Goal: Task Accomplishment & Management: Manage account settings

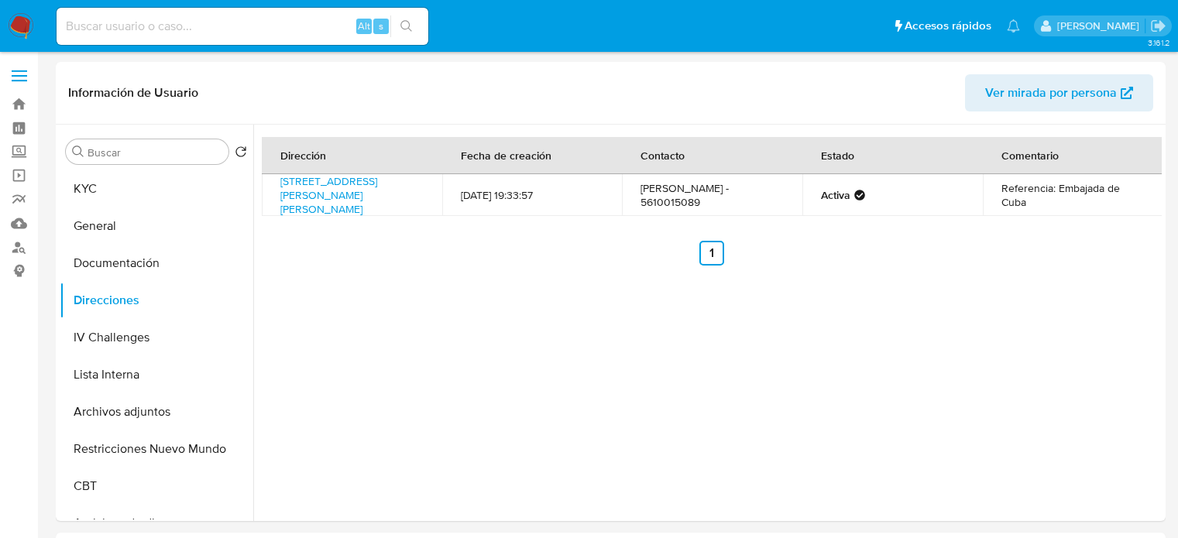
select select "10"
click at [363, 208] on link "Avenida Presidente Masaryk 526 Sn, Miguel Hidalgo, Distrito Federal, 11560, Mex…" at bounding box center [328, 194] width 97 height 43
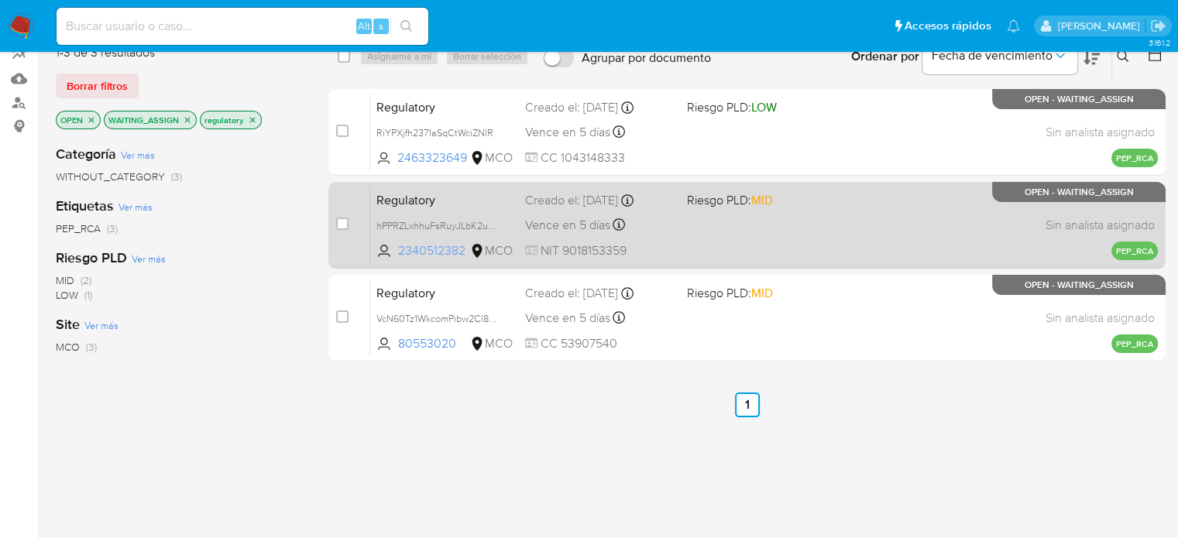
scroll to position [155, 0]
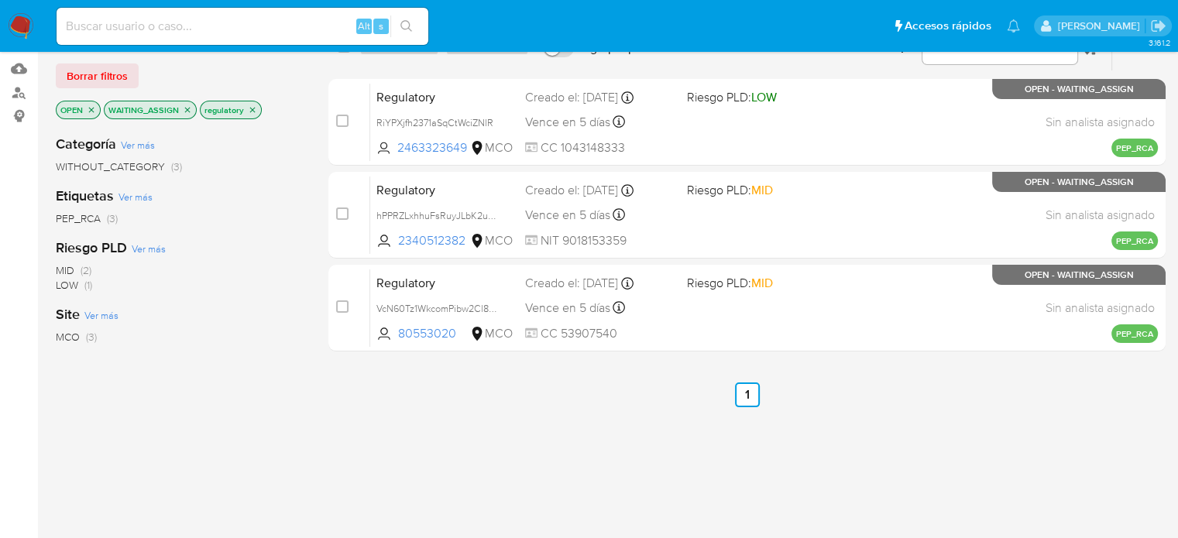
click at [248, 105] on icon "close-filter" at bounding box center [252, 109] width 9 height 9
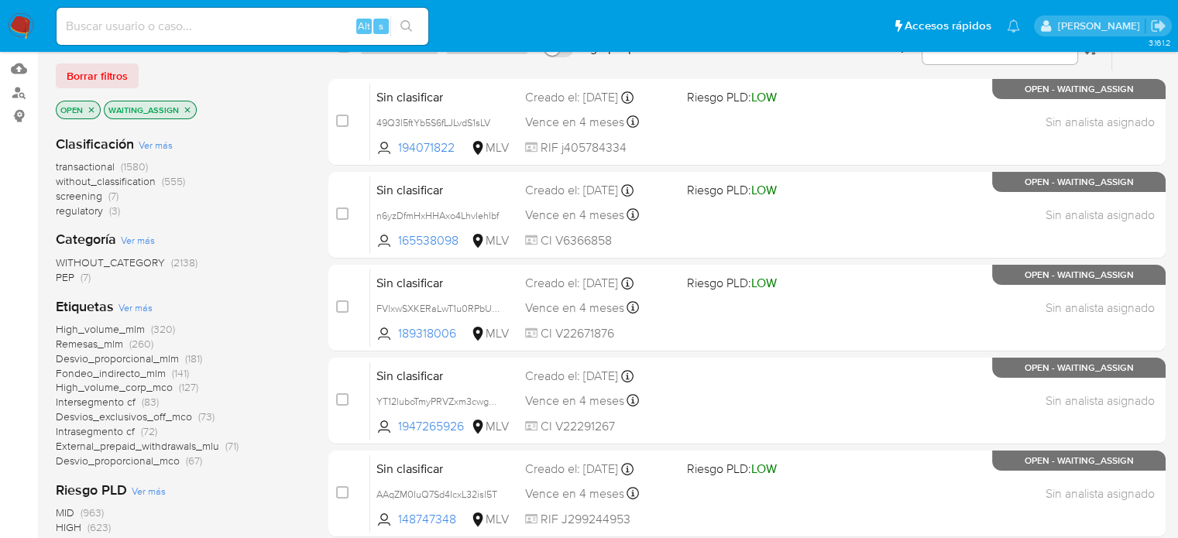
click at [65, 275] on span "PEP" at bounding box center [65, 277] width 19 height 15
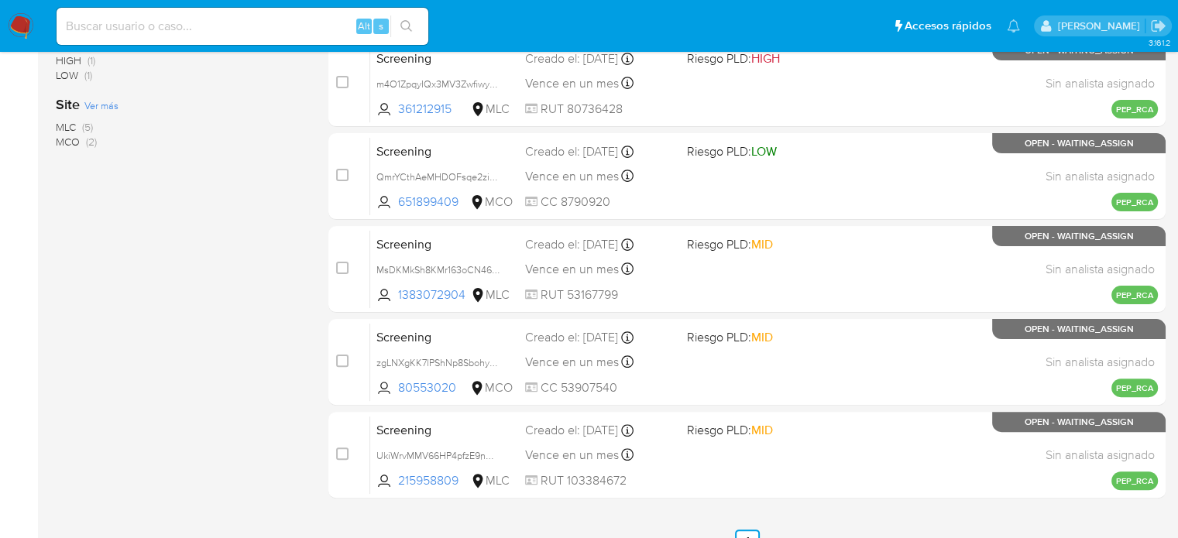
scroll to position [387, 0]
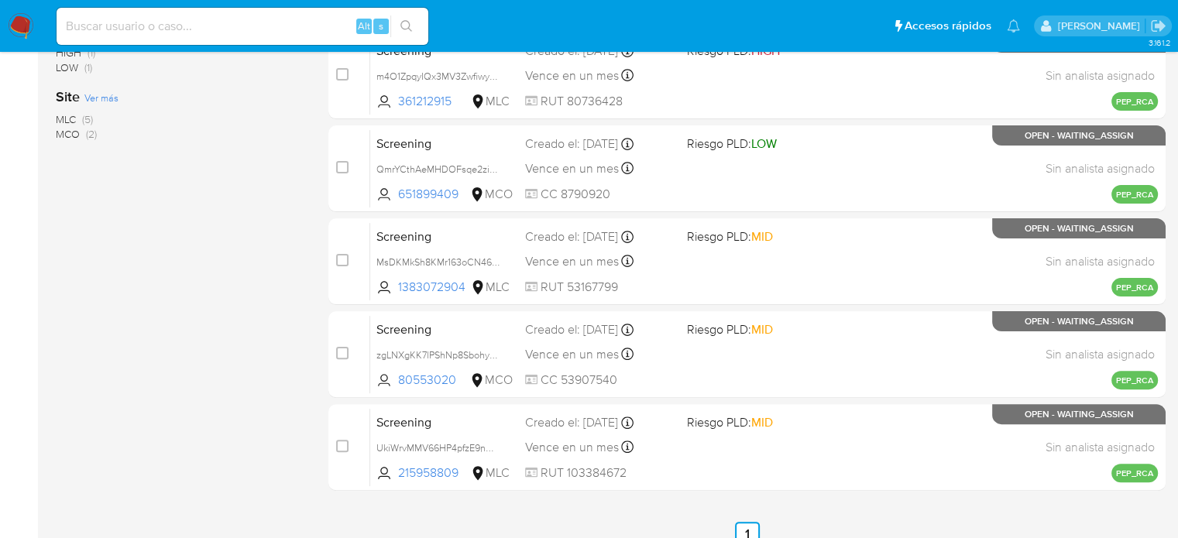
click at [84, 134] on span "MCO (2)" at bounding box center [76, 134] width 41 height 15
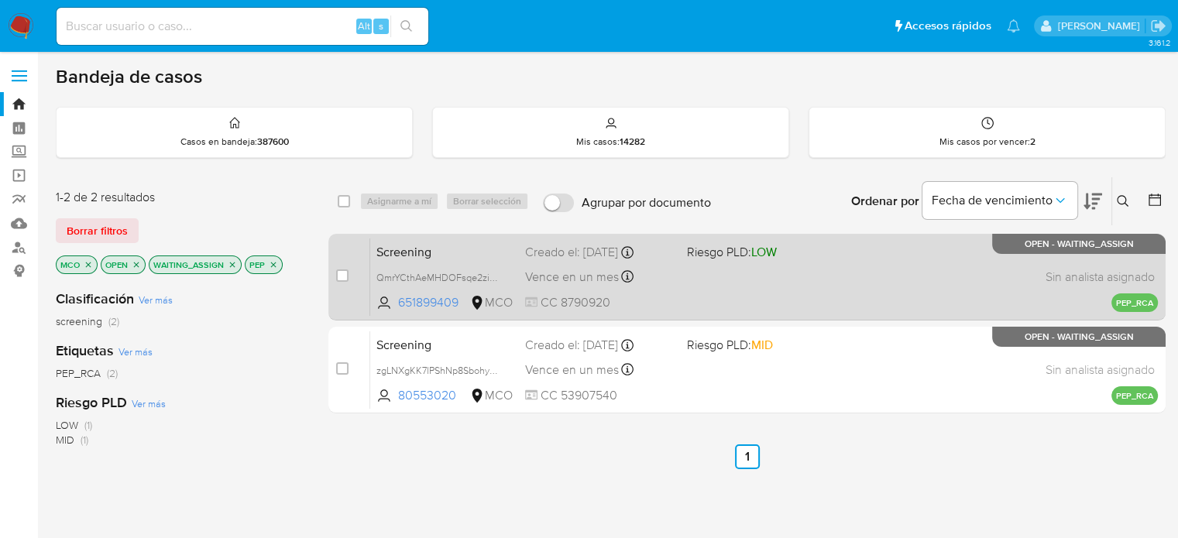
click at [808, 271] on div "Screening QmrYCthAeMHDOFsqe2zio9el 651899409 MCO Riesgo PLD: LOW Creado el: 02/…" at bounding box center [764, 277] width 788 height 78
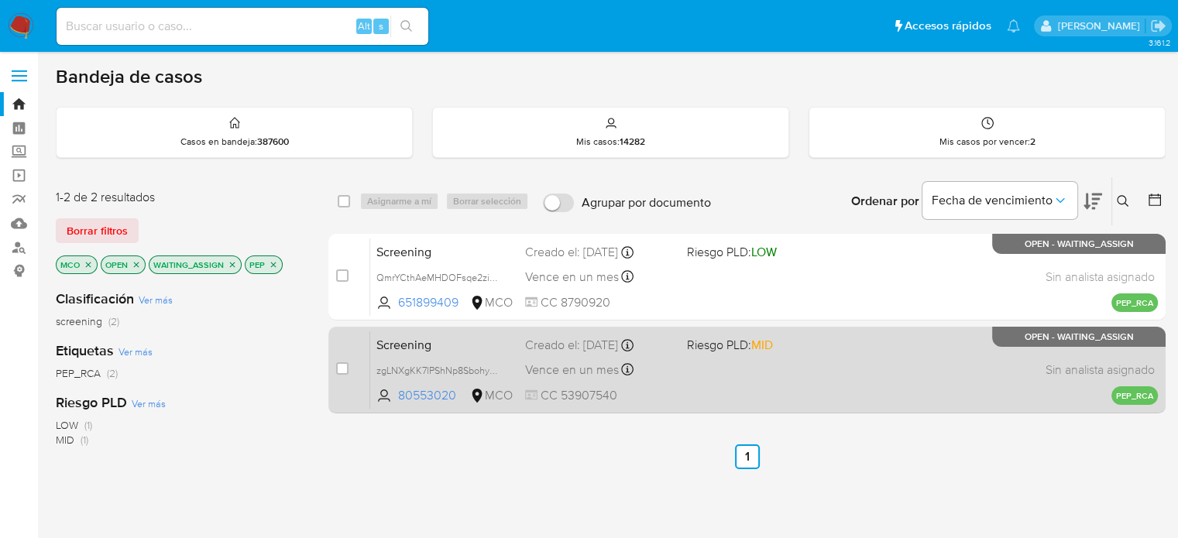
drag, startPoint x: 768, startPoint y: 362, endPoint x: 747, endPoint y: 369, distance: 22.8
click at [768, 362] on div "Screening zgLNXgKK7lPShNp8Sbohyo5e 80553020 MCO Riesgo PLD: MID Creado el: 02/1…" at bounding box center [764, 370] width 788 height 78
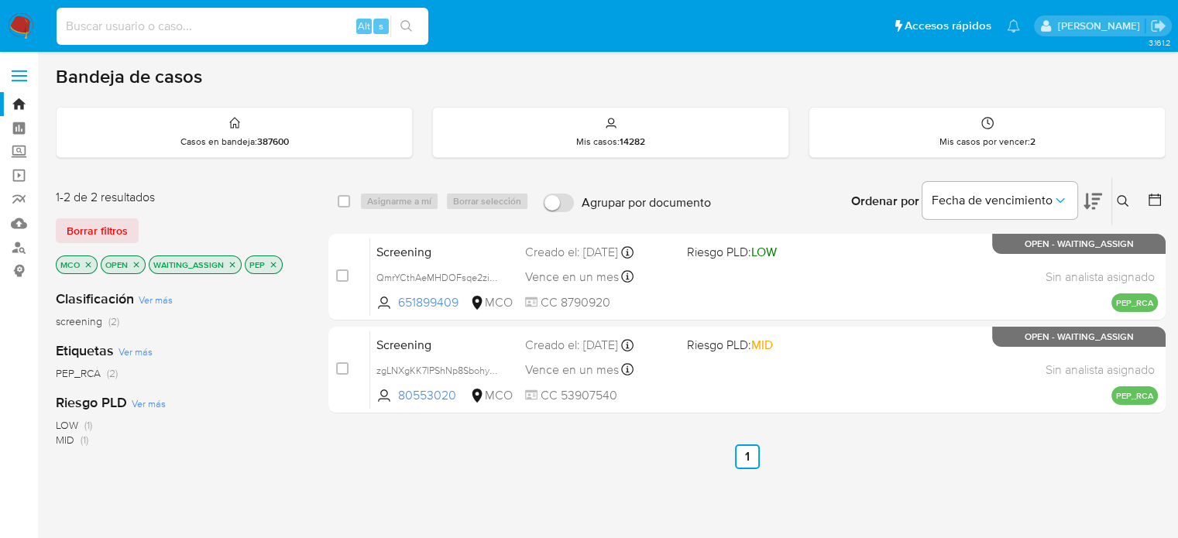
click at [316, 24] on input at bounding box center [243, 26] width 372 height 20
paste input "151375097"
type input "151375097"
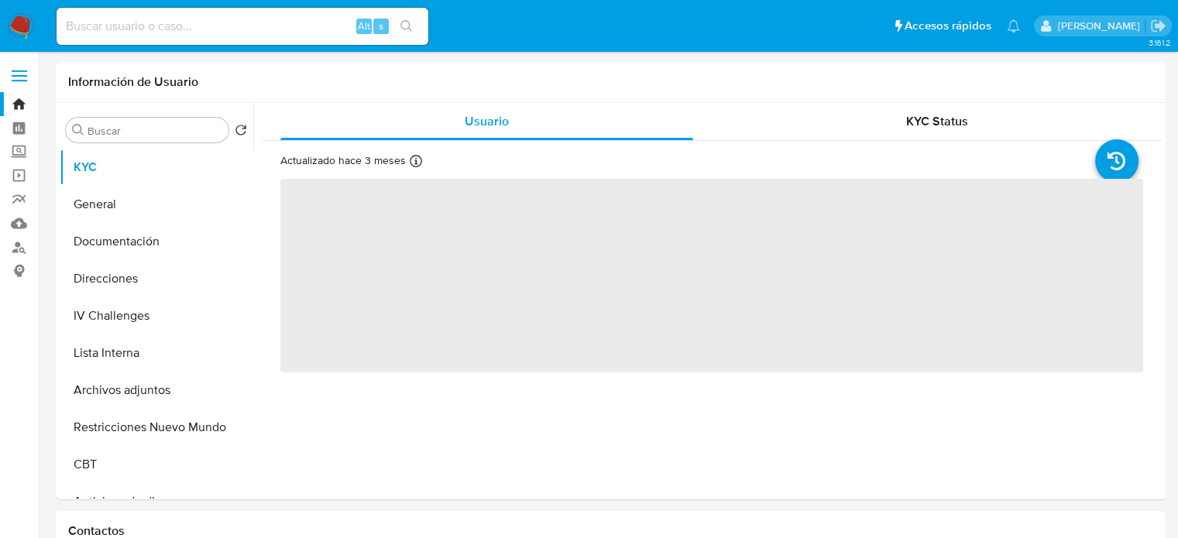
select select "10"
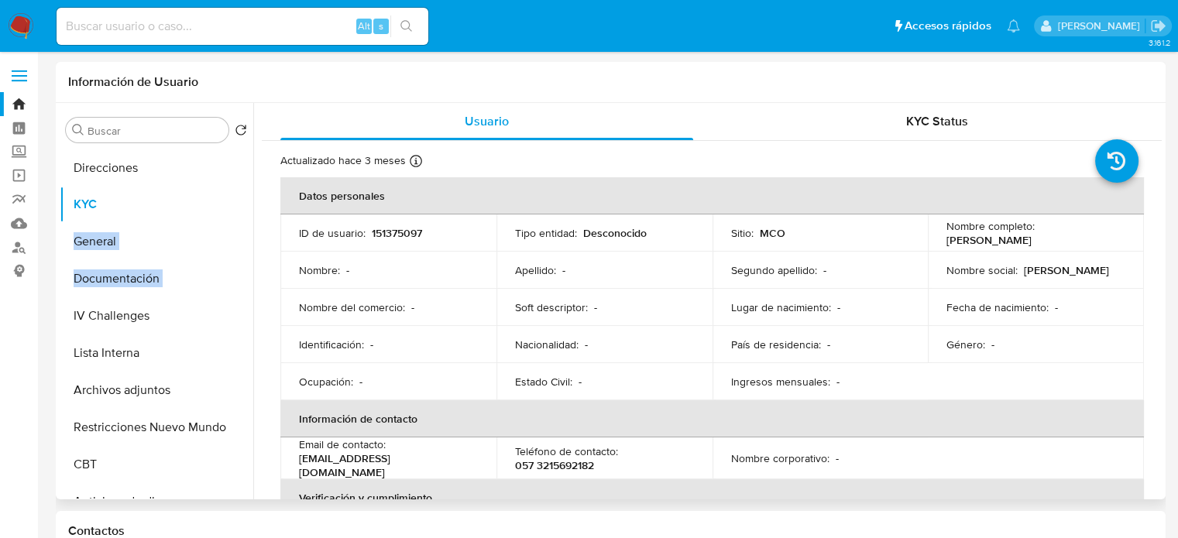
drag, startPoint x: 226, startPoint y: 278, endPoint x: 208, endPoint y: 167, distance: 112.3
click at [208, 167] on ul "KYC General Documentación Direcciones IV Challenges Lista Interna Archivos adju…" at bounding box center [157, 323] width 194 height 349
click at [138, 169] on button "Direcciones" at bounding box center [150, 167] width 181 height 37
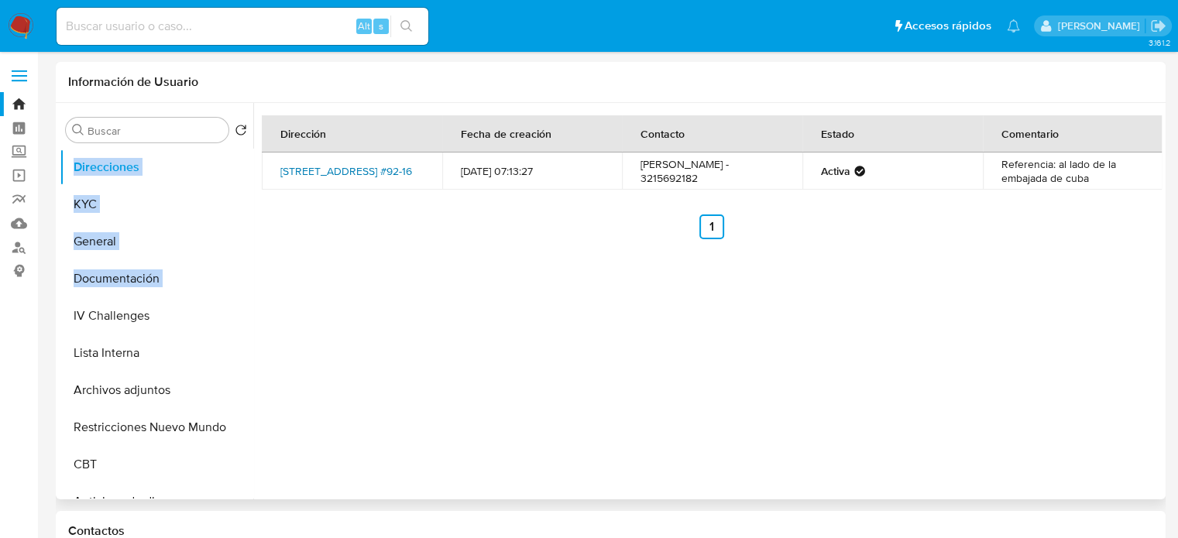
click at [381, 167] on link "Carrera 9 #92-16, Chapinero, Bogotá D.c., 110221, Colombia #92-16" at bounding box center [346, 170] width 132 height 15
click at [285, 24] on input at bounding box center [243, 26] width 372 height 20
paste input "580608439"
type input "580608439"
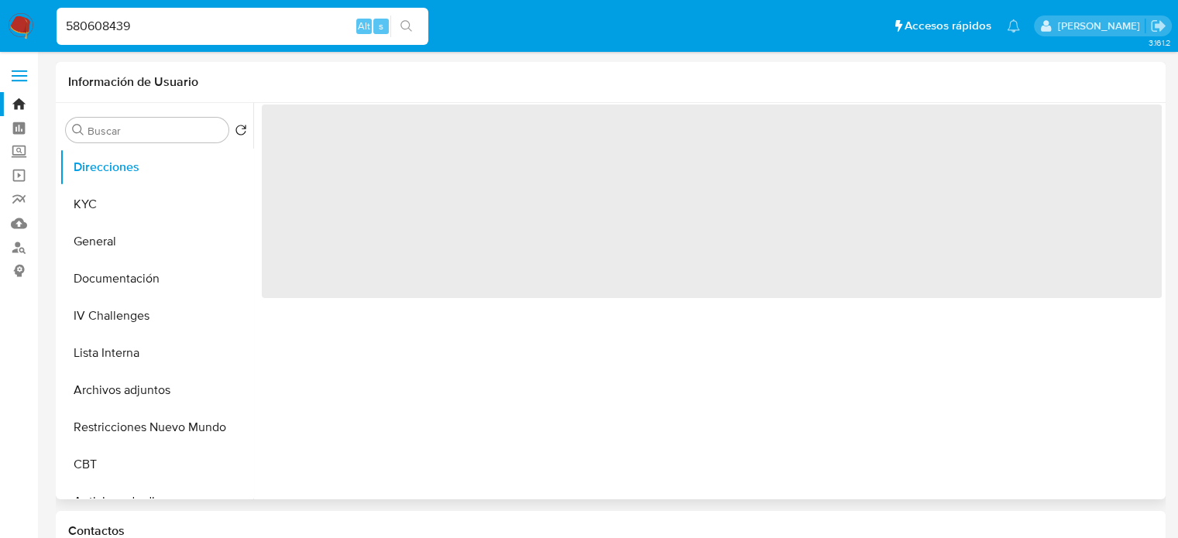
select select "10"
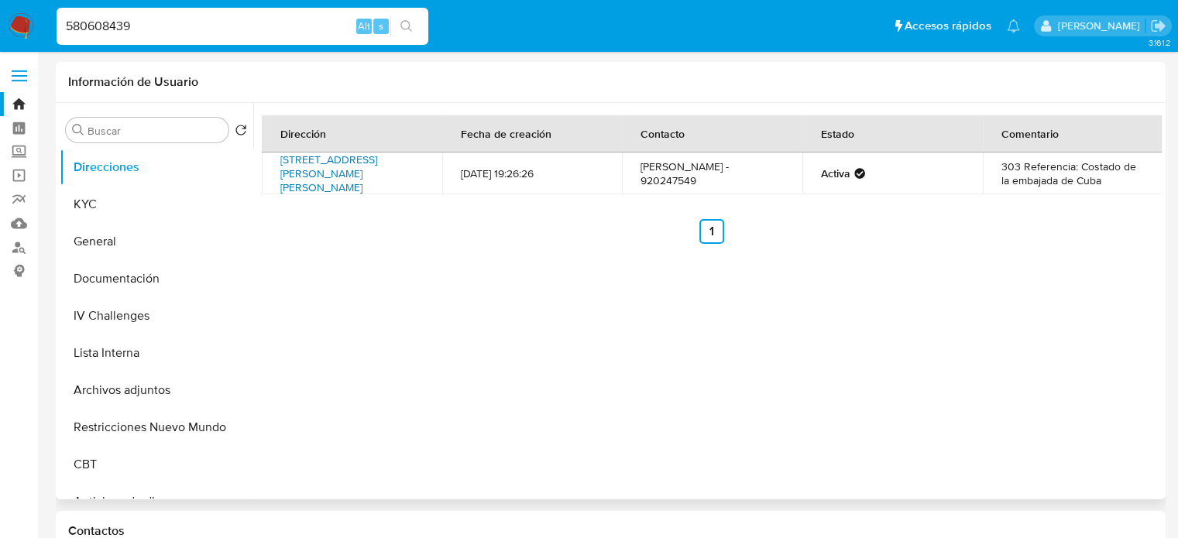
click at [324, 163] on link "Calle Choquehuanca 161, San Isidro, Lima Metropolitana, , Peru 161" at bounding box center [328, 173] width 97 height 43
click at [230, 18] on input "580608439" at bounding box center [243, 26] width 372 height 20
paste input "1582660907"
type input "1582660907"
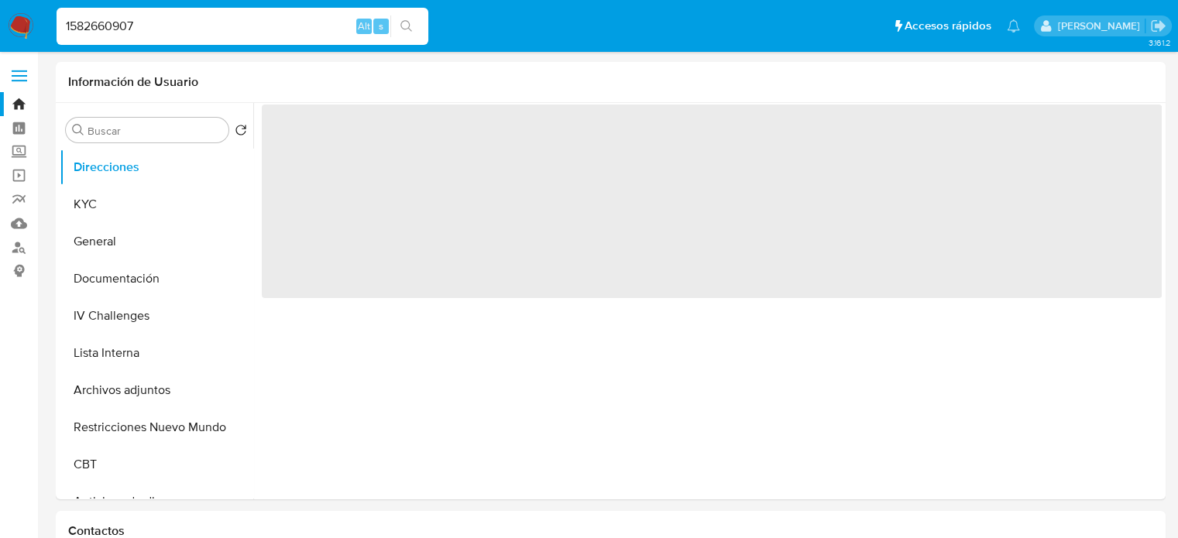
select select "10"
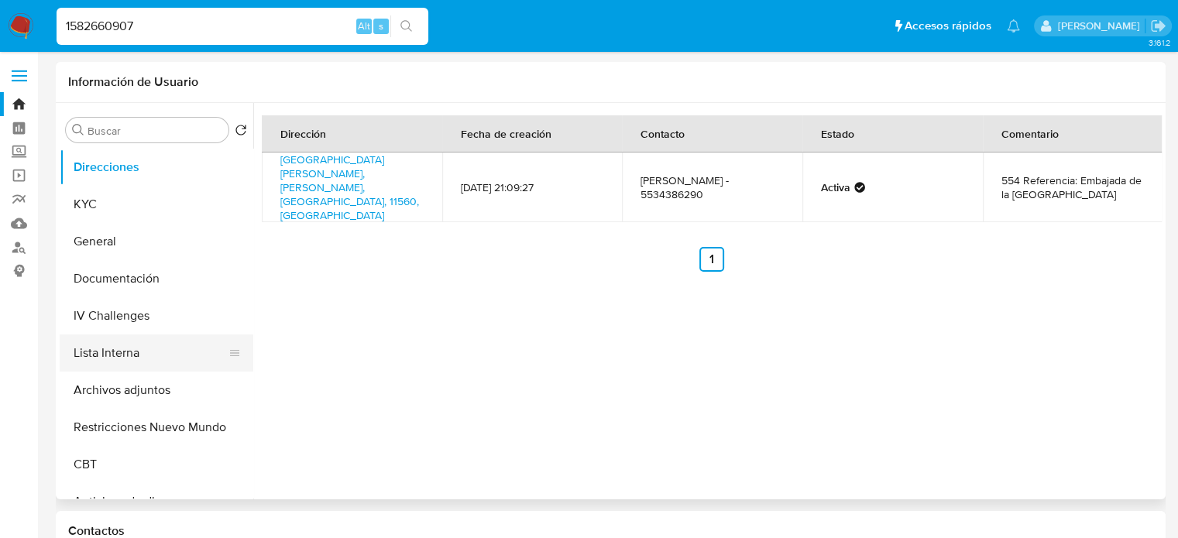
click at [133, 352] on button "Lista Interna" at bounding box center [150, 353] width 181 height 37
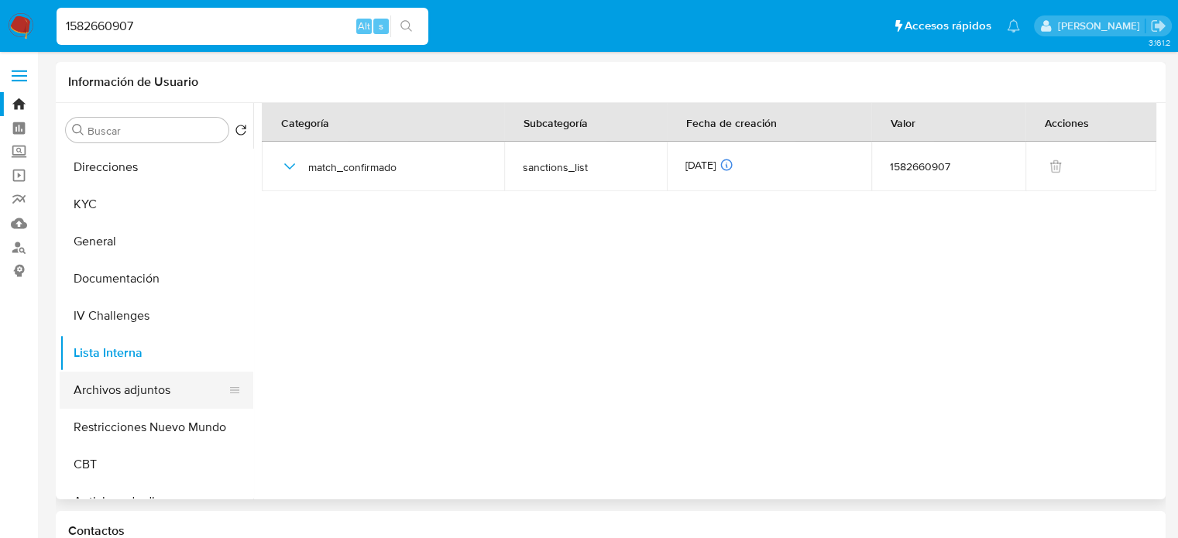
click at [139, 391] on button "Archivos adjuntos" at bounding box center [150, 390] width 181 height 37
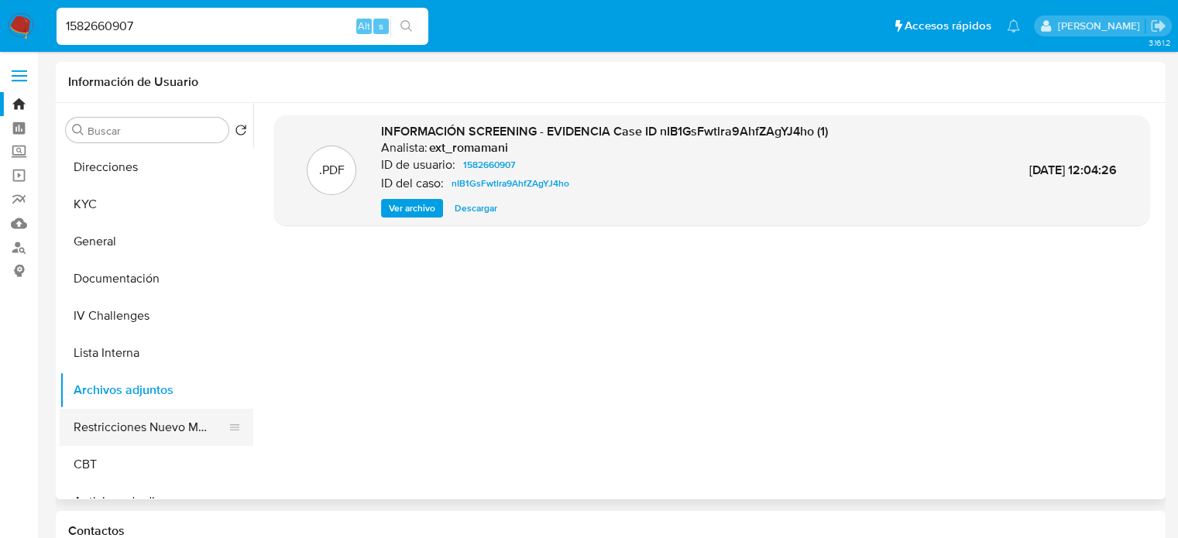
click at [129, 425] on button "Restricciones Nuevo Mundo" at bounding box center [150, 427] width 181 height 37
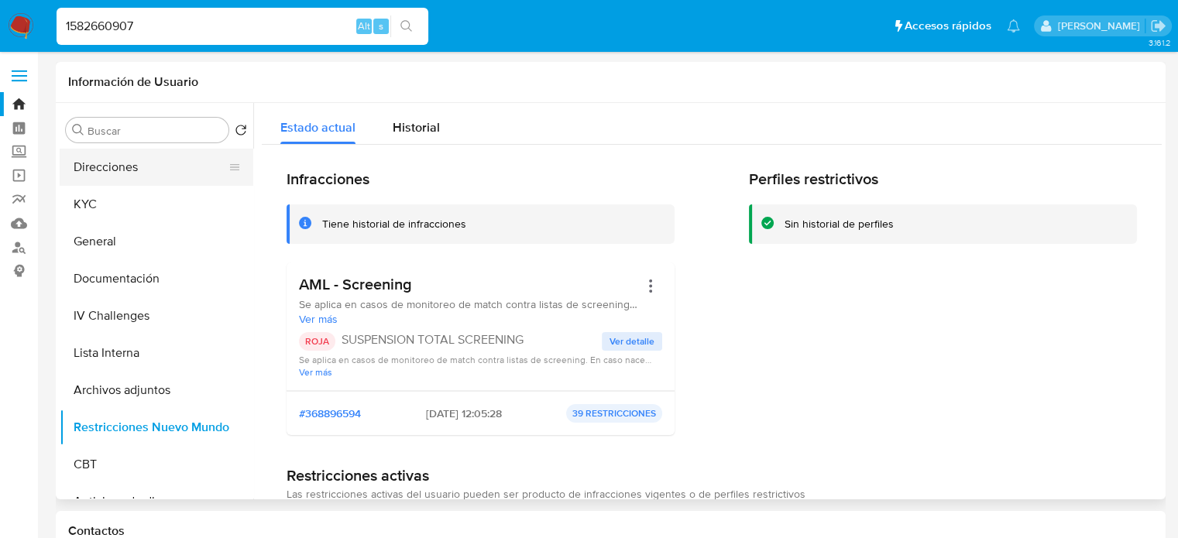
click at [162, 170] on button "Direcciones" at bounding box center [150, 167] width 181 height 37
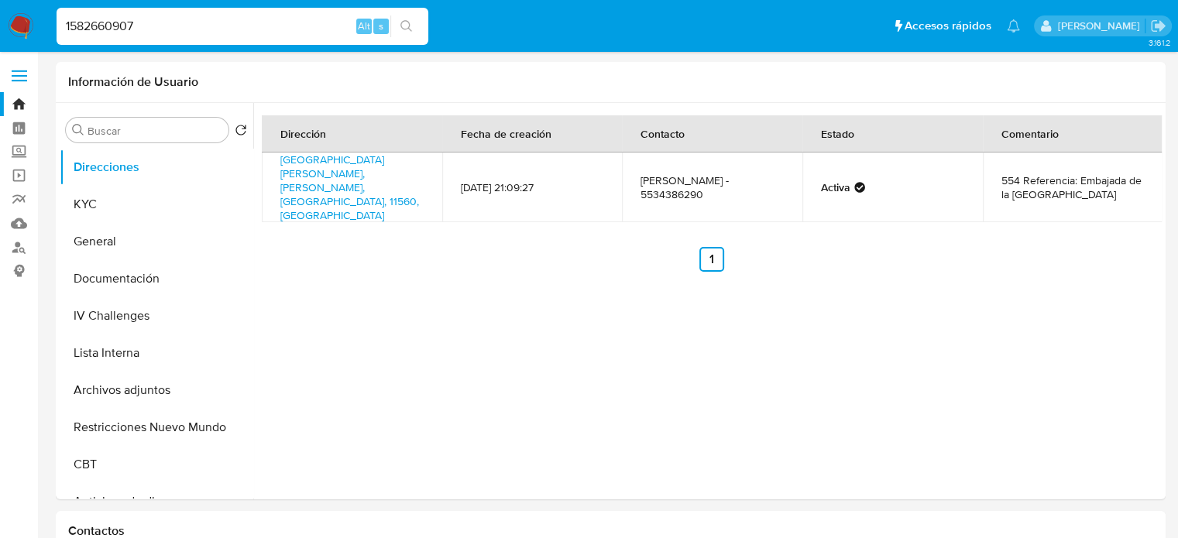
click at [211, 32] on input "1582660907" at bounding box center [243, 26] width 372 height 20
click at [212, 32] on input "1582660907" at bounding box center [243, 26] width 372 height 20
paste input "353674500"
type input "353674500"
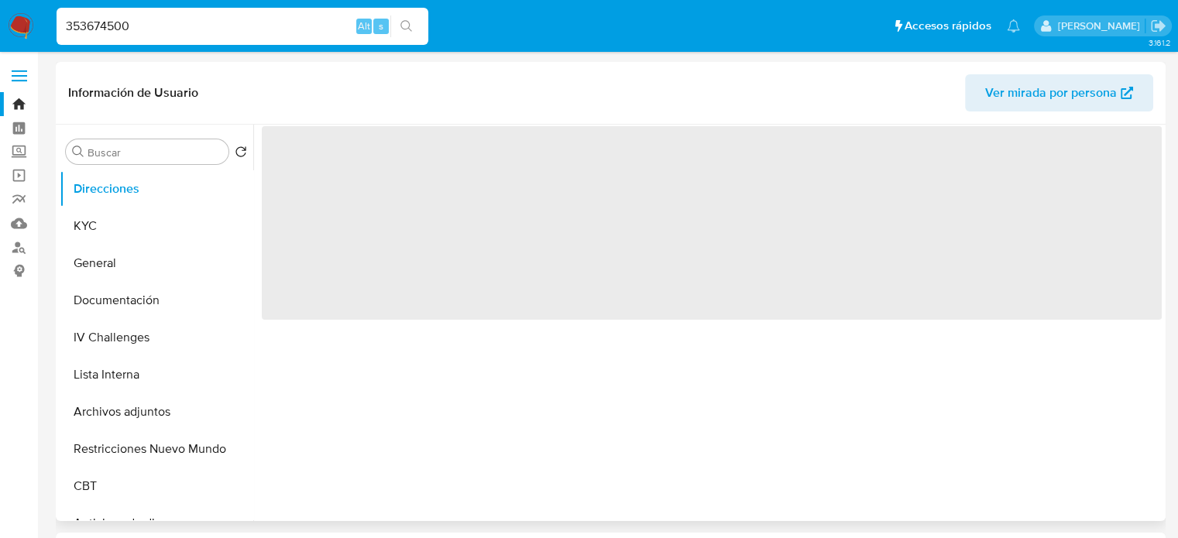
select select "10"
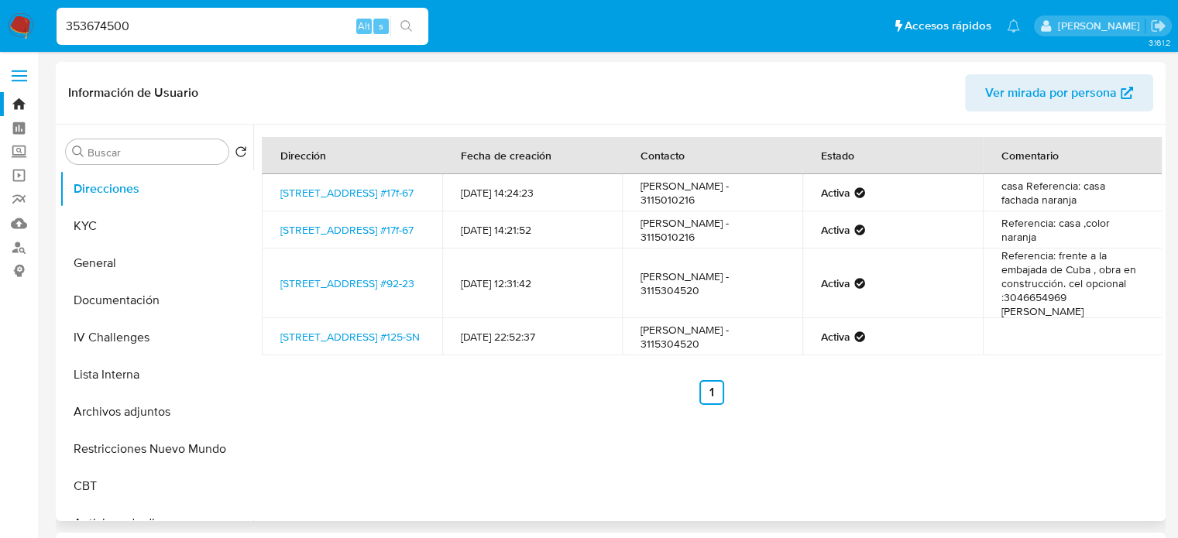
click at [208, 31] on input "353674500" at bounding box center [243, 26] width 372 height 20
paste input "144045948"
type input "1440459480"
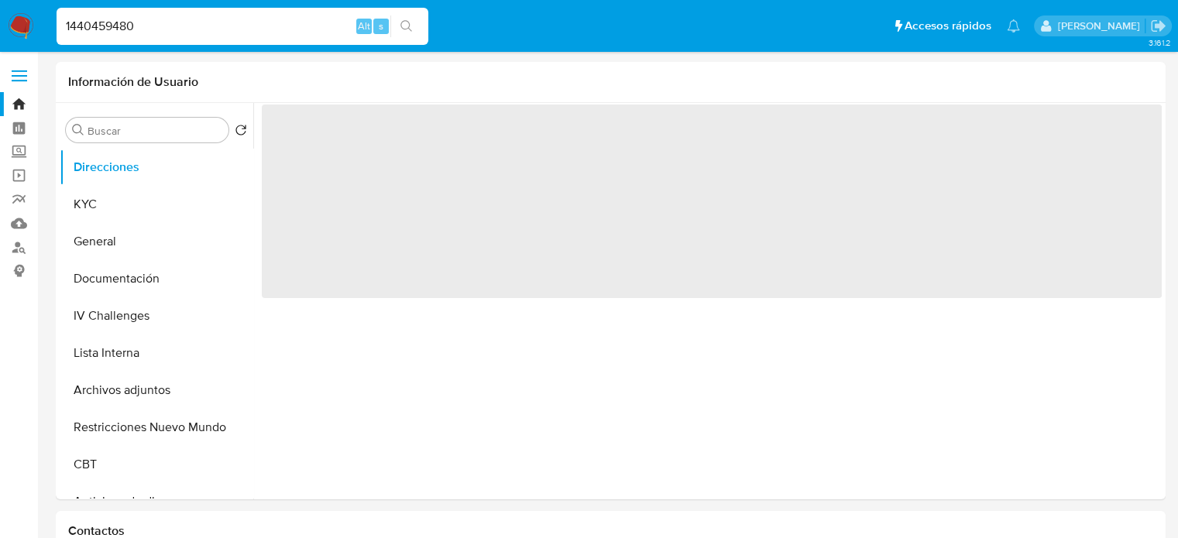
select select "10"
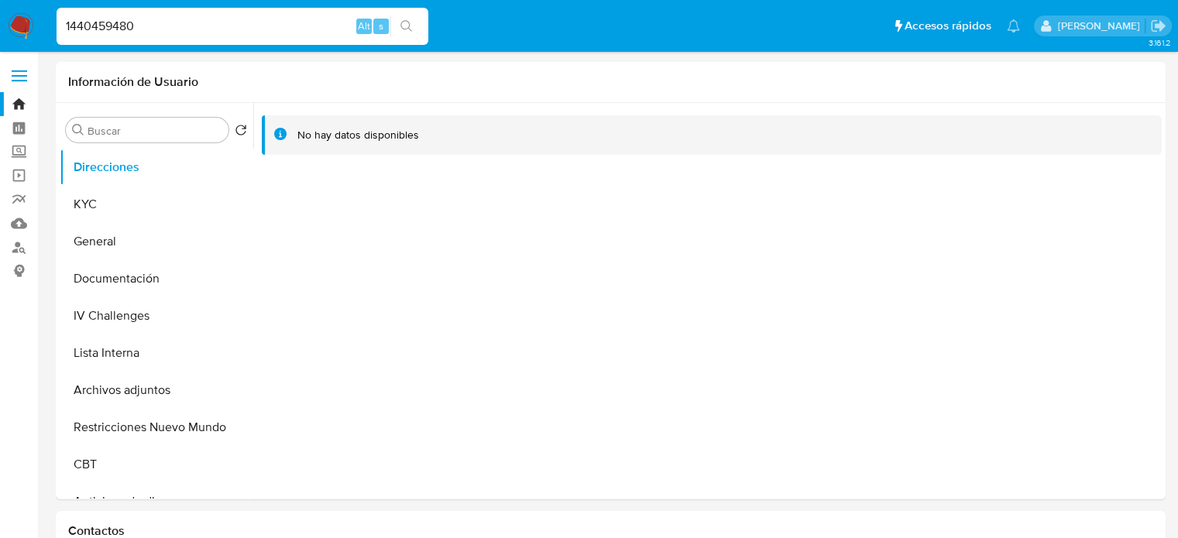
click at [239, 19] on input "1440459480" at bounding box center [243, 26] width 372 height 20
paste input "47887603"
type input "478876030"
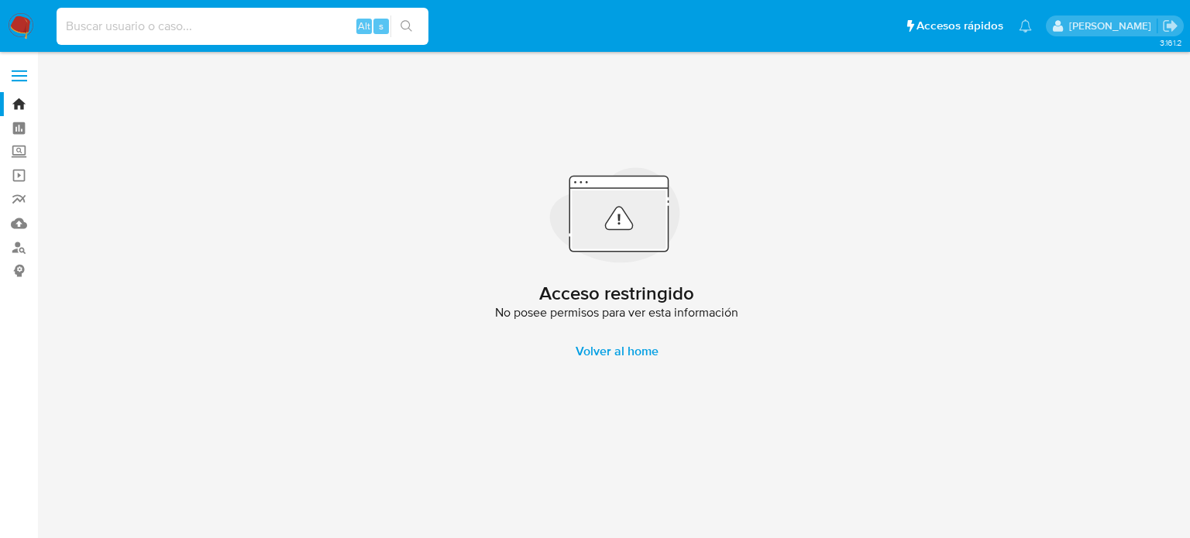
click at [276, 23] on input at bounding box center [243, 26] width 372 height 20
paste input "1323374050"
type input "1323374050"
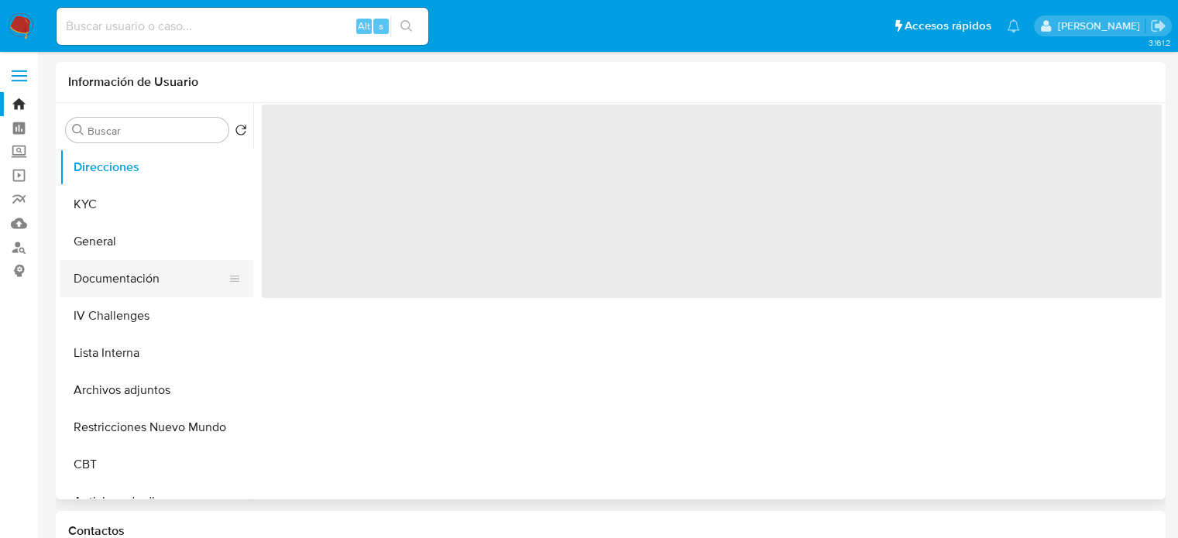
select select "10"
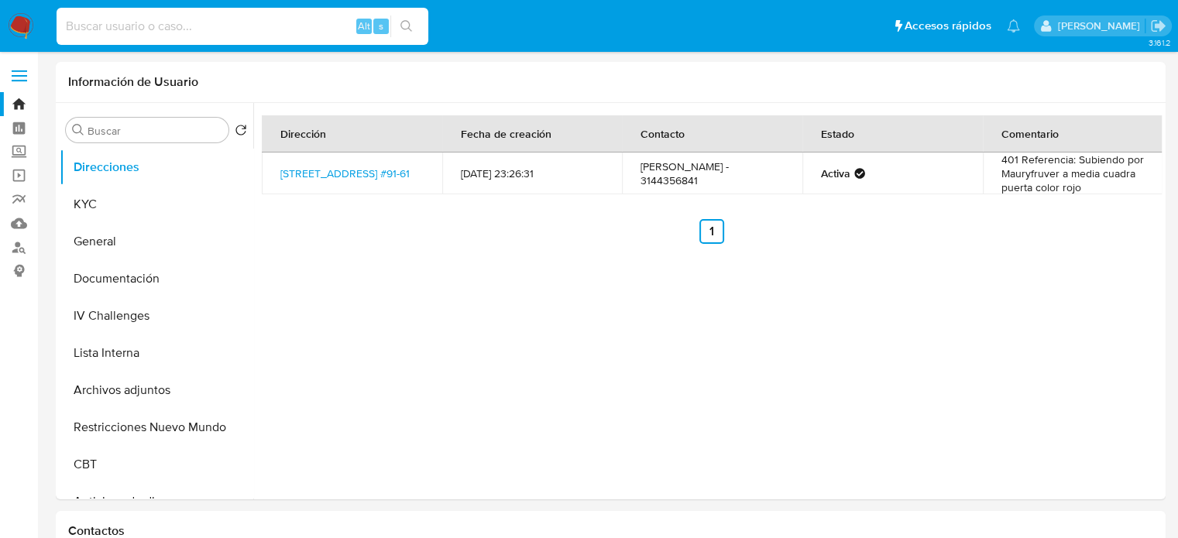
click at [274, 32] on input at bounding box center [243, 26] width 372 height 20
paste input "1334423290"
click at [262, 33] on input "1334423290" at bounding box center [243, 26] width 372 height 20
paste input "776839433"
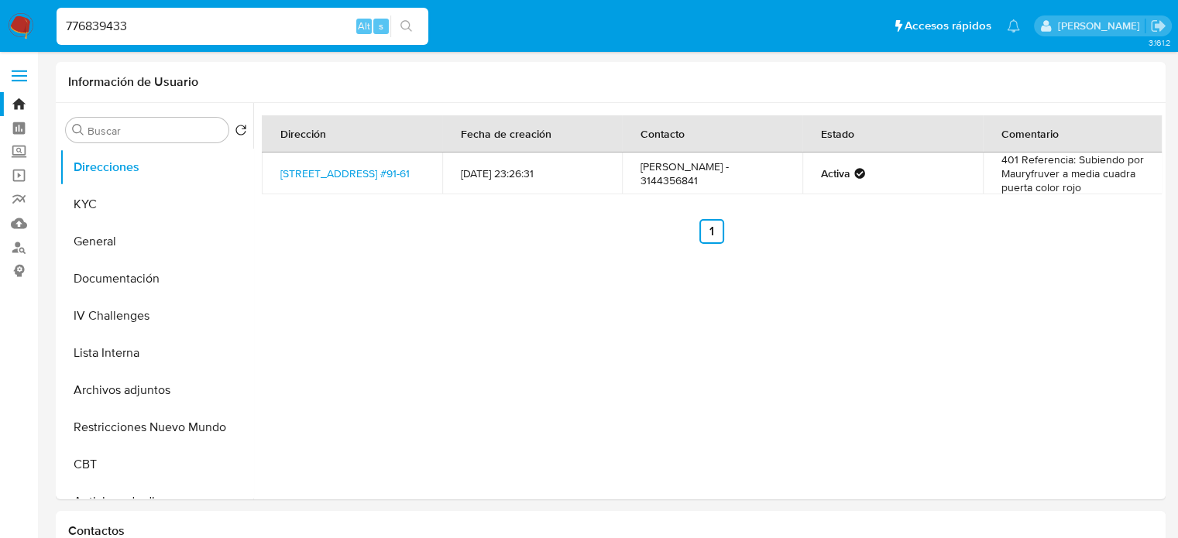
type input "776839433"
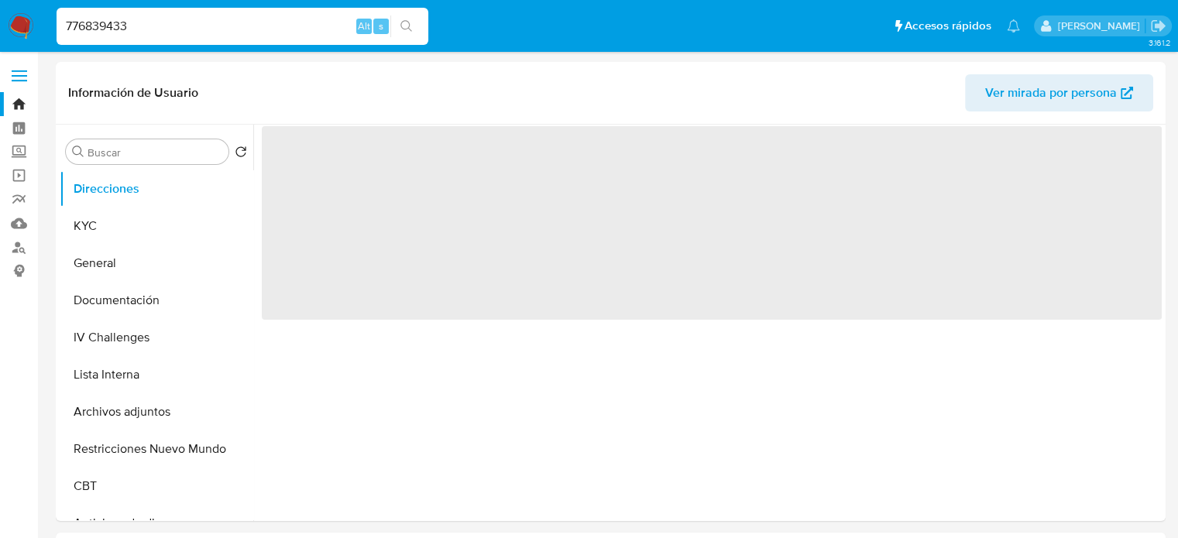
select select "10"
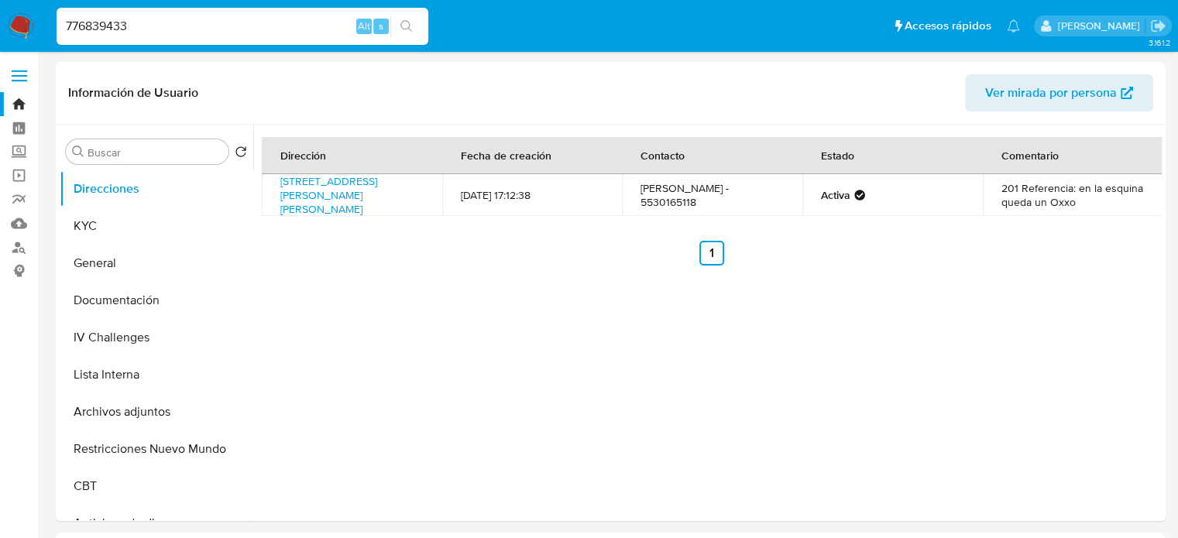
click at [256, 29] on input "776839433" at bounding box center [243, 26] width 372 height 20
paste input "1280167419"
type input "1280167419"
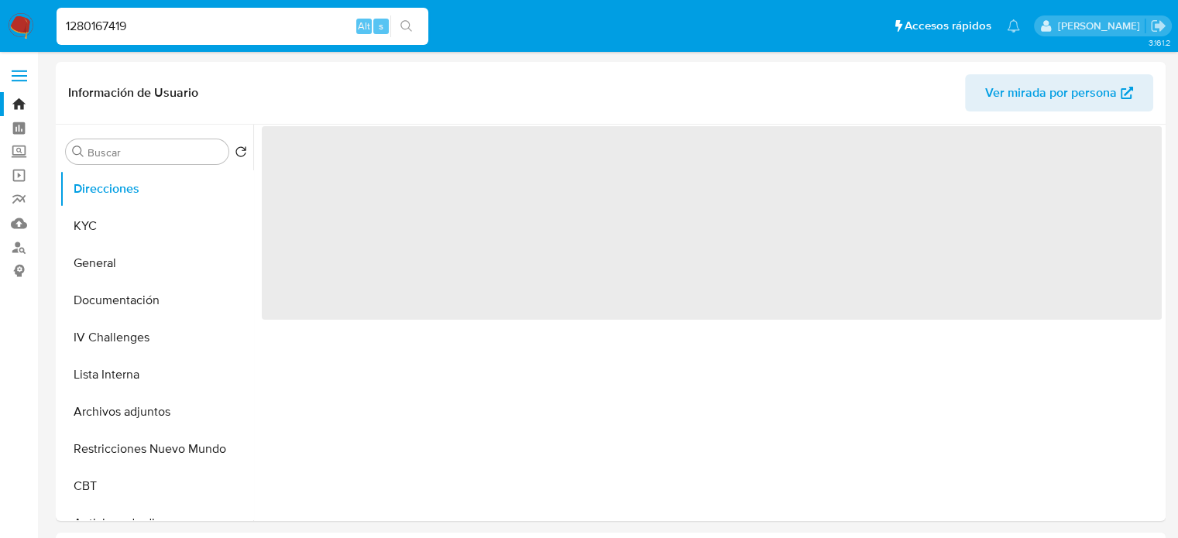
select select "10"
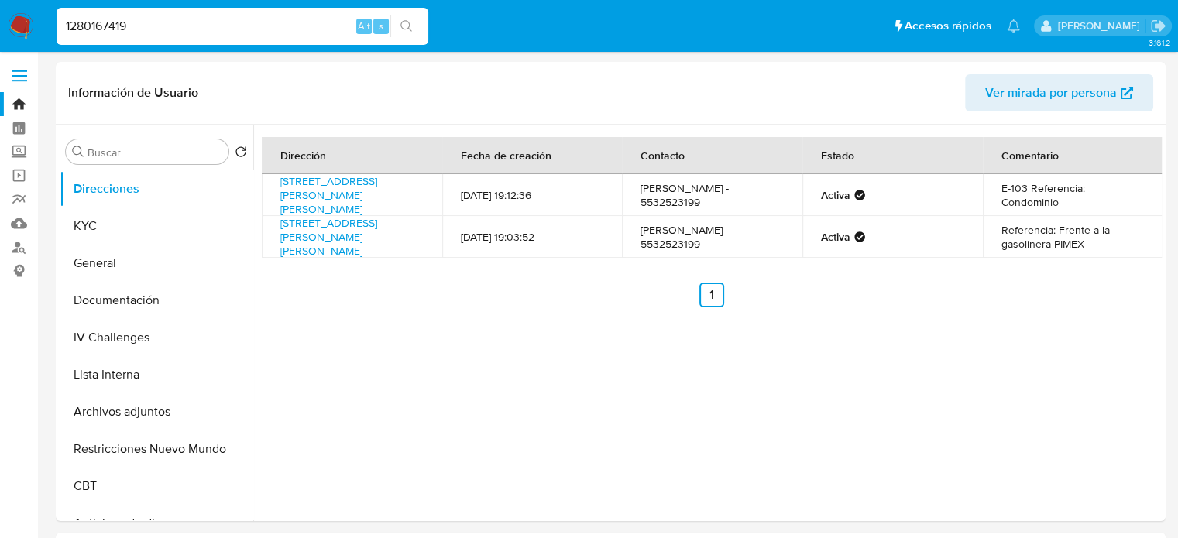
click at [273, 32] on input "1280167419" at bounding box center [243, 26] width 372 height 20
paste input "01205758"
type input "1201205758"
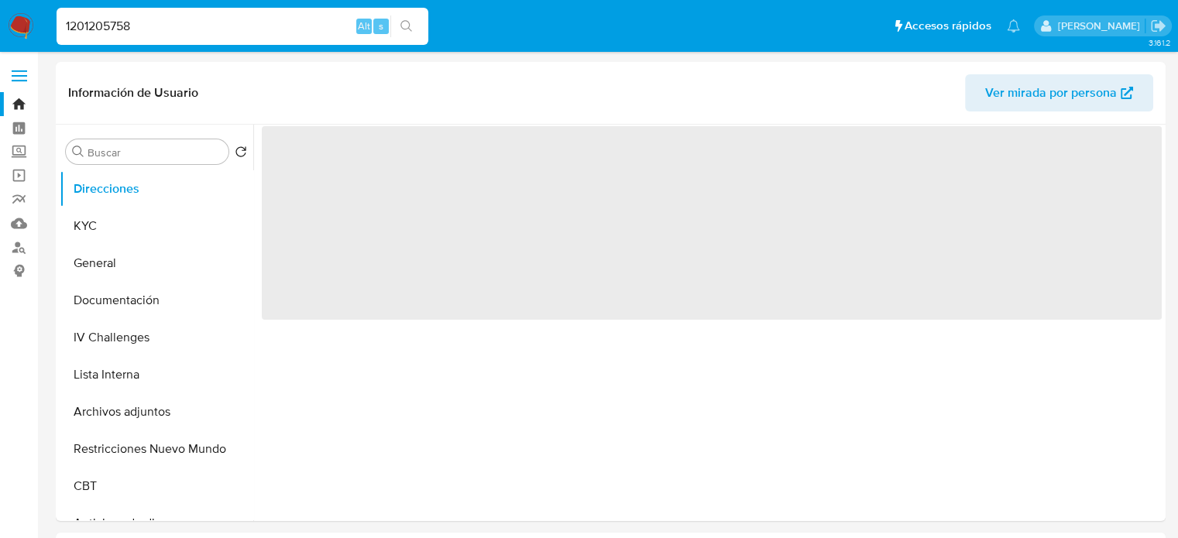
select select "10"
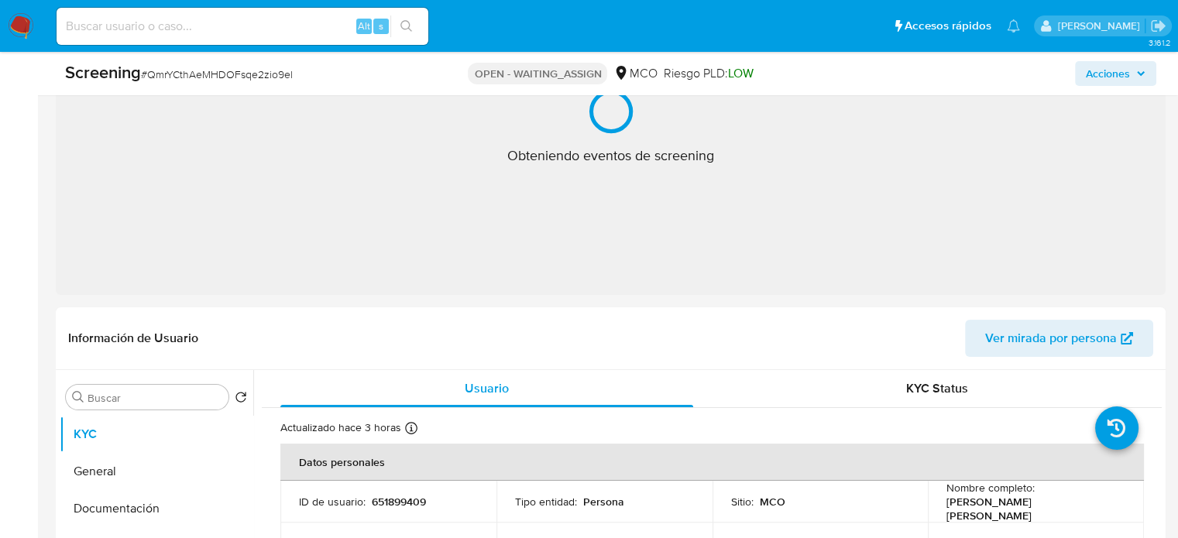
scroll to position [155, 0]
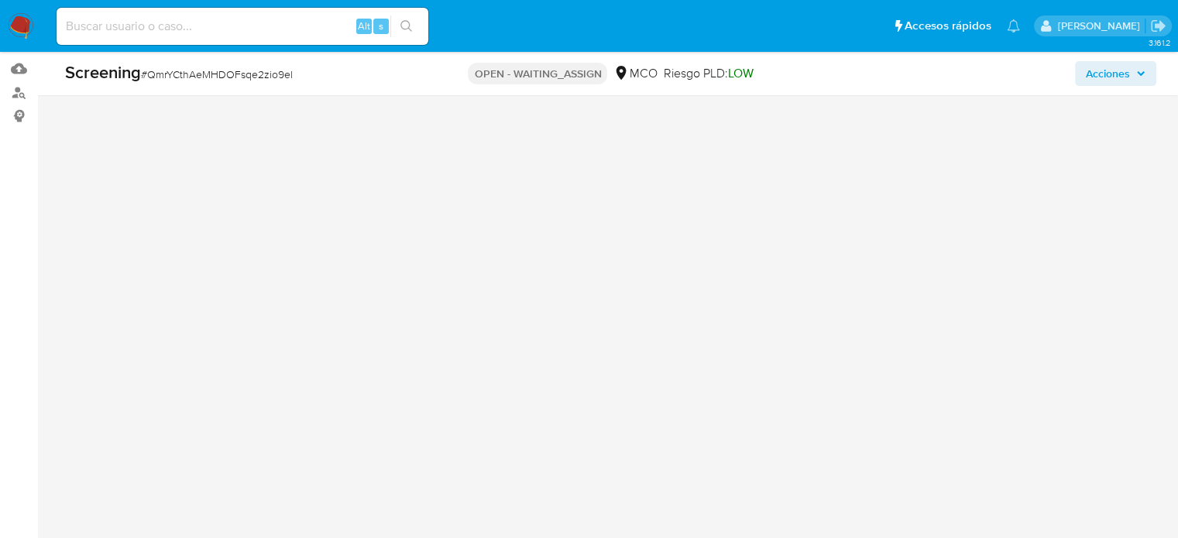
select select "10"
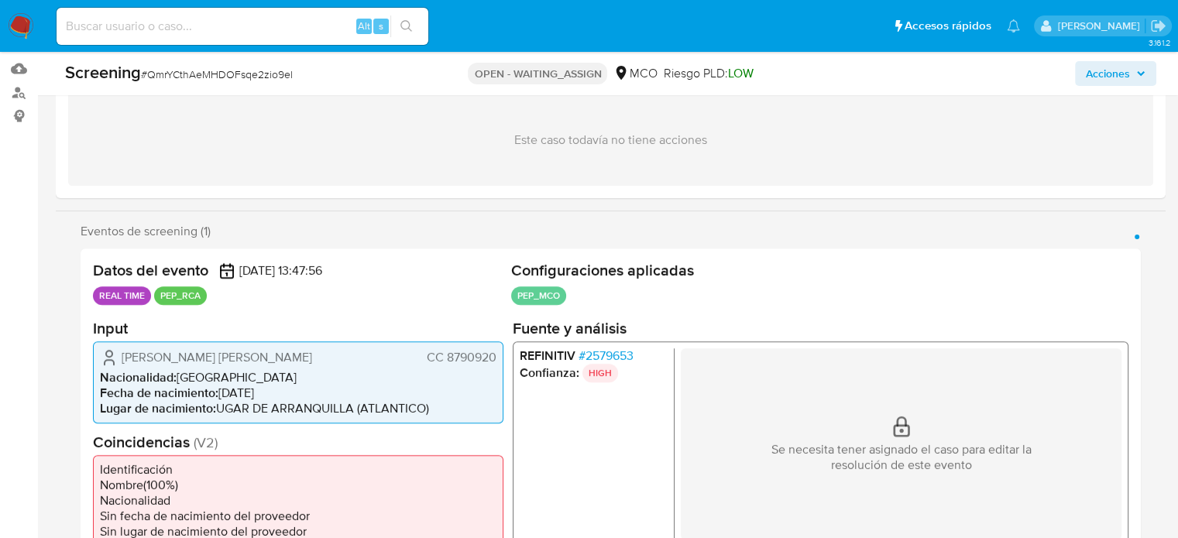
scroll to position [232, 0]
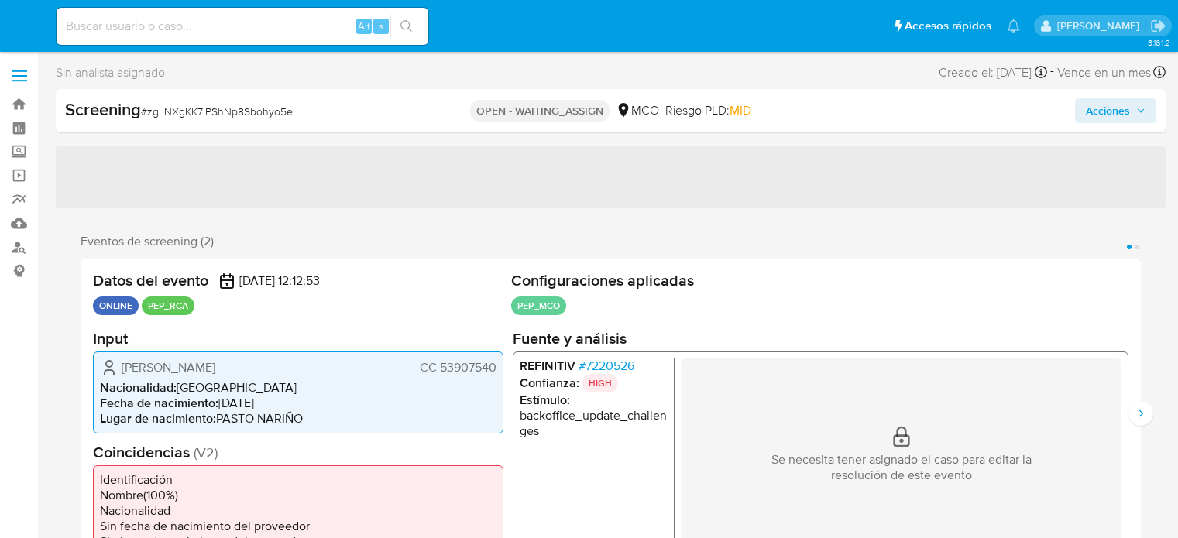
select select "10"
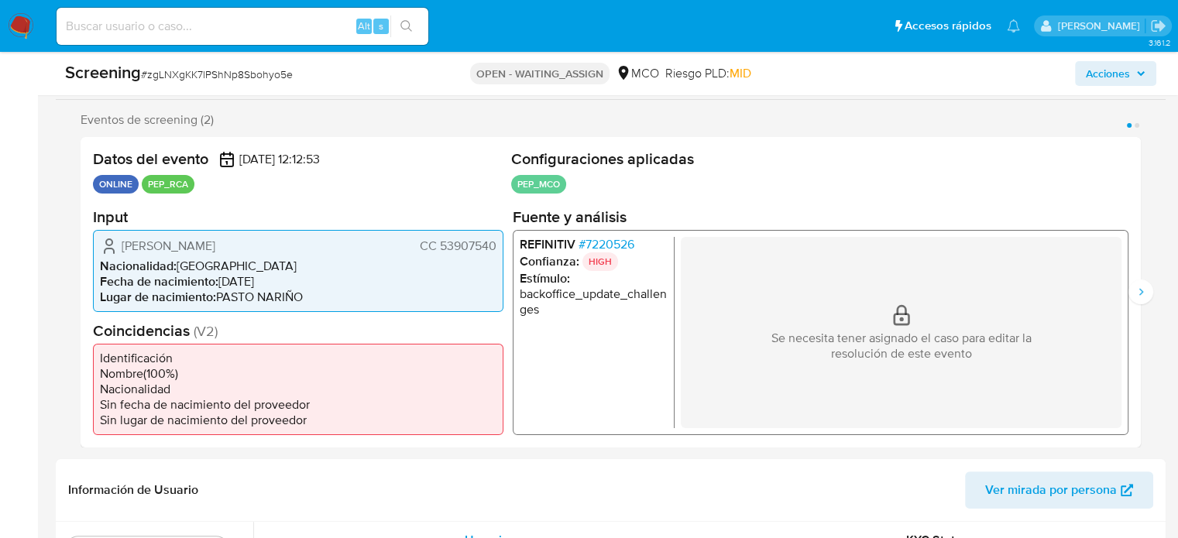
scroll to position [310, 0]
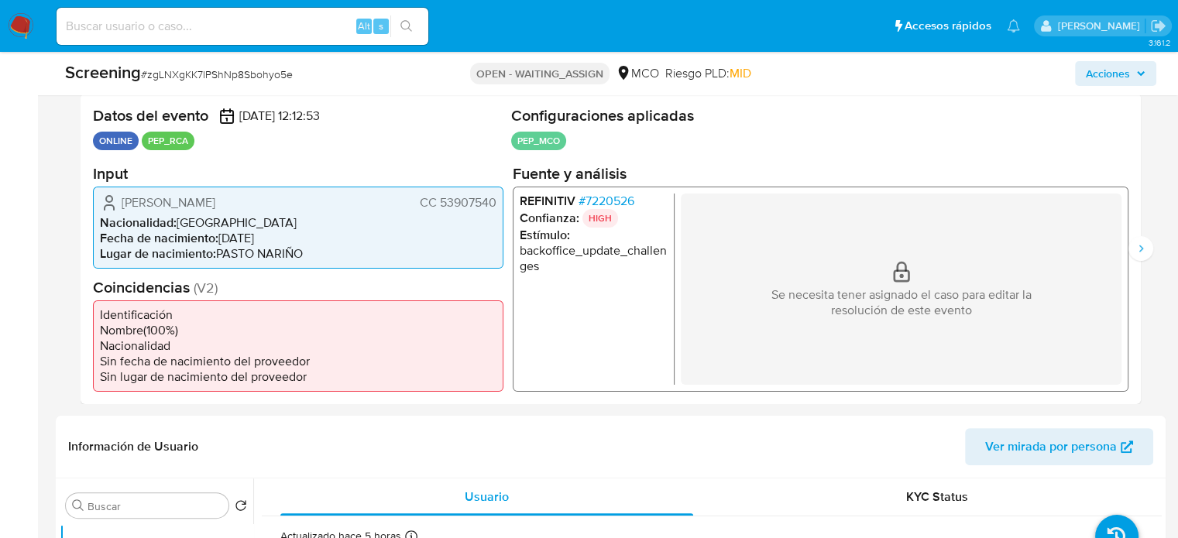
click at [592, 194] on span "# 7220526" at bounding box center [607, 200] width 56 height 15
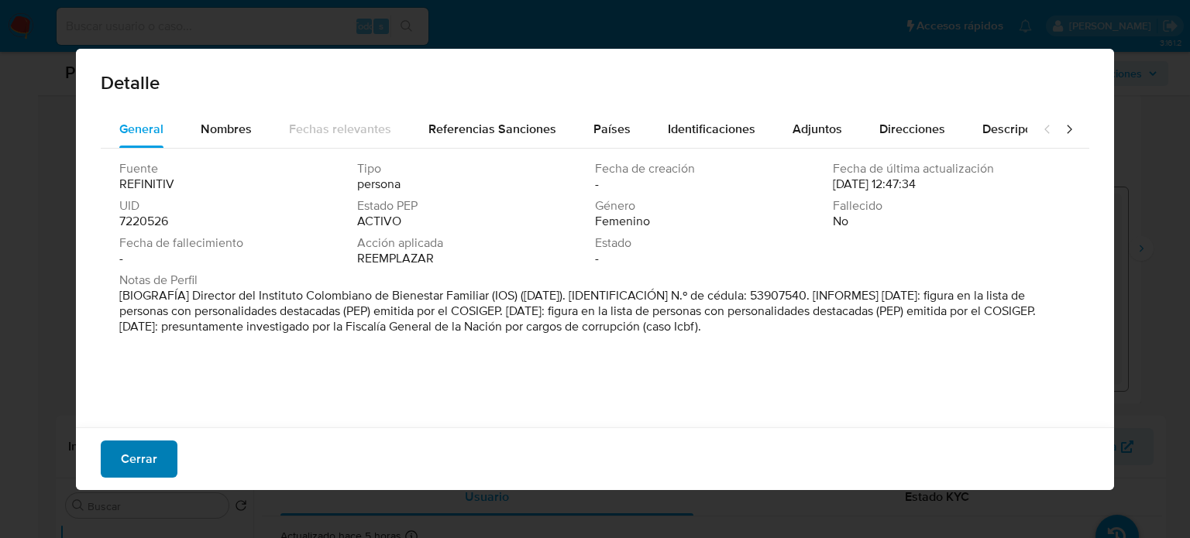
click at [142, 470] on span "Cerrar" at bounding box center [139, 459] width 36 height 34
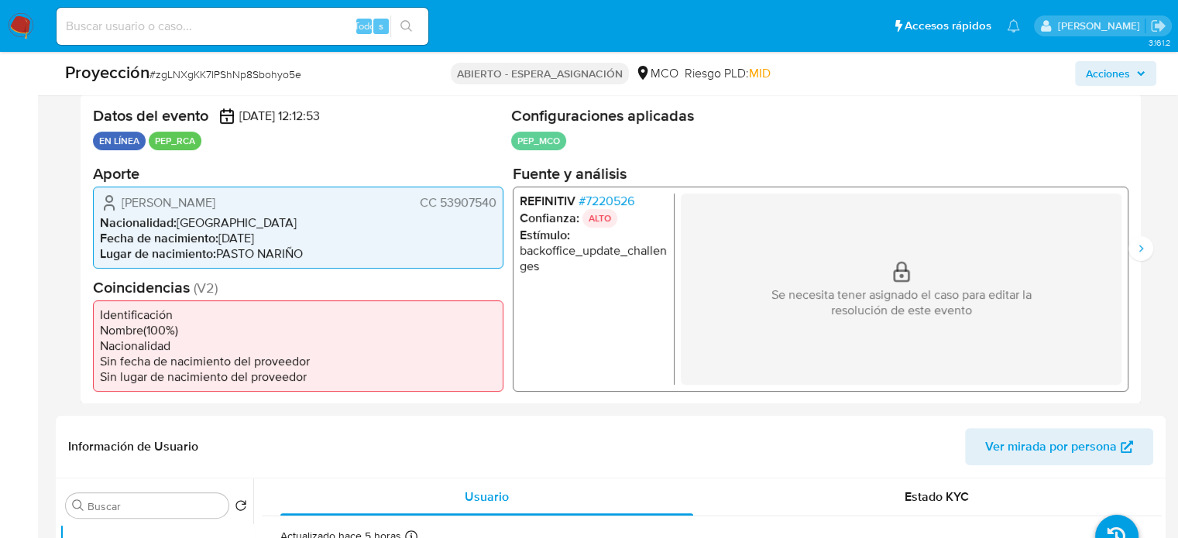
drag, startPoint x: 346, startPoint y: 202, endPoint x: 81, endPoint y: 201, distance: 265.6
click at [81, 201] on div "Datos del evento 02/10/2025 12:12:53 EN LÍNEA PEP_RCA Configuraciones aplicadas…" at bounding box center [611, 249] width 1060 height 311
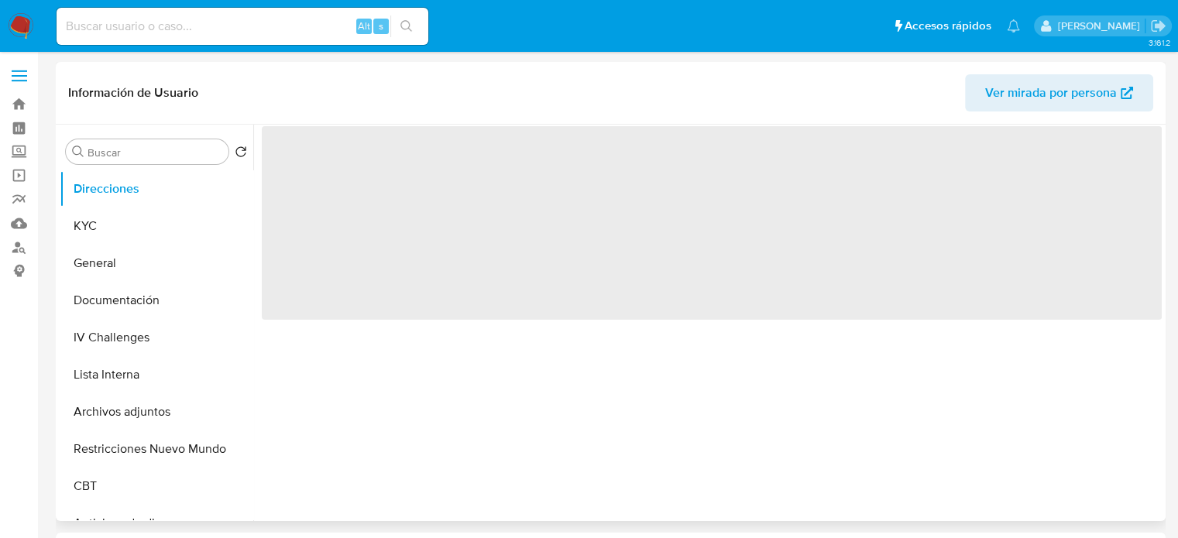
select select "10"
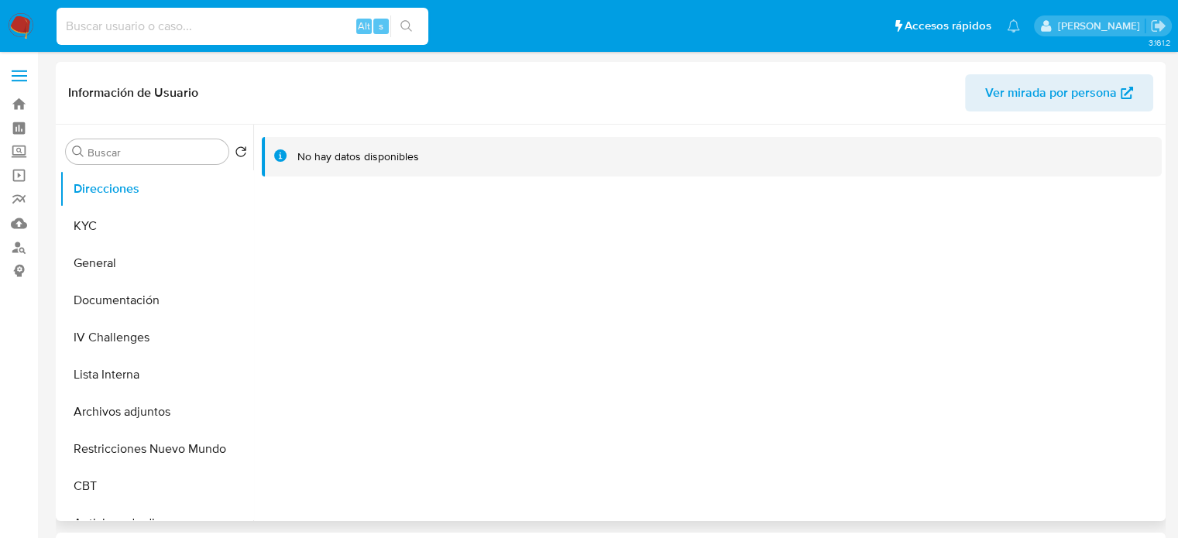
click at [215, 32] on input at bounding box center [243, 26] width 372 height 20
paste input "1541079858"
type input "1541079858"
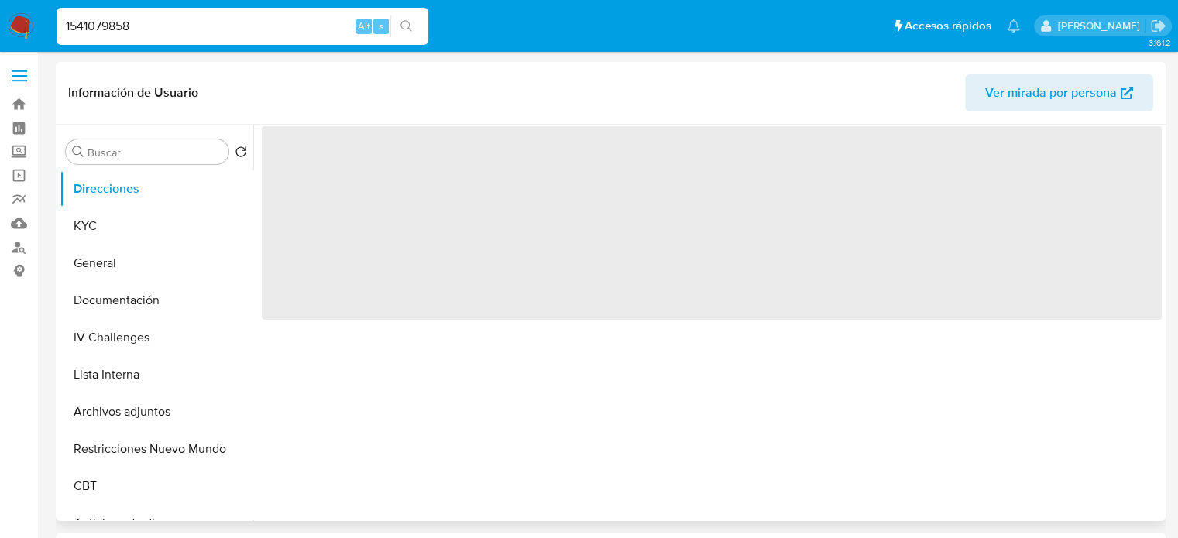
select select "10"
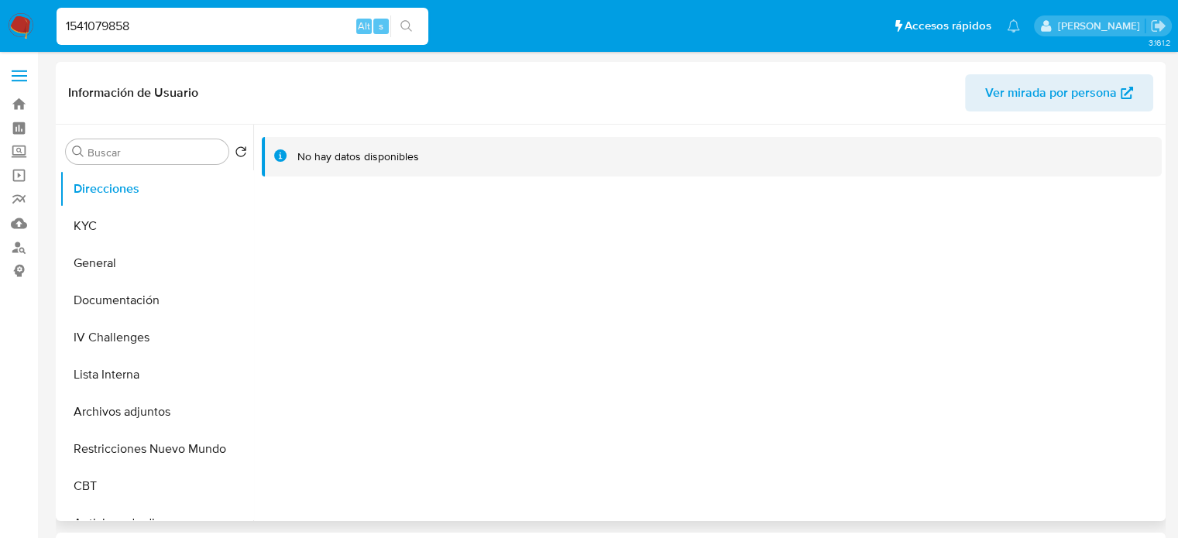
click at [293, 39] on div "1541079858 Alt s" at bounding box center [243, 26] width 372 height 37
click at [292, 35] on div "1541079858 Alt s" at bounding box center [243, 26] width 372 height 37
click at [292, 30] on input "1541079858" at bounding box center [243, 26] width 372 height 20
paste input "680645496"
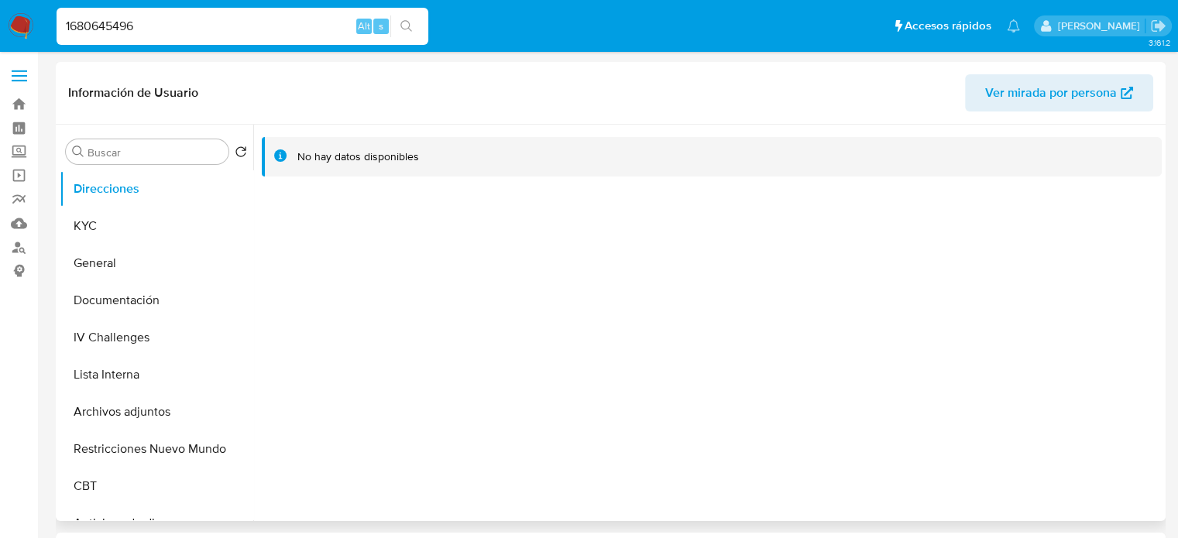
type input "1680645496"
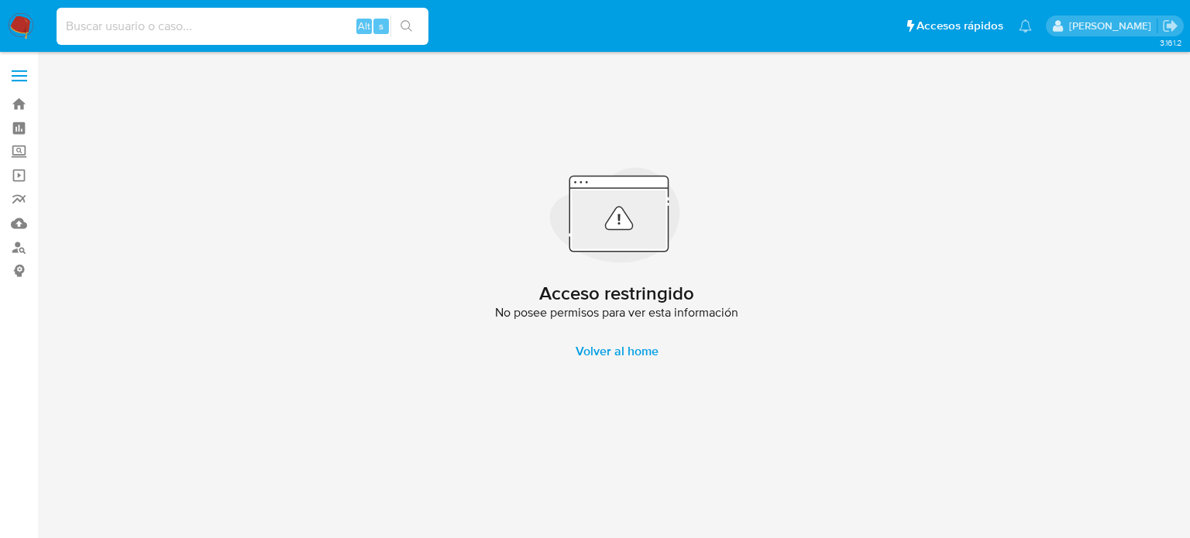
click at [286, 30] on input at bounding box center [243, 26] width 372 height 20
paste input "151375097"
type input "151375097"
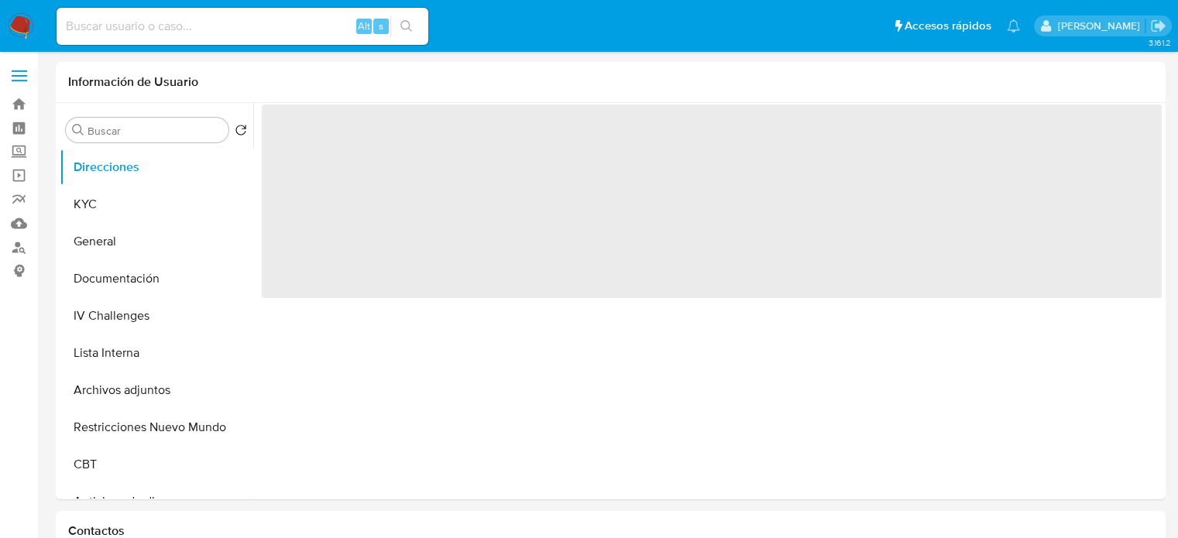
select select "10"
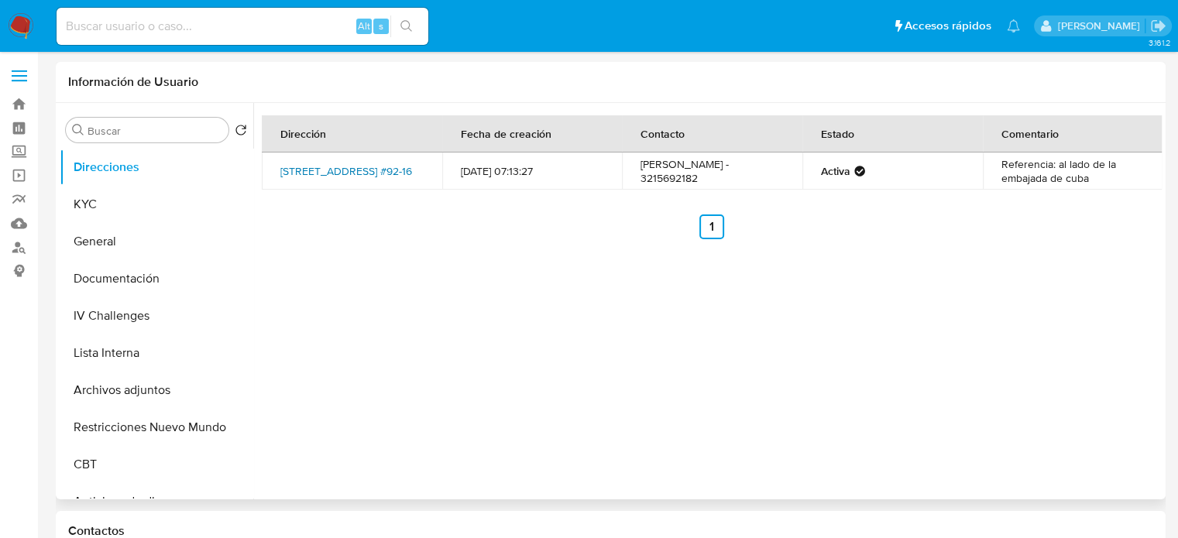
click at [384, 170] on link "Carrera 9 #92-16, Chapinero, Bogotá D.c., 110221, Colombia #92-16" at bounding box center [346, 170] width 132 height 15
click at [188, 30] on input at bounding box center [243, 26] width 372 height 20
paste input "276701154"
type input "276701154"
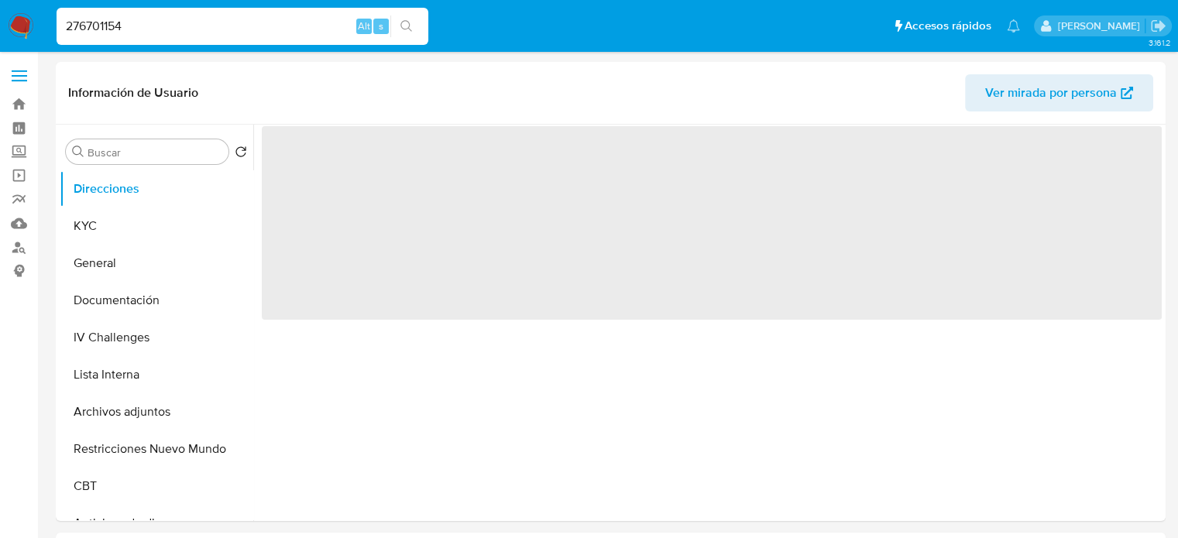
select select "10"
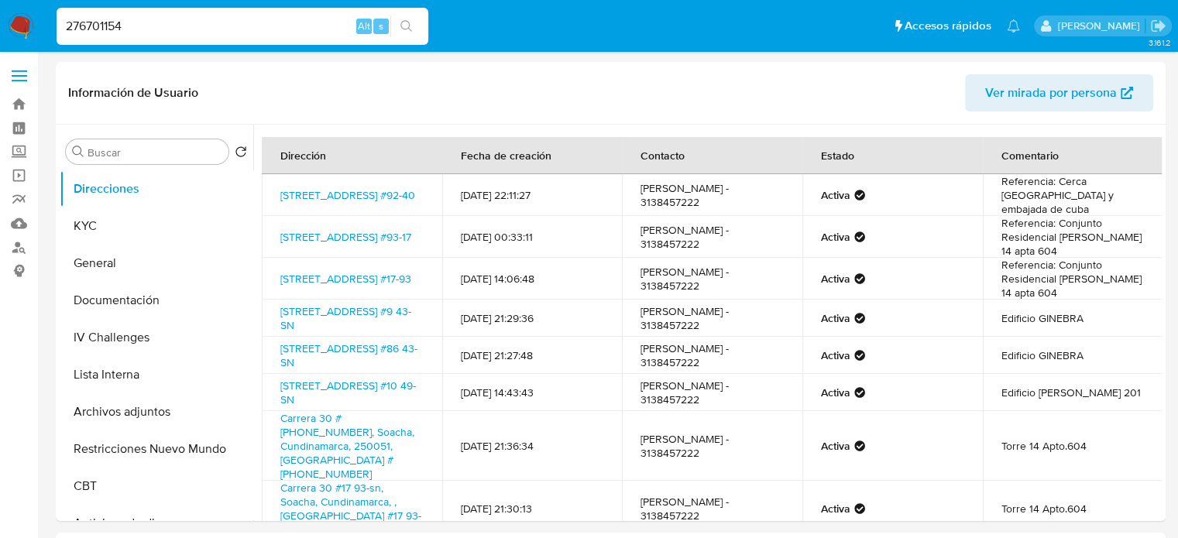
click at [270, 17] on input "276701154" at bounding box center [243, 26] width 372 height 20
paste input "60566102"
type input "260566102"
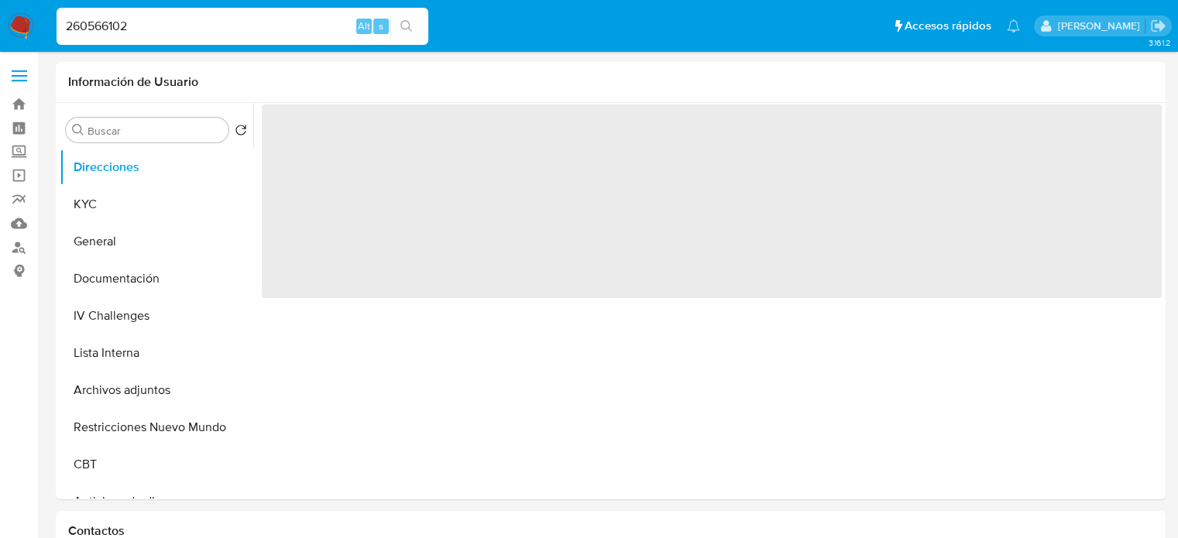
select select "10"
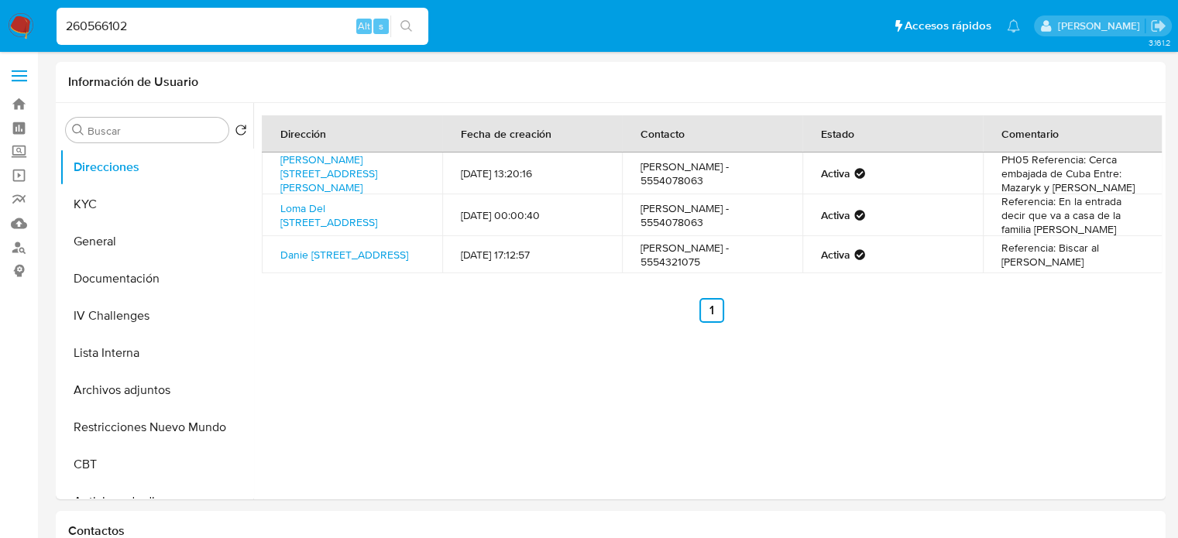
click at [250, 26] on input "260566102" at bounding box center [243, 26] width 372 height 20
paste input "153584058"
type input "1535840582"
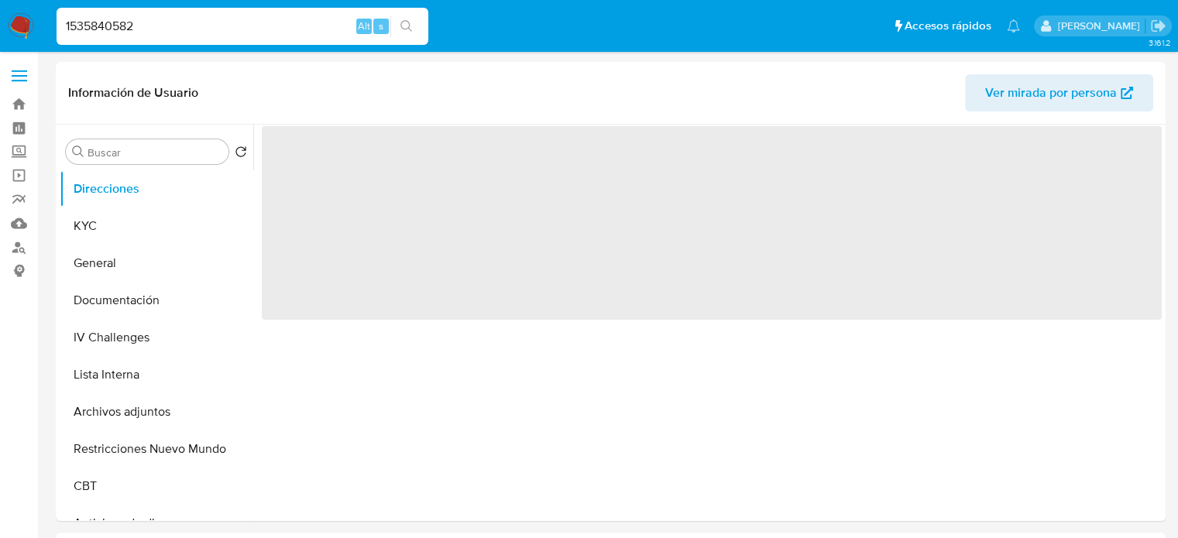
select select "10"
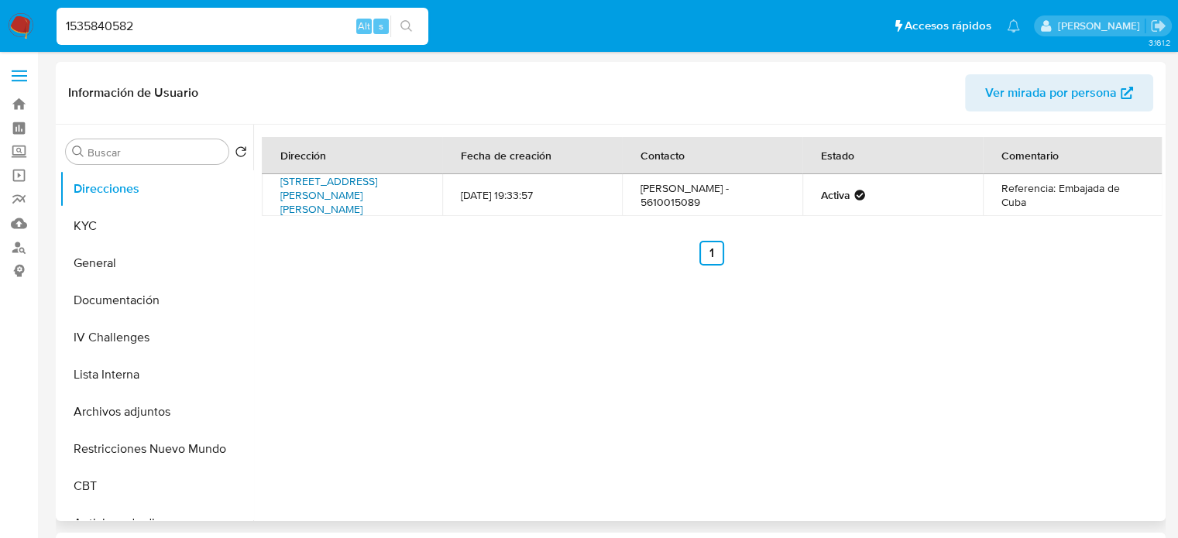
click at [356, 200] on link "[STREET_ADDRESS][PERSON_NAME][PERSON_NAME]" at bounding box center [328, 194] width 97 height 43
copy link "[STREET_ADDRESS][PERSON_NAME][PERSON_NAME]"
drag, startPoint x: 276, startPoint y: 180, endPoint x: 335, endPoint y: 224, distance: 73.0
click at [335, 216] on td "[STREET_ADDRESS][PERSON_NAME][PERSON_NAME]" at bounding box center [352, 195] width 180 height 42
click at [139, 225] on button "KYC" at bounding box center [150, 226] width 181 height 37
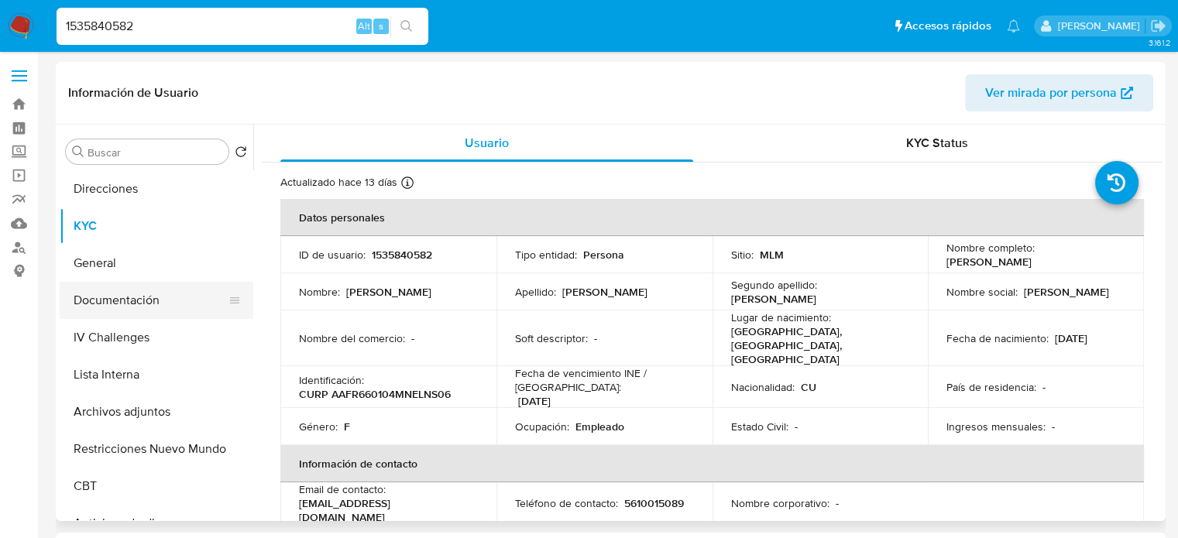
click at [143, 303] on button "Documentación" at bounding box center [150, 300] width 181 height 37
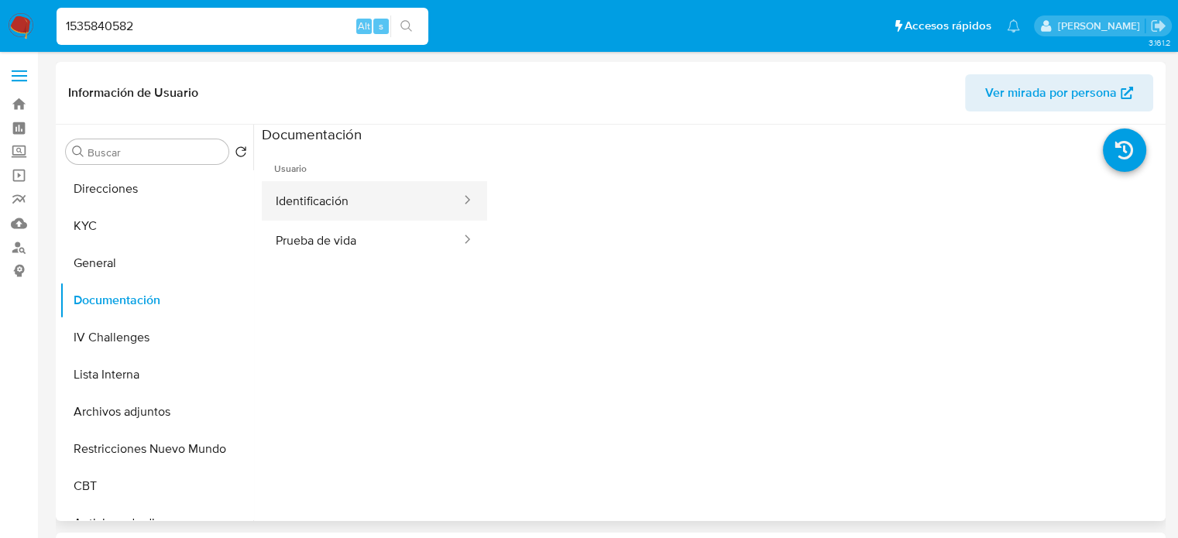
click at [360, 213] on button "Identificación" at bounding box center [362, 200] width 201 height 39
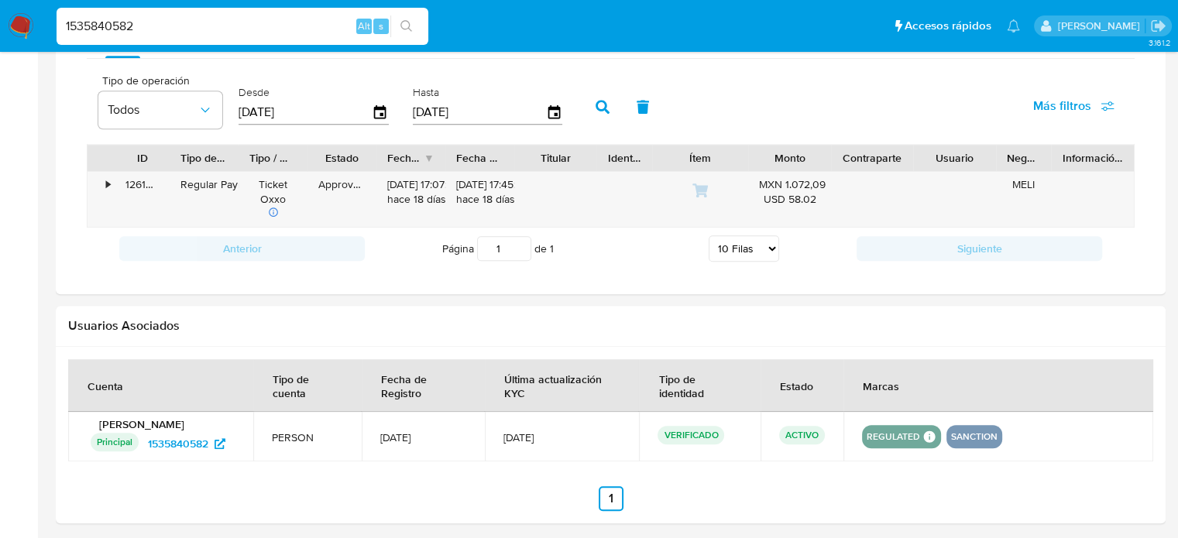
scroll to position [955, 0]
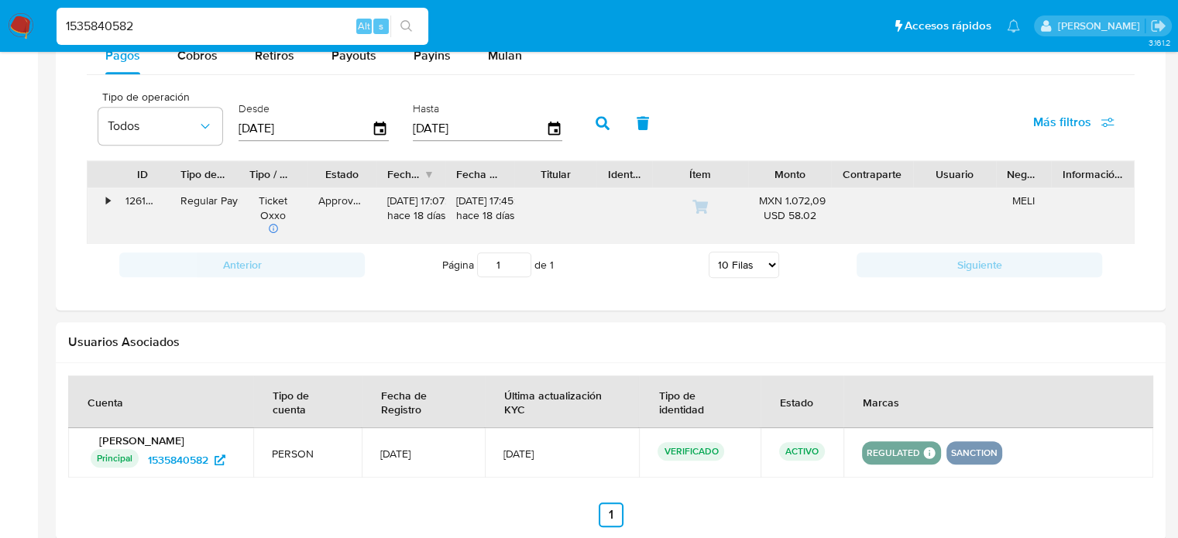
click at [103, 198] on div "•" at bounding box center [101, 215] width 27 height 55
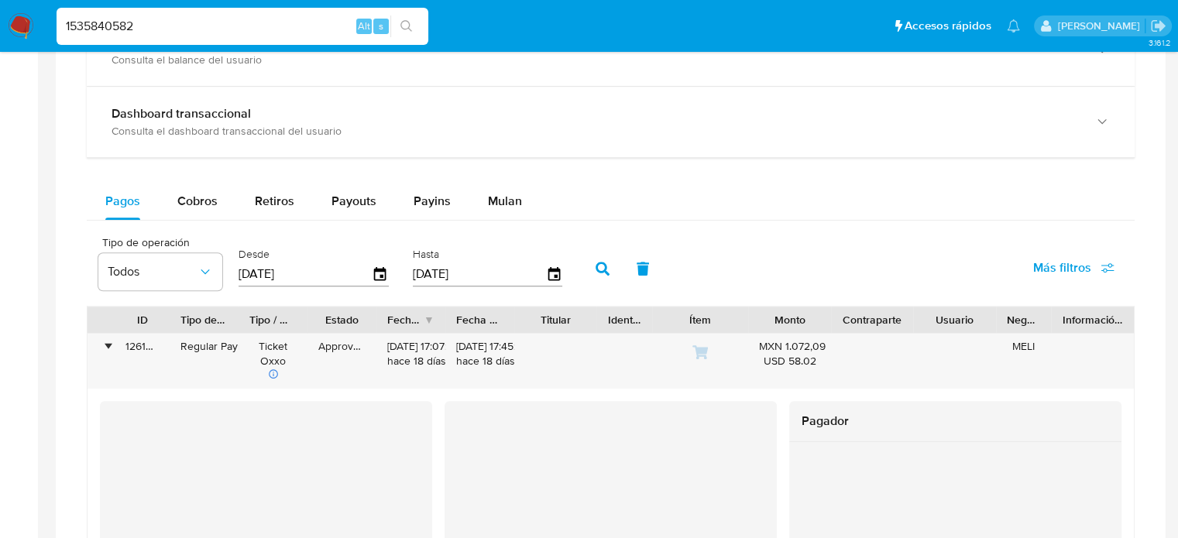
scroll to position [800, 0]
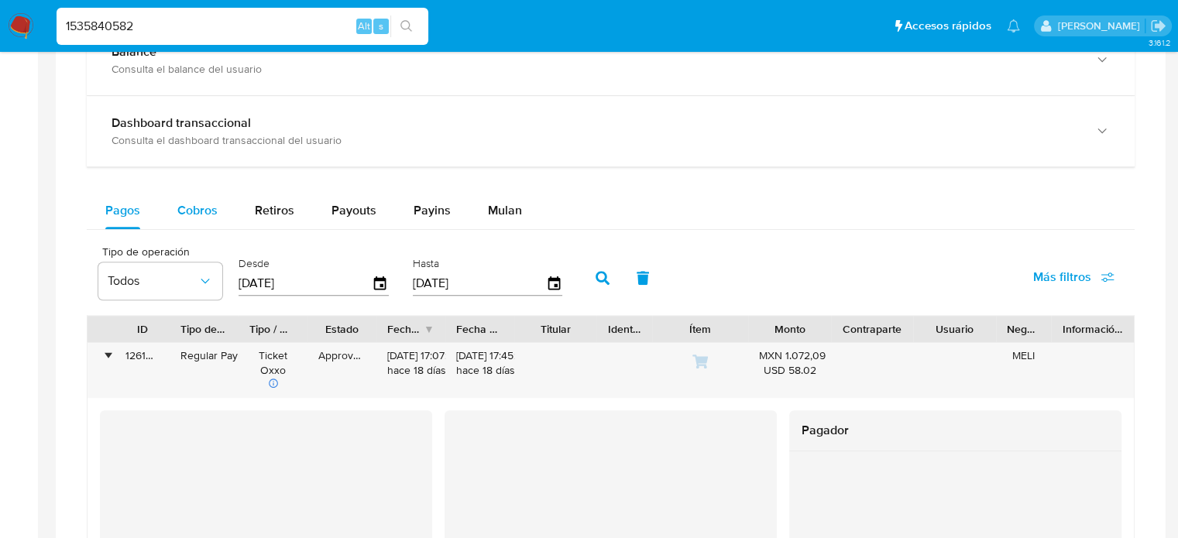
click at [198, 205] on span "Cobros" at bounding box center [197, 210] width 40 height 18
select select "10"
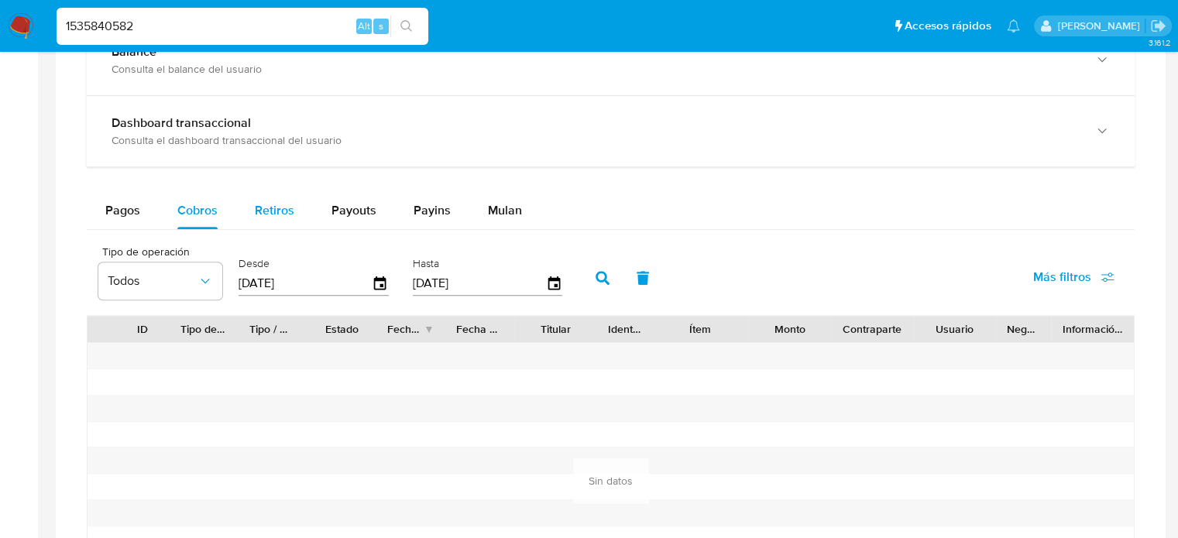
click at [266, 207] on span "Retiros" at bounding box center [274, 210] width 39 height 18
select select "10"
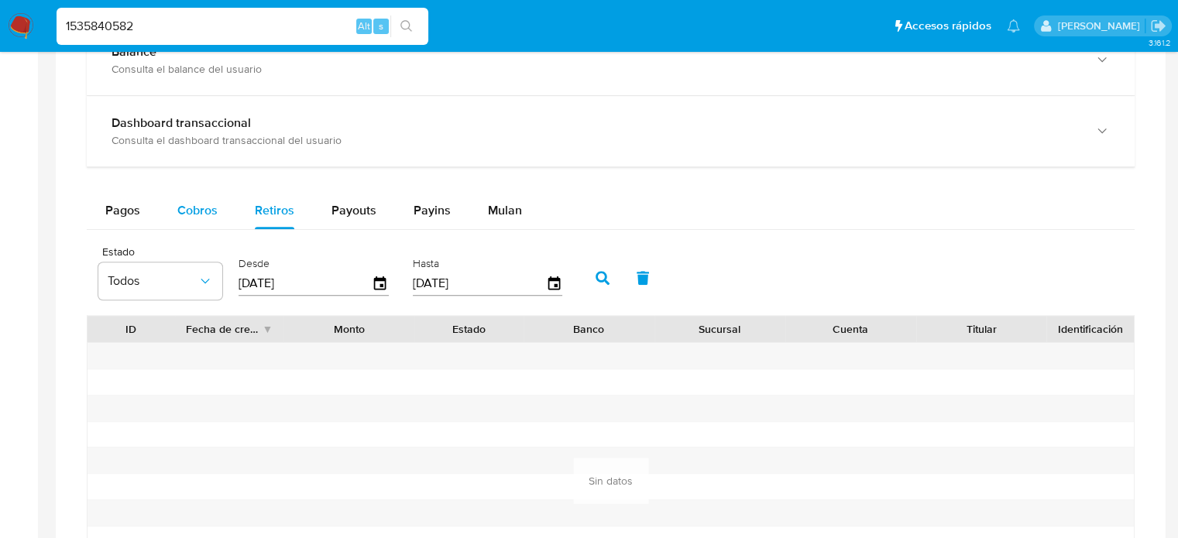
click at [177, 201] on span "Cobros" at bounding box center [197, 210] width 40 height 18
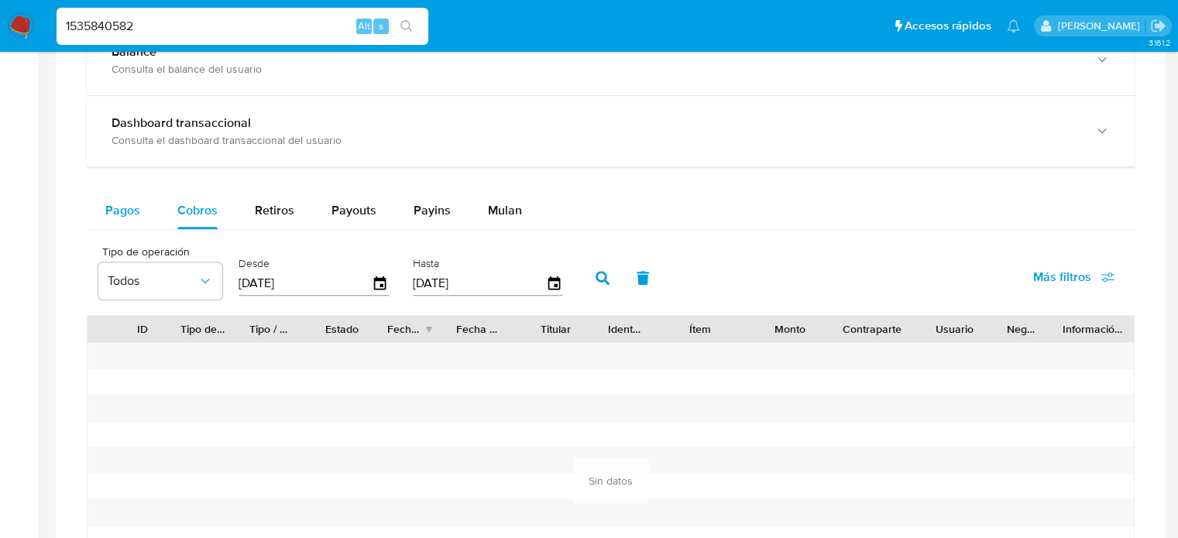
click at [124, 211] on span "Pagos" at bounding box center [122, 210] width 35 height 18
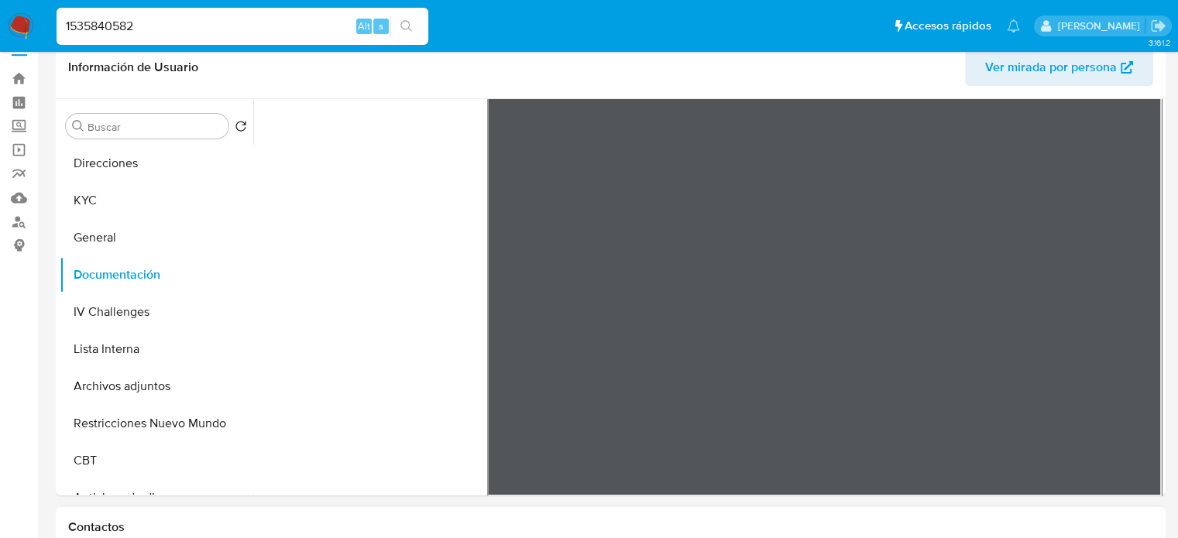
scroll to position [0, 0]
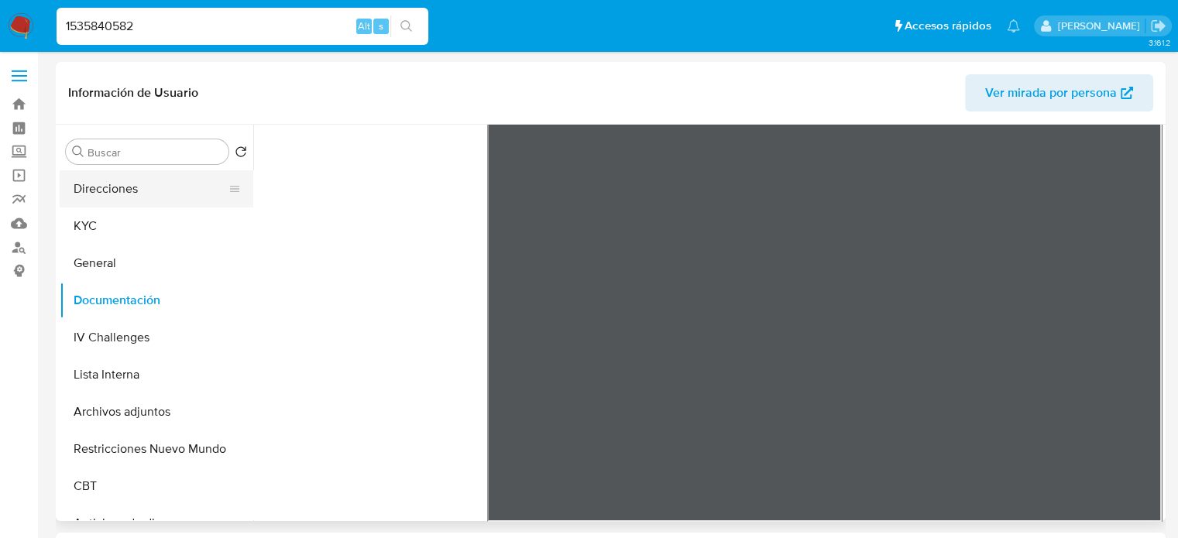
click at [136, 194] on button "Direcciones" at bounding box center [150, 188] width 181 height 37
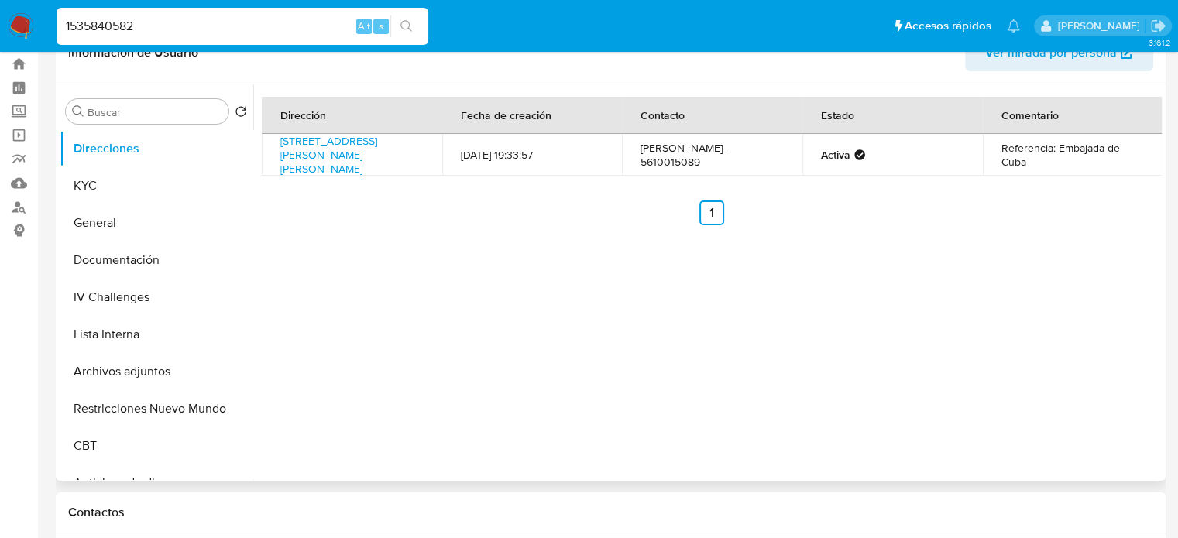
scroll to position [77, 0]
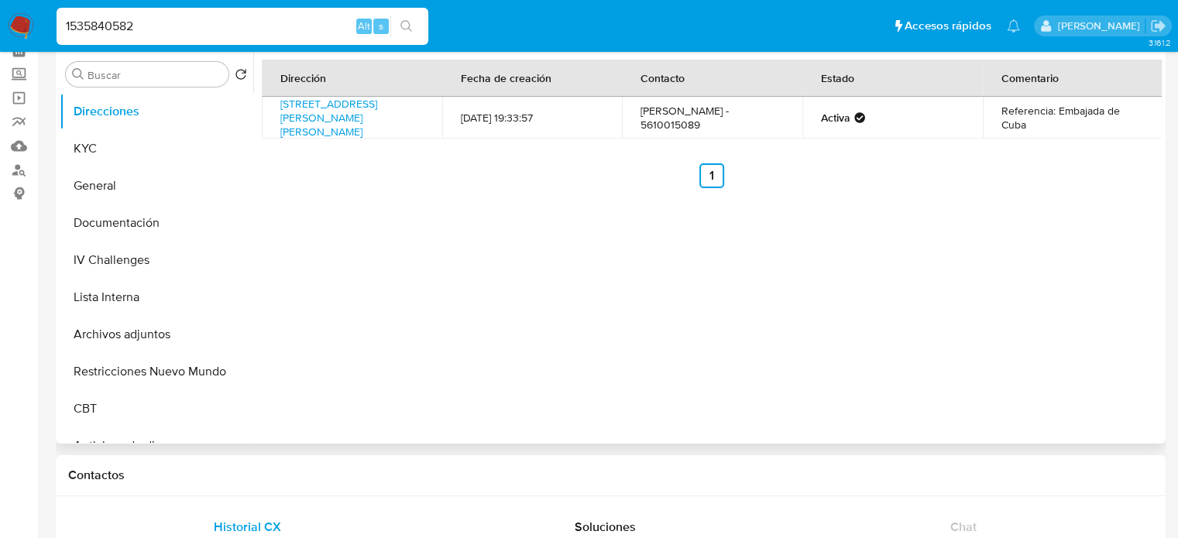
drag, startPoint x: 260, startPoint y: 180, endPoint x: 250, endPoint y: 151, distance: 31.1
click at [259, 177] on div "Dirección Fecha de creación Contacto Estado Comentario Avenida Presidente Masar…" at bounding box center [707, 245] width 908 height 397
click at [102, 149] on button "KYC" at bounding box center [150, 148] width 181 height 37
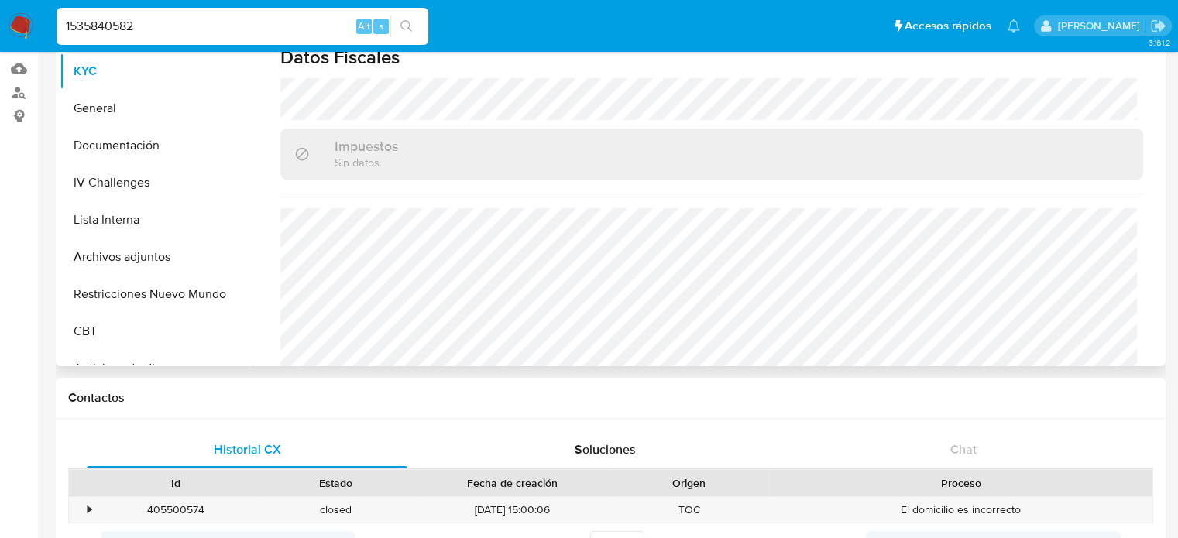
scroll to position [967, 0]
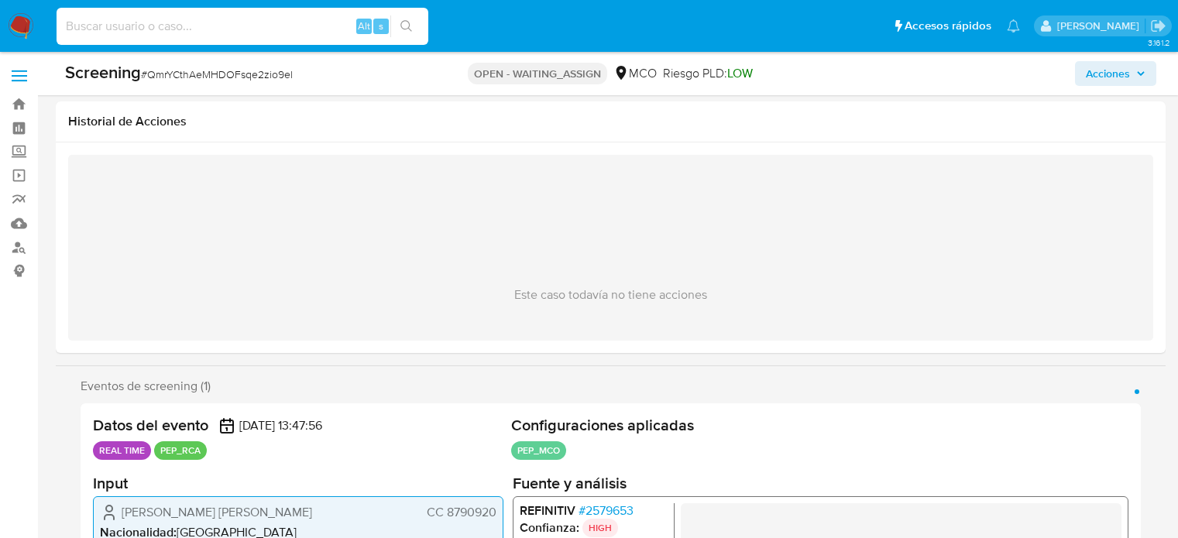
select select "10"
click at [242, 22] on input at bounding box center [243, 26] width 372 height 20
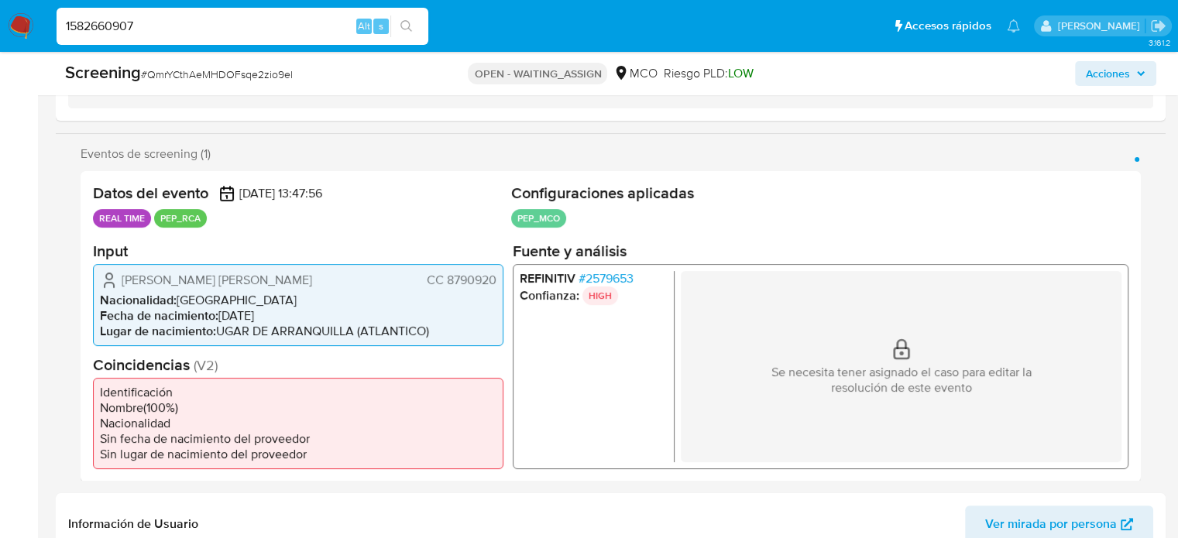
type input "1582660907"
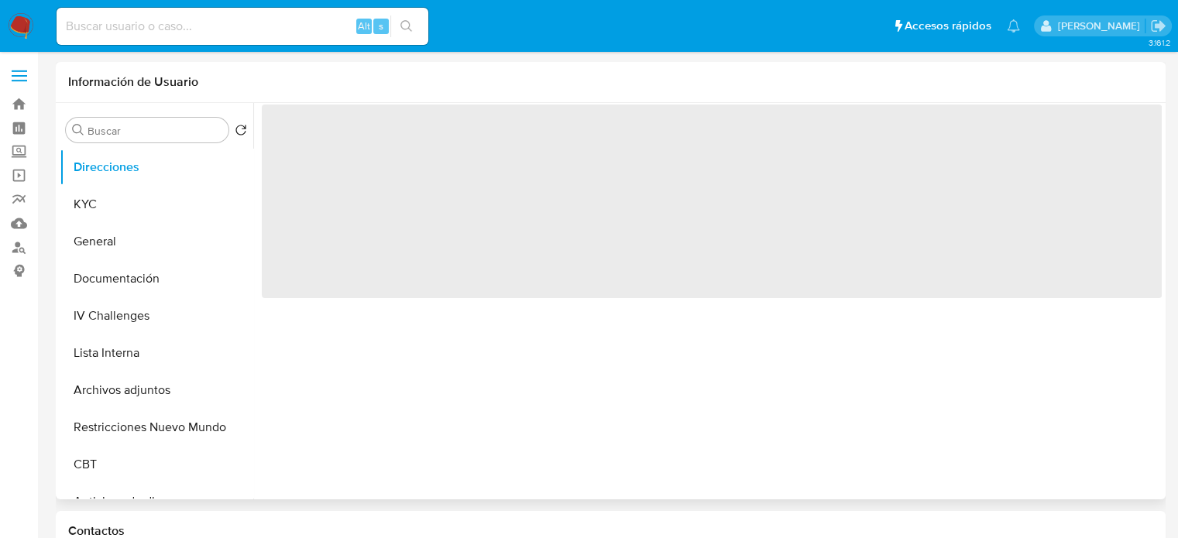
select select "10"
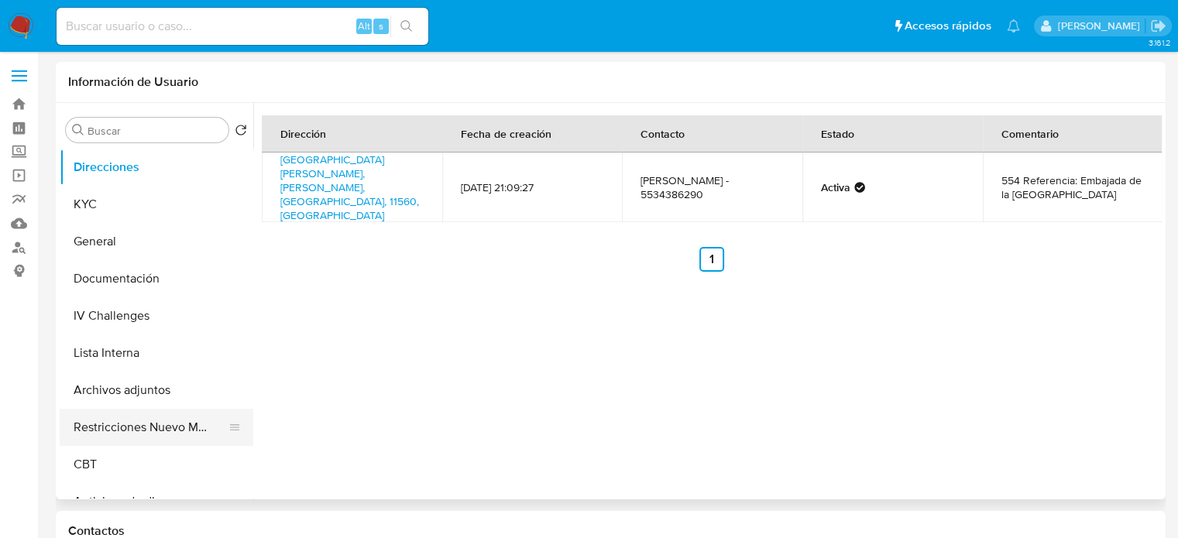
click at [124, 421] on button "Restricciones Nuevo Mundo" at bounding box center [150, 427] width 181 height 37
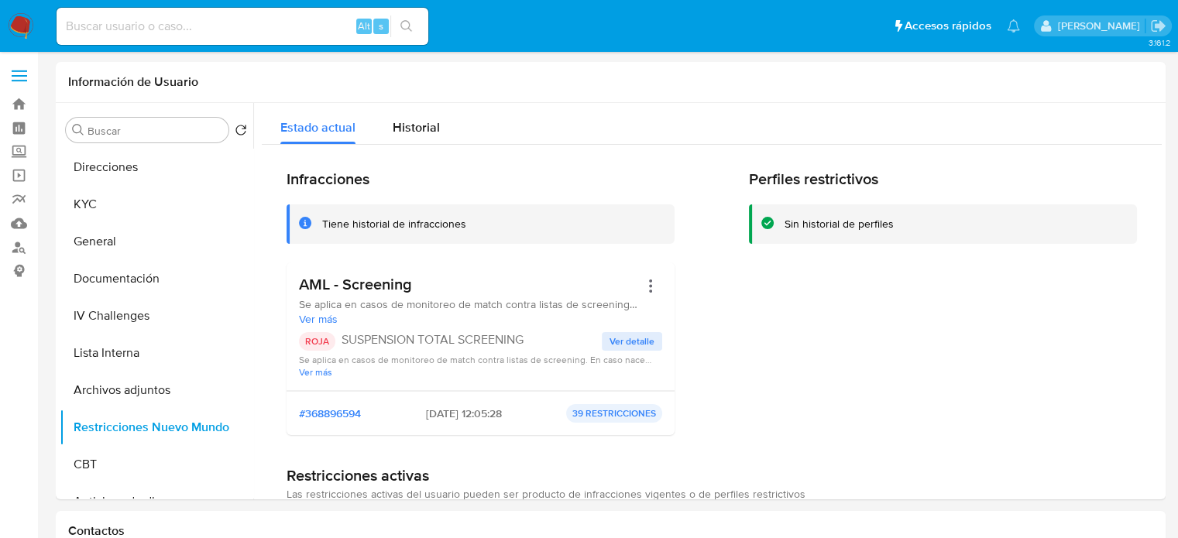
click at [247, 18] on input at bounding box center [243, 26] width 372 height 20
paste input "1440459480"
type input "1440459480"
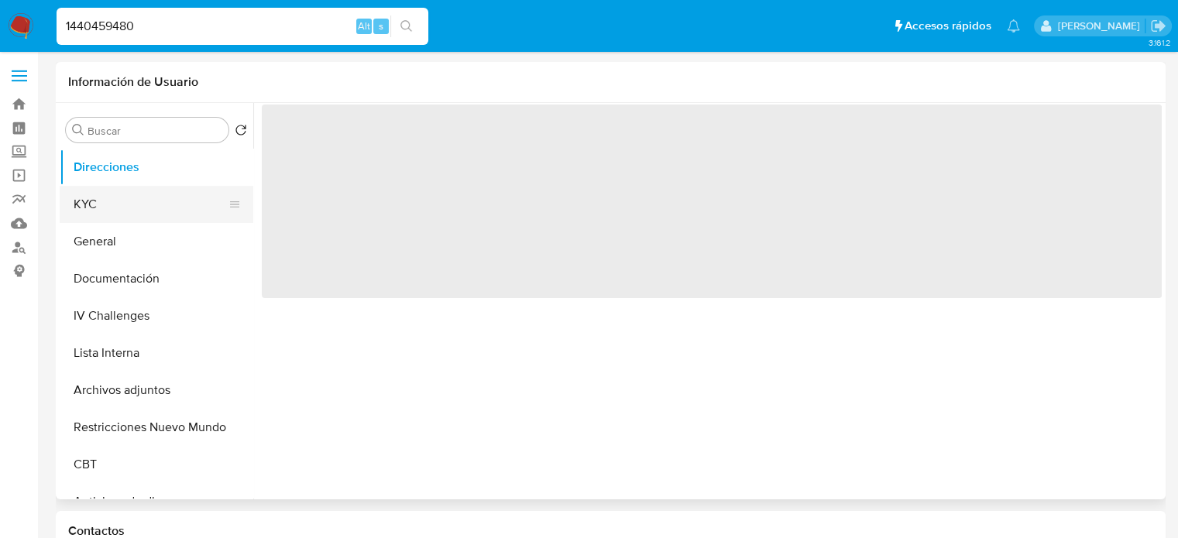
select select "10"
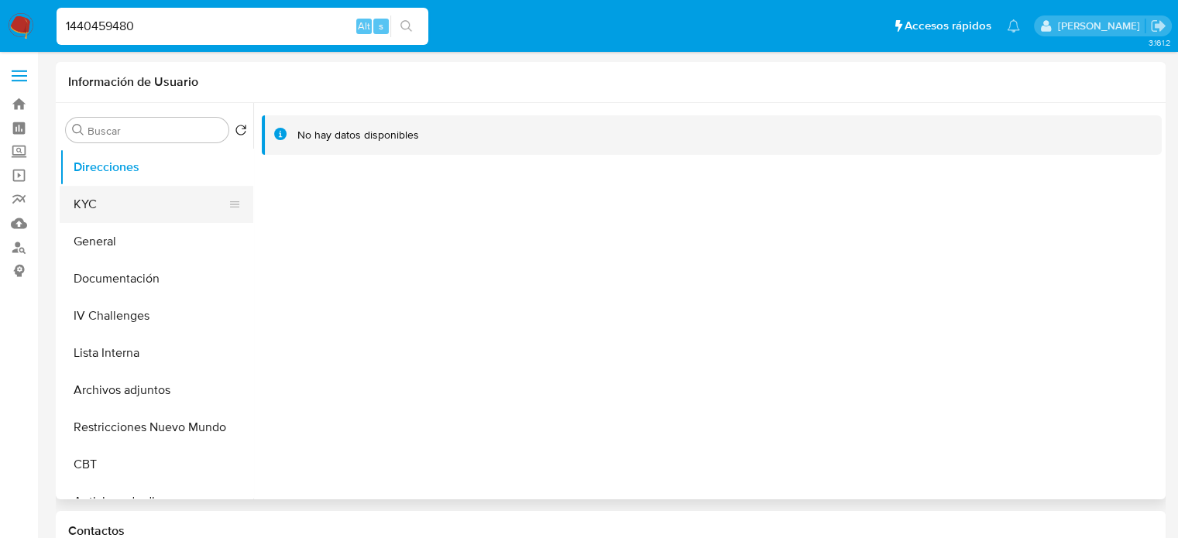
click at [120, 209] on button "KYC" at bounding box center [150, 204] width 181 height 37
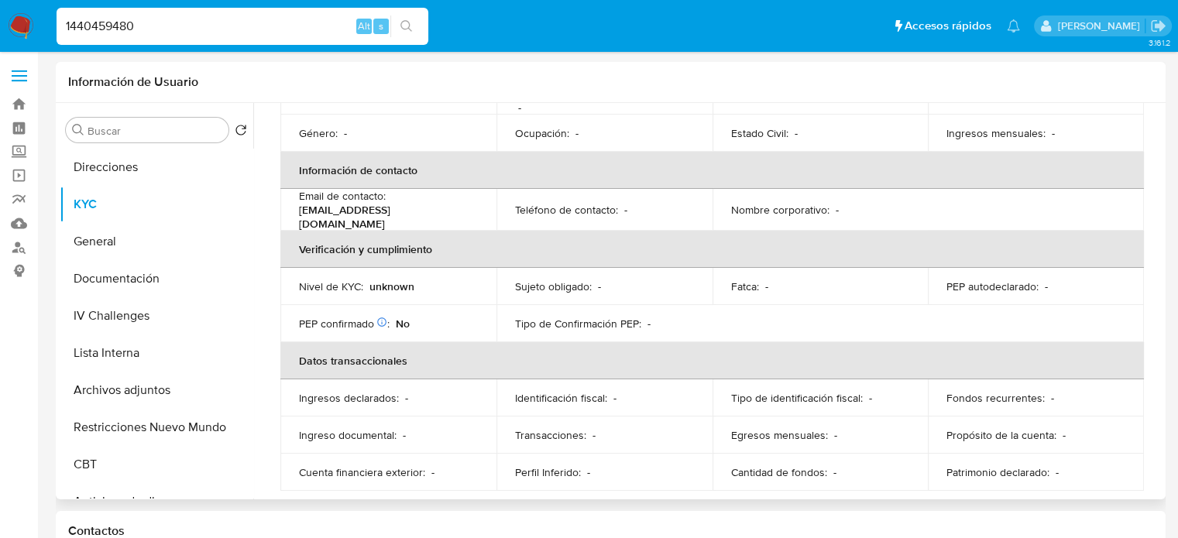
scroll to position [264, 0]
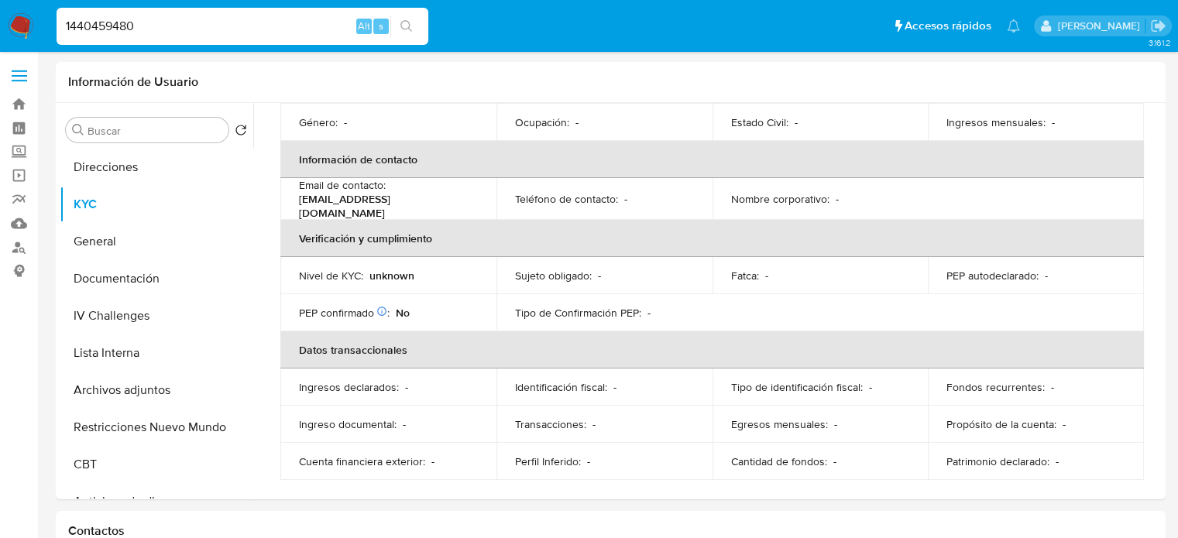
click at [256, 20] on input "1440459480" at bounding box center [243, 26] width 372 height 20
paste input "776839433"
type input "776839433"
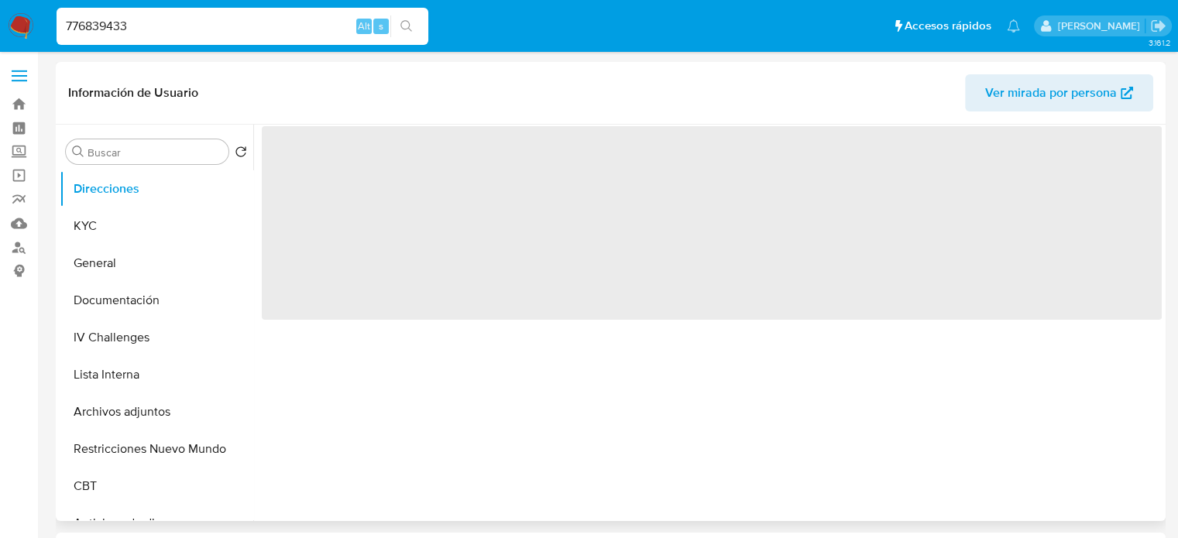
select select "10"
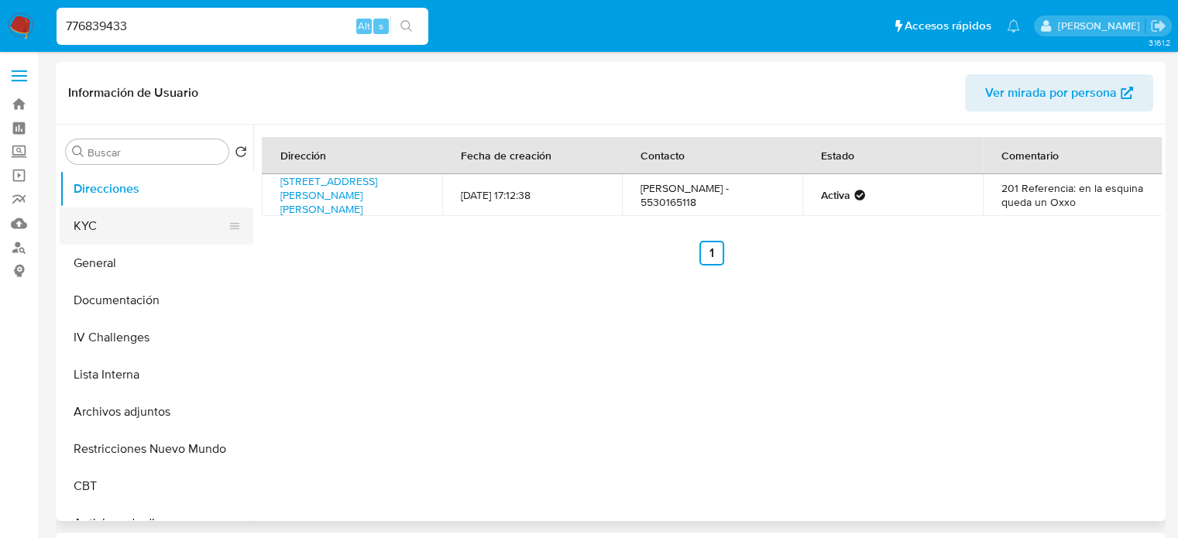
click at [108, 212] on button "KYC" at bounding box center [150, 226] width 181 height 37
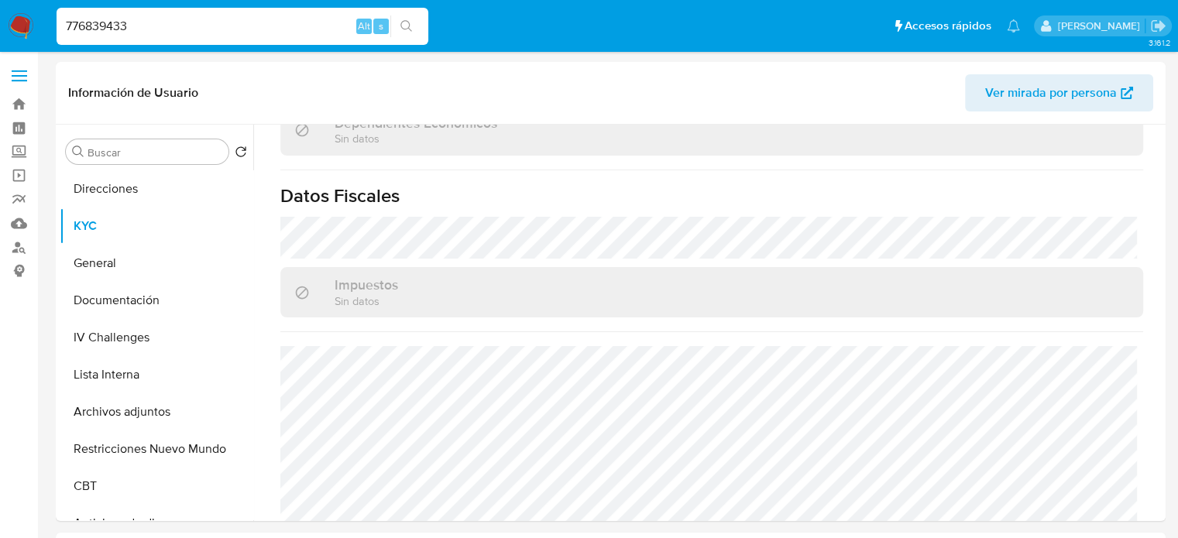
scroll to position [978, 0]
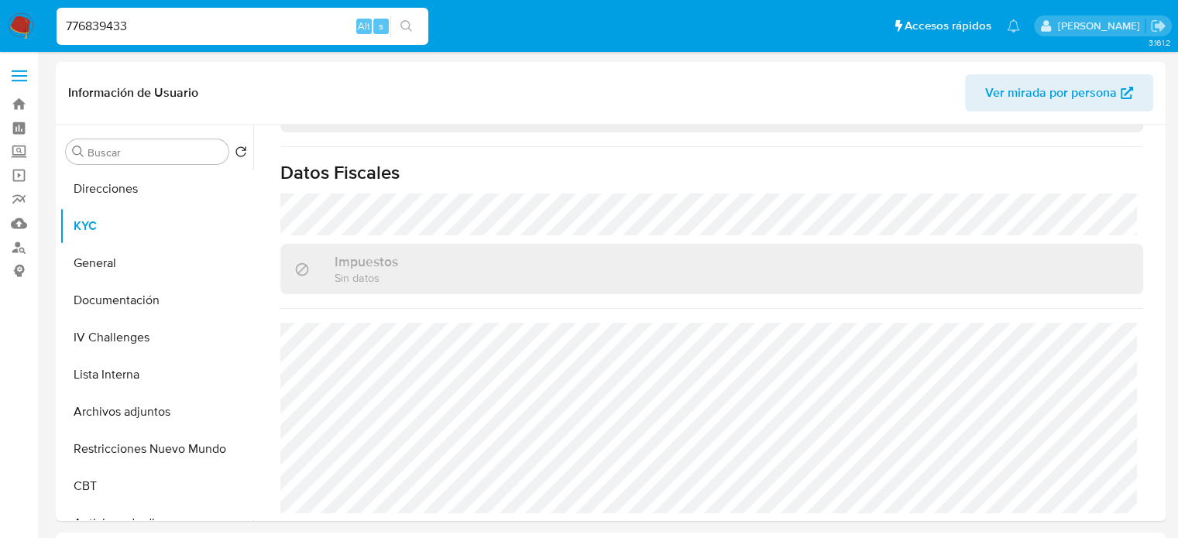
click at [216, 33] on input "776839433" at bounding box center [243, 26] width 372 height 20
paste input "1280167419"
type input "1280167419"
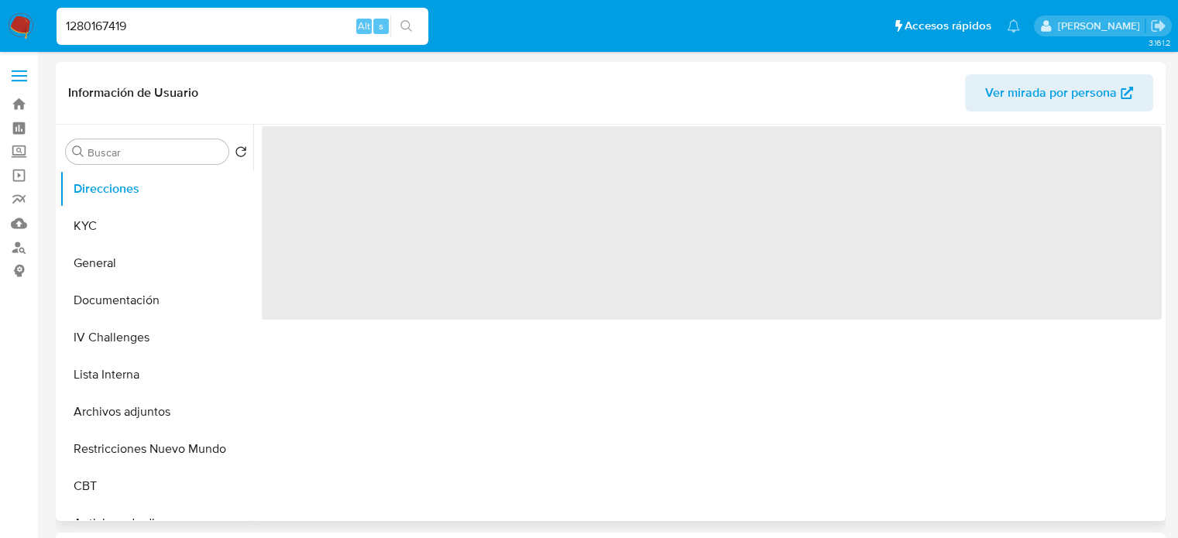
select select "10"
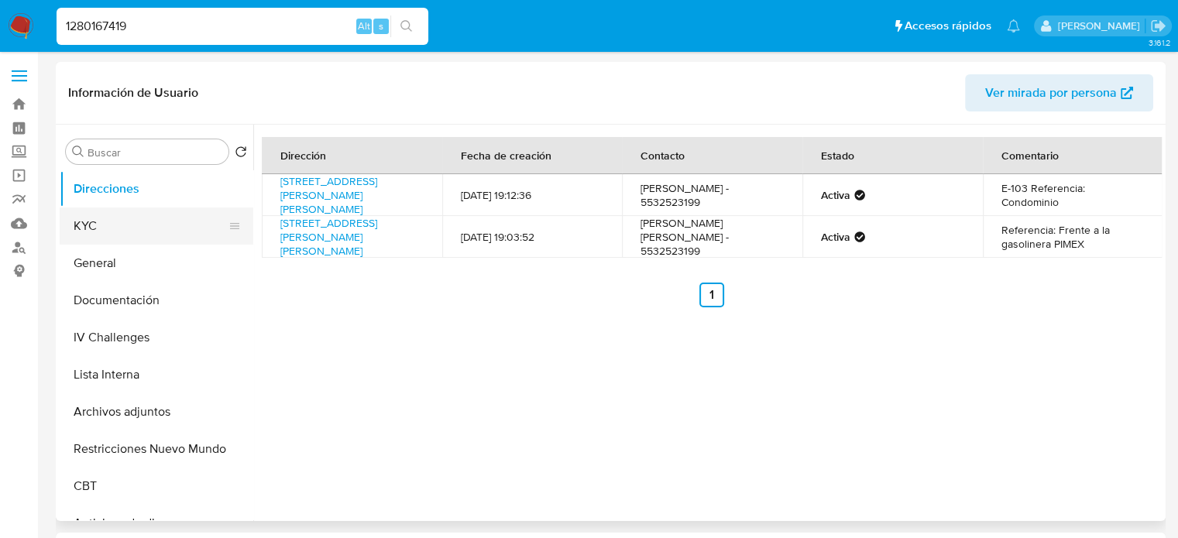
click at [129, 223] on button "KYC" at bounding box center [150, 226] width 181 height 37
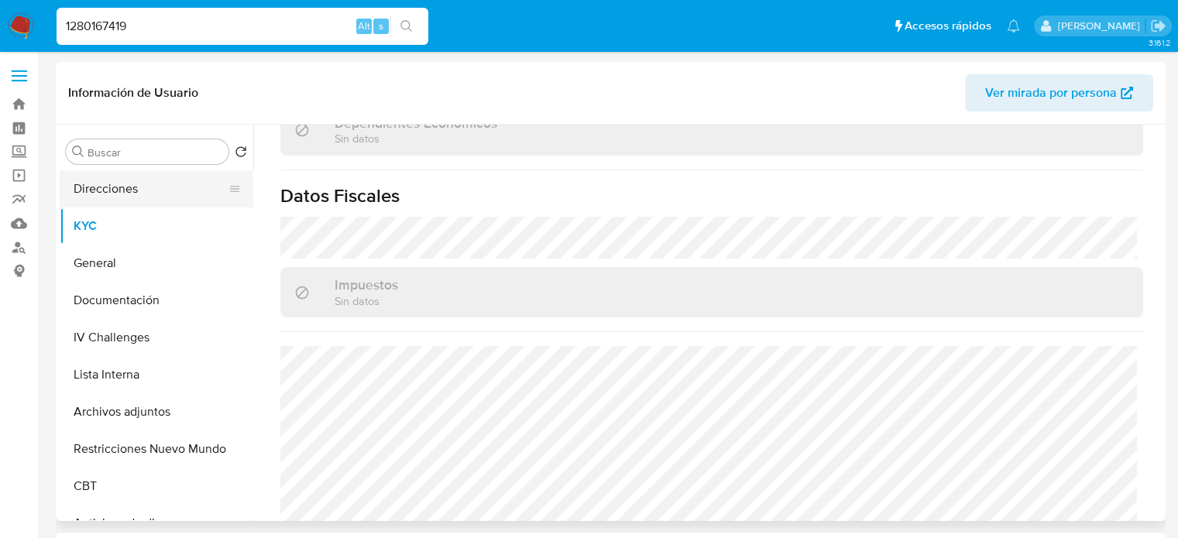
click at [136, 194] on button "Direcciones" at bounding box center [150, 188] width 181 height 37
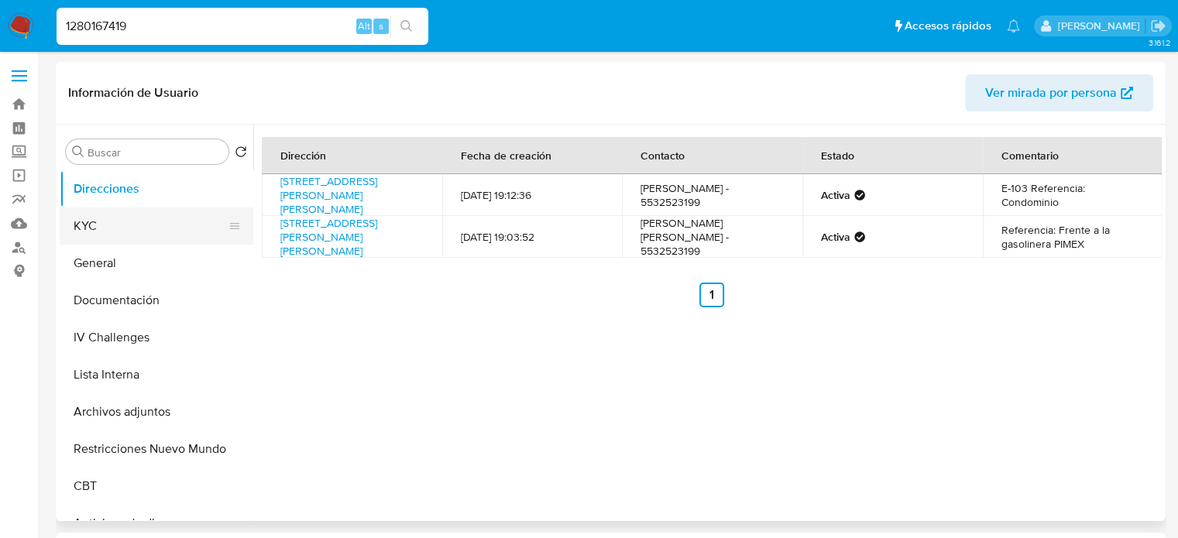
click at [118, 225] on button "KYC" at bounding box center [150, 226] width 181 height 37
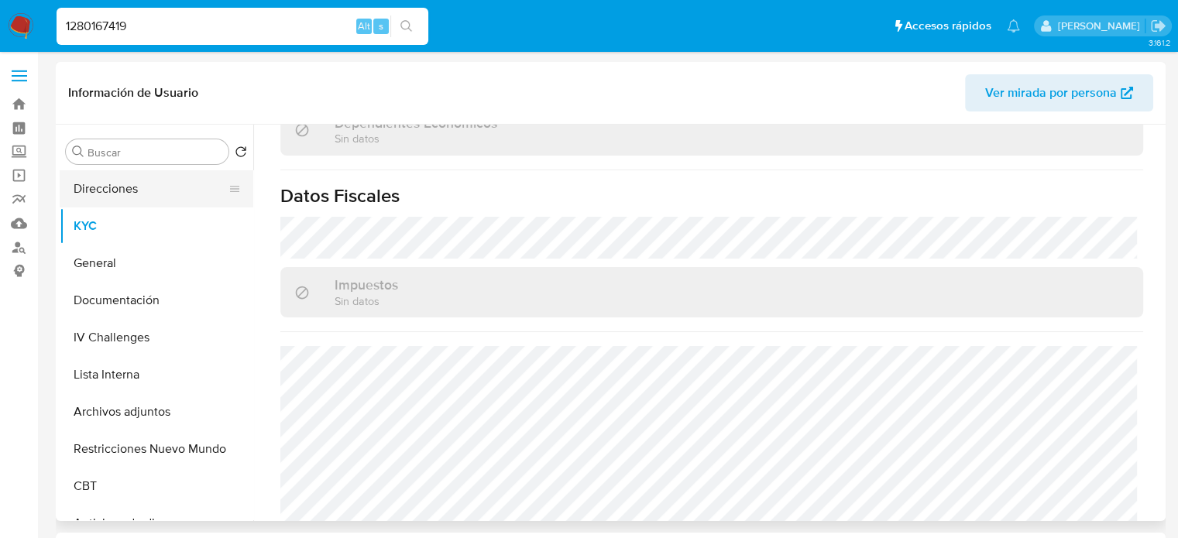
click at [129, 188] on button "Direcciones" at bounding box center [150, 188] width 181 height 37
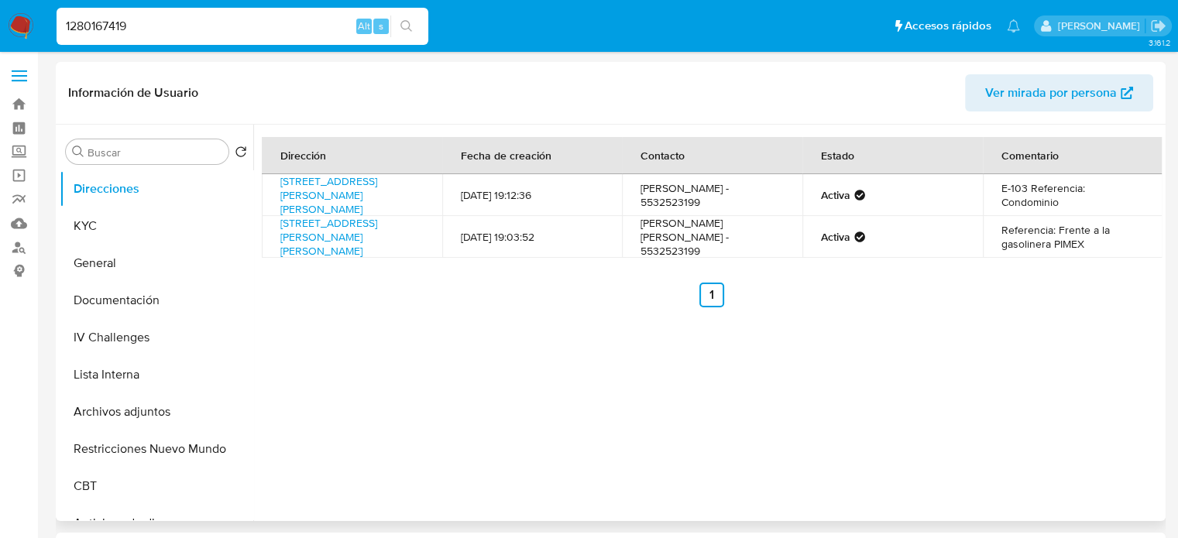
click at [613, 438] on div "Dirección Fecha de creación Contacto Estado Comentario Avenida Lomas De Sotelo …" at bounding box center [707, 323] width 908 height 397
click at [208, 30] on input "1280167419" at bounding box center [243, 26] width 372 height 20
click at [276, 26] on input "1280167419" at bounding box center [243, 26] width 372 height 20
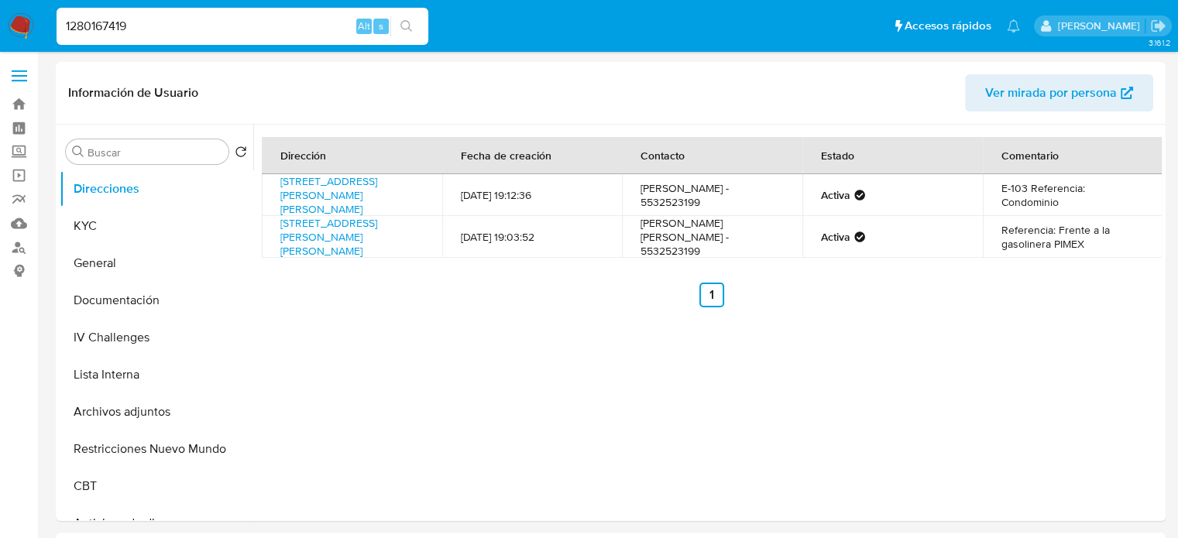
paste input "01205758"
type input "1201205758"
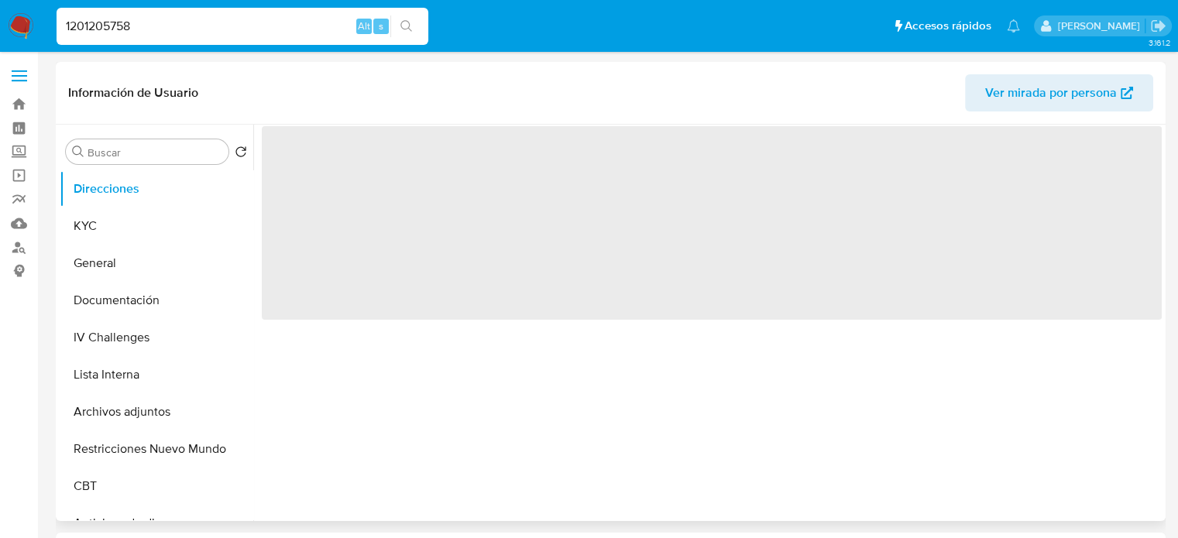
select select "10"
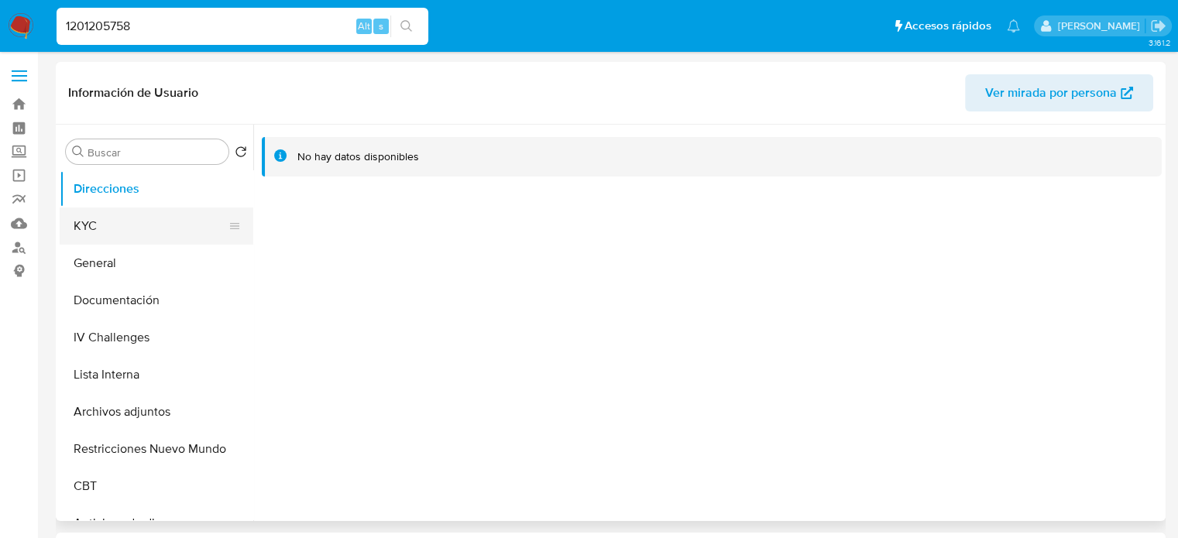
click at [107, 236] on button "KYC" at bounding box center [150, 226] width 181 height 37
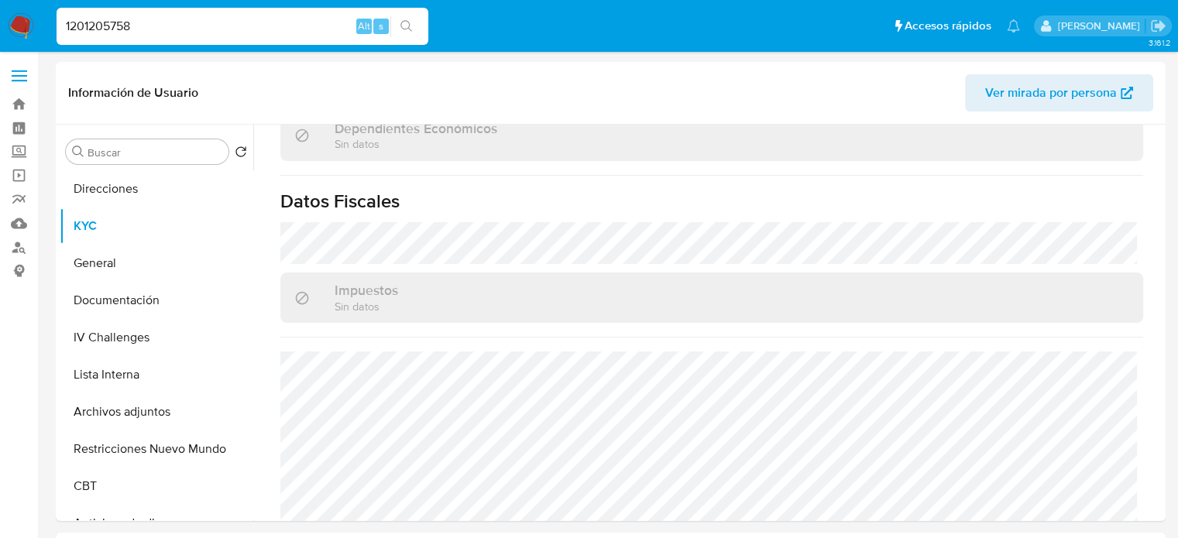
scroll to position [982, 0]
click at [266, 29] on input "1201205758" at bounding box center [243, 26] width 372 height 20
paste input "5410798"
type input "1541079858"
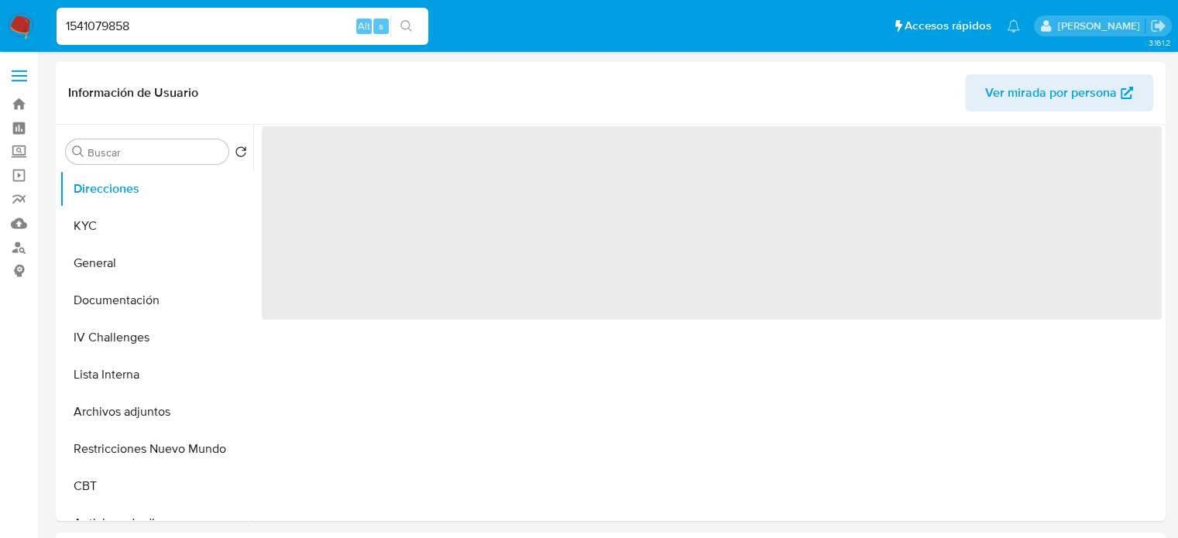
select select "10"
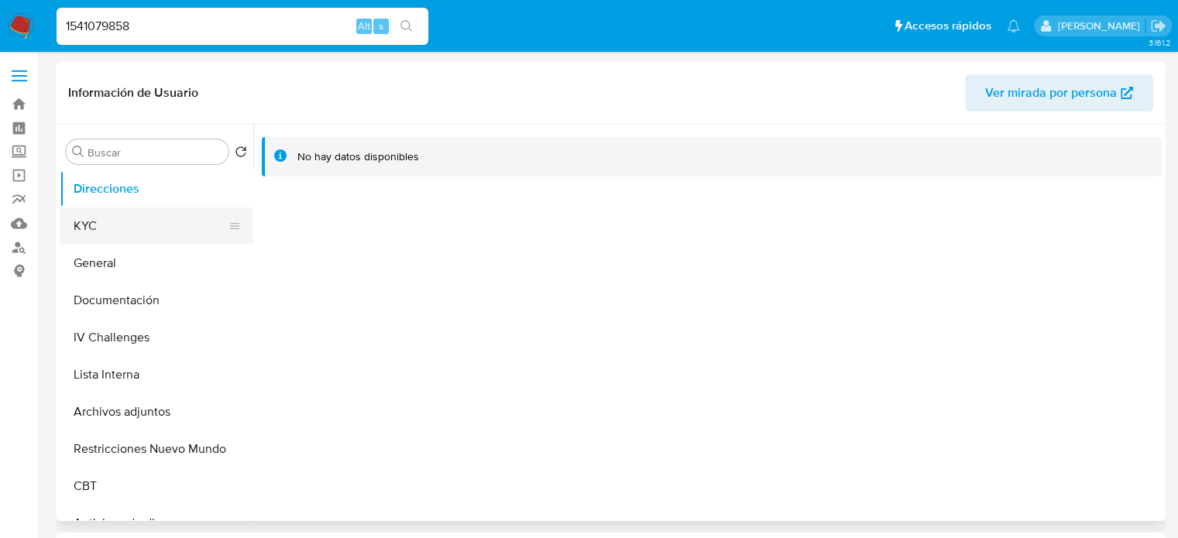
click at [153, 237] on button "KYC" at bounding box center [150, 226] width 181 height 37
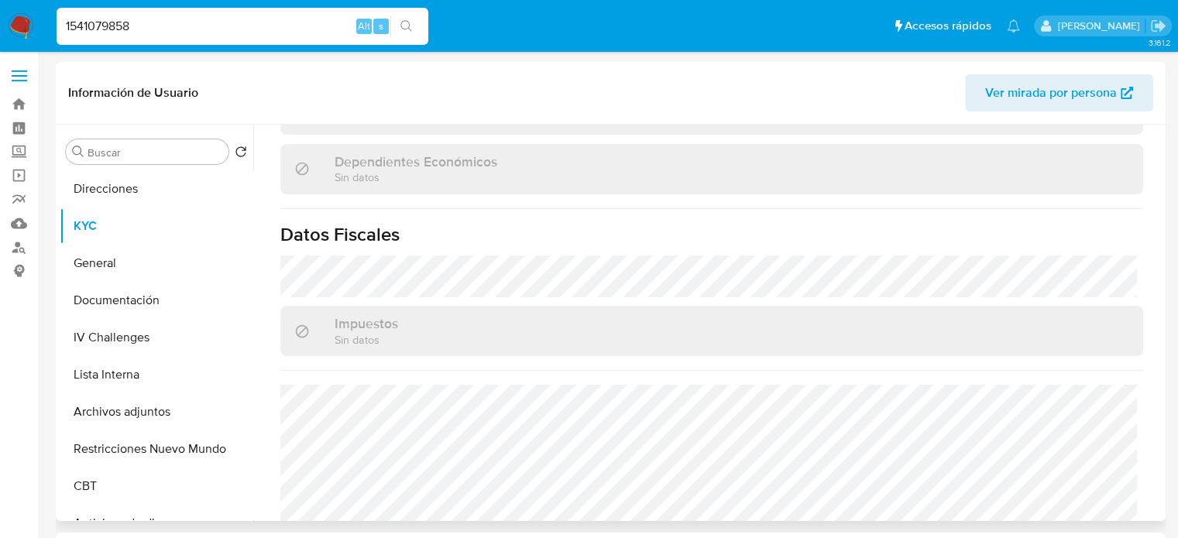
scroll to position [929, 0]
drag, startPoint x: 187, startPoint y: 29, endPoint x: 66, endPoint y: 29, distance: 120.8
click at [66, 29] on input "1541079858" at bounding box center [243, 26] width 372 height 20
click at [273, 24] on input "1541079858" at bounding box center [243, 26] width 372 height 20
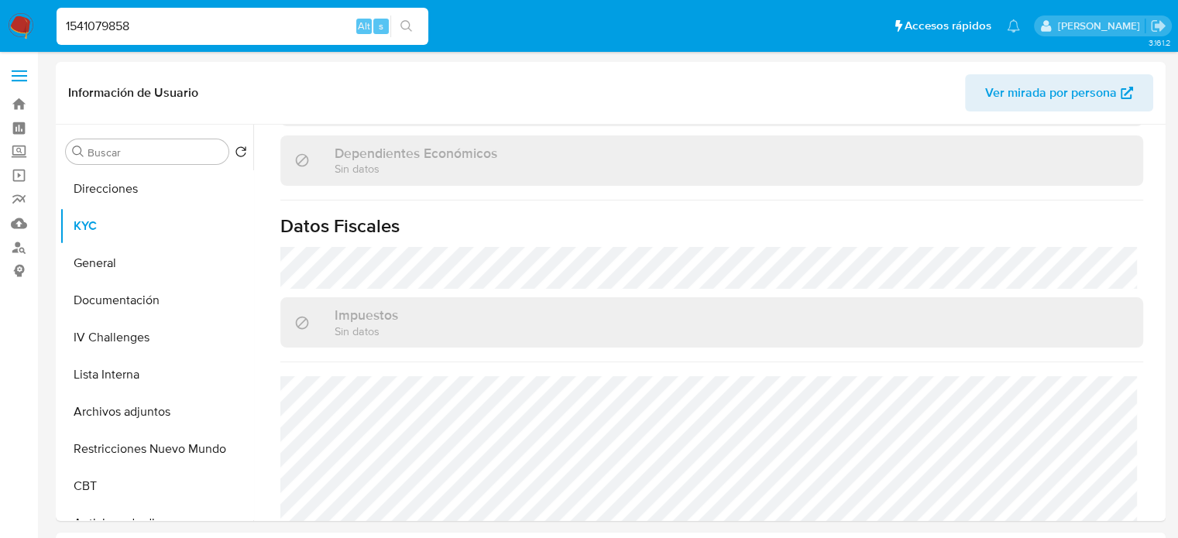
paste input "260566102"
type input "260566102"
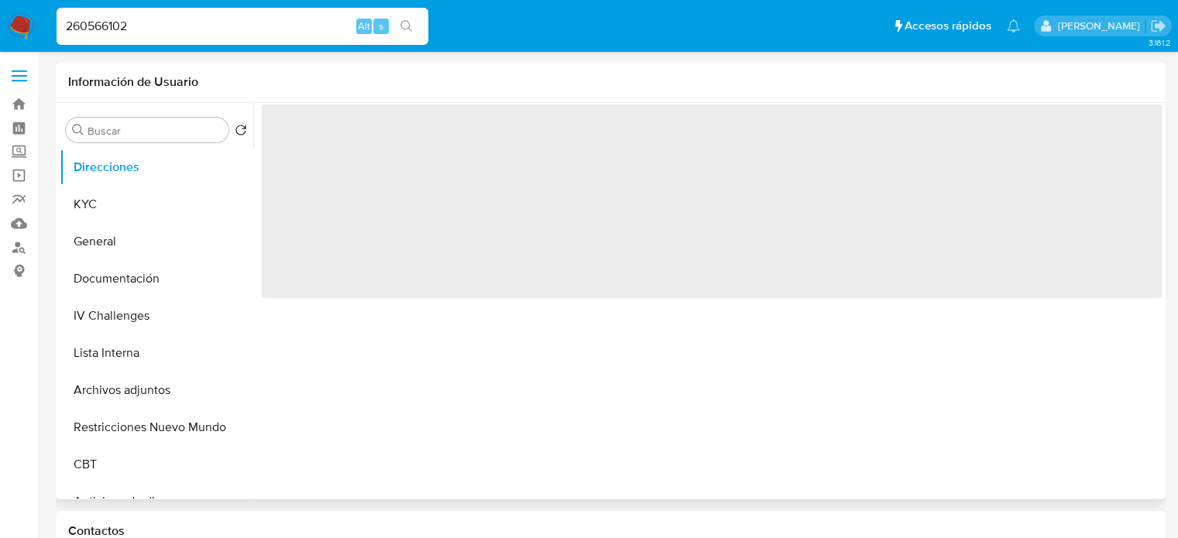
select select "10"
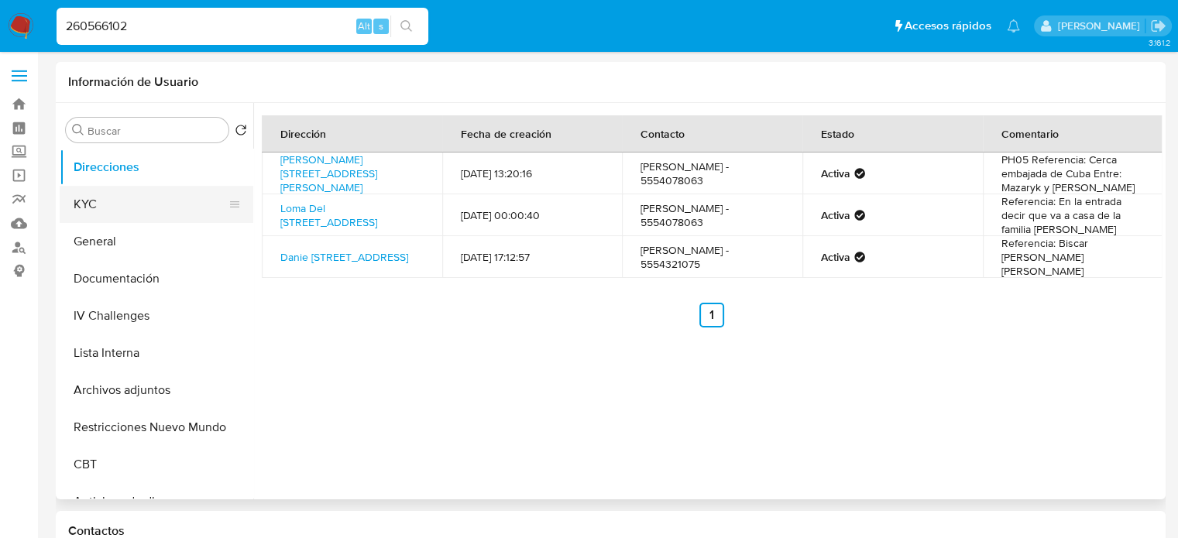
click at [114, 212] on button "KYC" at bounding box center [150, 204] width 181 height 37
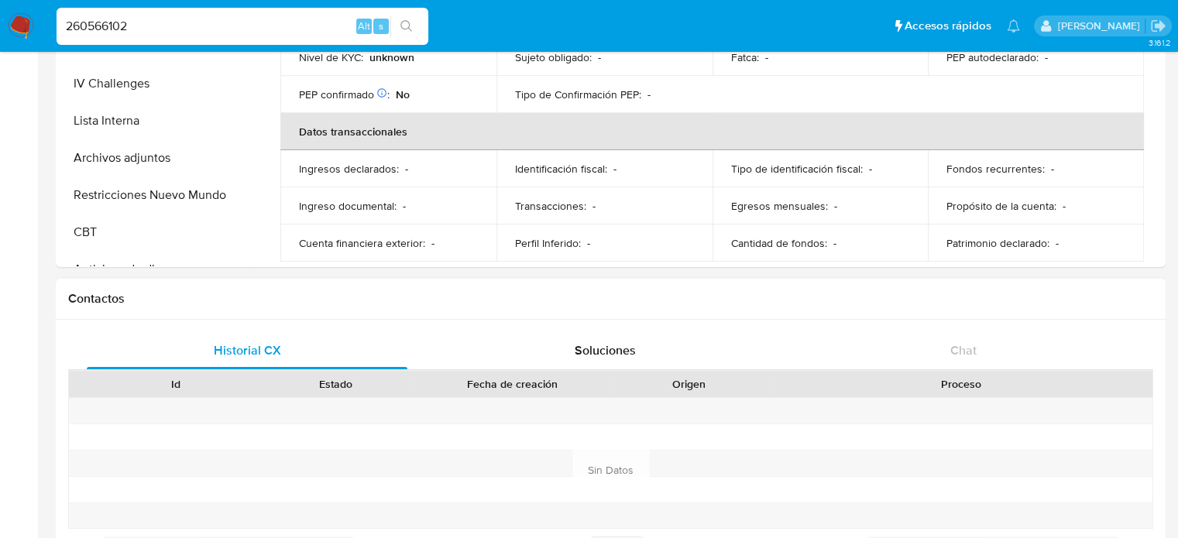
scroll to position [77, 0]
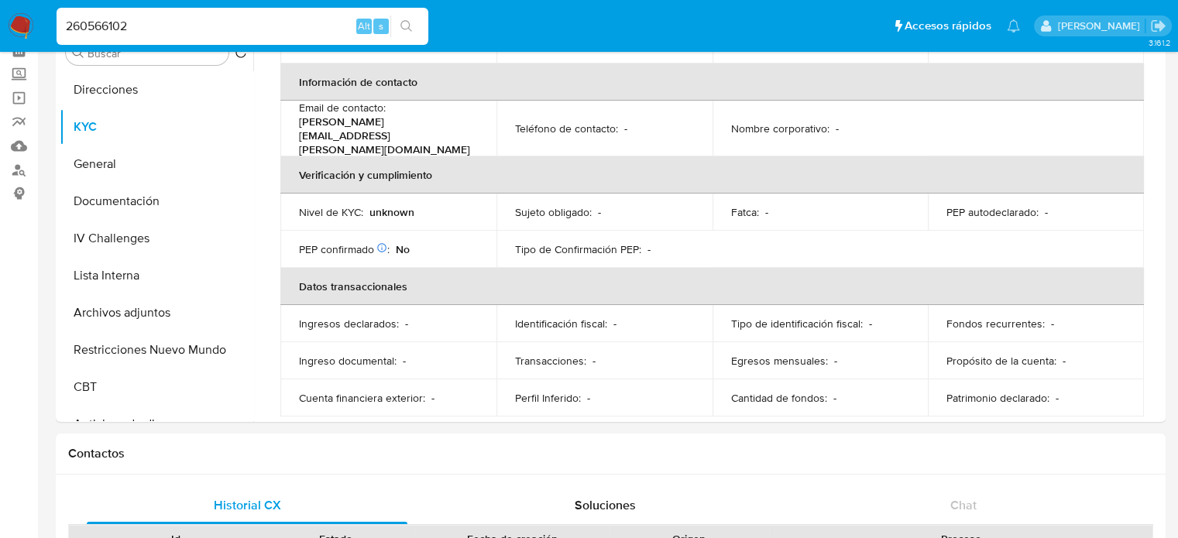
click at [184, 29] on input "260566102" at bounding box center [243, 26] width 372 height 20
paste input "153584058"
type input "1535840582"
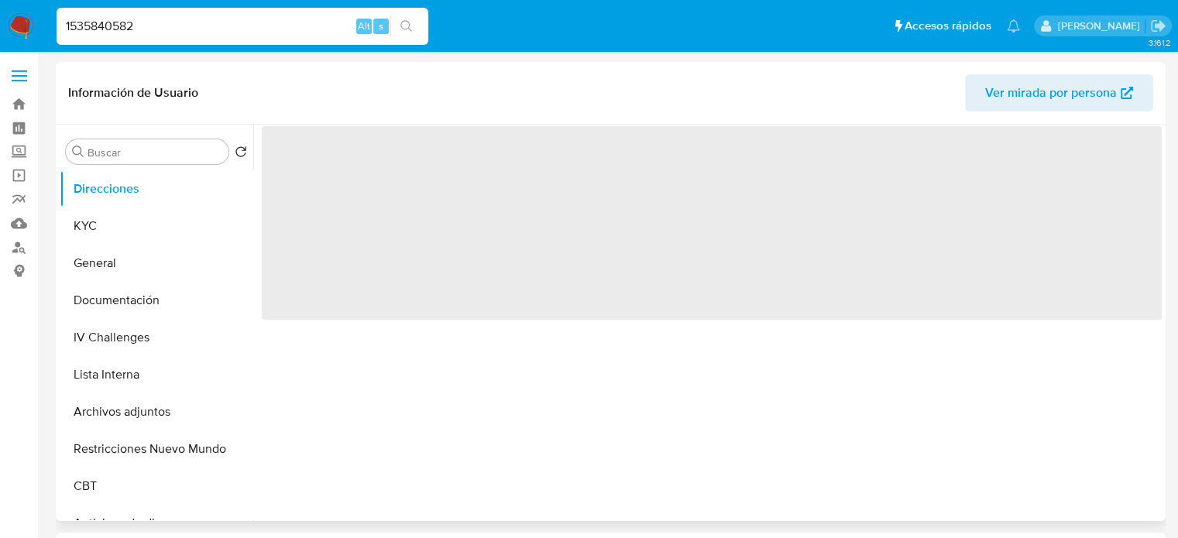
select select "10"
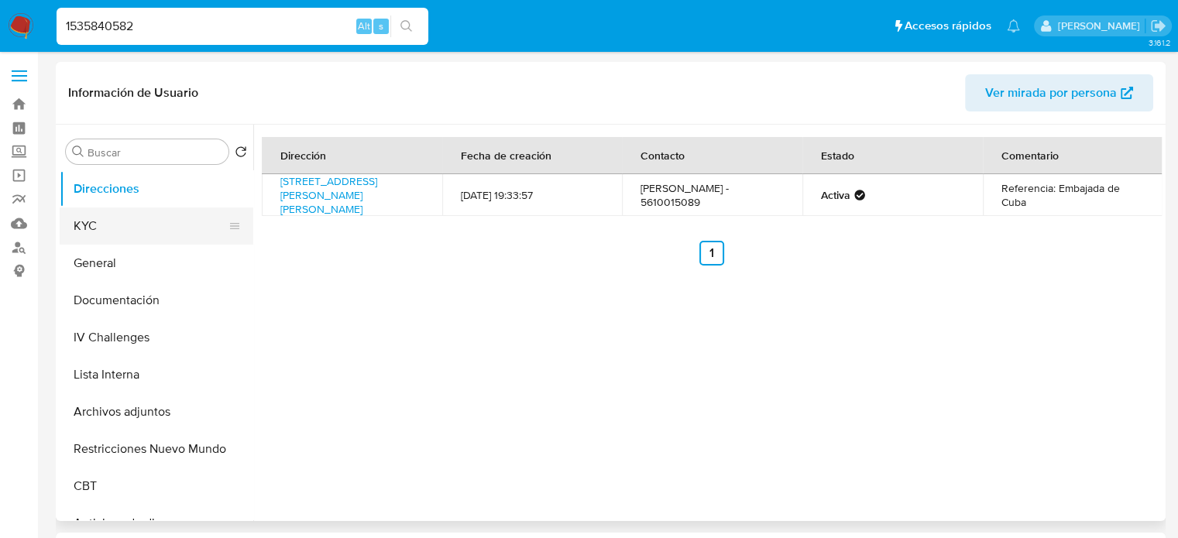
click at [129, 232] on button "KYC" at bounding box center [150, 226] width 181 height 37
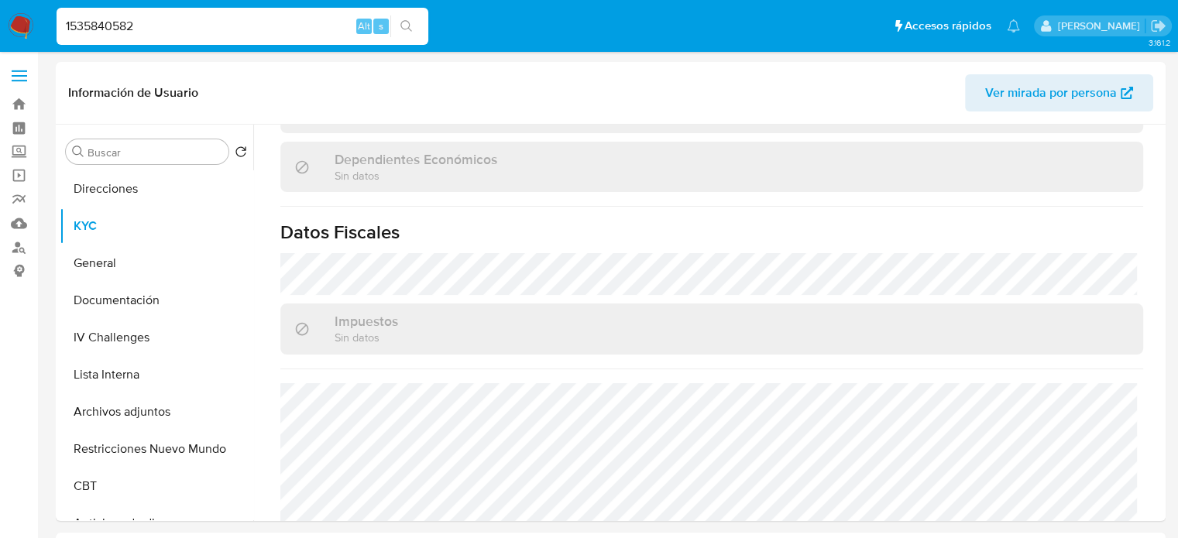
scroll to position [967, 0]
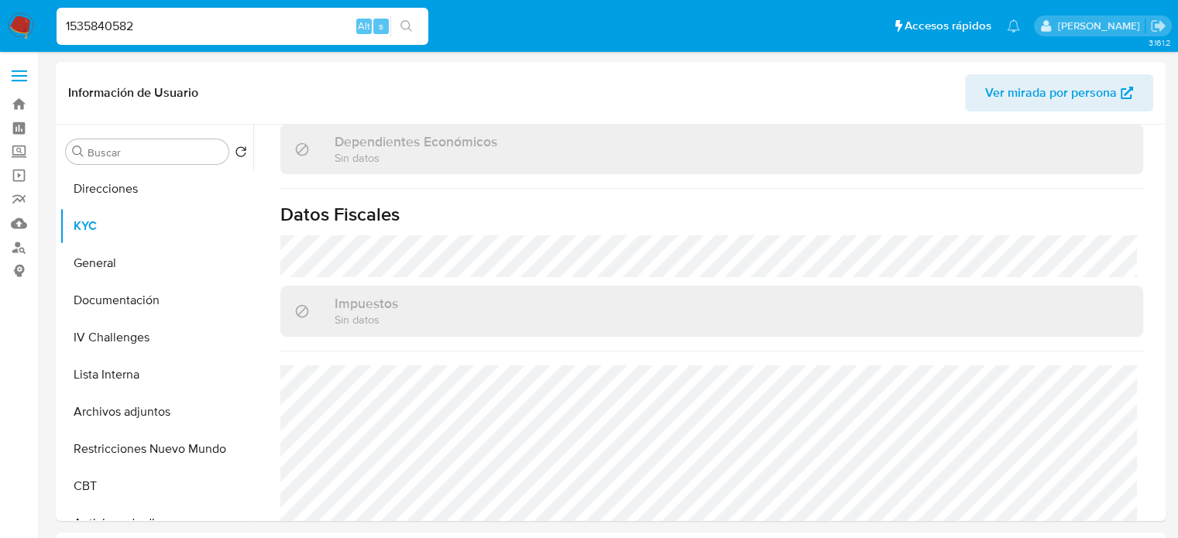
click at [209, 33] on input "1535840582" at bounding box center [243, 26] width 372 height 20
click at [409, 22] on icon "search-icon" at bounding box center [406, 26] width 12 height 12
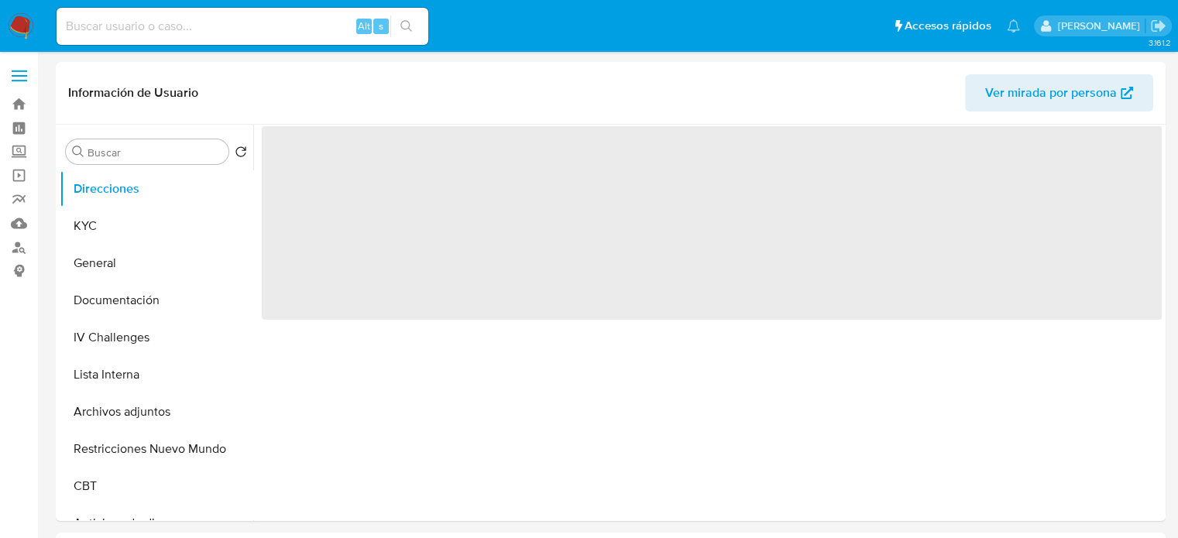
drag, startPoint x: 0, startPoint y: 0, endPoint x: 212, endPoint y: 26, distance: 213.8
click at [212, 26] on input at bounding box center [243, 26] width 372 height 20
paste input "1535840582"
type input "1535840582"
select select "10"
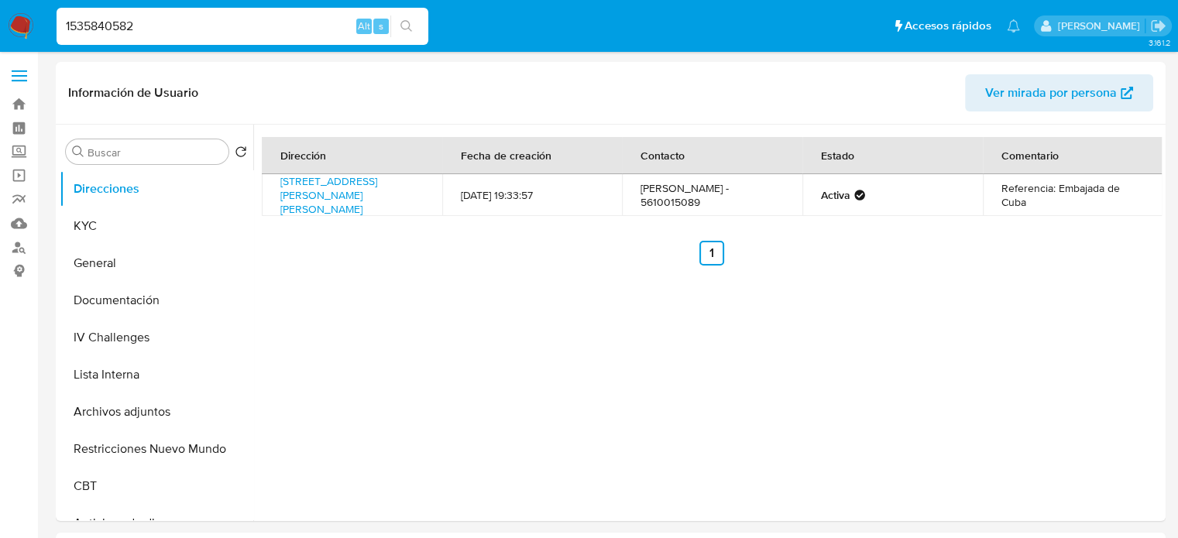
drag, startPoint x: 150, startPoint y: 22, endPoint x: 34, endPoint y: 25, distance: 116.2
click at [29, 24] on nav "Pausado Ver notificaciones 1535840582 Alt s Accesos rápidos Presiona las siguie…" at bounding box center [589, 26] width 1178 height 52
click at [167, 17] on input "1535840582" at bounding box center [243, 26] width 372 height 20
drag, startPoint x: 171, startPoint y: 25, endPoint x: 45, endPoint y: 29, distance: 126.3
click at [45, 29] on nav "Pausado Ver notificaciones 1535840582 Alt s Accesos rápidos Presiona las siguie…" at bounding box center [589, 26] width 1178 height 52
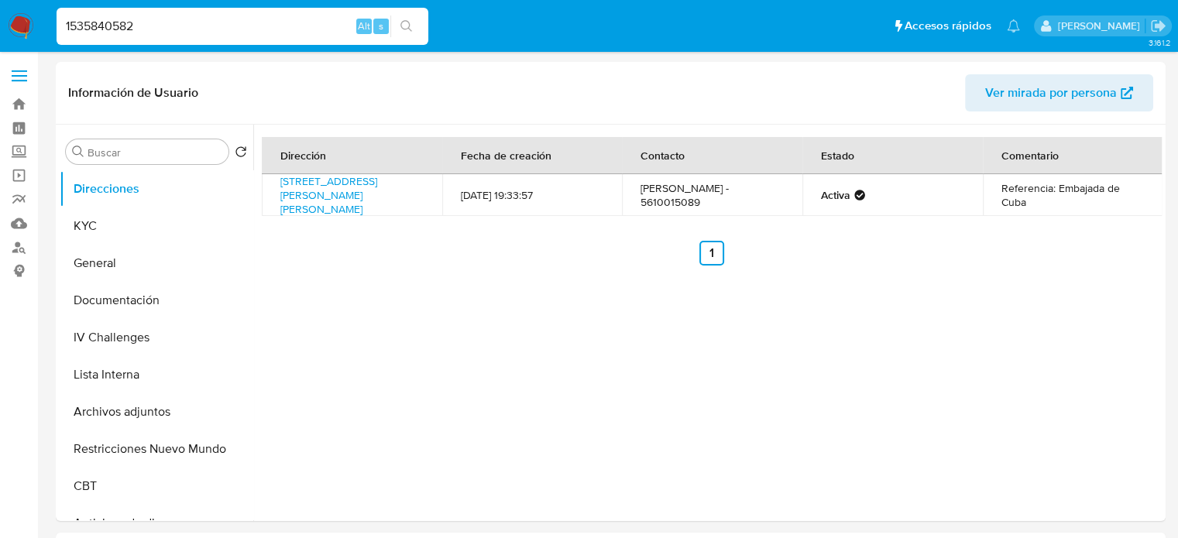
click at [266, 33] on input "1535840582" at bounding box center [243, 26] width 372 height 20
paste input "280167419"
type input "1280167419"
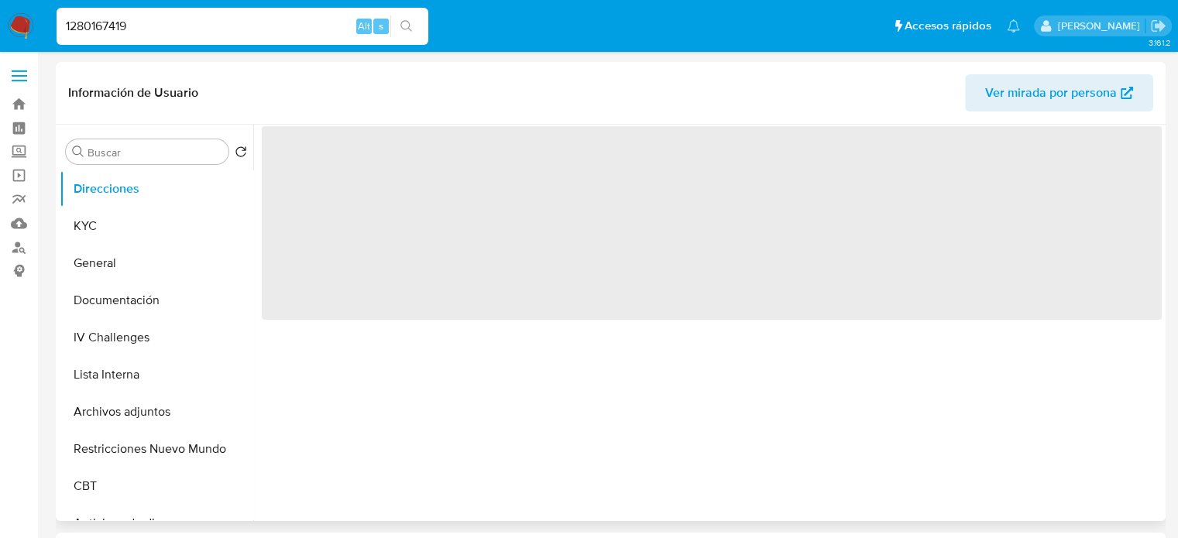
select select "10"
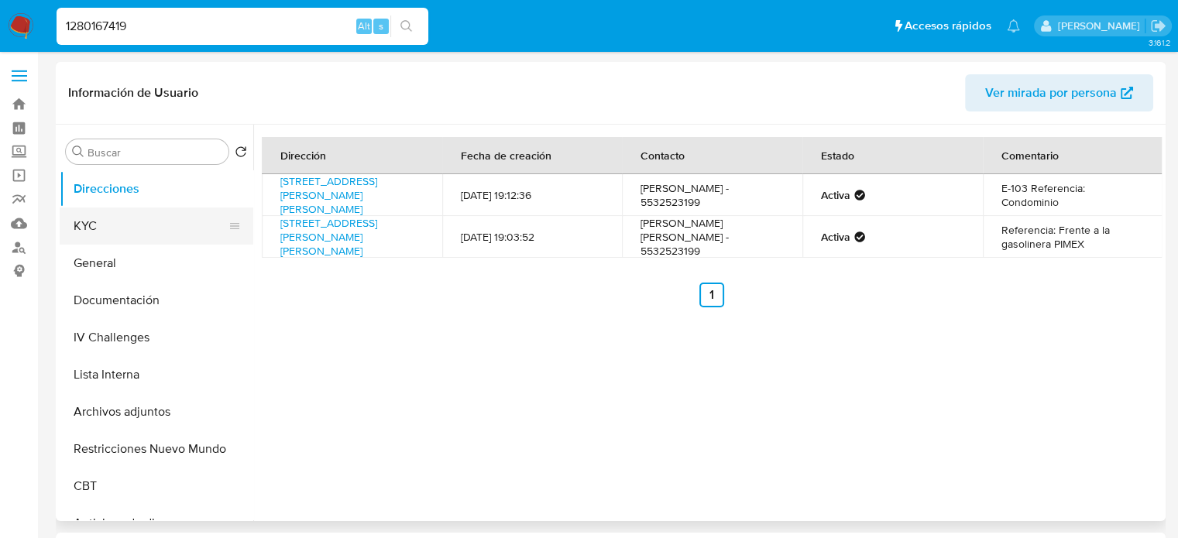
click at [88, 233] on button "KYC" at bounding box center [150, 226] width 181 height 37
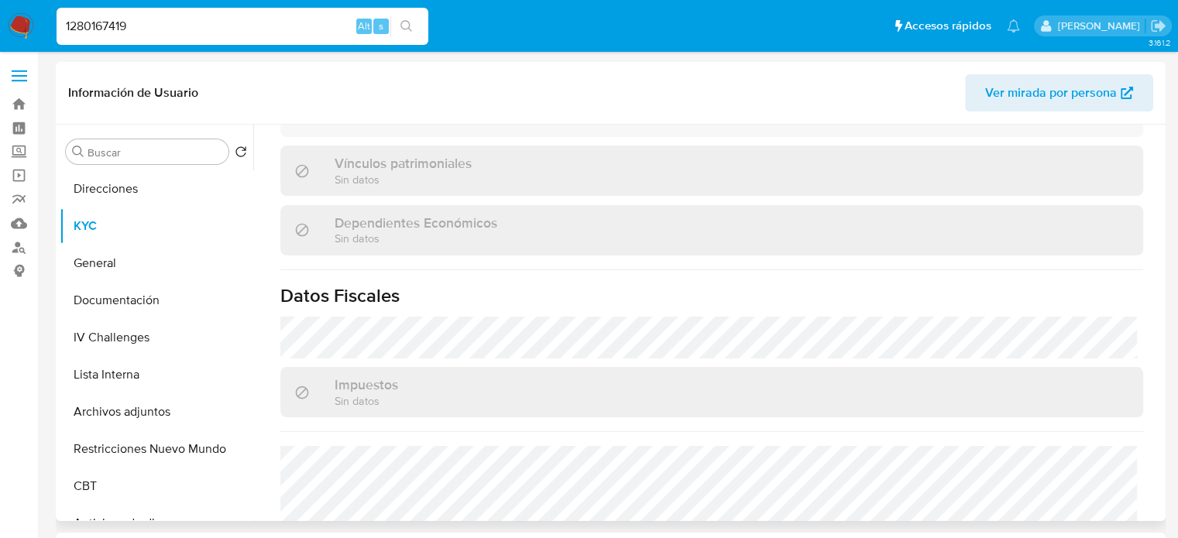
scroll to position [978, 0]
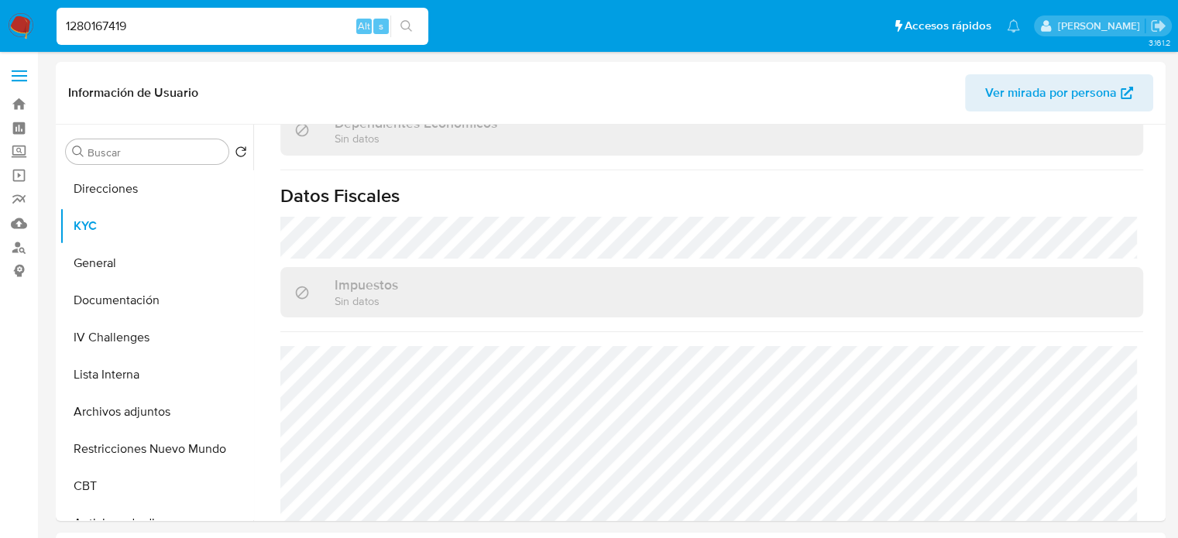
drag, startPoint x: 167, startPoint y: 26, endPoint x: 40, endPoint y: 26, distance: 126.2
click at [40, 26] on nav "Pausado Ver notificaciones 1280167419 Alt s Accesos rápidos Presiona las siguie…" at bounding box center [589, 26] width 1178 height 52
click at [276, 15] on div "1280167419 Alt s" at bounding box center [243, 26] width 372 height 37
click at [273, 23] on input "1280167419" at bounding box center [243, 26] width 372 height 20
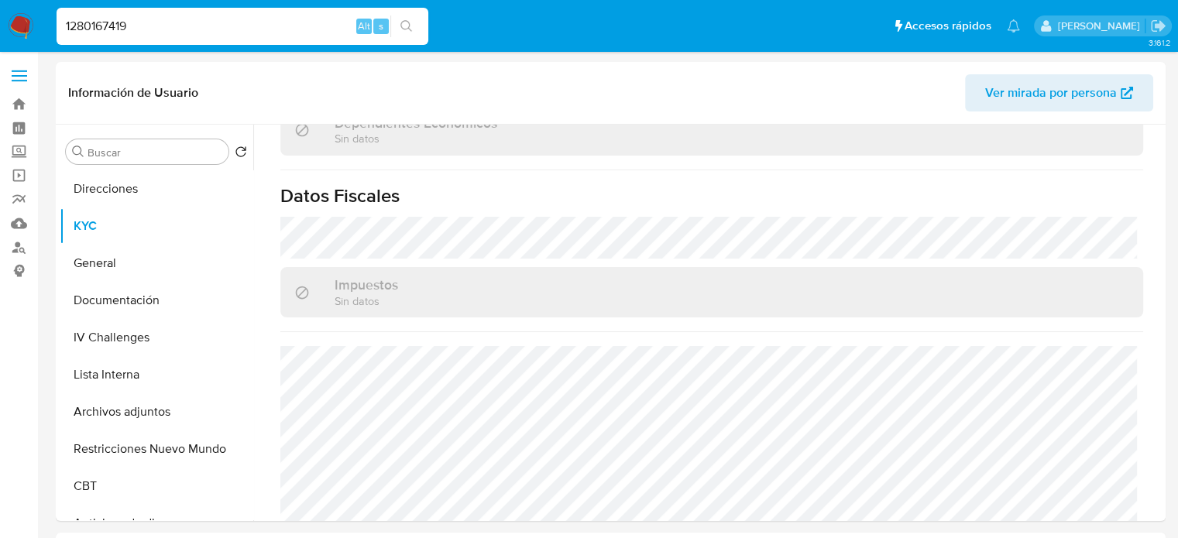
paste input "01205758"
type input "1201205758"
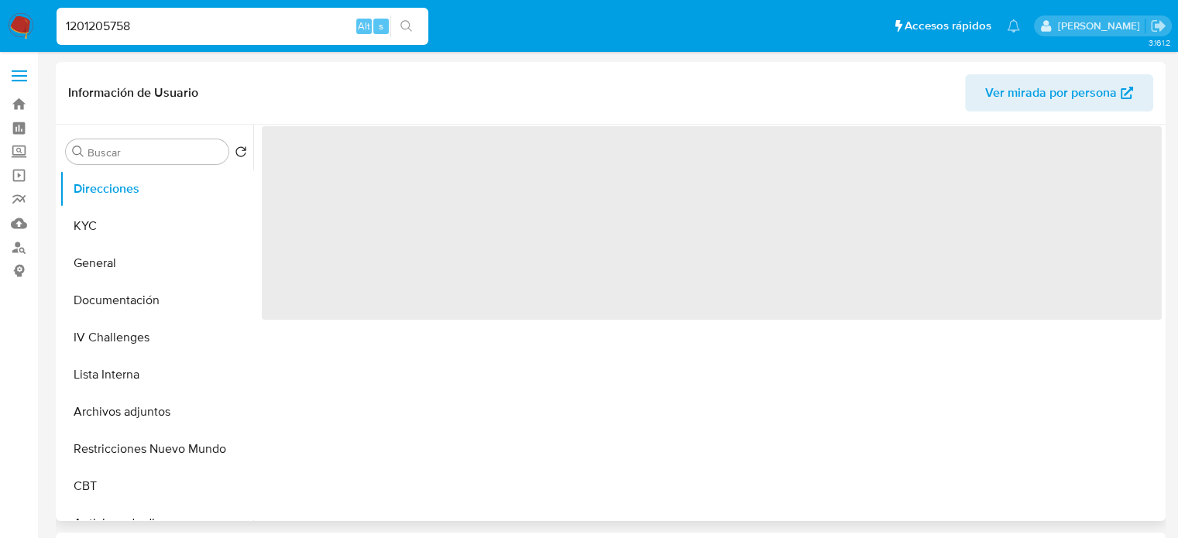
select select "10"
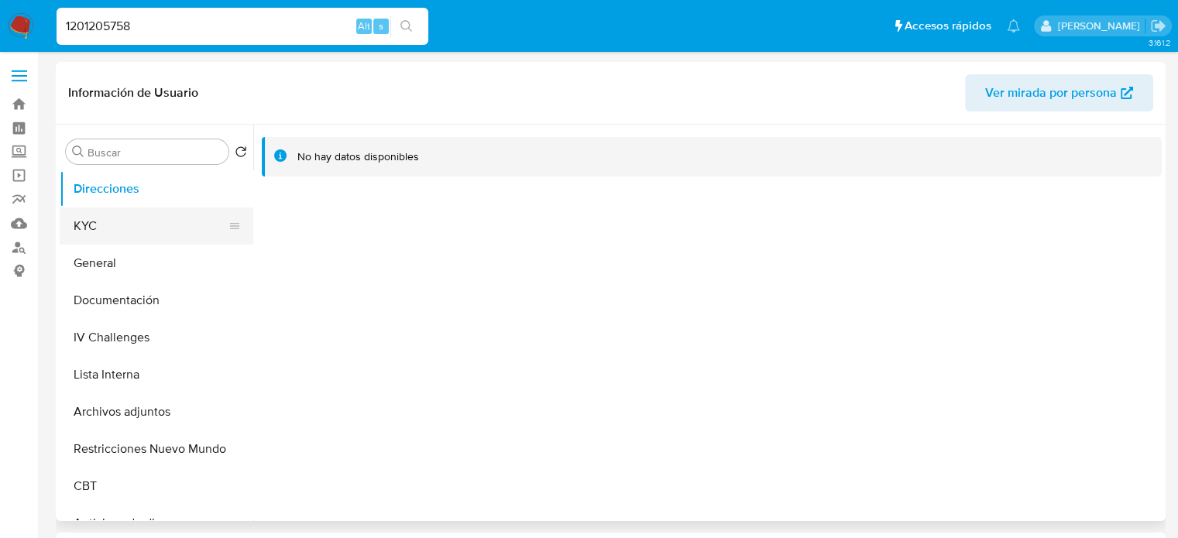
click at [120, 235] on button "KYC" at bounding box center [150, 226] width 181 height 37
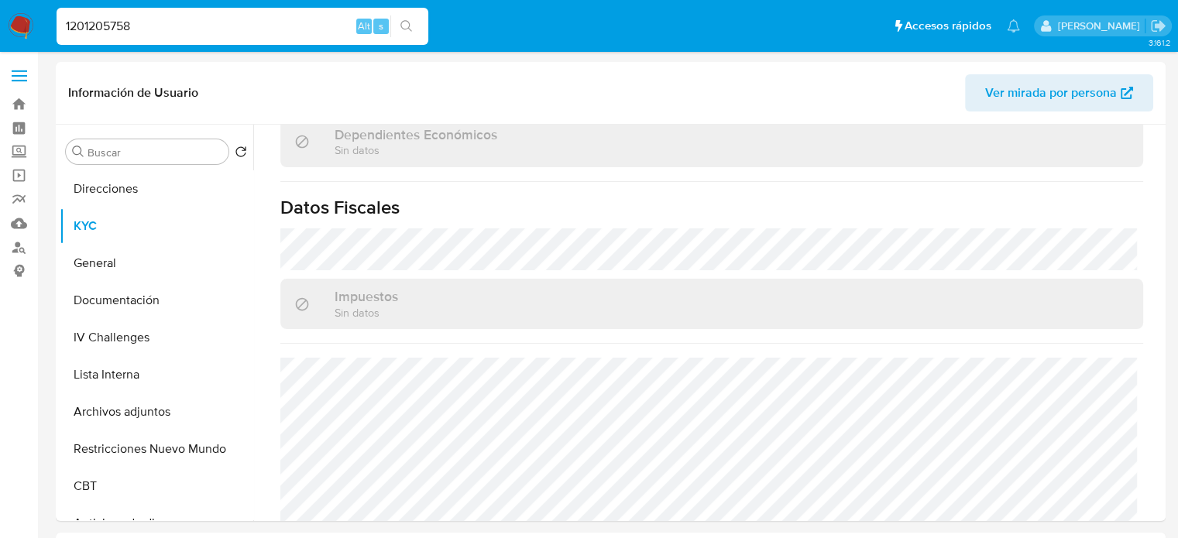
scroll to position [982, 0]
click at [200, 26] on input "1201205758" at bounding box center [243, 26] width 372 height 20
paste input "5410798"
type input "1541079858"
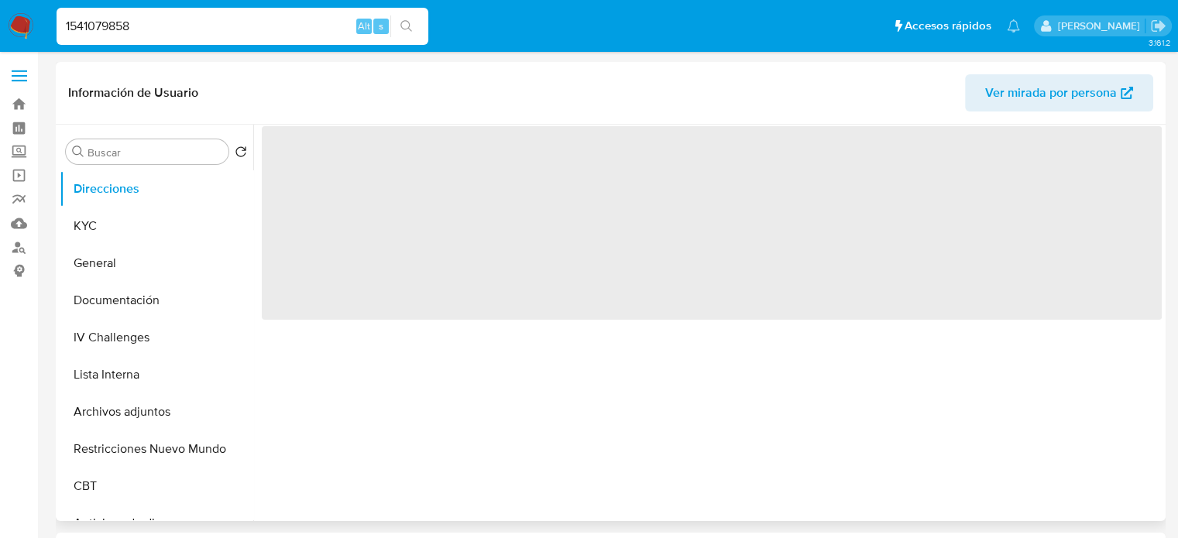
select select "10"
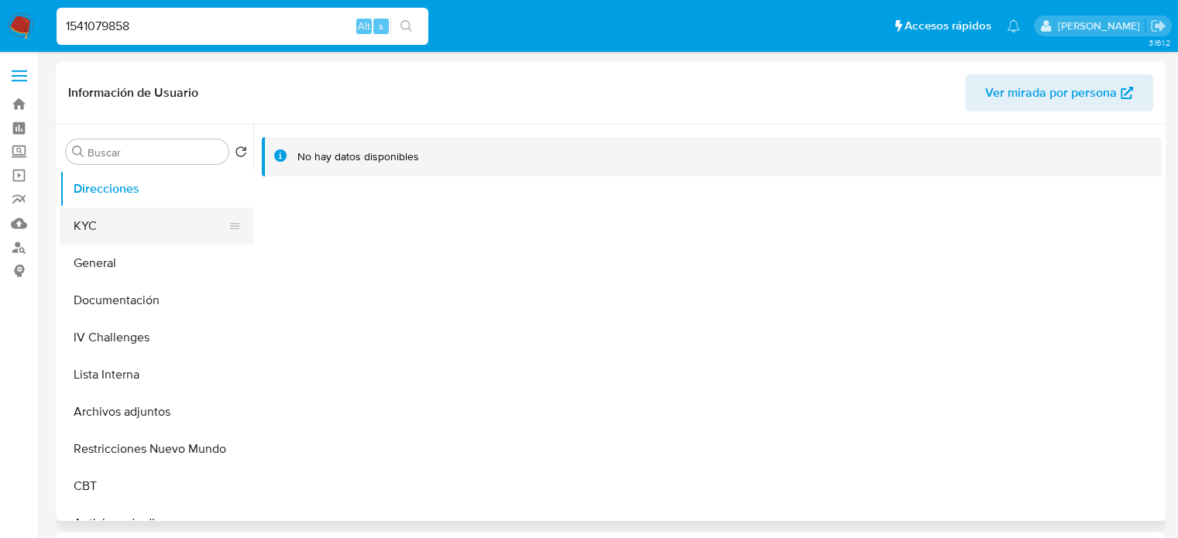
click at [133, 230] on button "KYC" at bounding box center [150, 226] width 181 height 37
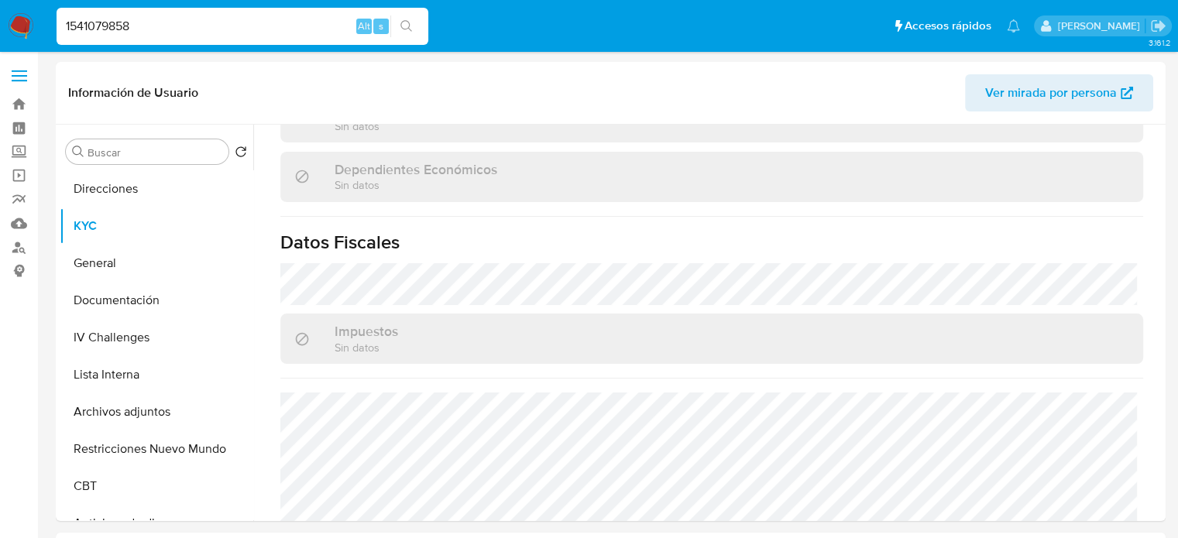
scroll to position [978, 0]
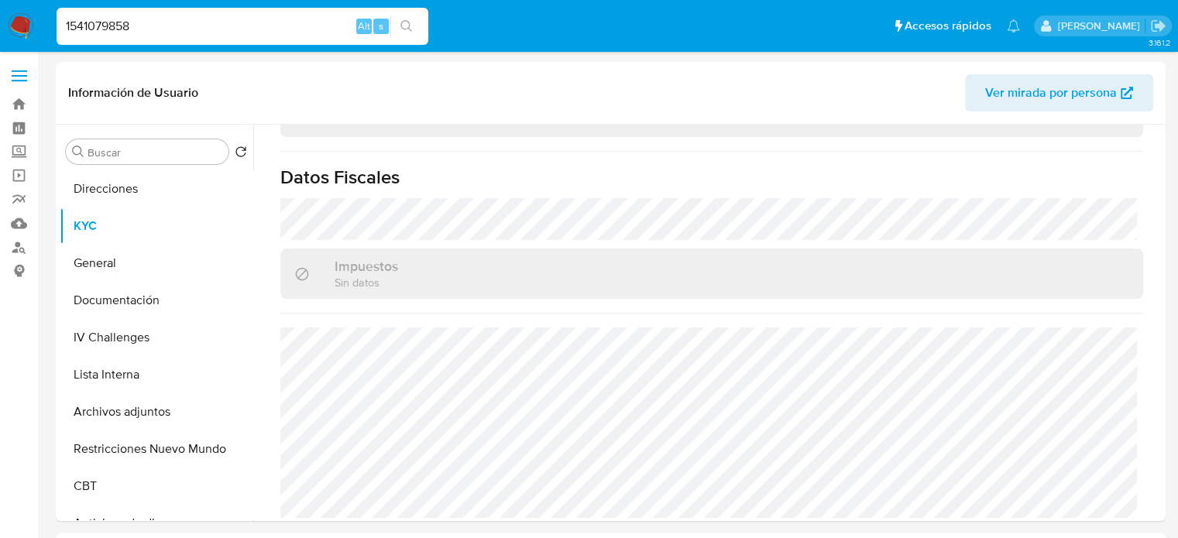
drag, startPoint x: 280, startPoint y: 43, endPoint x: 290, endPoint y: 32, distance: 14.3
click at [283, 42] on div "1541079858 Alt s" at bounding box center [243, 26] width 372 height 37
click at [291, 29] on input "1541079858" at bounding box center [243, 26] width 372 height 20
paste input "2012057"
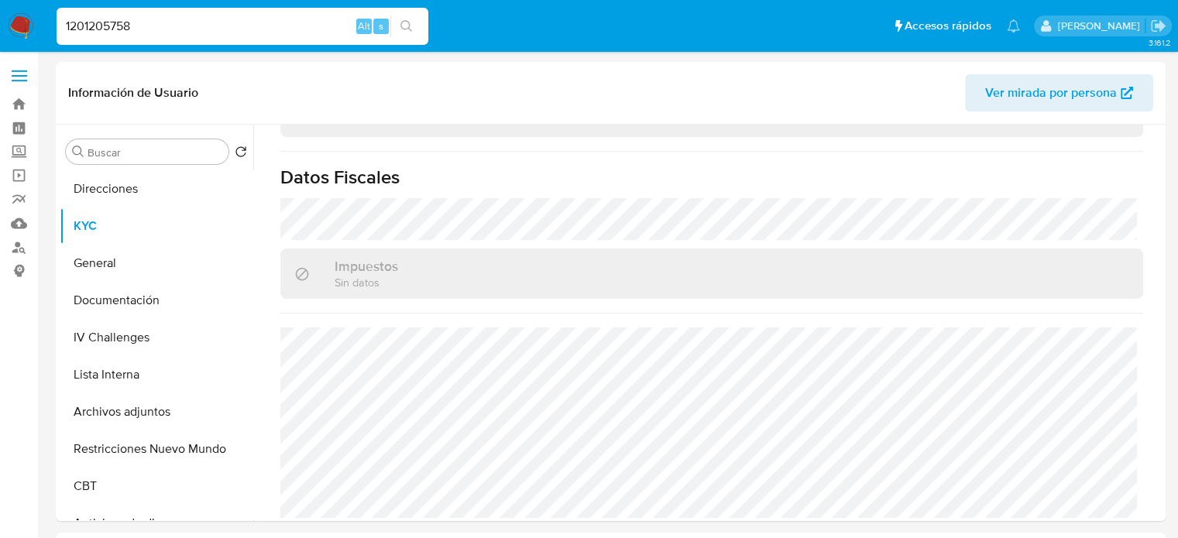
type input "1201205758"
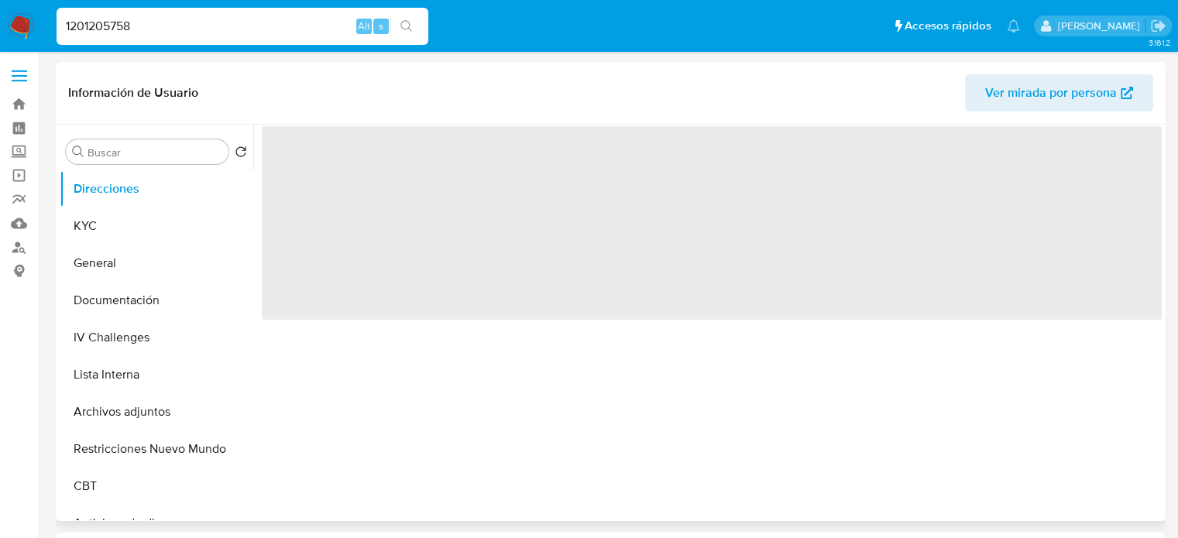
select select "10"
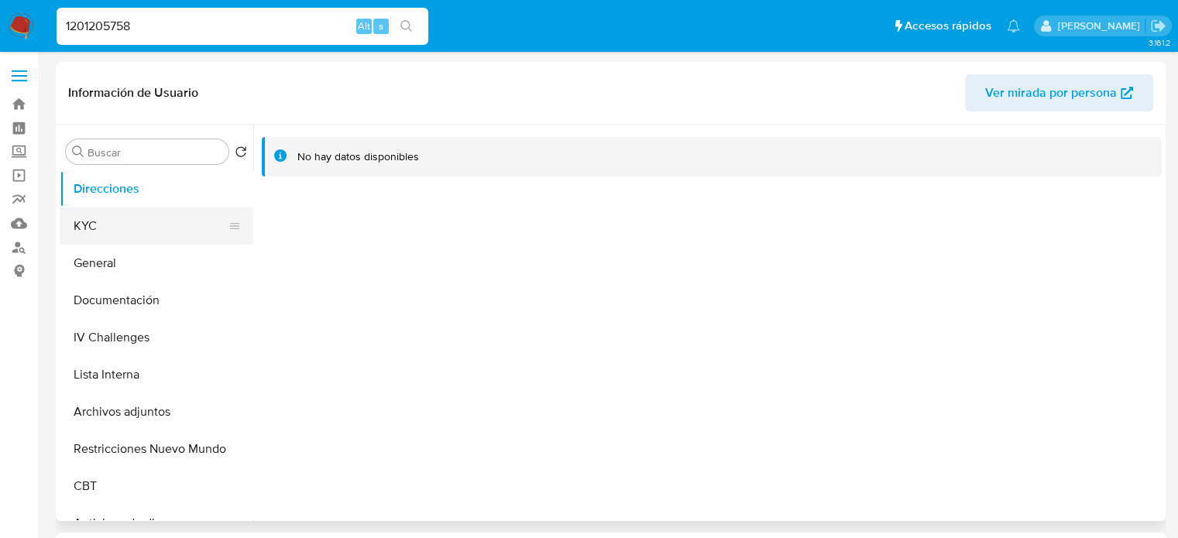
click at [124, 232] on button "KYC" at bounding box center [150, 226] width 181 height 37
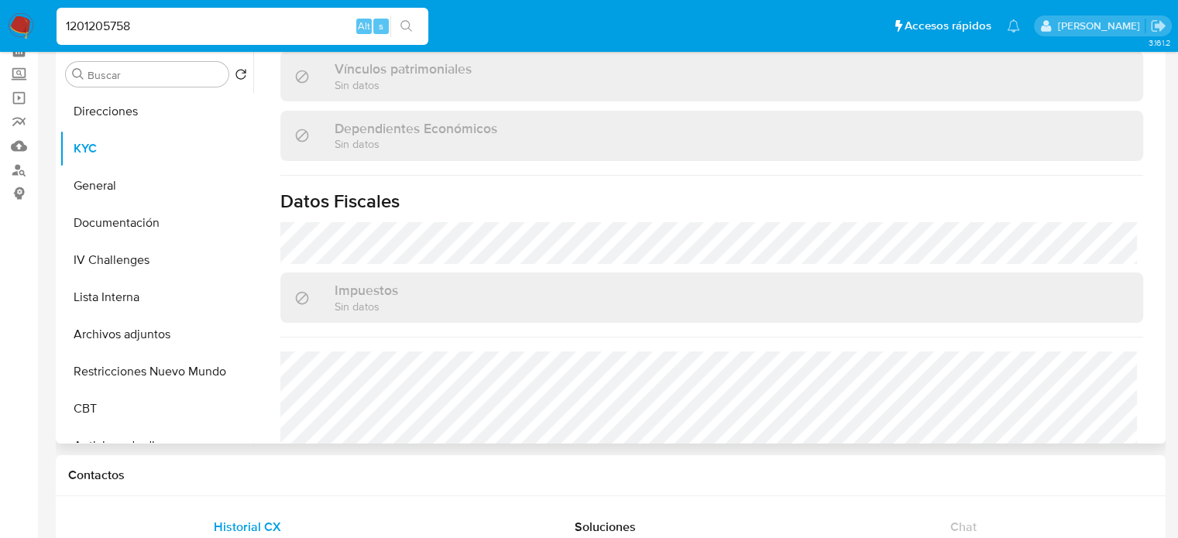
scroll to position [982, 0]
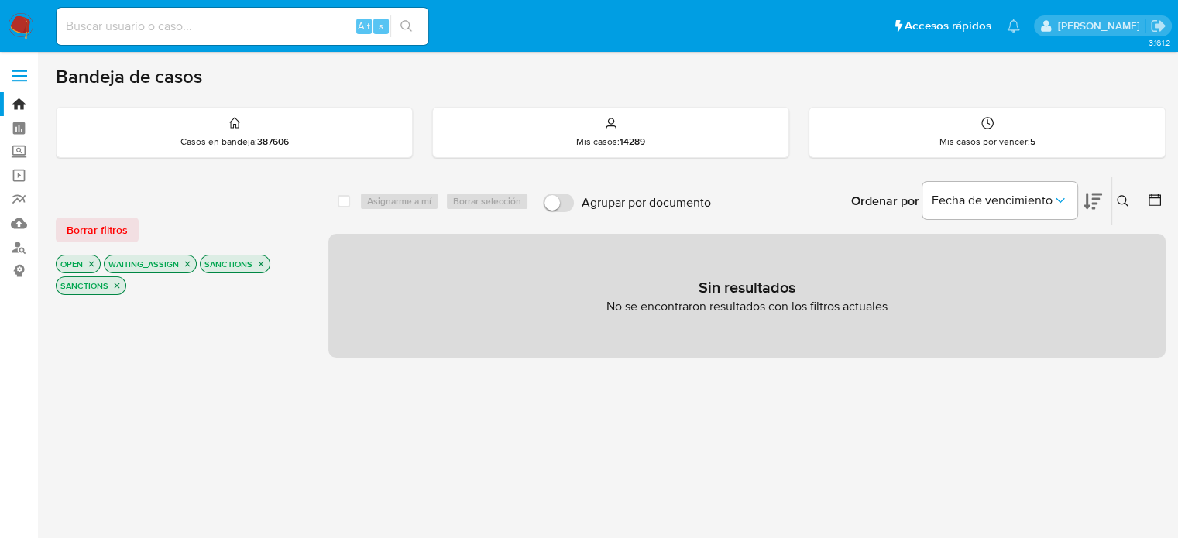
click at [256, 267] on p "SANCTIONS" at bounding box center [235, 264] width 69 height 17
click at [259, 266] on icon "close-filter" at bounding box center [260, 263] width 9 height 9
click at [259, 264] on icon "close-filter" at bounding box center [260, 263] width 9 height 9
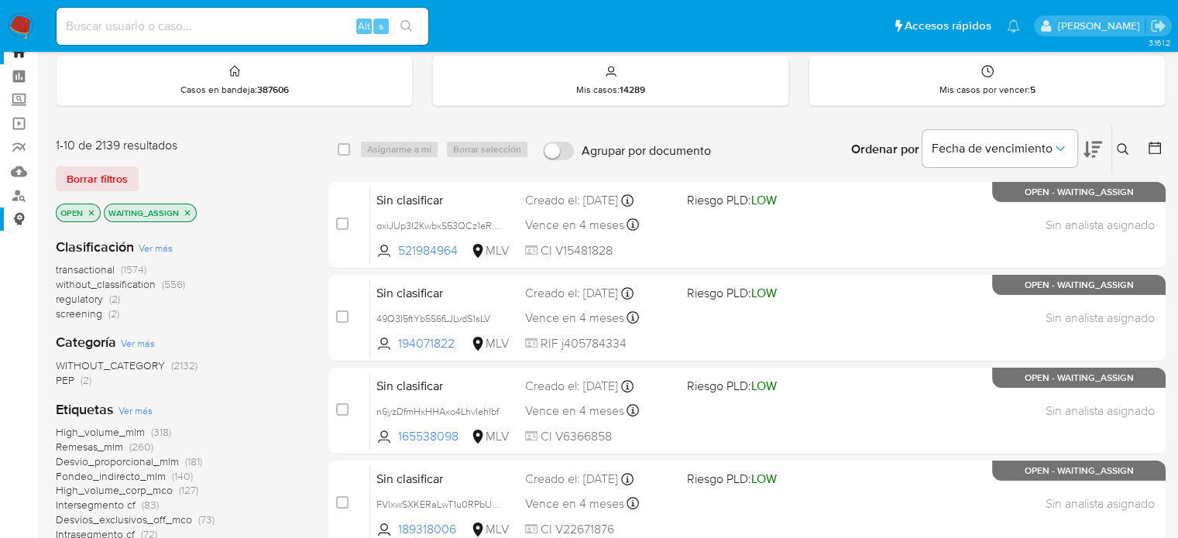
scroll to position [155, 0]
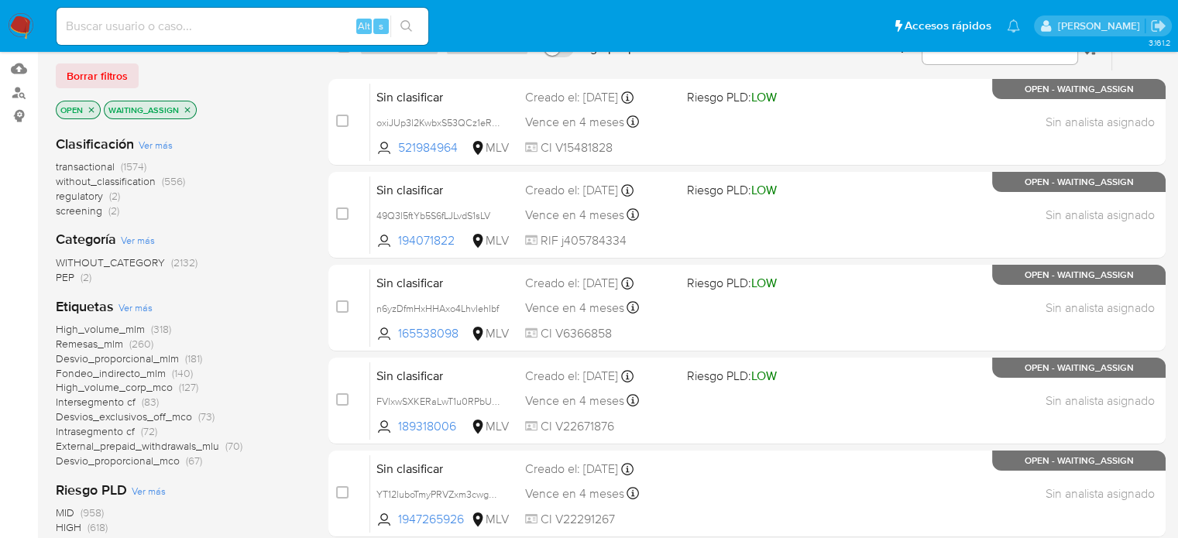
click at [65, 272] on span "PEP" at bounding box center [65, 277] width 19 height 15
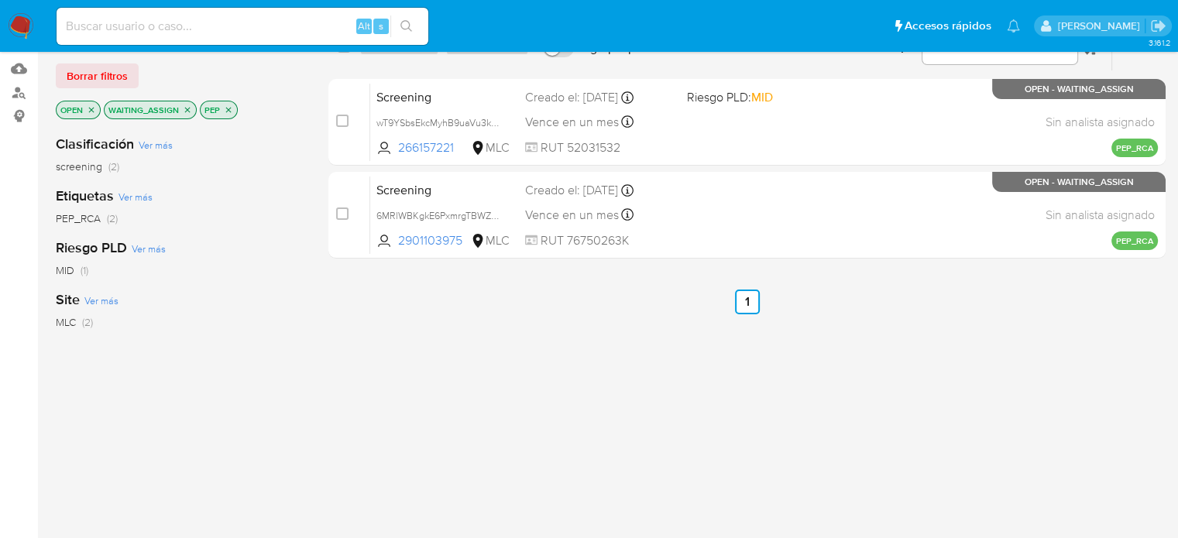
click at [21, 21] on img at bounding box center [21, 26] width 26 height 26
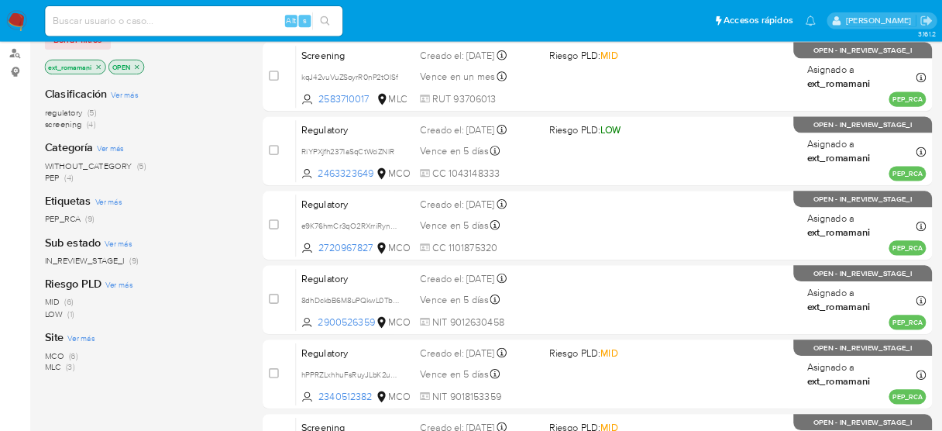
scroll to position [104, 0]
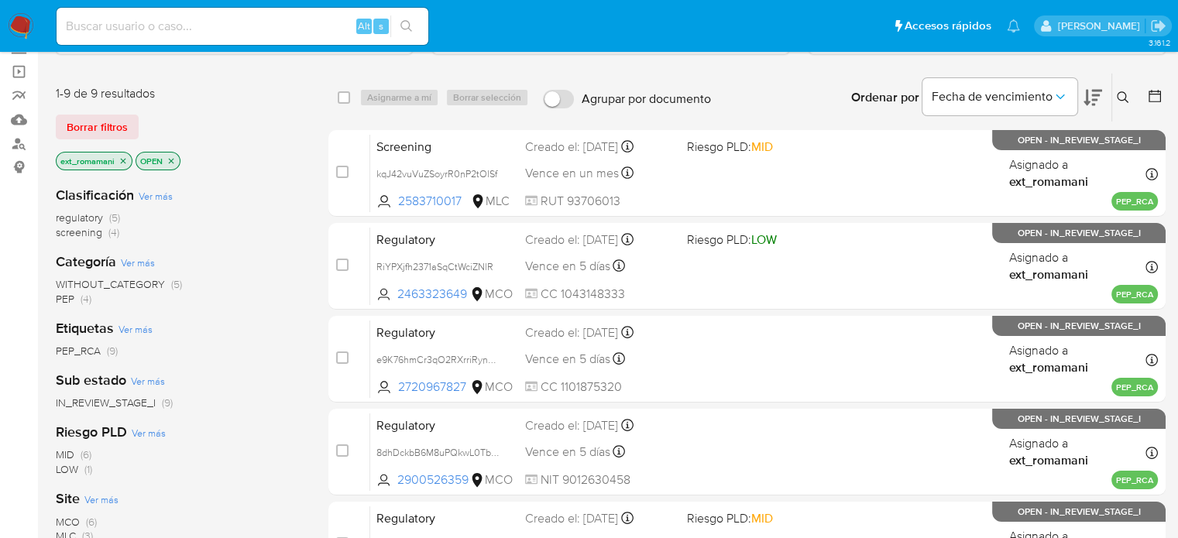
click at [112, 232] on span "(4)" at bounding box center [113, 232] width 11 height 15
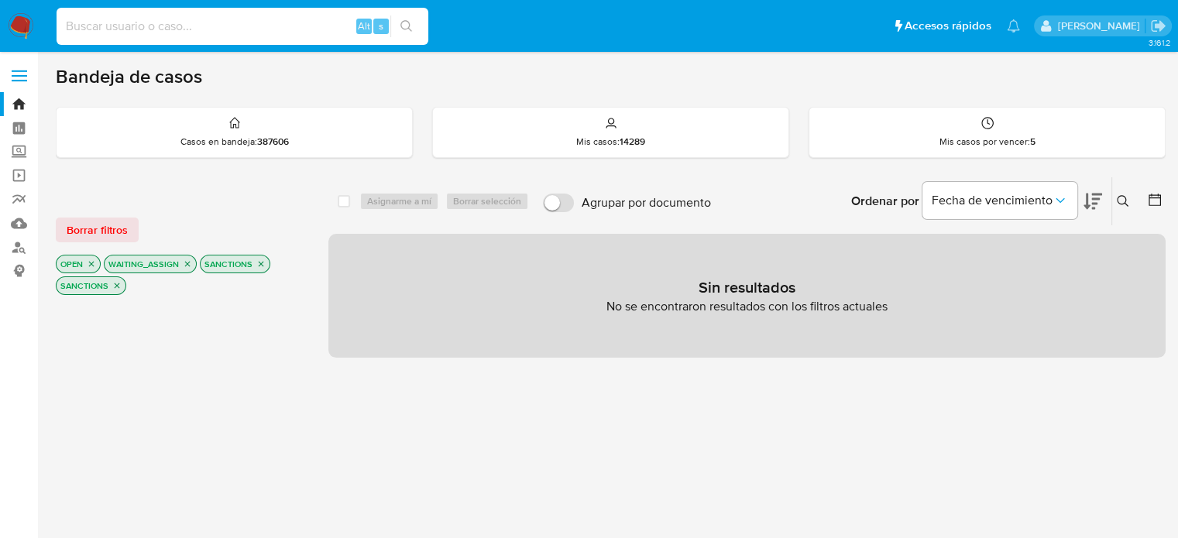
click at [280, 27] on input at bounding box center [243, 26] width 372 height 20
paste input "1535840582"
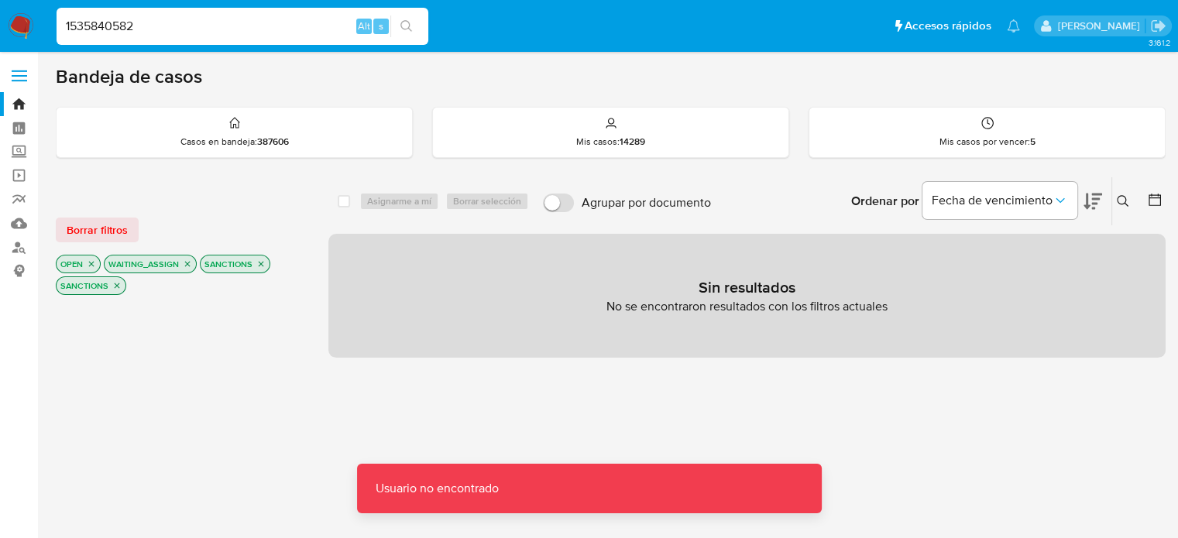
click at [196, 24] on input "1535840582" at bounding box center [243, 26] width 372 height 20
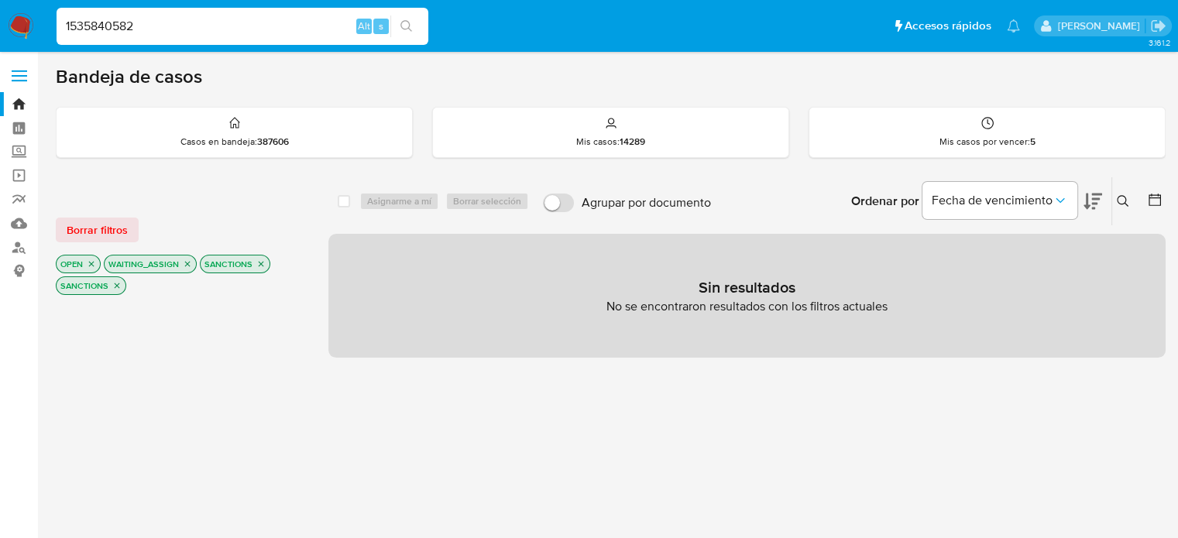
type input "1535840582"
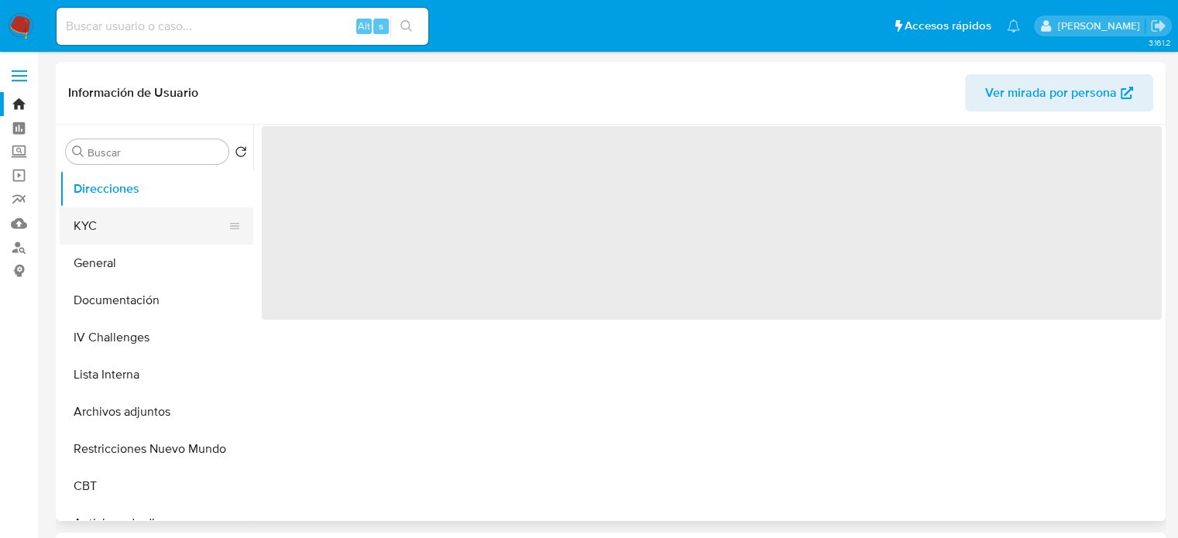
select select "10"
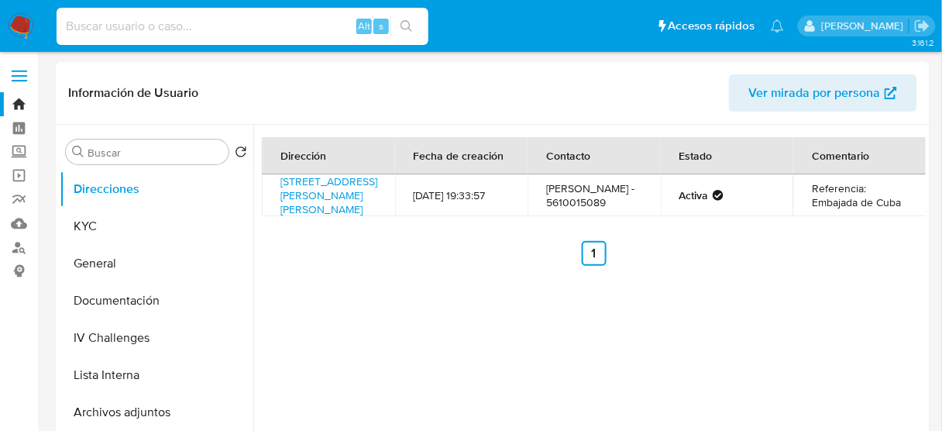
click at [300, 22] on input at bounding box center [243, 26] width 372 height 20
paste input "1535840582"
type input "1535840582"
drag, startPoint x: 227, startPoint y: 29, endPoint x: 53, endPoint y: 27, distance: 174.3
click at [53, 27] on li "1535840582 Alt s" at bounding box center [242, 25] width 379 height 39
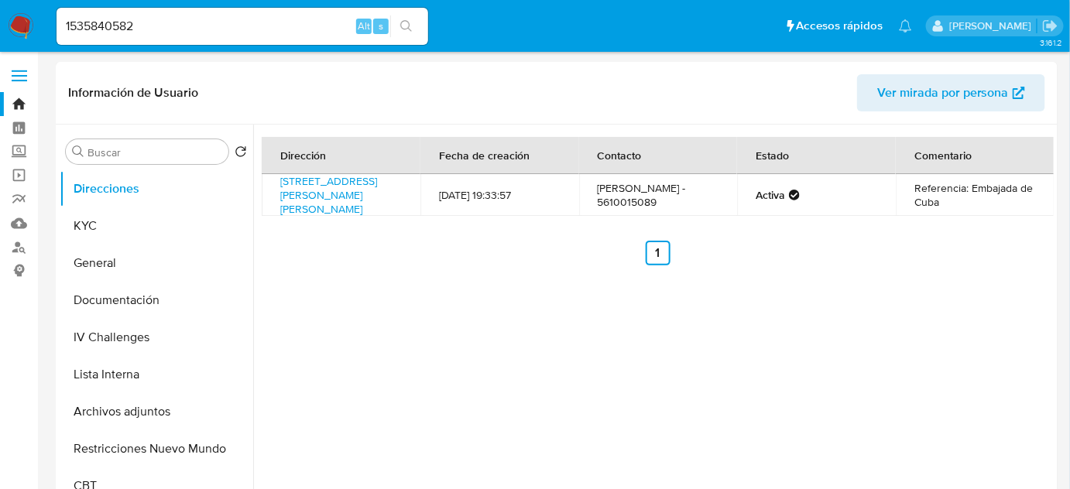
click at [19, 24] on img at bounding box center [21, 26] width 26 height 26
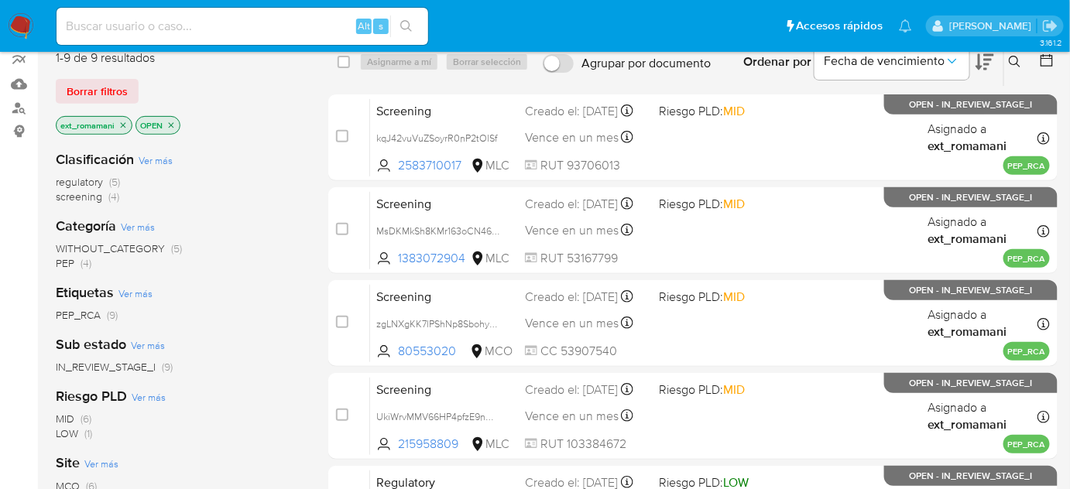
scroll to position [140, 0]
click at [103, 195] on span "screening (4)" at bounding box center [88, 196] width 64 height 15
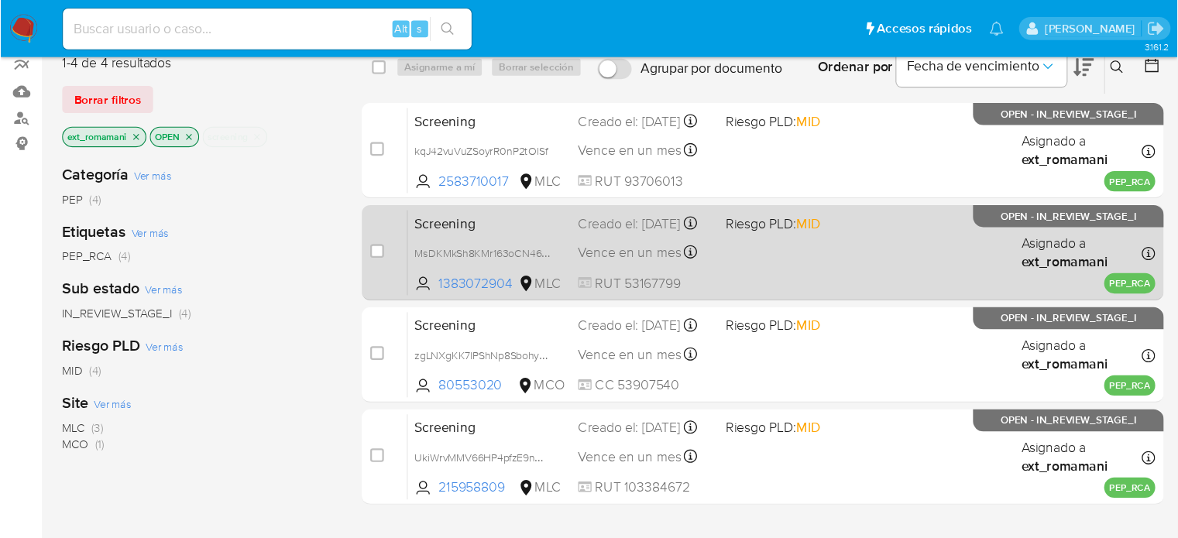
scroll to position [140, 0]
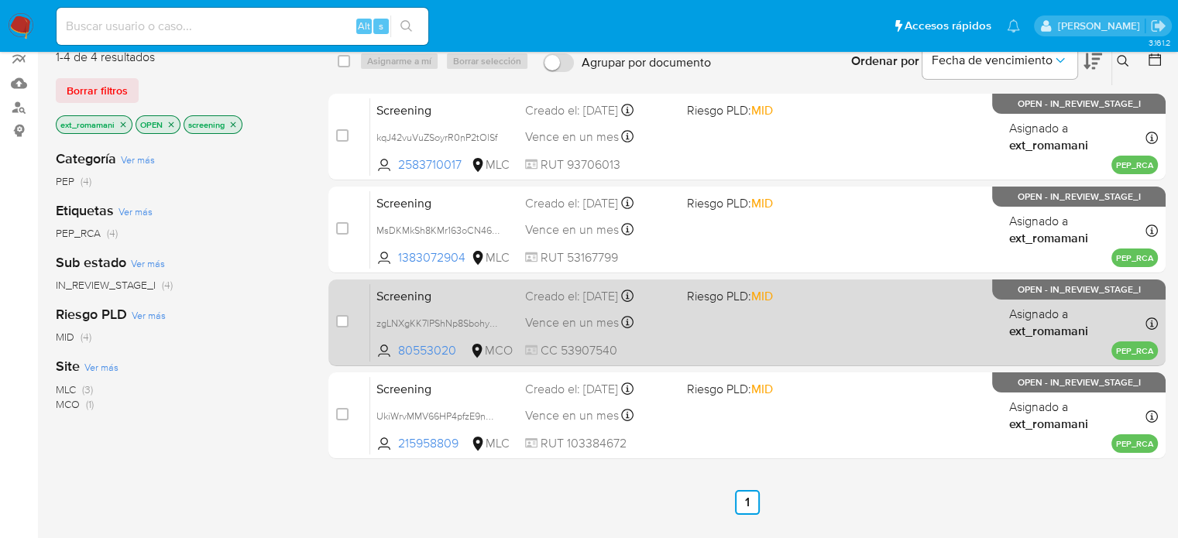
drag, startPoint x: 669, startPoint y: 343, endPoint x: 667, endPoint y: 359, distance: 16.4
click at [669, 343] on span "CC 53907540" at bounding box center [599, 350] width 149 height 17
drag, startPoint x: 654, startPoint y: 397, endPoint x: 654, endPoint y: 332, distance: 65.1
click at [654, 397] on div "Screening UkiWrvMMV66HP4pfzE9nCHn3 215958809 MLC Riesgo PLD: MID Creado el: [DA…" at bounding box center [764, 415] width 788 height 78
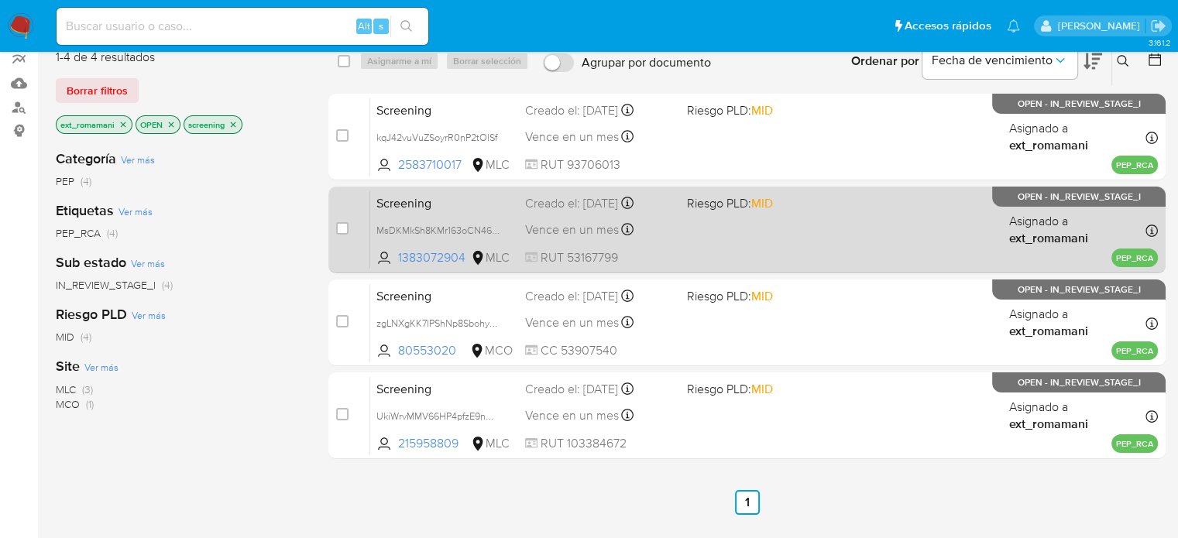
drag, startPoint x: 657, startPoint y: 247, endPoint x: 659, endPoint y: 210, distance: 37.2
click at [659, 236] on div "Screening MsDKMkSh8KMr163oCN466c9O 1383072904 MLC Riesgo PLD: MID Creado el: [D…" at bounding box center [764, 230] width 788 height 78
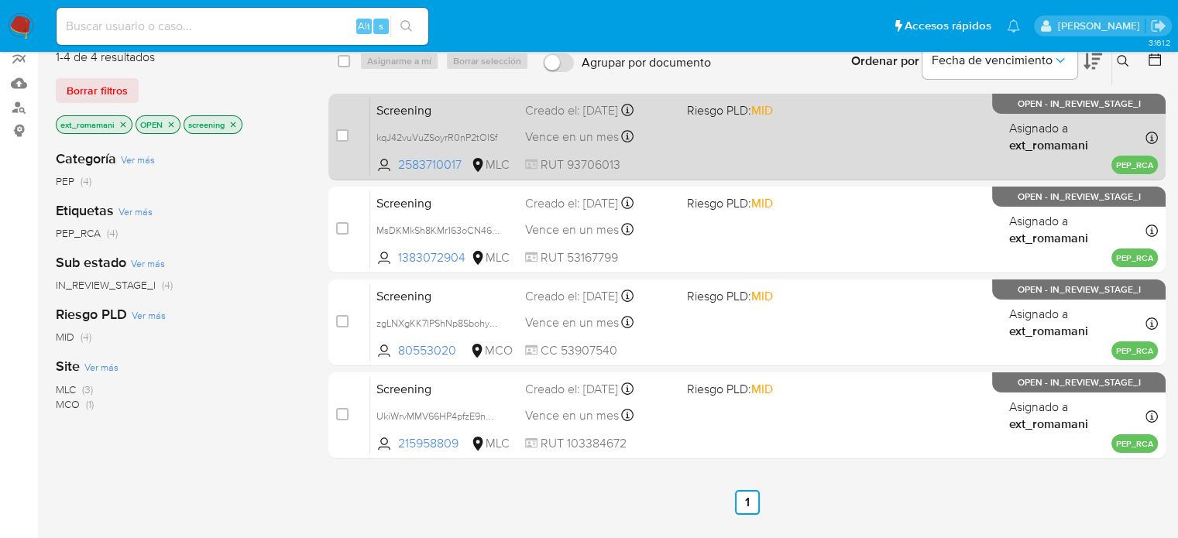
click at [663, 136] on div "Vence en un mes Vence el [DATE] 13:06:11" at bounding box center [599, 136] width 149 height 21
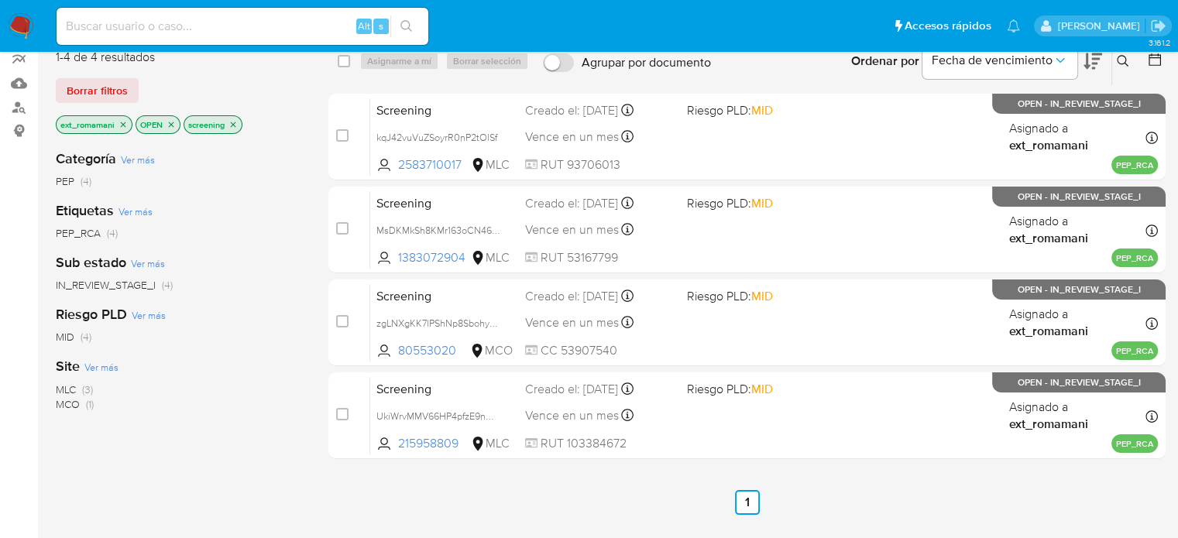
click at [233, 125] on icon "close-filter" at bounding box center [232, 124] width 9 height 9
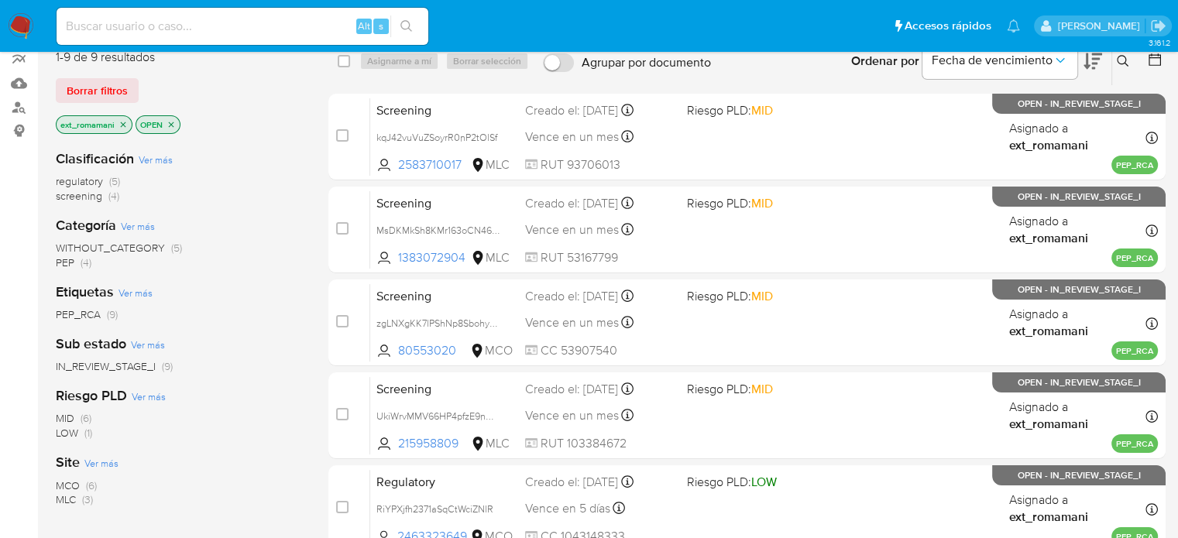
click at [105, 180] on span "regulatory (5)" at bounding box center [88, 181] width 64 height 15
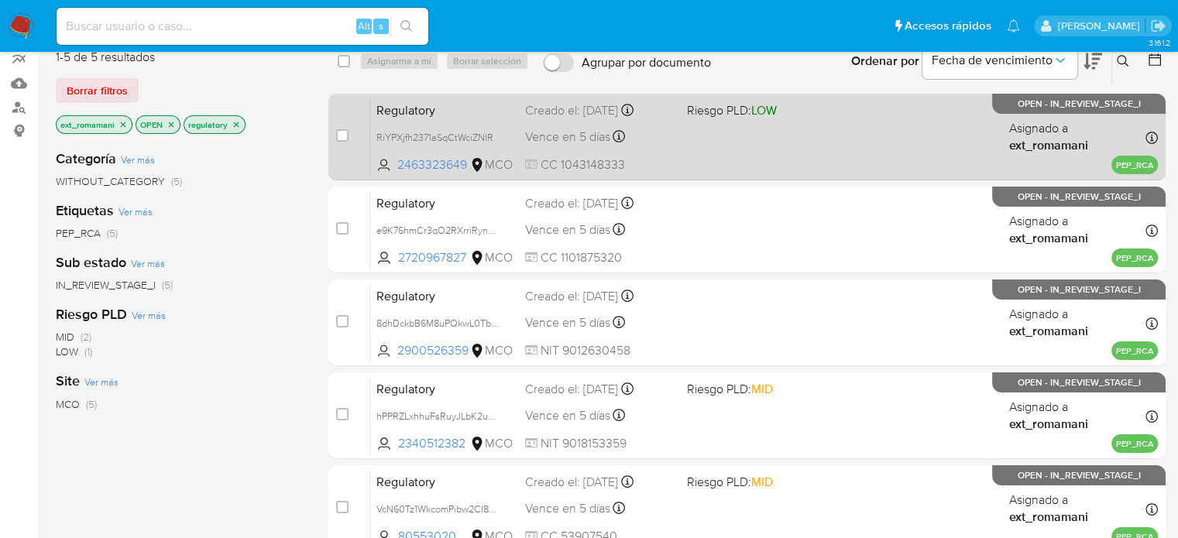
click at [697, 151] on div "Regulatory RiYPXjfh2371aSqCtWciZNlR 2463323649 MCO Riesgo PLD: LOW Creado el: […" at bounding box center [764, 137] width 788 height 78
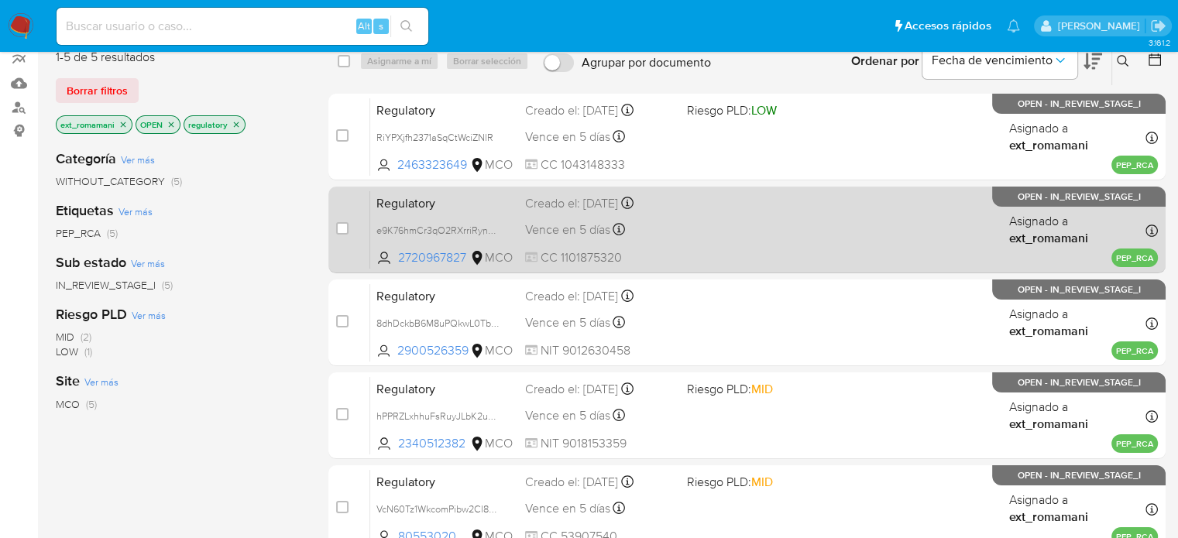
click at [698, 212] on div "Regulatory e9K76hmCr3qO2RXrriRynzRP 2720967827 MCO Creado el: [DATE] Creado el:…" at bounding box center [764, 230] width 788 height 78
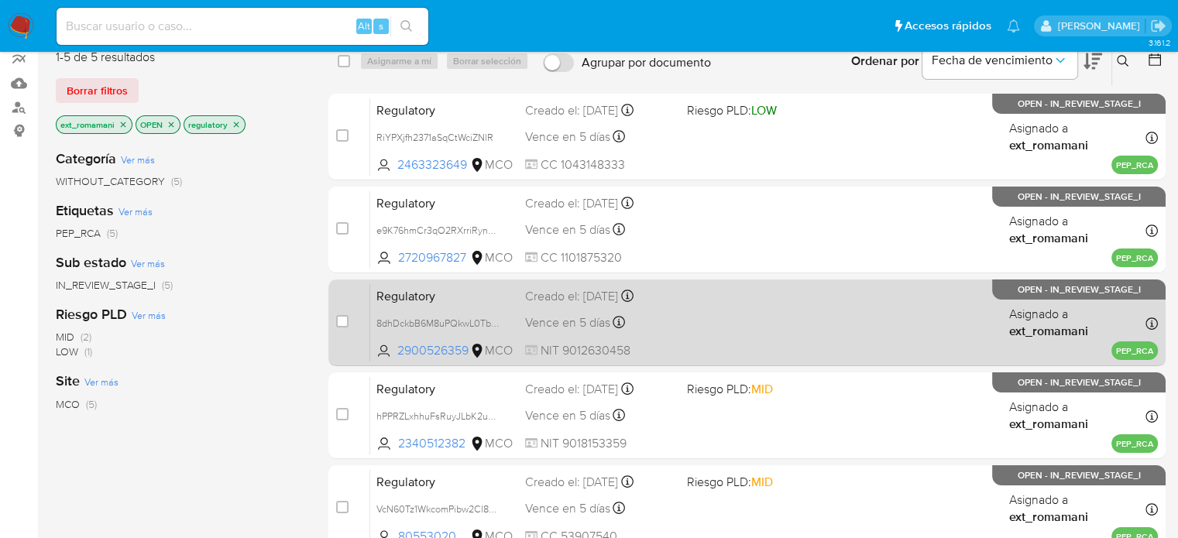
click at [681, 306] on div "Regulatory 8dhDckbB6M8uPQkwL0TbdhOB 2900526359 MCO Creado el: 02/10/2025 Creado…" at bounding box center [764, 322] width 788 height 78
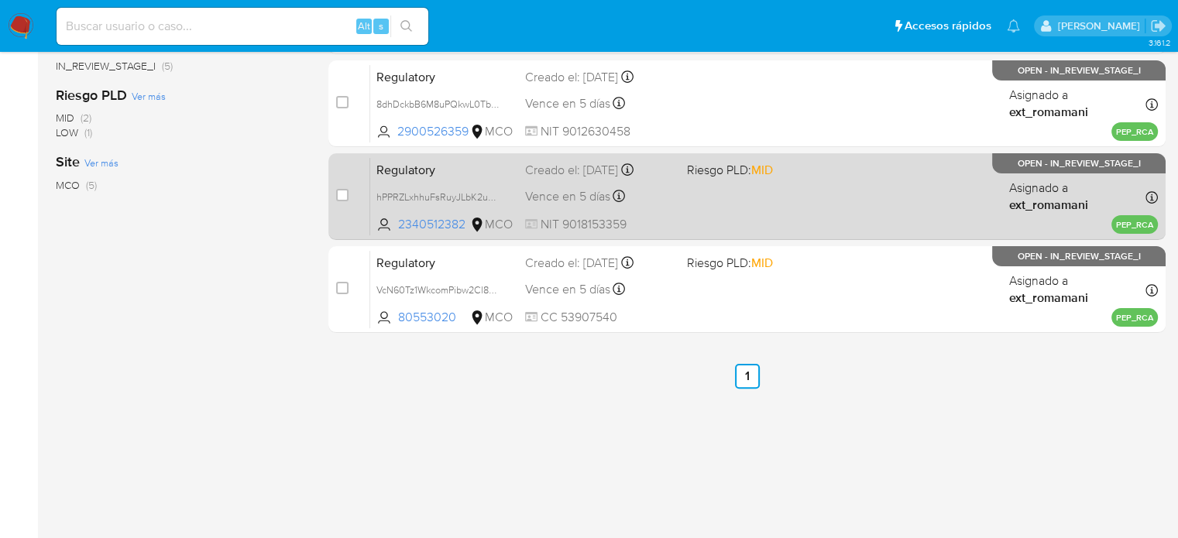
scroll to position [373, 0]
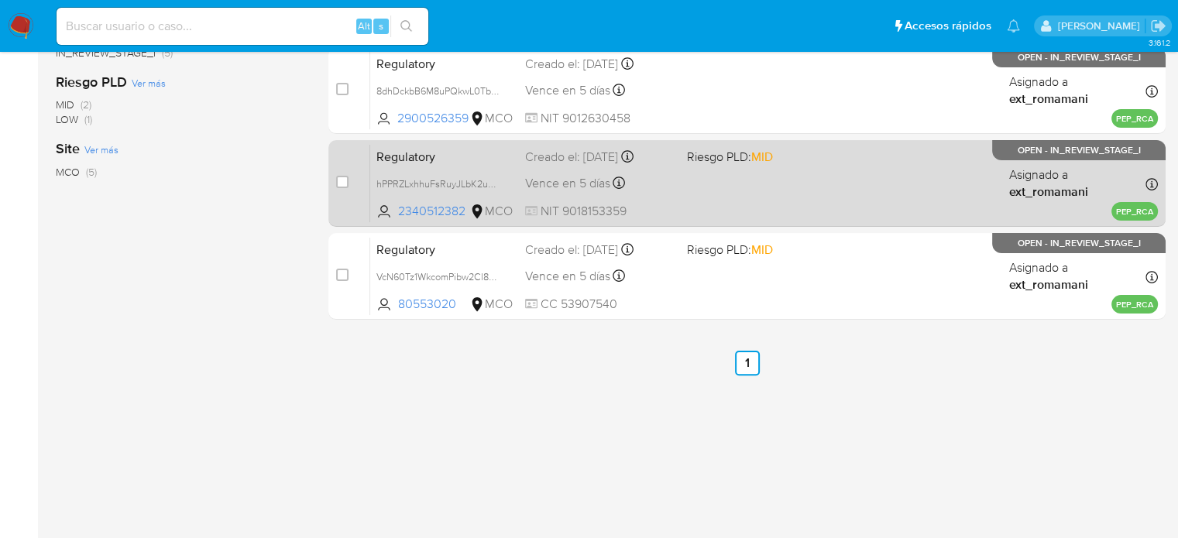
click at [692, 183] on div "Regulatory hPPRZLxhhuFsRuyJLbK2uvtA 2340512382 MCO Riesgo PLD: MID Creado el: 0…" at bounding box center [764, 183] width 788 height 78
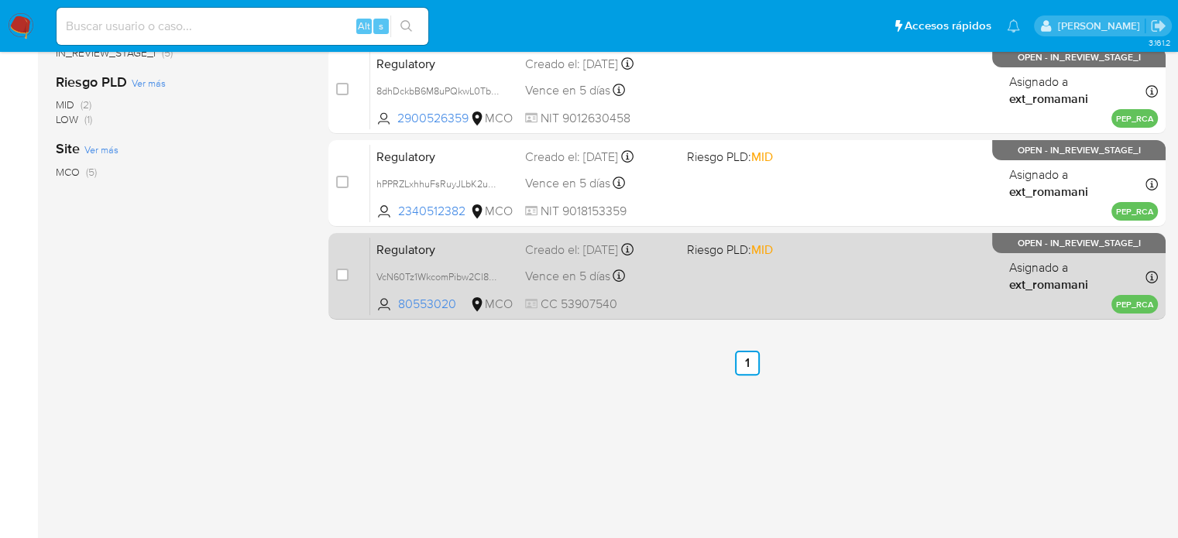
click at [678, 269] on div "Regulatory VcN60Tz1WkcomPibw2Cl8o3O 80553020 MCO Riesgo PLD: MID Creado el: 02/…" at bounding box center [764, 276] width 788 height 78
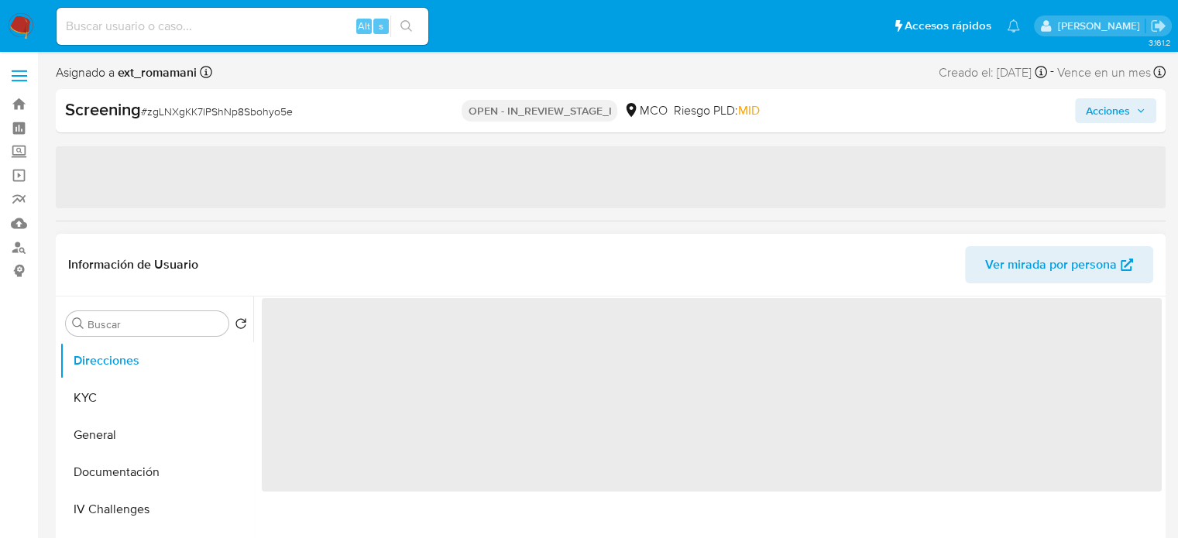
select select "10"
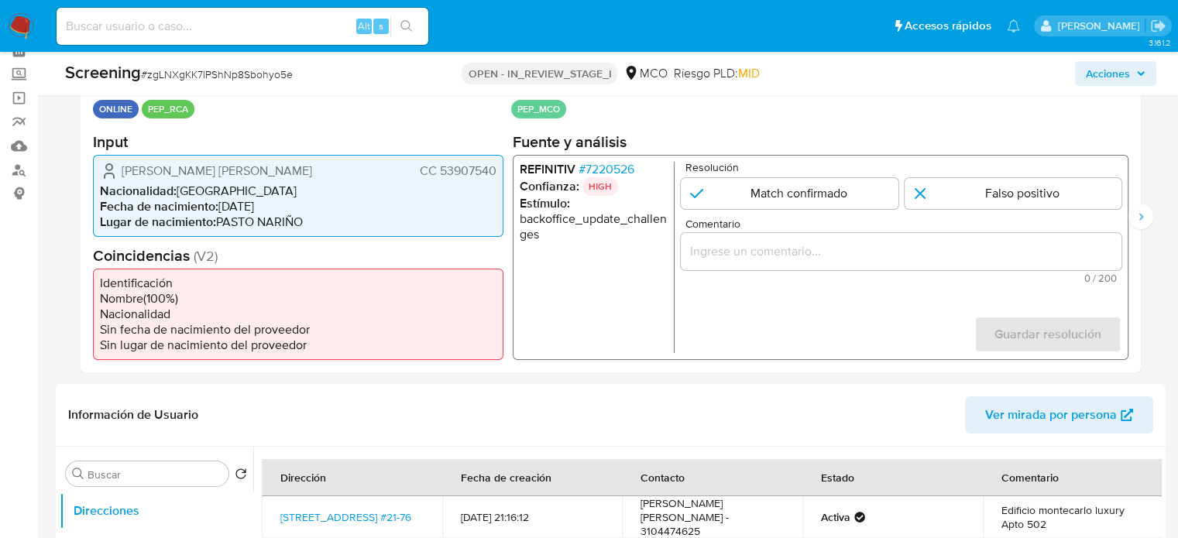
scroll to position [155, 0]
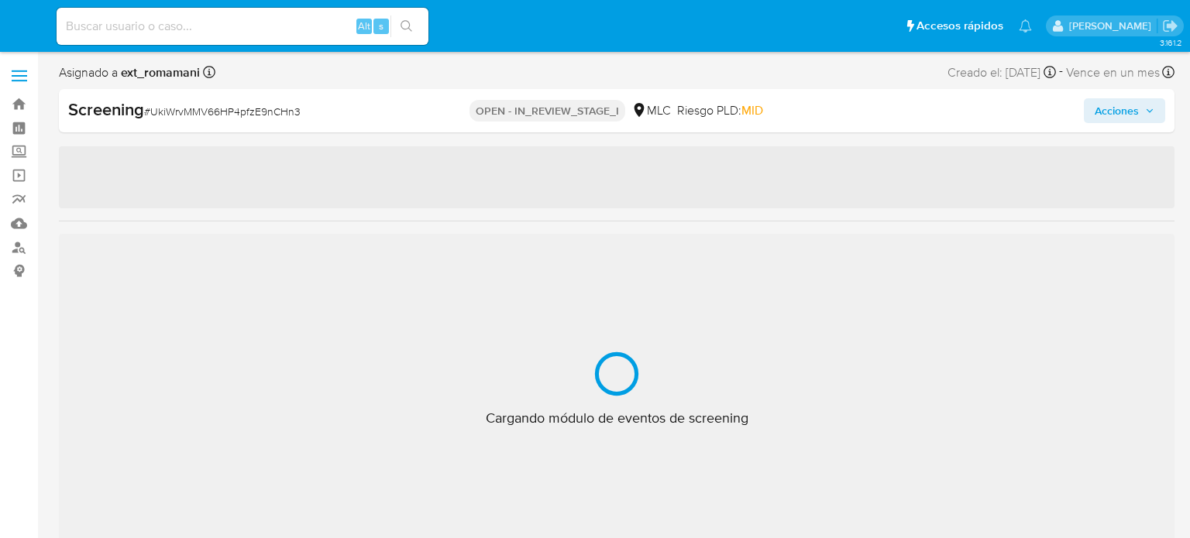
select select "10"
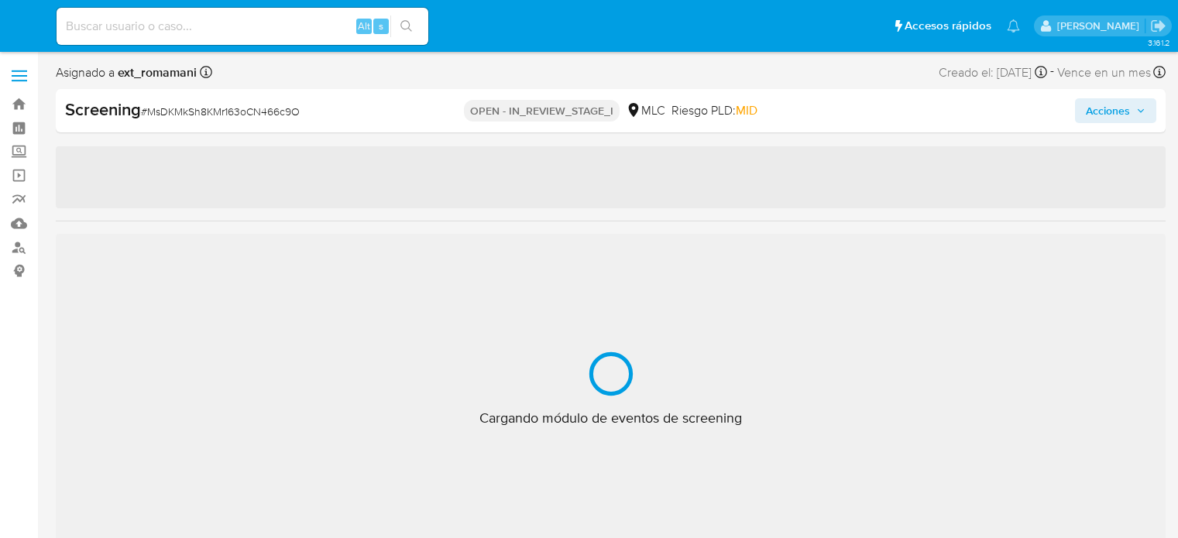
select select "10"
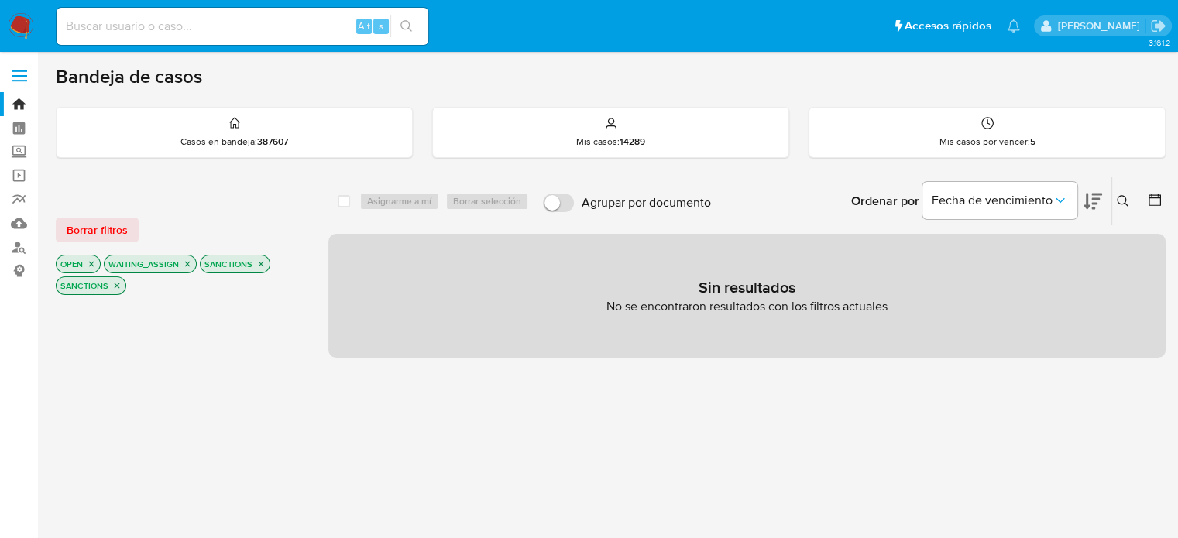
click at [186, 263] on icon "close-filter" at bounding box center [187, 264] width 5 height 5
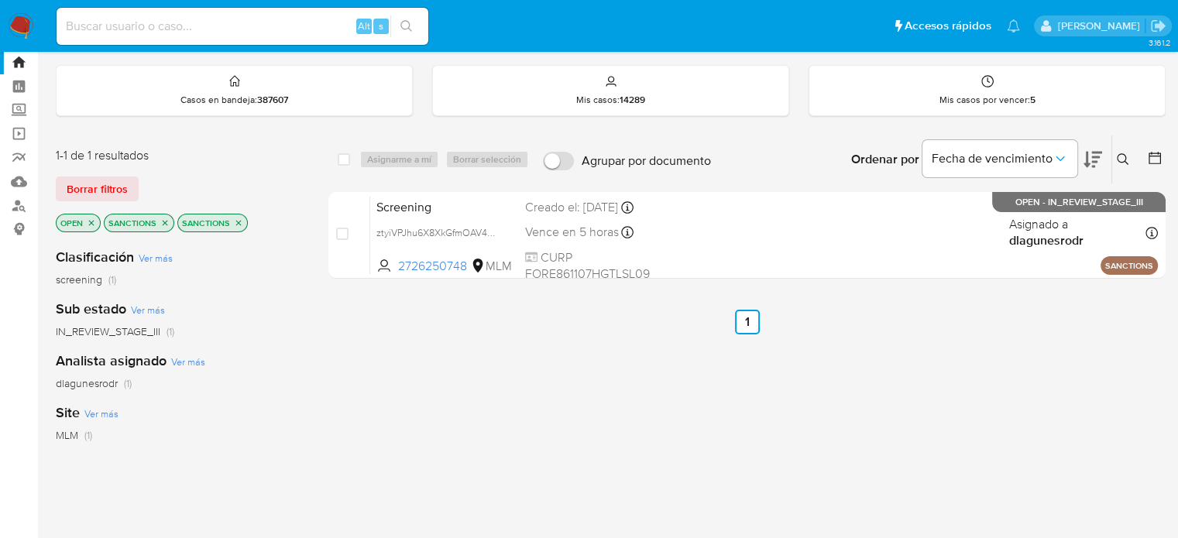
scroll to position [77, 0]
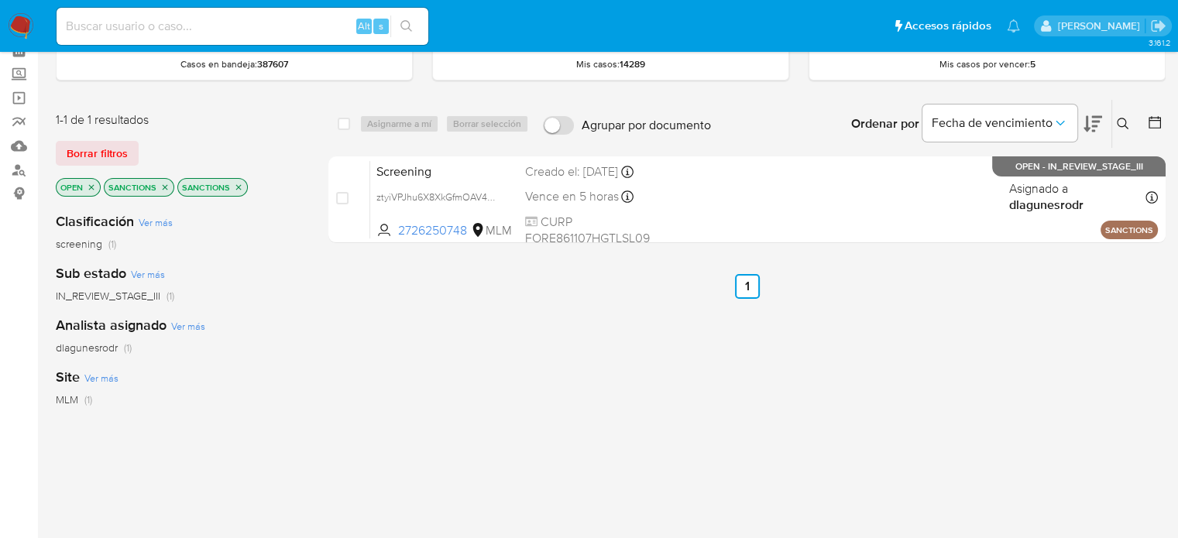
click at [15, 24] on img at bounding box center [21, 26] width 26 height 26
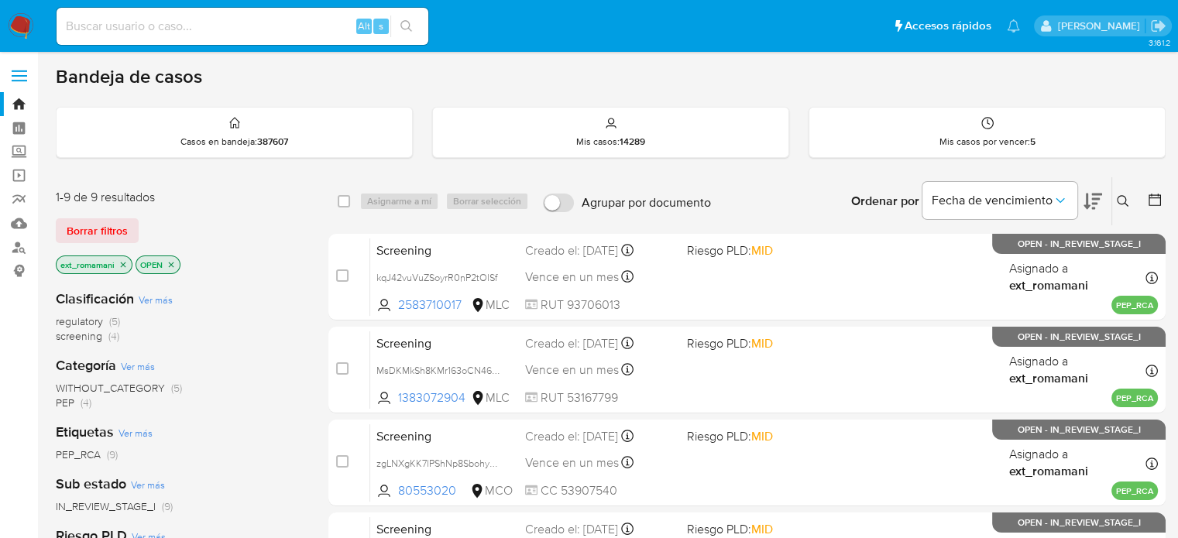
click at [102, 318] on span "regulatory" at bounding box center [79, 321] width 47 height 15
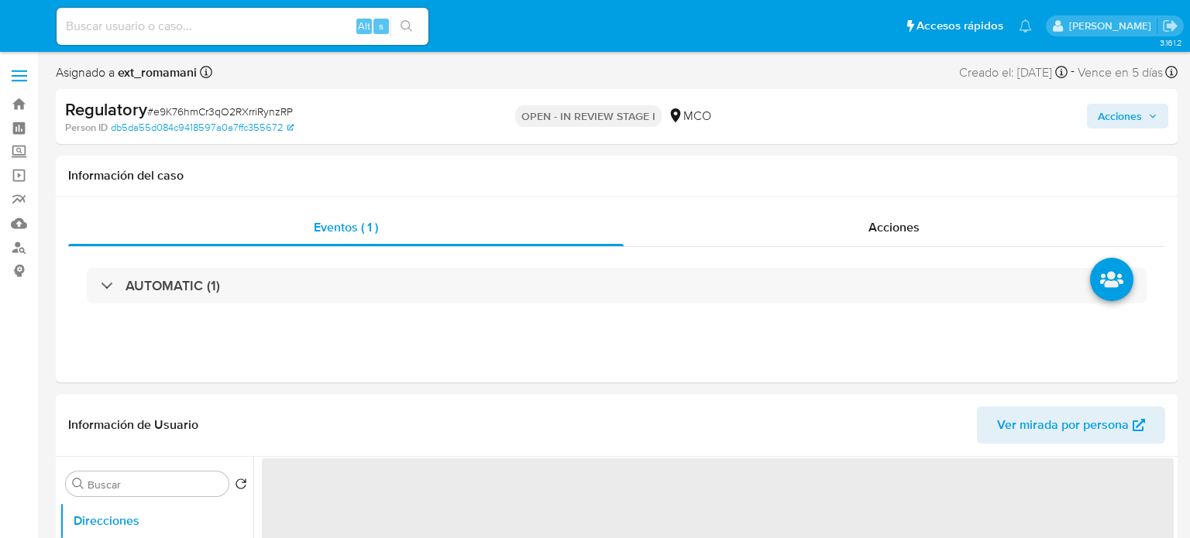
select select "10"
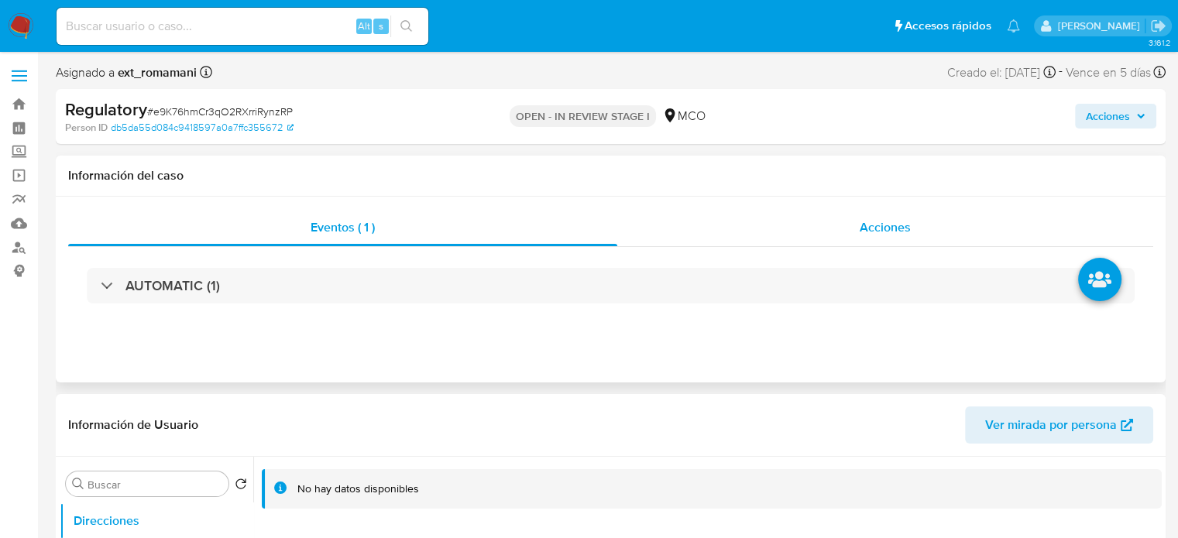
drag, startPoint x: 876, startPoint y: 239, endPoint x: 878, endPoint y: 213, distance: 25.7
click at [878, 221] on div "Acciones" at bounding box center [885, 227] width 536 height 37
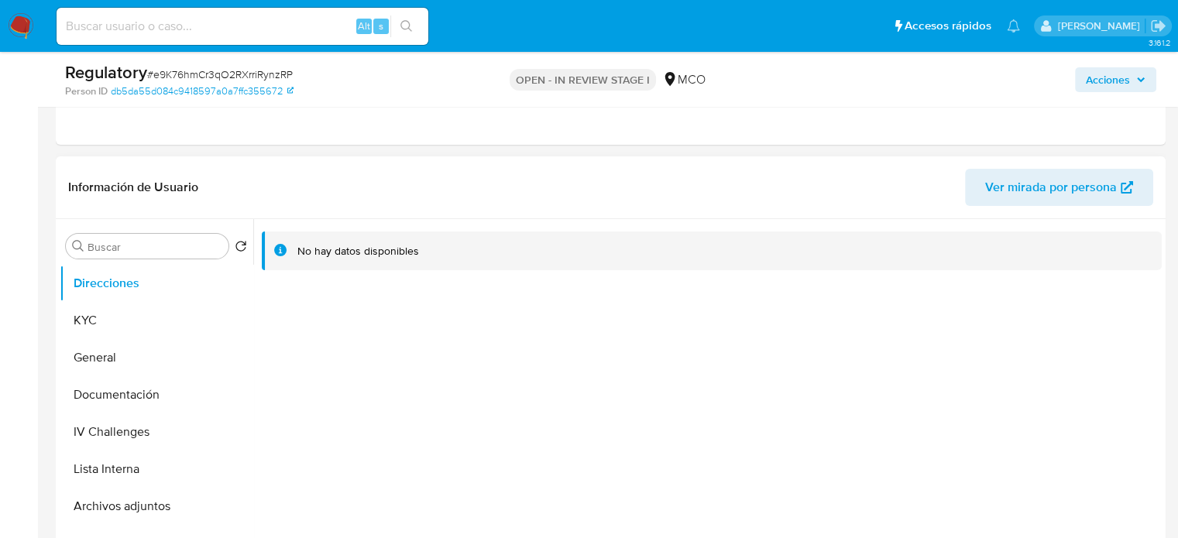
scroll to position [310, 0]
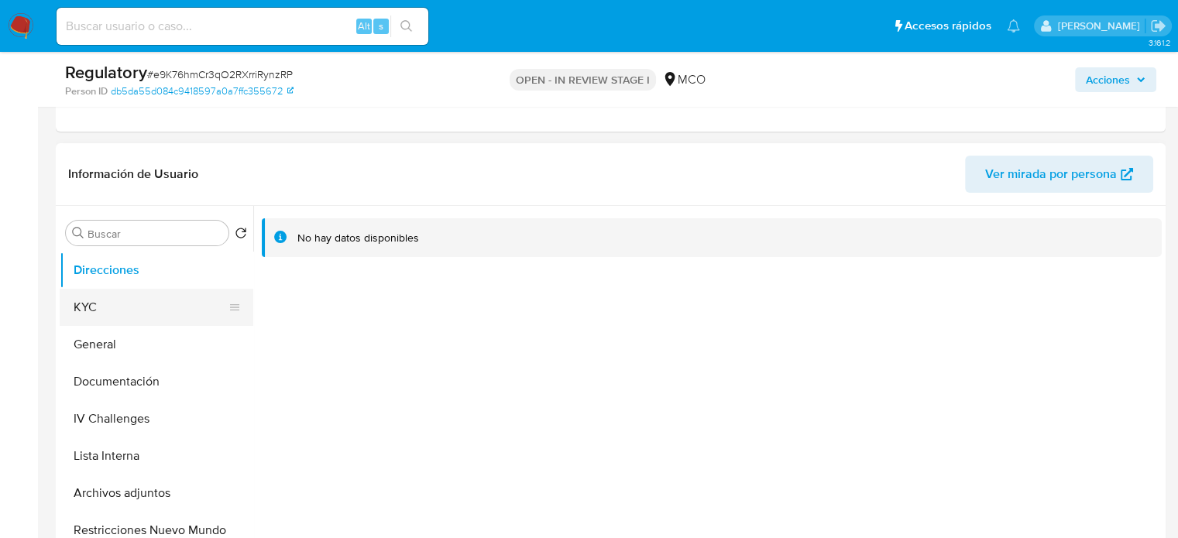
click at [105, 301] on button "KYC" at bounding box center [150, 307] width 181 height 37
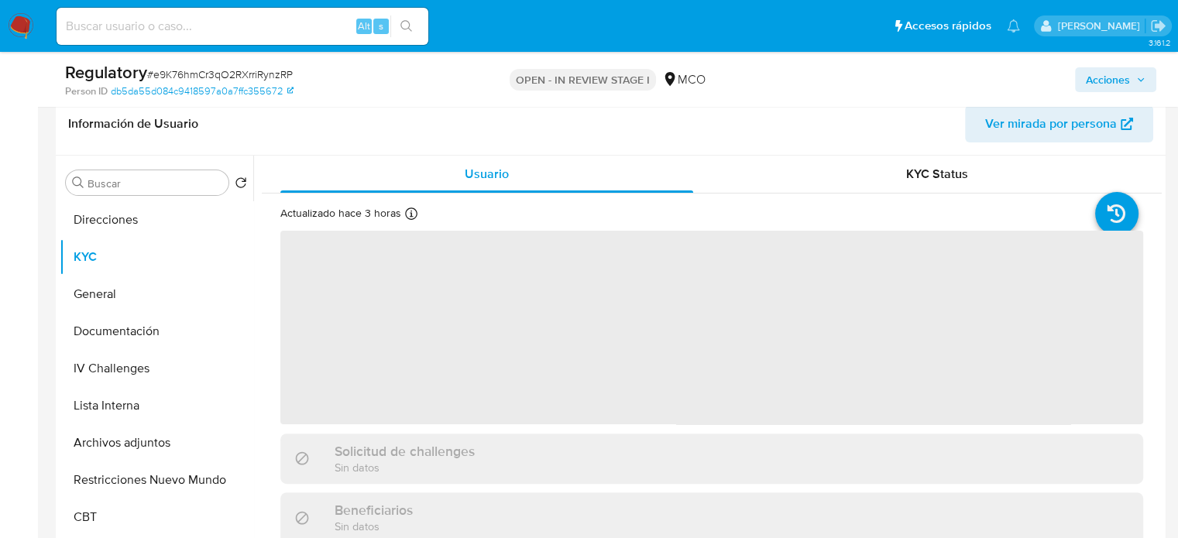
scroll to position [387, 0]
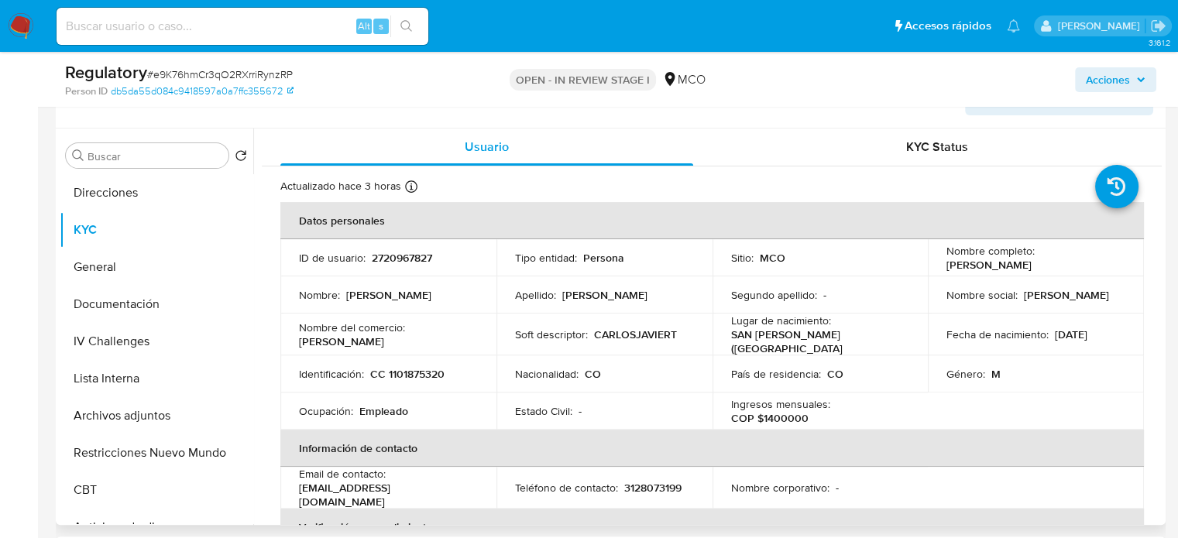
drag, startPoint x: 1059, startPoint y: 264, endPoint x: 939, endPoint y: 266, distance: 120.8
click at [939, 266] on td "Nombre completo : [PERSON_NAME]" at bounding box center [1036, 257] width 216 height 37
copy p "[PERSON_NAME]"
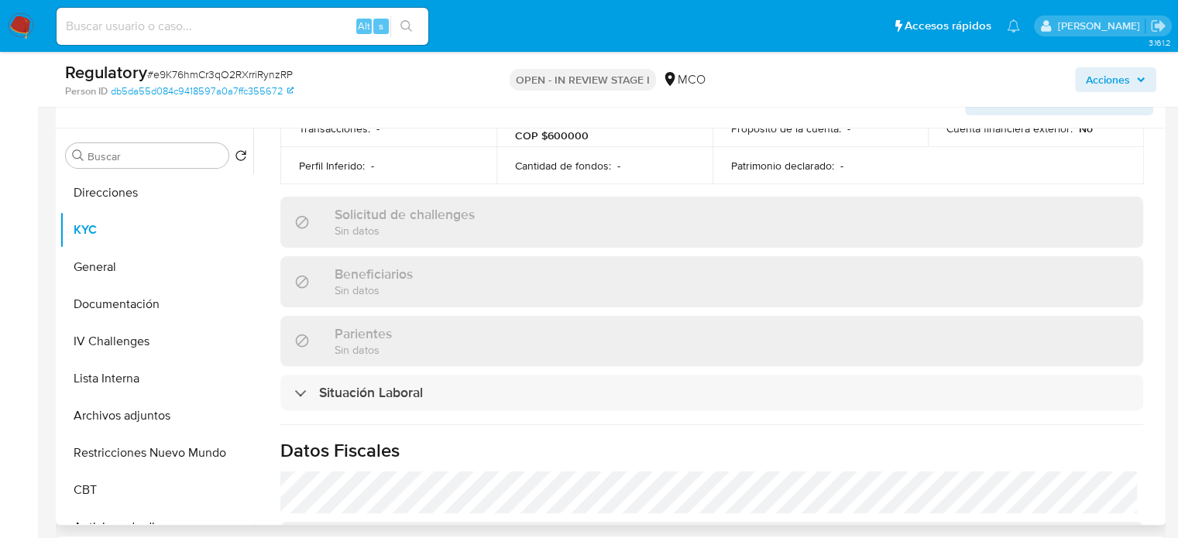
scroll to position [697, 0]
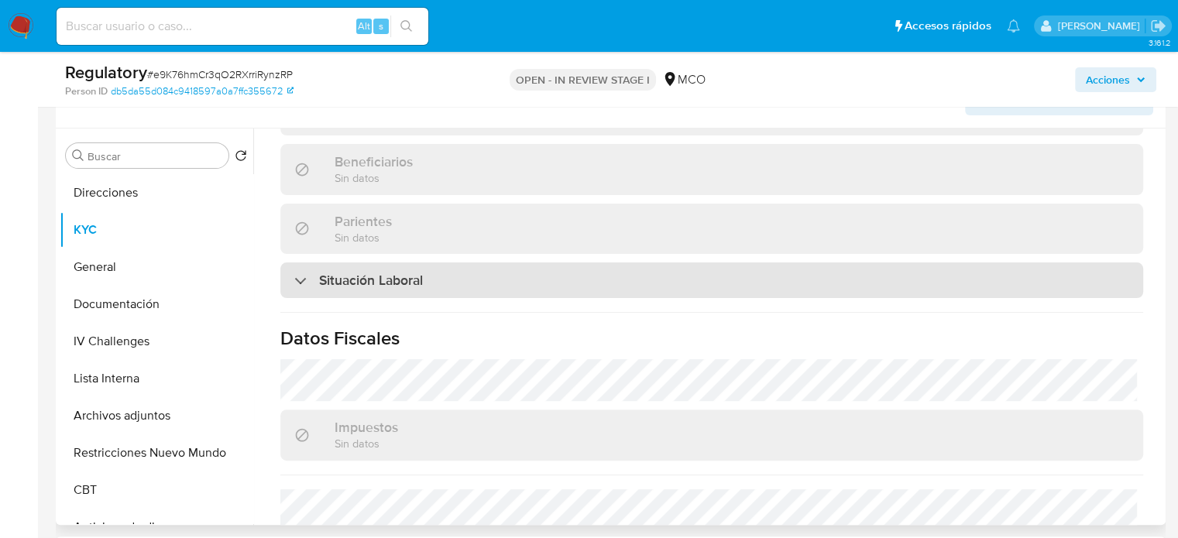
click at [438, 267] on div "Situación Laboral" at bounding box center [711, 281] width 863 height 36
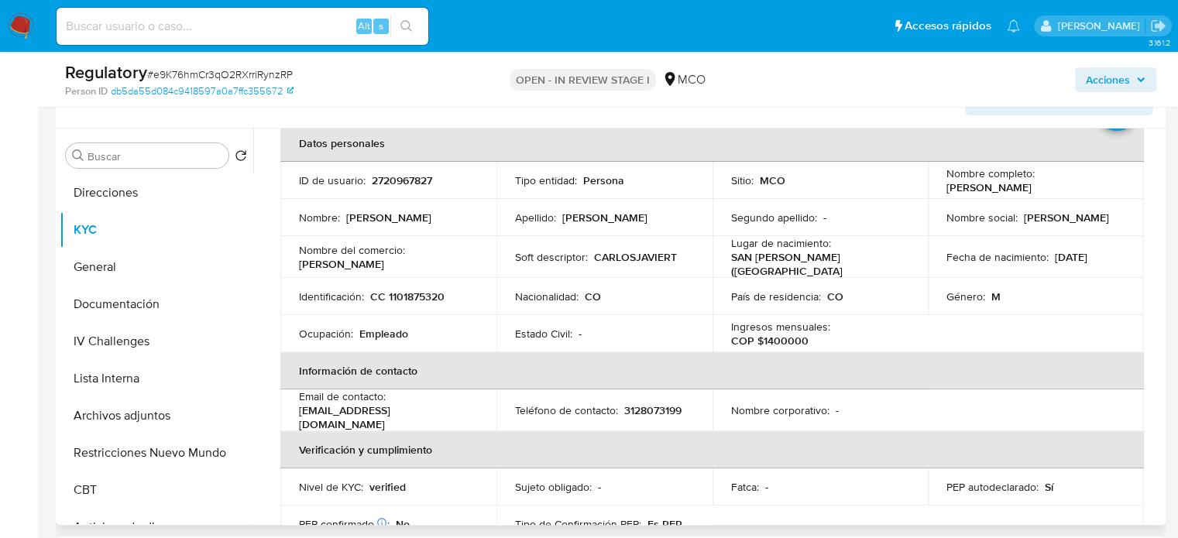
scroll to position [0, 0]
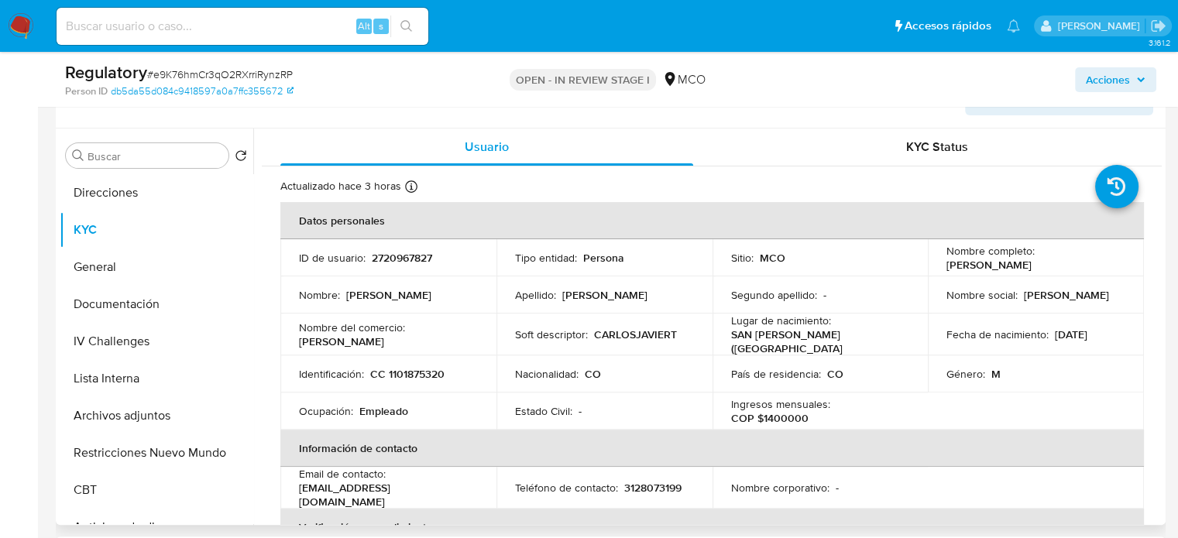
drag, startPoint x: 1075, startPoint y: 264, endPoint x: 926, endPoint y: 270, distance: 148.8
click at [928, 270] on td "Nombre completo : Carlos Javier Torres Padilla" at bounding box center [1036, 257] width 216 height 37
copy p "Carlos Javier Torres Padilla"
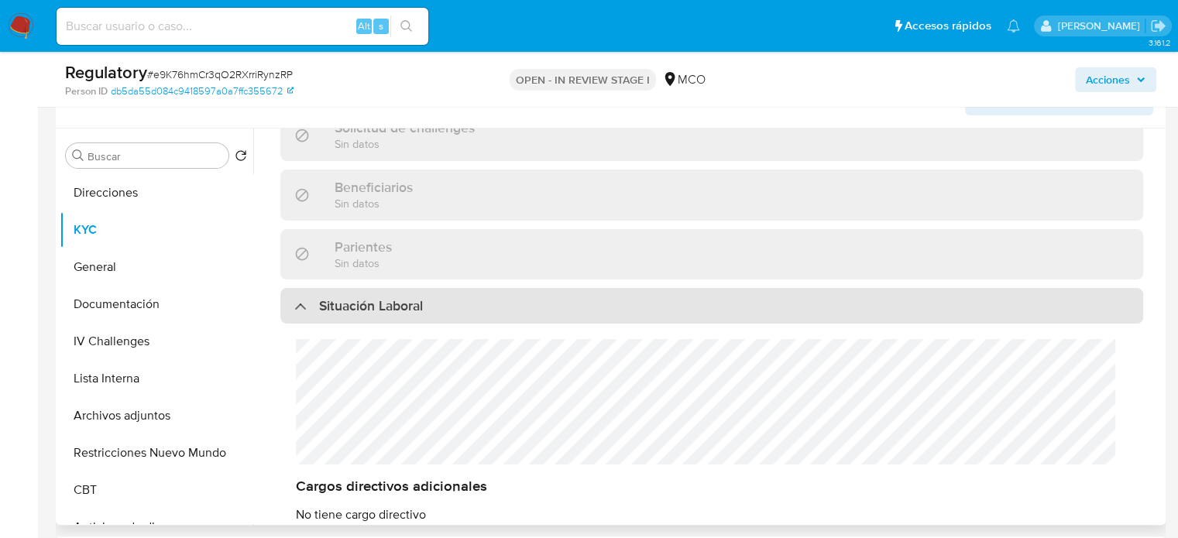
scroll to position [697, 0]
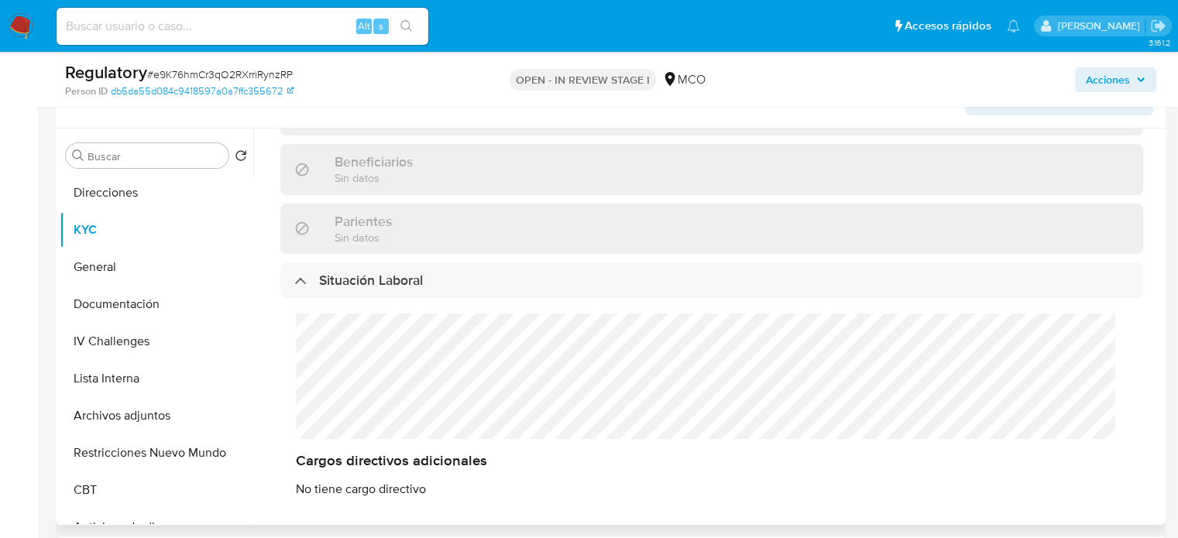
click at [294, 335] on div "Cargos directivos adicionales No tiene cargo directivo" at bounding box center [711, 405] width 863 height 215
click at [127, 373] on button "Lista Interna" at bounding box center [150, 378] width 181 height 37
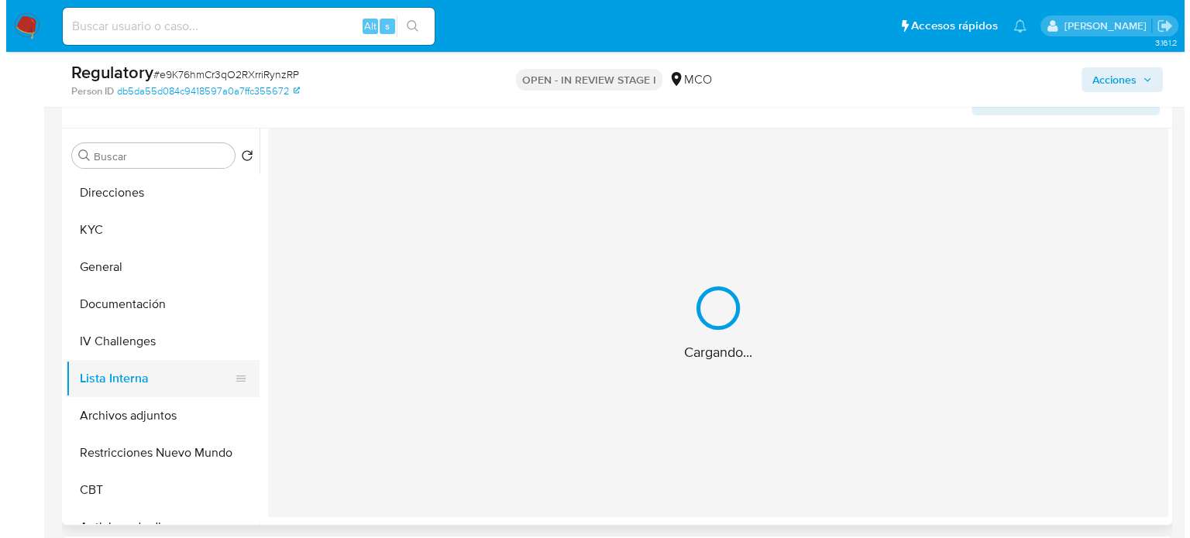
scroll to position [0, 0]
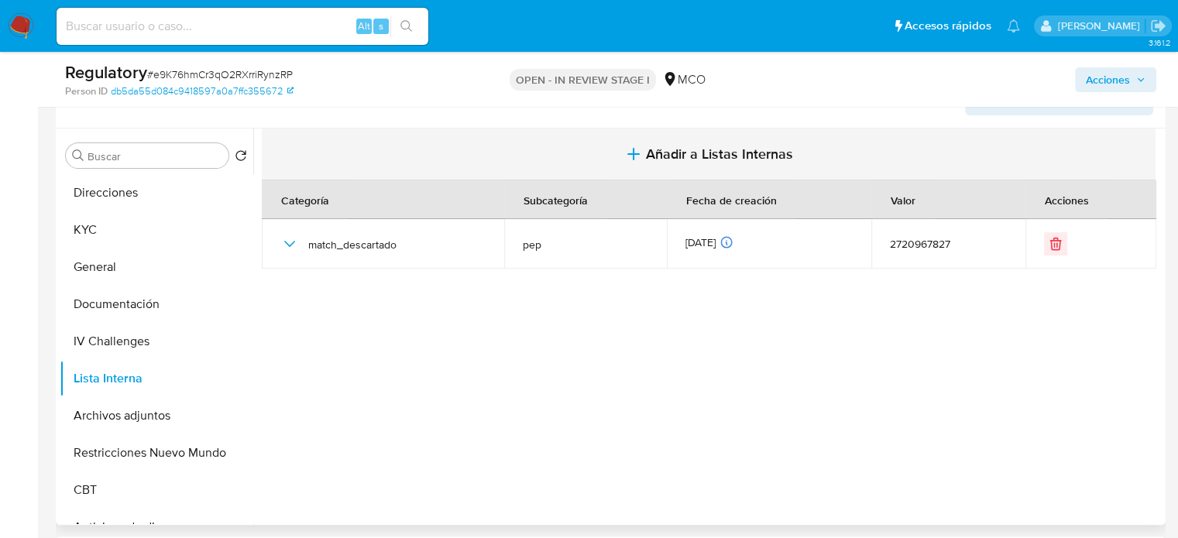
click at [640, 161] on button "Añadir a Listas Internas" at bounding box center [709, 155] width 894 height 52
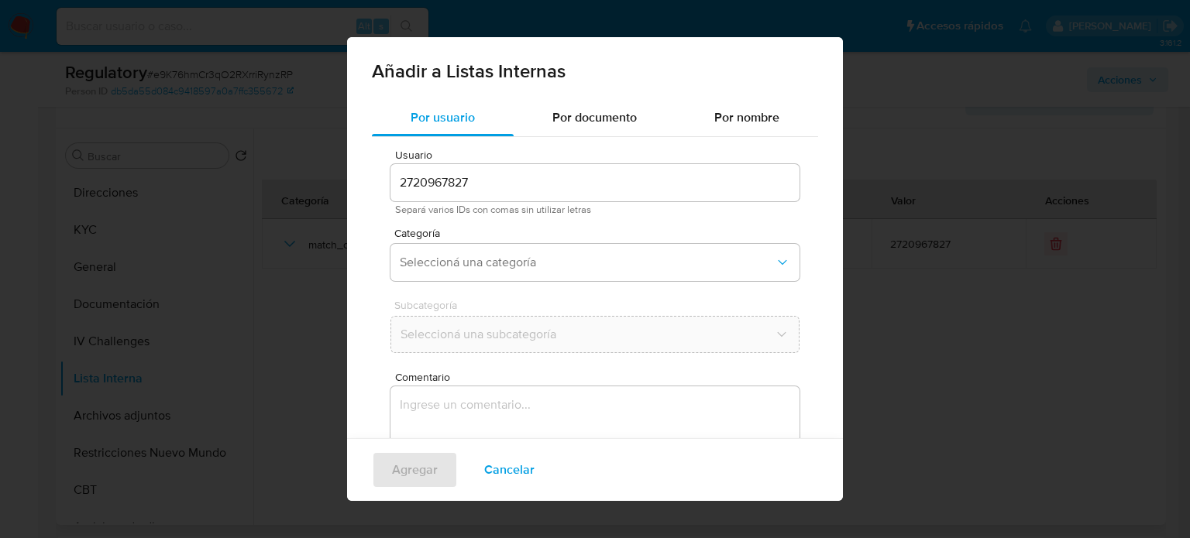
scroll to position [65, 0]
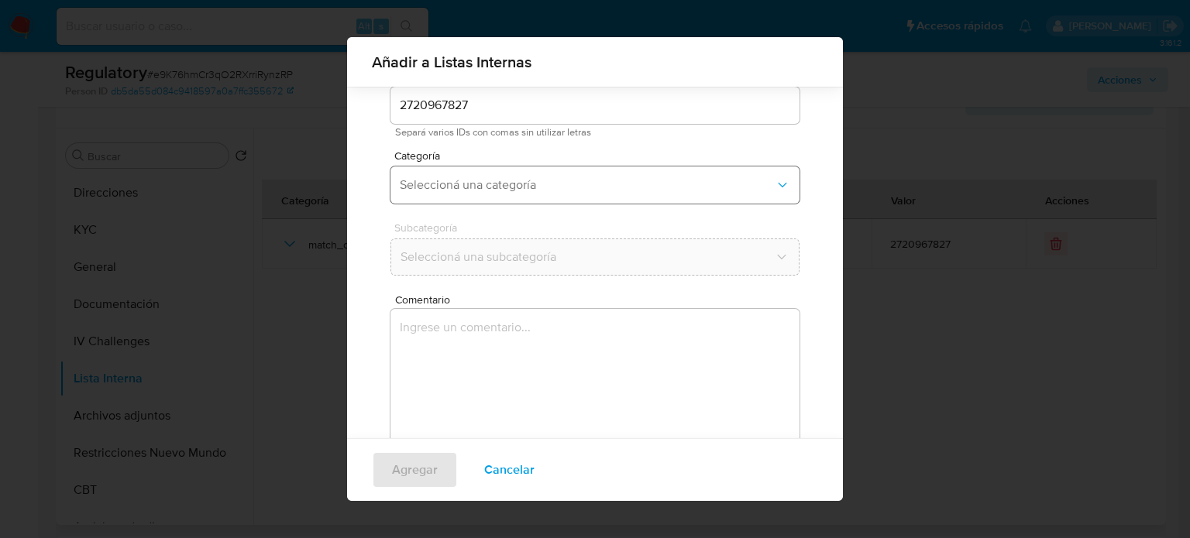
click at [490, 199] on button "Seleccioná una categoría" at bounding box center [594, 185] width 409 height 37
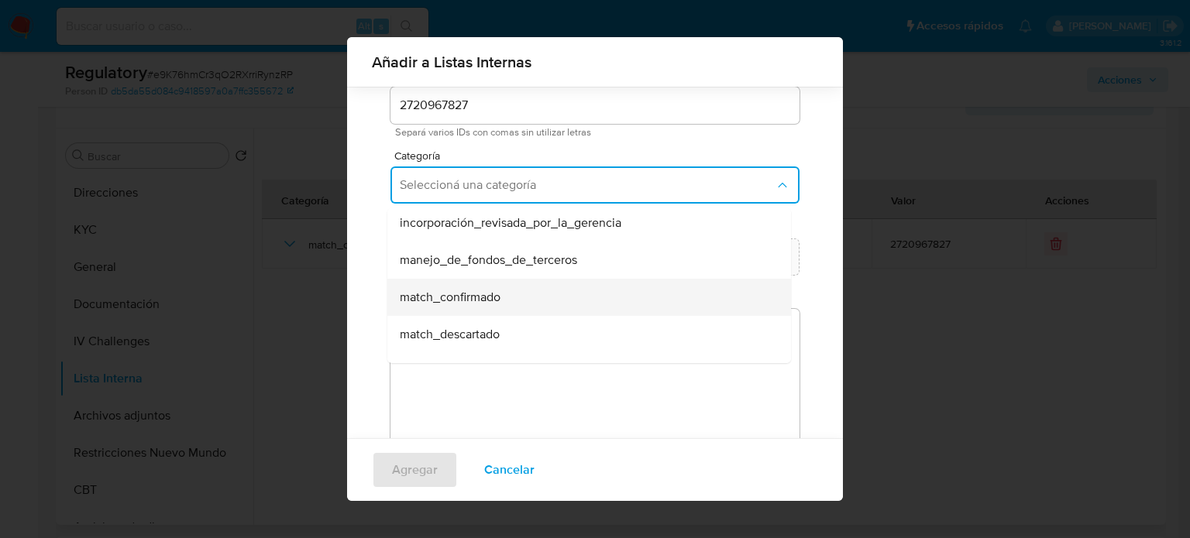
scroll to position [77, 0]
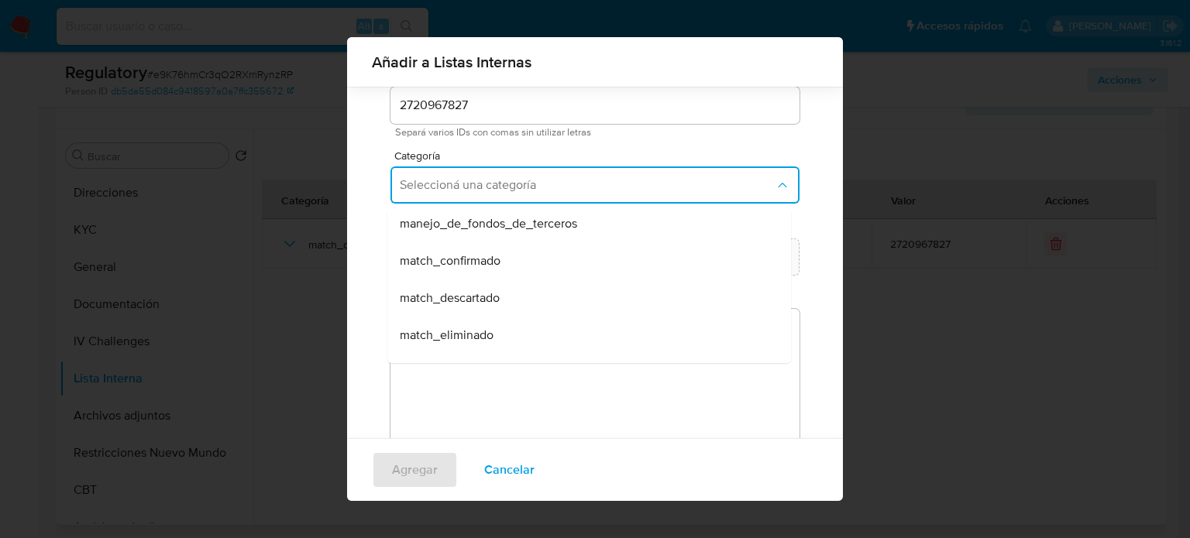
drag, startPoint x: 468, startPoint y: 305, endPoint x: 478, endPoint y: 259, distance: 46.8
click at [468, 297] on span "match_descartado" at bounding box center [450, 297] width 100 height 15
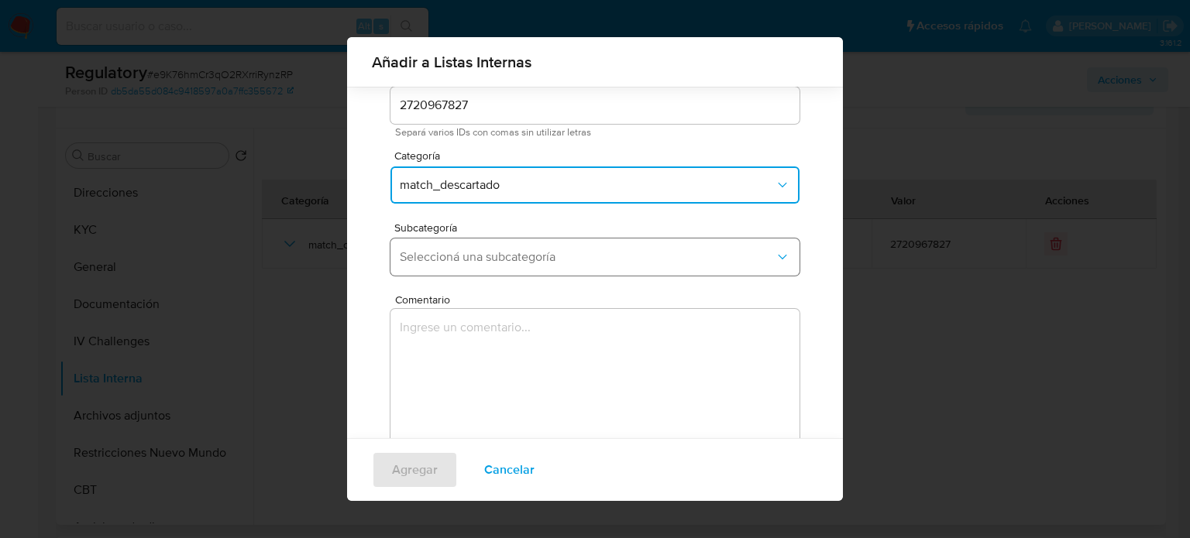
click at [486, 244] on button "Seleccioná una subcategoría" at bounding box center [594, 257] width 409 height 37
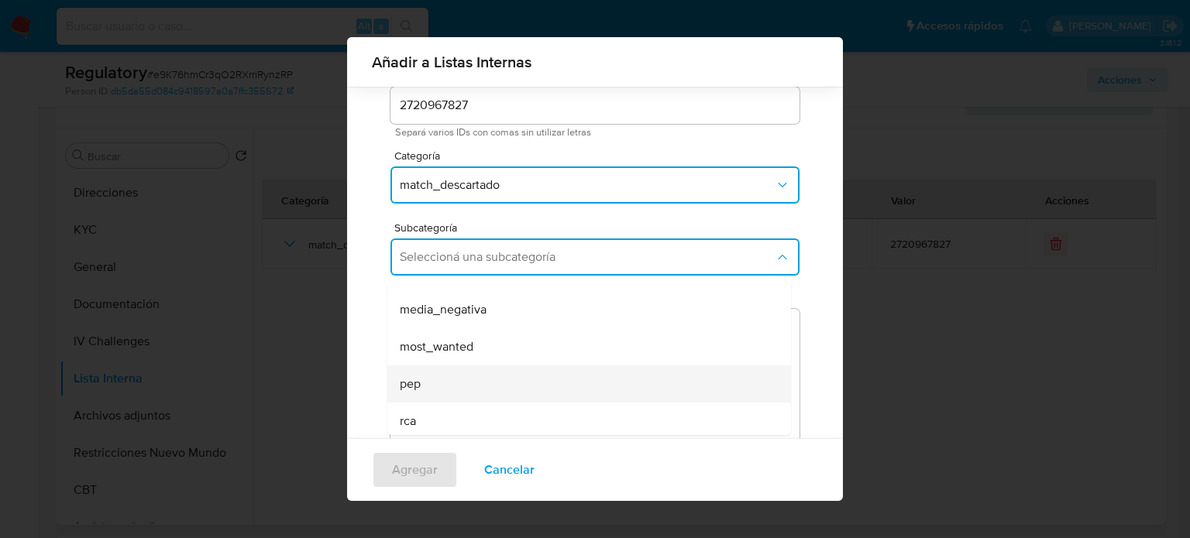
scroll to position [105, 0]
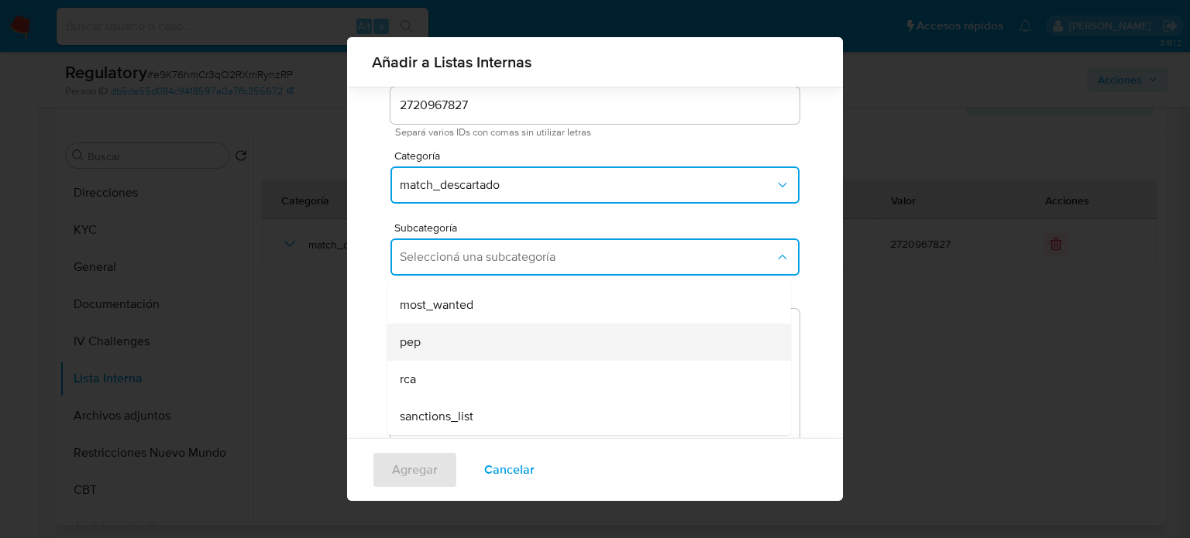
click at [442, 342] on div "pep" at bounding box center [584, 342] width 369 height 37
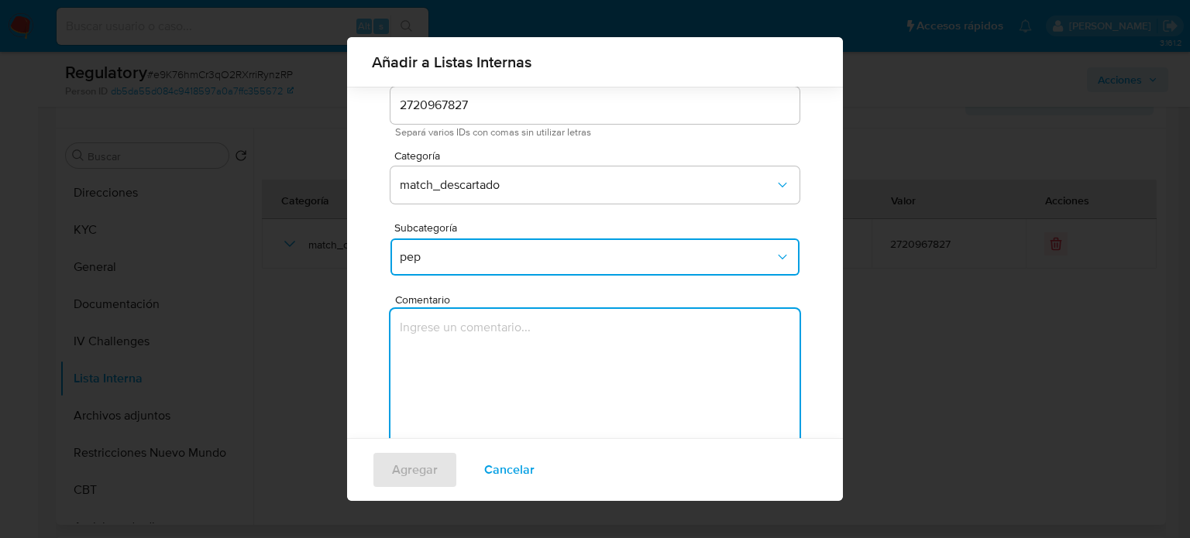
click at [442, 342] on textarea "Comentario" at bounding box center [594, 383] width 409 height 149
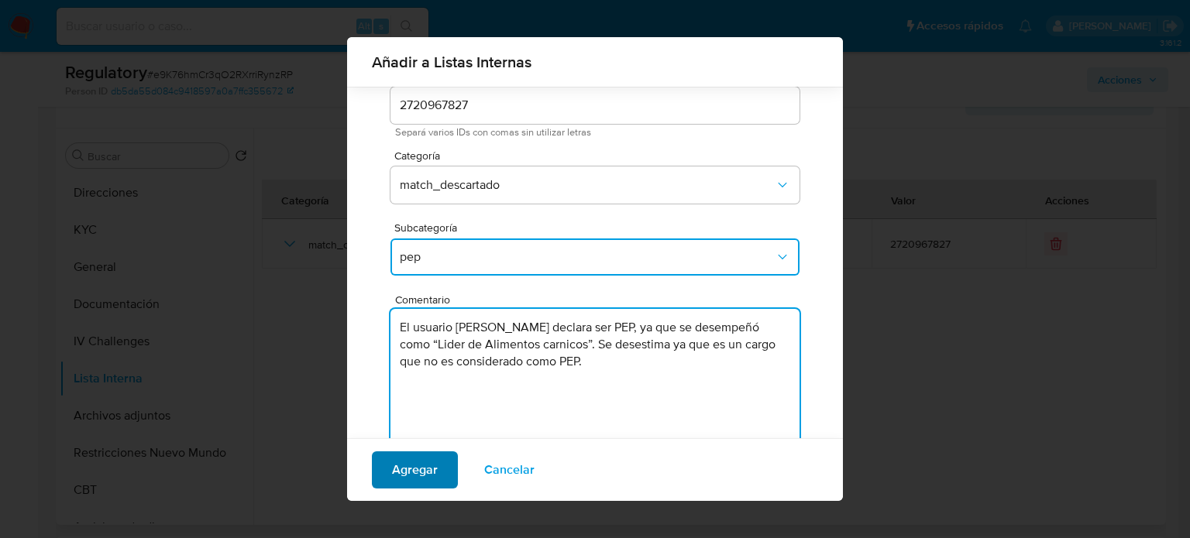
type textarea "El usuario Carlos Javier Torres Padilla declara ser PEP, ya que se desempeñó co…"
click at [418, 466] on span "Agregar" at bounding box center [415, 470] width 46 height 34
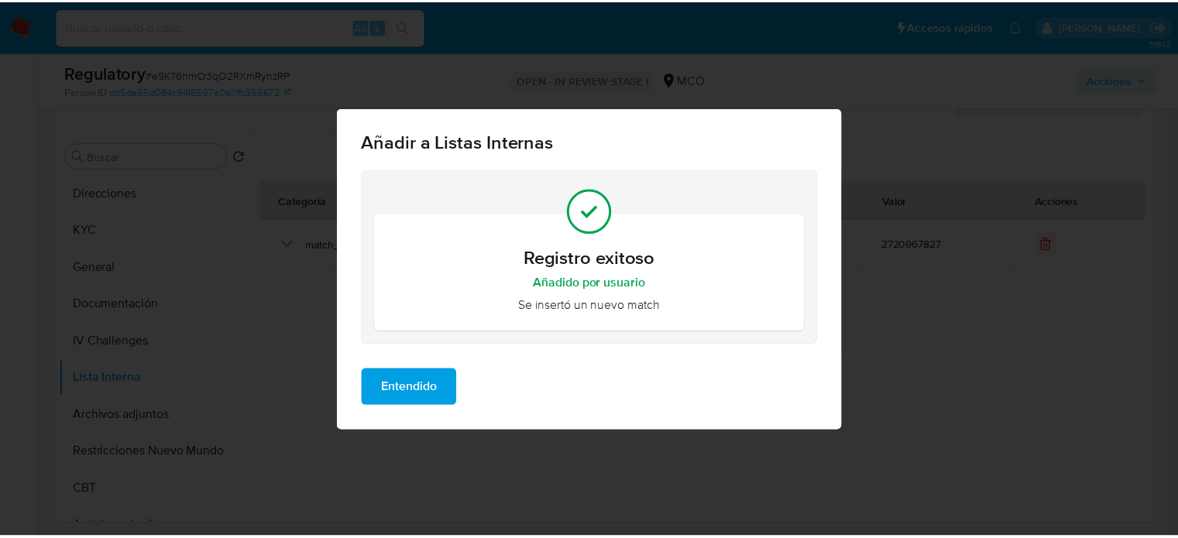
scroll to position [0, 0]
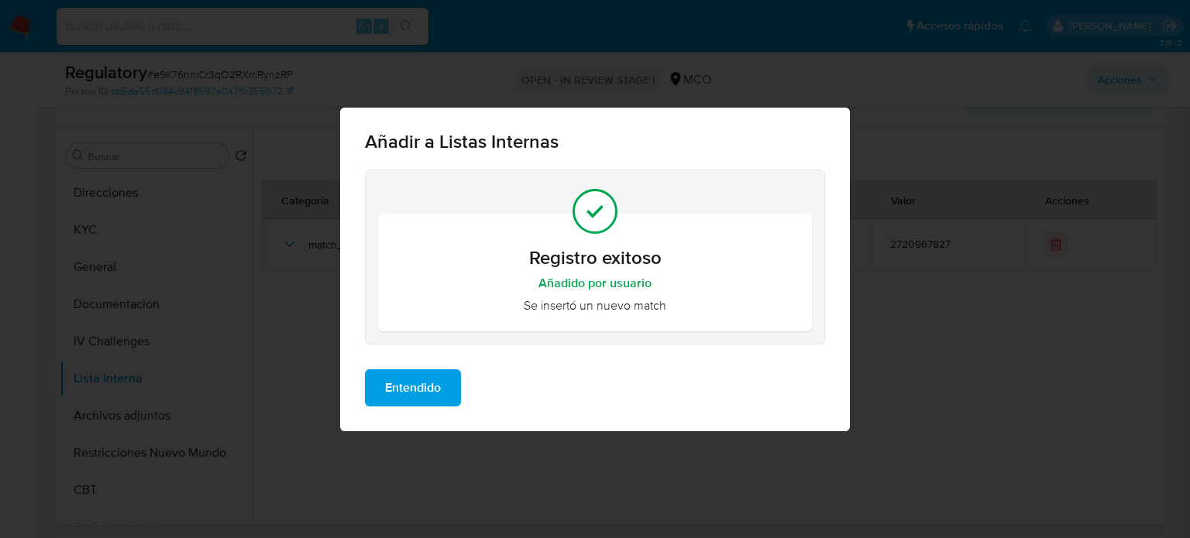
click at [434, 389] on span "Entendido" at bounding box center [413, 388] width 56 height 34
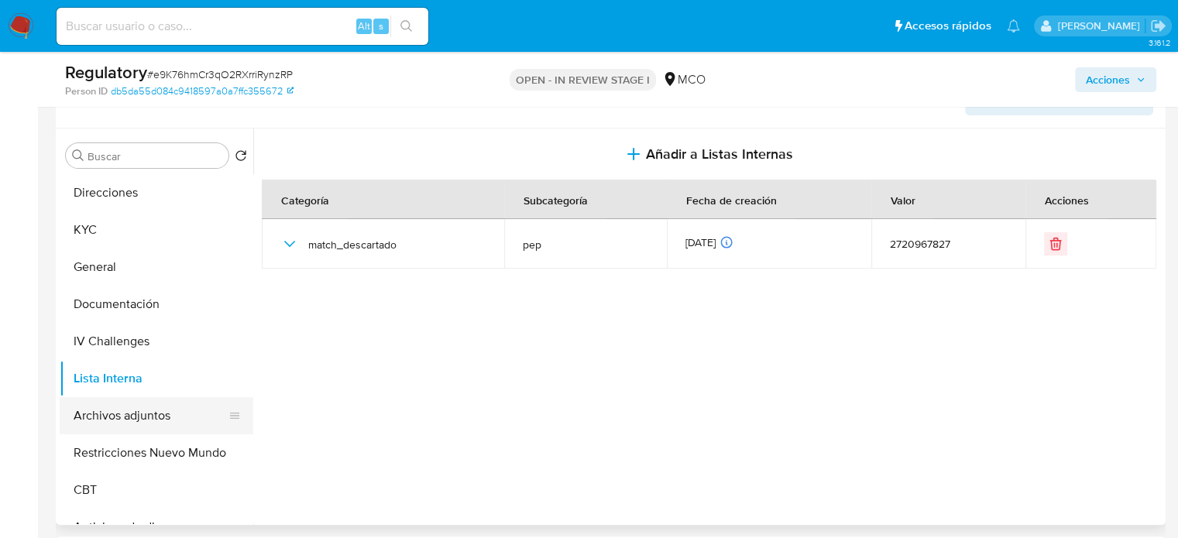
click at [88, 420] on button "Archivos adjuntos" at bounding box center [150, 415] width 181 height 37
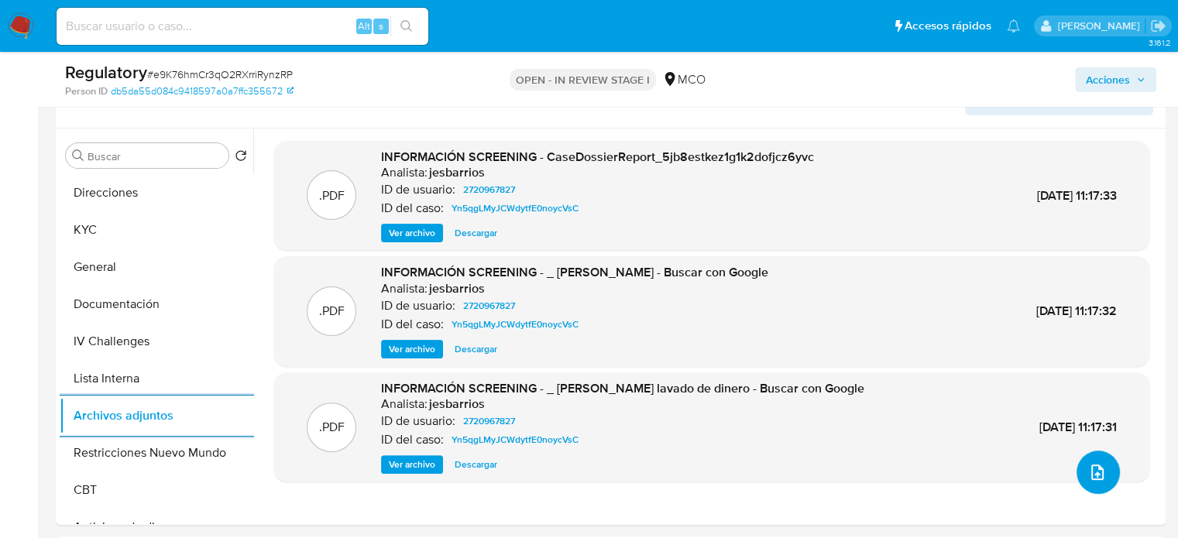
click at [1094, 477] on icon "upload-file" at bounding box center [1097, 472] width 12 height 15
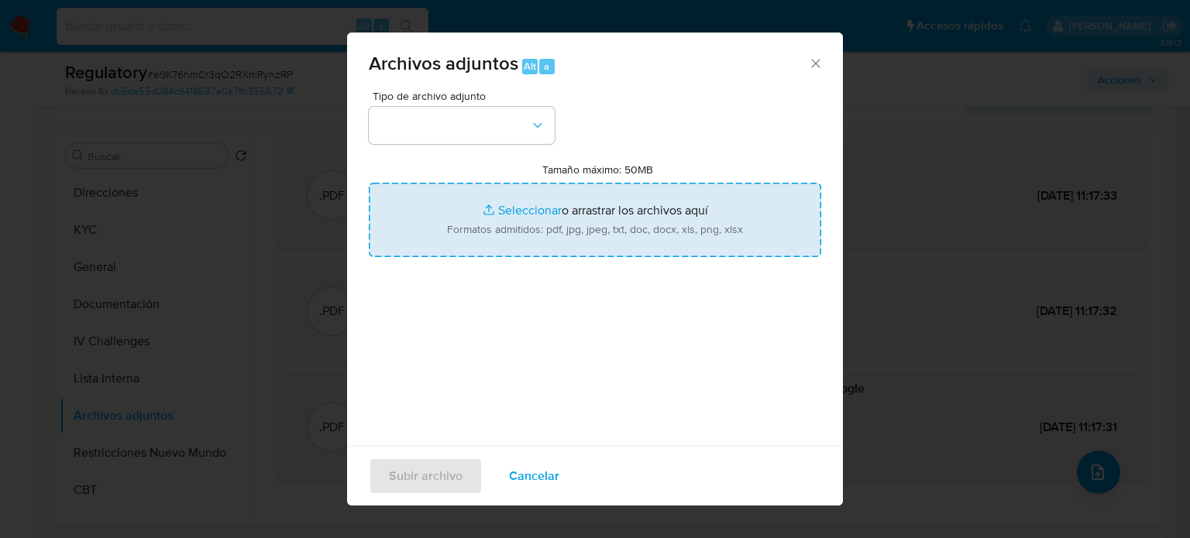
click at [594, 229] on input "Tamaño máximo: 50MB Seleccionar archivos" at bounding box center [595, 220] width 452 height 74
type input "C:\fakepath\CaseDossierReport_5jb7o1yhg73a1k2eea2bpk9v0.pdf"
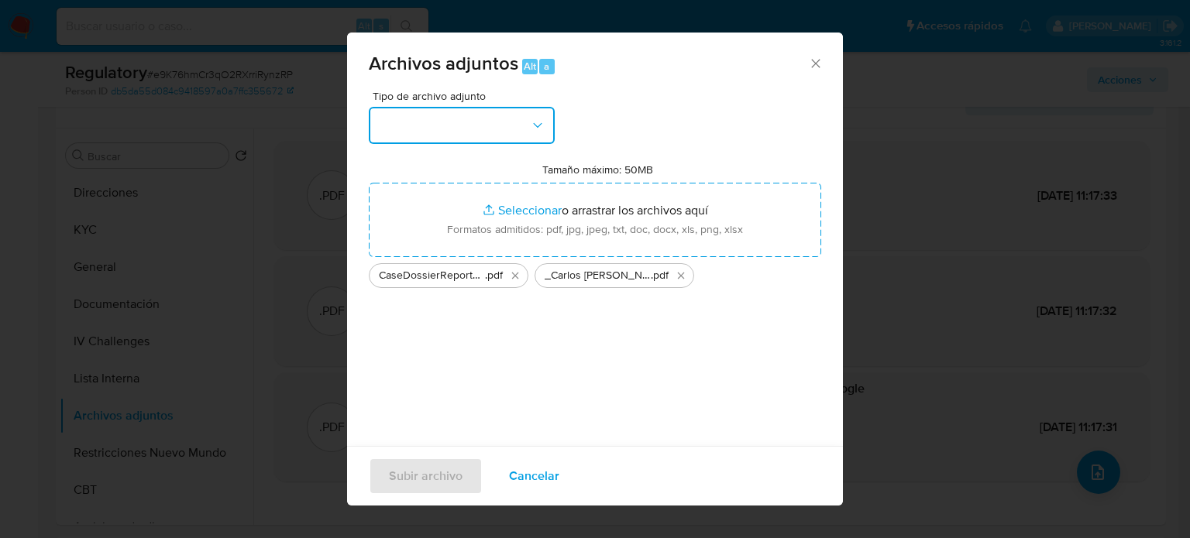
click at [531, 125] on icon "button" at bounding box center [537, 125] width 15 height 15
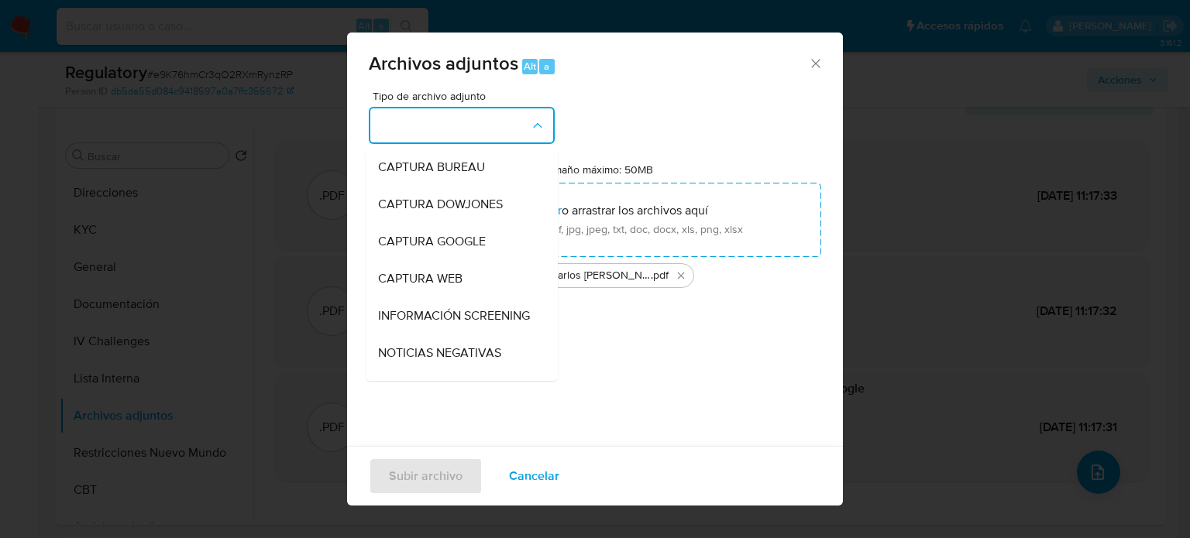
drag, startPoint x: 464, startPoint y: 324, endPoint x: 451, endPoint y: 332, distance: 15.3
click at [462, 324] on span "INFORMACIÓN SCREENING" at bounding box center [454, 315] width 152 height 15
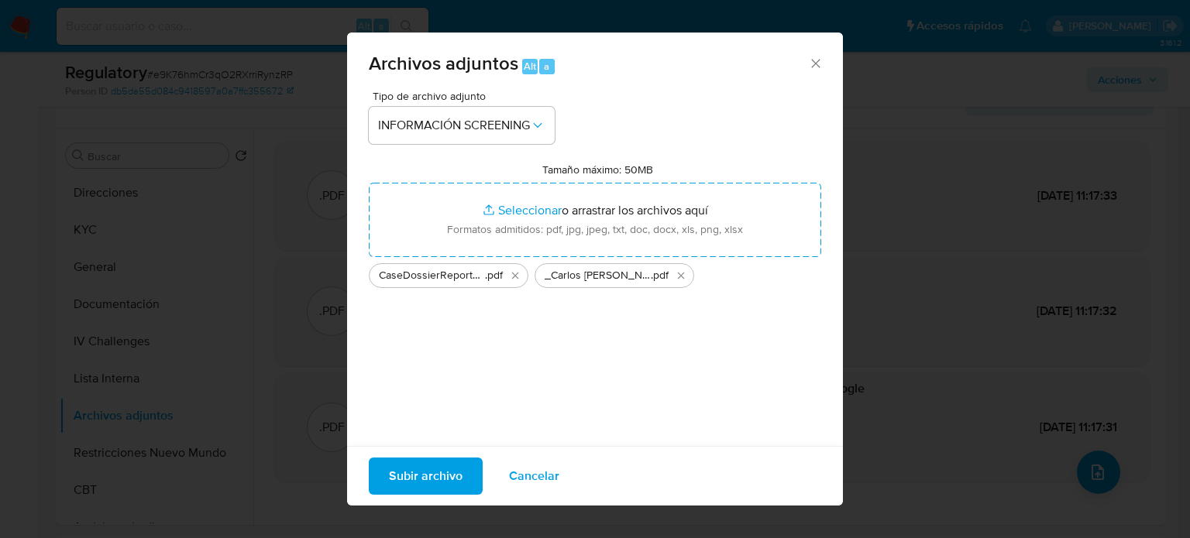
click at [431, 479] on span "Subir archivo" at bounding box center [426, 476] width 74 height 34
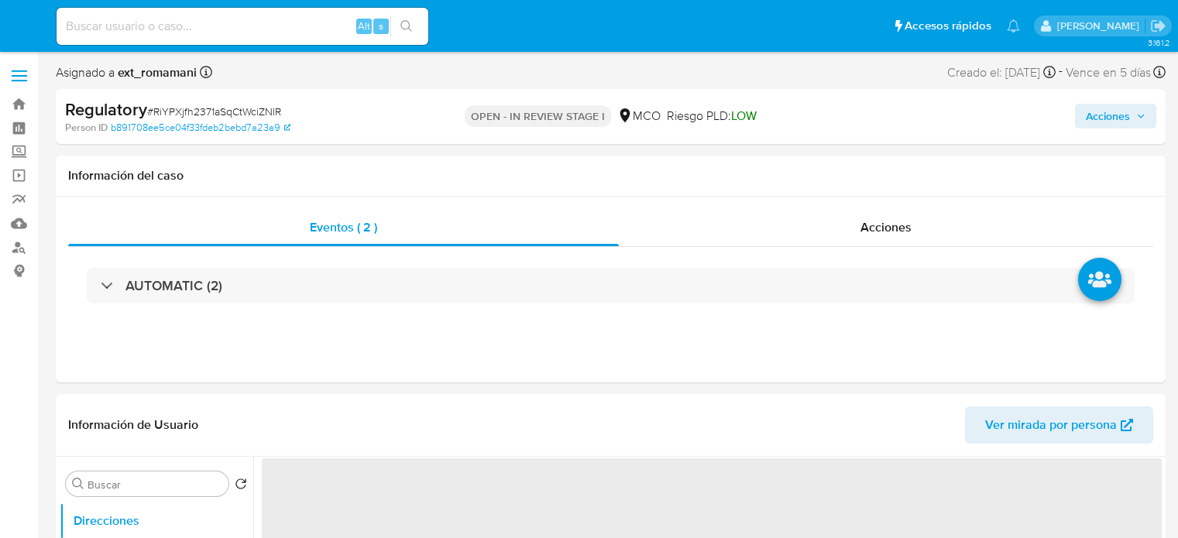
select select "10"
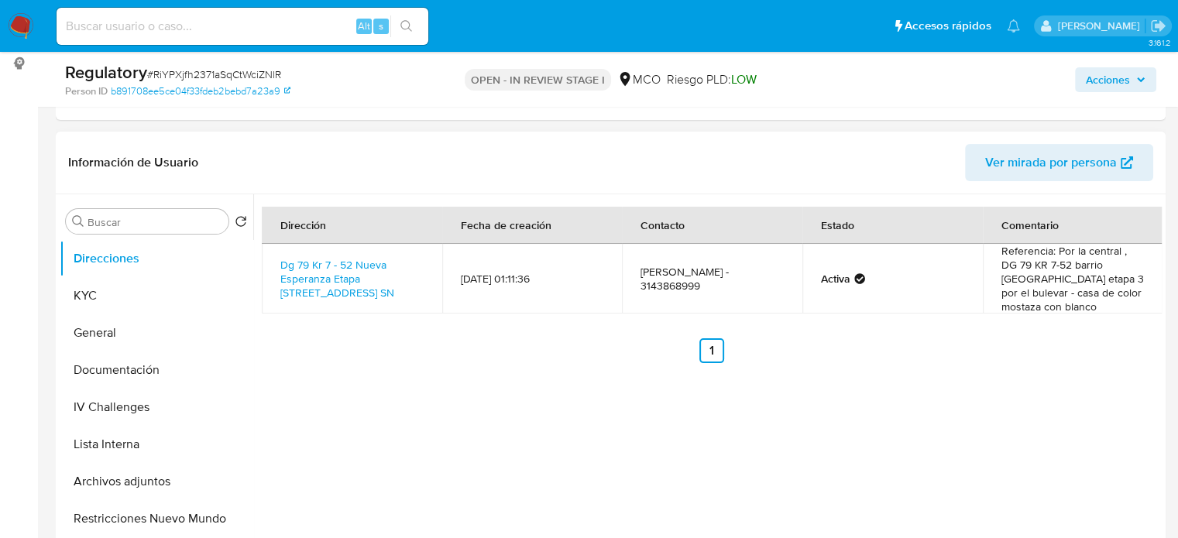
scroll to position [232, 0]
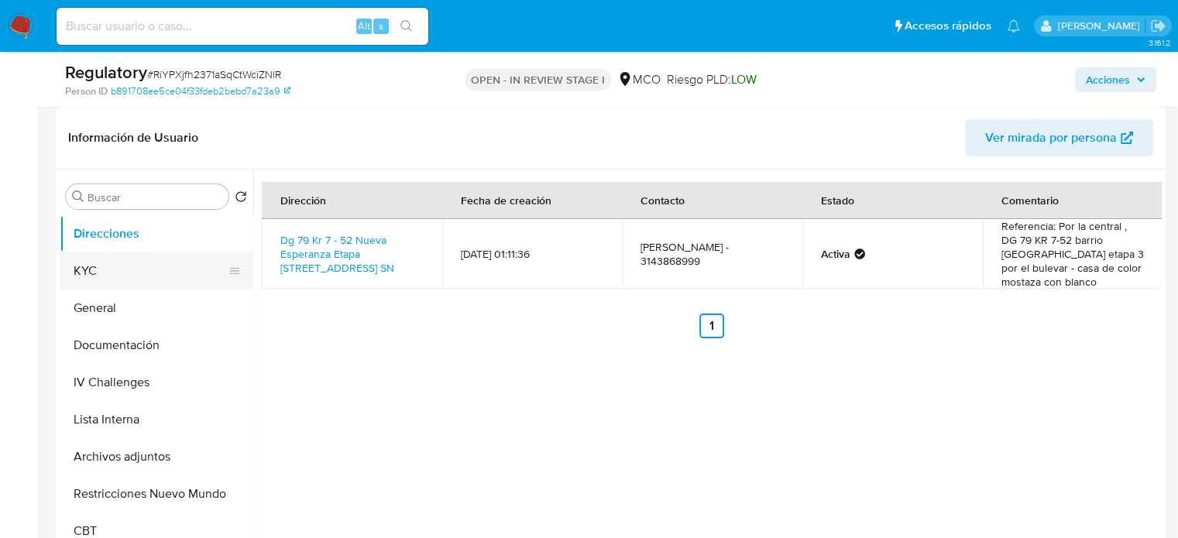
click at [115, 281] on button "KYC" at bounding box center [150, 270] width 181 height 37
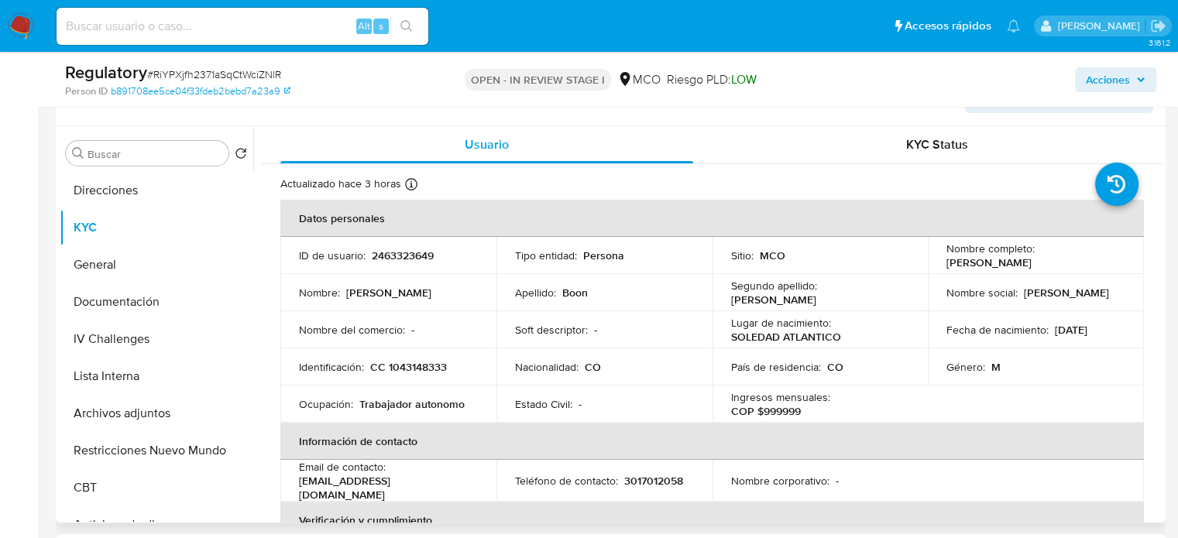
scroll to position [310, 0]
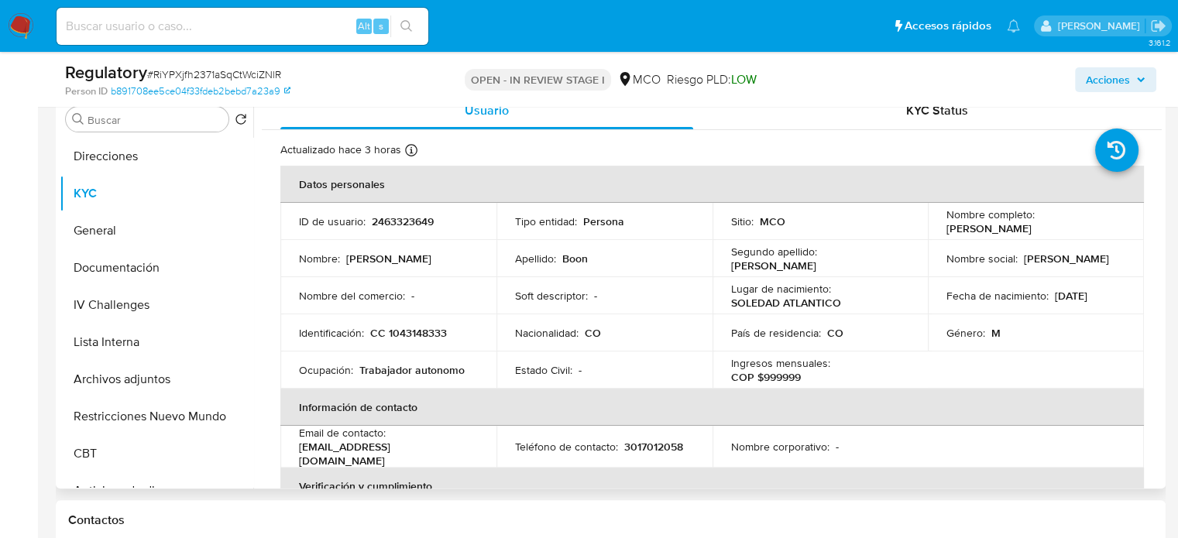
drag, startPoint x: 961, startPoint y: 228, endPoint x: 1072, endPoint y: 225, distance: 110.8
click at [1072, 225] on td "Nombre completo : [PERSON_NAME]" at bounding box center [1036, 221] width 216 height 37
copy p "[PERSON_NAME]"
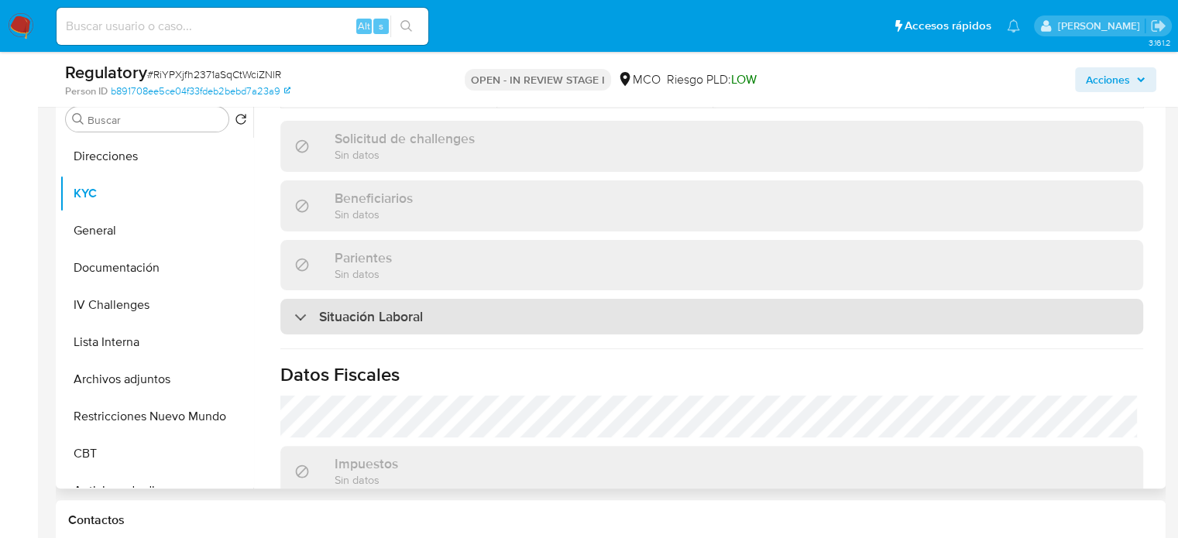
click at [427, 317] on div "Situación Laboral" at bounding box center [711, 317] width 863 height 36
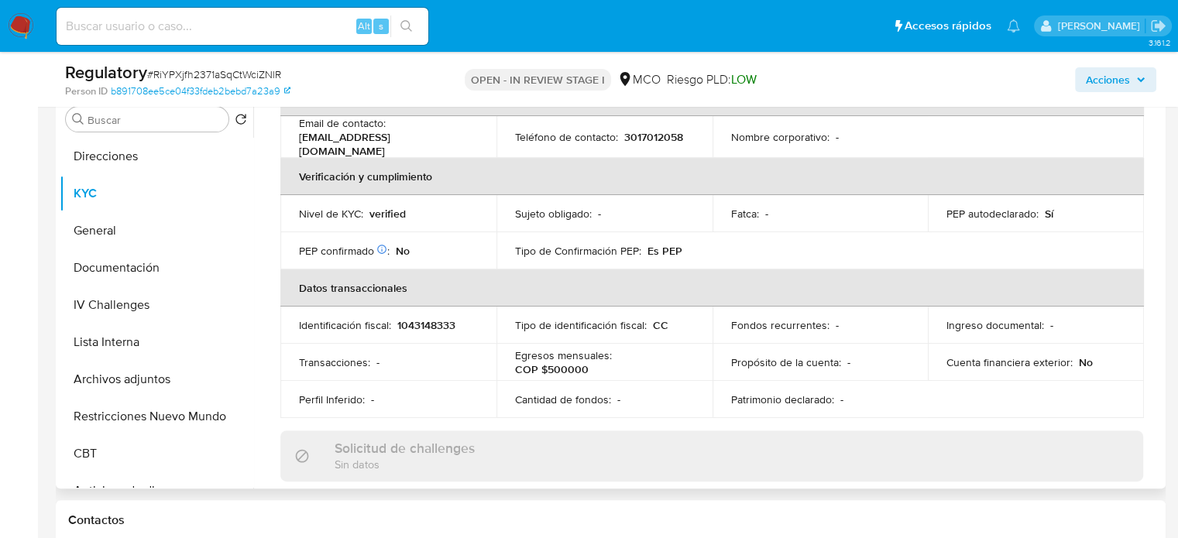
scroll to position [77, 0]
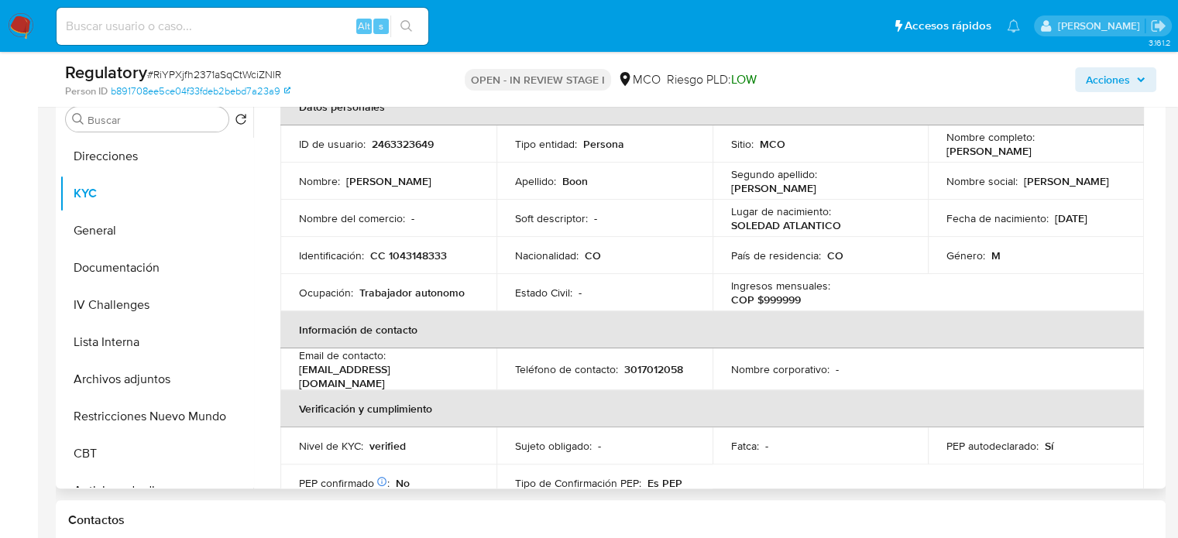
drag, startPoint x: 1073, startPoint y: 152, endPoint x: 936, endPoint y: 152, distance: 137.1
click at [936, 152] on td "Nombre completo : [PERSON_NAME]" at bounding box center [1036, 143] width 216 height 37
copy p "[PERSON_NAME]"
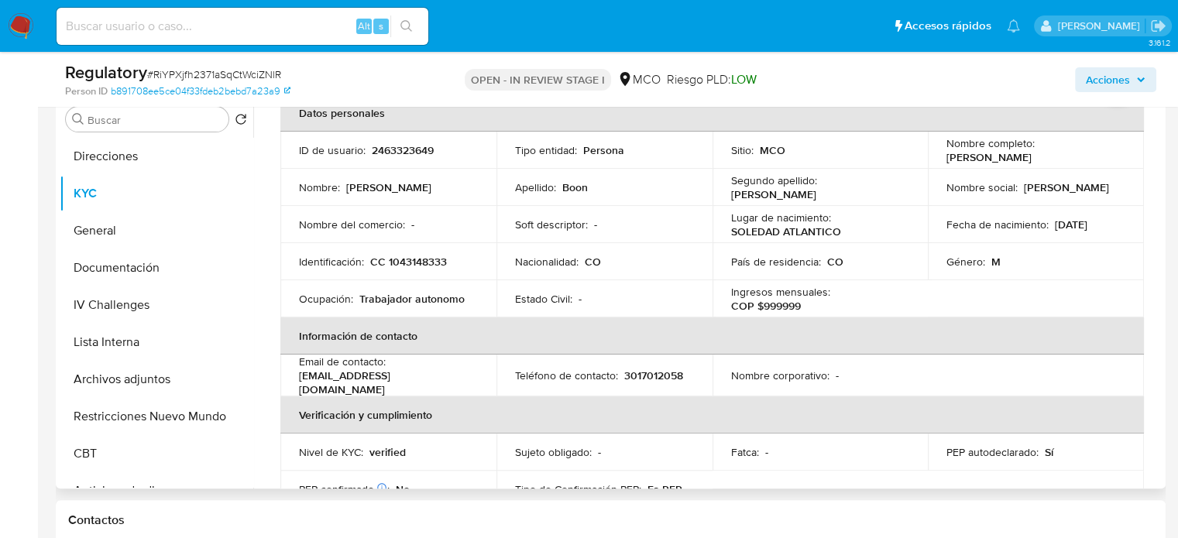
scroll to position [0, 0]
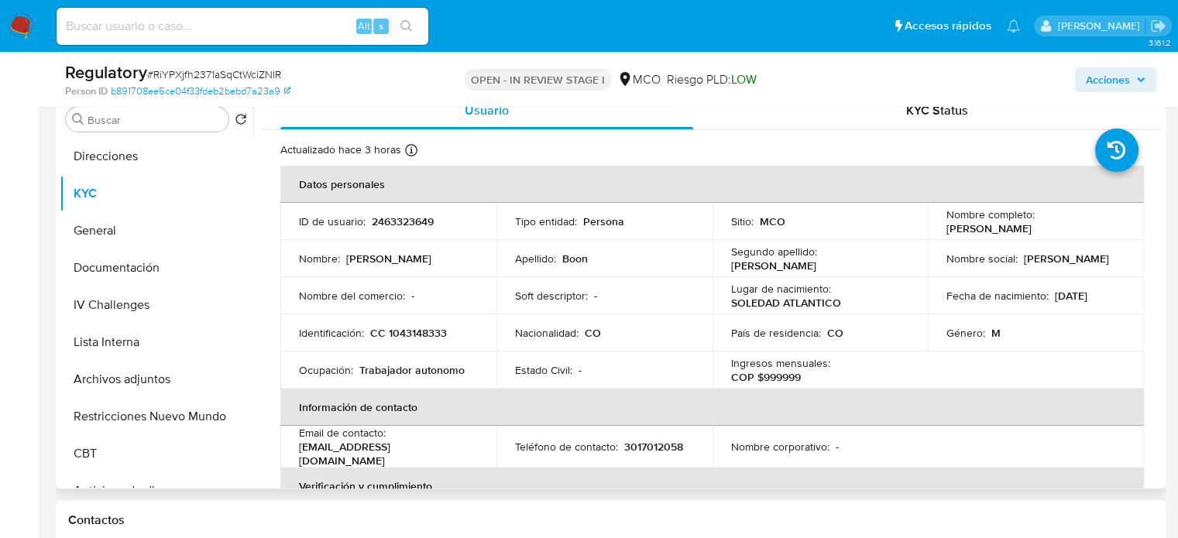
click at [1069, 233] on div "Nombre completo : [PERSON_NAME]" at bounding box center [1035, 222] width 179 height 28
drag, startPoint x: 1073, startPoint y: 225, endPoint x: 938, endPoint y: 232, distance: 134.9
click at [938, 232] on td "Nombre completo : [PERSON_NAME]" at bounding box center [1036, 221] width 216 height 37
copy p "[PERSON_NAME]"
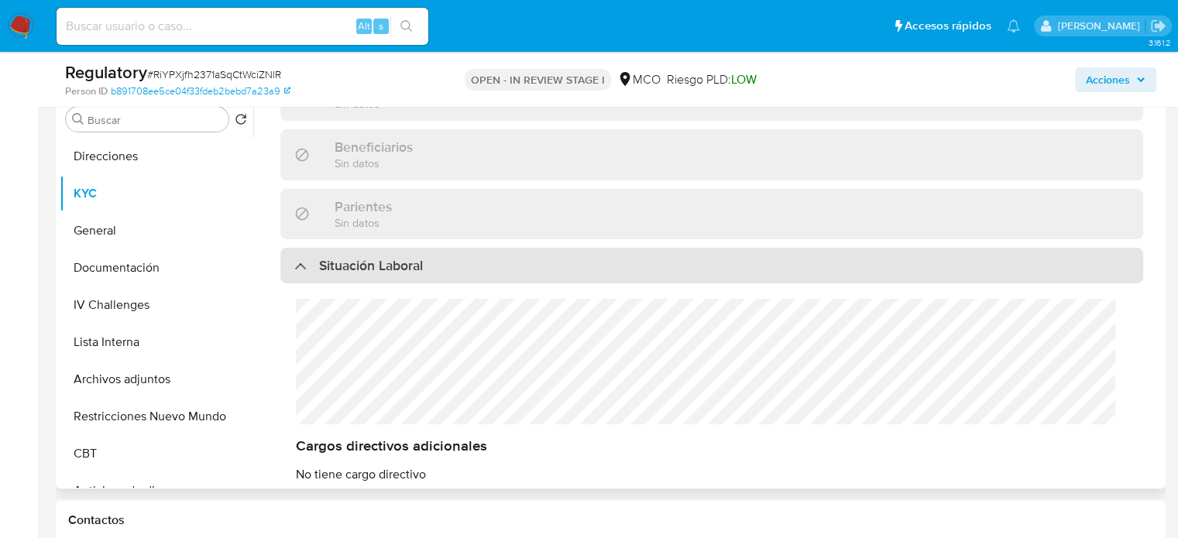
scroll to position [697, 0]
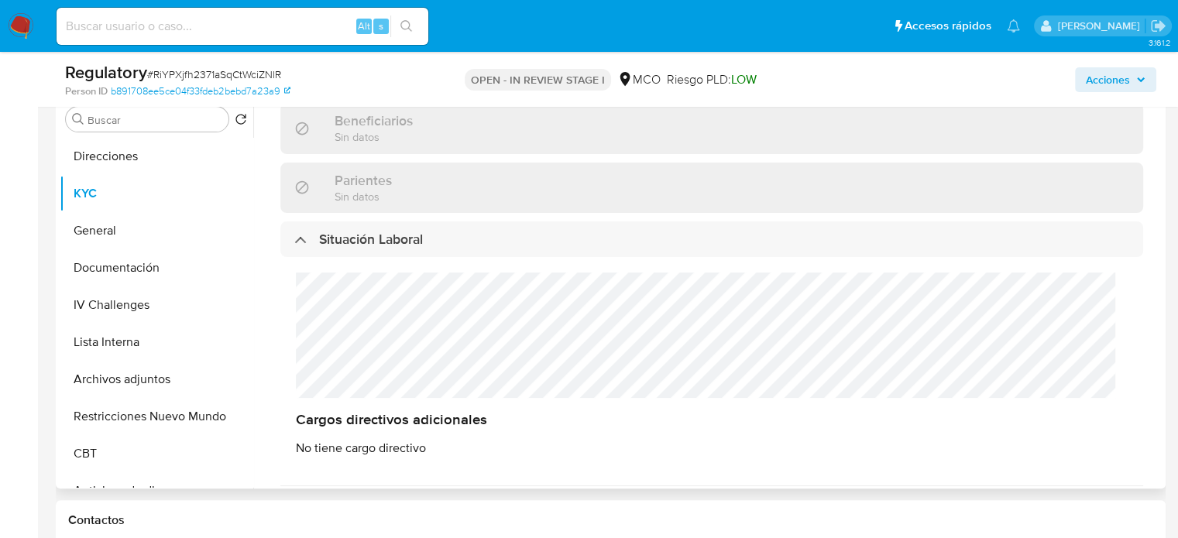
click at [288, 298] on div "Cargos directivos adicionales No tiene cargo directivo" at bounding box center [711, 364] width 863 height 215
click at [122, 333] on button "Lista Interna" at bounding box center [150, 342] width 181 height 37
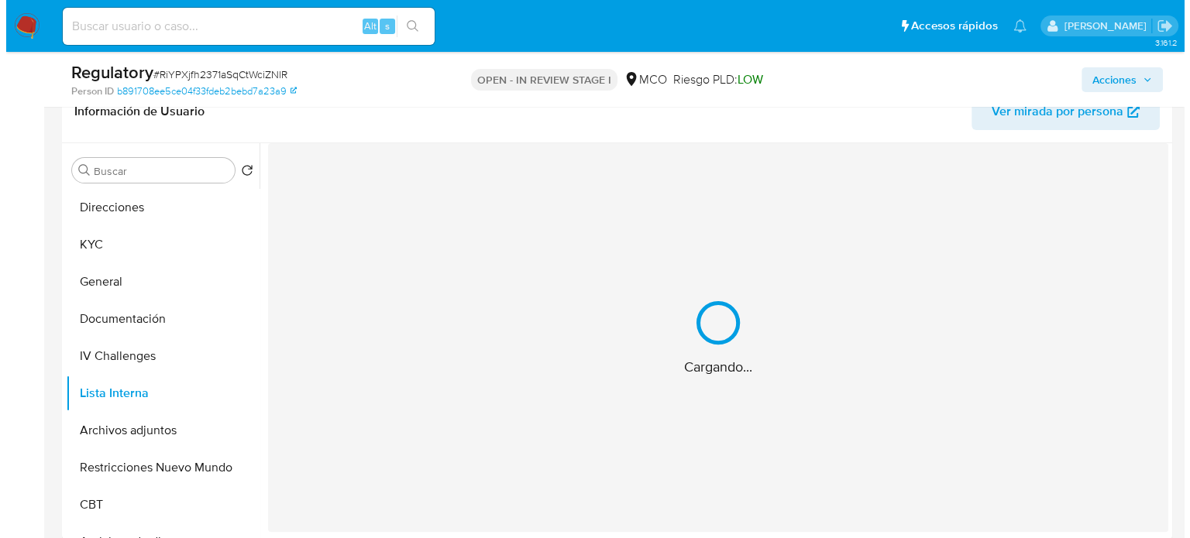
scroll to position [232, 0]
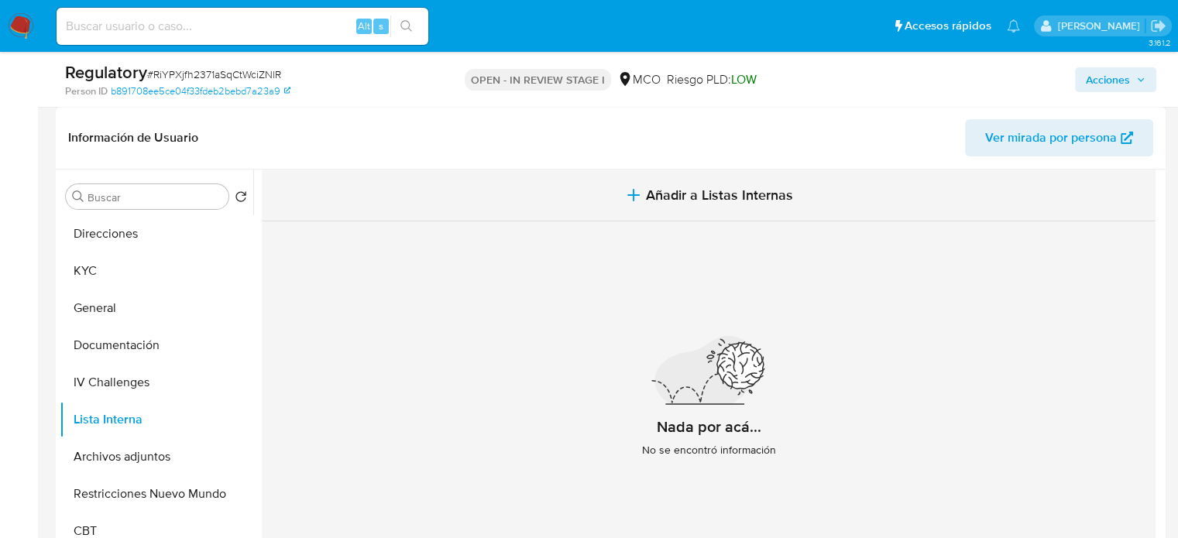
click at [653, 204] on button "Añadir a Listas Internas" at bounding box center [709, 196] width 894 height 52
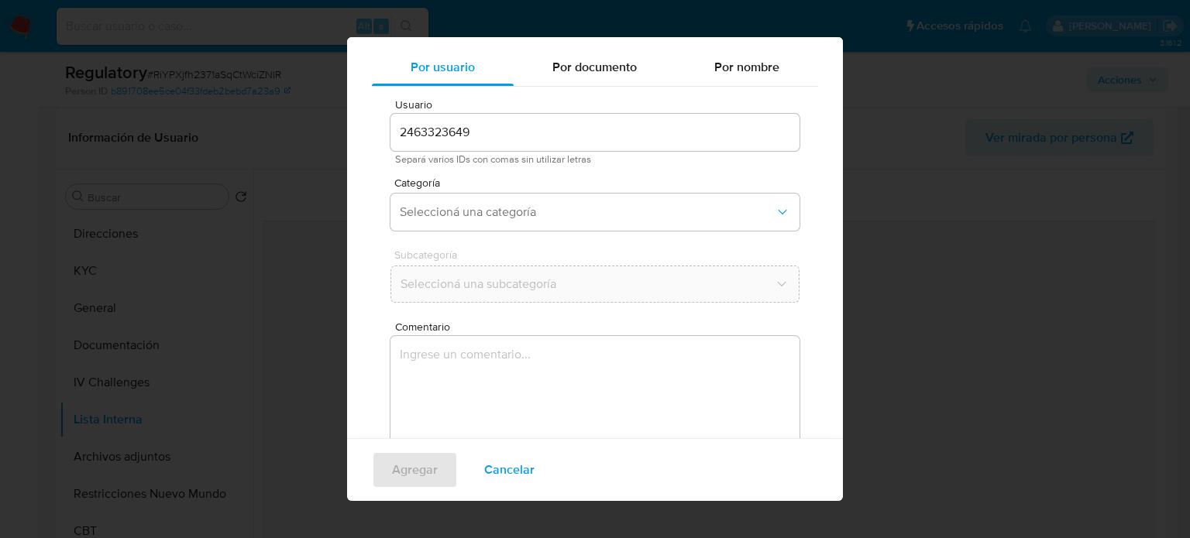
scroll to position [65, 0]
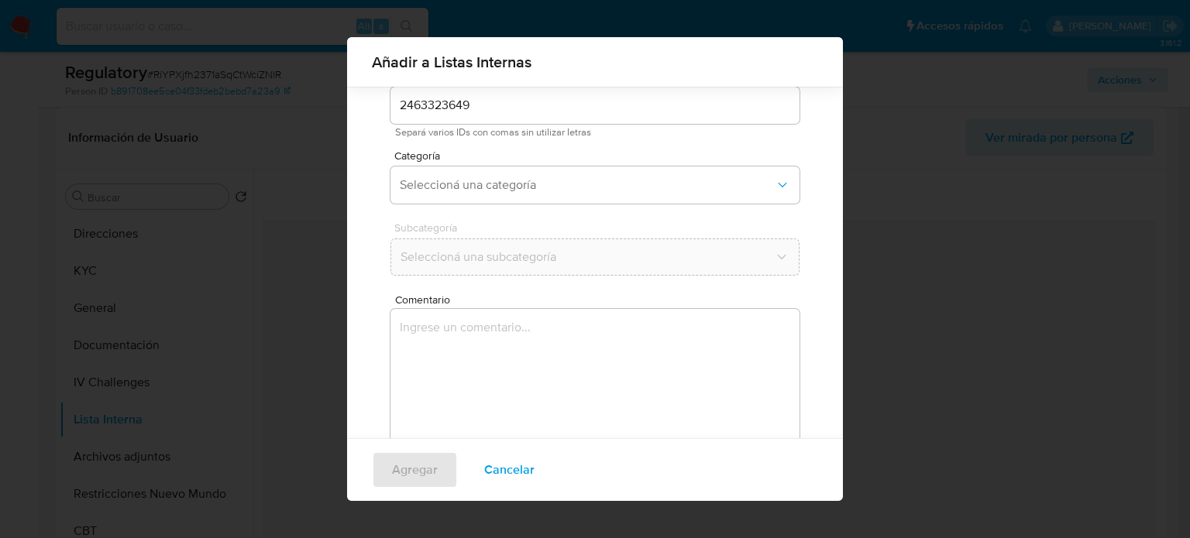
click at [535, 206] on div "Categoría Seleccioná una categoría" at bounding box center [594, 180] width 409 height 60
click at [536, 192] on span "Seleccioná una categoría" at bounding box center [587, 184] width 375 height 15
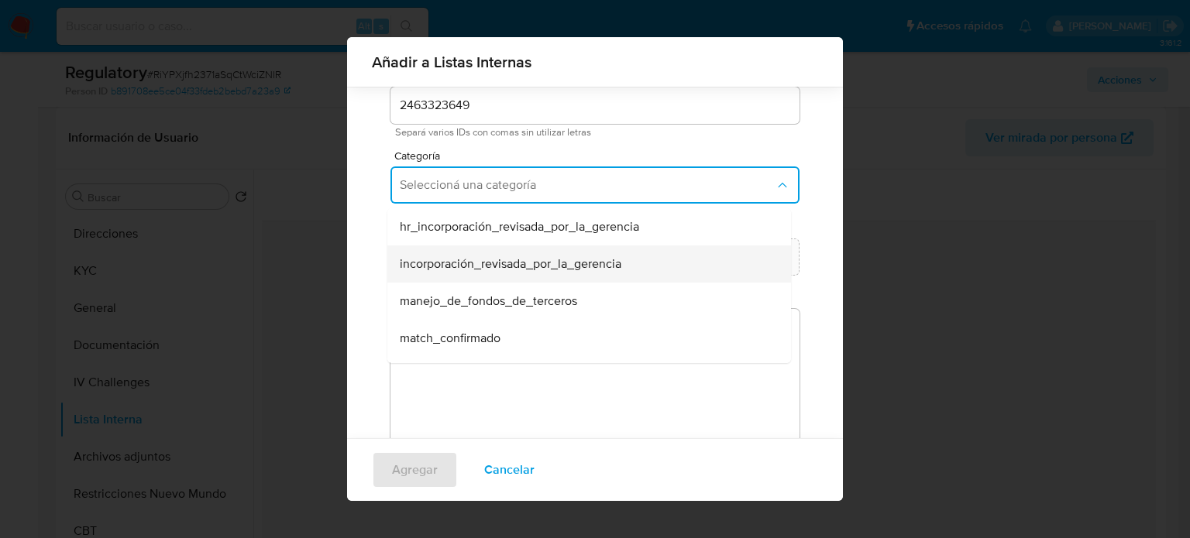
scroll to position [77, 0]
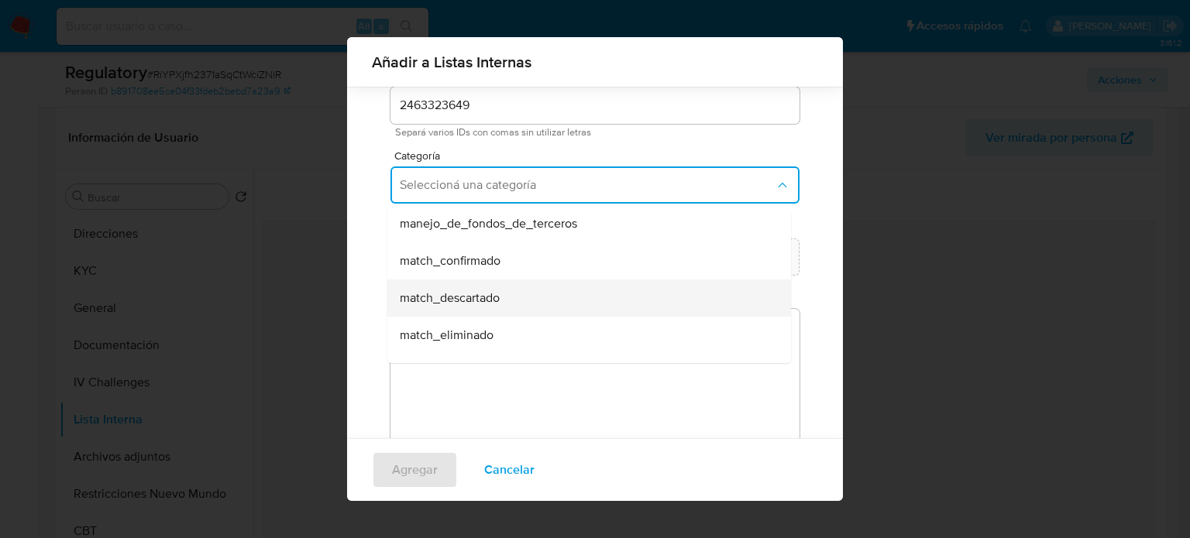
click at [489, 294] on span "match_descartado" at bounding box center [450, 297] width 100 height 15
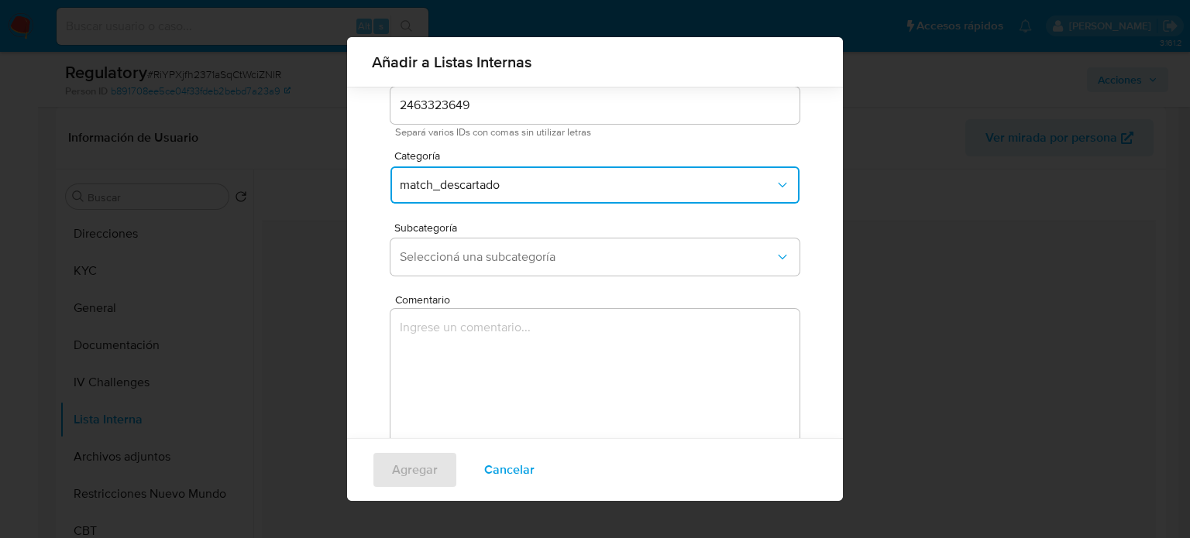
click at [492, 281] on div "Subcategoría Seleccioná una subcategoría" at bounding box center [594, 252] width 409 height 60
click at [504, 258] on span "Seleccioná una subcategoría" at bounding box center [587, 256] width 375 height 15
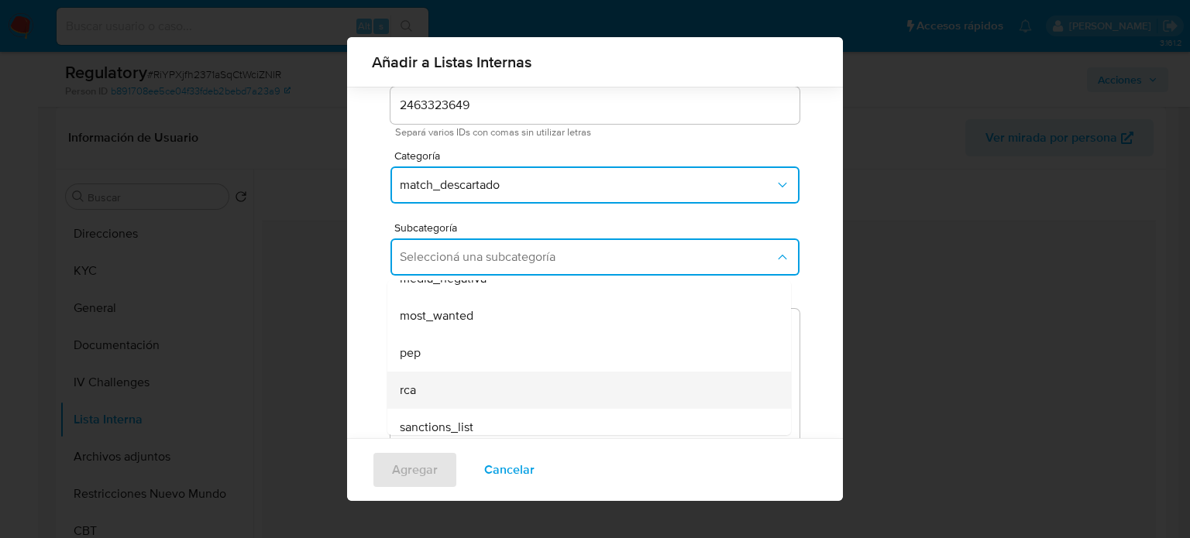
scroll to position [105, 0]
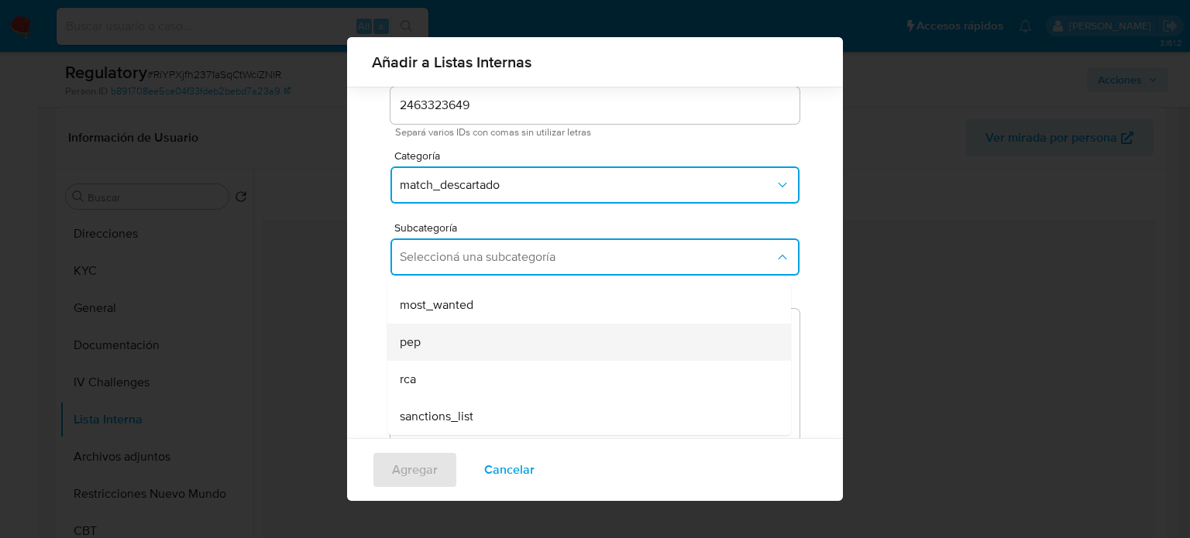
click at [431, 346] on div "pep" at bounding box center [584, 342] width 369 height 37
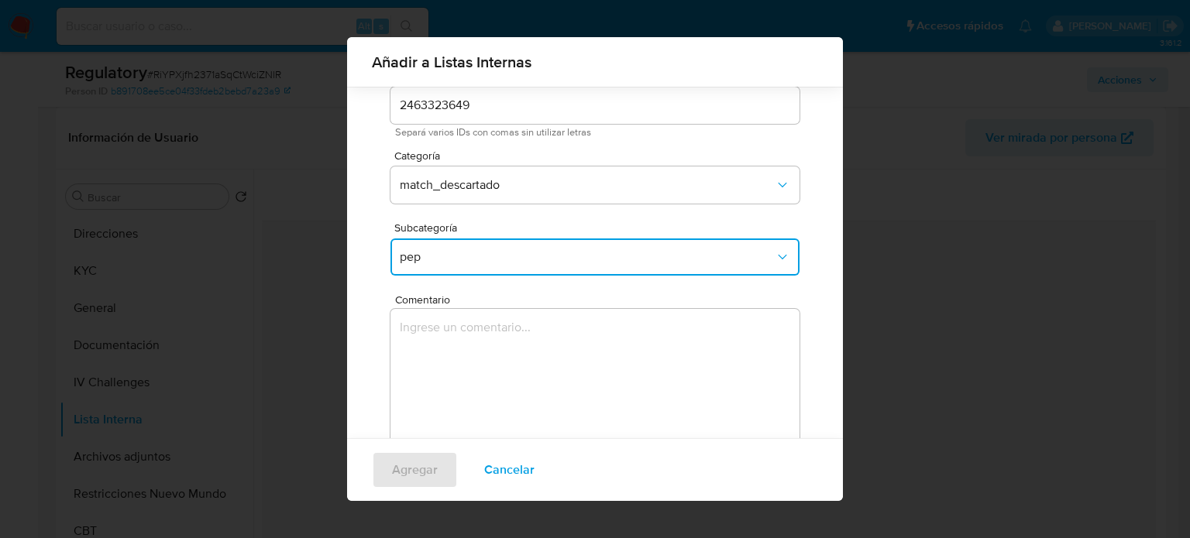
click at [431, 346] on textarea "Comentario" at bounding box center [594, 383] width 409 height 149
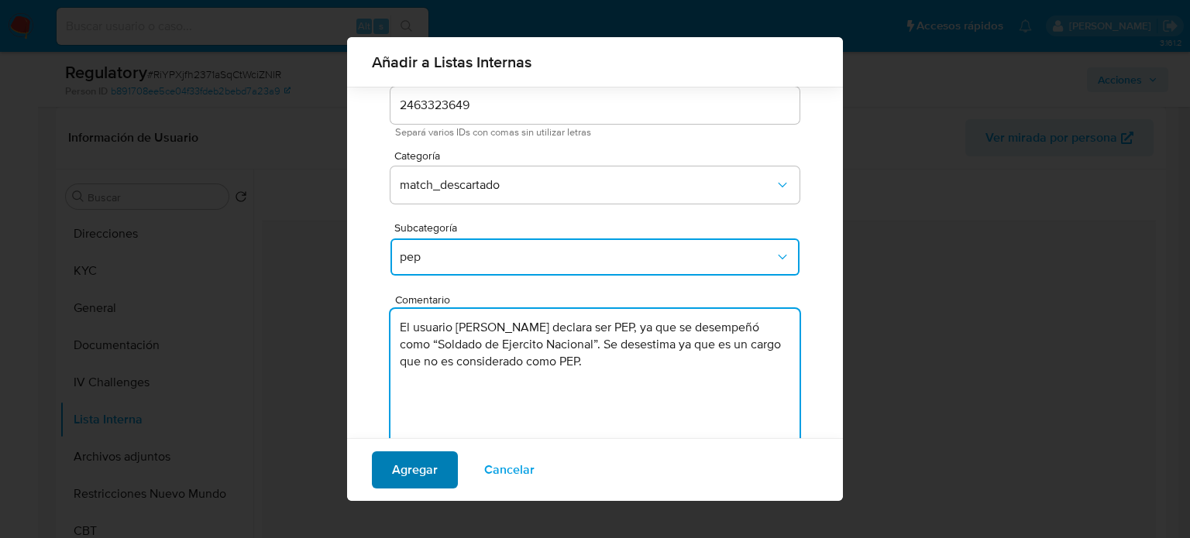
type textarea "El usuario [PERSON_NAME] declara ser PEP, ya que se desempeñó como “Soldado de …"
click at [421, 469] on span "Agregar" at bounding box center [415, 470] width 46 height 34
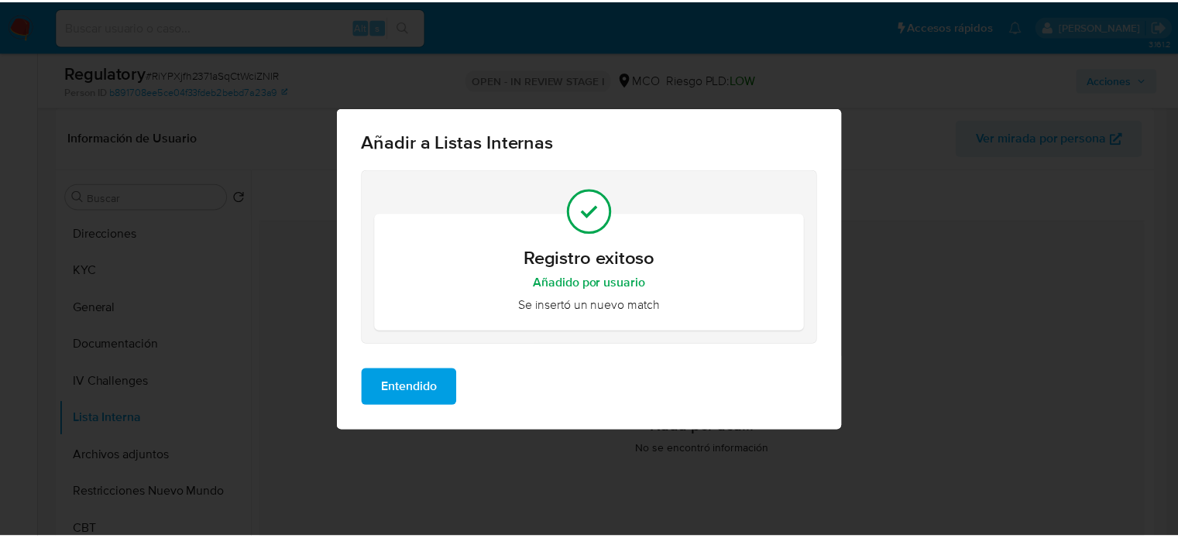
scroll to position [0, 0]
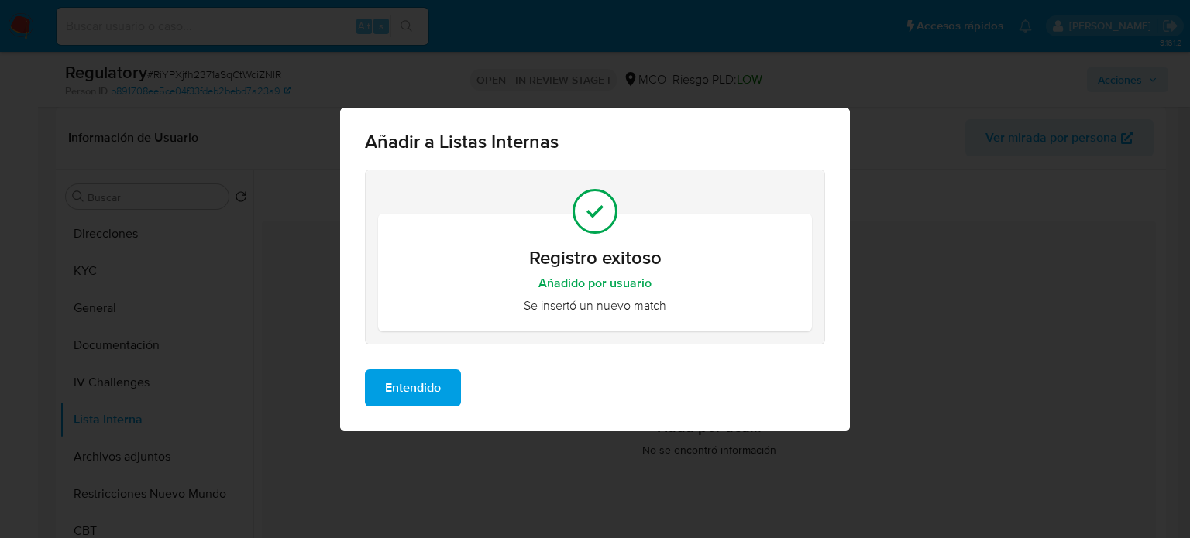
click at [417, 387] on span "Entendido" at bounding box center [413, 388] width 56 height 34
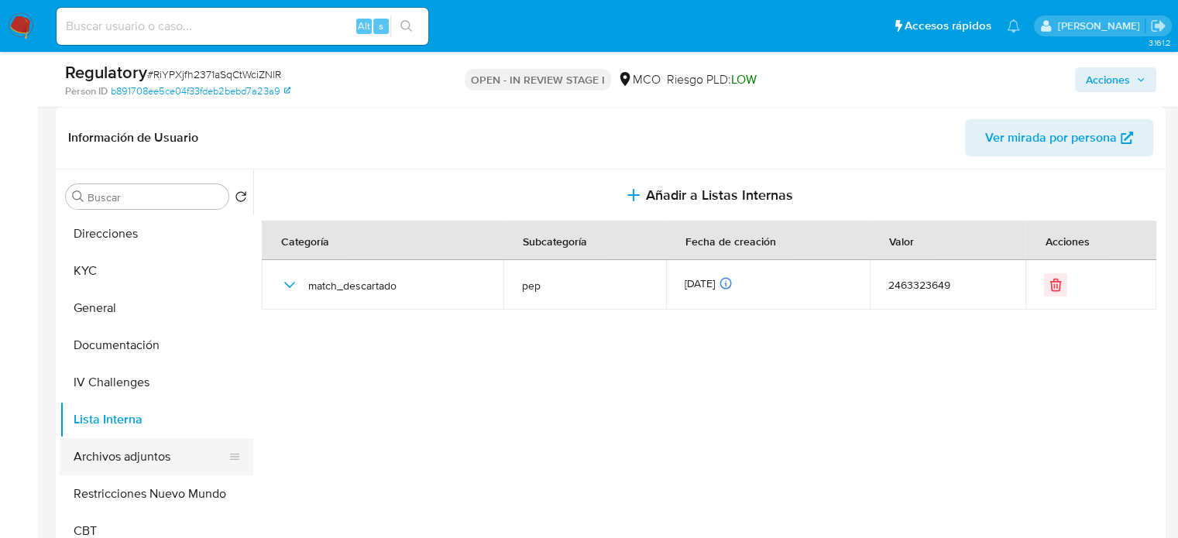
click at [129, 452] on button "Archivos adjuntos" at bounding box center [150, 456] width 181 height 37
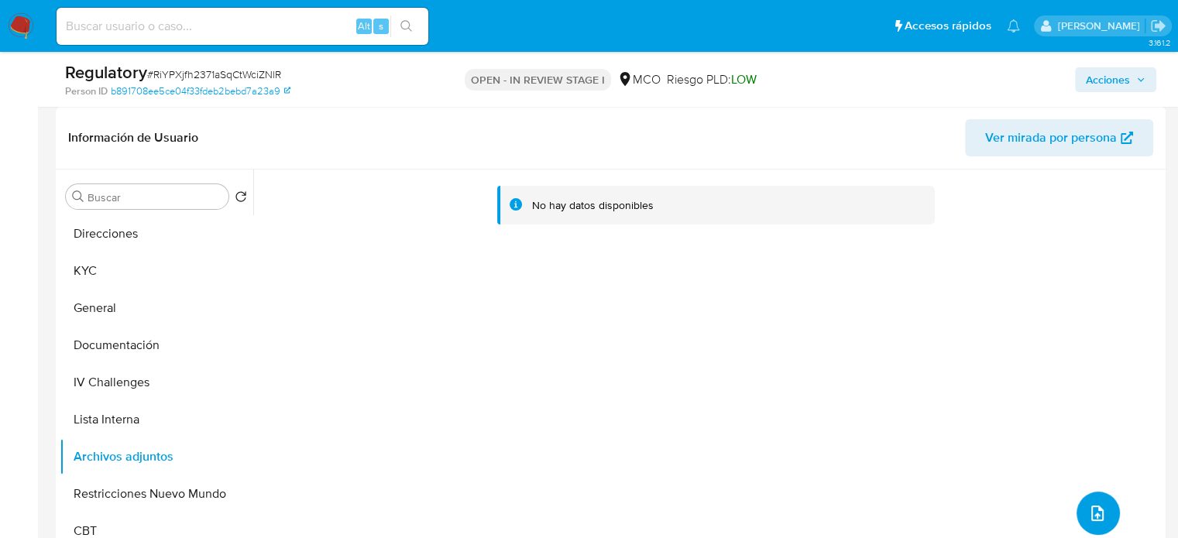
click at [1088, 510] on icon "upload-file" at bounding box center [1097, 513] width 19 height 19
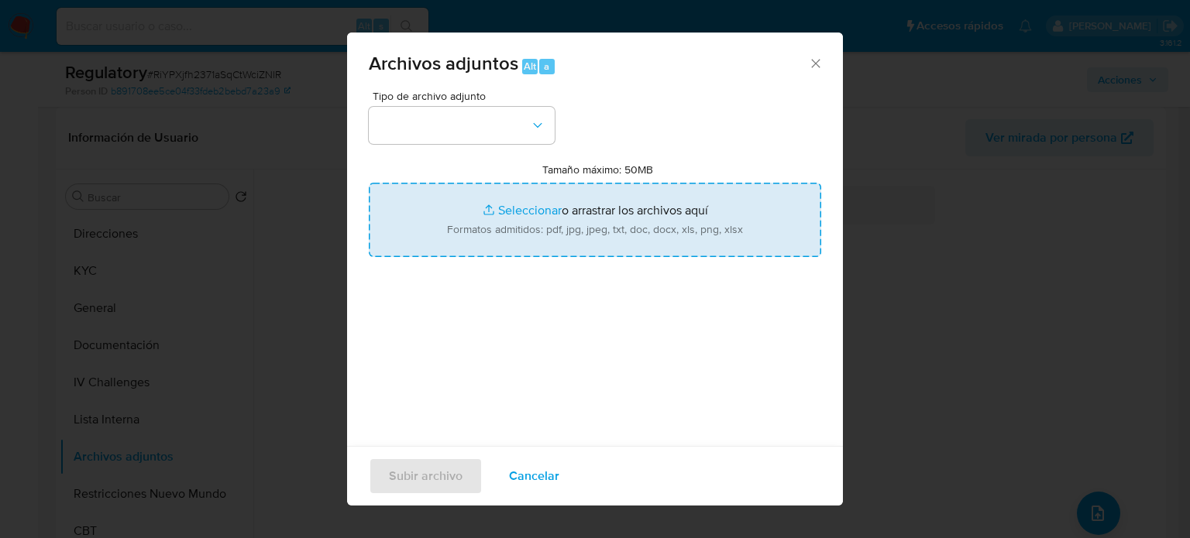
click at [552, 212] on input "Tamaño máximo: 50MB Seleccionar archivos" at bounding box center [595, 220] width 452 height 74
type input "C:\fakepath\CaseDossierReport_5jb6es6yevhx1k2eesj94j36z.pdf"
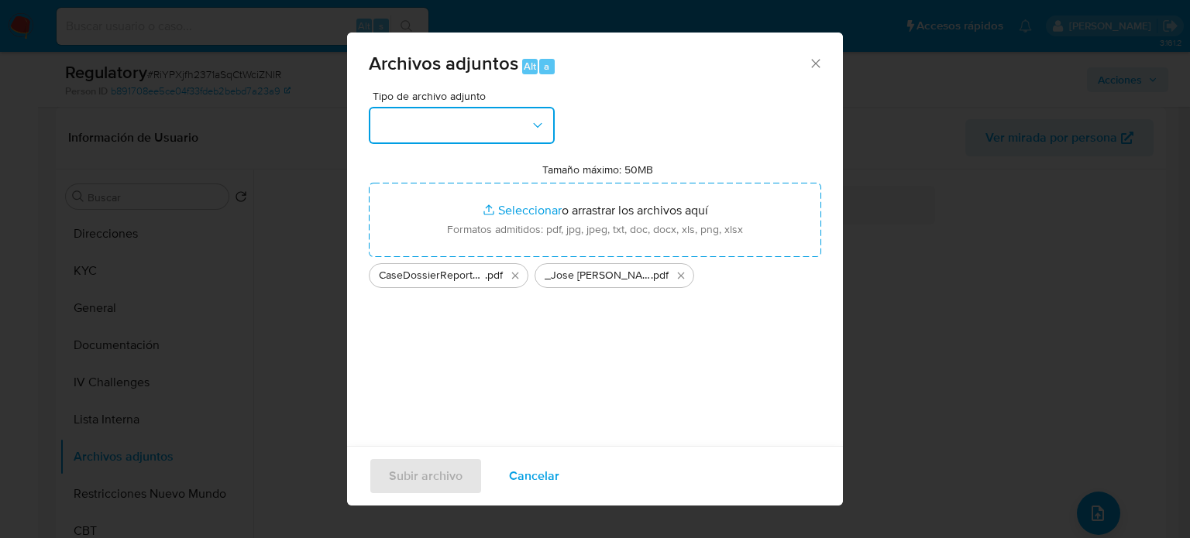
click at [458, 132] on button "button" at bounding box center [462, 125] width 186 height 37
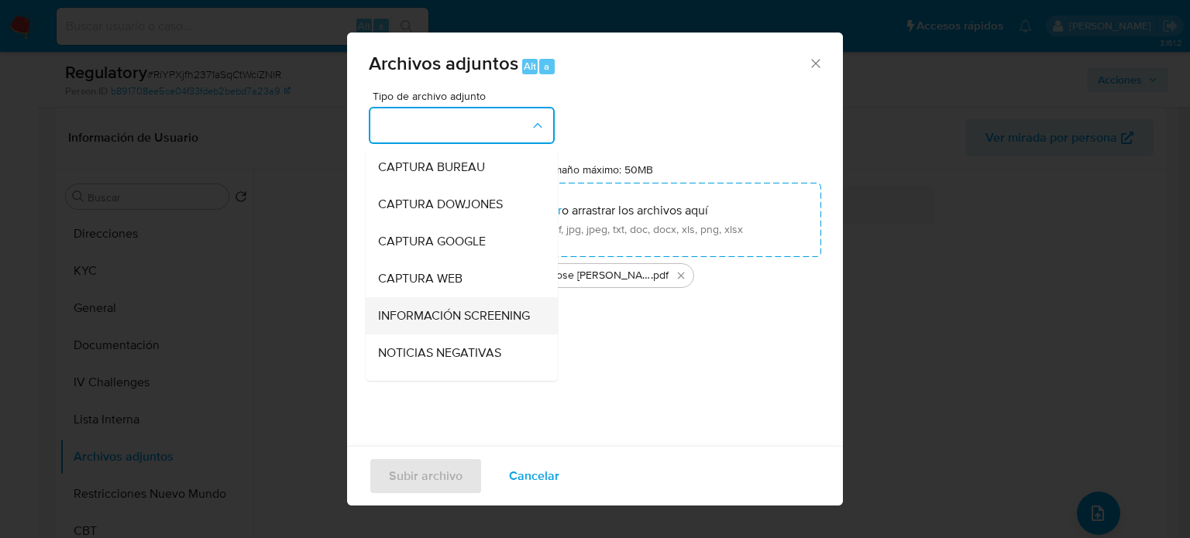
click at [472, 324] on span "INFORMACIÓN SCREENING" at bounding box center [454, 315] width 152 height 15
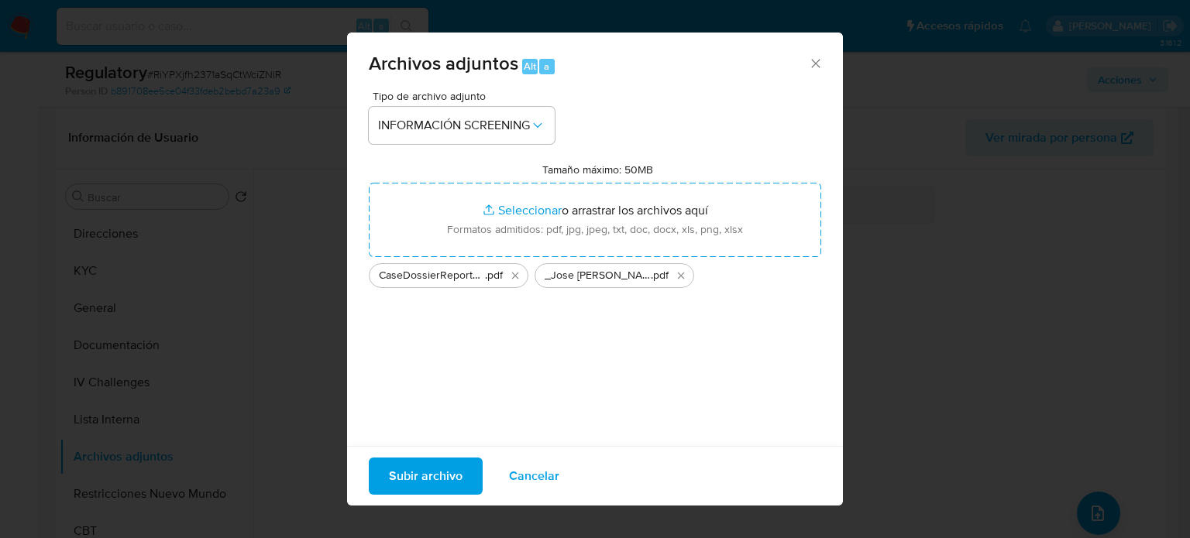
click at [436, 483] on span "Subir archivo" at bounding box center [426, 476] width 74 height 34
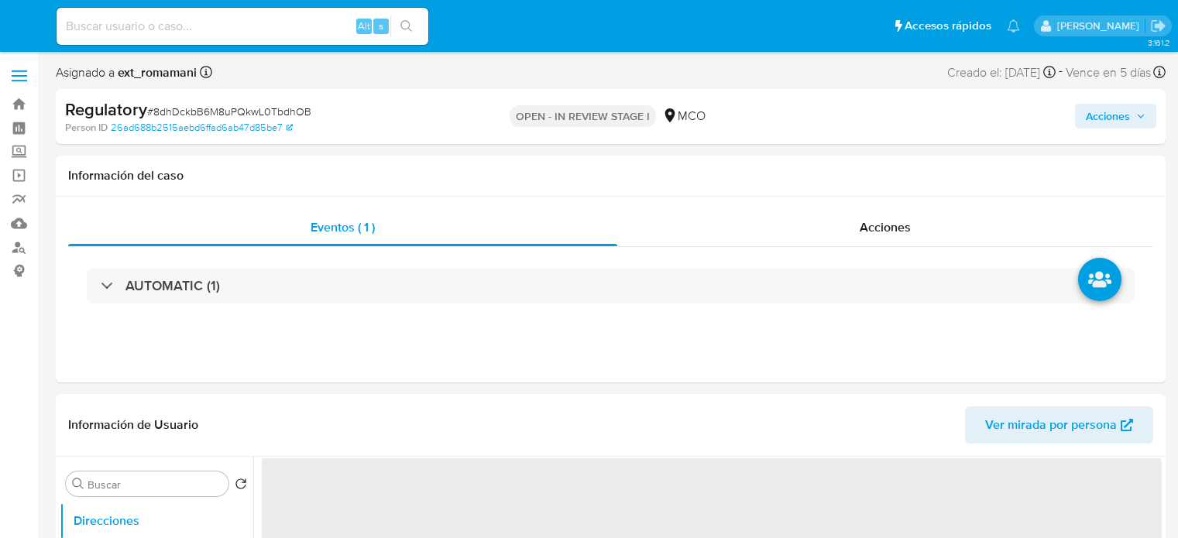
select select "10"
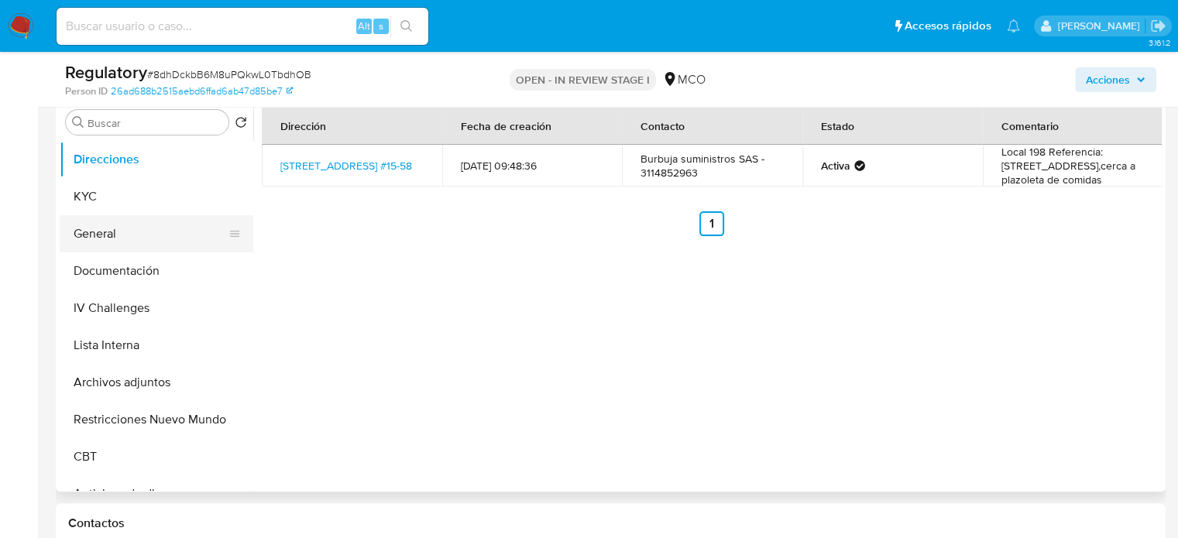
scroll to position [310, 0]
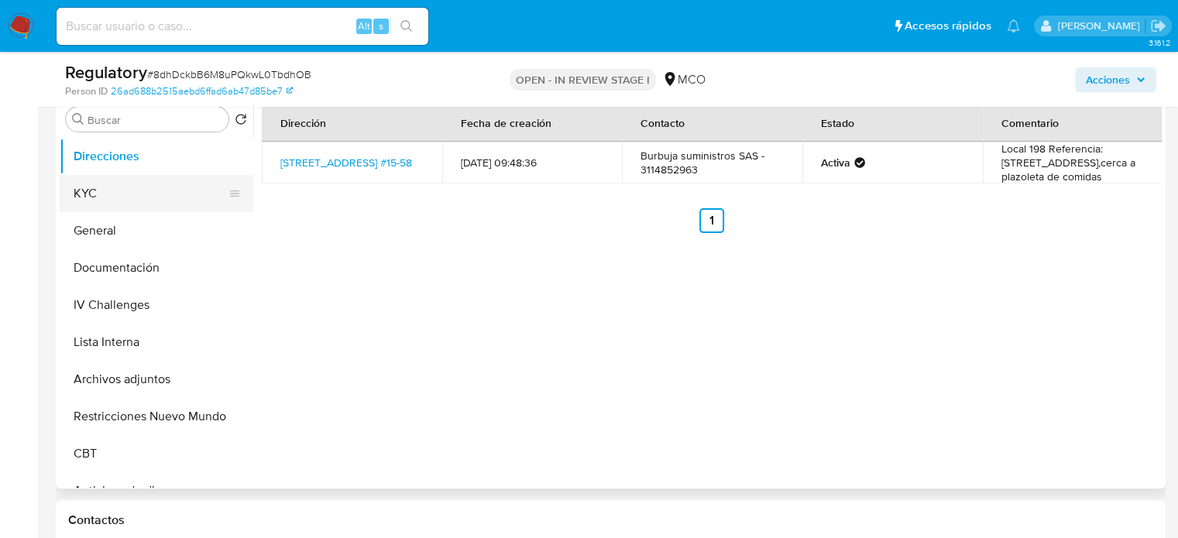
click at [149, 192] on button "KYC" at bounding box center [150, 193] width 181 height 37
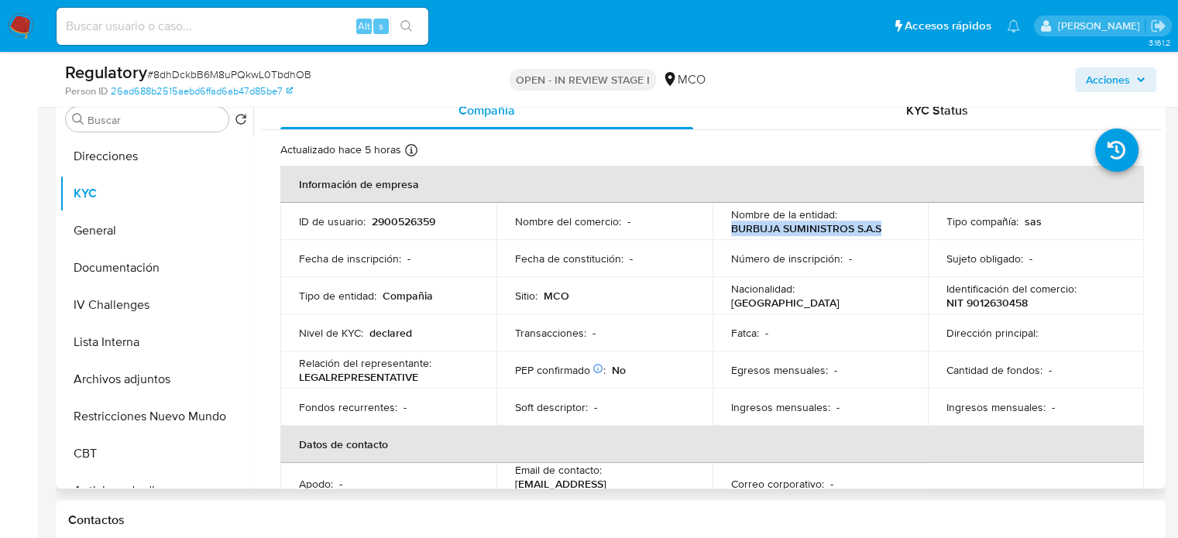
drag, startPoint x: 889, startPoint y: 232, endPoint x: 726, endPoint y: 230, distance: 162.6
click at [726, 230] on td "Nombre de la entidad : BURBUJA SUMINISTROS S.A.S" at bounding box center [821, 221] width 216 height 37
copy p "BURBUJA SUMINISTROS S.A.S"
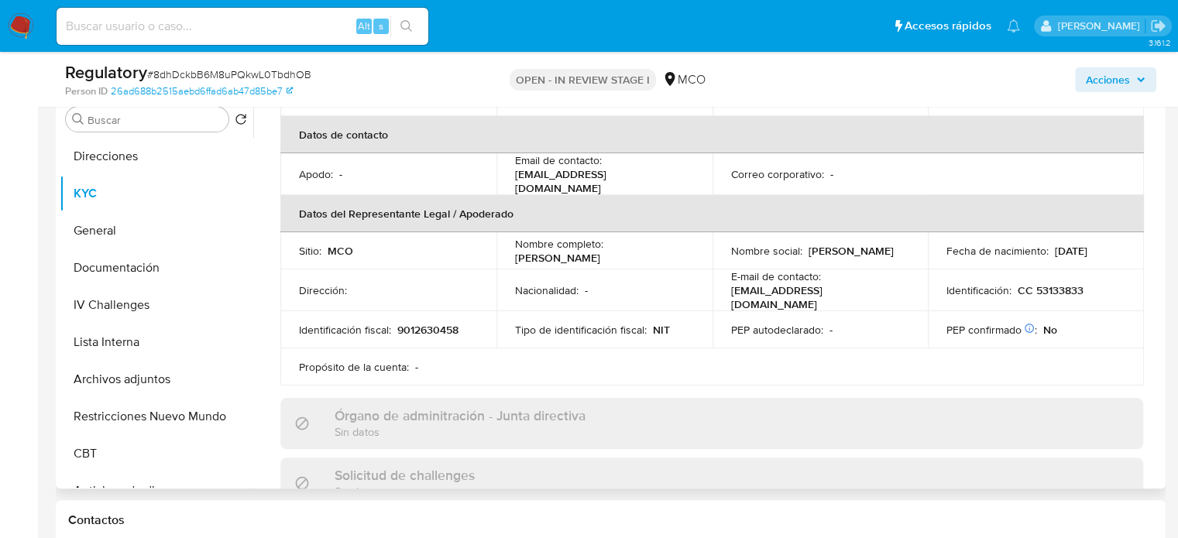
drag, startPoint x: 694, startPoint y: 259, endPoint x: 513, endPoint y: 258, distance: 181.2
click at [513, 258] on td "Nombre completo : Ruth Liliana Rodriguez Delgado" at bounding box center [604, 250] width 216 height 37
copy p "Ruth Liliana Rodriguez Delgado"
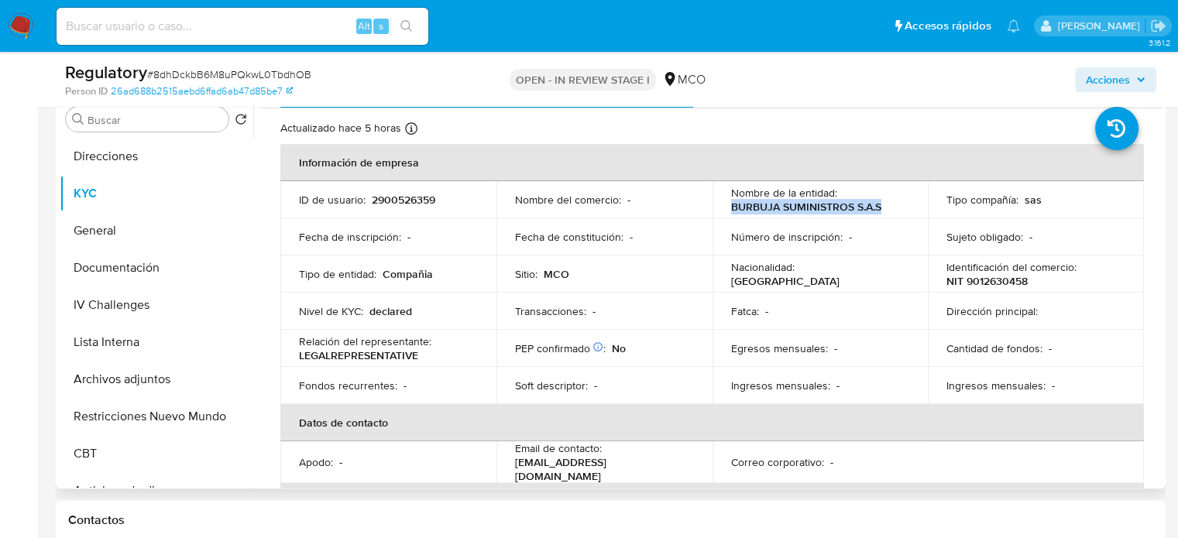
scroll to position [0, 0]
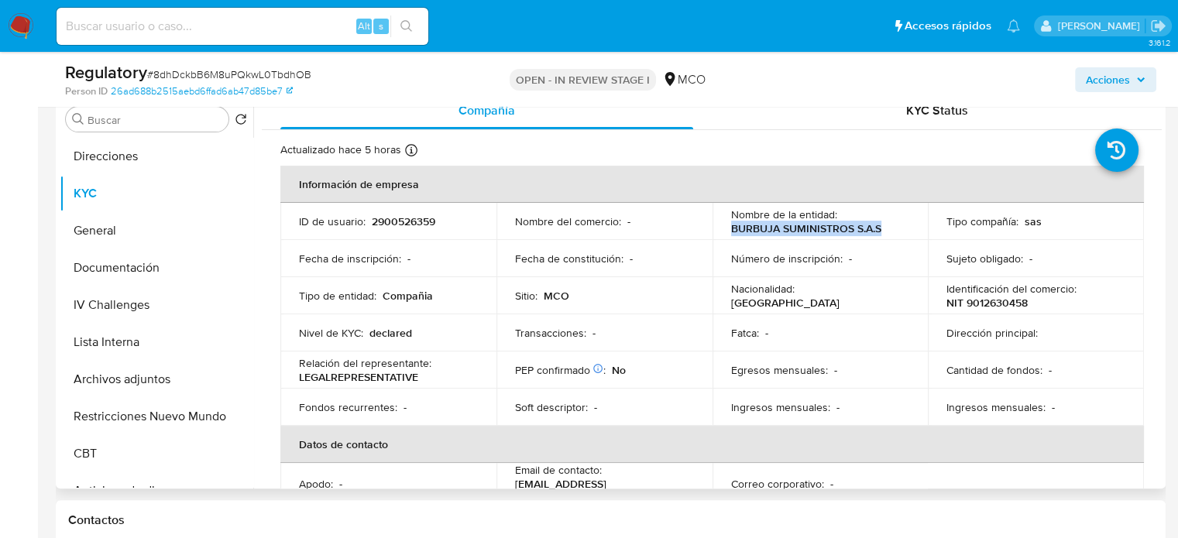
drag, startPoint x: 901, startPoint y: 229, endPoint x: 723, endPoint y: 235, distance: 177.4
click at [723, 235] on td "Nombre de la entidad : BURBUJA SUMINISTROS S.A.S" at bounding box center [821, 221] width 216 height 37
copy p "BURBUJA SUMINISTROS S.A.S"
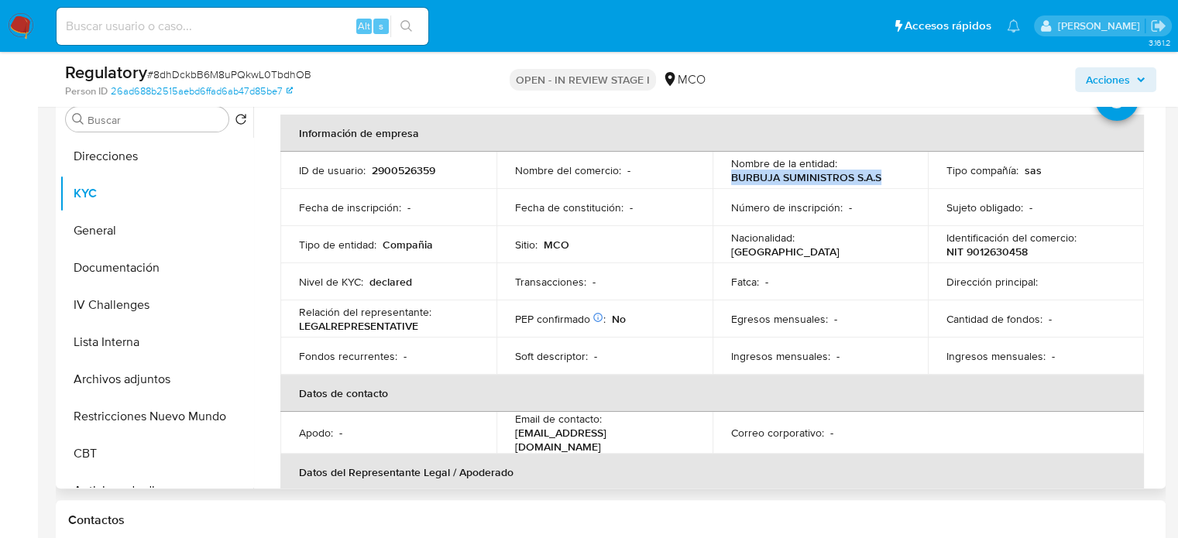
scroll to position [77, 0]
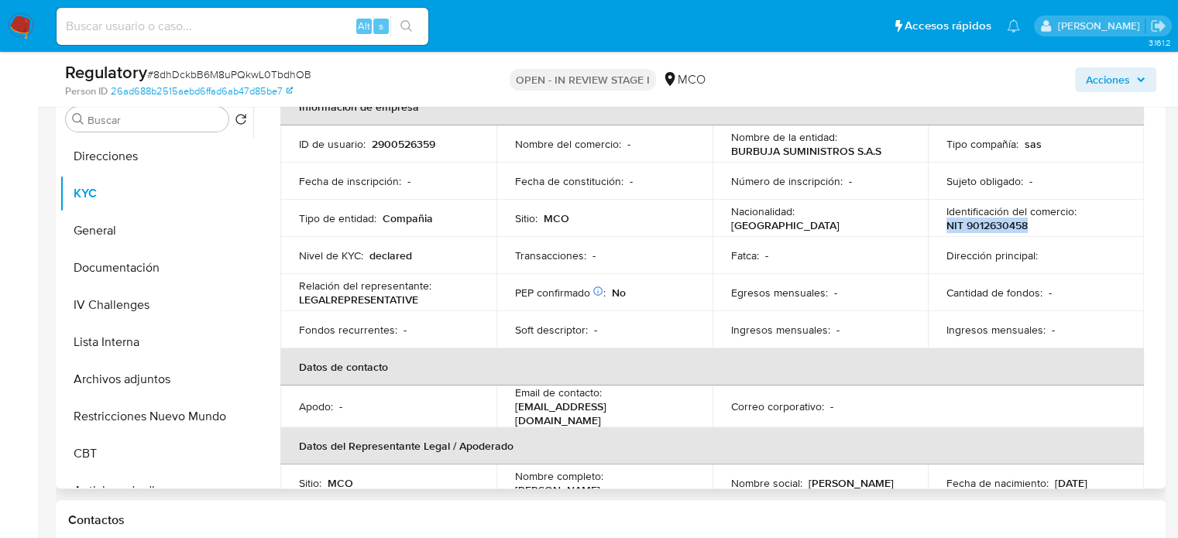
drag, startPoint x: 1019, startPoint y: 226, endPoint x: 943, endPoint y: 225, distance: 75.9
click at [946, 225] on div "Identificación del comercio : NIT 9012630458" at bounding box center [1035, 218] width 179 height 28
copy p "NIT 9012630458"
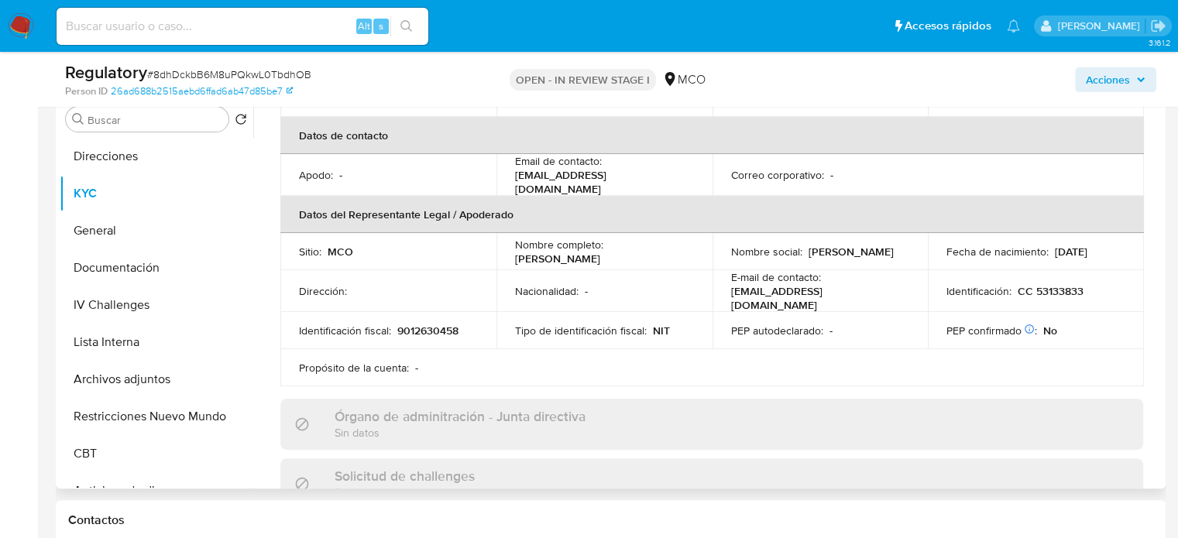
scroll to position [310, 0]
drag, startPoint x: 675, startPoint y: 255, endPoint x: 512, endPoint y: 255, distance: 163.4
click at [512, 255] on td "Nombre completo : Ruth Liliana Rodriguez Delgado" at bounding box center [604, 250] width 216 height 37
copy p "[PERSON_NAME]"
click at [142, 347] on button "Lista Interna" at bounding box center [150, 342] width 181 height 37
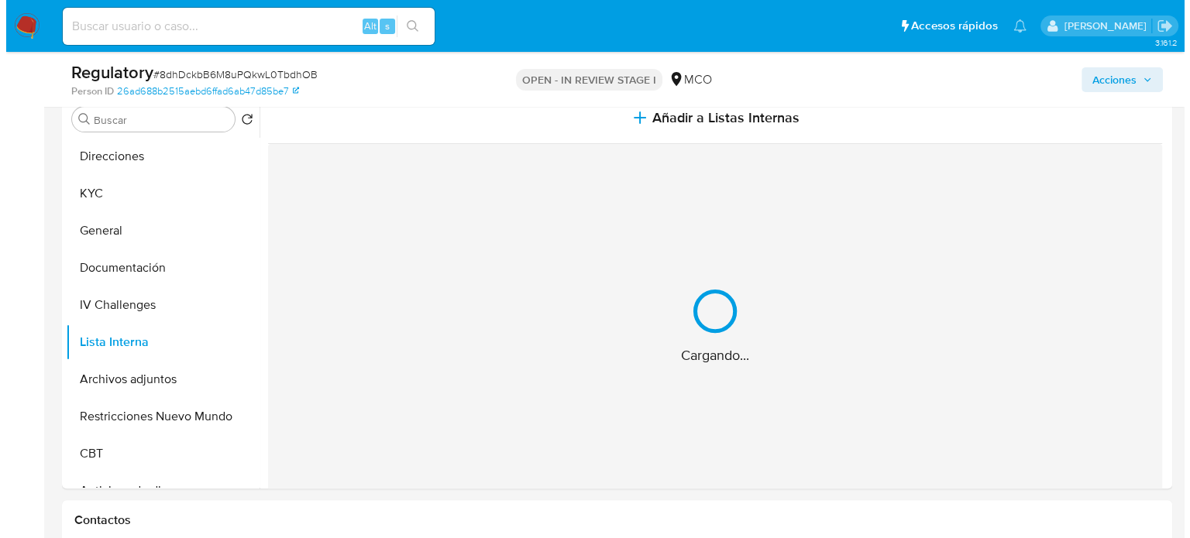
scroll to position [232, 0]
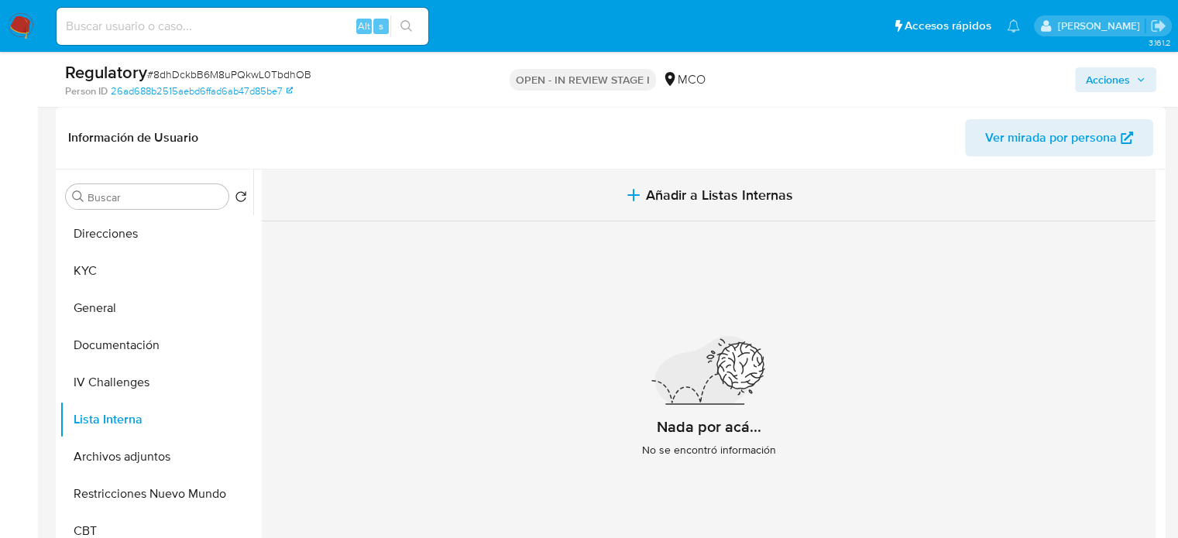
click at [685, 196] on span "Añadir a Listas Internas" at bounding box center [719, 195] width 147 height 17
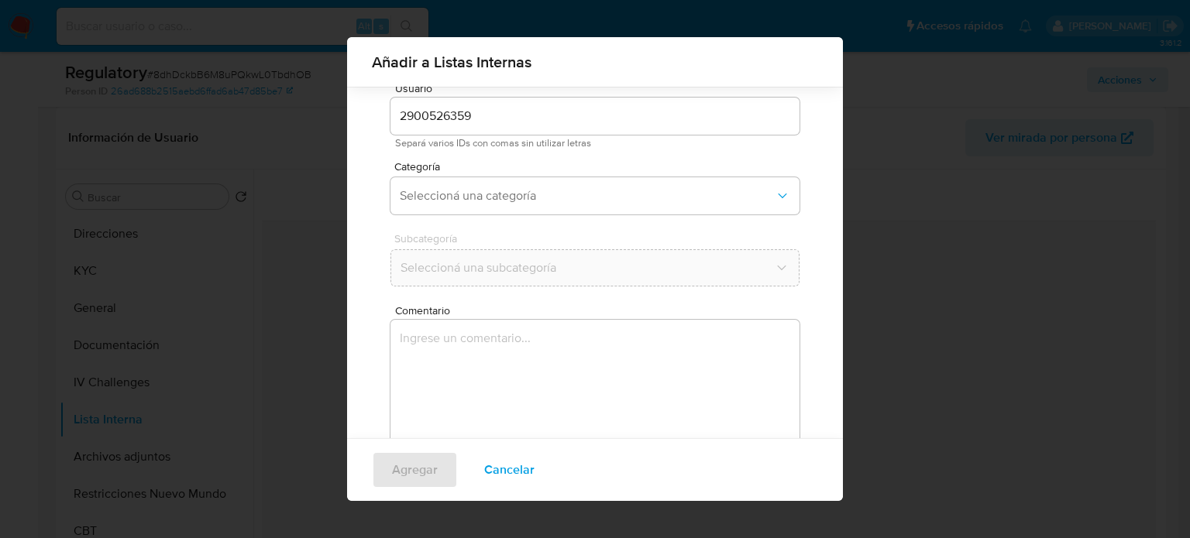
scroll to position [65, 0]
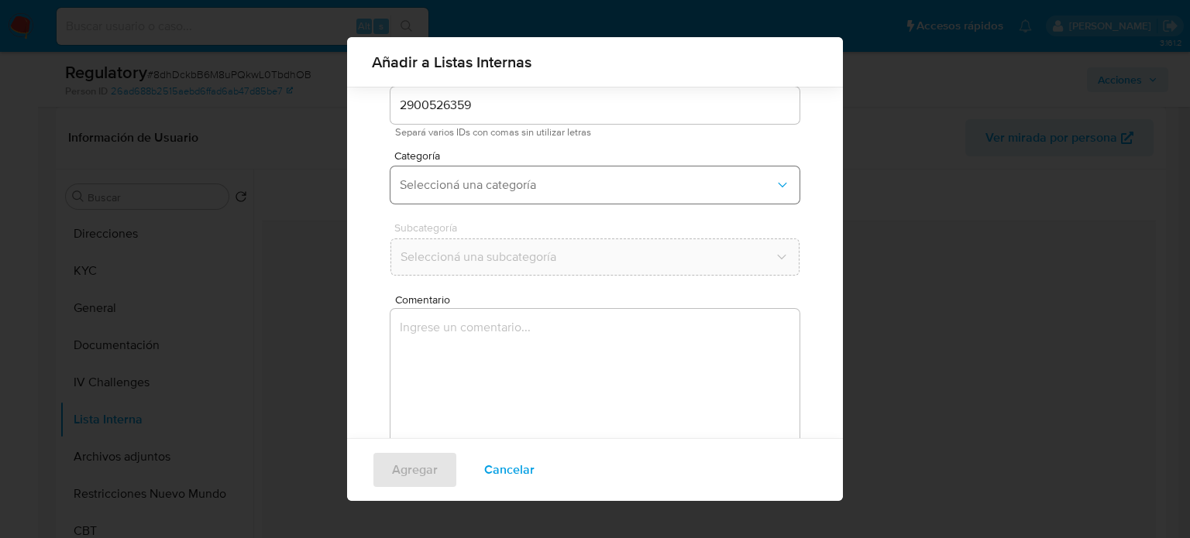
click at [513, 192] on span "Seleccioná una categoría" at bounding box center [587, 184] width 375 height 15
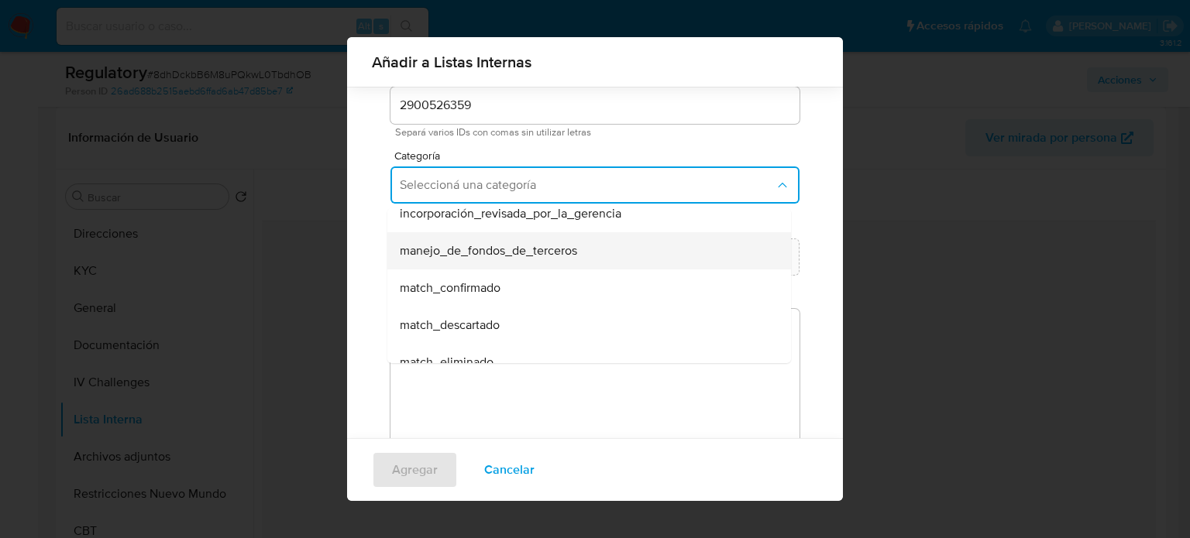
scroll to position [77, 0]
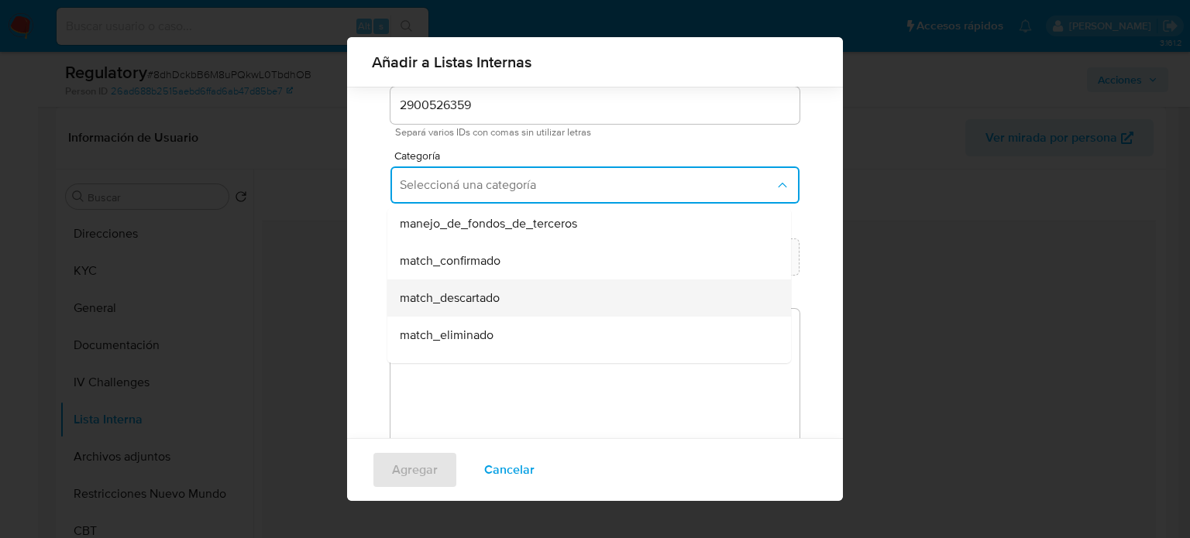
click at [496, 297] on span "match_descartado" at bounding box center [450, 297] width 100 height 15
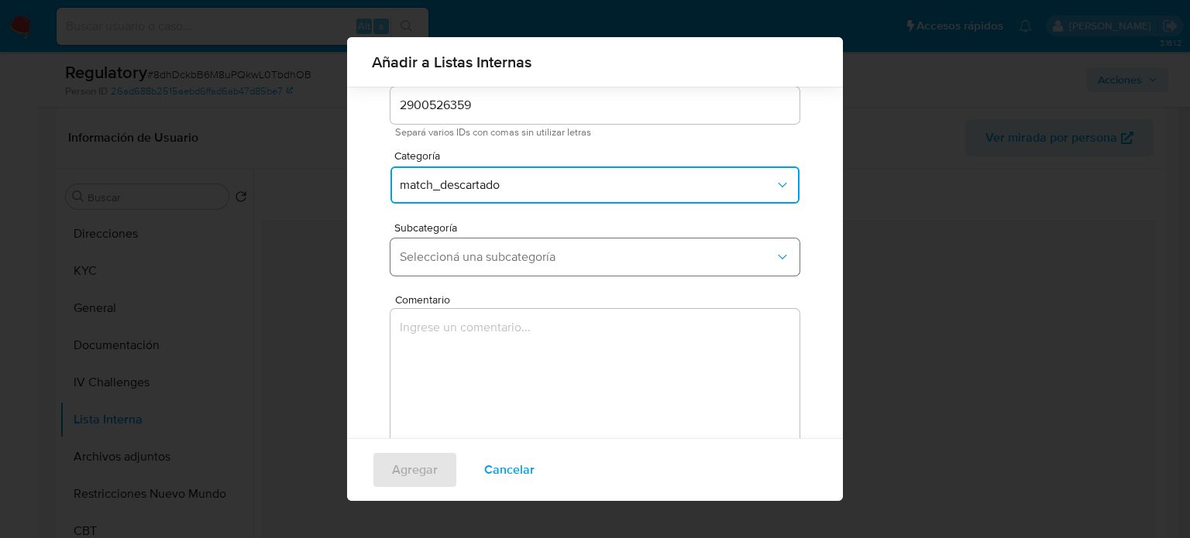
click at [511, 264] on span "Seleccioná una subcategoría" at bounding box center [587, 256] width 375 height 15
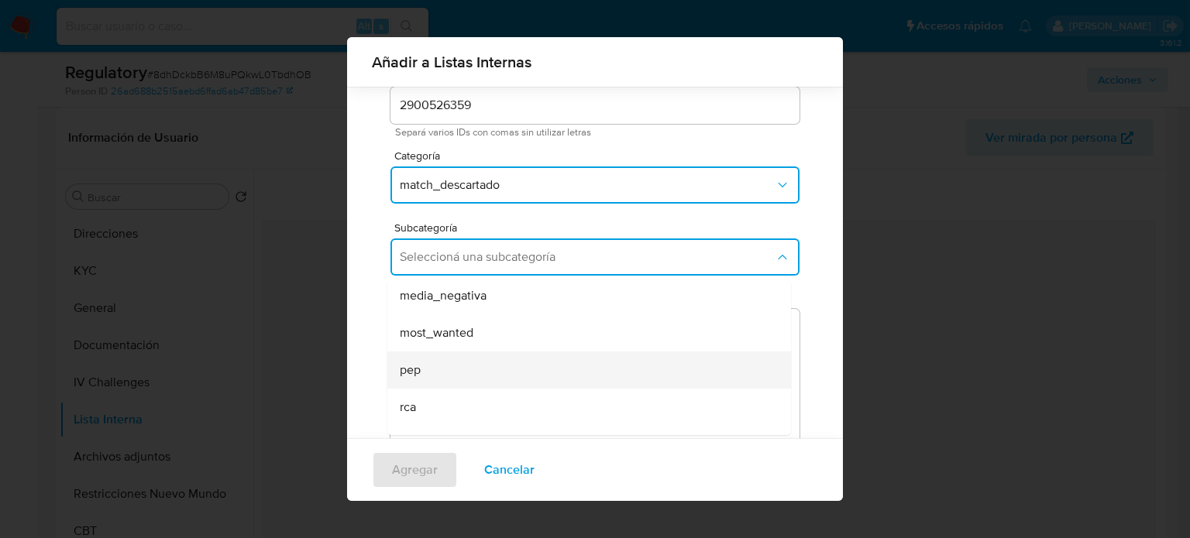
click at [417, 374] on span "pep" at bounding box center [410, 369] width 21 height 15
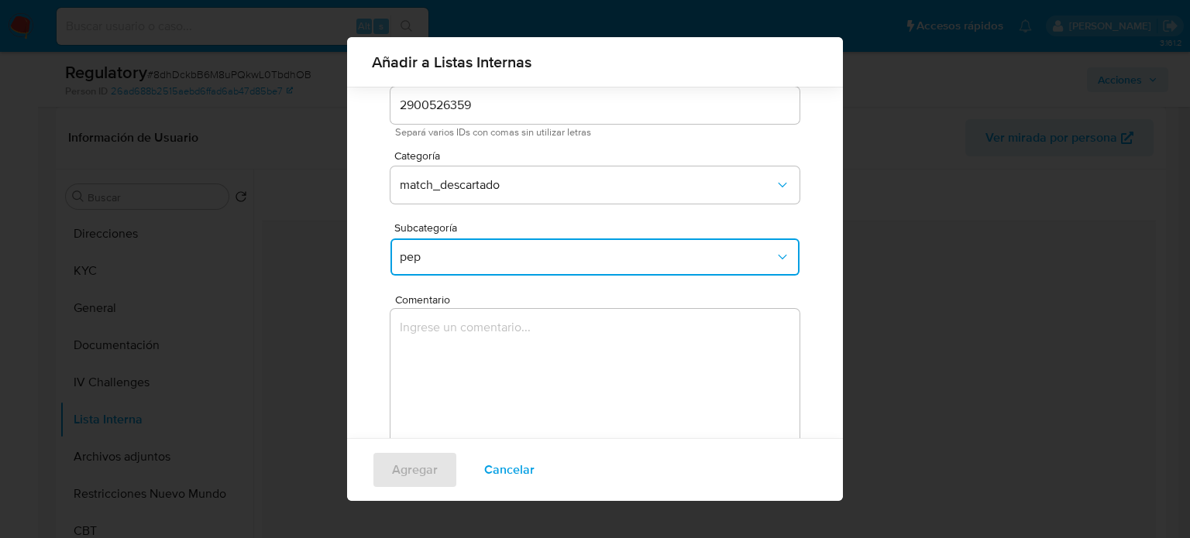
click at [415, 372] on textarea "Comentario" at bounding box center [594, 383] width 409 height 149
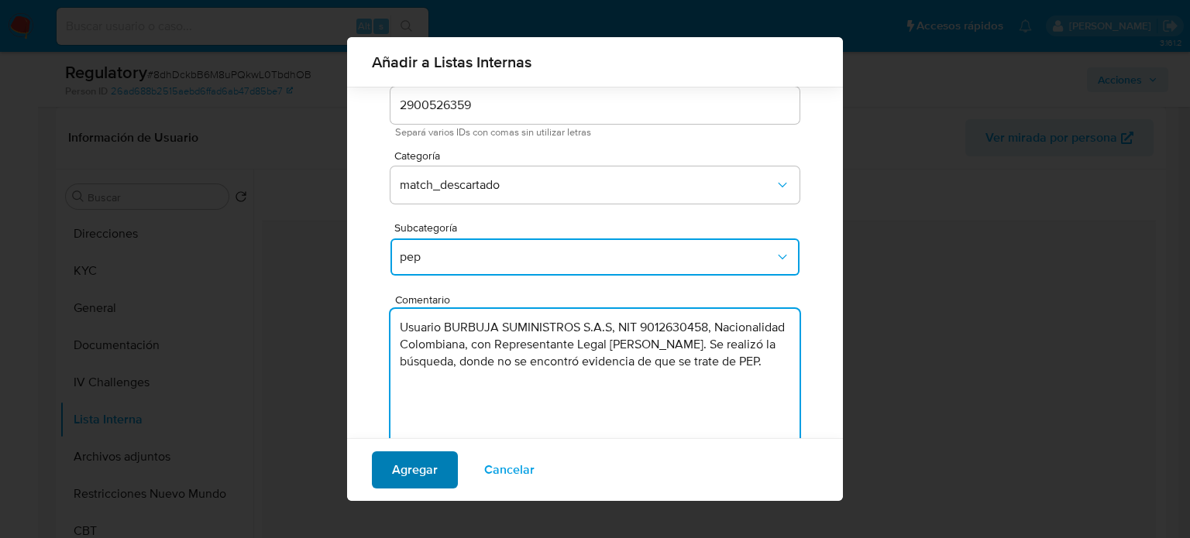
type textarea "Usuario BURBUJA SUMINISTROS S.A.S, NIT 9012630458, Nacionalidad Colombiana, con…"
click at [406, 479] on span "Agregar" at bounding box center [415, 470] width 46 height 34
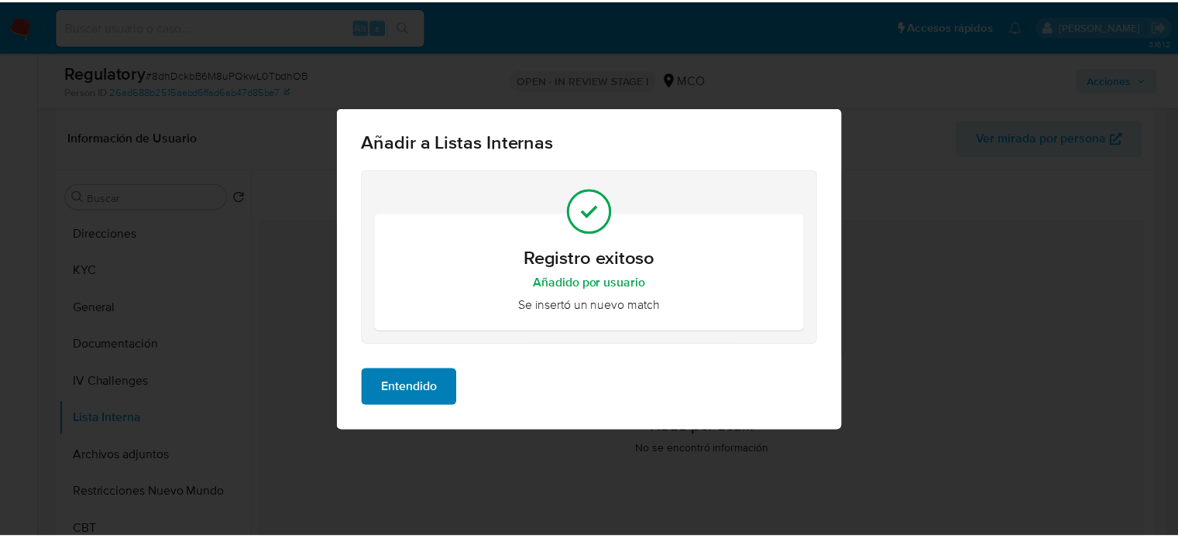
scroll to position [0, 0]
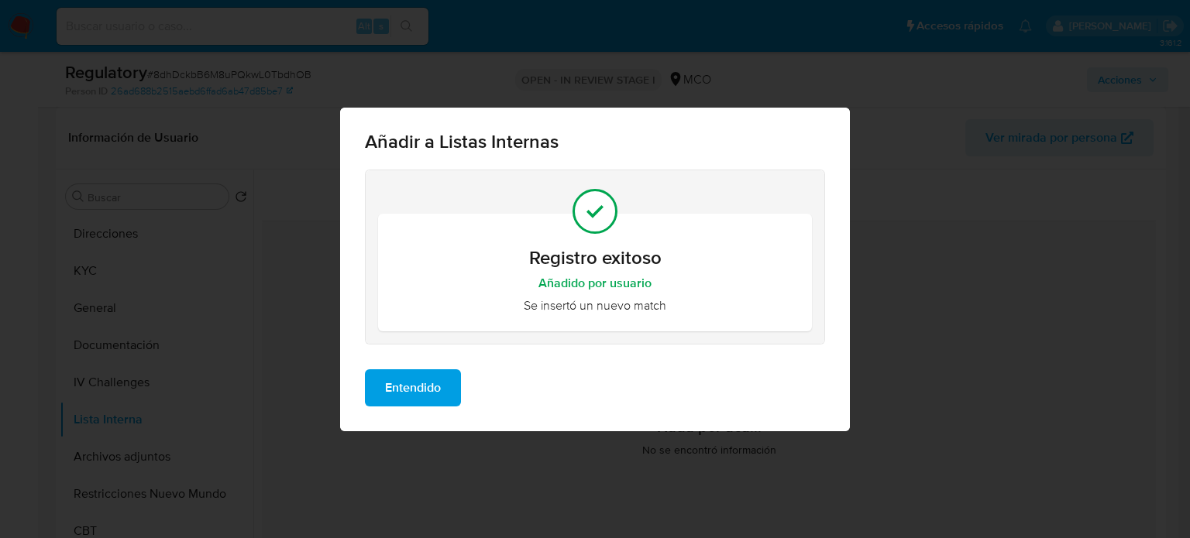
click at [396, 378] on span "Entendido" at bounding box center [413, 388] width 56 height 34
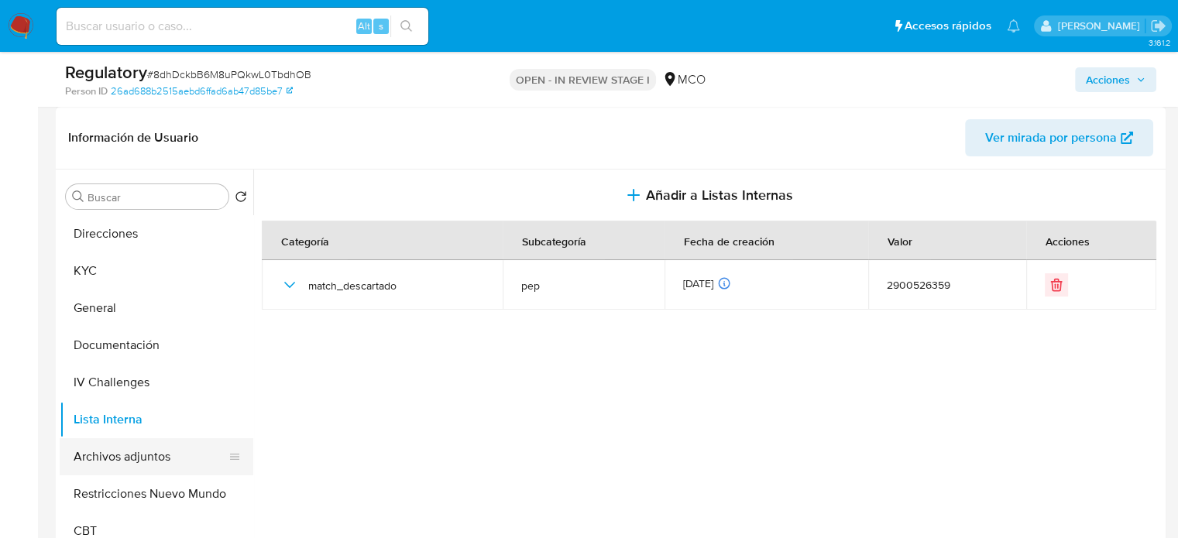
click at [167, 462] on button "Archivos adjuntos" at bounding box center [150, 456] width 181 height 37
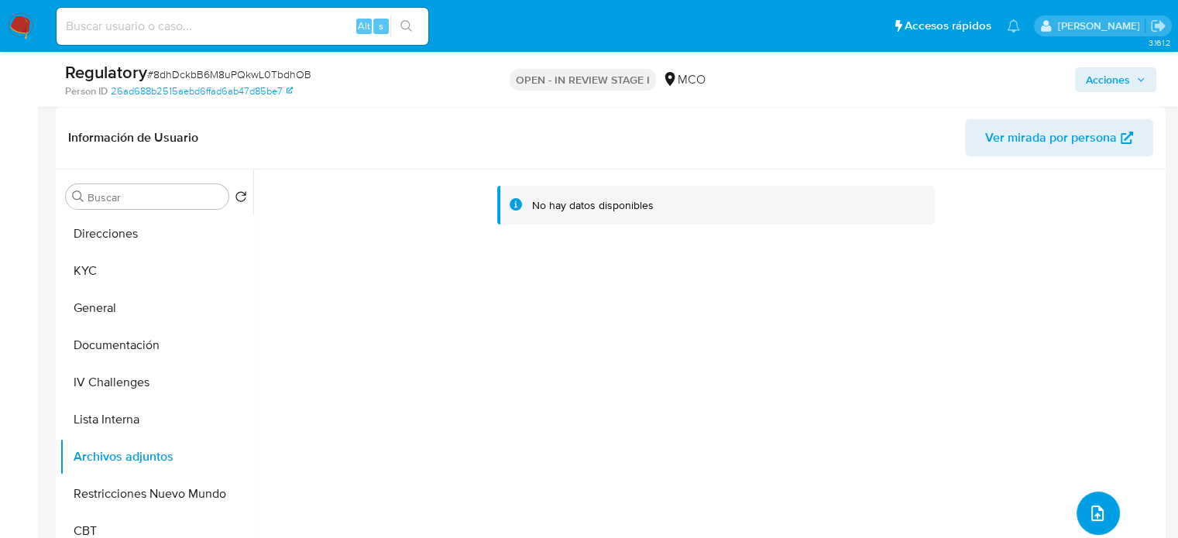
click at [1088, 505] on icon "upload-file" at bounding box center [1097, 513] width 19 height 19
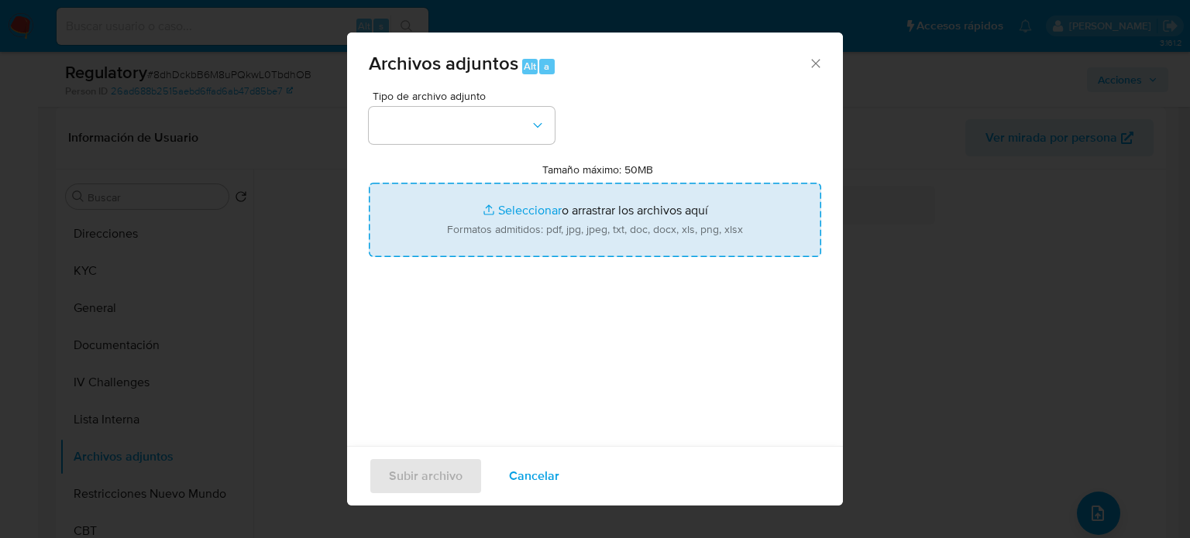
click at [684, 228] on input "Tamaño máximo: 50MB Seleccionar archivos" at bounding box center [595, 220] width 452 height 74
type input "C:\fakepath\CaseDossierReport_5jb6es6yevhx1k2edelryx1ru.pdf"
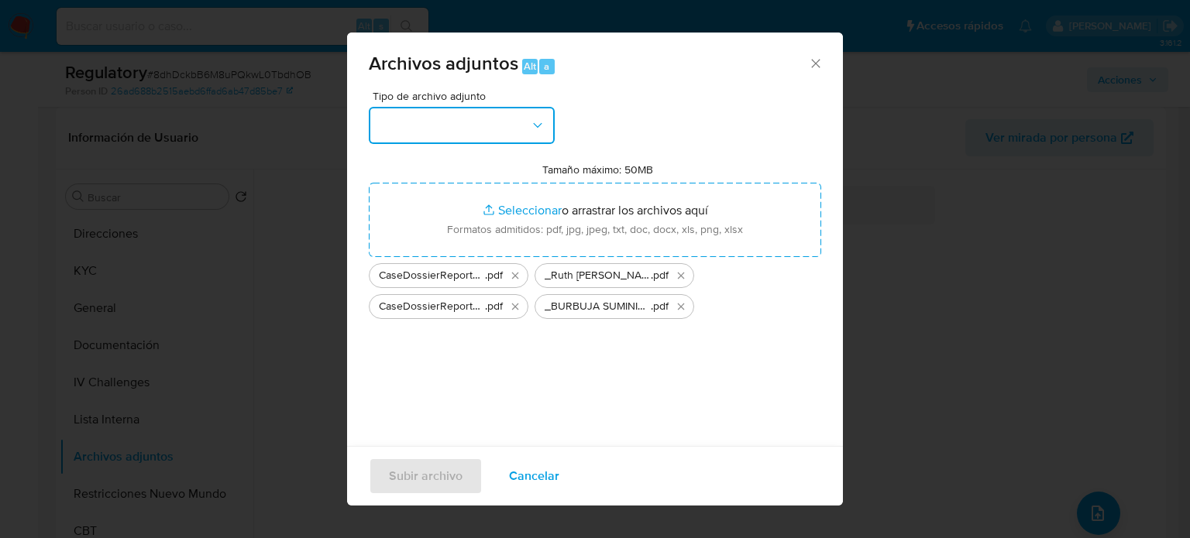
click at [472, 126] on button "button" at bounding box center [462, 125] width 186 height 37
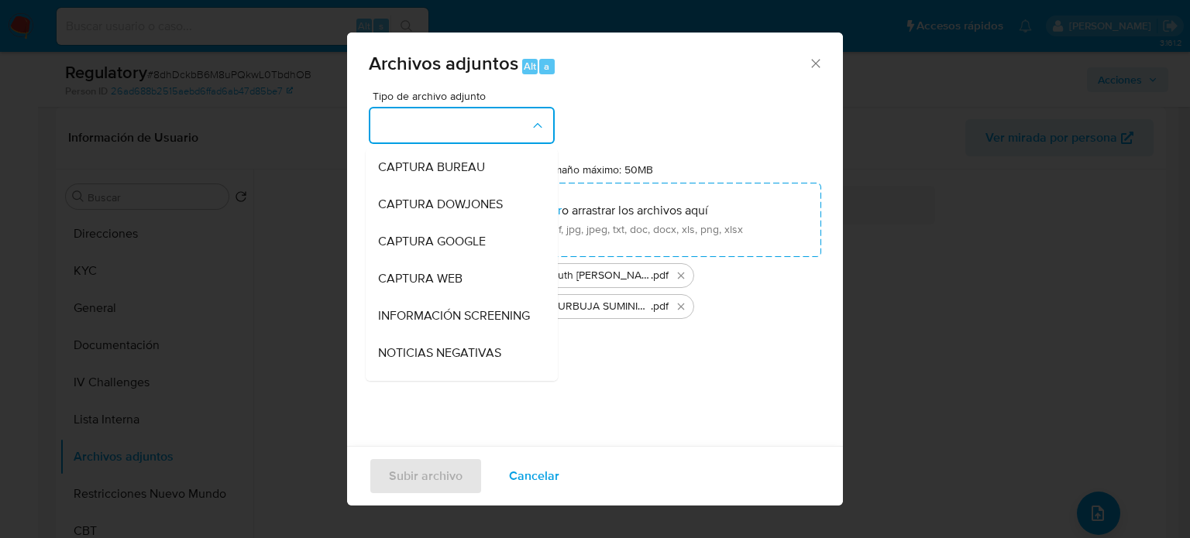
drag, startPoint x: 404, startPoint y: 312, endPoint x: 404, endPoint y: 343, distance: 31.0
click at [404, 314] on span "INFORMACIÓN SCREENING" at bounding box center [454, 315] width 152 height 15
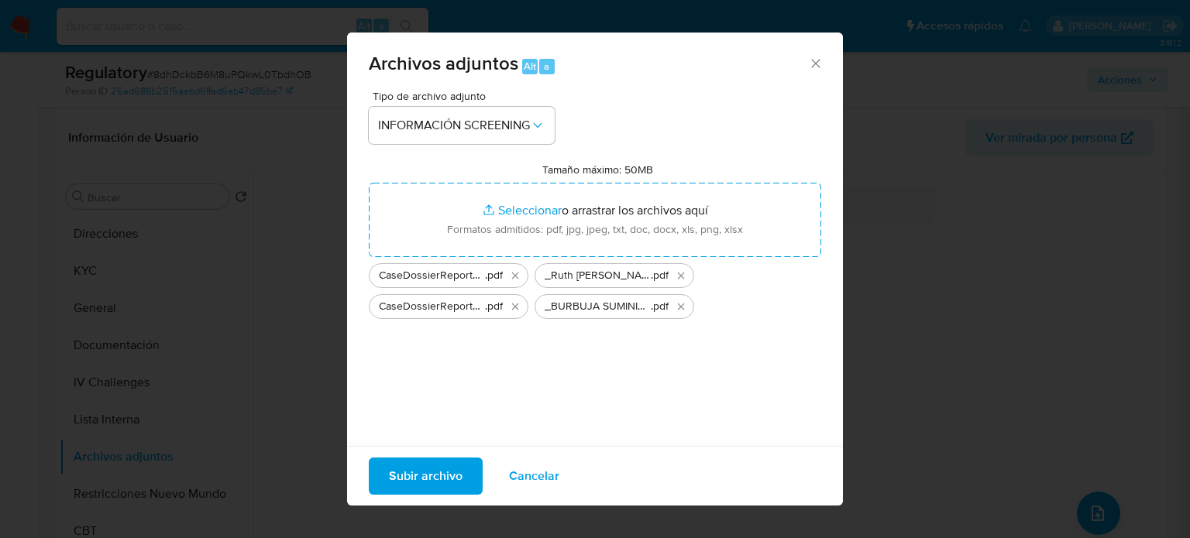
click at [409, 479] on span "Subir archivo" at bounding box center [426, 476] width 74 height 34
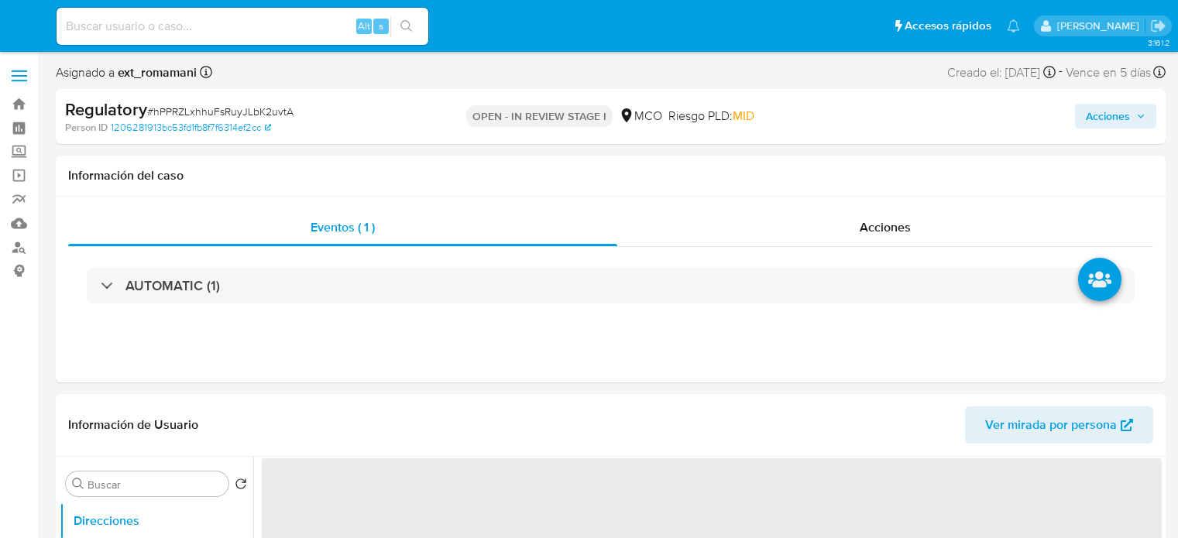
select select "10"
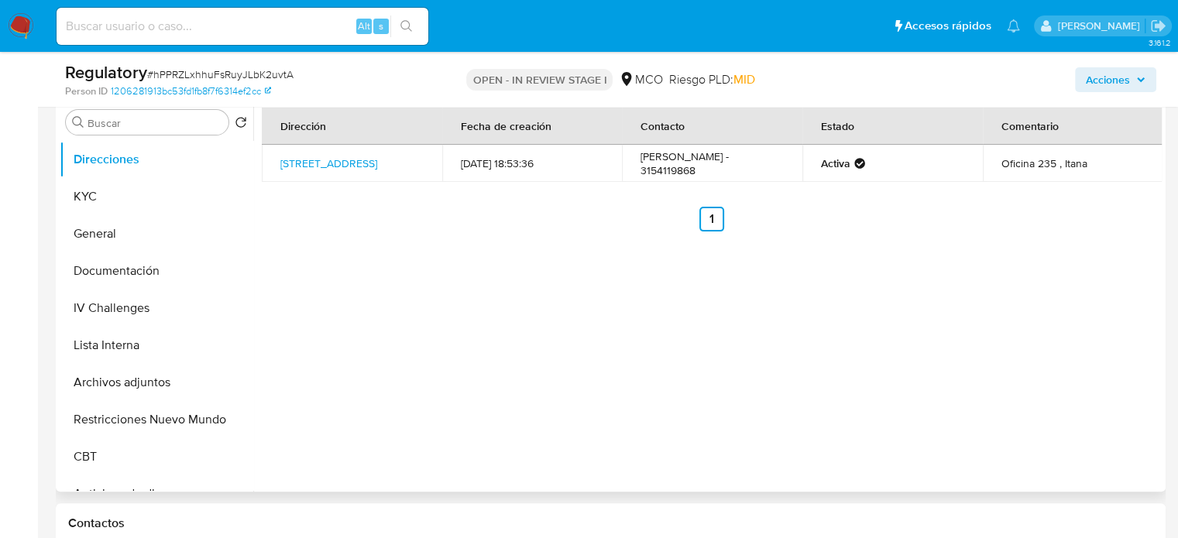
scroll to position [310, 0]
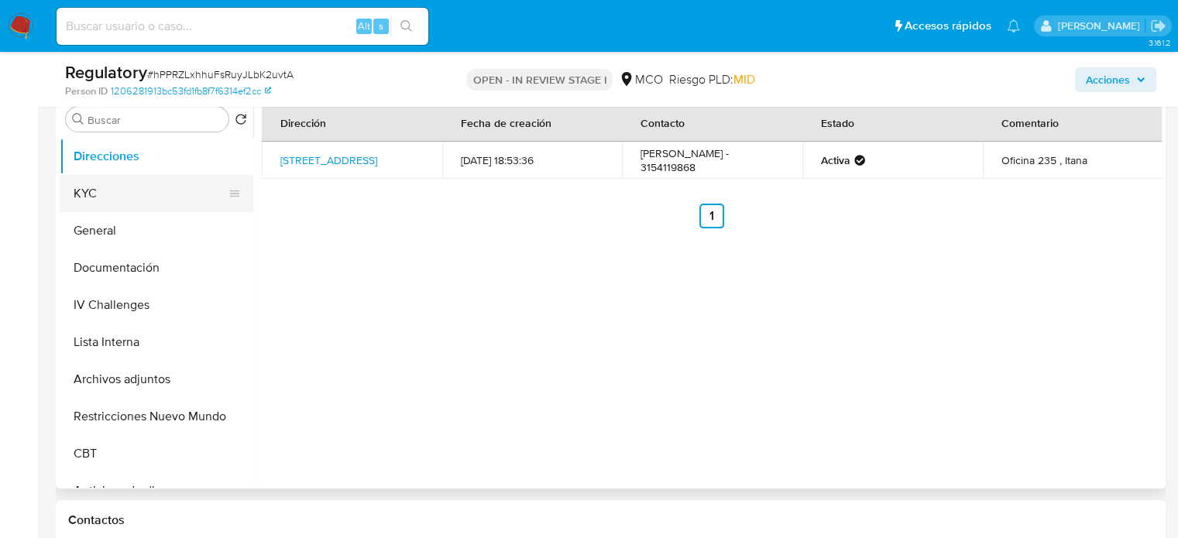
click at [195, 197] on button "KYC" at bounding box center [150, 193] width 181 height 37
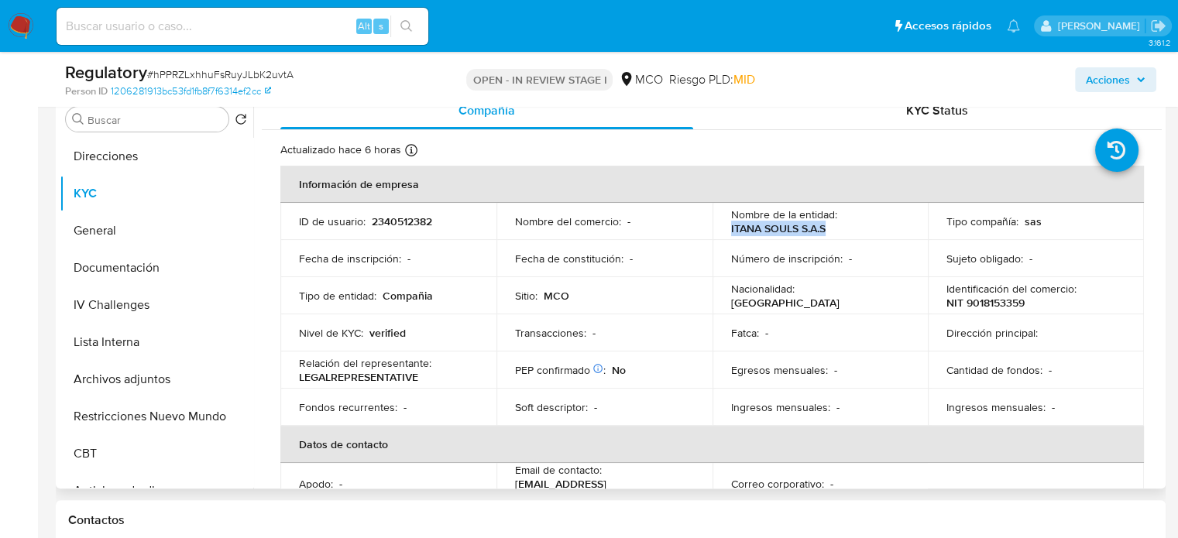
drag, startPoint x: 843, startPoint y: 230, endPoint x: 720, endPoint y: 228, distance: 122.4
click at [720, 228] on td "Nombre de la entidad : ITANA SOULS S.A.S" at bounding box center [821, 221] width 216 height 37
copy p "ITANA SOULS S.A.S"
click at [830, 227] on div "Nombre de la entidad : ITANA SOULS S.A.S" at bounding box center [820, 222] width 179 height 28
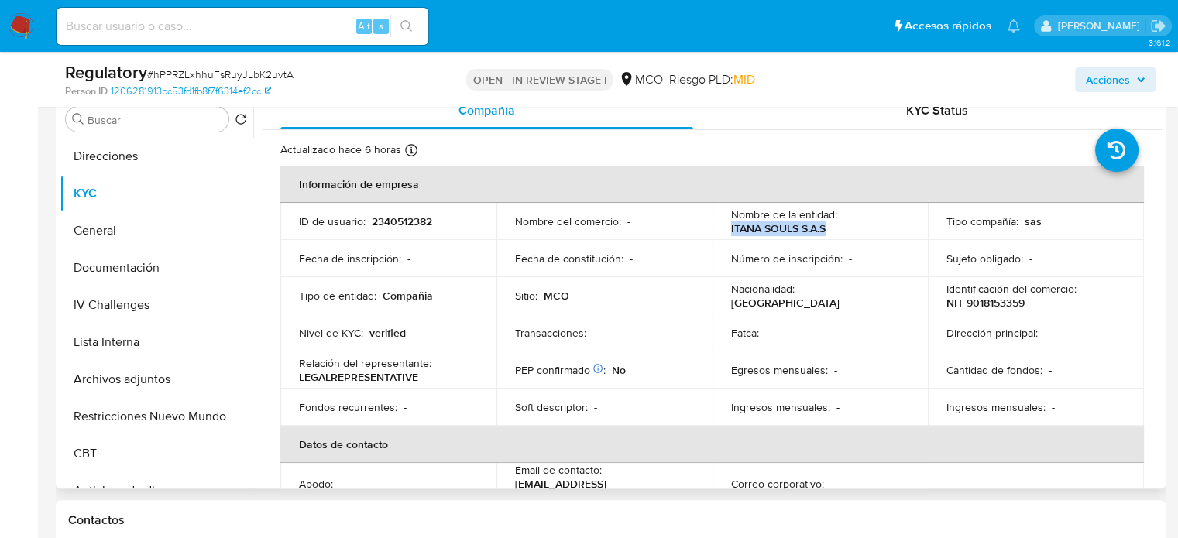
drag, startPoint x: 832, startPoint y: 227, endPoint x: 709, endPoint y: 228, distance: 123.1
click at [713, 228] on td "Nombre de la entidad : ITANA SOULS S.A.S" at bounding box center [821, 221] width 216 height 37
copy p "ITANA SOULS S.A.S"
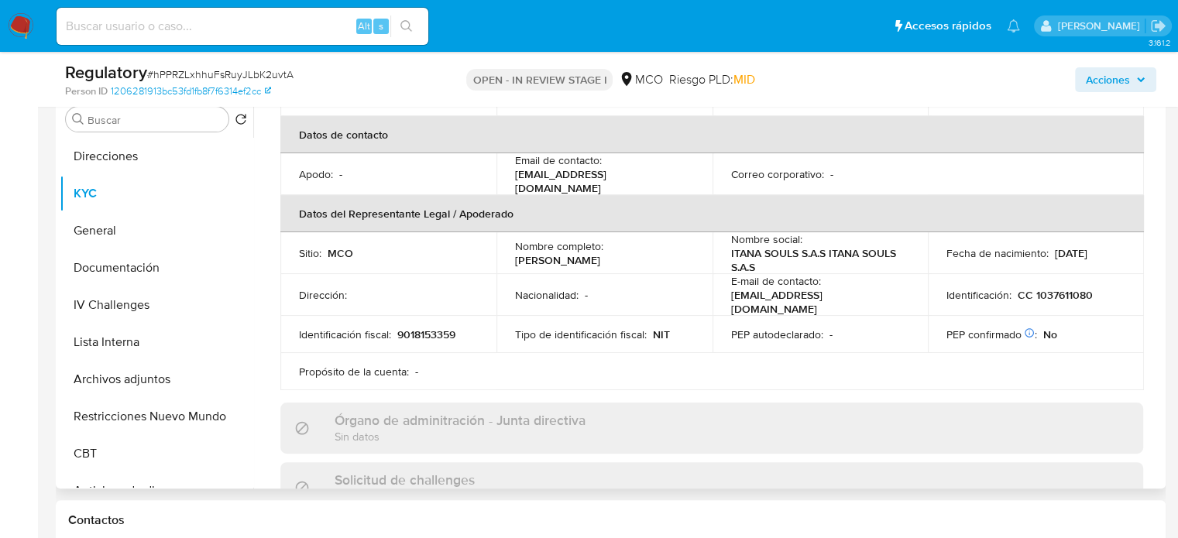
drag, startPoint x: 672, startPoint y: 259, endPoint x: 496, endPoint y: 259, distance: 175.8
click at [496, 259] on td "Nombre completo : [PERSON_NAME]" at bounding box center [604, 253] width 216 height 42
copy p "[PERSON_NAME]"
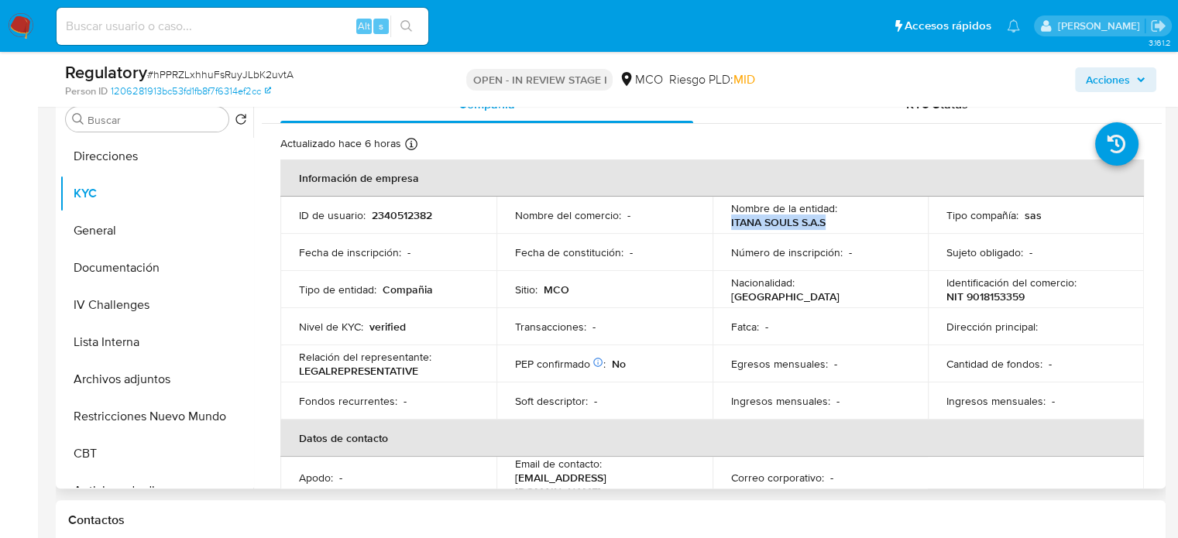
scroll to position [0, 0]
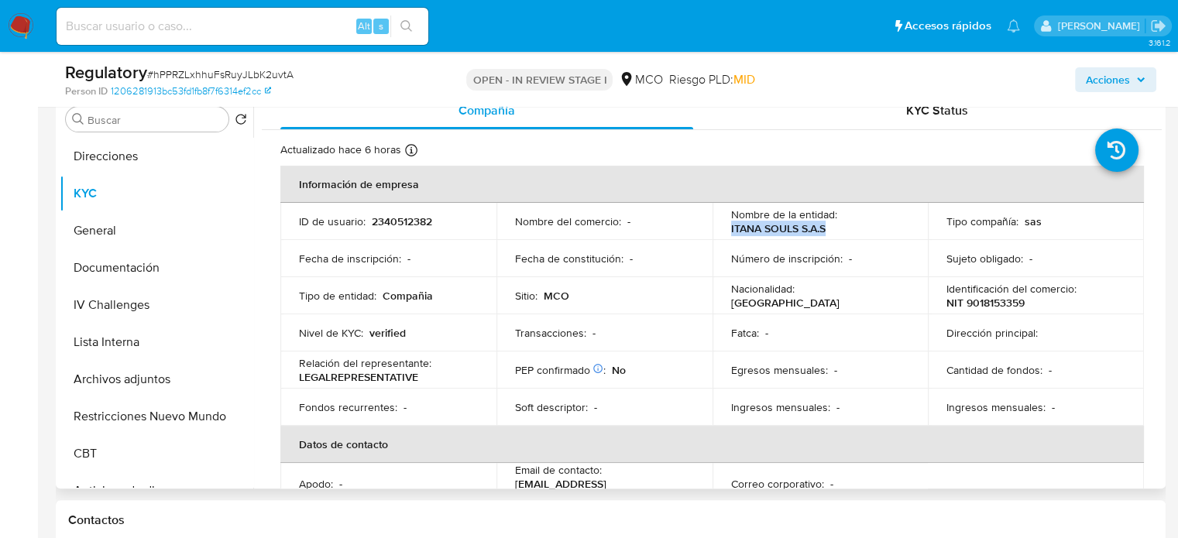
drag, startPoint x: 826, startPoint y: 231, endPoint x: 722, endPoint y: 231, distance: 104.6
click at [722, 231] on td "Nombre de la entidad : ITANA SOULS S.A.S" at bounding box center [821, 221] width 216 height 37
copy p "ITANA SOULS S.A.S"
drag, startPoint x: 1030, startPoint y: 301, endPoint x: 944, endPoint y: 303, distance: 86.0
click at [946, 303] on div "Identificación del comercio : NIT 9018153359" at bounding box center [1035, 296] width 179 height 28
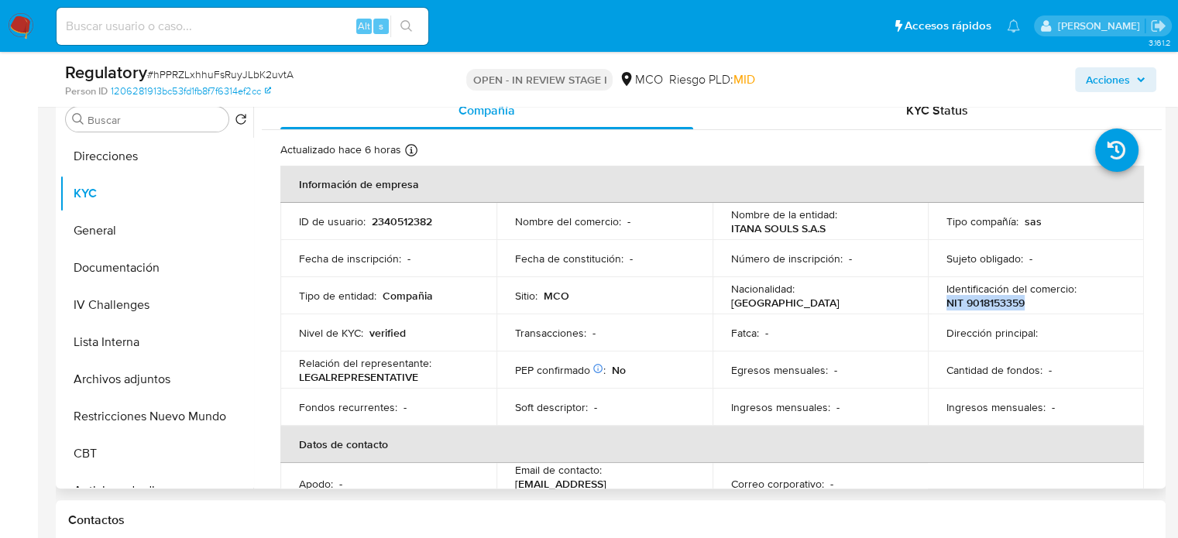
copy p "NIT 9018153359"
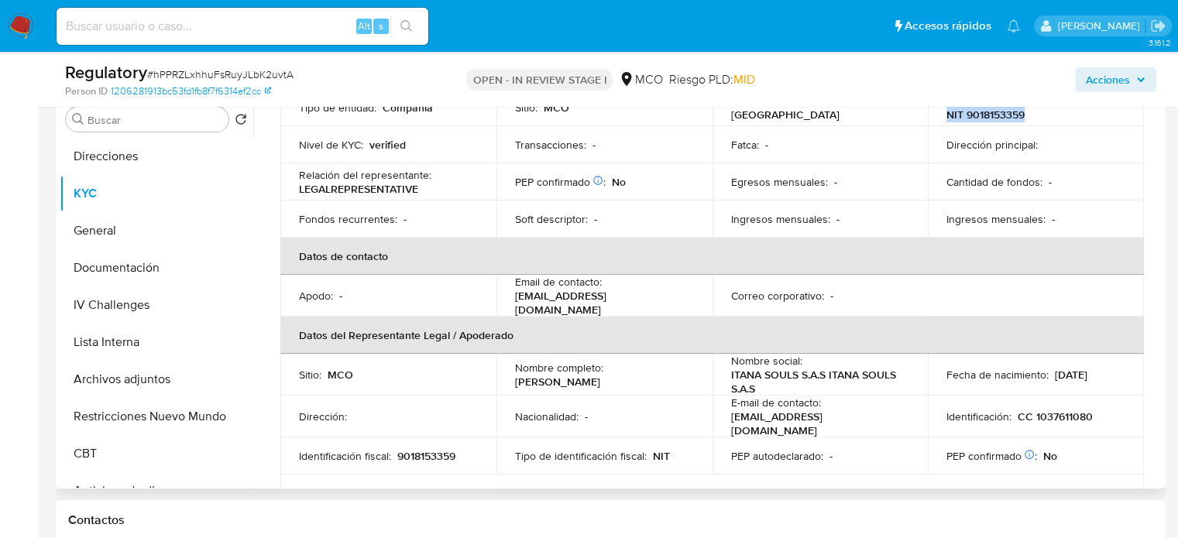
scroll to position [232, 0]
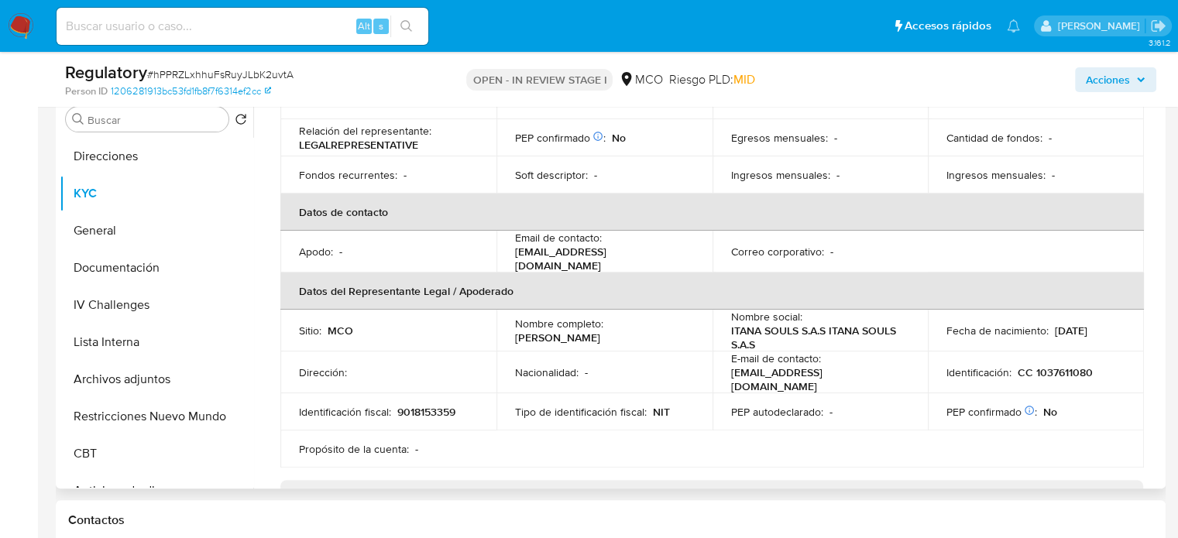
drag, startPoint x: 637, startPoint y: 331, endPoint x: 513, endPoint y: 334, distance: 123.9
click at [515, 334] on div "Nombre completo : [PERSON_NAME]" at bounding box center [604, 331] width 179 height 28
copy p "[PERSON_NAME]"
click at [146, 338] on button "Lista Interna" at bounding box center [150, 342] width 181 height 37
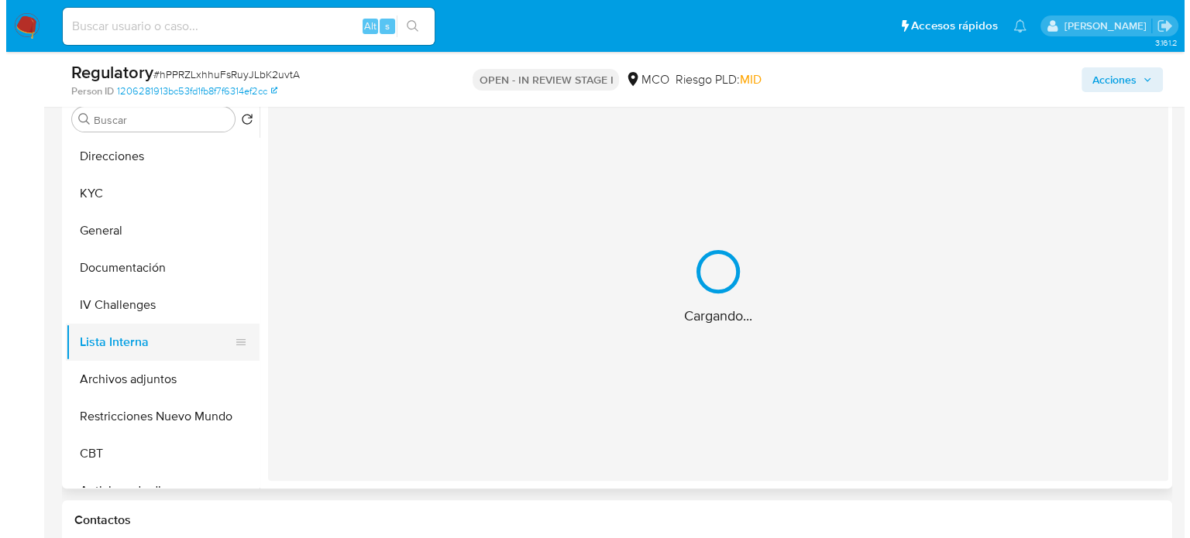
scroll to position [0, 0]
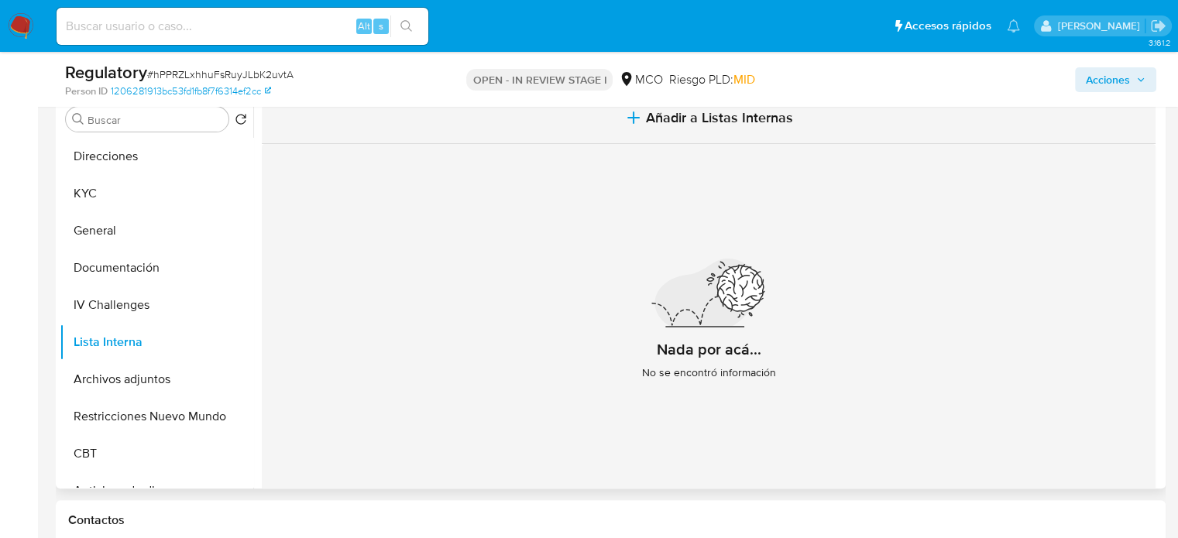
click at [655, 122] on span "Añadir a Listas Internas" at bounding box center [719, 117] width 147 height 17
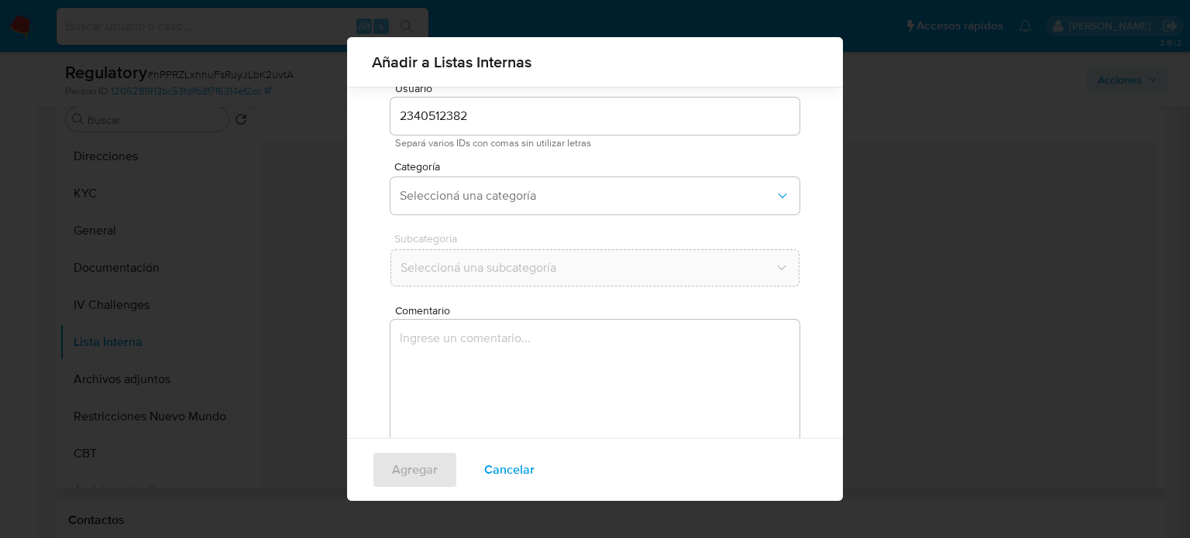
scroll to position [65, 0]
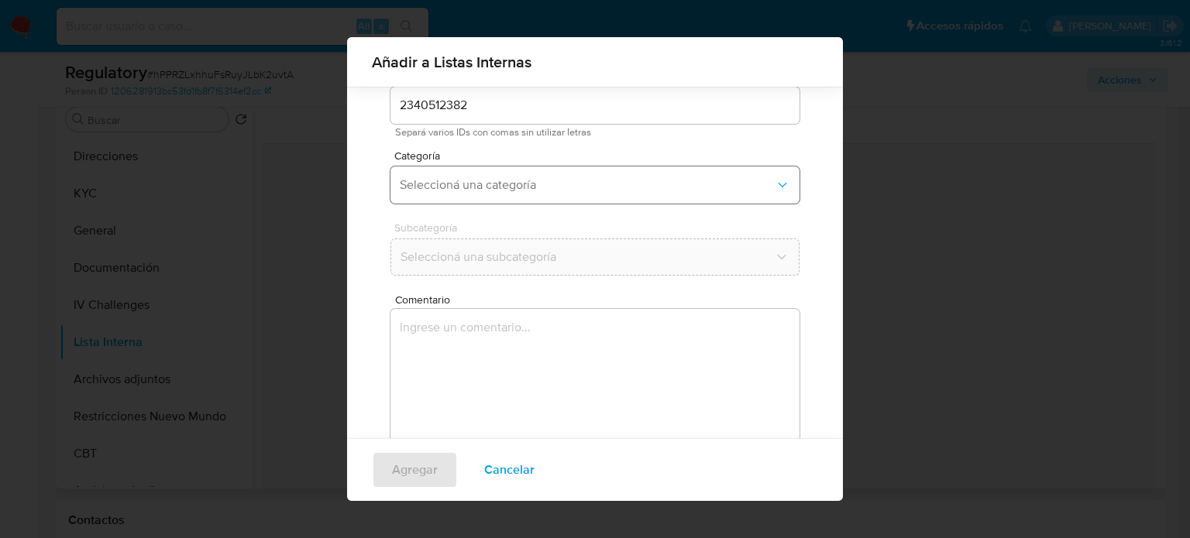
click at [544, 184] on span "Seleccioná una categoría" at bounding box center [587, 184] width 375 height 15
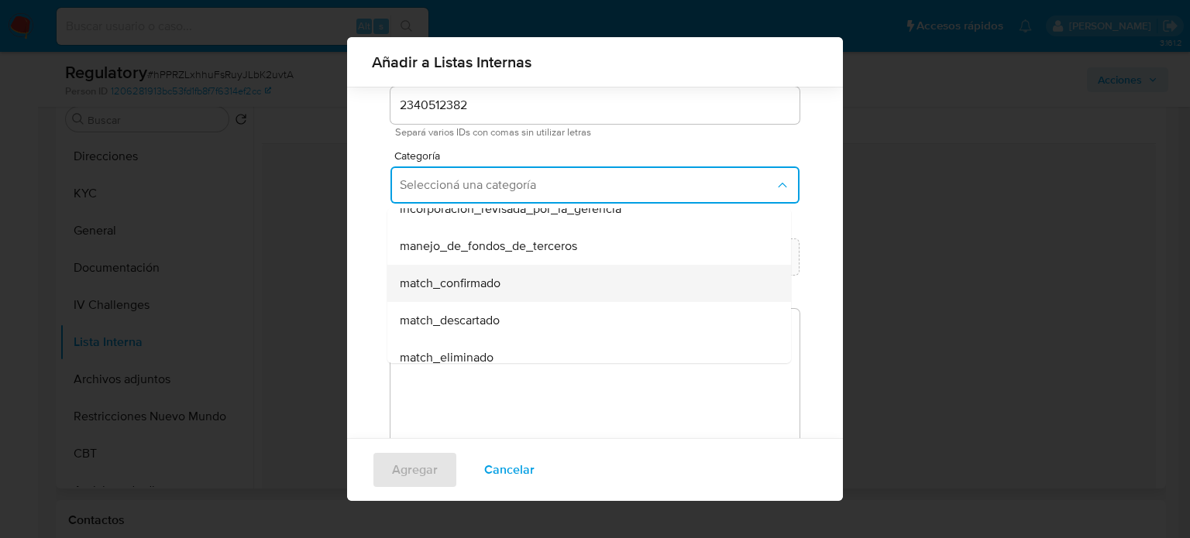
scroll to position [77, 0]
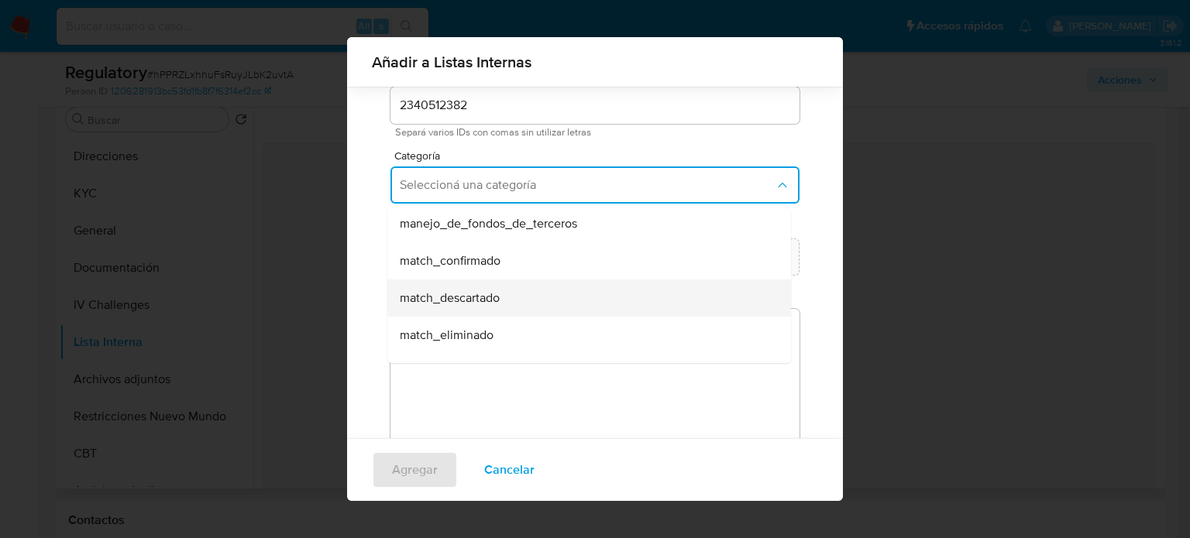
click at [469, 290] on span "match_descartado" at bounding box center [450, 297] width 100 height 15
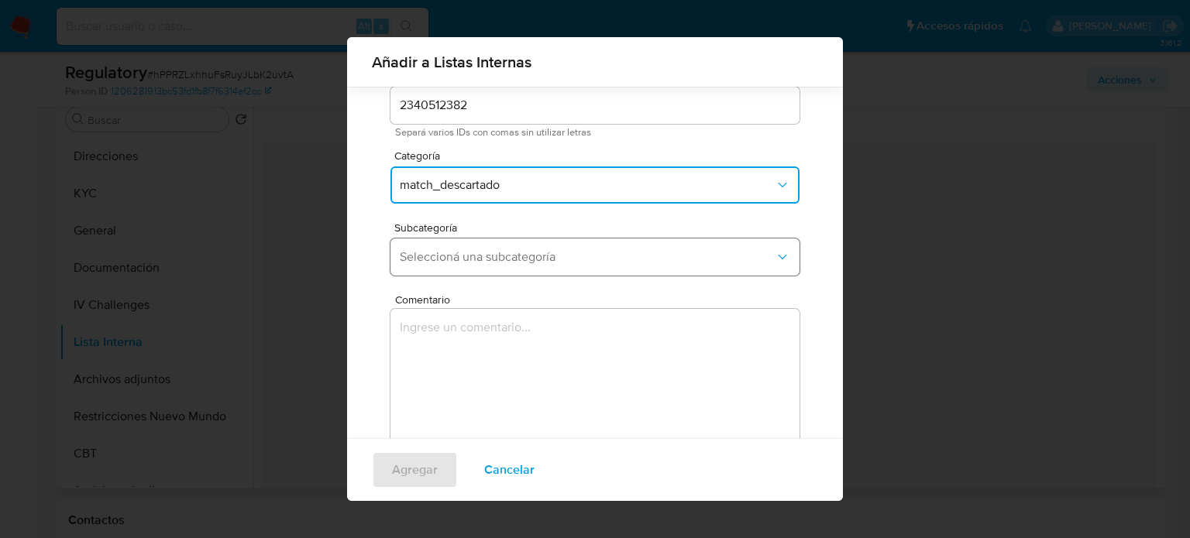
click at [494, 259] on span "Seleccioná una subcategoría" at bounding box center [587, 256] width 375 height 15
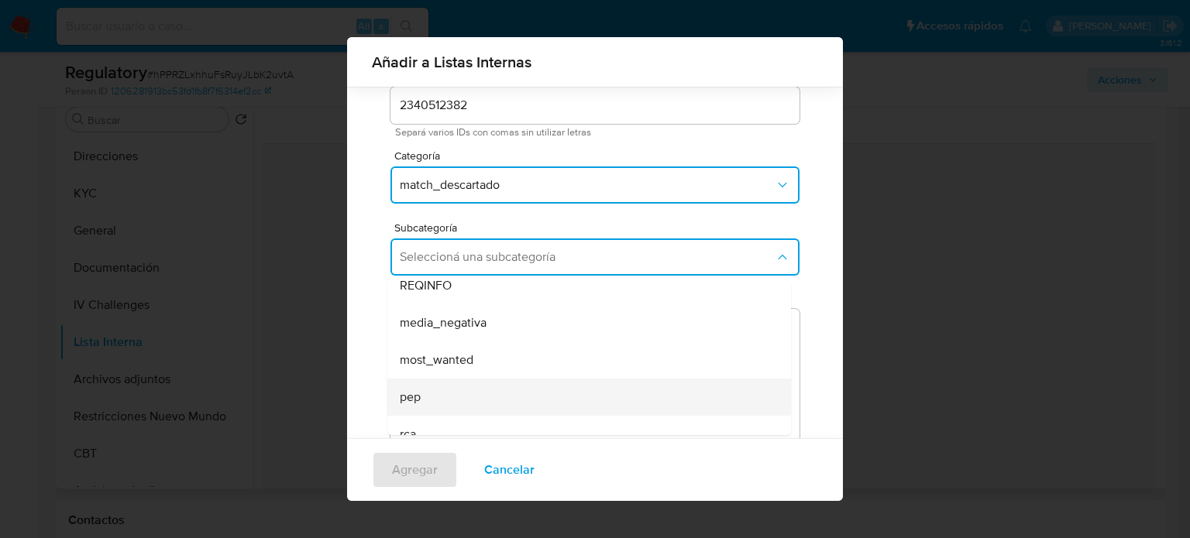
scroll to position [105, 0]
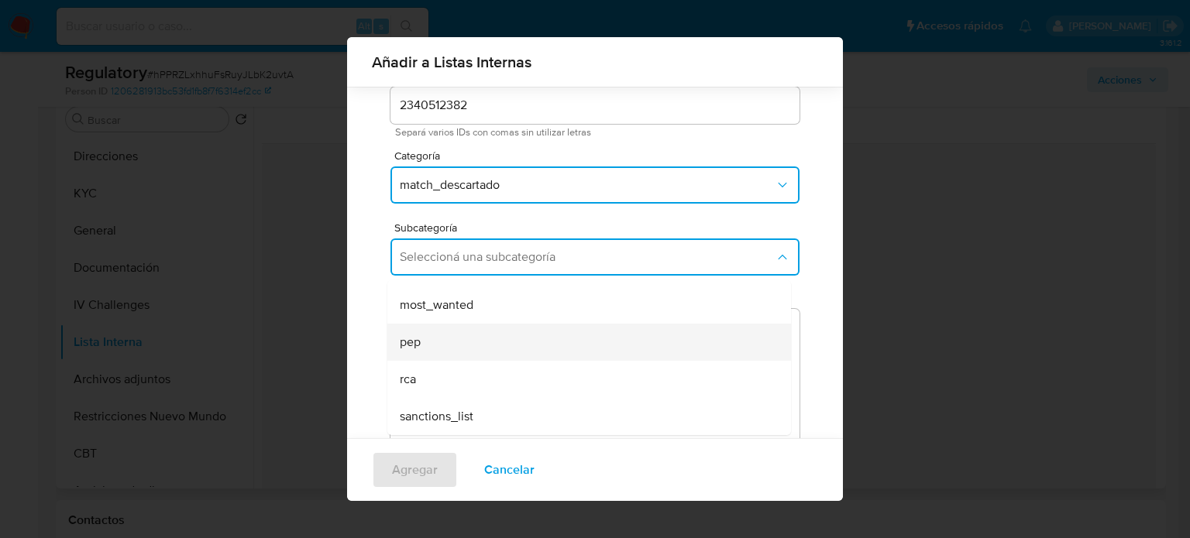
click at [439, 334] on div "pep" at bounding box center [584, 342] width 369 height 37
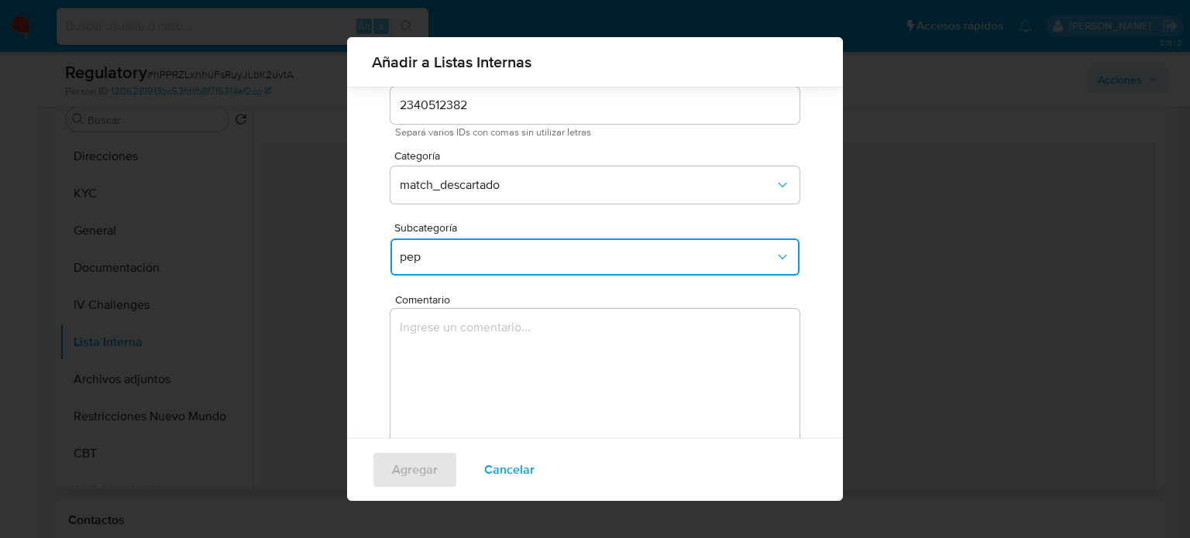
click at [439, 334] on textarea "Comentario" at bounding box center [594, 383] width 409 height 149
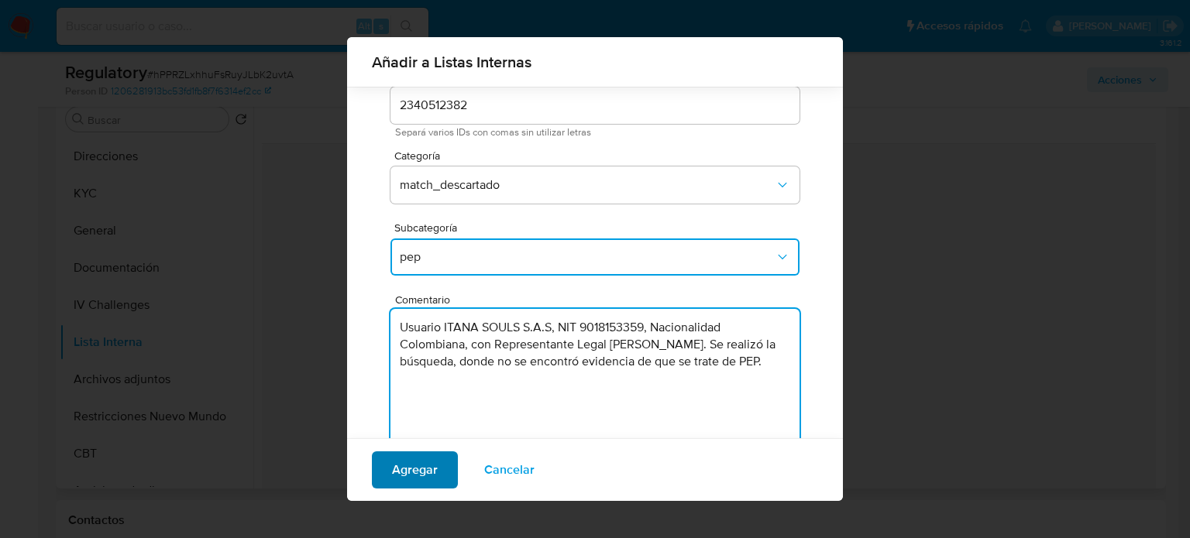
type textarea "Usuario ITANA SOULS S.A.S, NIT 9018153359, Nacionalidad Colombiana, con Represe…"
click at [401, 466] on span "Agregar" at bounding box center [415, 470] width 46 height 34
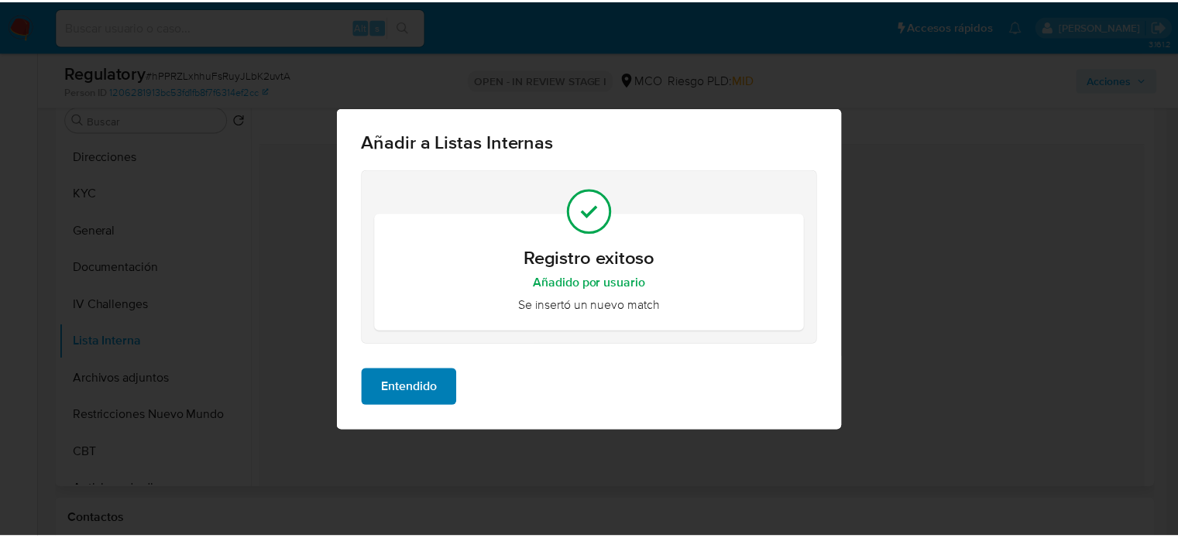
scroll to position [0, 0]
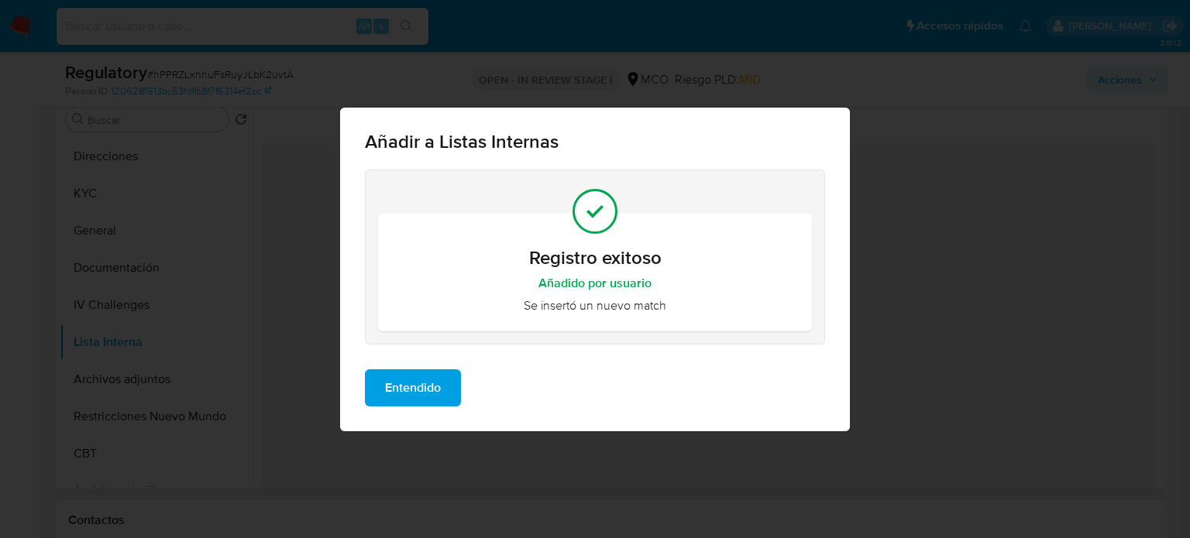
click at [417, 382] on span "Entendido" at bounding box center [413, 388] width 56 height 34
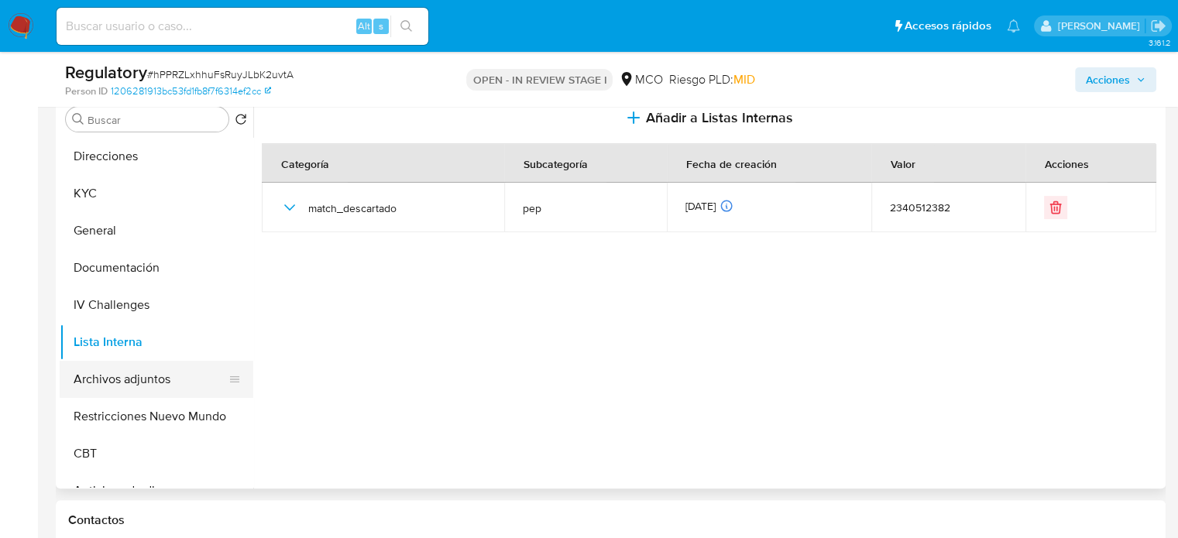
click at [149, 380] on button "Archivos adjuntos" at bounding box center [150, 379] width 181 height 37
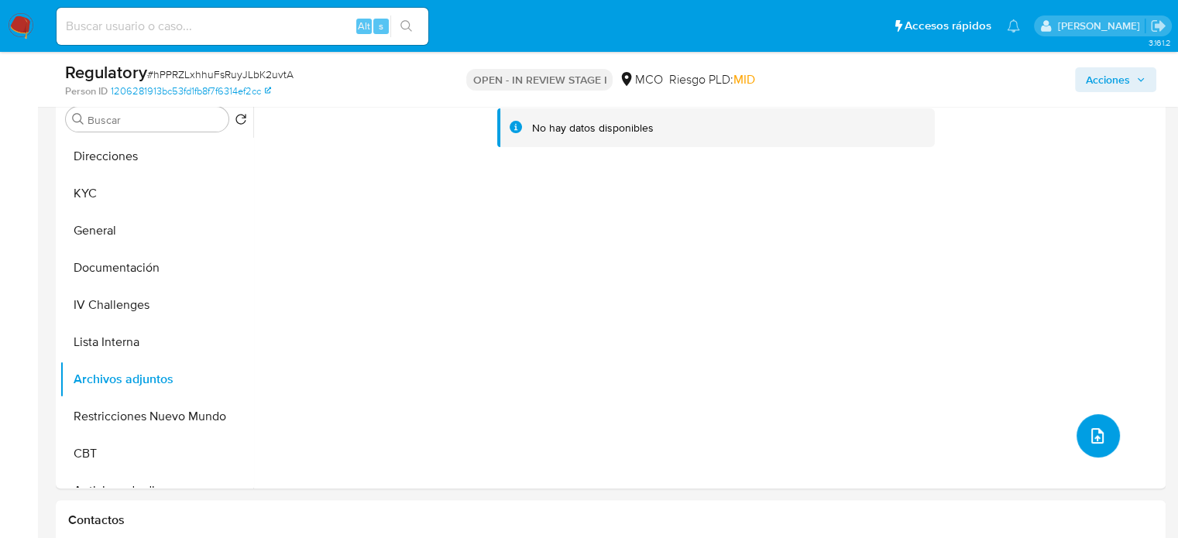
click at [1098, 424] on button "upload-file" at bounding box center [1098, 435] width 43 height 43
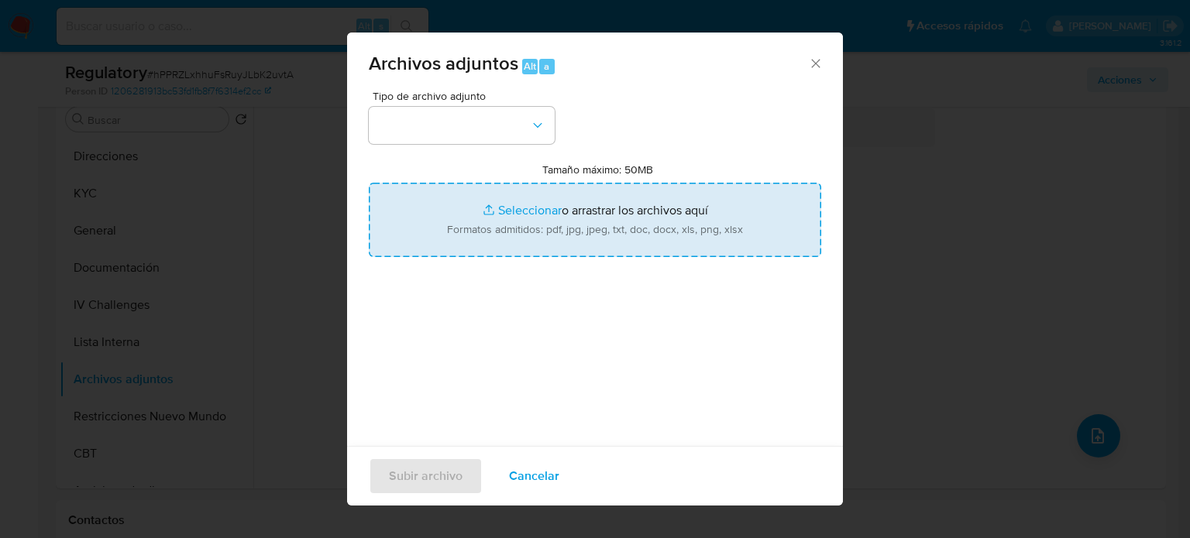
click at [536, 228] on input "Tamaño máximo: 50MB Seleccionar archivos" at bounding box center [595, 220] width 452 height 74
type input "C:\fakepath\CaseDossierReport_5jb6es6yevhx1k2ecqrhix5om.pdf"
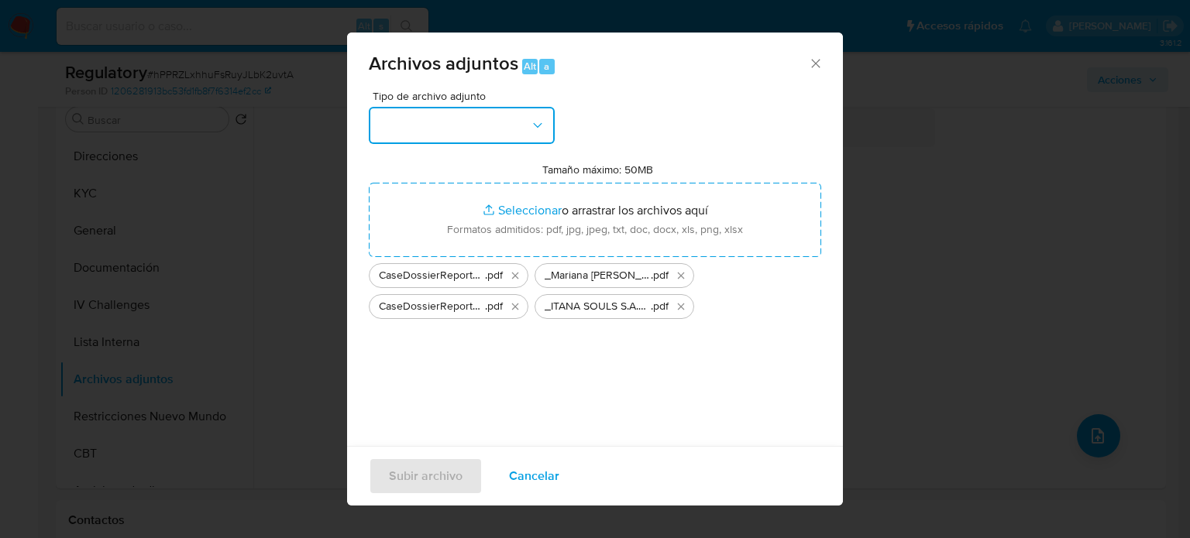
drag, startPoint x: 536, startPoint y: 228, endPoint x: 407, endPoint y: 130, distance: 162.5
click at [406, 129] on button "button" at bounding box center [462, 125] width 186 height 37
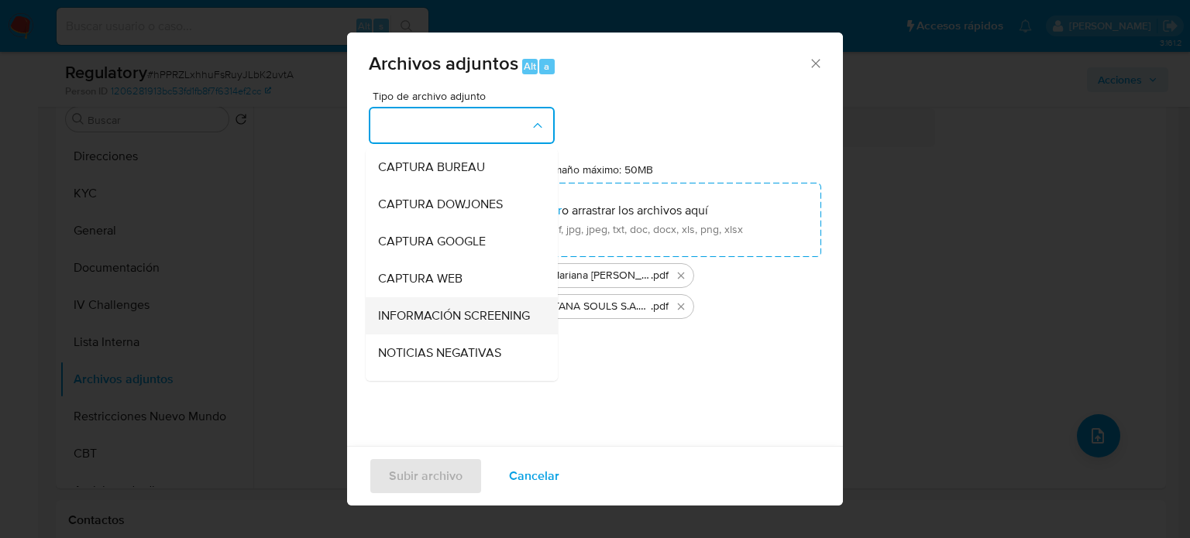
click at [397, 314] on span "INFORMACIÓN SCREENING" at bounding box center [454, 315] width 152 height 15
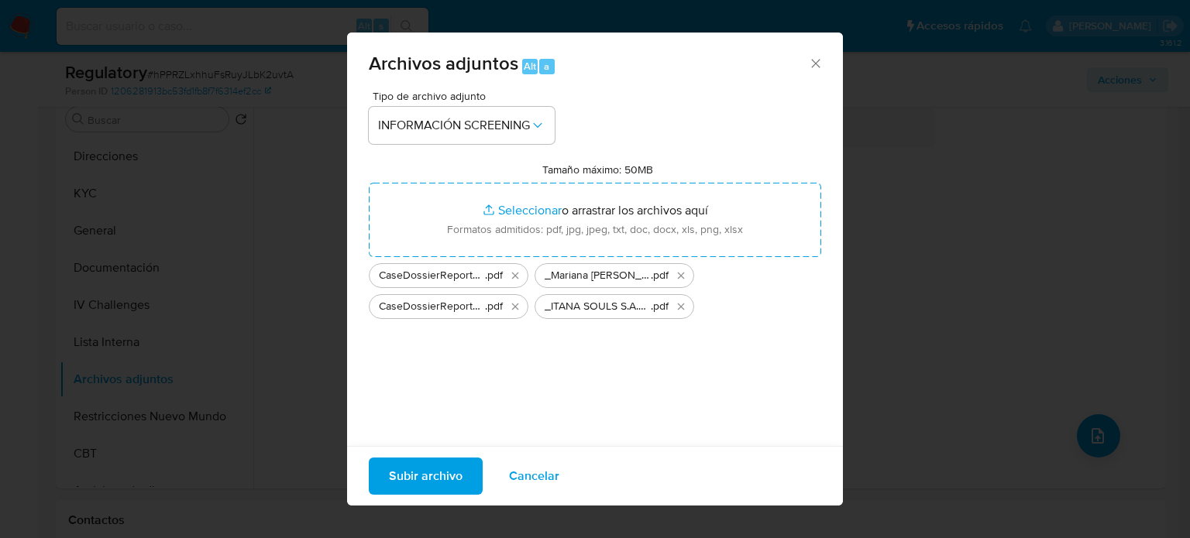
click at [424, 481] on span "Subir archivo" at bounding box center [426, 476] width 74 height 34
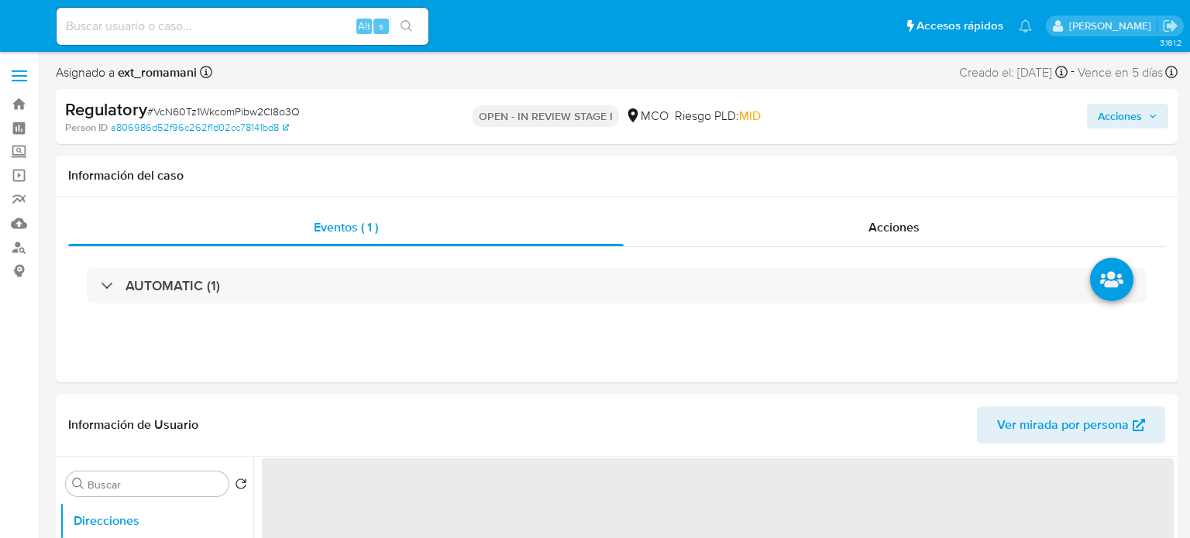
select select "10"
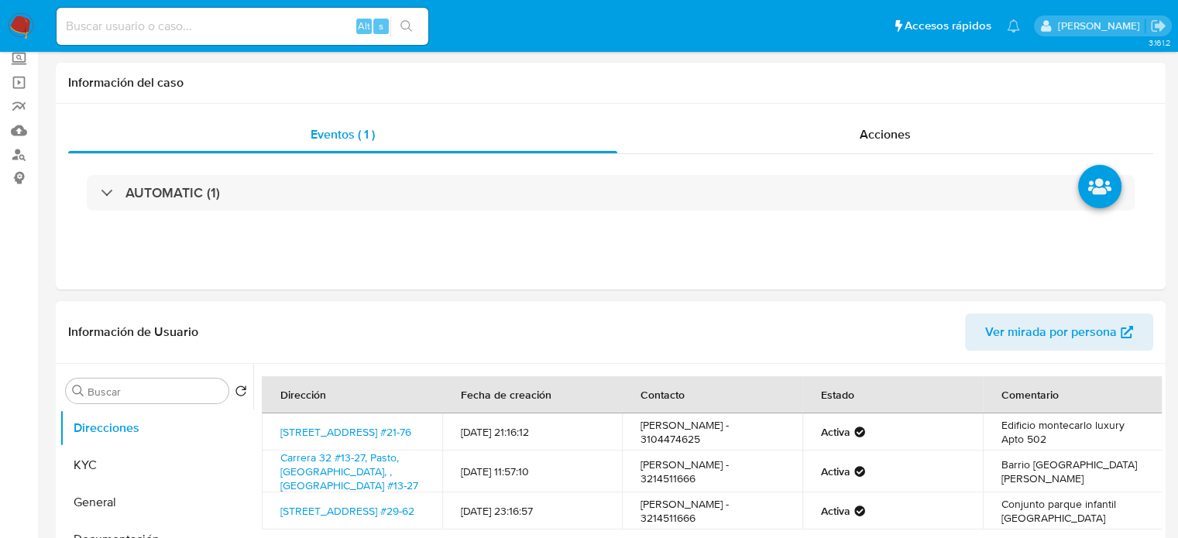
scroll to position [232, 0]
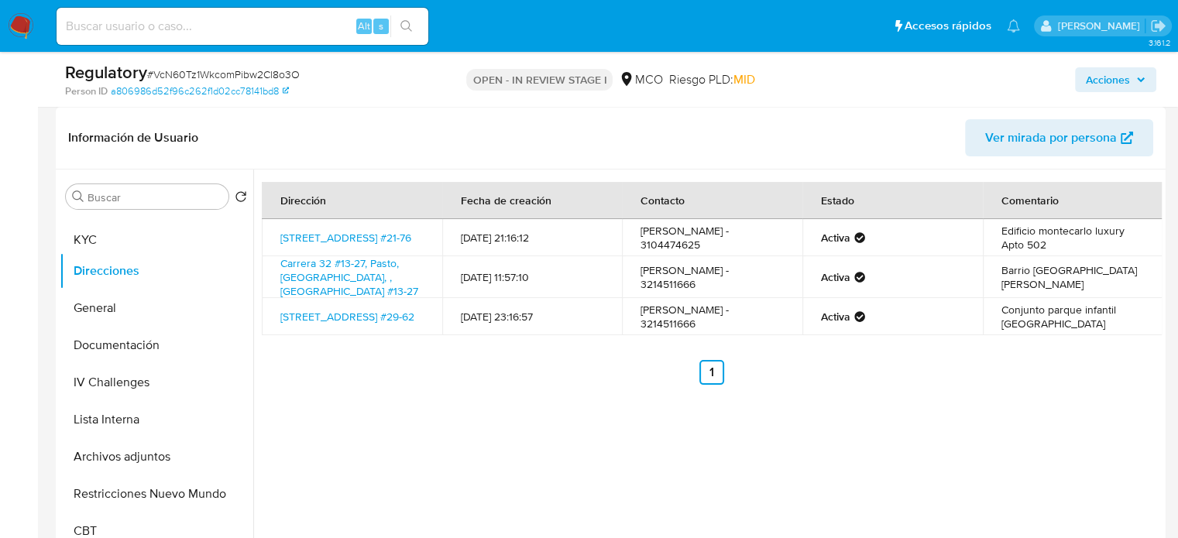
drag, startPoint x: 228, startPoint y: 268, endPoint x: 230, endPoint y: 238, distance: 30.2
click at [230, 238] on ul "Direcciones KYC General Documentación IV Challenges Lista Interna Archivos adju…" at bounding box center [157, 389] width 194 height 349
click at [180, 239] on button "KYC" at bounding box center [150, 233] width 181 height 37
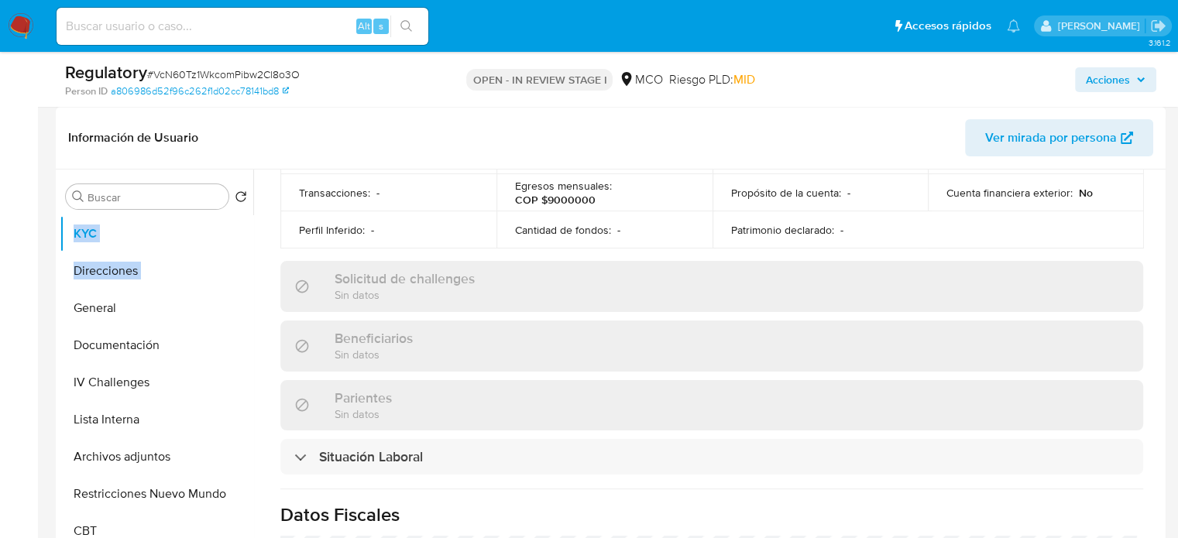
scroll to position [697, 0]
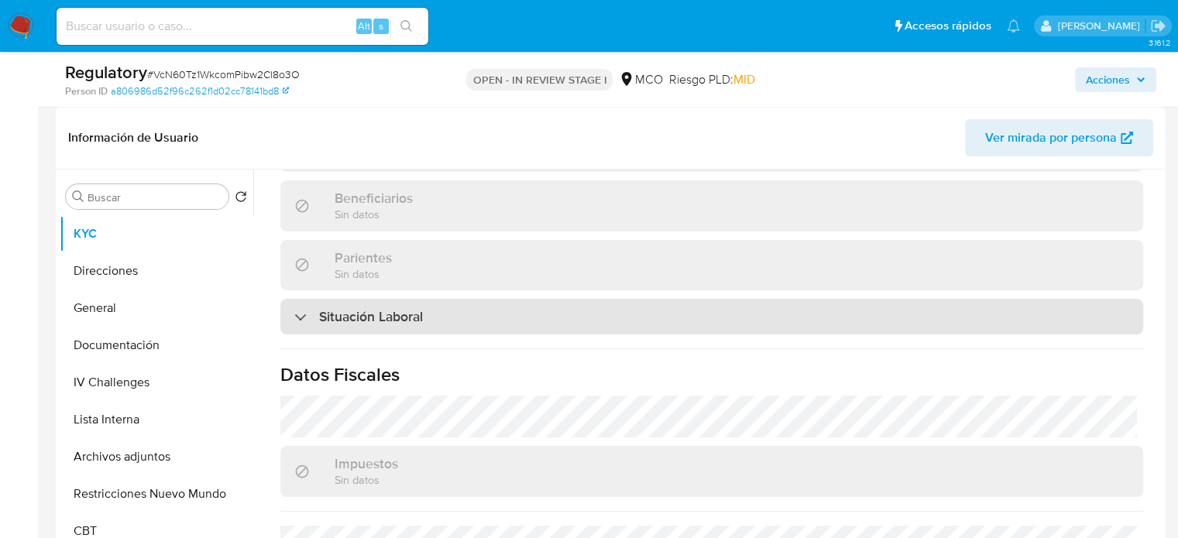
click at [424, 309] on div "Situación Laboral" at bounding box center [711, 317] width 863 height 36
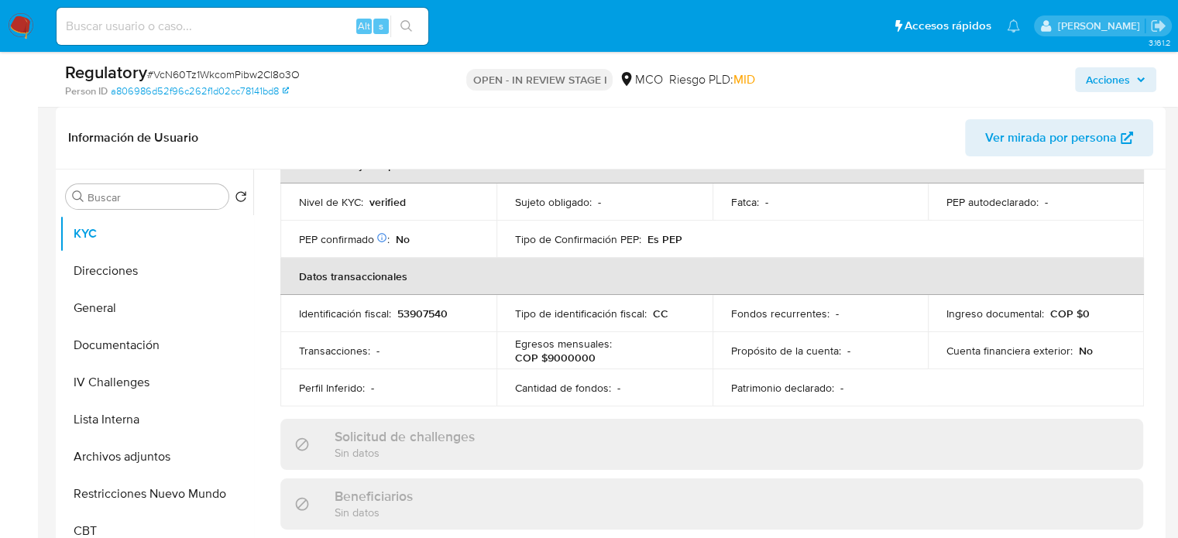
scroll to position [310, 0]
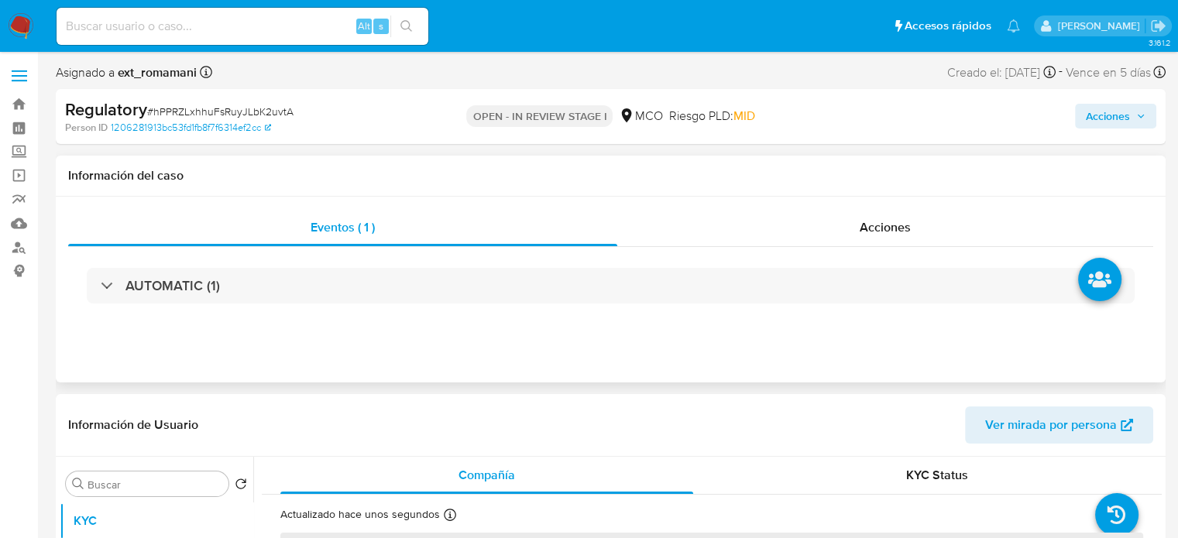
select select "10"
click at [893, 223] on span "Acciones" at bounding box center [885, 227] width 51 height 18
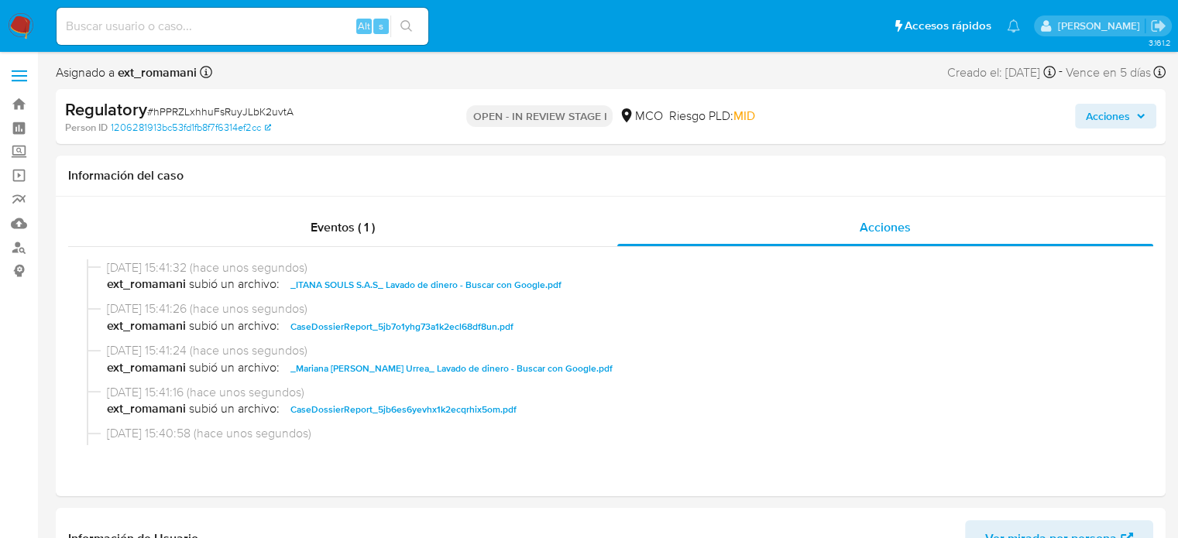
click at [1093, 118] on span "Acciones" at bounding box center [1108, 116] width 44 height 25
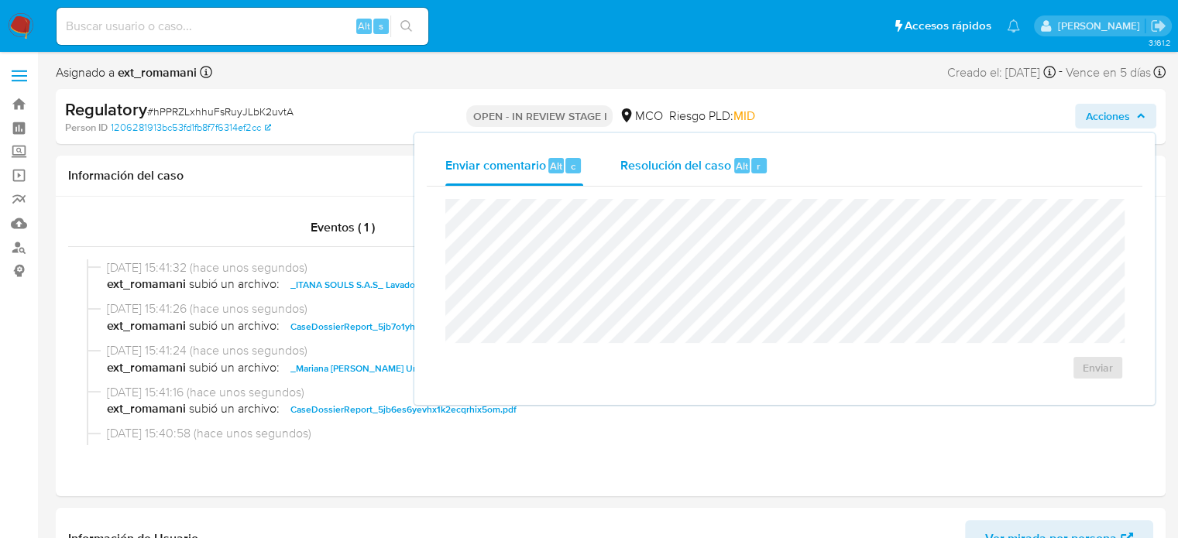
click at [753, 175] on div "Resolución del caso Alt r" at bounding box center [694, 166] width 148 height 40
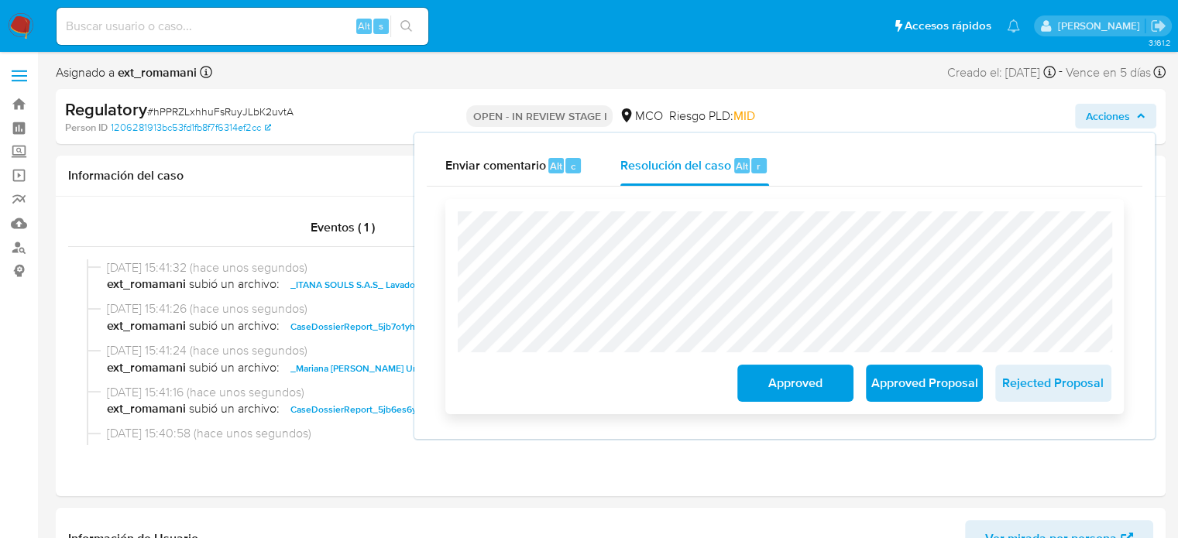
click at [786, 389] on span "Approved" at bounding box center [795, 383] width 76 height 34
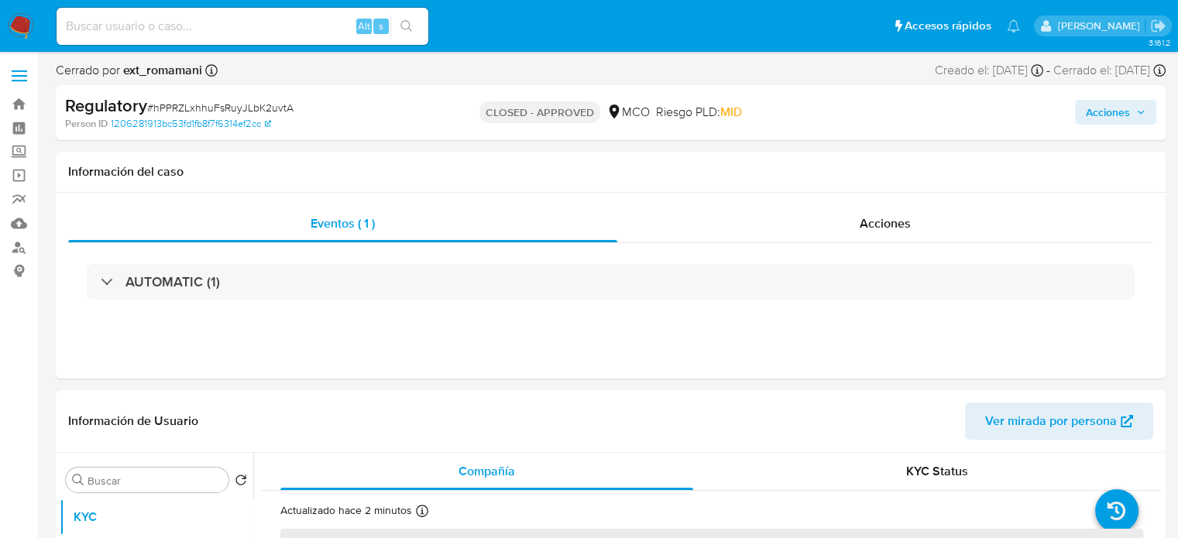
select select "10"
click at [855, 228] on div "Acciones" at bounding box center [885, 223] width 536 height 37
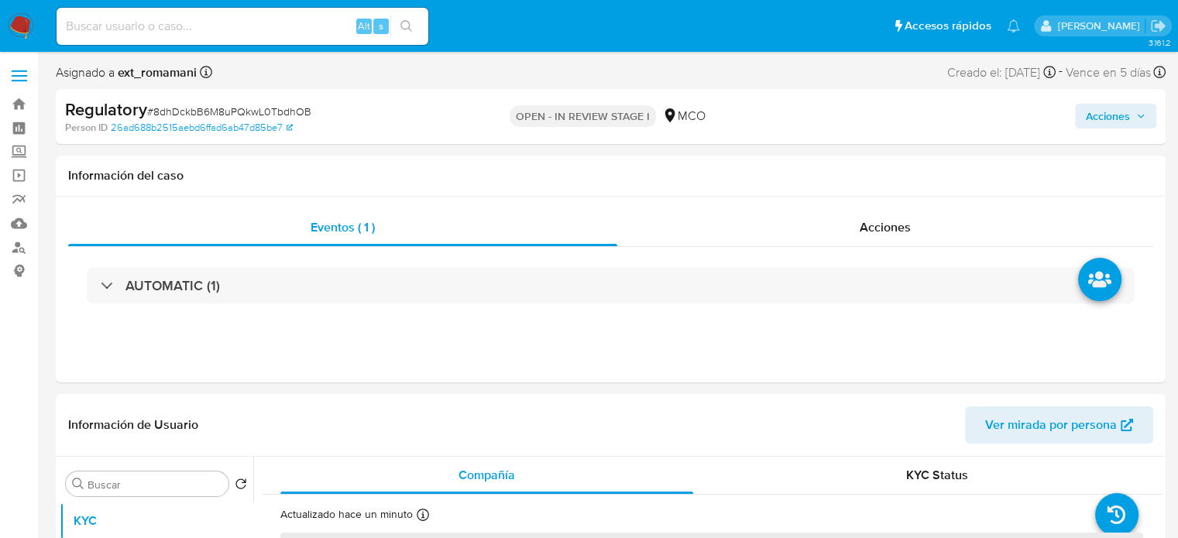
select select "10"
click at [821, 209] on div "Acciones" at bounding box center [885, 227] width 536 height 37
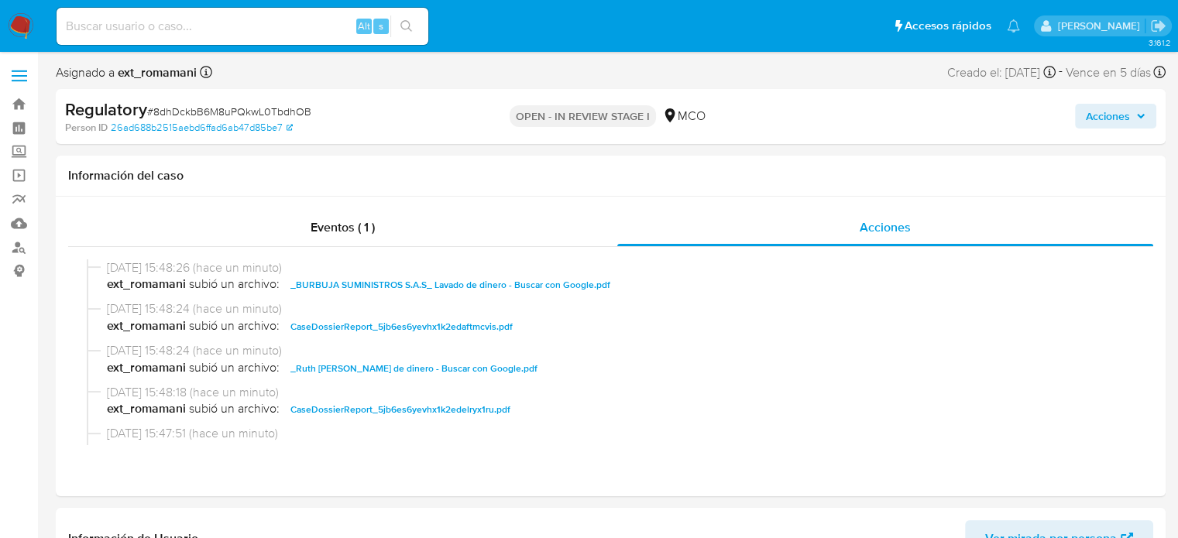
click at [1090, 111] on span "Acciones" at bounding box center [1108, 116] width 44 height 25
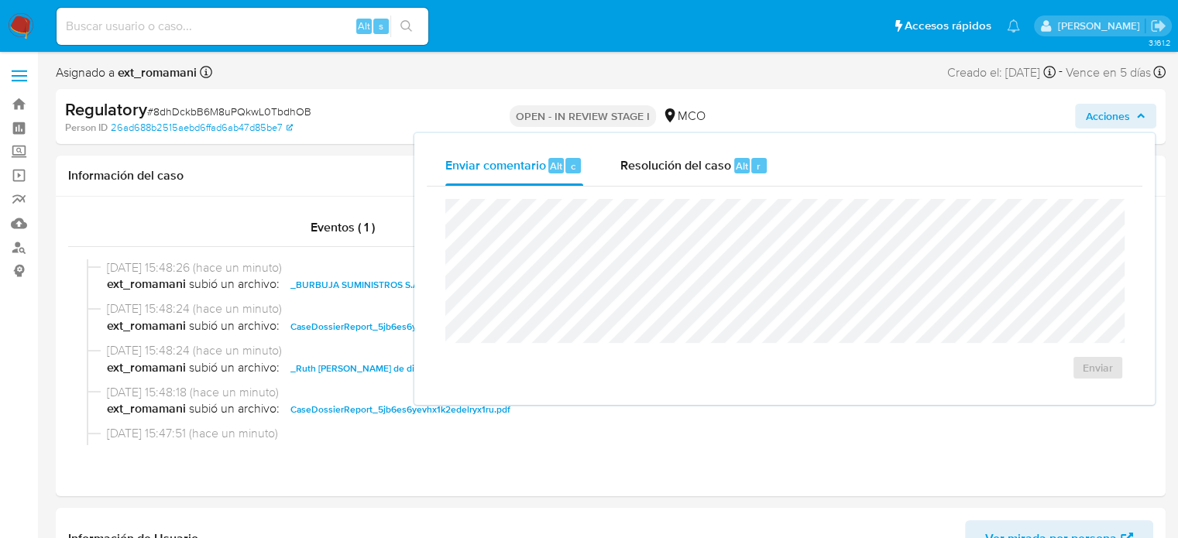
drag, startPoint x: 634, startPoint y: 167, endPoint x: 637, endPoint y: 197, distance: 30.3
click at [637, 169] on span "Resolución del caso" at bounding box center [675, 165] width 111 height 18
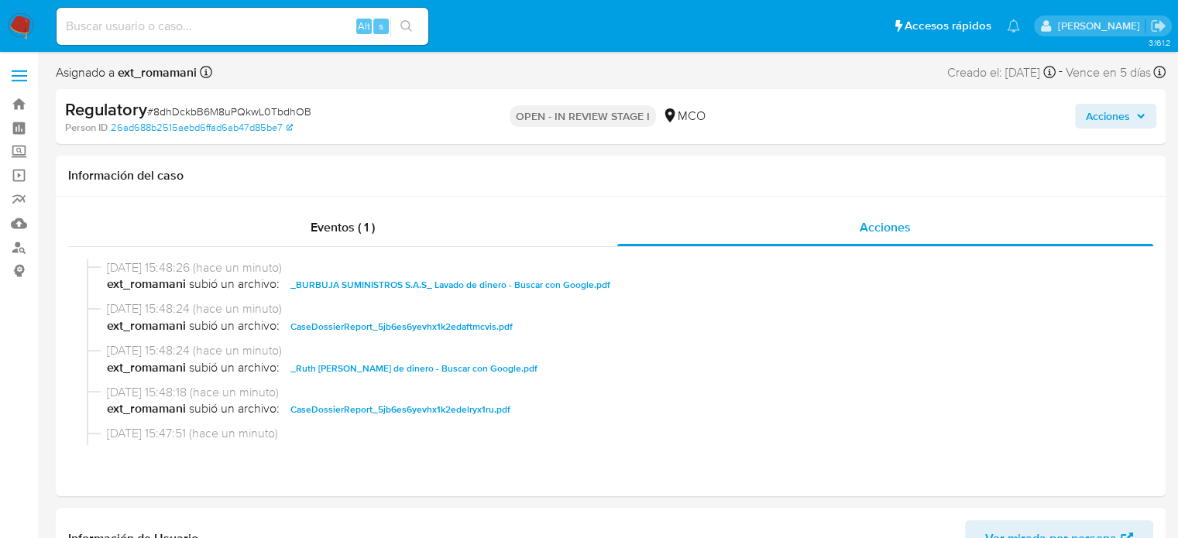
drag, startPoint x: 1111, startPoint y: 117, endPoint x: 1092, endPoint y: 126, distance: 20.8
click at [1107, 118] on span "Acciones" at bounding box center [1108, 116] width 44 height 25
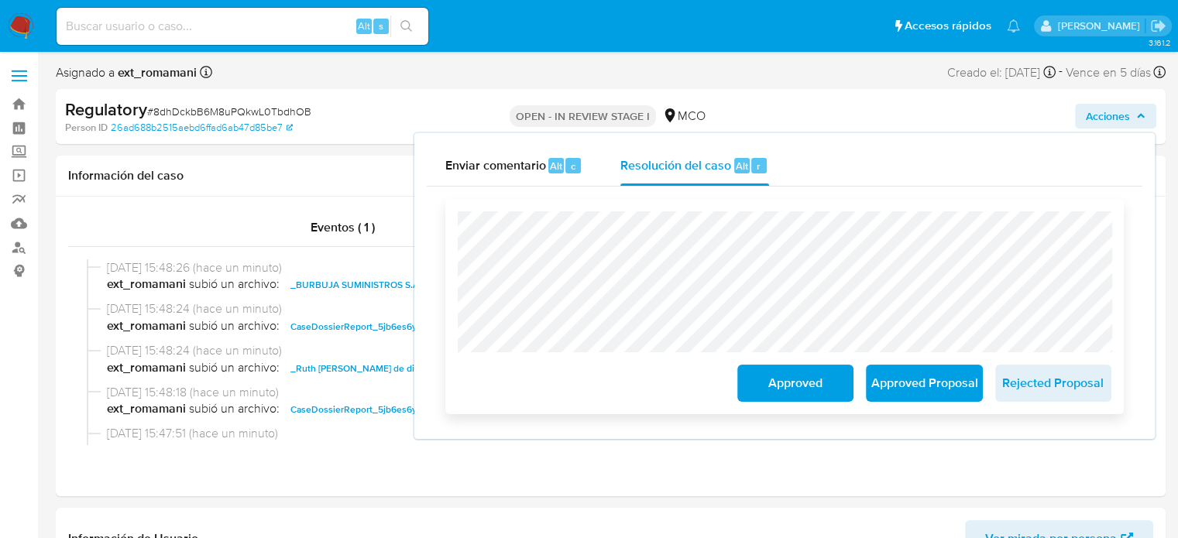
click at [760, 386] on span "Approved" at bounding box center [795, 383] width 76 height 34
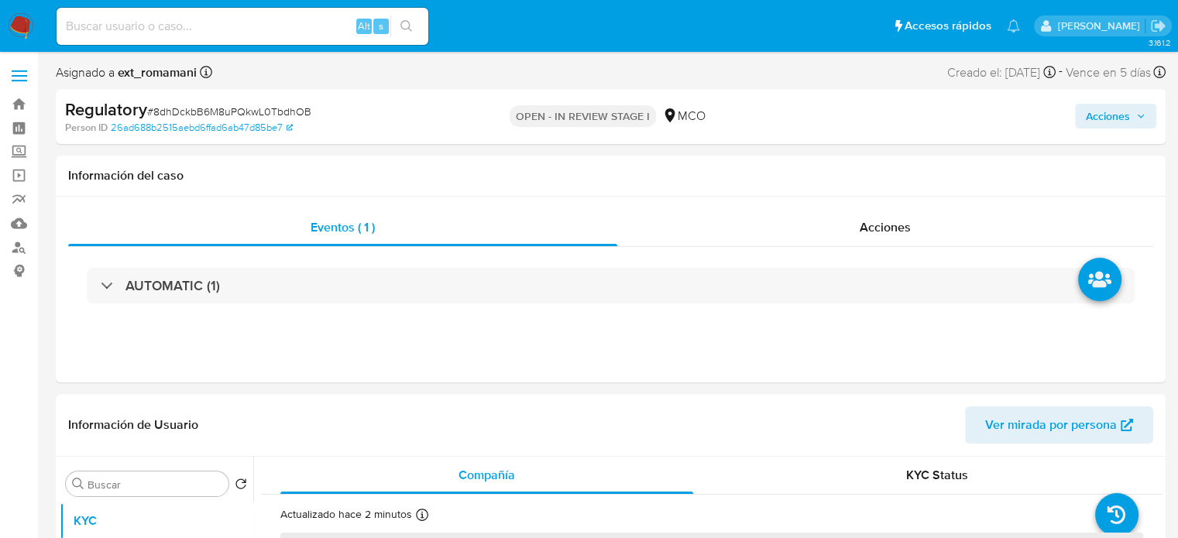
select select "10"
click at [753, 233] on div "Acciones" at bounding box center [885, 227] width 536 height 37
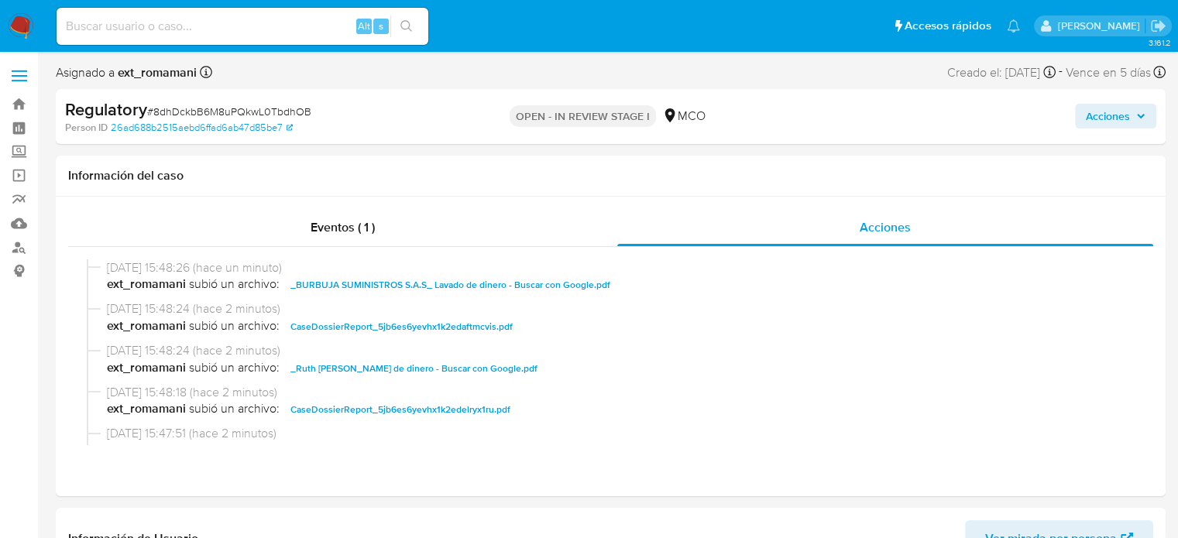
click at [1101, 115] on span "Acciones" at bounding box center [1108, 116] width 44 height 25
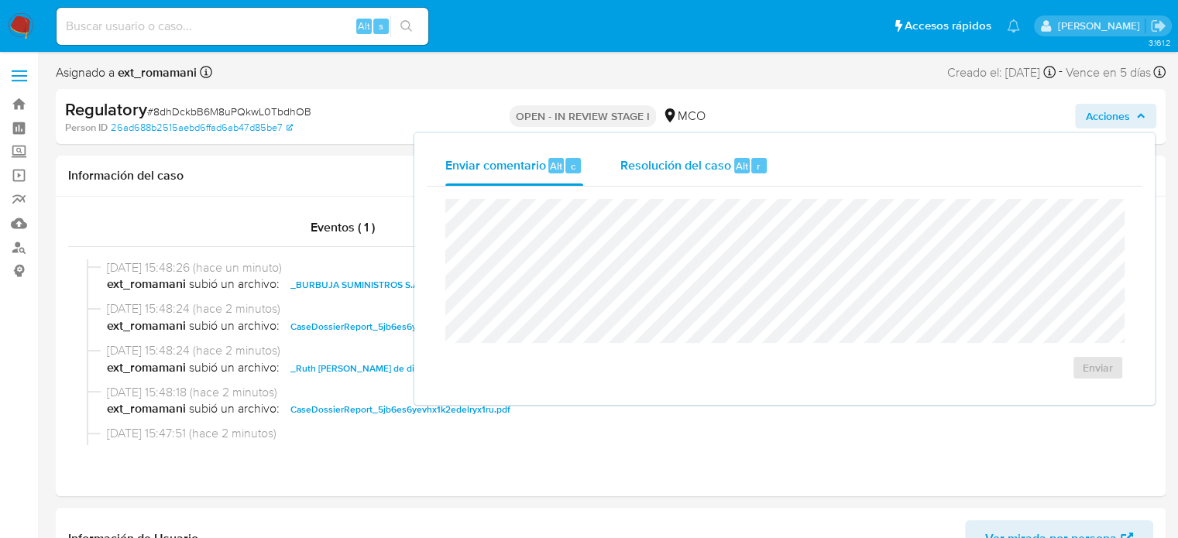
drag, startPoint x: 682, startPoint y: 160, endPoint x: 675, endPoint y: 169, distance: 11.2
click at [678, 163] on span "Resolución del caso" at bounding box center [675, 165] width 111 height 18
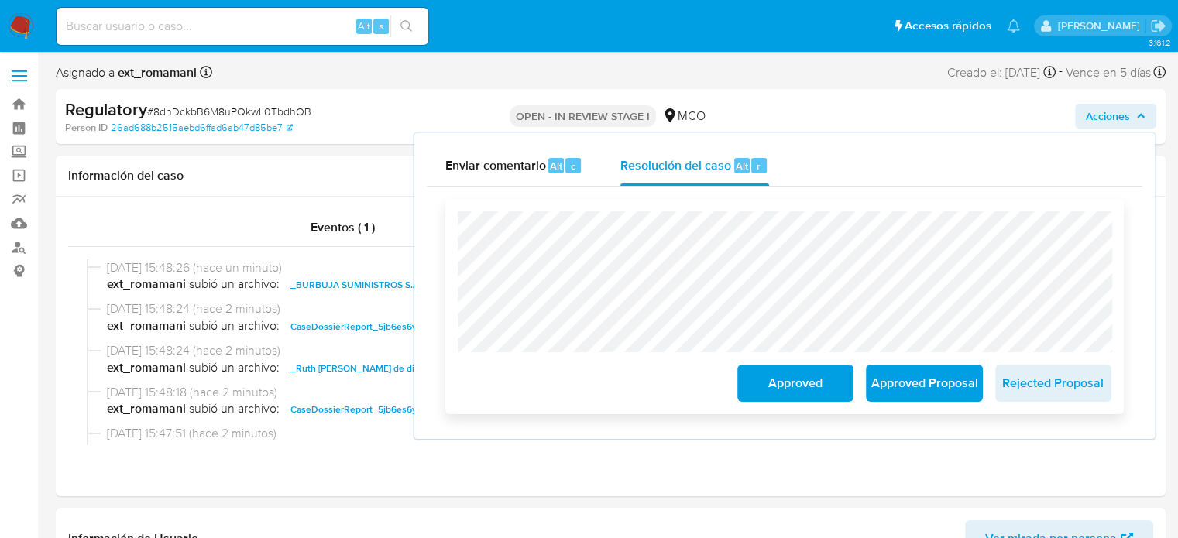
click at [790, 380] on span "Approved" at bounding box center [795, 383] width 76 height 34
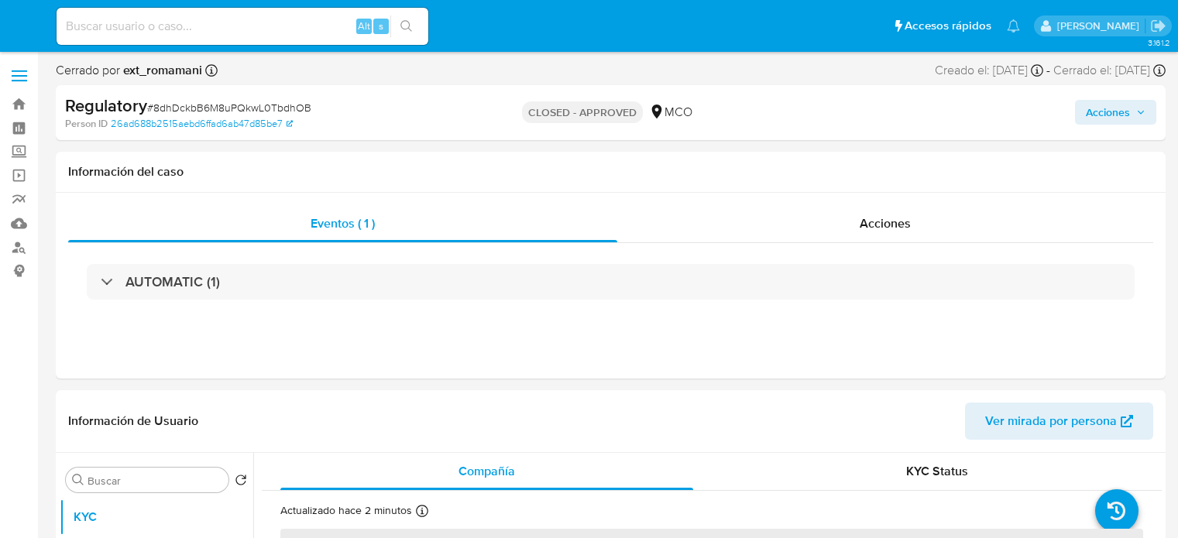
select select "10"
click at [897, 230] on span "Acciones" at bounding box center [885, 224] width 51 height 18
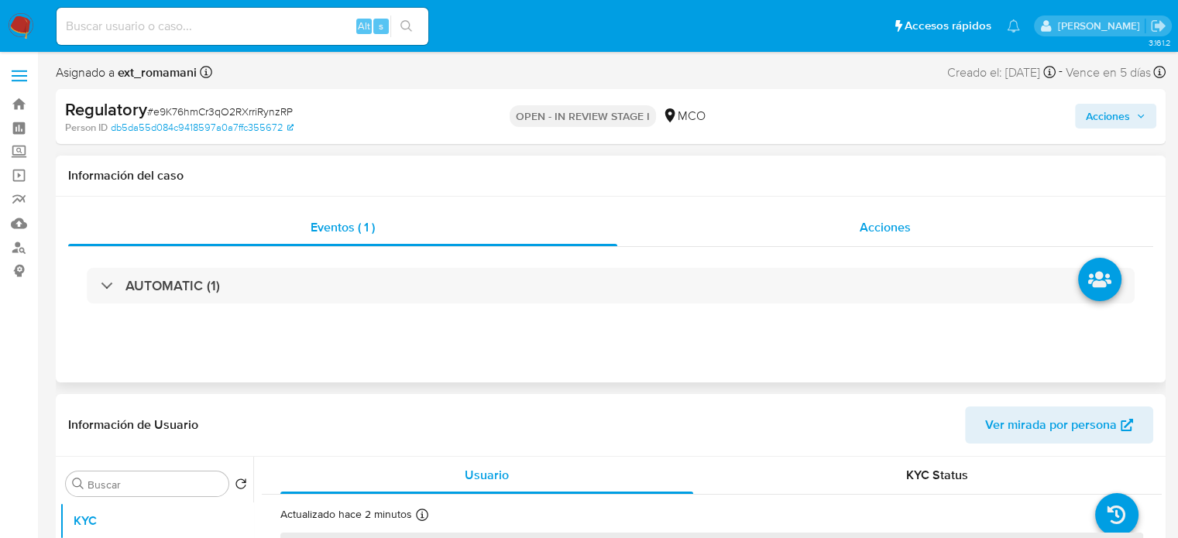
click at [838, 227] on div "Acciones" at bounding box center [885, 227] width 536 height 37
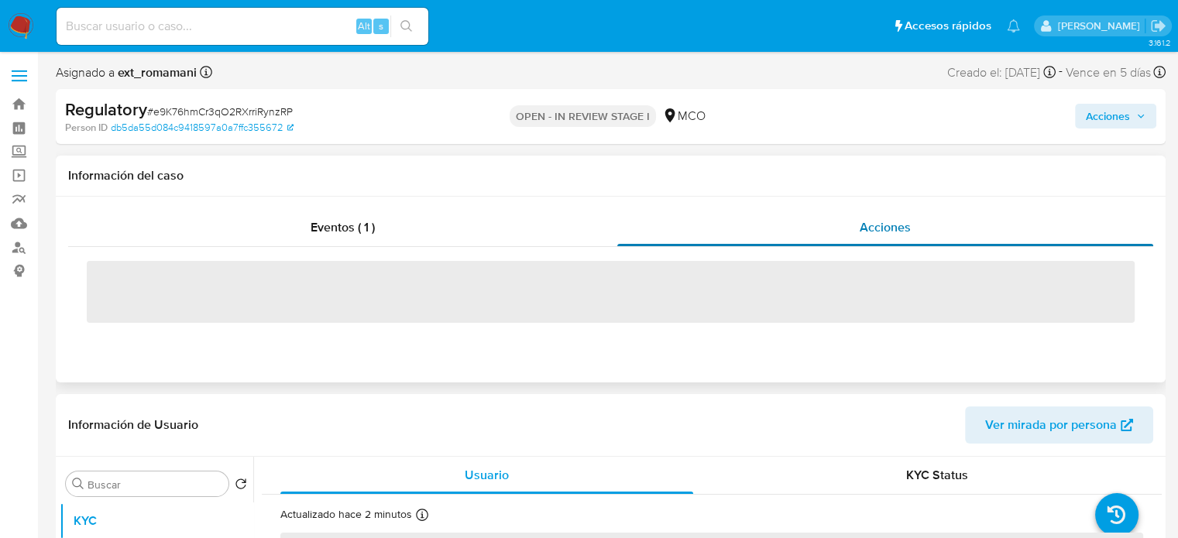
select select "10"
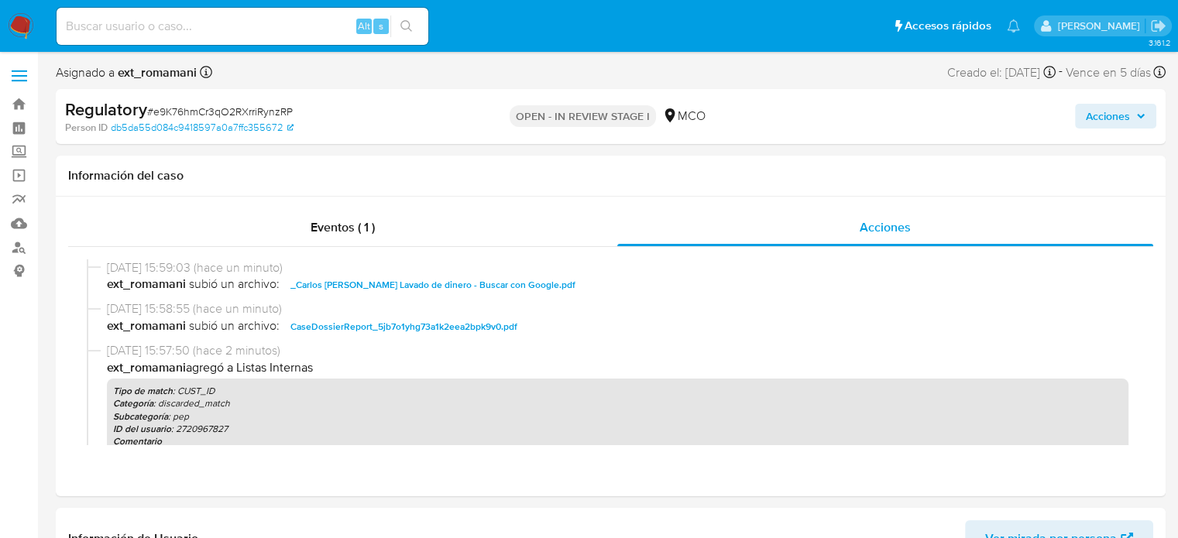
drag, startPoint x: 1105, startPoint y: 115, endPoint x: 1047, endPoint y: 118, distance: 58.2
click at [1103, 114] on span "Acciones" at bounding box center [1108, 116] width 44 height 25
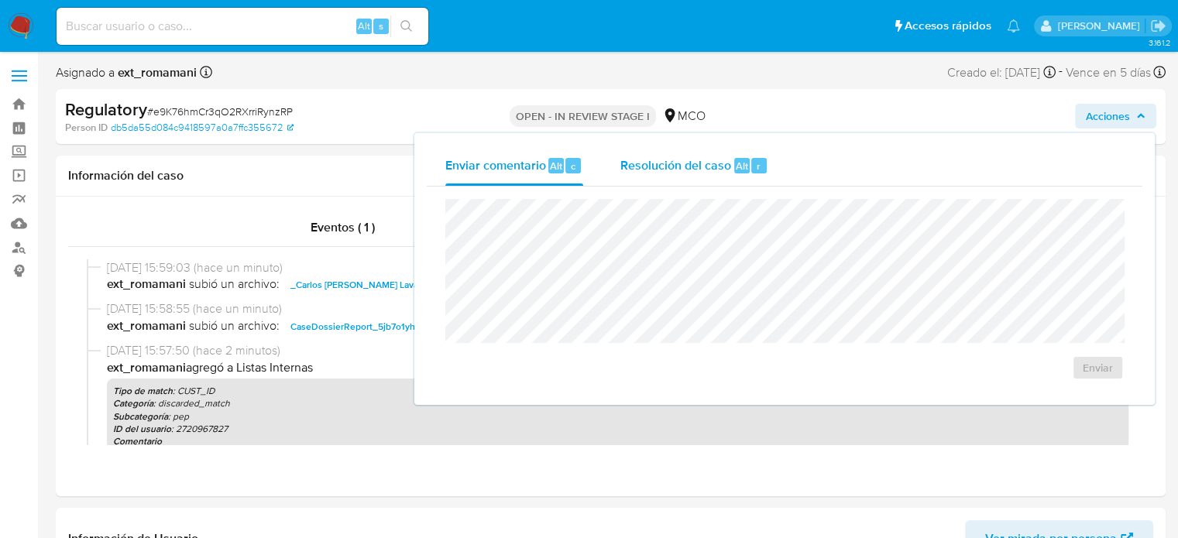
click at [657, 163] on span "Resolución del caso" at bounding box center [675, 165] width 111 height 18
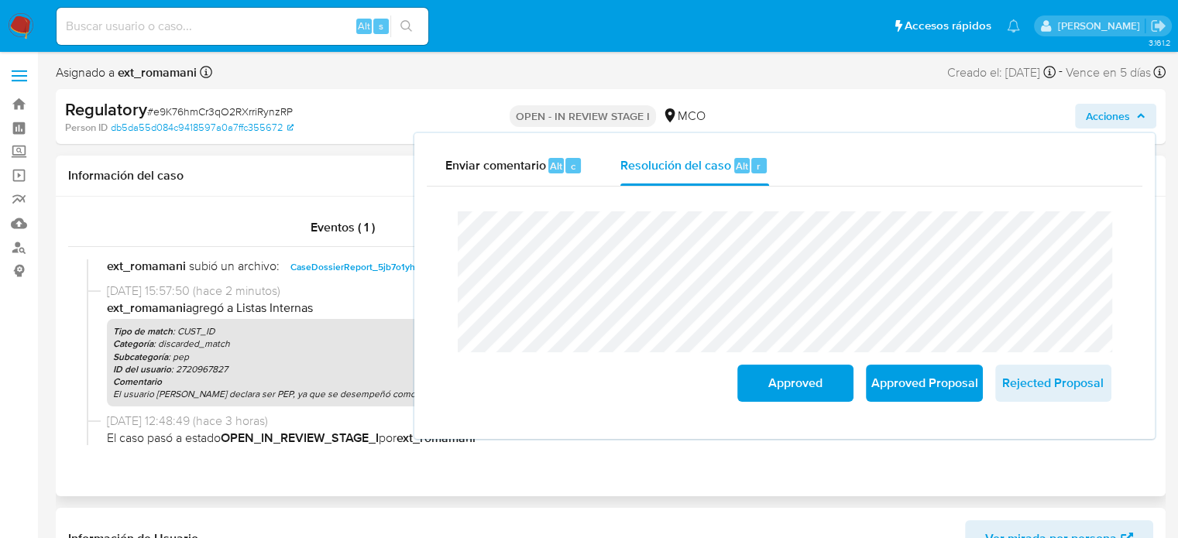
scroll to position [77, 0]
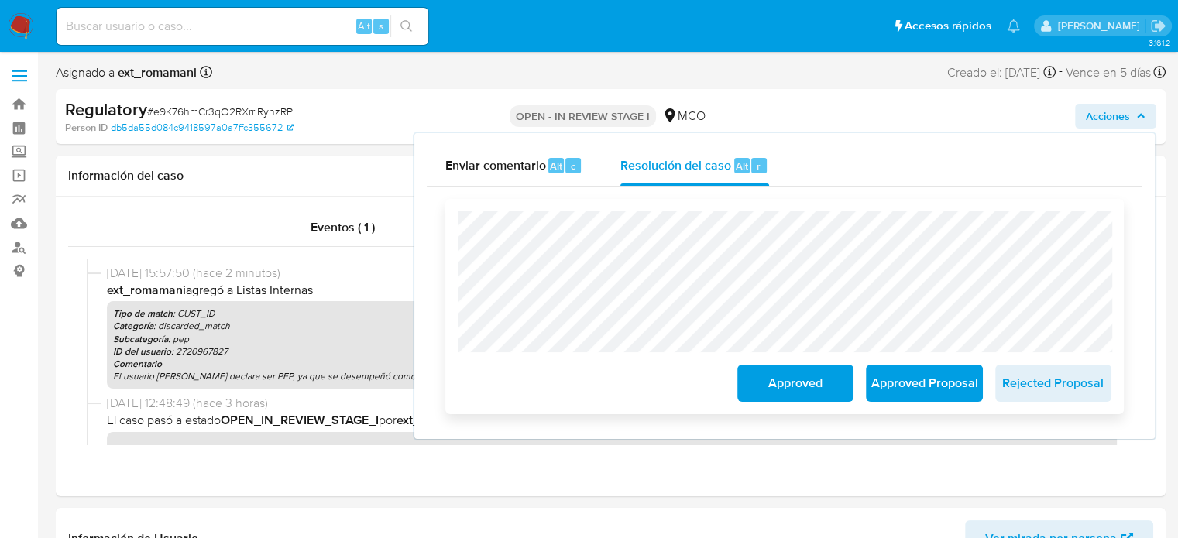
click at [779, 383] on span "Approved" at bounding box center [795, 383] width 76 height 34
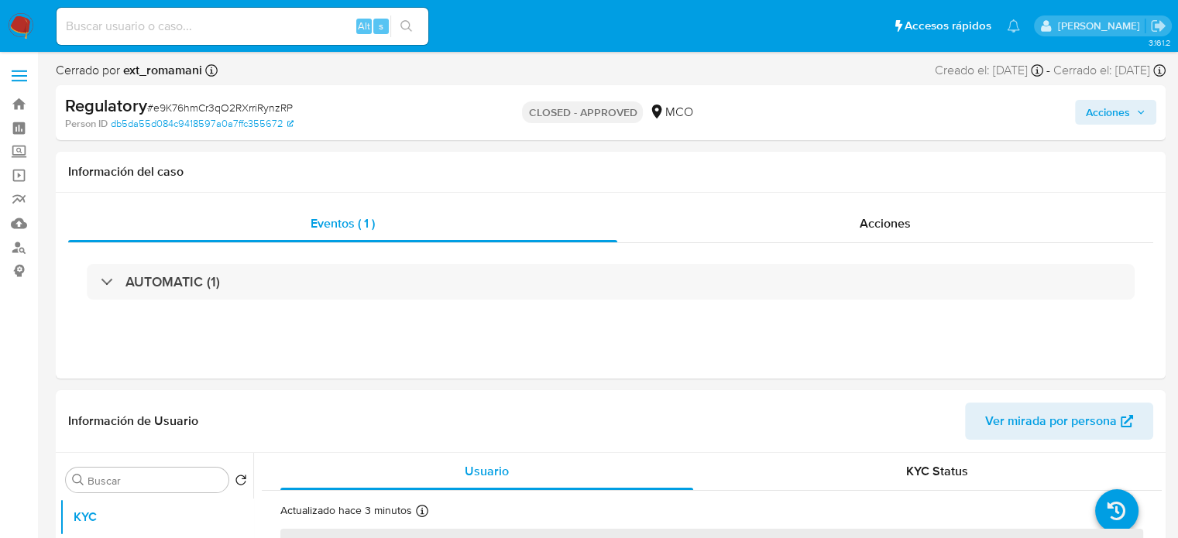
select select "10"
click at [862, 216] on span "Acciones" at bounding box center [885, 224] width 51 height 18
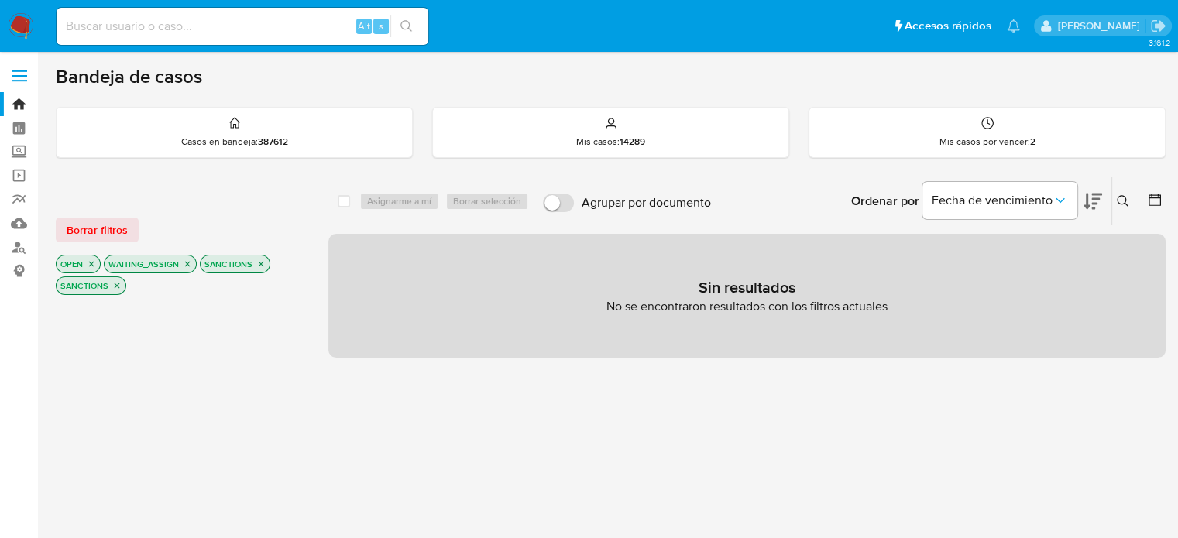
click at [256, 266] on icon "close-filter" at bounding box center [260, 263] width 9 height 9
click at [257, 263] on icon "close-filter" at bounding box center [260, 263] width 9 height 9
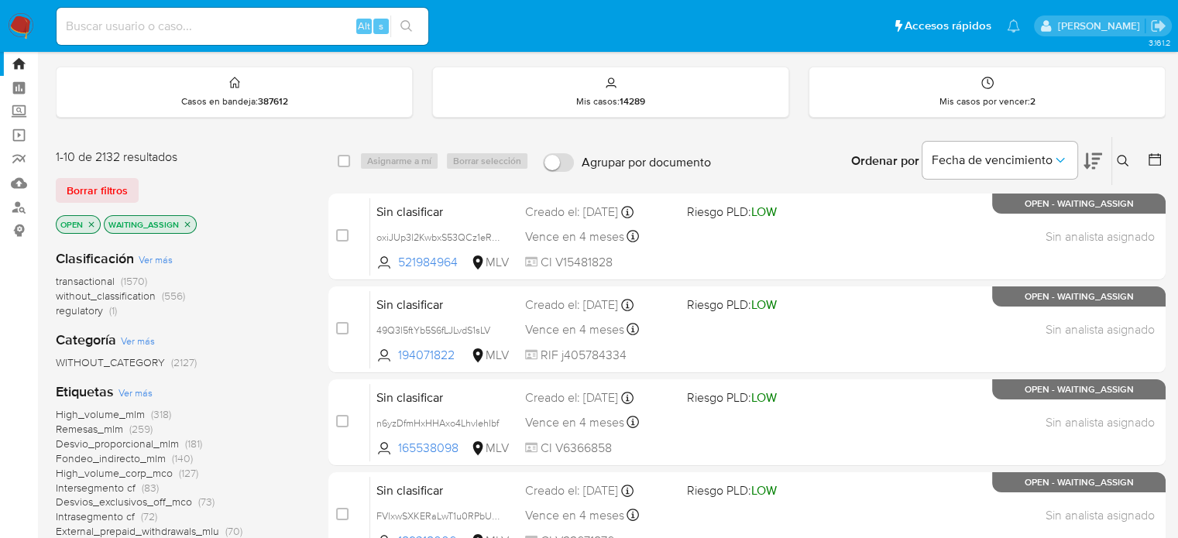
scroll to position [77, 0]
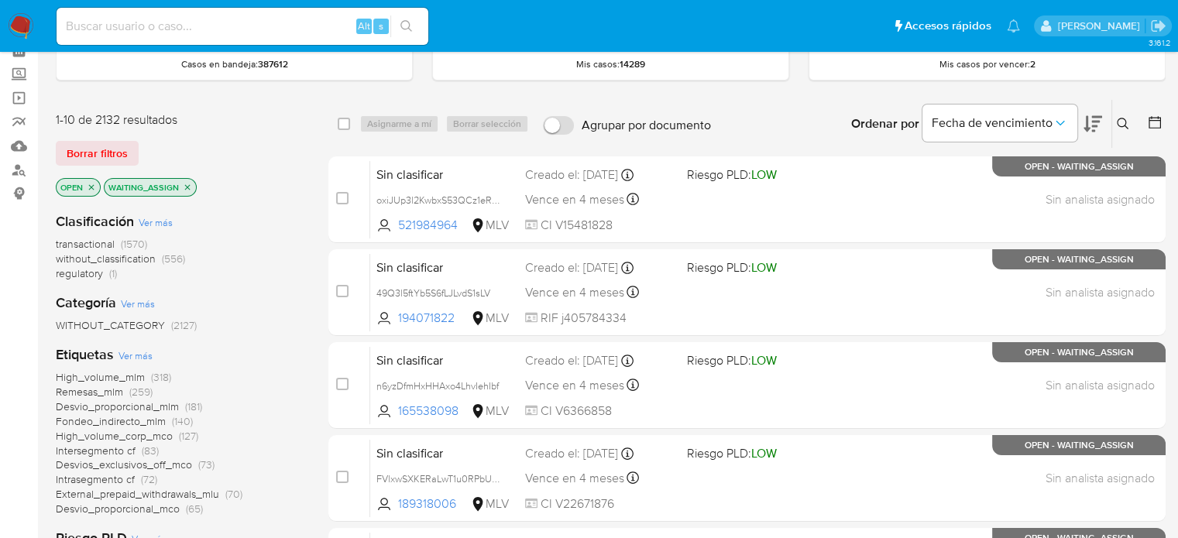
click at [88, 271] on span "regulatory" at bounding box center [79, 273] width 47 height 15
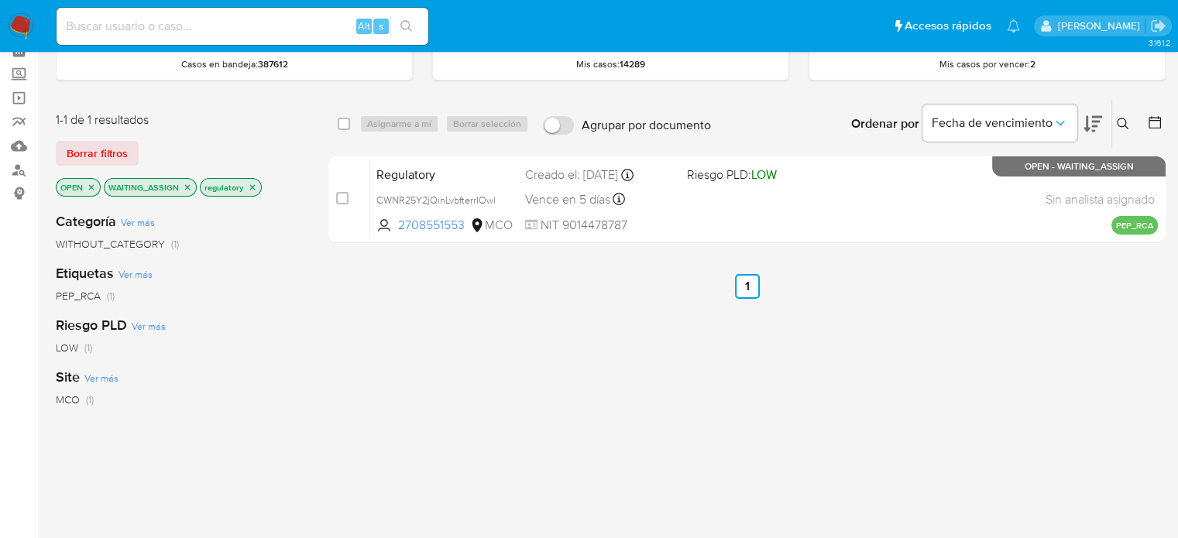
click at [184, 188] on icon "close-filter" at bounding box center [187, 187] width 9 height 9
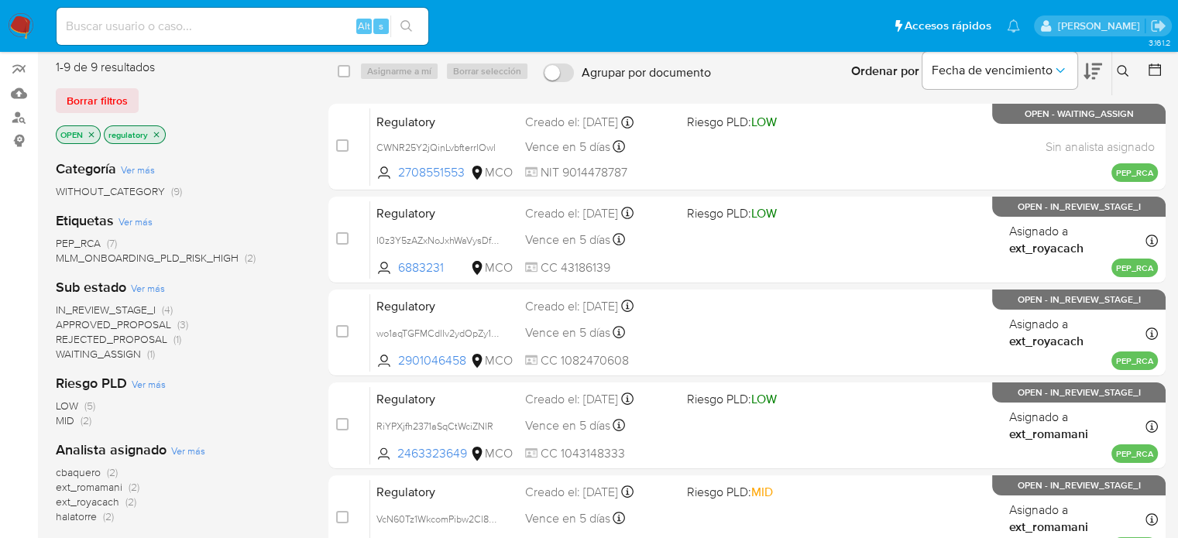
scroll to position [232, 0]
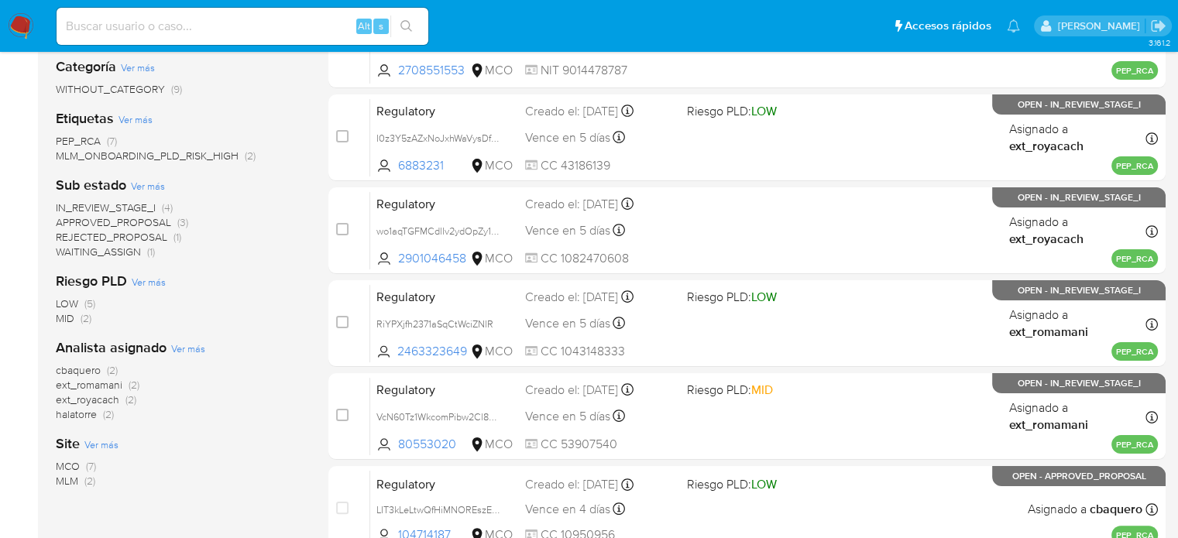
click at [127, 395] on span "(2)" at bounding box center [130, 399] width 11 height 15
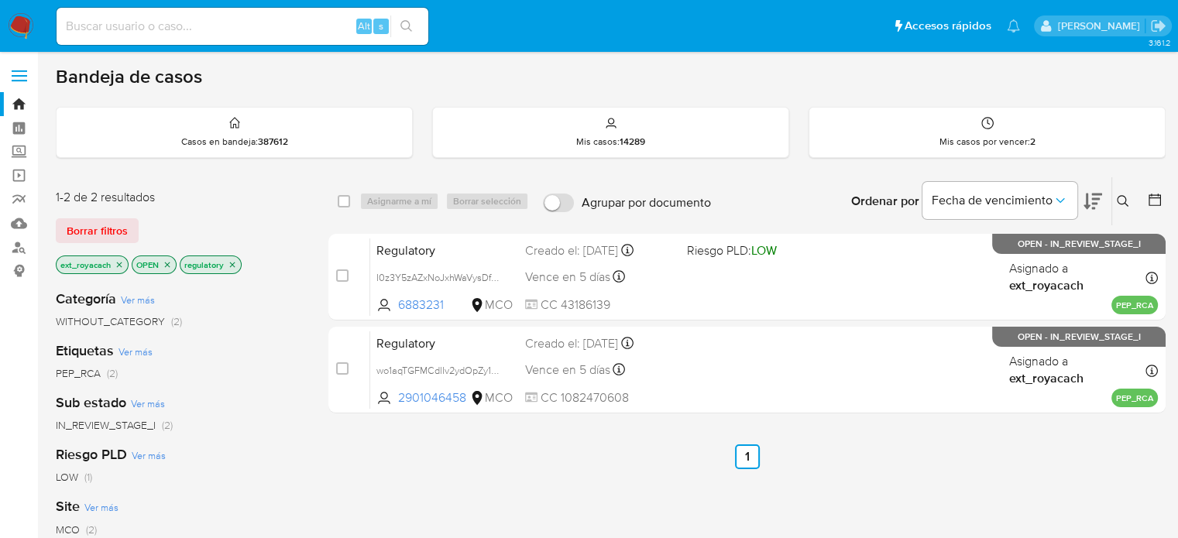
click at [230, 265] on icon "close-filter" at bounding box center [232, 264] width 5 height 5
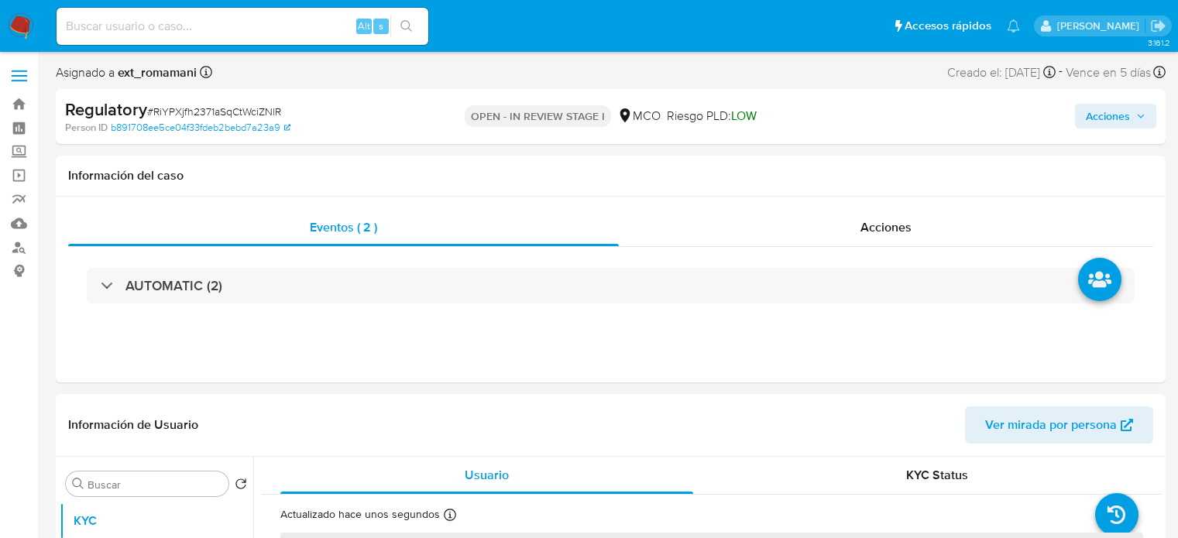
select select "10"
click at [768, 216] on div "Acciones" at bounding box center [886, 227] width 534 height 37
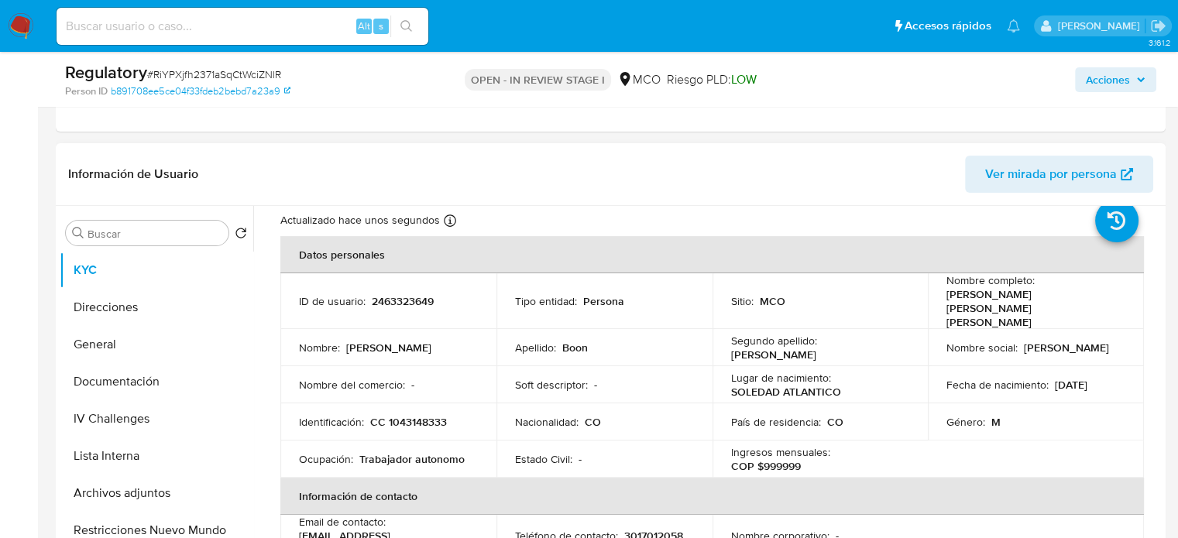
scroll to position [77, 0]
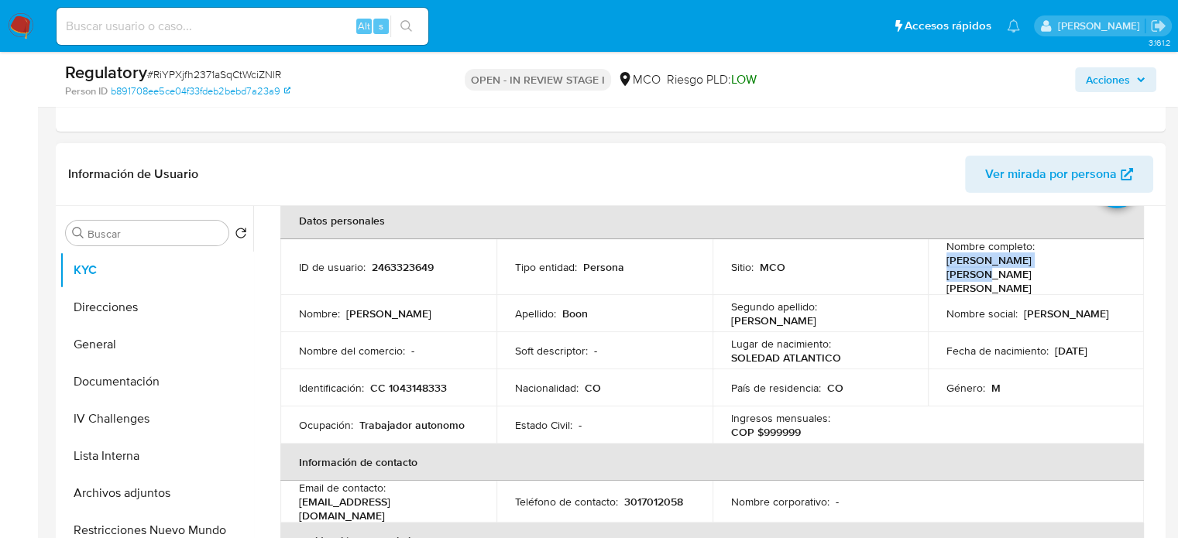
drag, startPoint x: 1073, startPoint y: 264, endPoint x: 936, endPoint y: 269, distance: 137.2
click at [936, 269] on td "Nombre completo : [PERSON_NAME] [PERSON_NAME] [PERSON_NAME]" at bounding box center [1036, 267] width 216 height 56
copy p "[PERSON_NAME] [PERSON_NAME] [PERSON_NAME]"
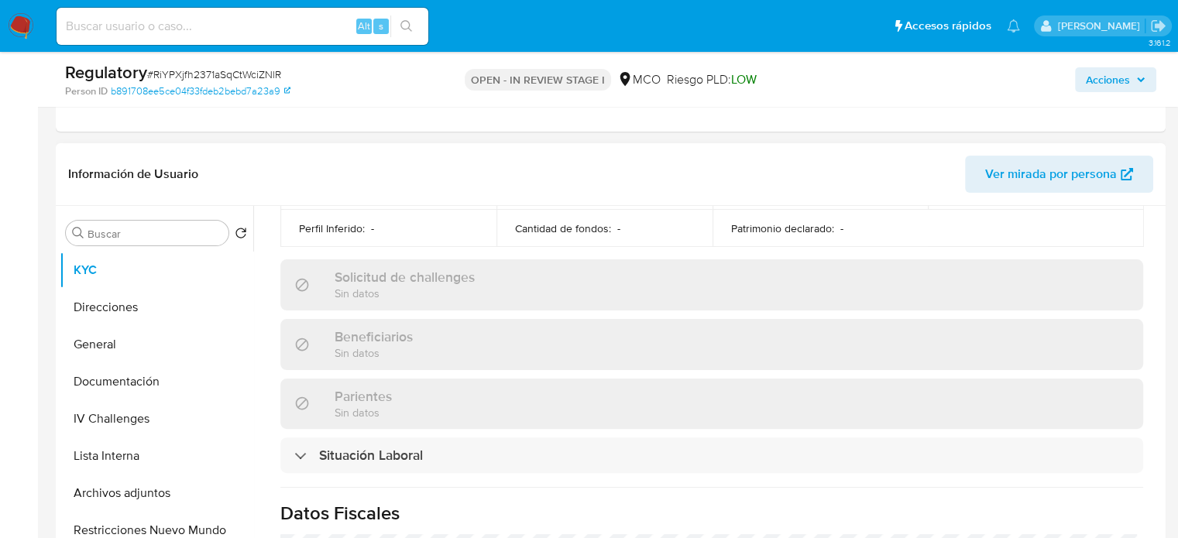
scroll to position [774, 0]
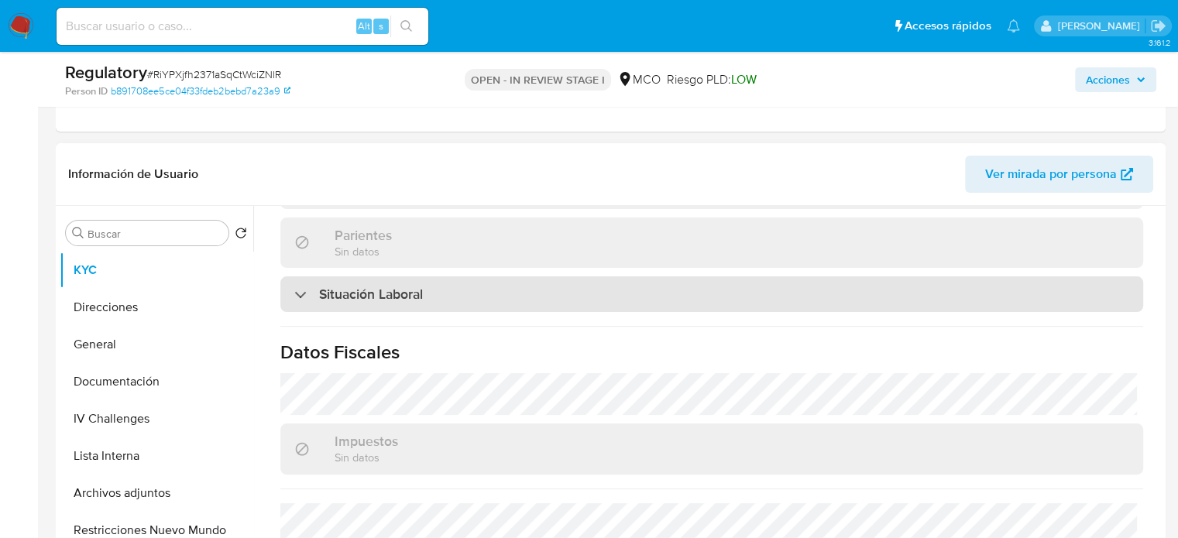
click at [407, 283] on div "Situación Laboral" at bounding box center [711, 294] width 863 height 36
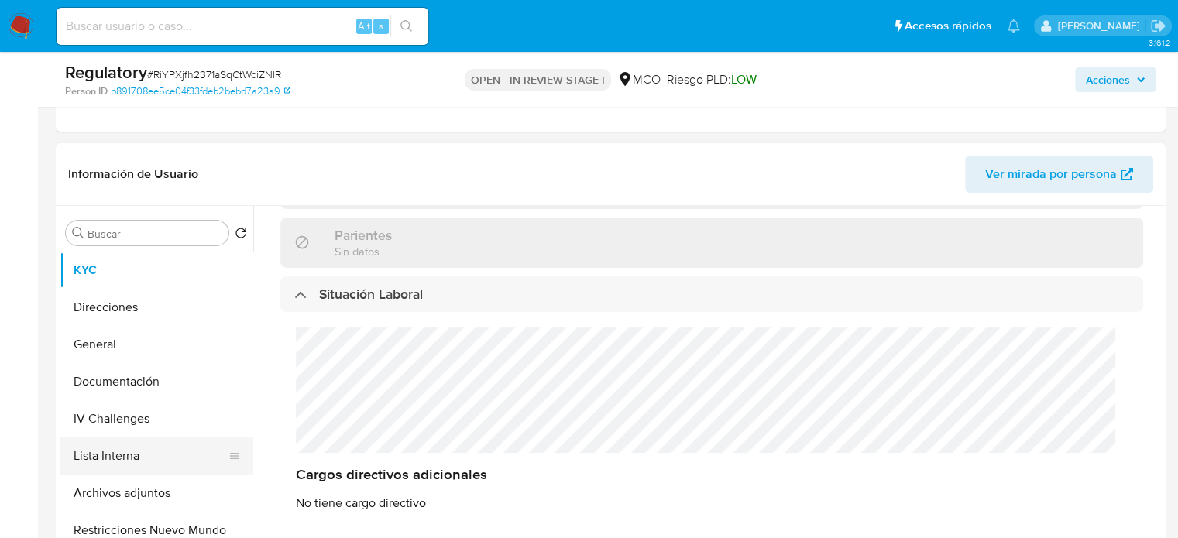
click at [138, 448] on button "Lista Interna" at bounding box center [150, 456] width 181 height 37
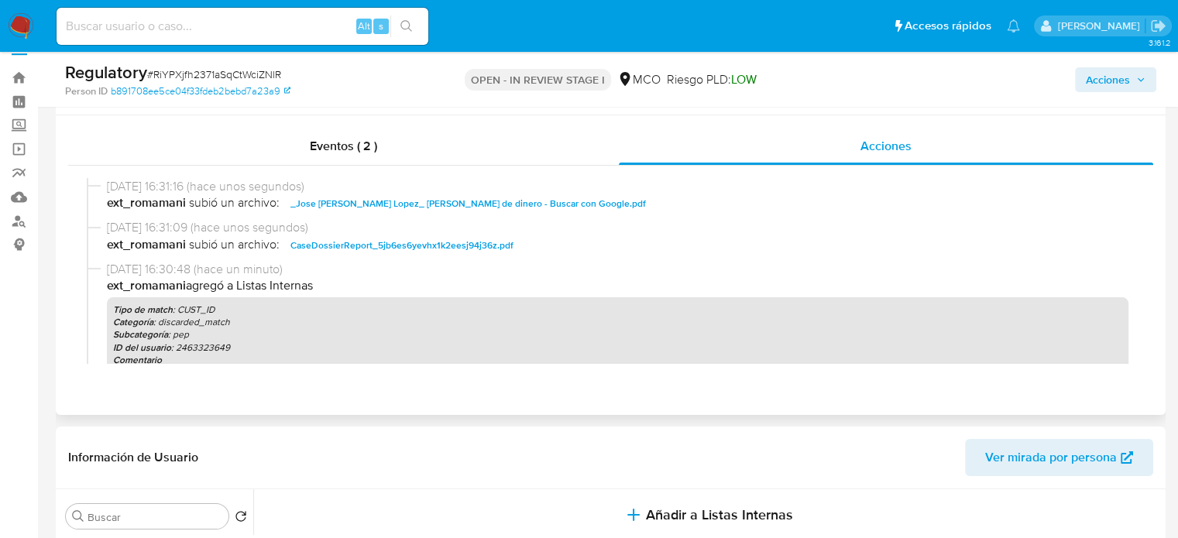
scroll to position [0, 0]
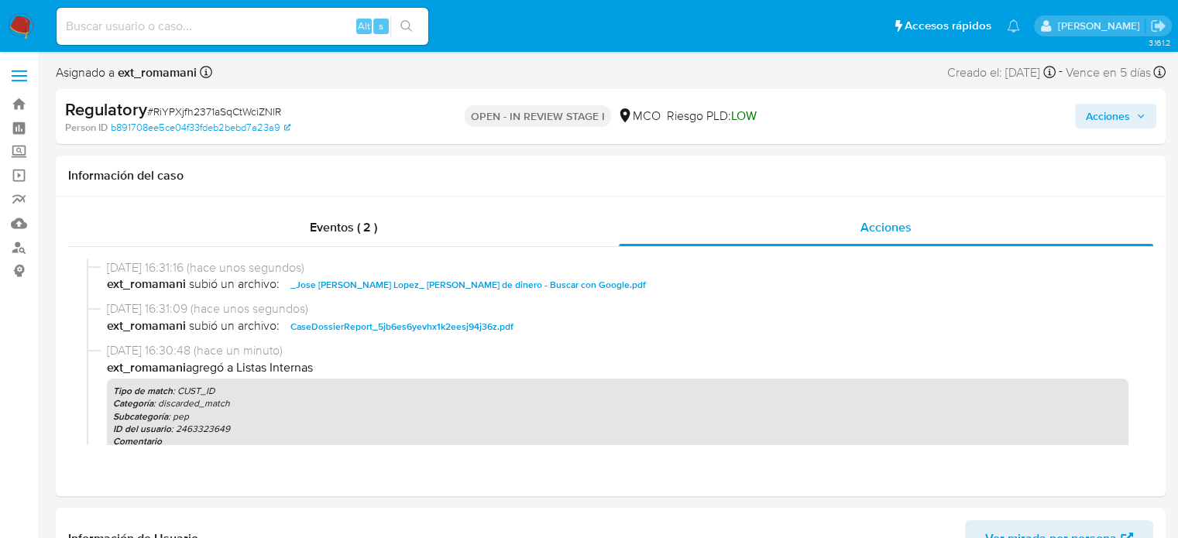
click at [1128, 114] on span "Acciones" at bounding box center [1108, 116] width 44 height 25
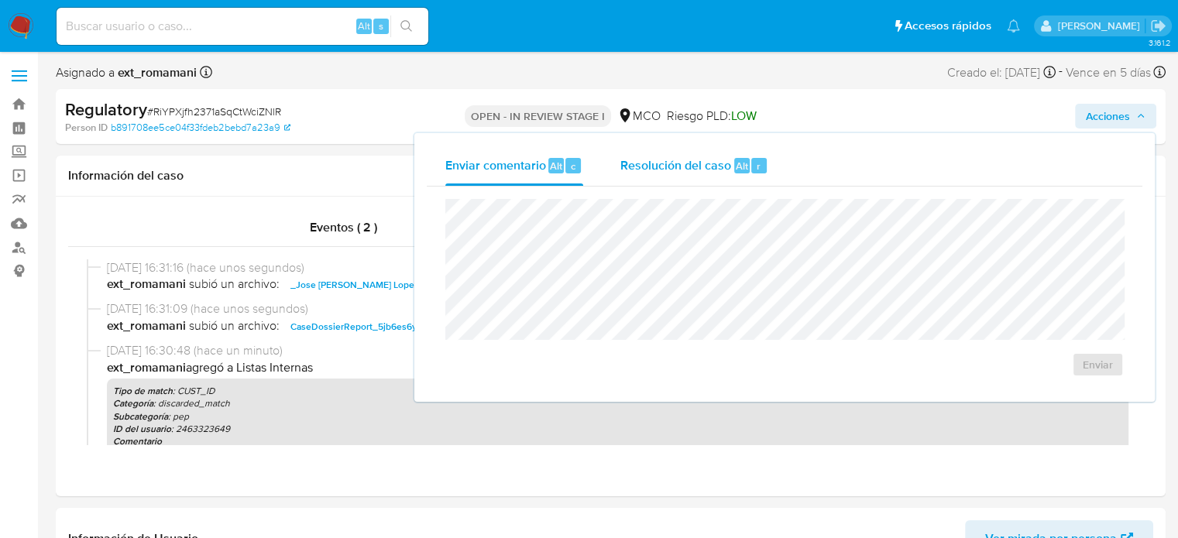
click at [704, 173] on span "Resolución del caso" at bounding box center [675, 165] width 111 height 18
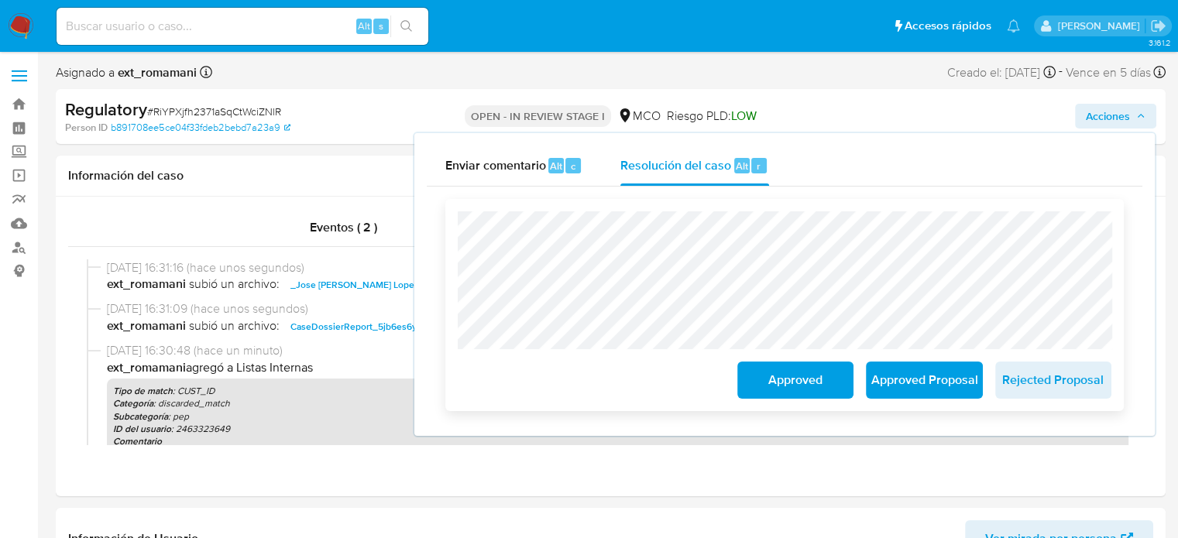
click at [788, 389] on span "Approved" at bounding box center [795, 380] width 76 height 34
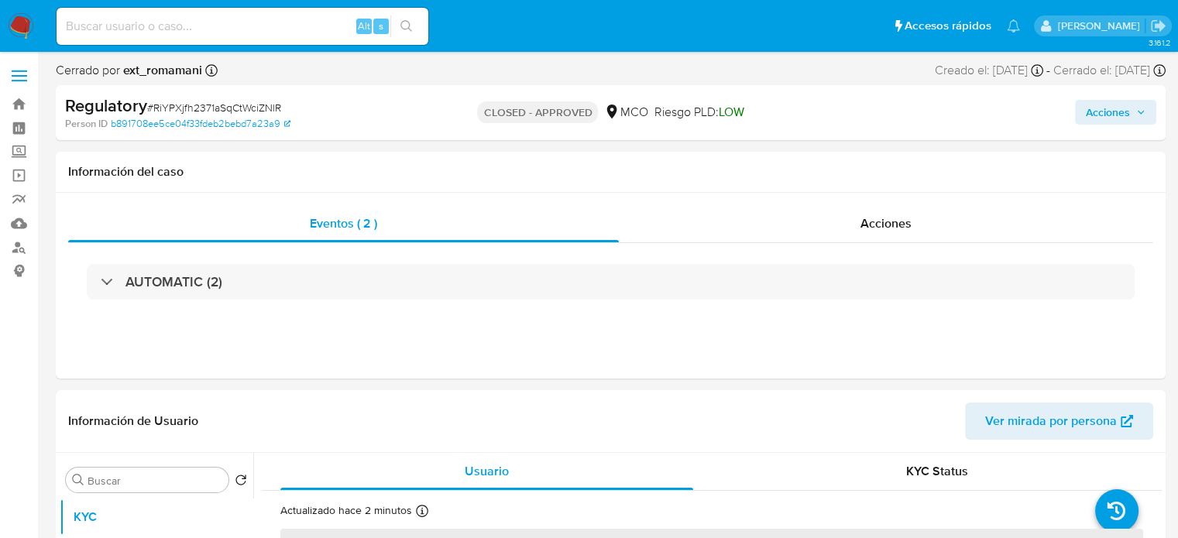
select select "10"
click at [862, 216] on span "Acciones" at bounding box center [885, 224] width 51 height 18
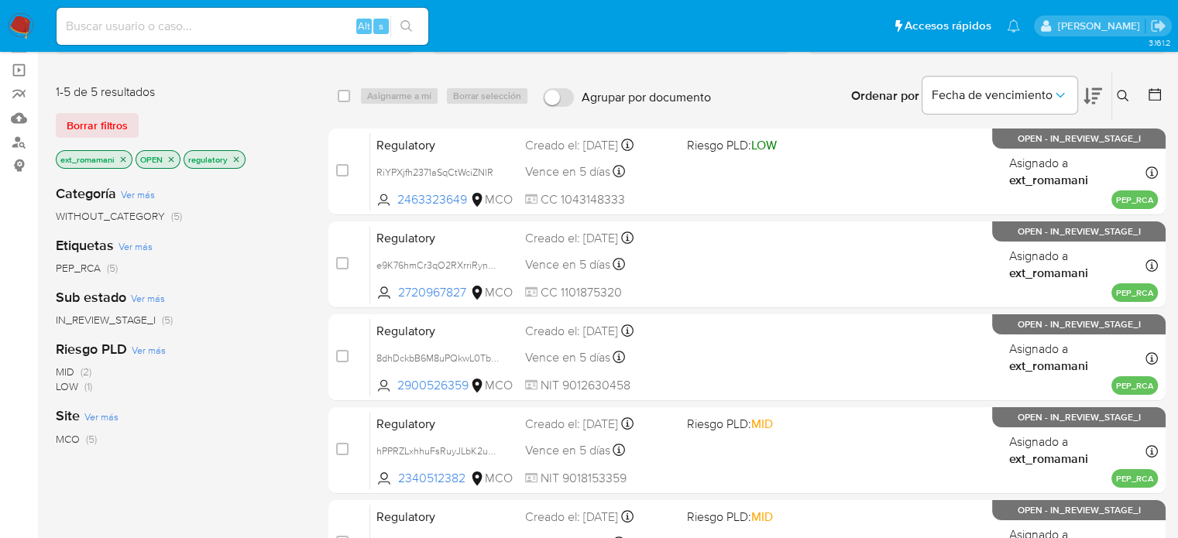
scroll to position [63, 0]
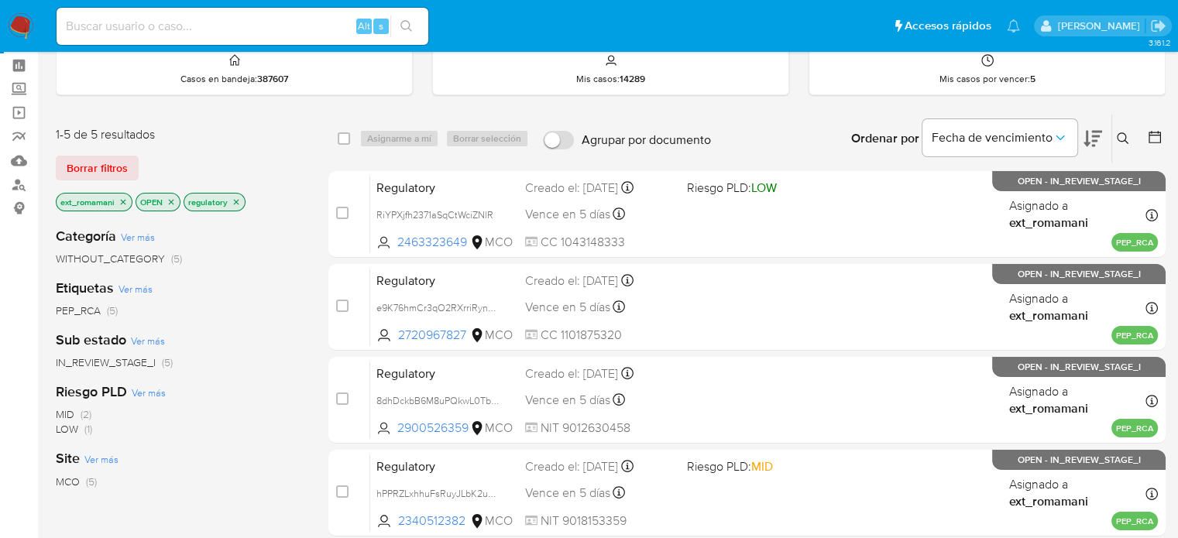
click at [22, 27] on img at bounding box center [21, 26] width 26 height 26
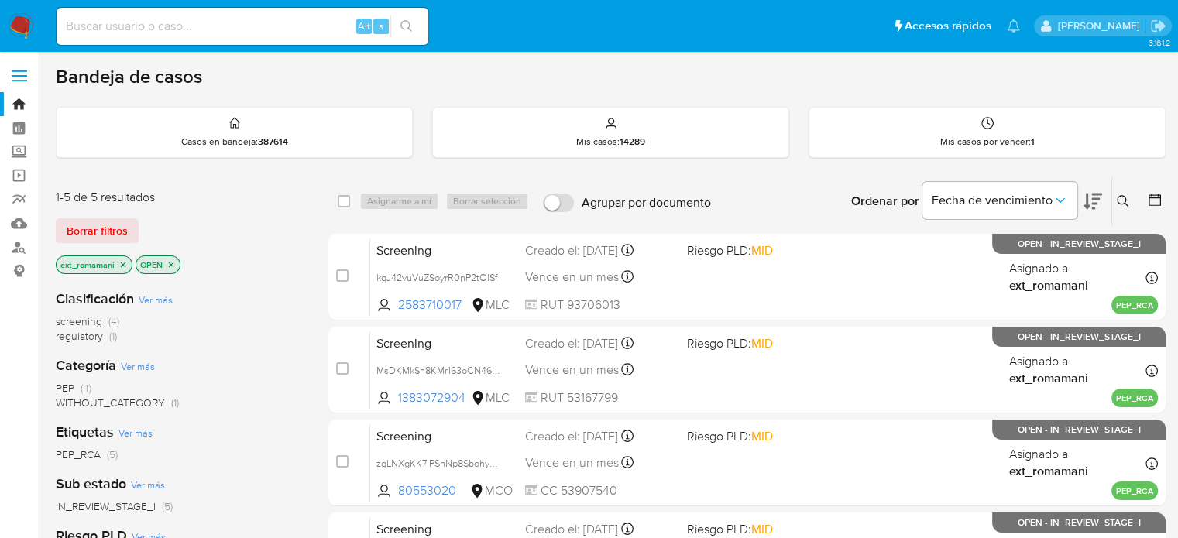
click at [107, 338] on span "regulatory (1)" at bounding box center [86, 336] width 61 height 15
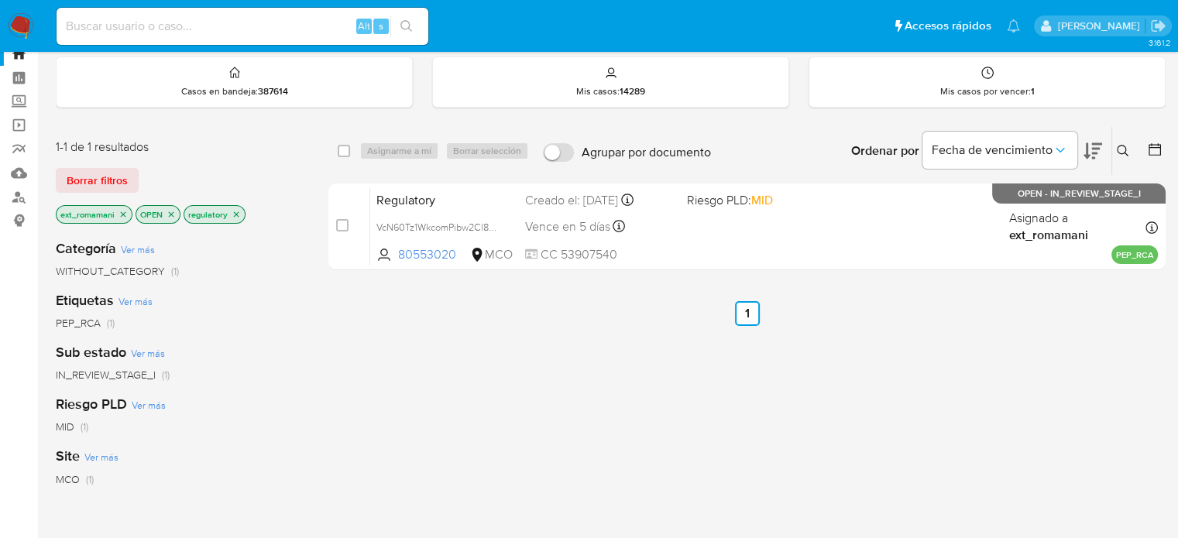
scroll to position [77, 0]
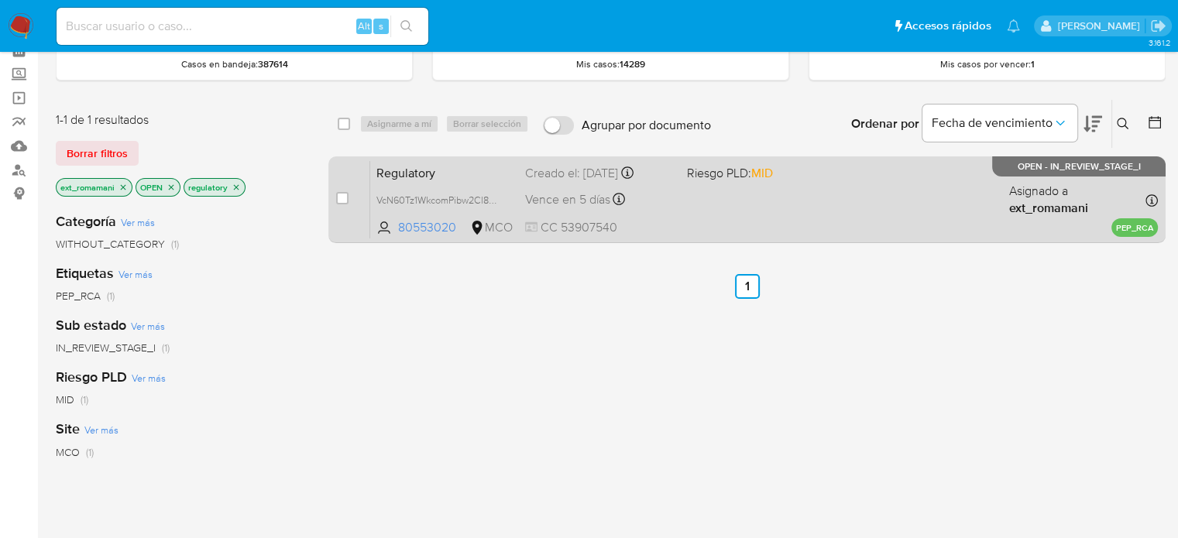
click at [654, 194] on div "Vence en 5 días Vence el 07/10/2025 09:08:39" at bounding box center [599, 199] width 149 height 21
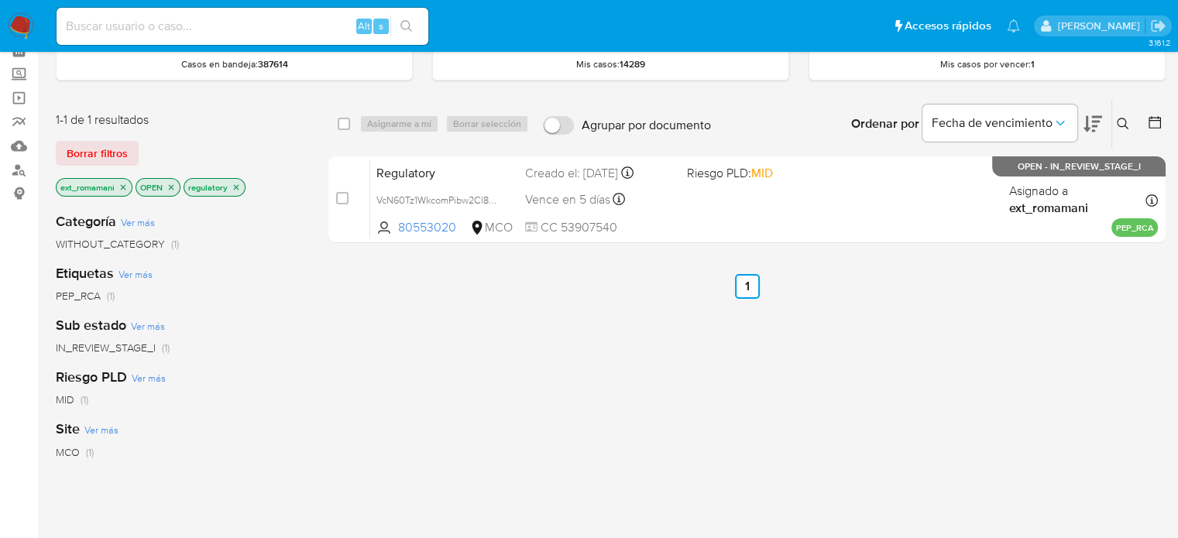
click at [238, 188] on p "regulatory" at bounding box center [214, 187] width 60 height 17
click at [236, 188] on icon "close-filter" at bounding box center [236, 187] width 9 height 9
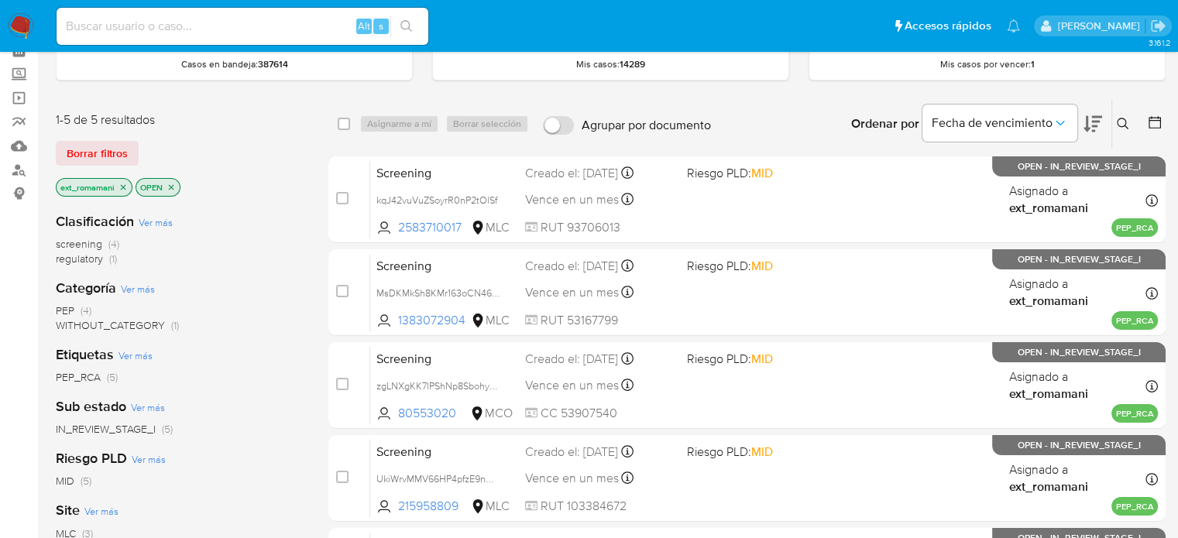
click at [77, 309] on span "PEP (4)" at bounding box center [74, 311] width 36 height 15
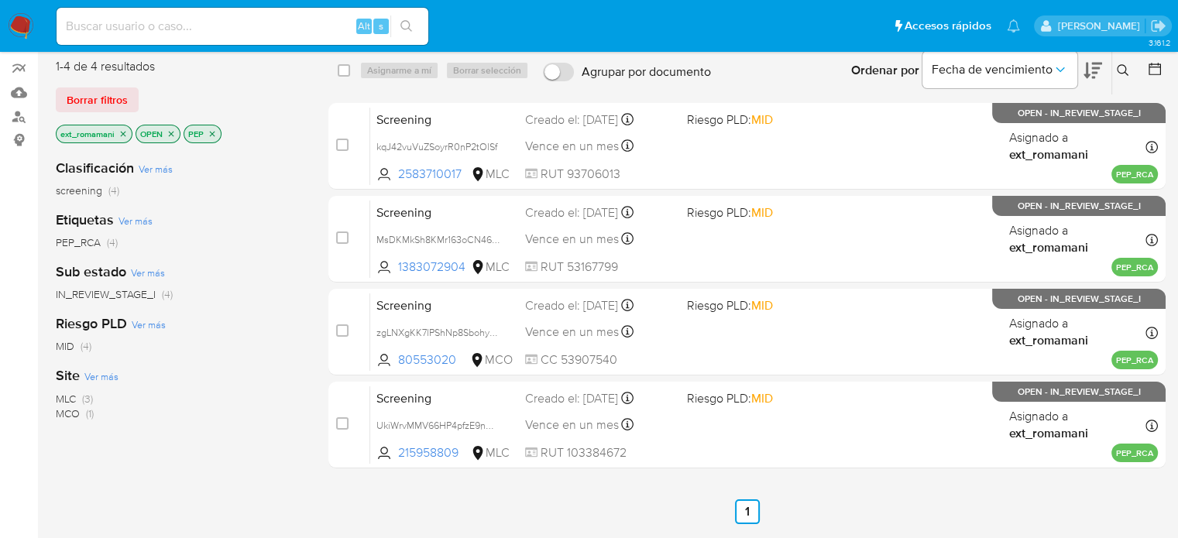
scroll to position [155, 0]
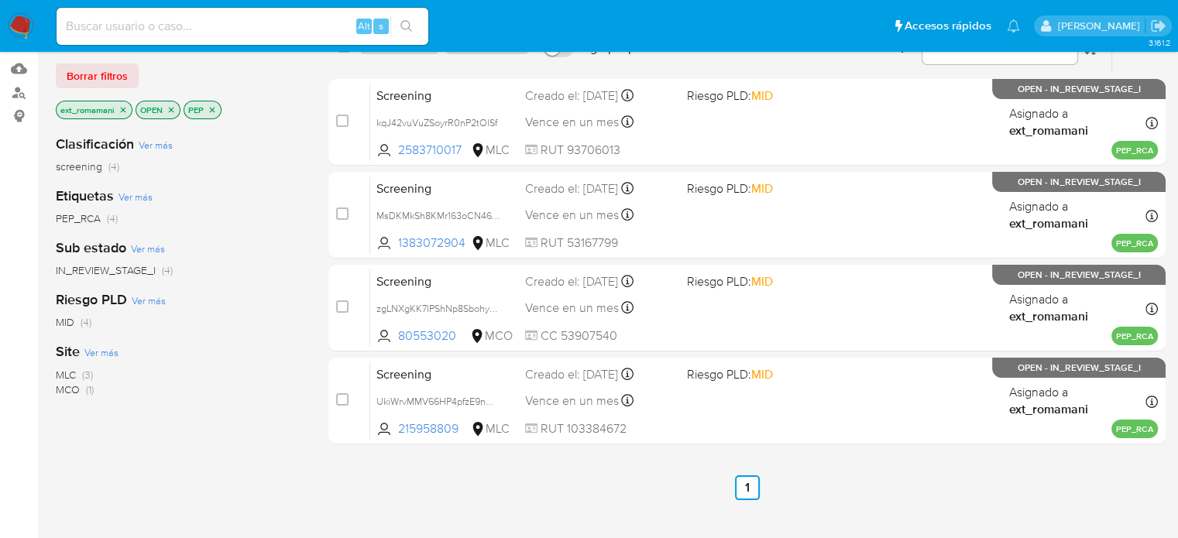
click at [15, 26] on img at bounding box center [21, 26] width 26 height 26
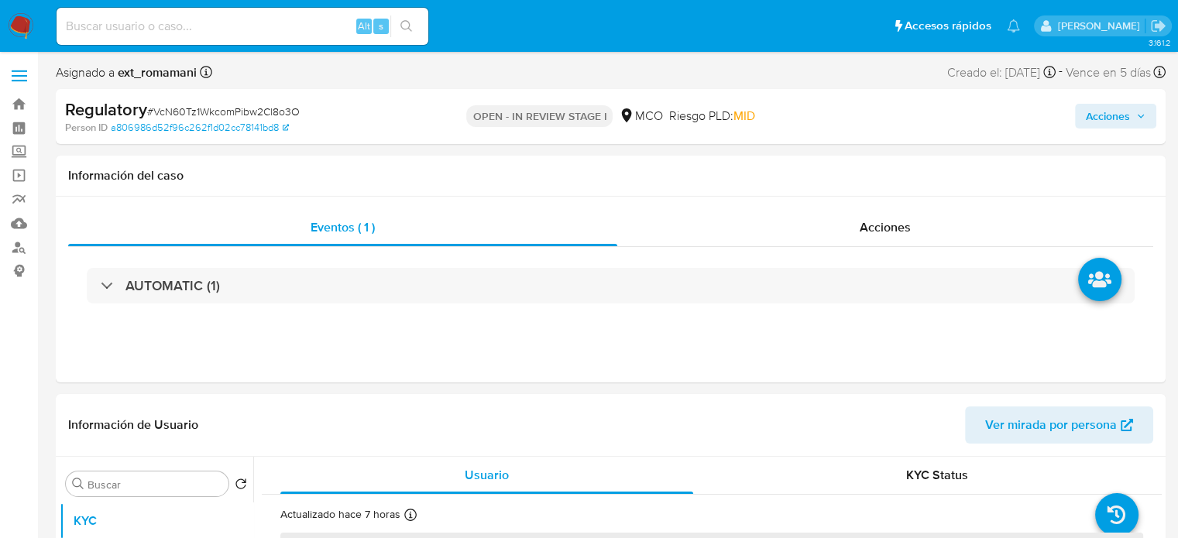
select select "10"
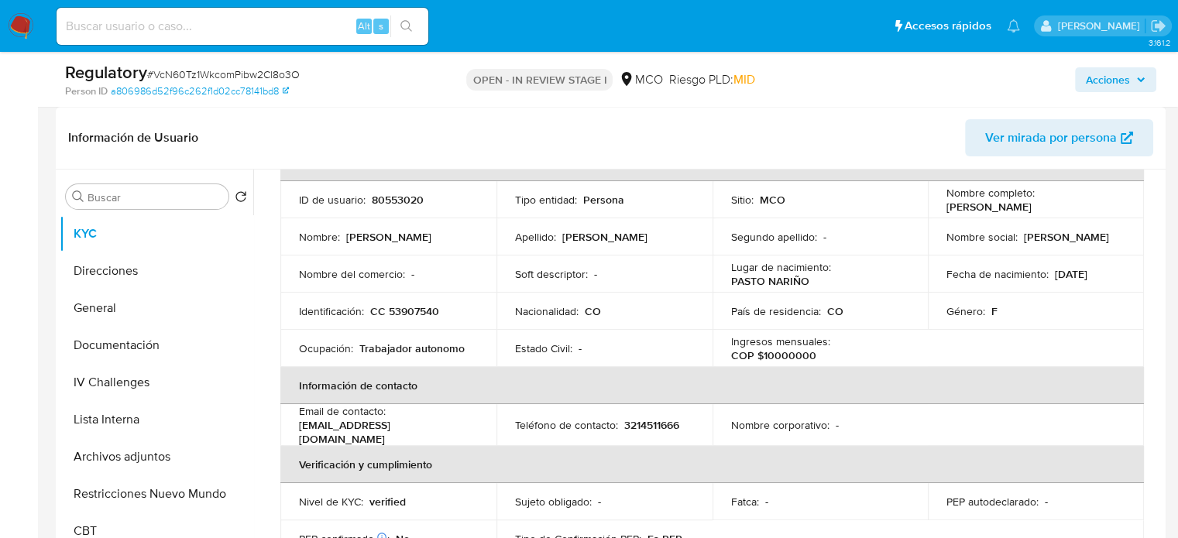
scroll to position [77, 0]
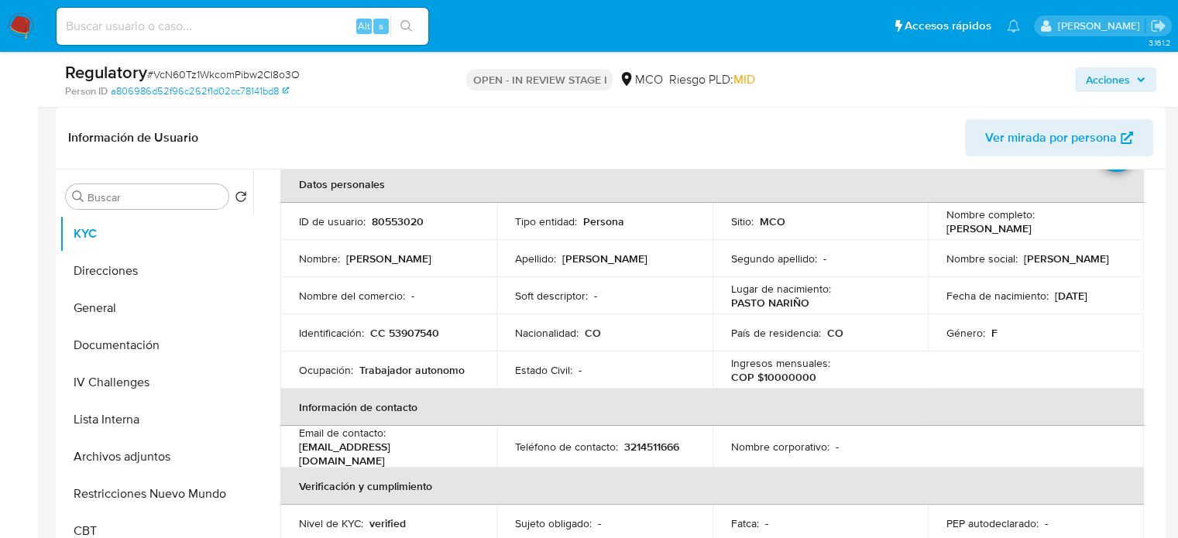
drag, startPoint x: 1087, startPoint y: 227, endPoint x: 942, endPoint y: 234, distance: 145.8
click at [946, 234] on div "Nombre completo : Maria Mercedes Arellano Ortiz" at bounding box center [1035, 222] width 179 height 28
copy p "[PERSON_NAME]"
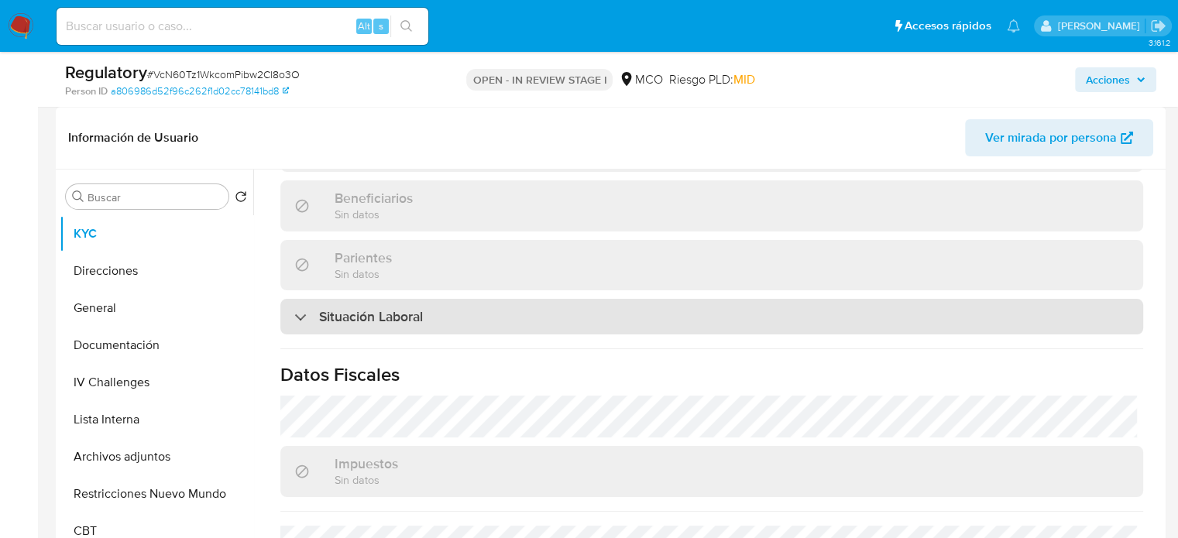
click at [467, 312] on div "Situación Laboral" at bounding box center [711, 317] width 863 height 36
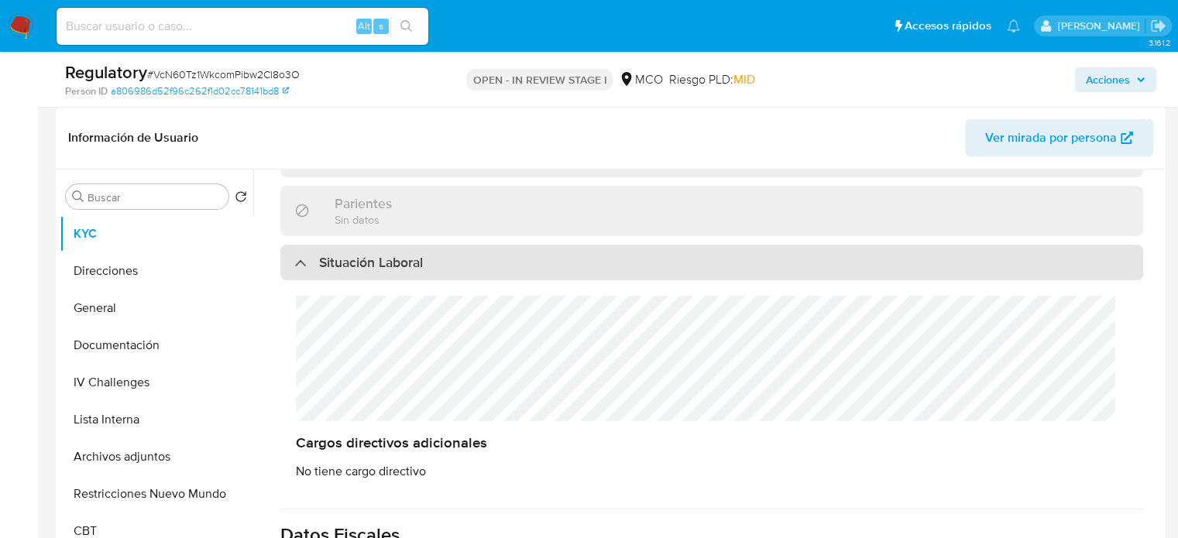
scroll to position [774, 0]
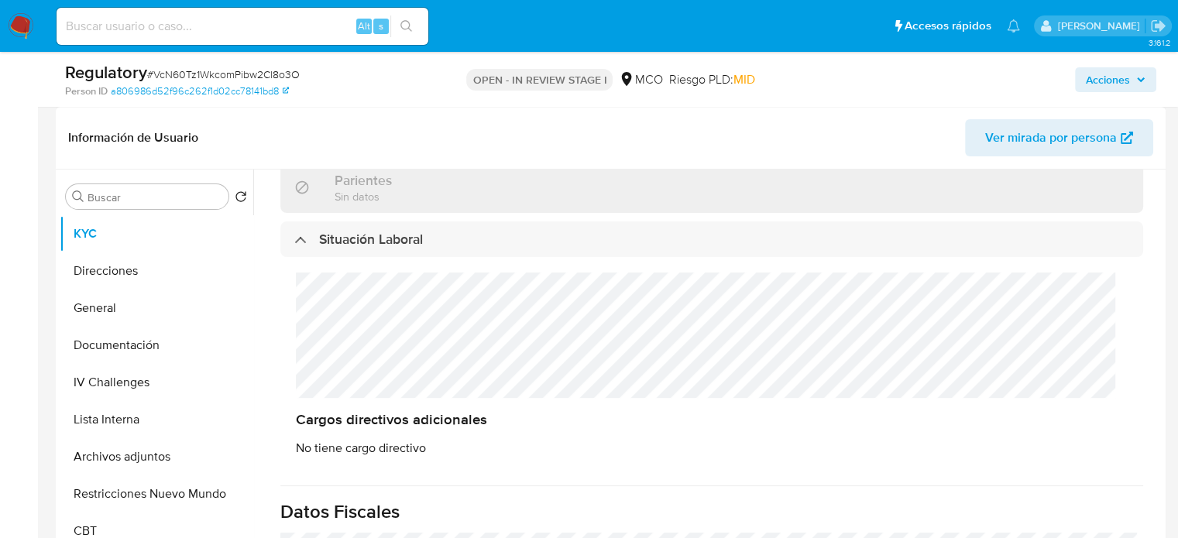
click at [294, 339] on div "Cargos directivos adicionales No tiene cargo directivo" at bounding box center [711, 364] width 863 height 215
click at [289, 333] on div "Cargos directivos adicionales No tiene cargo directivo" at bounding box center [711, 364] width 863 height 215
click at [152, 235] on button "KYC" at bounding box center [150, 233] width 181 height 37
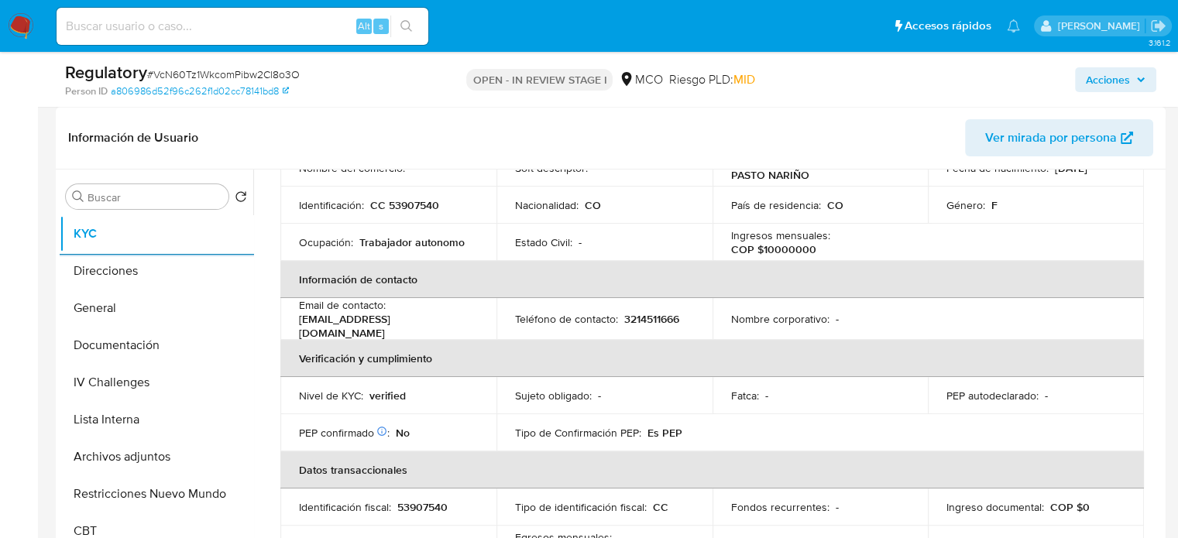
scroll to position [232, 0]
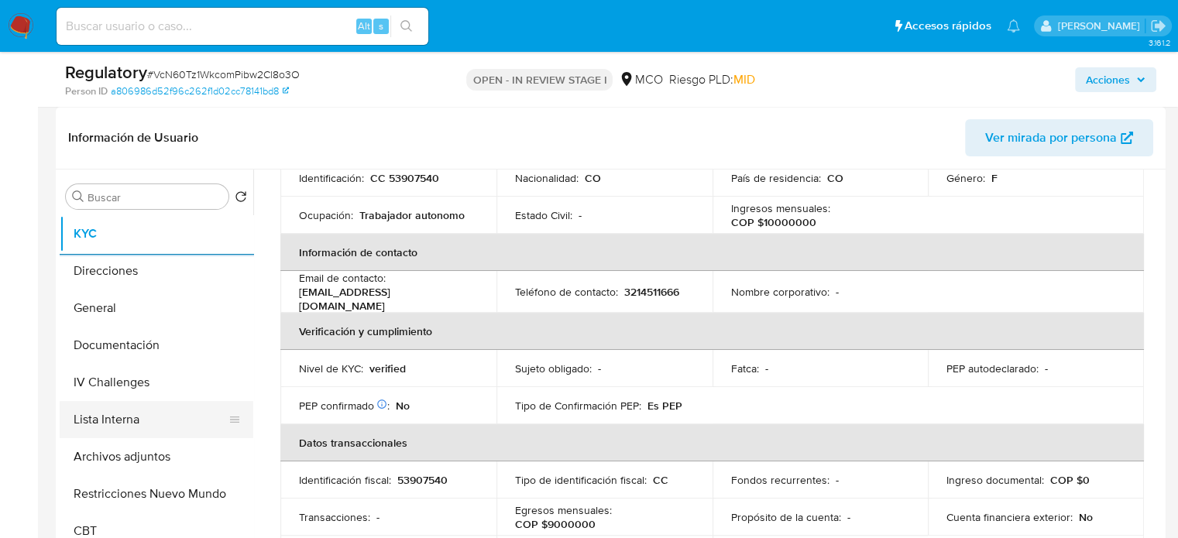
click at [125, 424] on button "Lista Interna" at bounding box center [150, 419] width 181 height 37
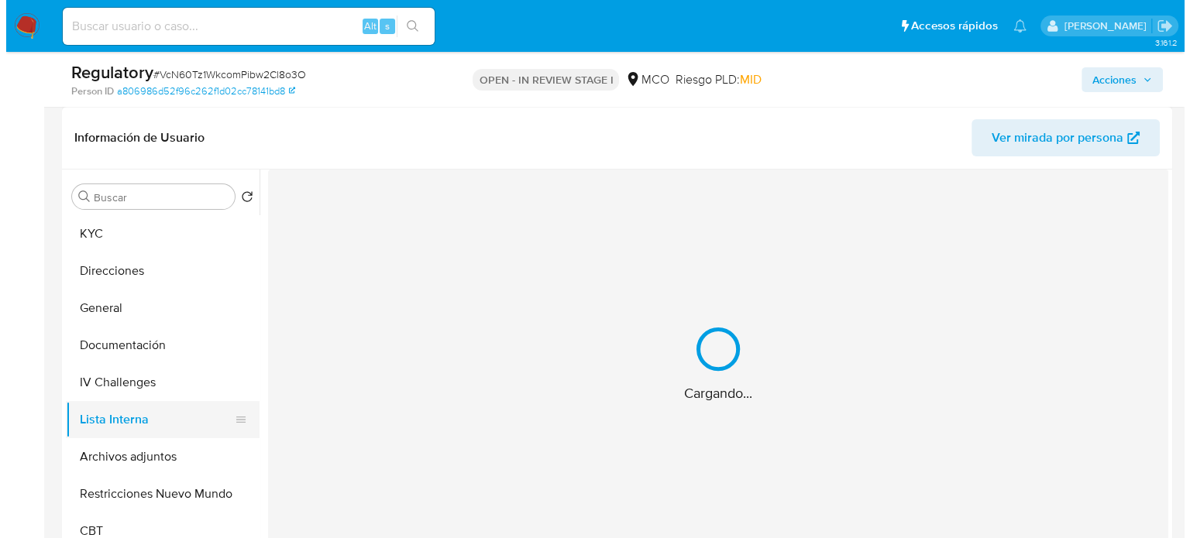
scroll to position [0, 0]
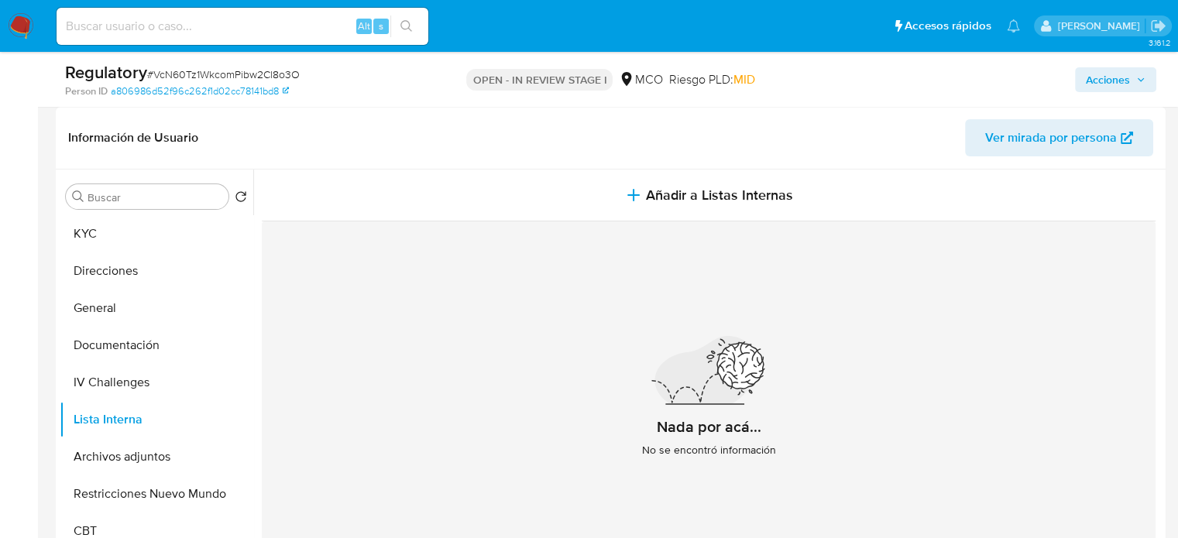
click at [624, 186] on icon "button" at bounding box center [633, 195] width 19 height 19
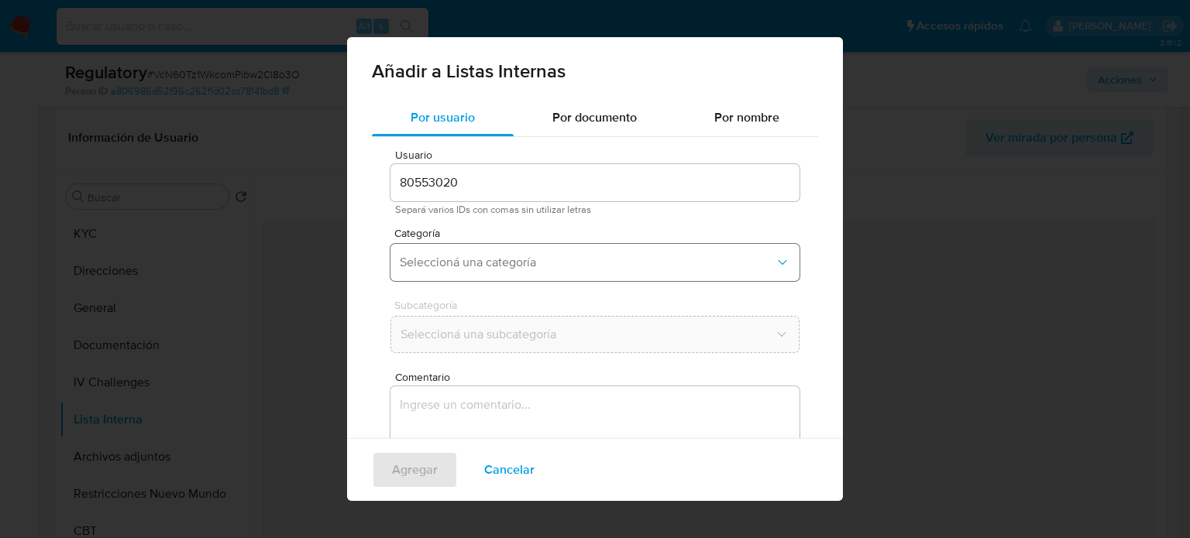
click at [546, 261] on span "Seleccioná una categoría" at bounding box center [587, 262] width 375 height 15
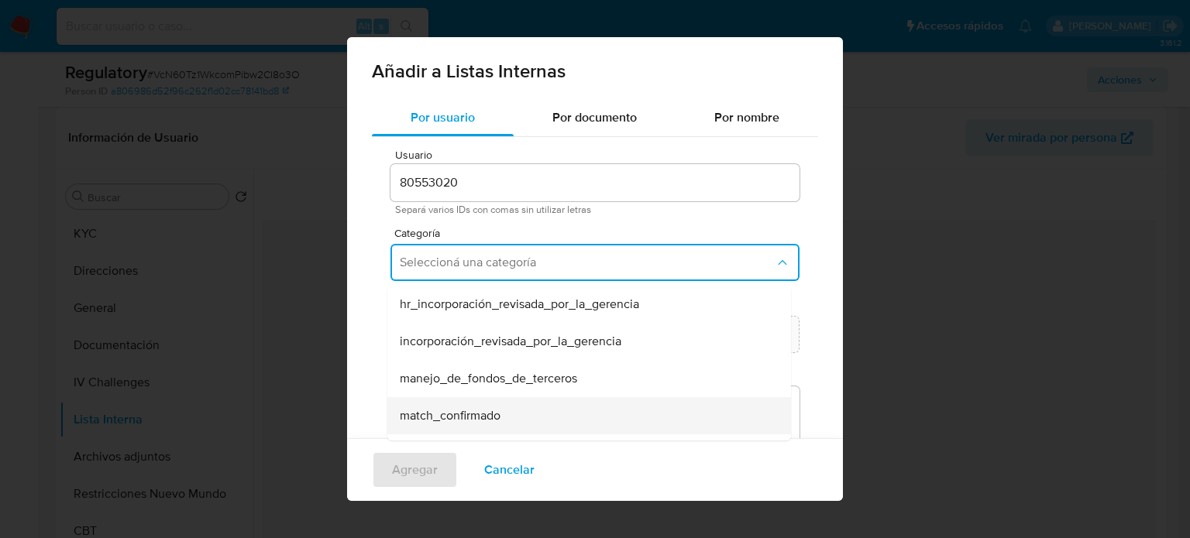
click at [453, 414] on span "match_confirmado" at bounding box center [450, 415] width 101 height 15
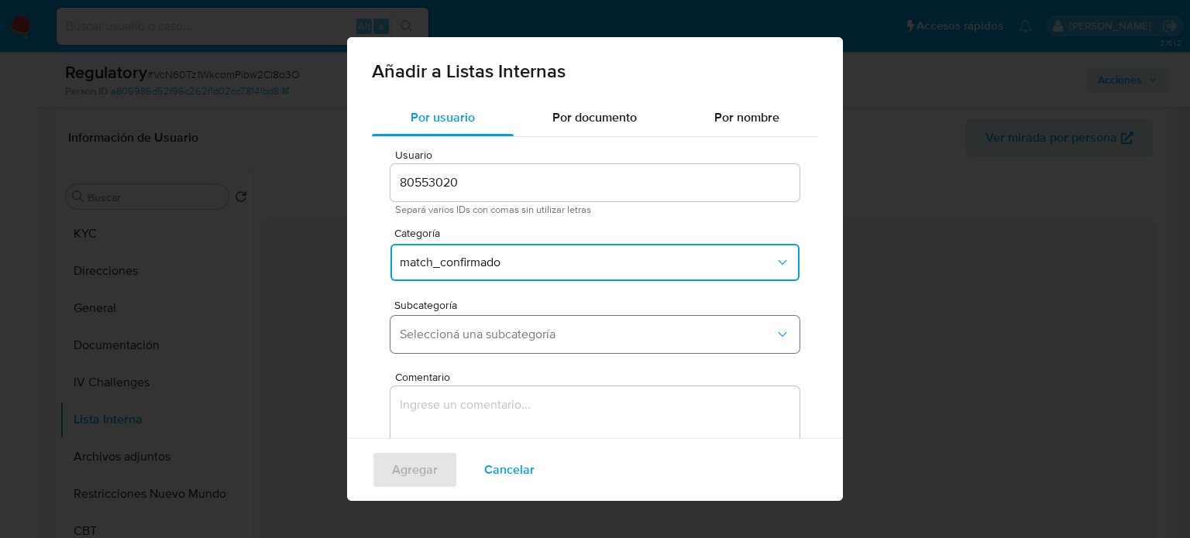
click at [582, 343] on button "Seleccioná una subcategoría" at bounding box center [594, 334] width 409 height 37
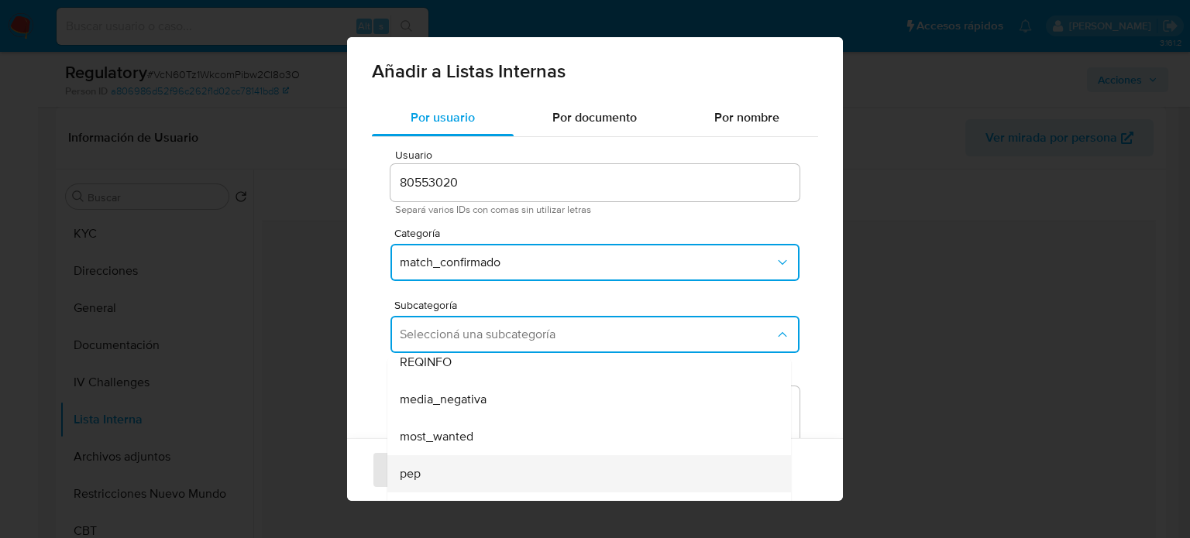
scroll to position [77, 0]
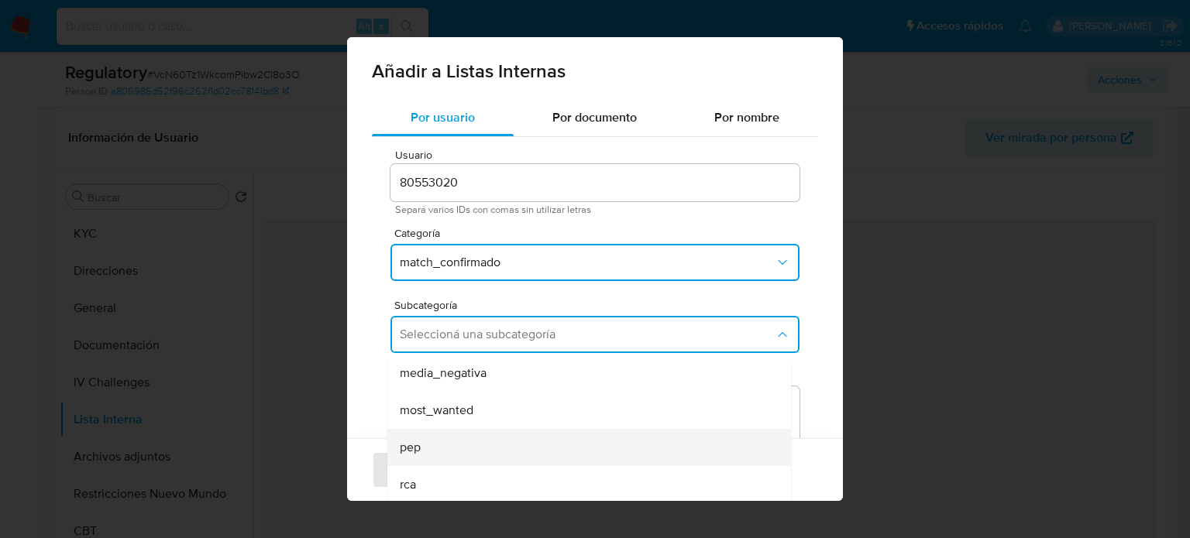
click at [433, 444] on div "pep" at bounding box center [584, 447] width 369 height 37
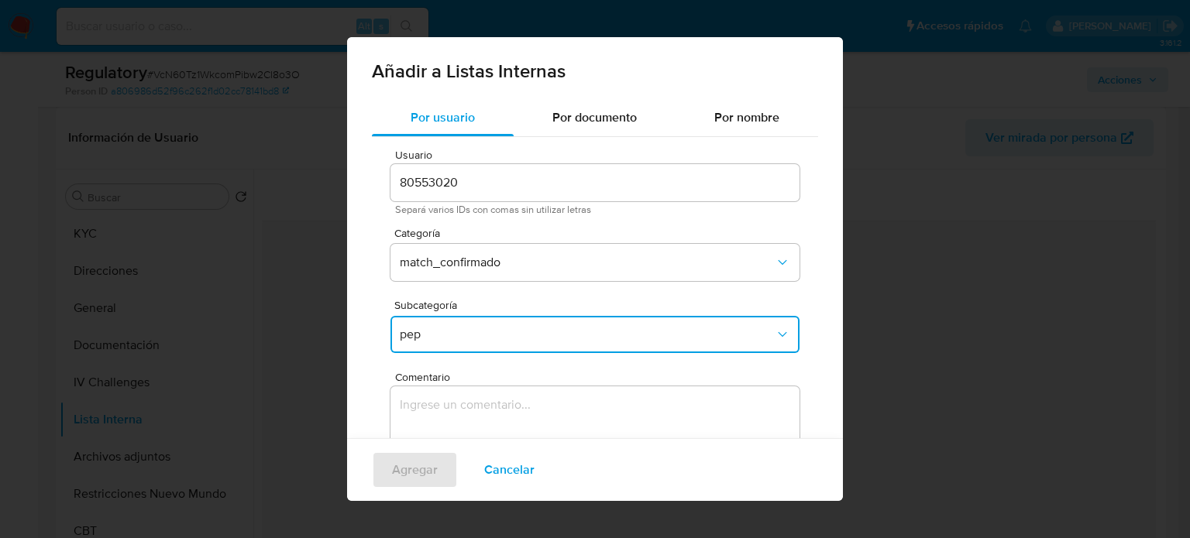
click at [447, 394] on textarea "Comentario" at bounding box center [594, 460] width 409 height 149
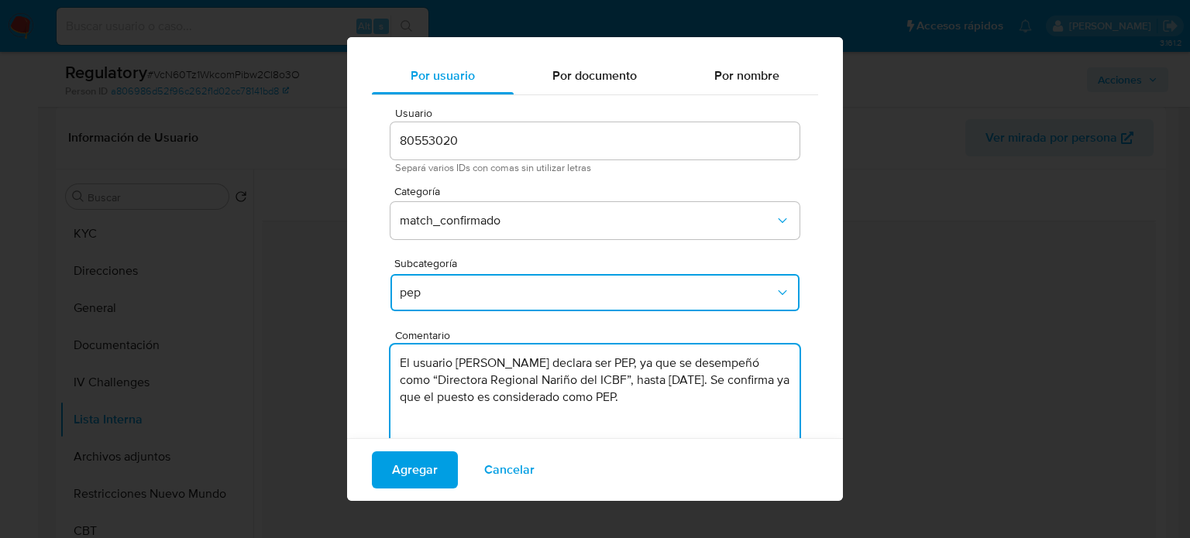
scroll to position [65, 0]
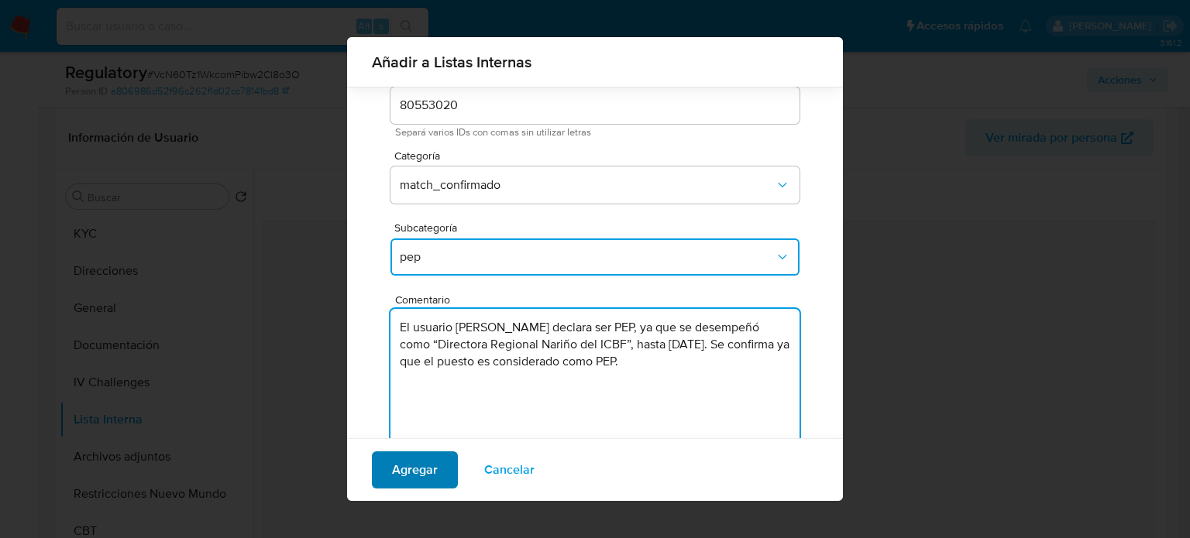
type textarea "El usuario Maria Mercedes Arellano Ortiz declara ser PEP, ya que se desempeñó c…"
click at [423, 476] on span "Agregar" at bounding box center [415, 470] width 46 height 34
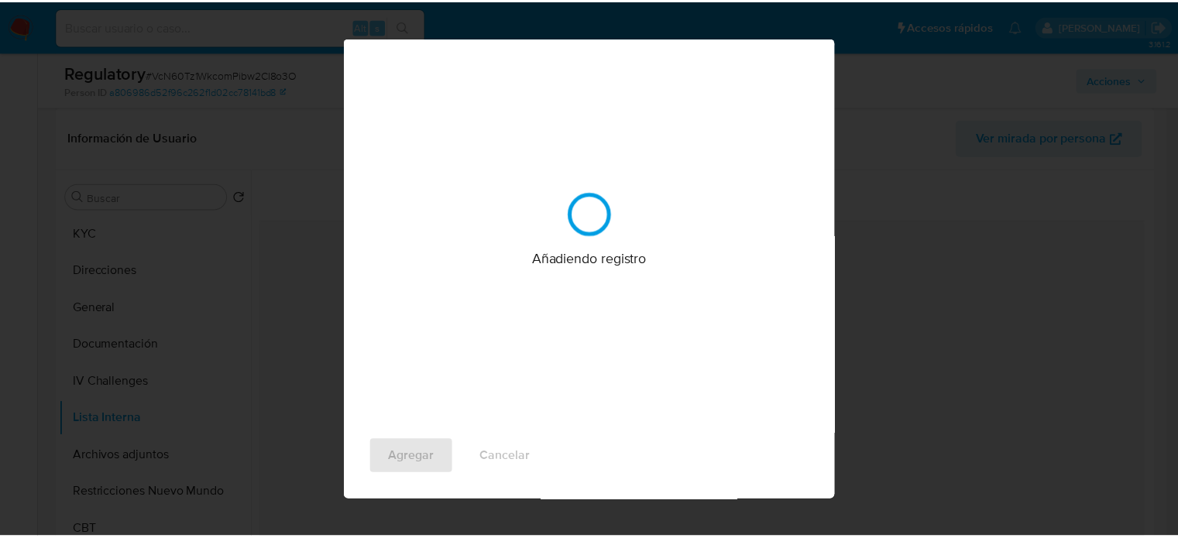
scroll to position [0, 0]
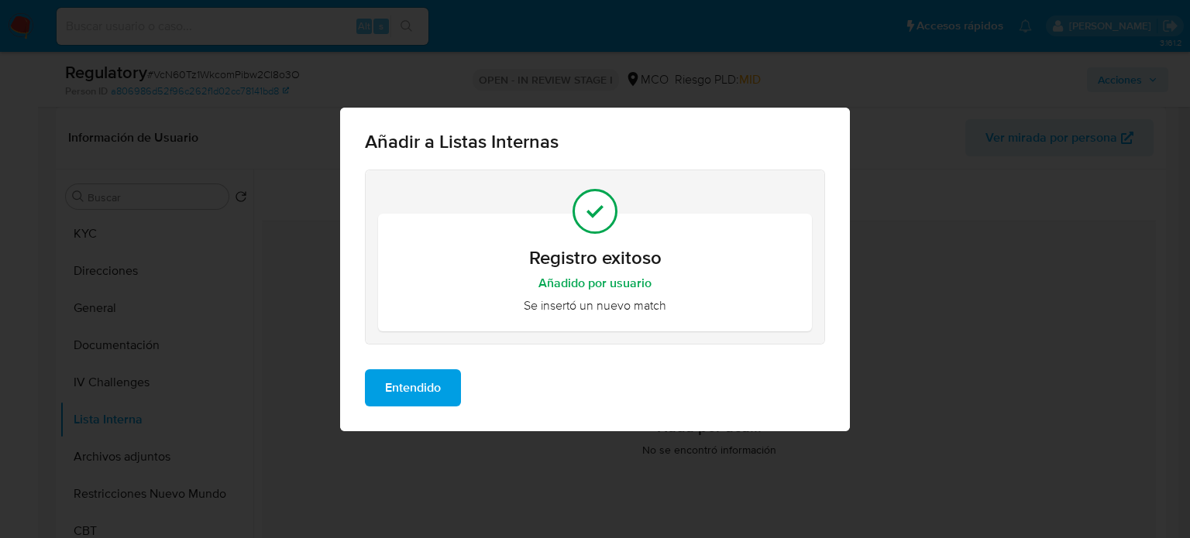
click at [434, 397] on span "Entendido" at bounding box center [413, 388] width 56 height 34
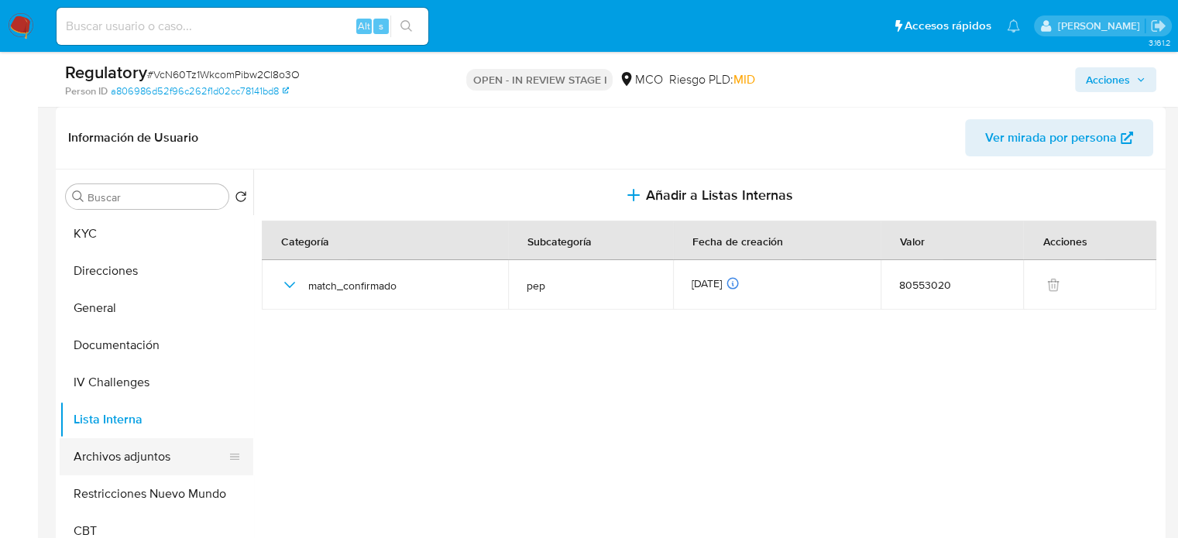
click at [180, 460] on button "Archivos adjuntos" at bounding box center [150, 456] width 181 height 37
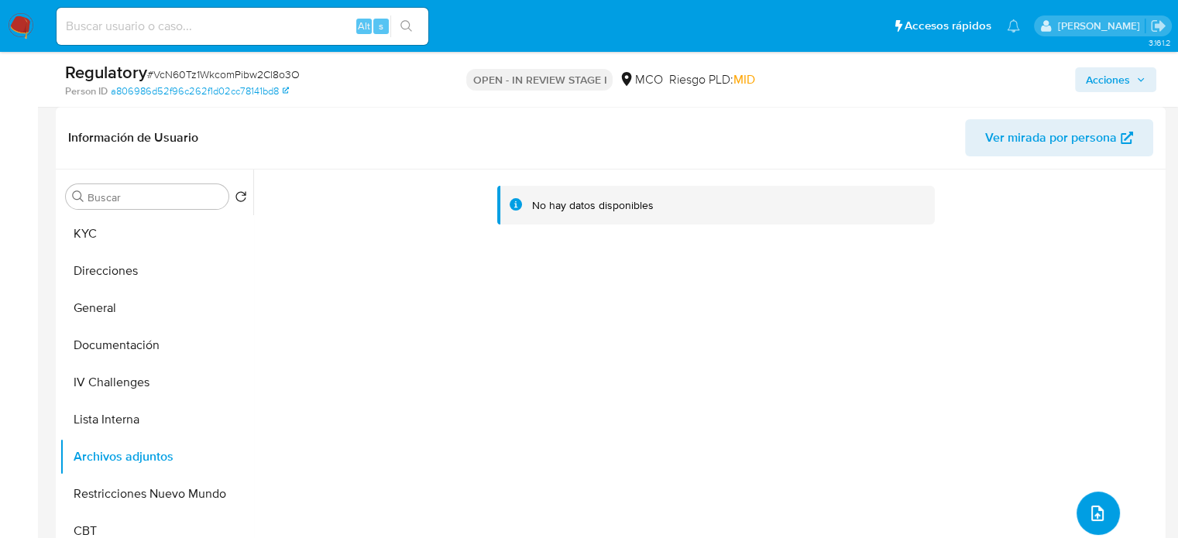
click at [1088, 507] on icon "upload-file" at bounding box center [1097, 513] width 19 height 19
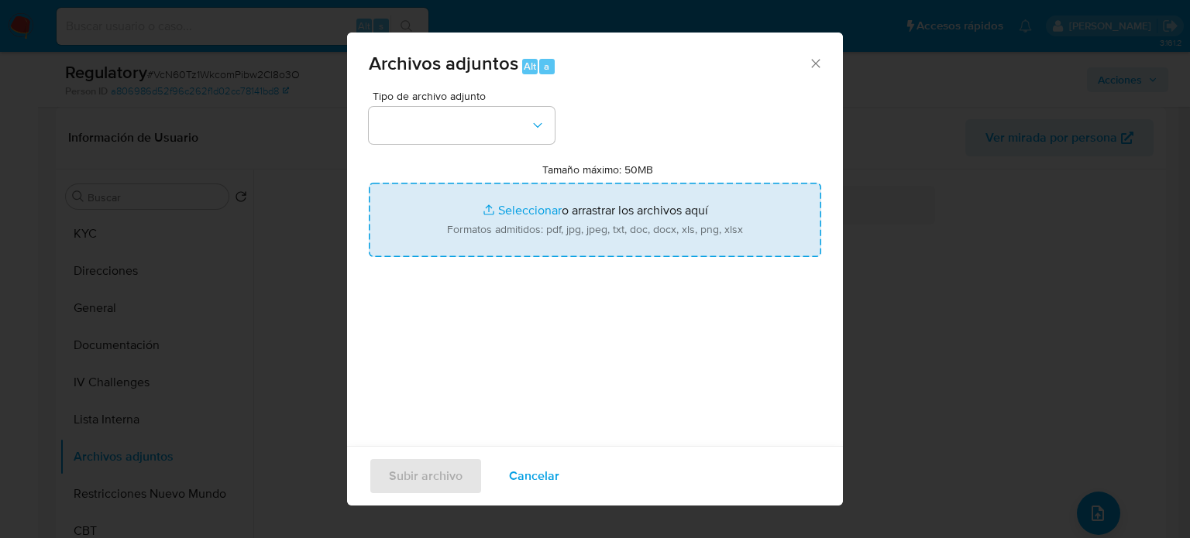
click at [673, 228] on input "Tamaño máximo: 50MB Seleccionar archivos" at bounding box center [595, 220] width 452 height 74
type input "C:\fakepath\CaseDossierReport_5jb7o1yhg73a1k2ei1js4026e.pdf"
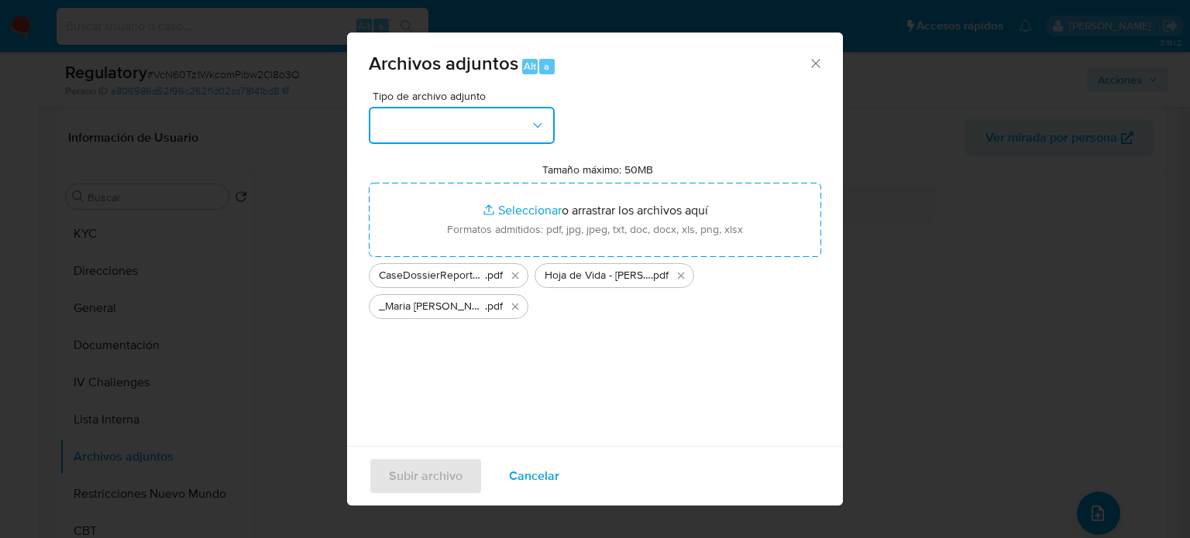
click at [534, 129] on icon "button" at bounding box center [537, 125] width 15 height 15
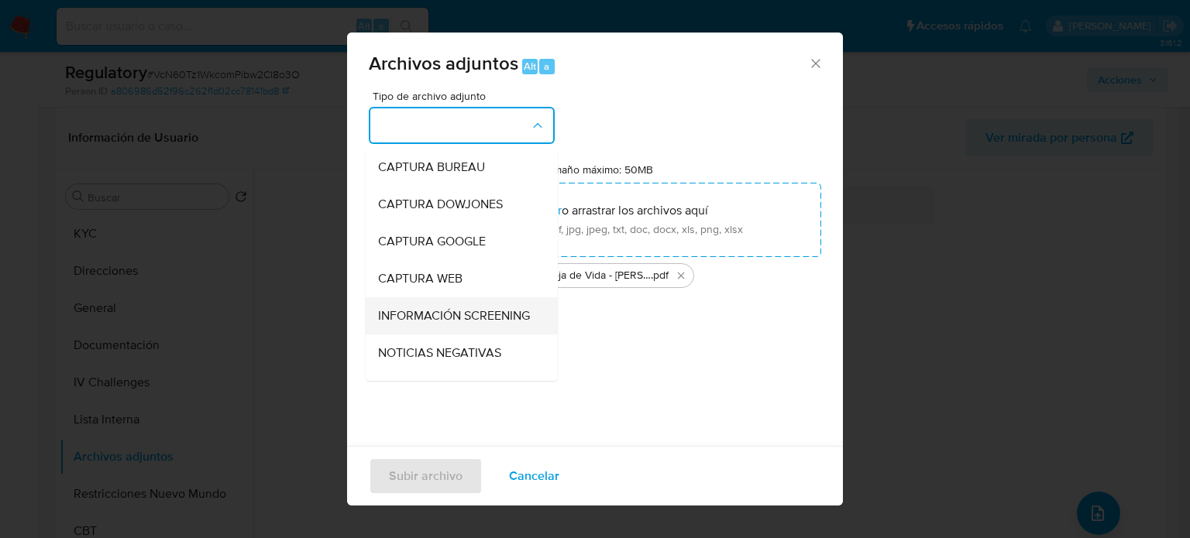
click at [460, 324] on span "INFORMACIÓN SCREENING" at bounding box center [454, 315] width 152 height 15
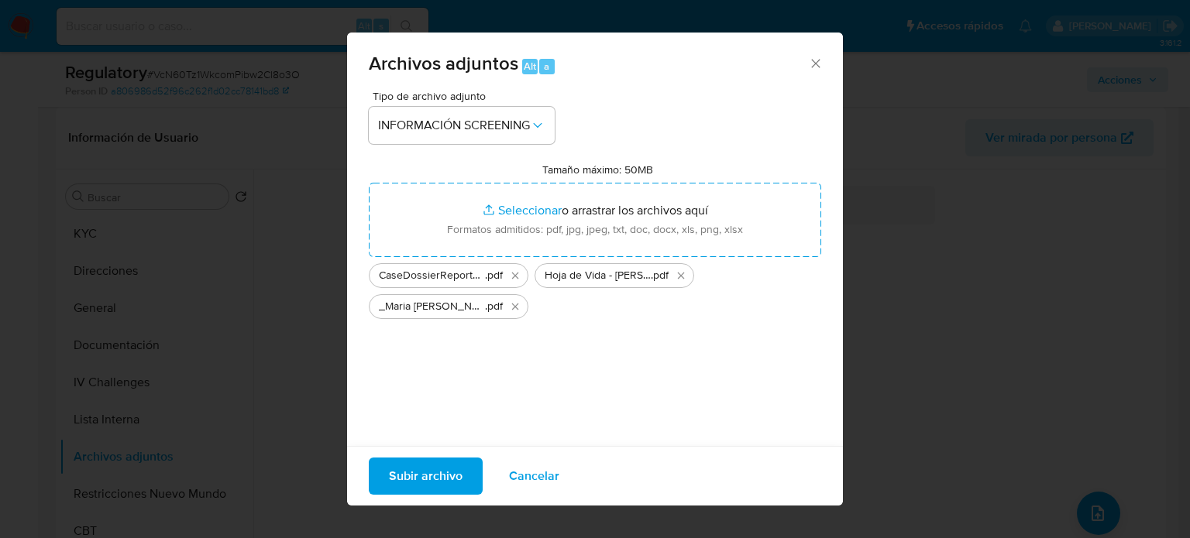
click at [423, 476] on span "Subir archivo" at bounding box center [426, 476] width 74 height 34
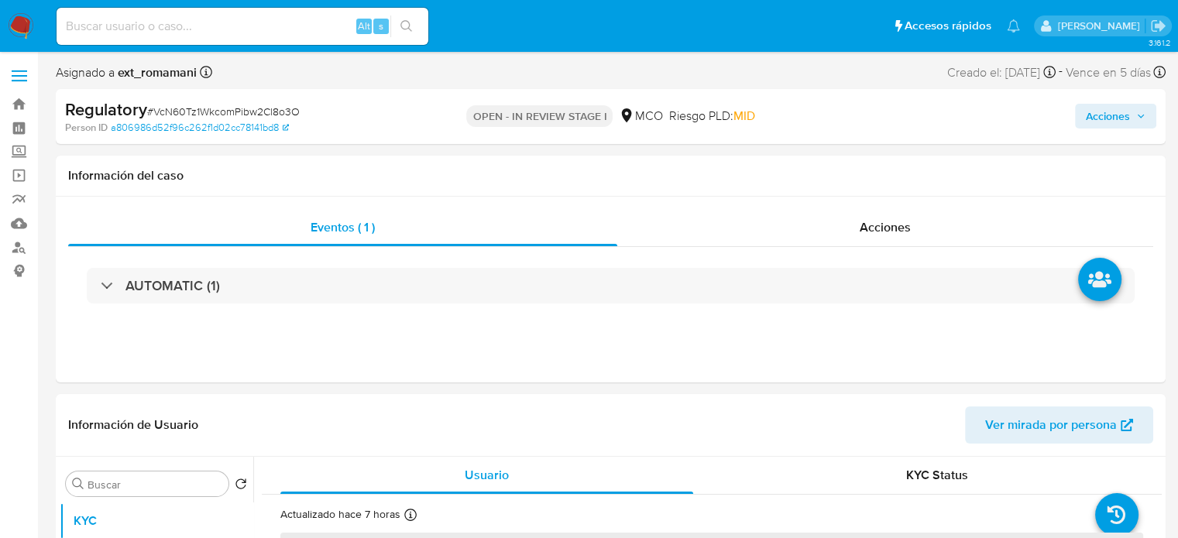
select select "10"
drag, startPoint x: 844, startPoint y: 200, endPoint x: 847, endPoint y: 215, distance: 15.8
click at [844, 201] on div "Eventos ( 1 ) Acciones AUTOMATIC (1)" at bounding box center [611, 290] width 1110 height 186
click at [847, 217] on div "Acciones" at bounding box center [885, 227] width 536 height 37
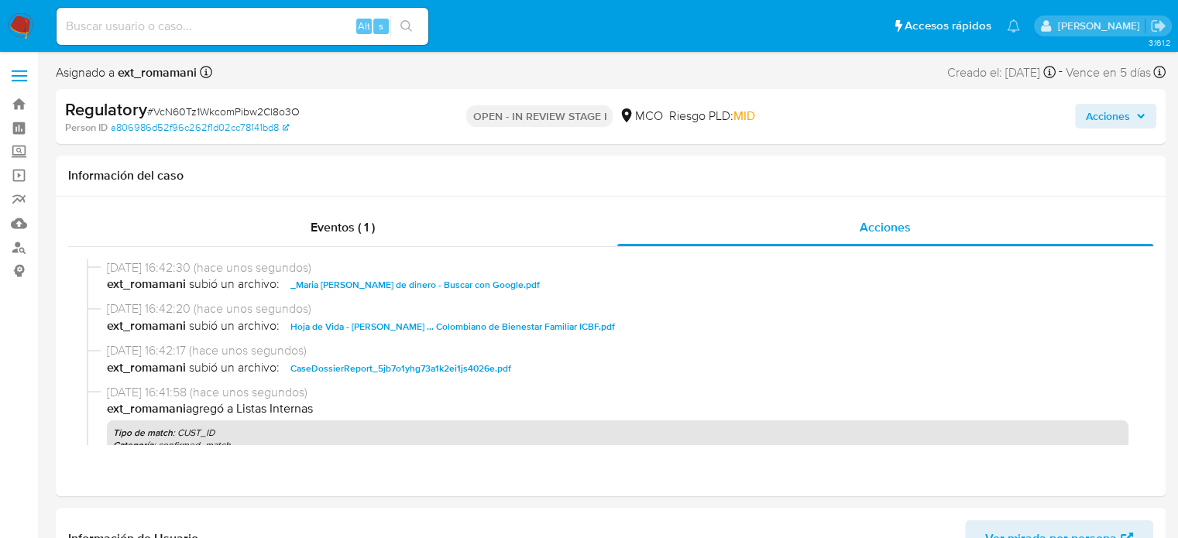
click at [1097, 115] on span "Acciones" at bounding box center [1108, 116] width 44 height 25
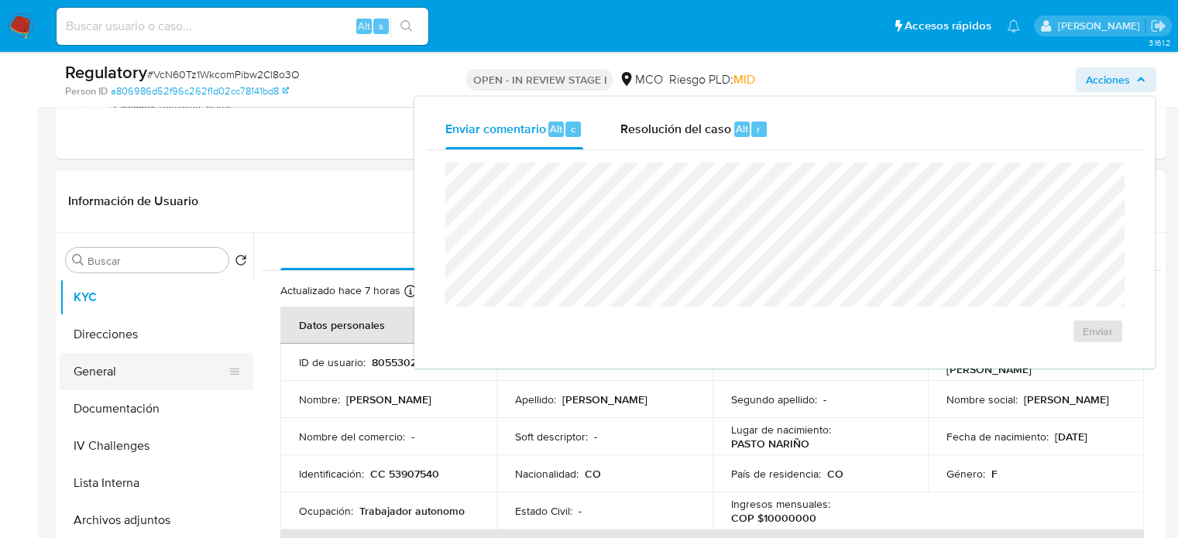
scroll to position [310, 0]
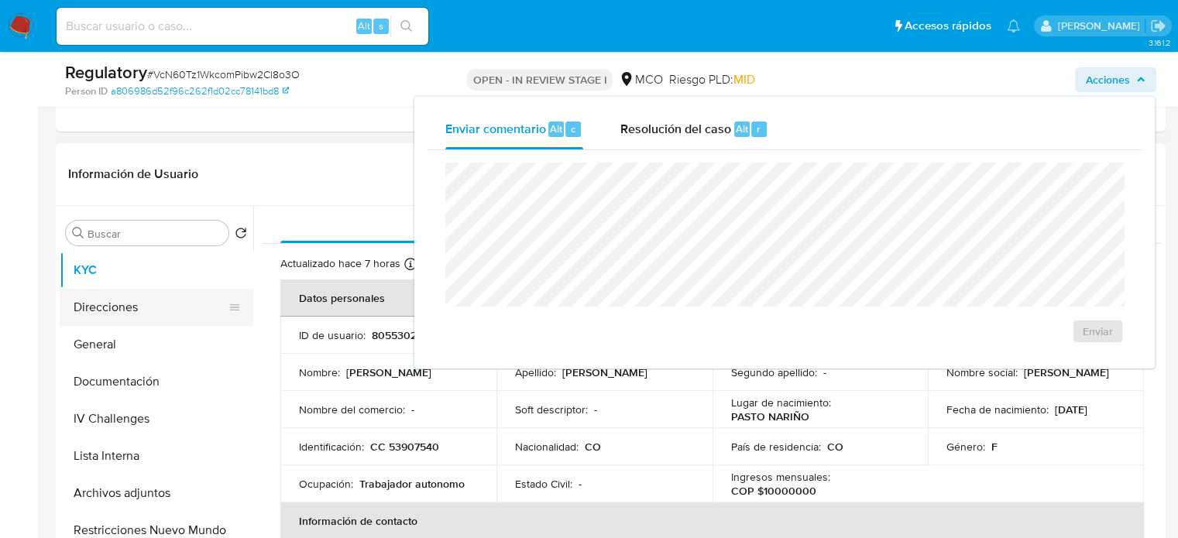
click at [148, 311] on button "Direcciones" at bounding box center [150, 307] width 181 height 37
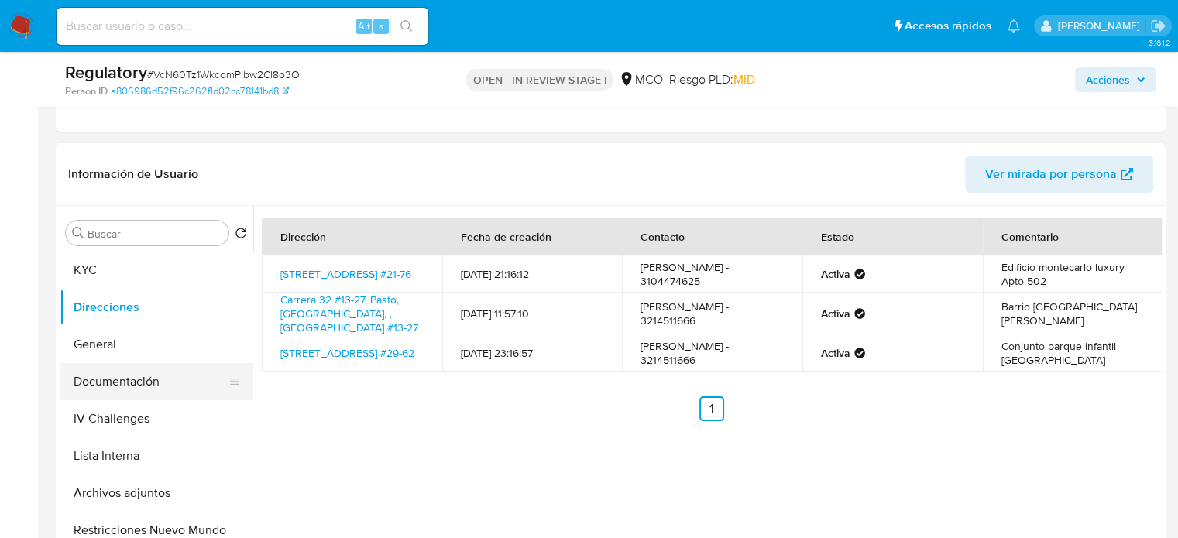
click at [147, 383] on button "Documentación" at bounding box center [150, 381] width 181 height 37
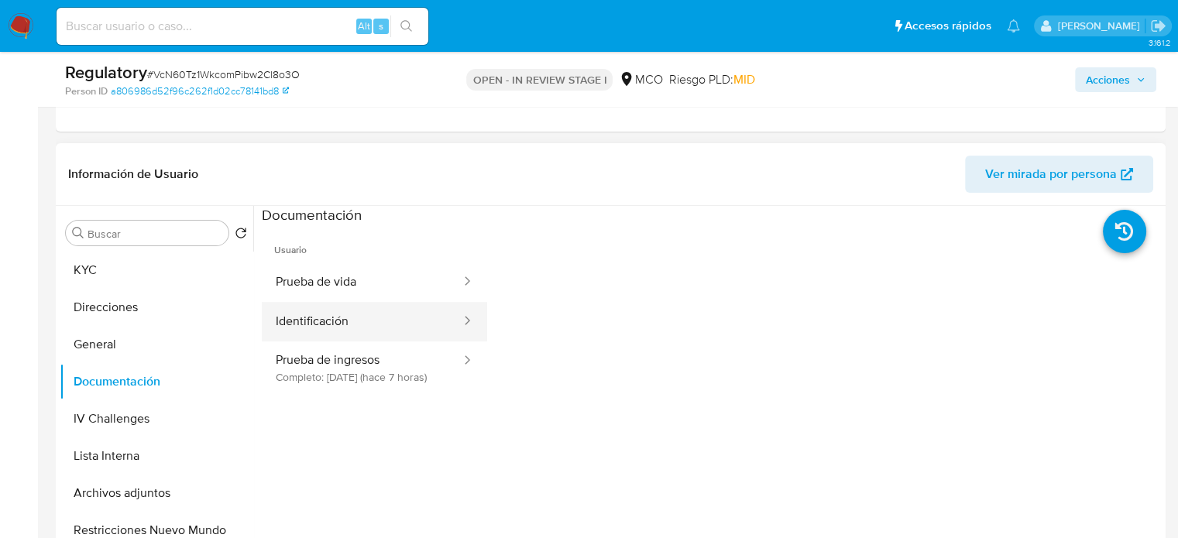
click at [359, 314] on button "Identificación" at bounding box center [362, 321] width 201 height 39
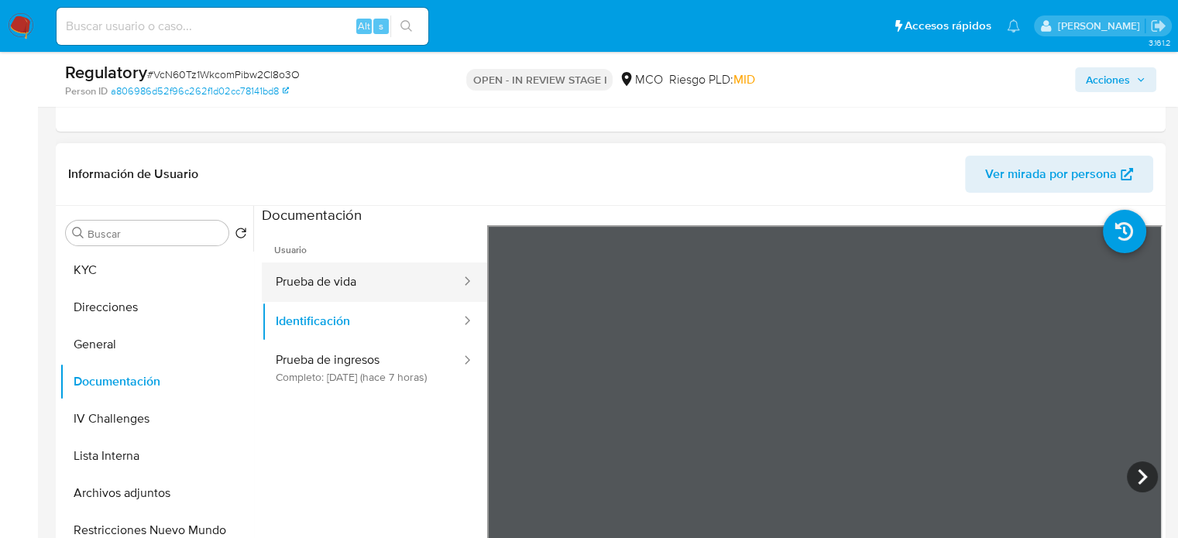
click at [352, 284] on button "Prueba de vida" at bounding box center [362, 282] width 201 height 39
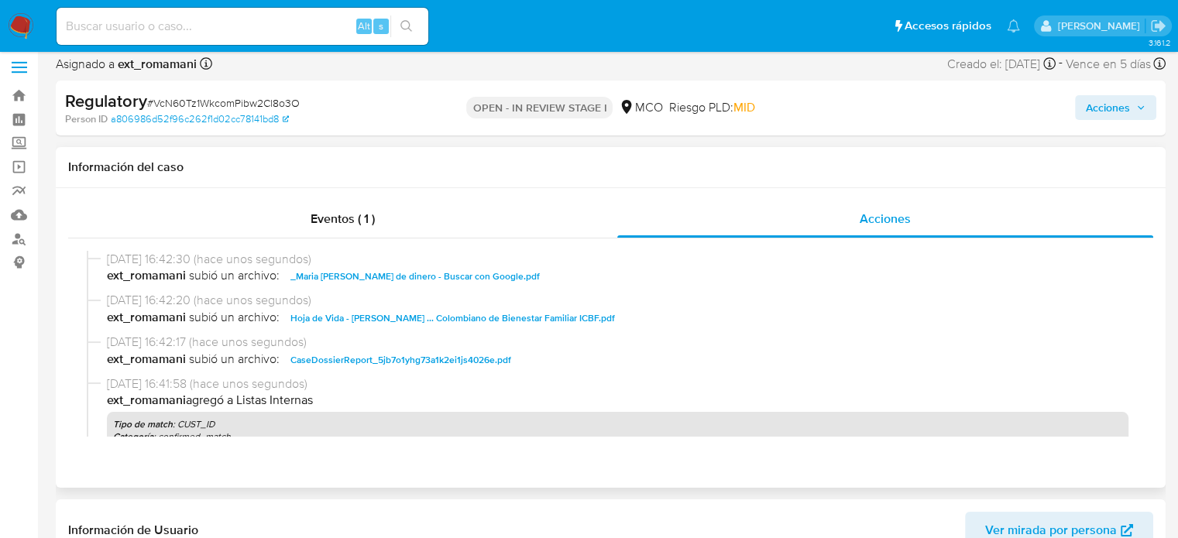
scroll to position [0, 0]
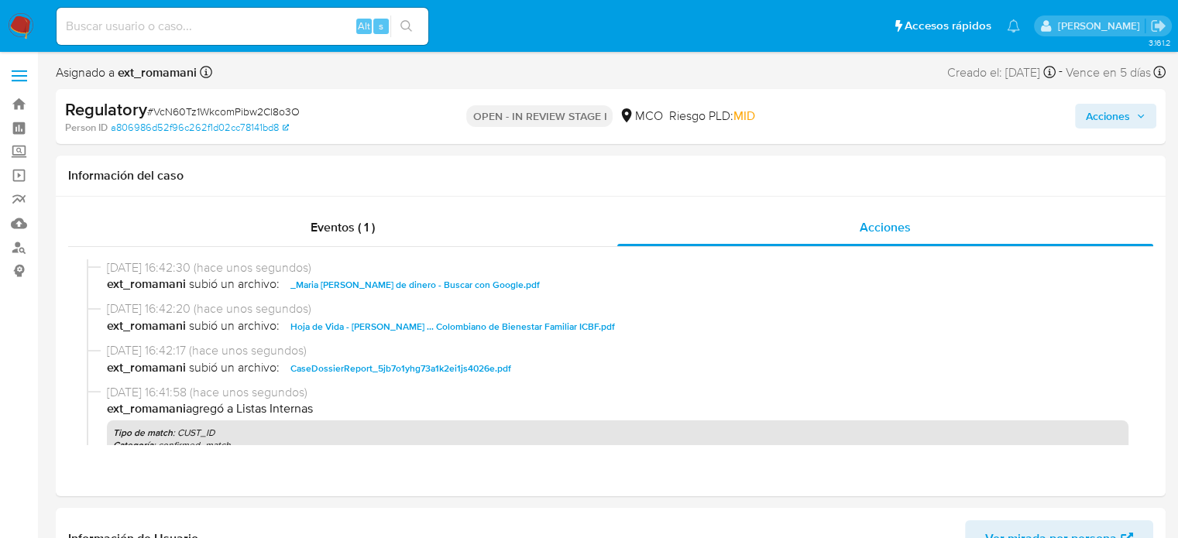
click at [1110, 113] on span "Acciones" at bounding box center [1108, 116] width 44 height 25
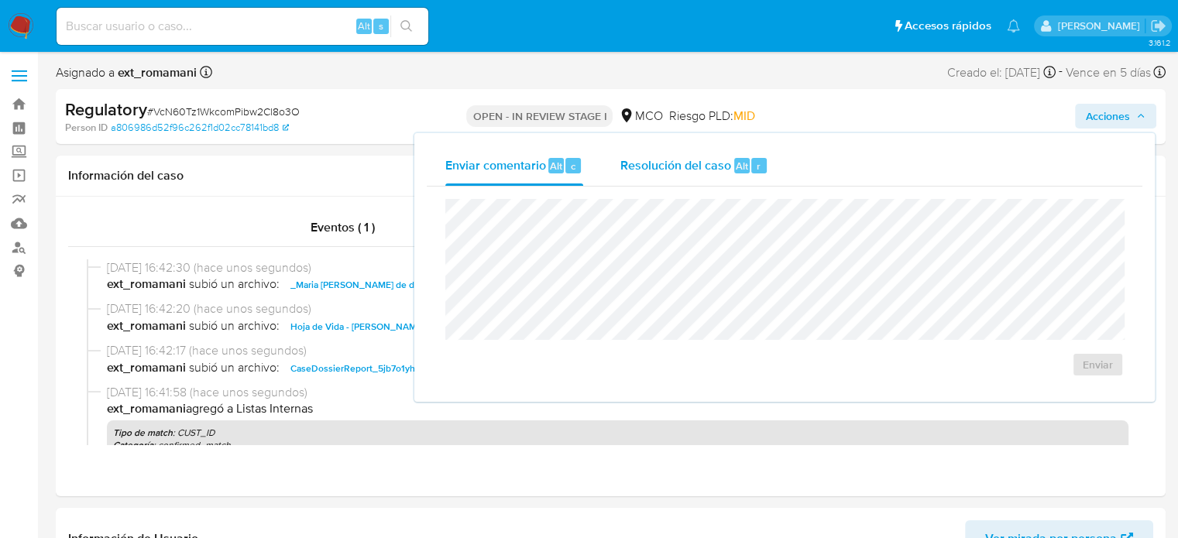
click at [714, 170] on span "Resolución del caso" at bounding box center [675, 165] width 111 height 18
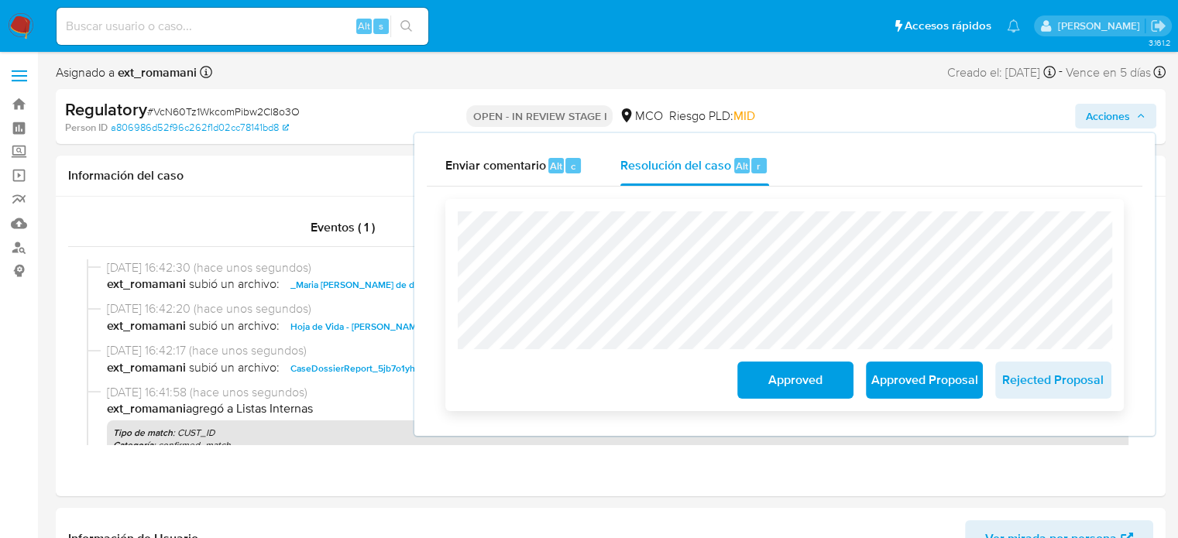
click at [926, 379] on span "Approved Proposal" at bounding box center [924, 380] width 76 height 34
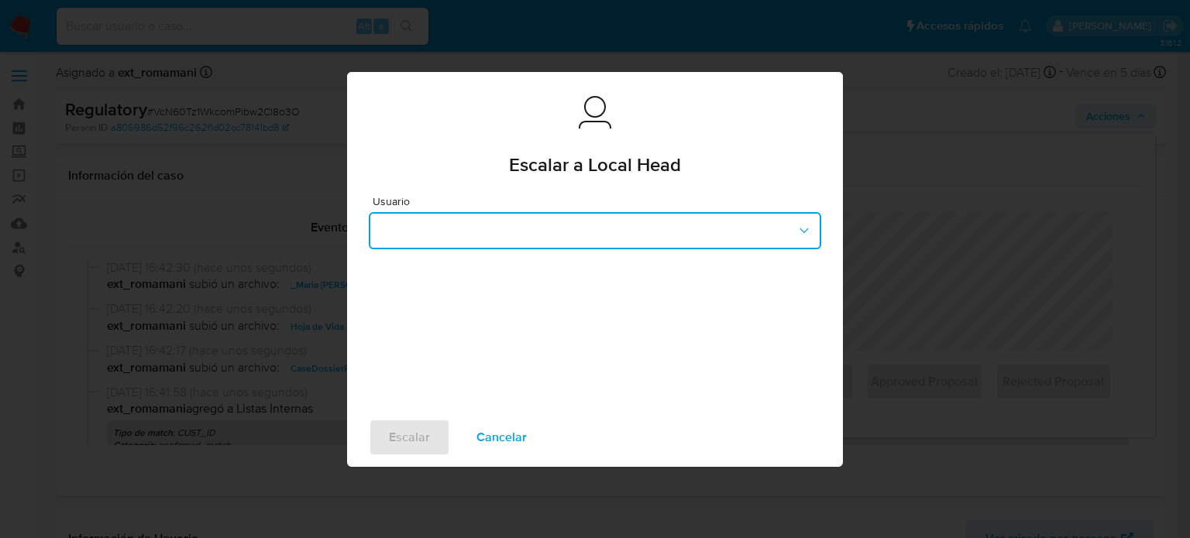
click at [547, 237] on button "button" at bounding box center [595, 230] width 452 height 37
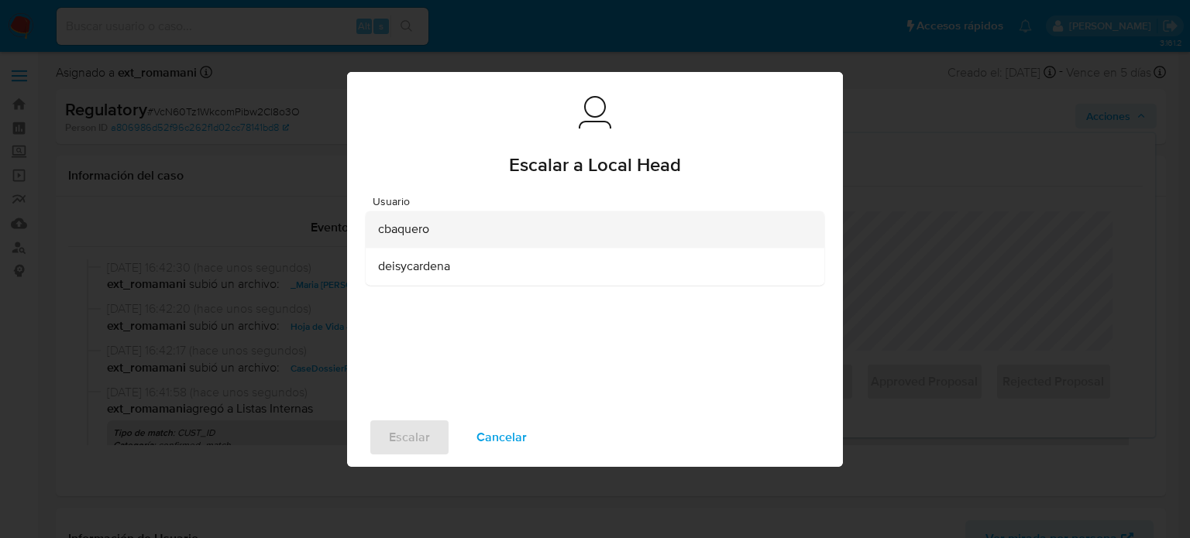
click at [414, 235] on span "cbaquero" at bounding box center [403, 228] width 51 height 15
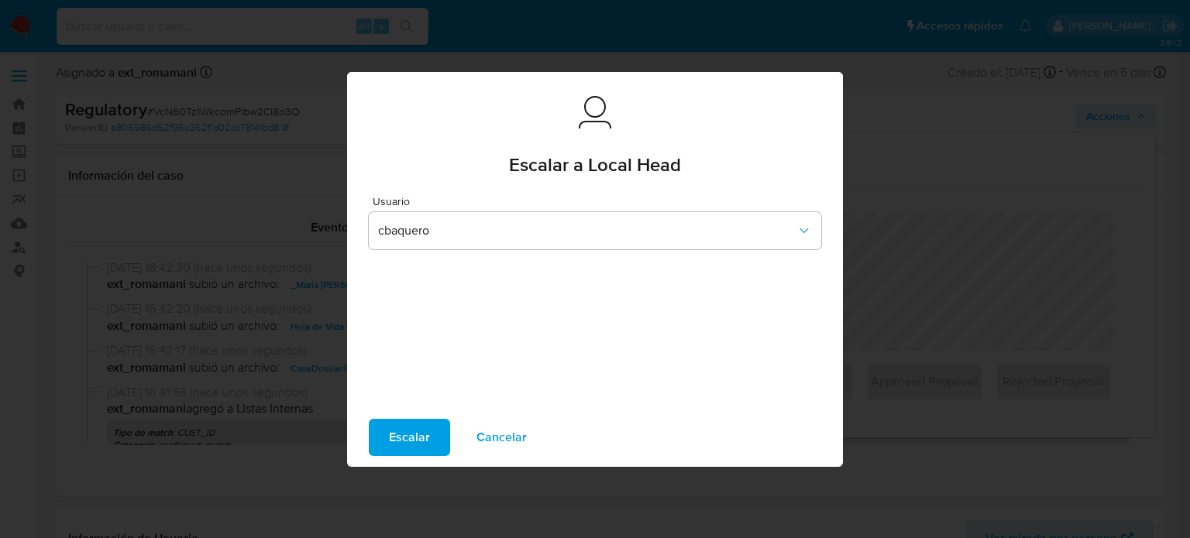
click at [419, 435] on span "Escalar" at bounding box center [409, 438] width 41 height 34
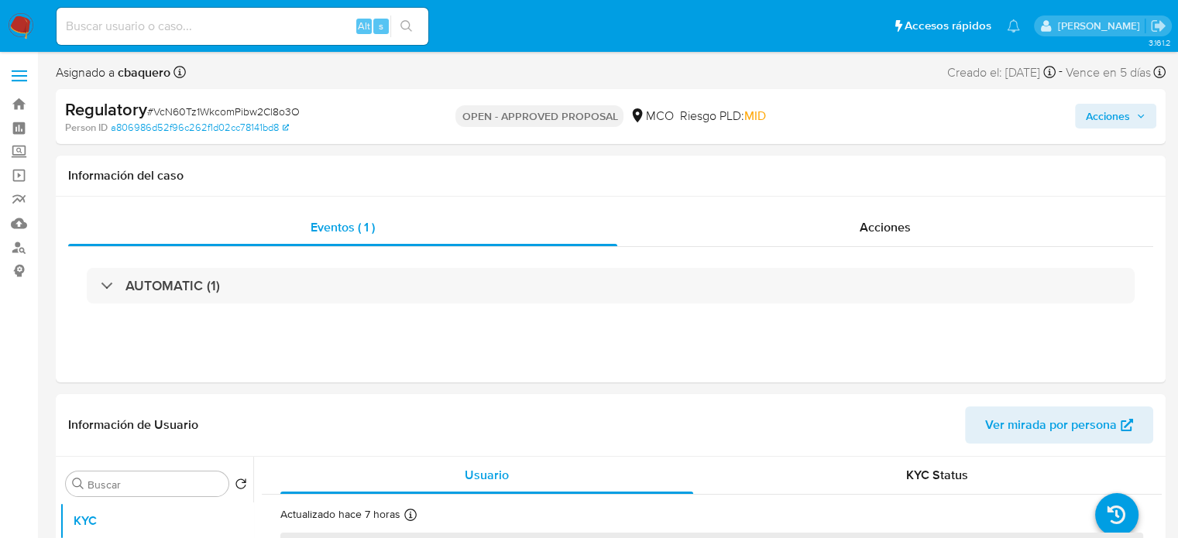
select select "10"
click at [762, 214] on div "Acciones" at bounding box center [885, 227] width 536 height 37
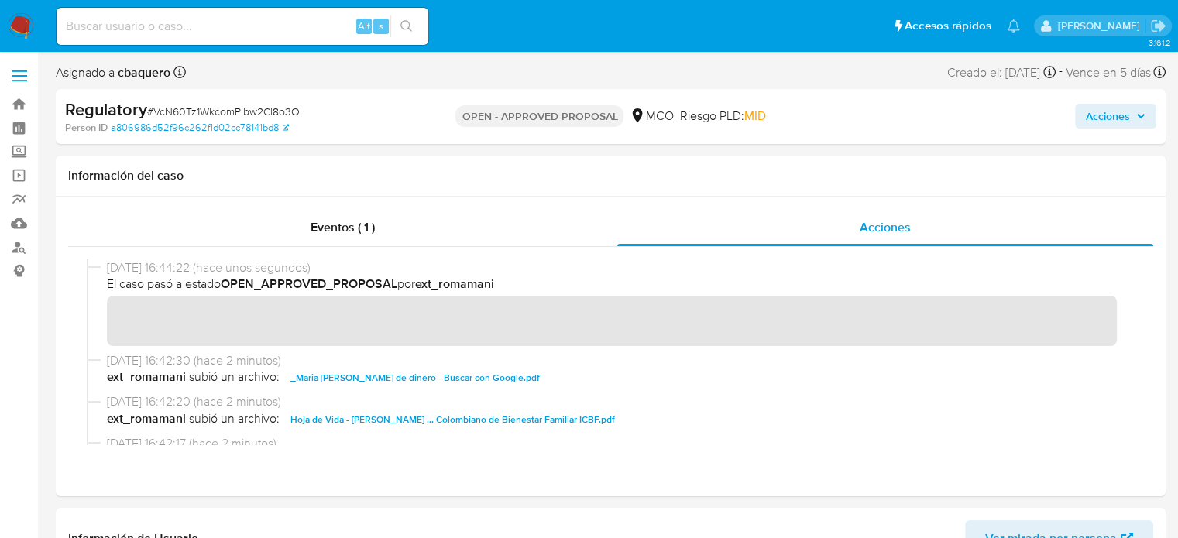
click at [25, 27] on img at bounding box center [21, 26] width 26 height 26
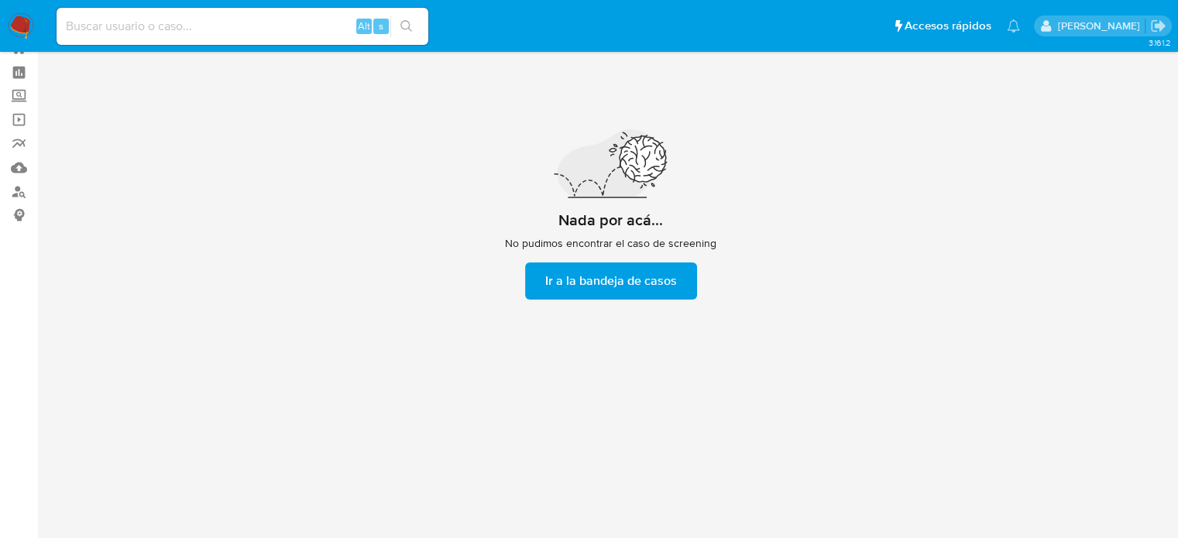
scroll to position [56, 0]
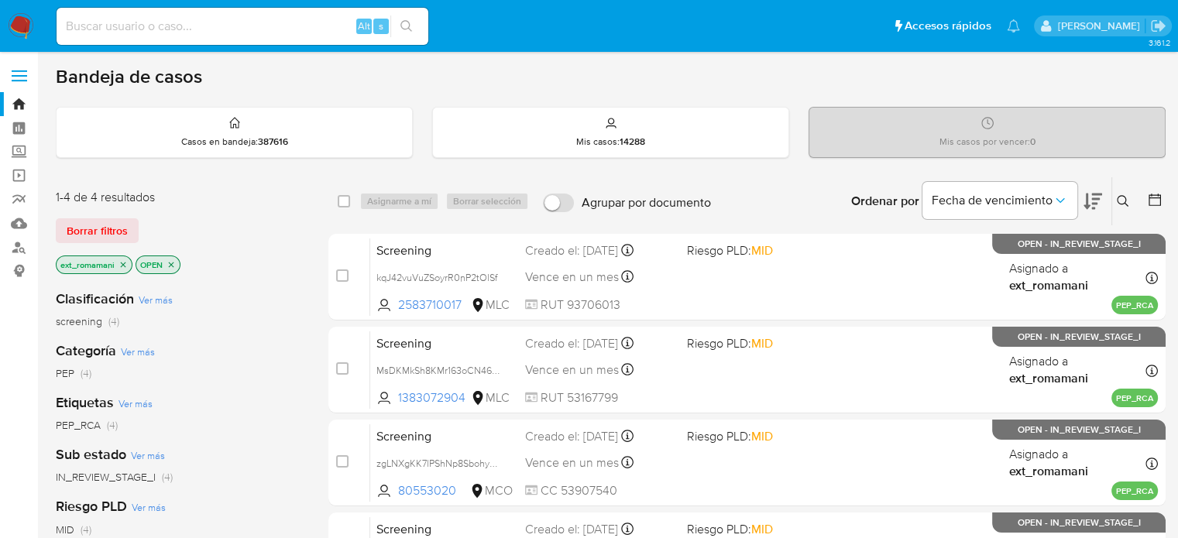
click at [167, 263] on icon "close-filter" at bounding box center [171, 264] width 9 height 9
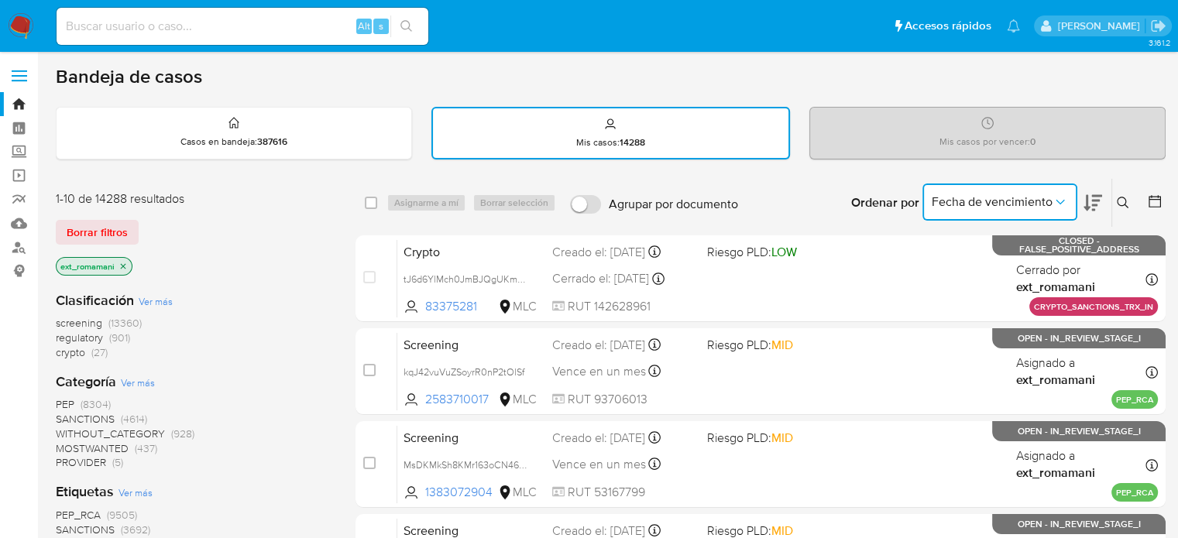
click at [982, 216] on button "Fecha de vencimiento" at bounding box center [999, 202] width 155 height 37
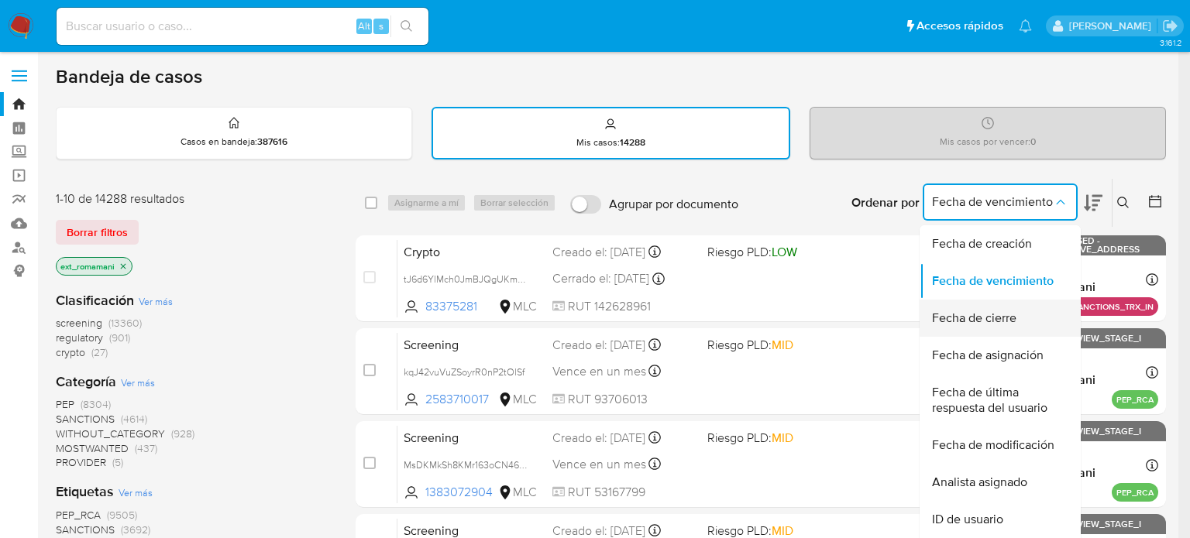
click at [982, 317] on span "Fecha de cierre" at bounding box center [974, 318] width 84 height 15
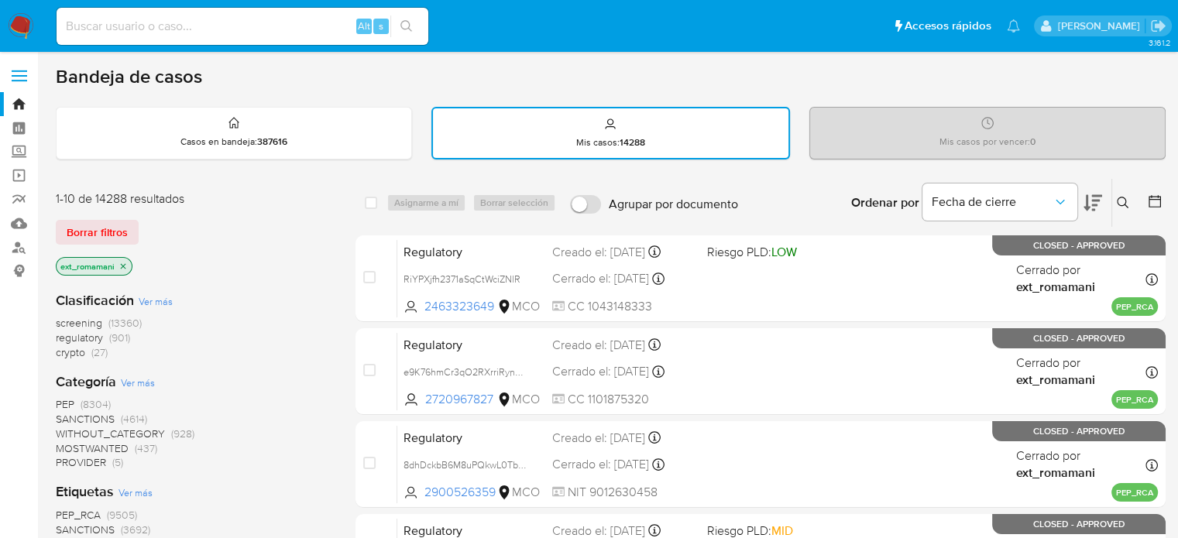
click at [1152, 205] on icon at bounding box center [1155, 201] width 12 height 12
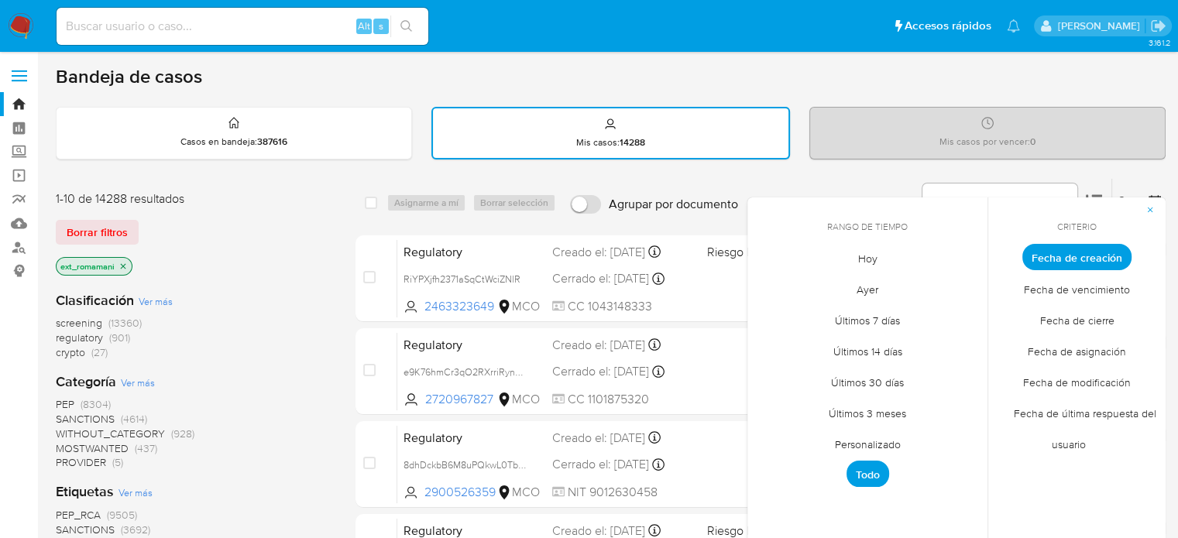
click at [873, 256] on span "Hoy" at bounding box center [868, 258] width 52 height 32
click at [1069, 321] on span "Fecha de cierre" at bounding box center [1077, 320] width 107 height 32
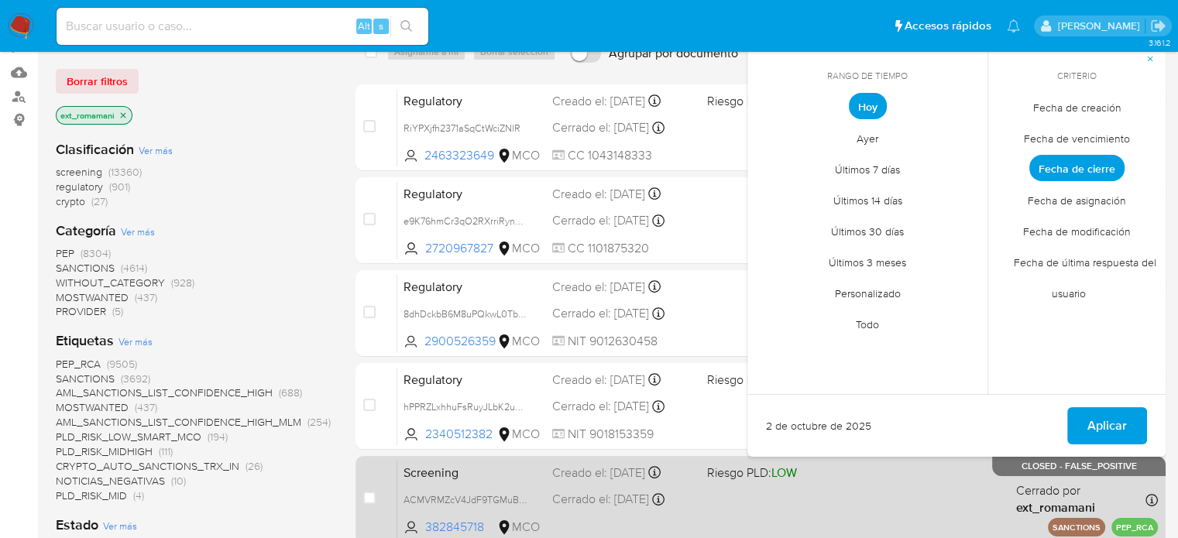
scroll to position [155, 0]
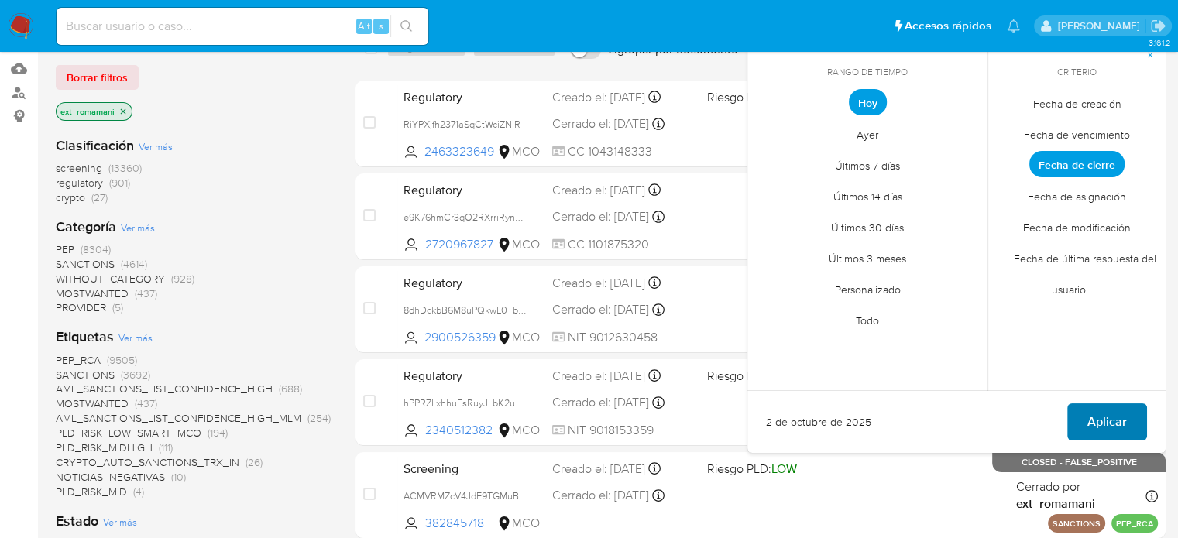
click at [1106, 417] on span "Aplicar" at bounding box center [1106, 422] width 39 height 34
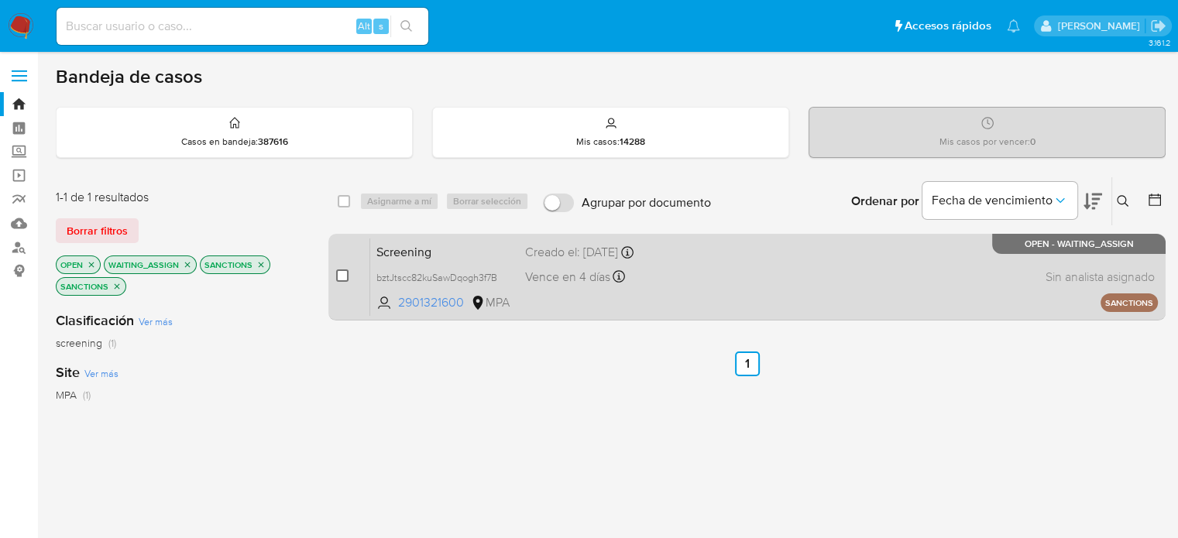
click at [346, 276] on input "checkbox" at bounding box center [342, 276] width 12 height 12
checkbox input "true"
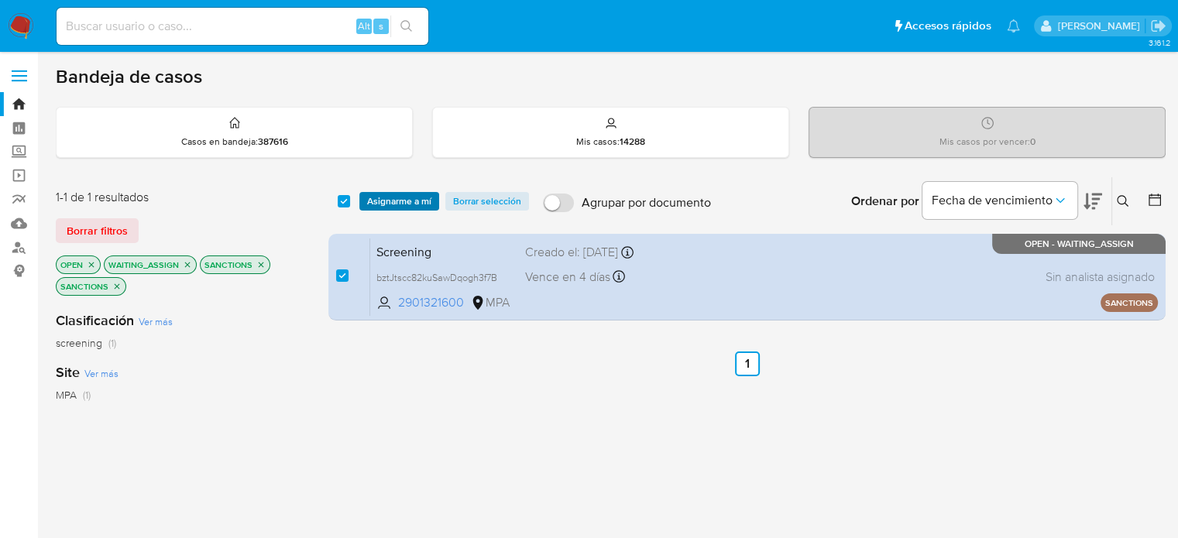
click at [403, 204] on span "Asignarme a mí" at bounding box center [399, 201] width 64 height 15
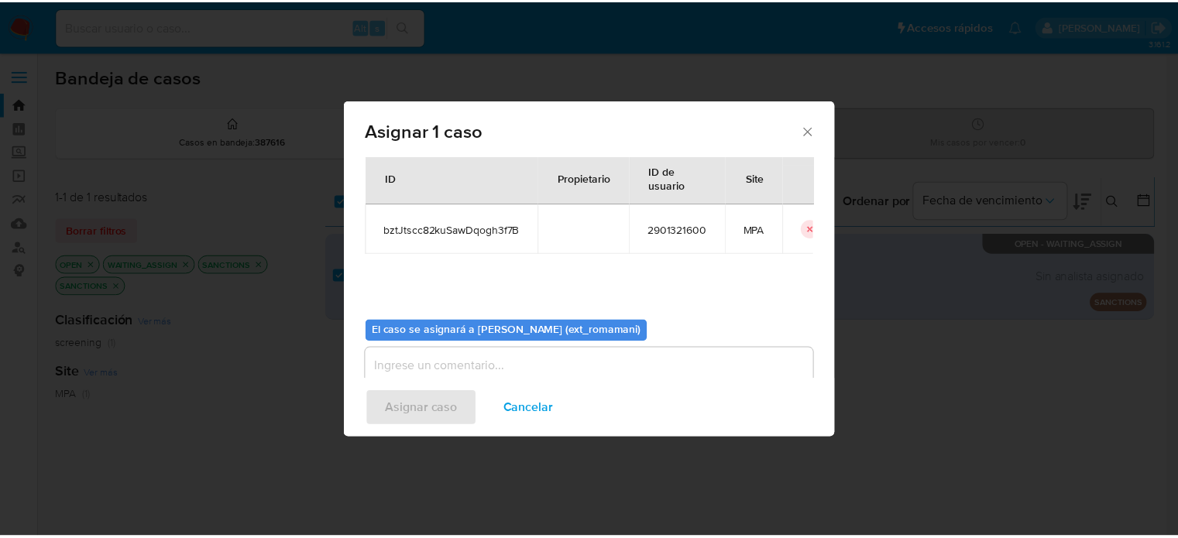
scroll to position [80, 0]
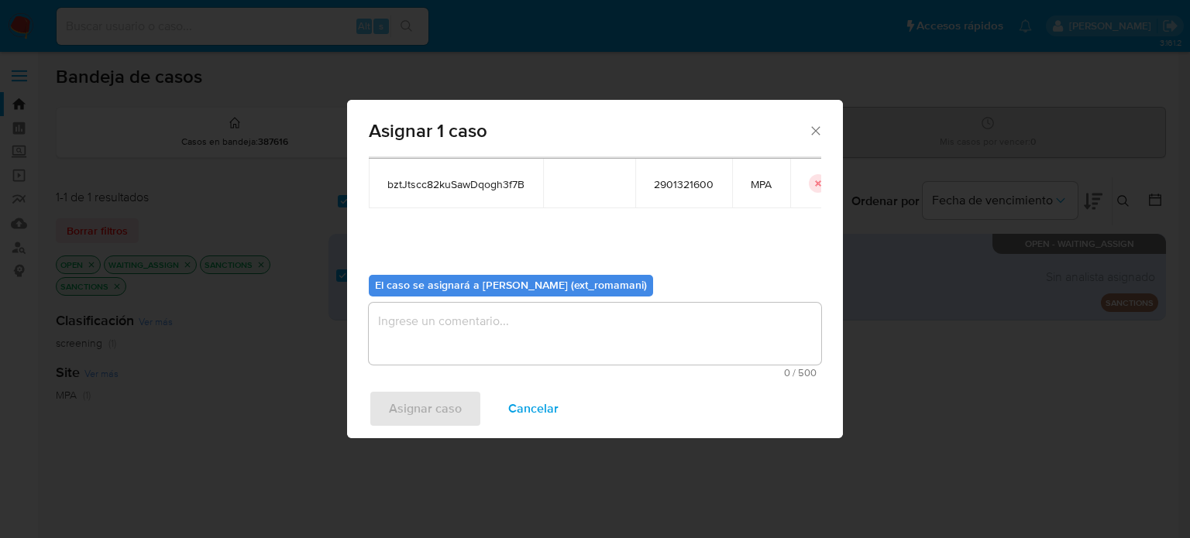
click at [531, 331] on textarea "assign-modal" at bounding box center [595, 334] width 452 height 62
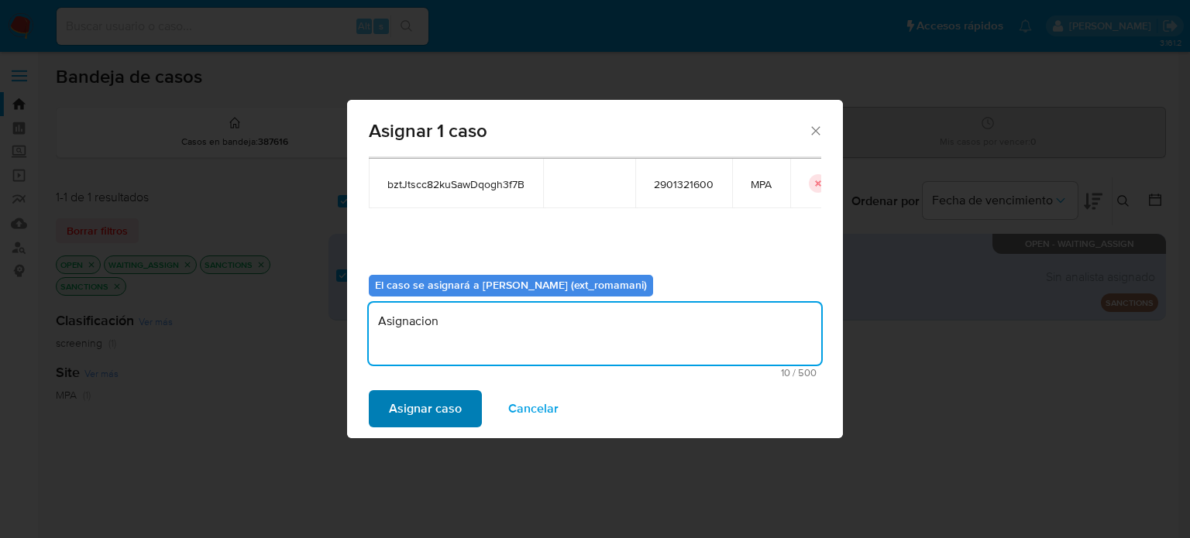
type textarea "Asignacion"
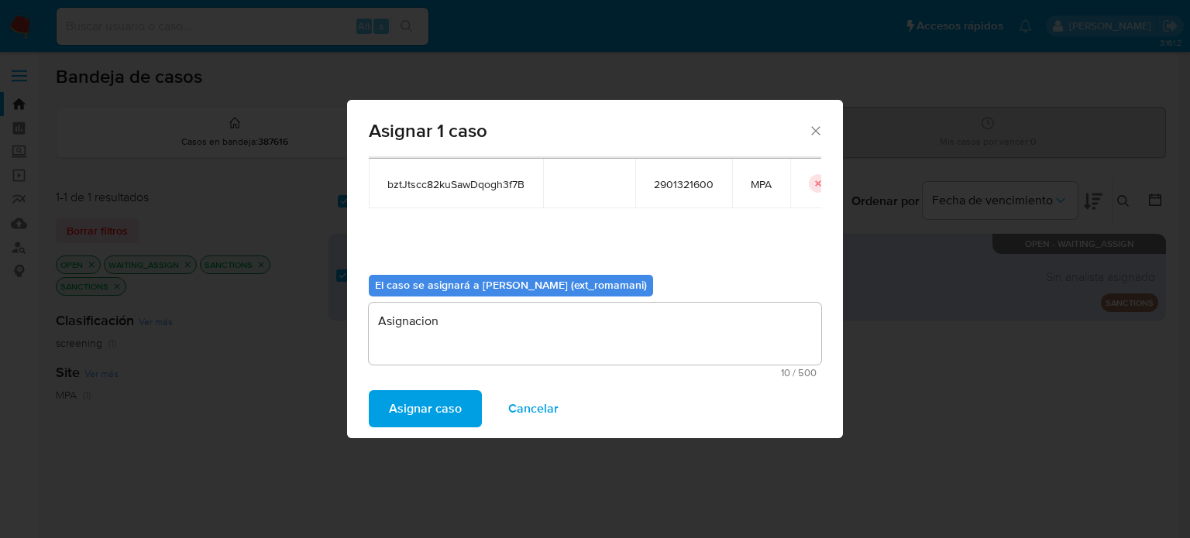
click at [439, 393] on span "Asignar caso" at bounding box center [425, 409] width 73 height 34
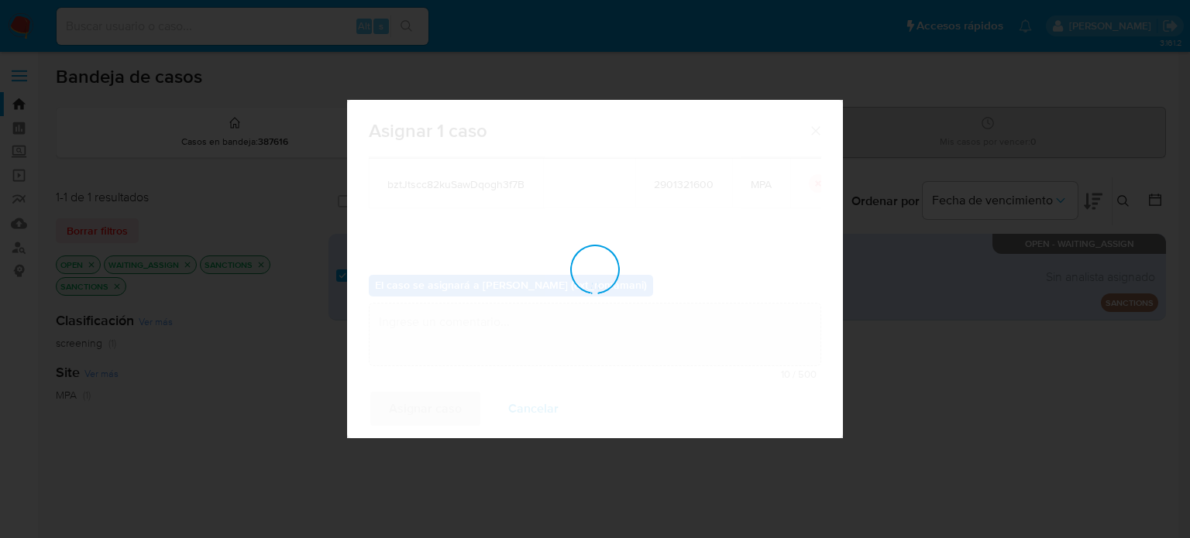
checkbox input "false"
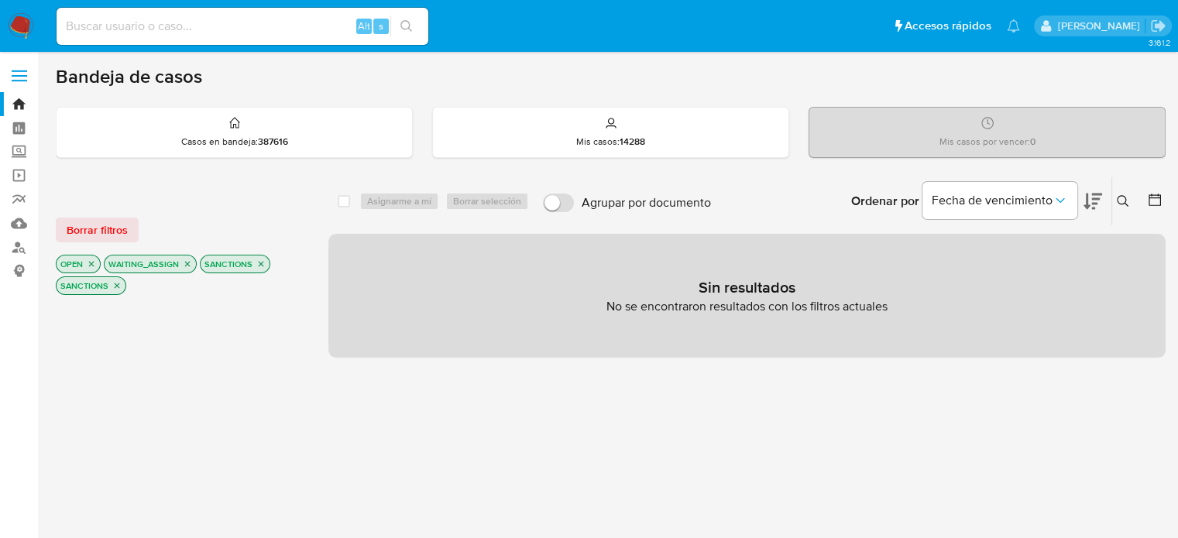
click at [15, 24] on img at bounding box center [21, 26] width 26 height 26
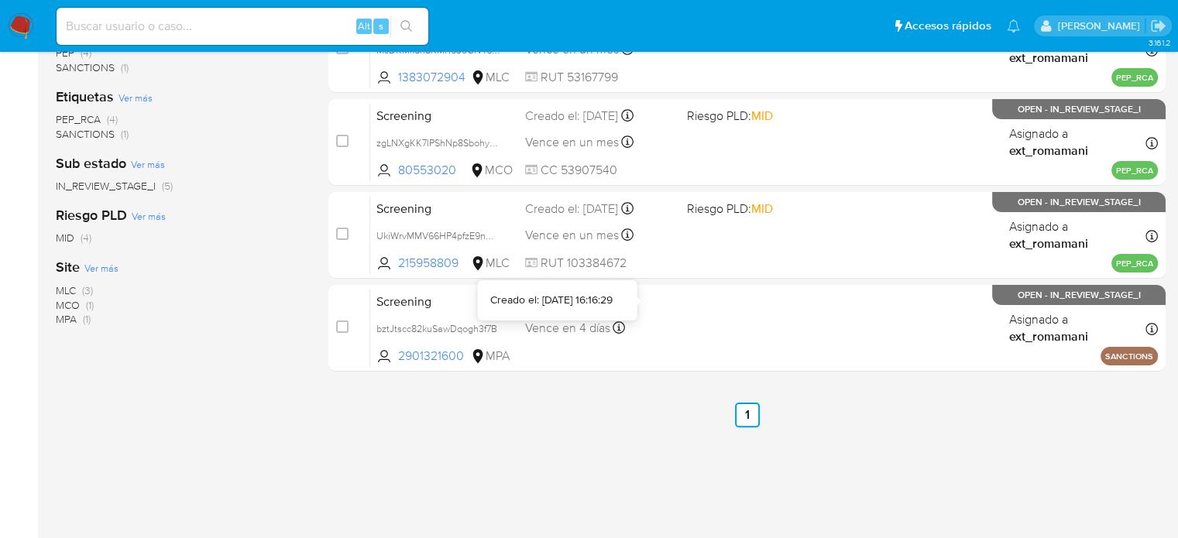
scroll to position [387, 0]
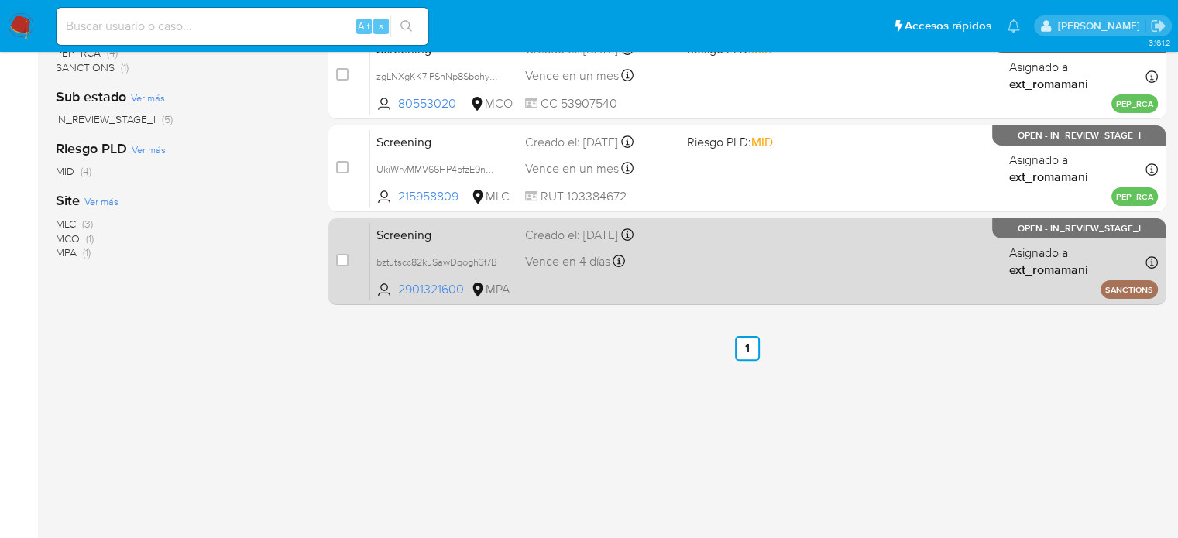
click at [722, 275] on div "Screening bztJtscc82kuSawDqogh3f7B 2901321600 MPA Creado el: [DATE] Creado el: …" at bounding box center [764, 261] width 788 height 78
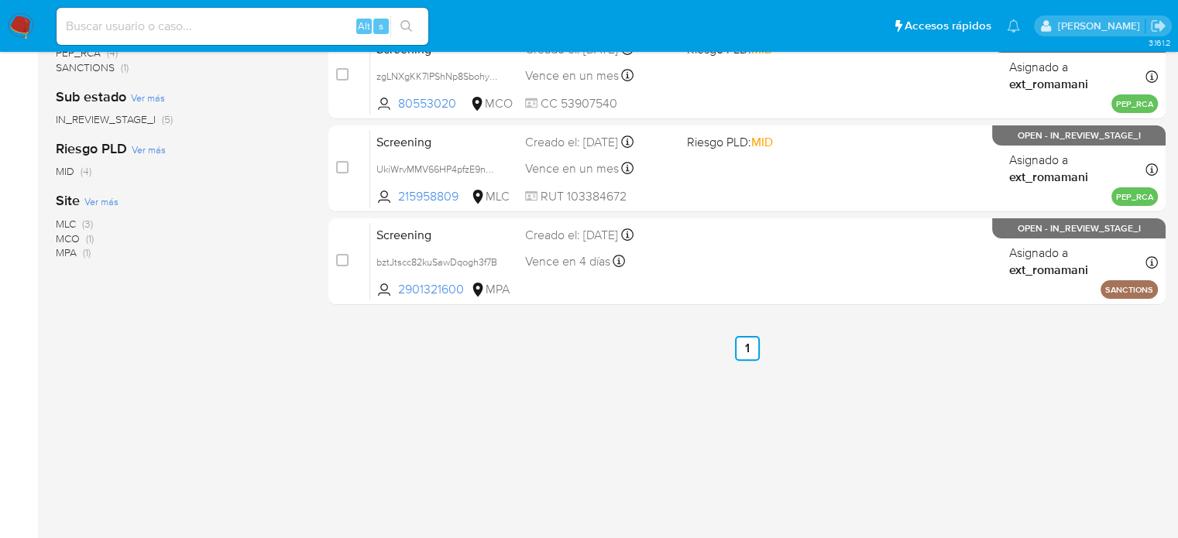
click at [8, 24] on img at bounding box center [21, 26] width 26 height 26
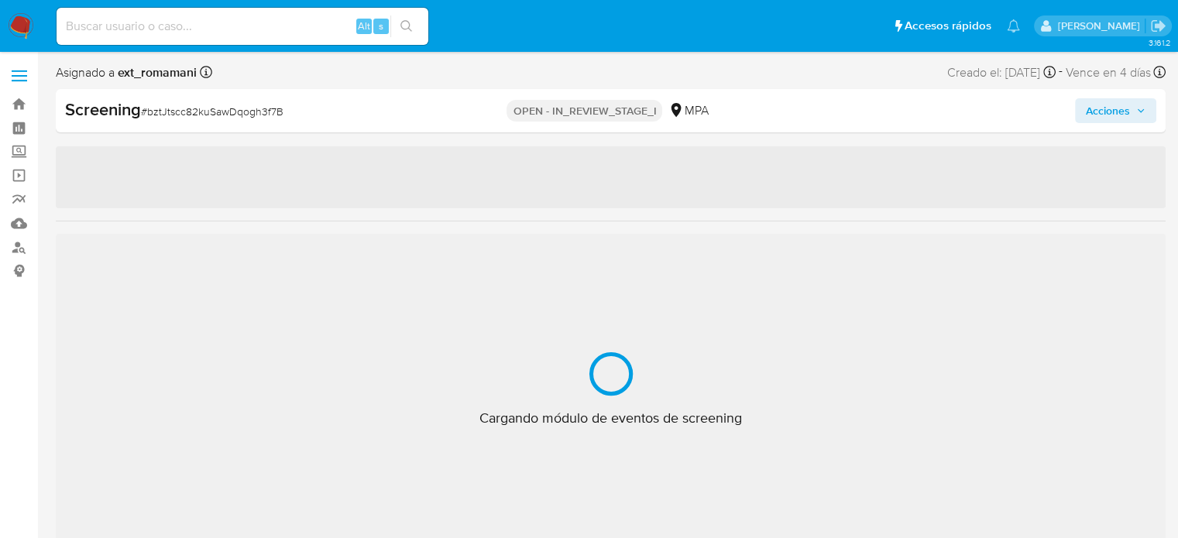
select select "10"
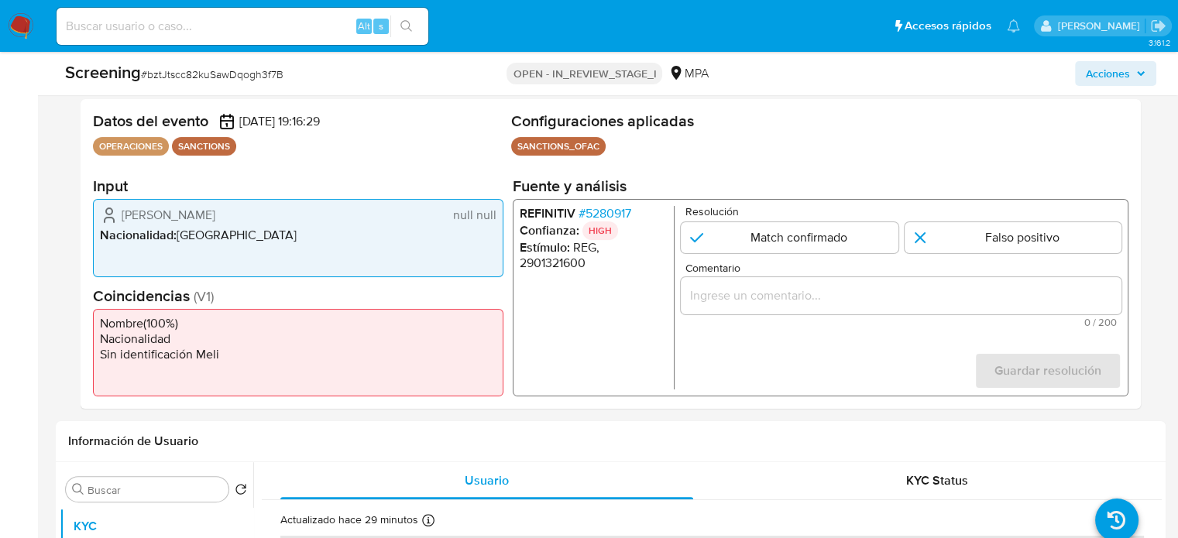
scroll to position [310, 0]
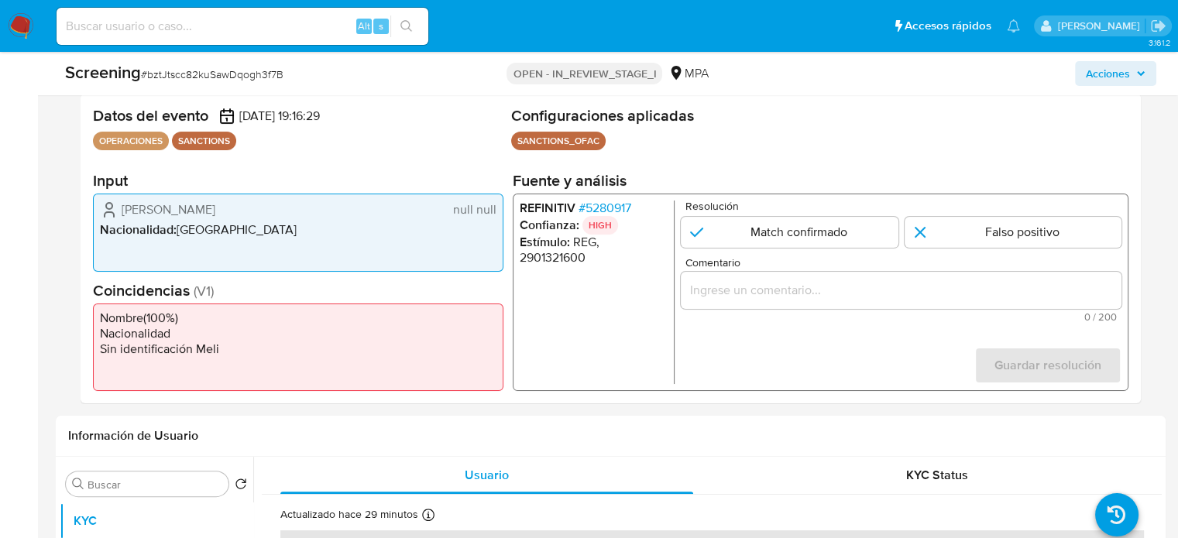
click at [622, 204] on span "# 5280917" at bounding box center [605, 208] width 53 height 15
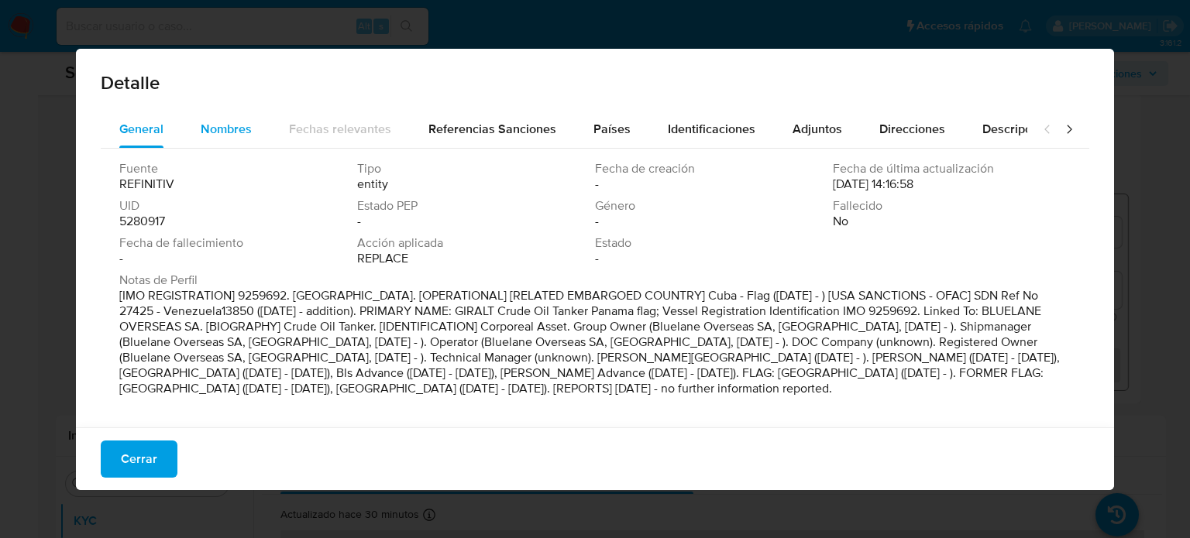
click at [234, 130] on span "Nombres" at bounding box center [226, 129] width 51 height 18
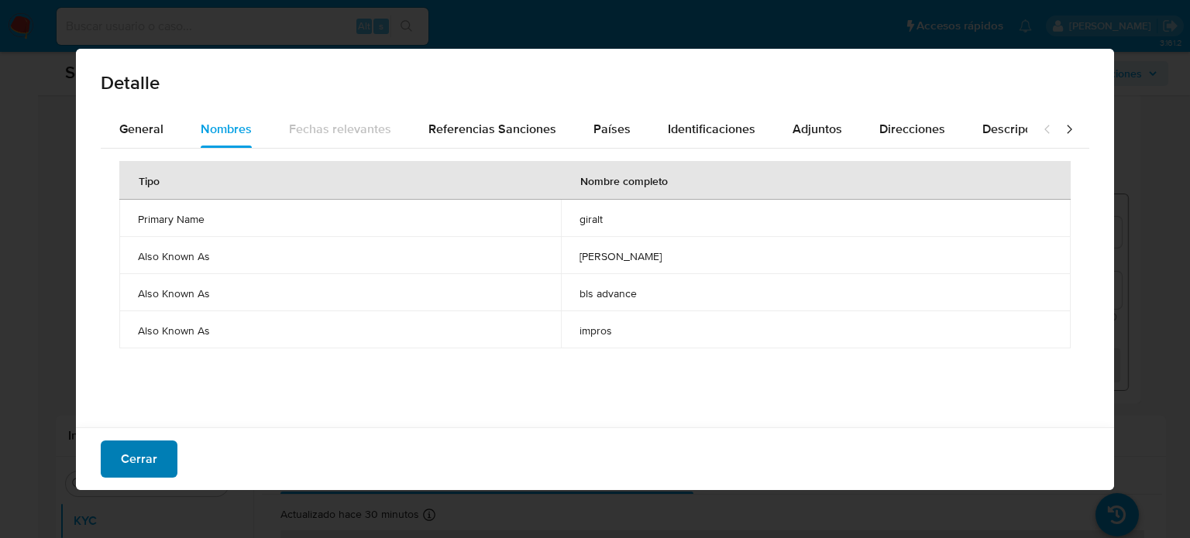
click at [130, 459] on span "Cerrar" at bounding box center [139, 459] width 36 height 34
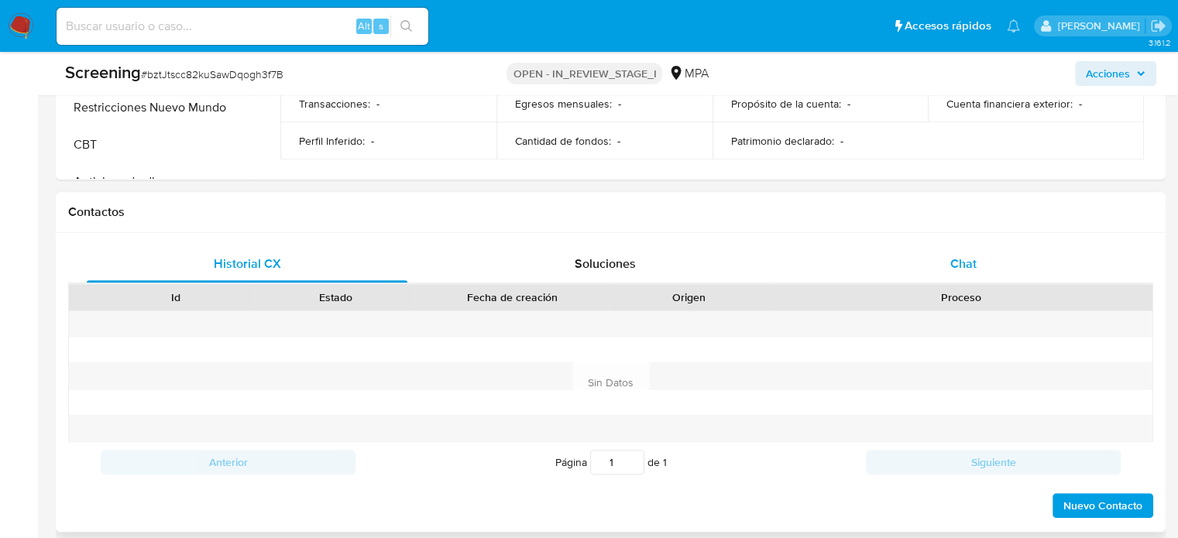
scroll to position [1007, 0]
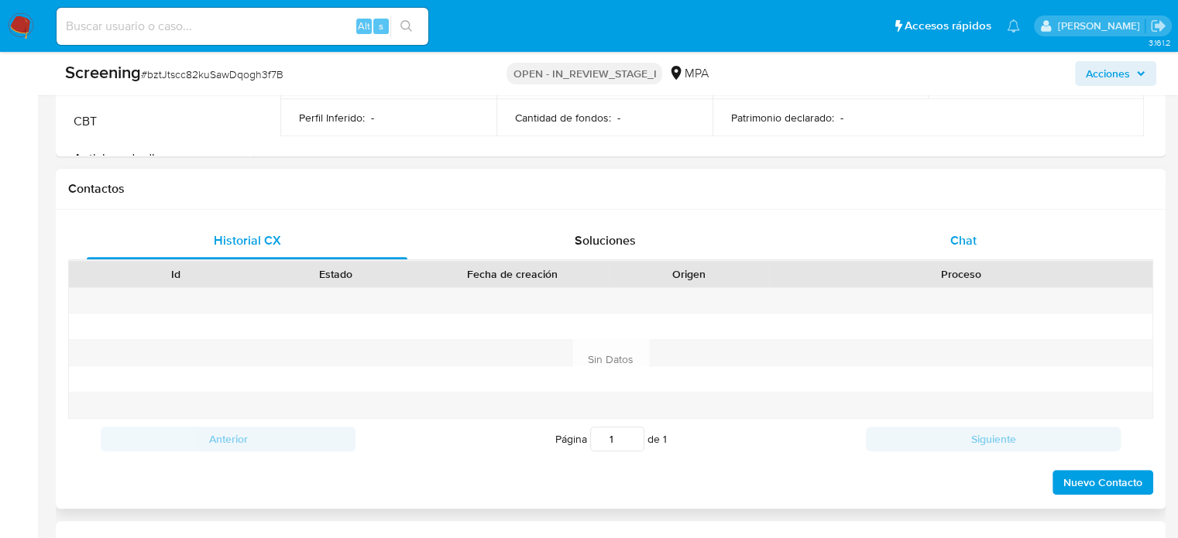
click at [937, 228] on div "Chat" at bounding box center [963, 240] width 321 height 37
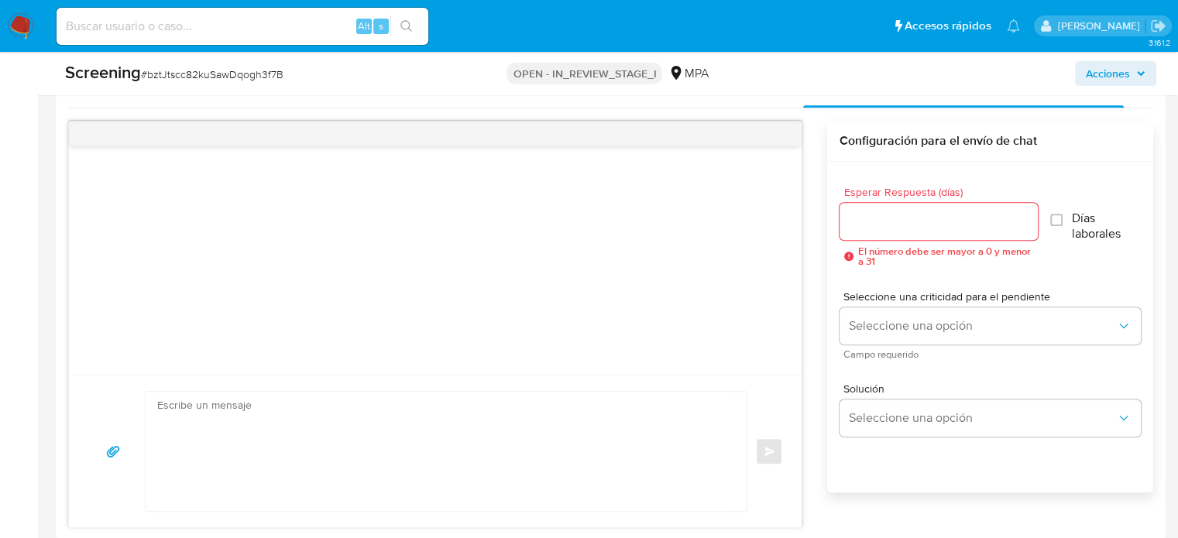
scroll to position [1162, 0]
click at [919, 217] on input "Esperar Respuesta (días)" at bounding box center [939, 218] width 198 height 20
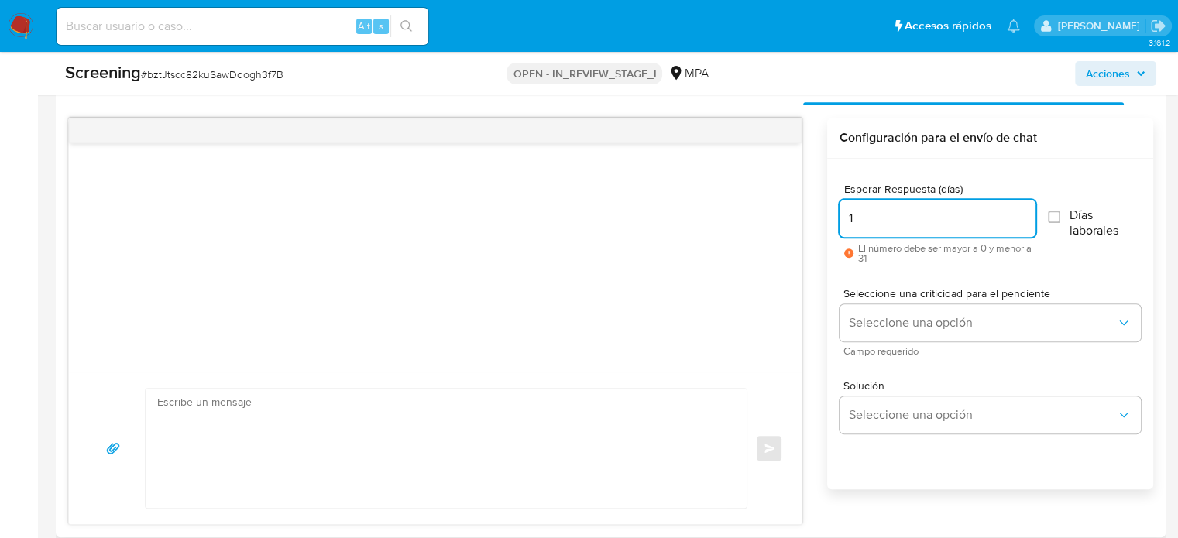
click at [1022, 213] on input "1" at bounding box center [938, 218] width 196 height 20
click at [1022, 213] on input "2" at bounding box center [938, 218] width 196 height 20
click at [1022, 213] on input "3" at bounding box center [938, 218] width 196 height 20
click at [1022, 213] on input "4" at bounding box center [938, 218] width 196 height 20
type input "5"
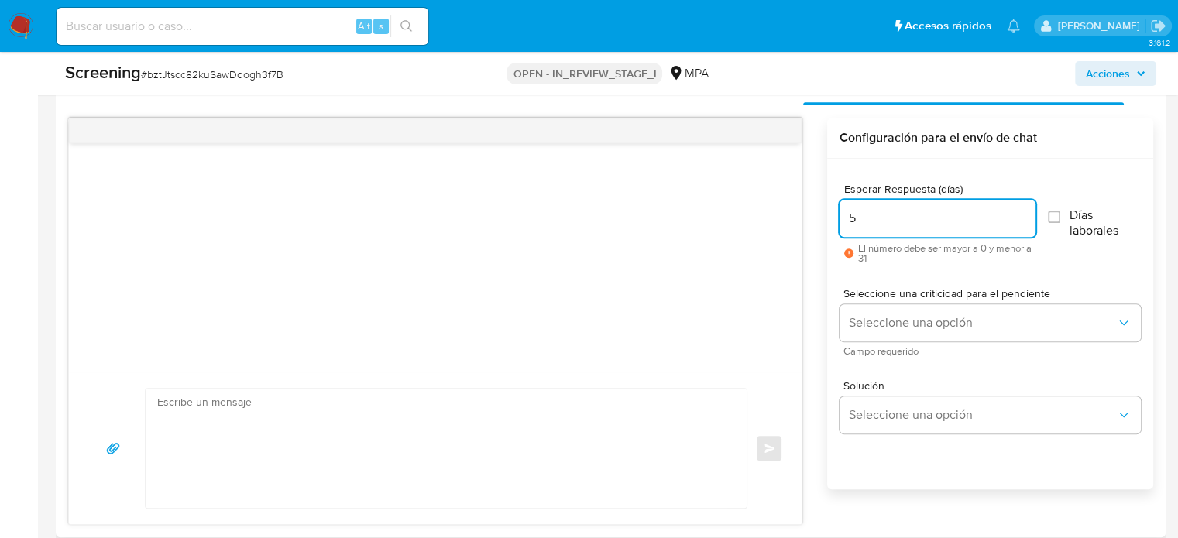
click at [1022, 213] on input "5" at bounding box center [938, 218] width 196 height 20
click at [1056, 216] on input "Días laborales" at bounding box center [1054, 217] width 12 height 12
checkbox input "true"
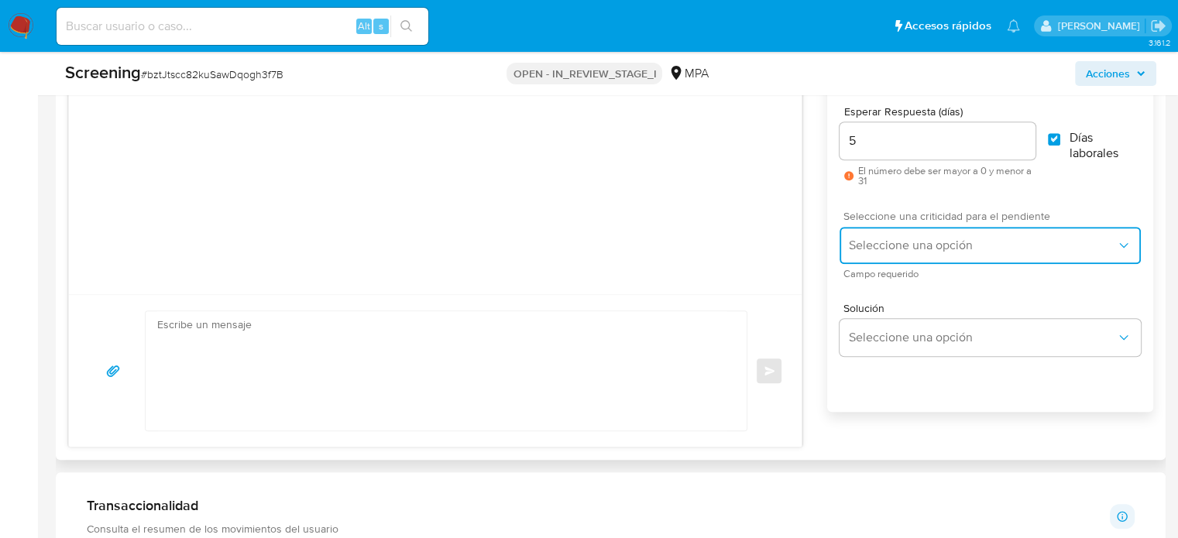
click at [919, 240] on span "Seleccione una opción" at bounding box center [982, 245] width 267 height 15
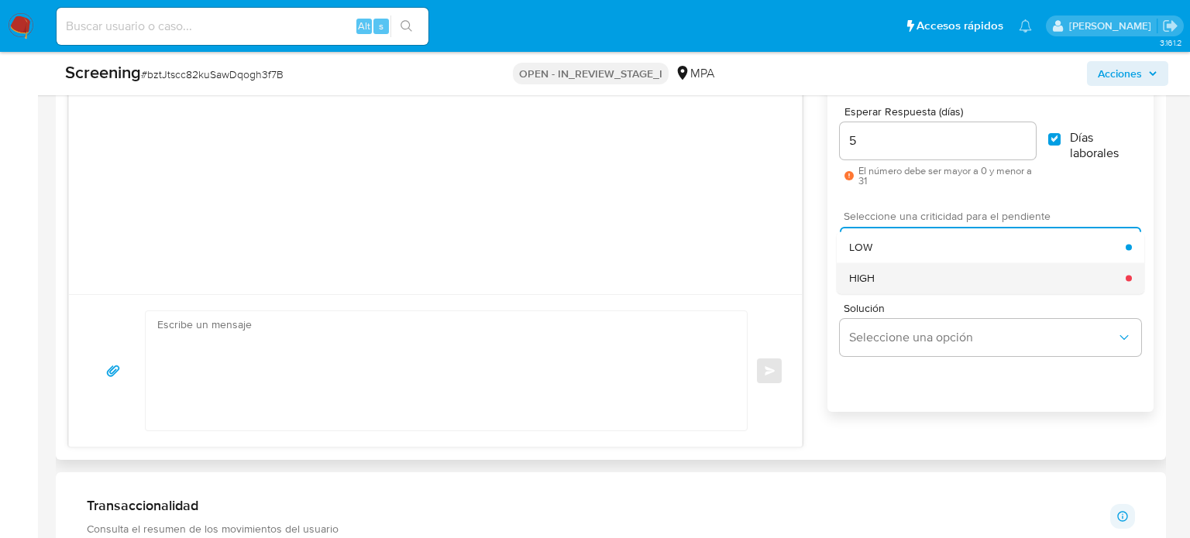
click at [895, 271] on div "HIGH" at bounding box center [987, 278] width 276 height 31
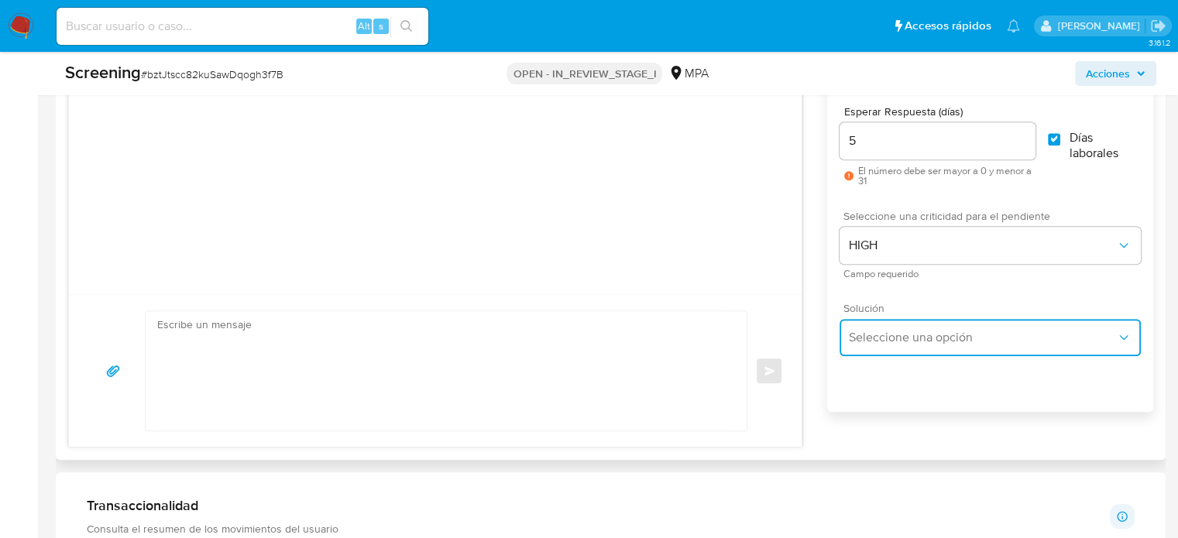
click at [897, 331] on span "Seleccione una opción" at bounding box center [982, 337] width 267 height 15
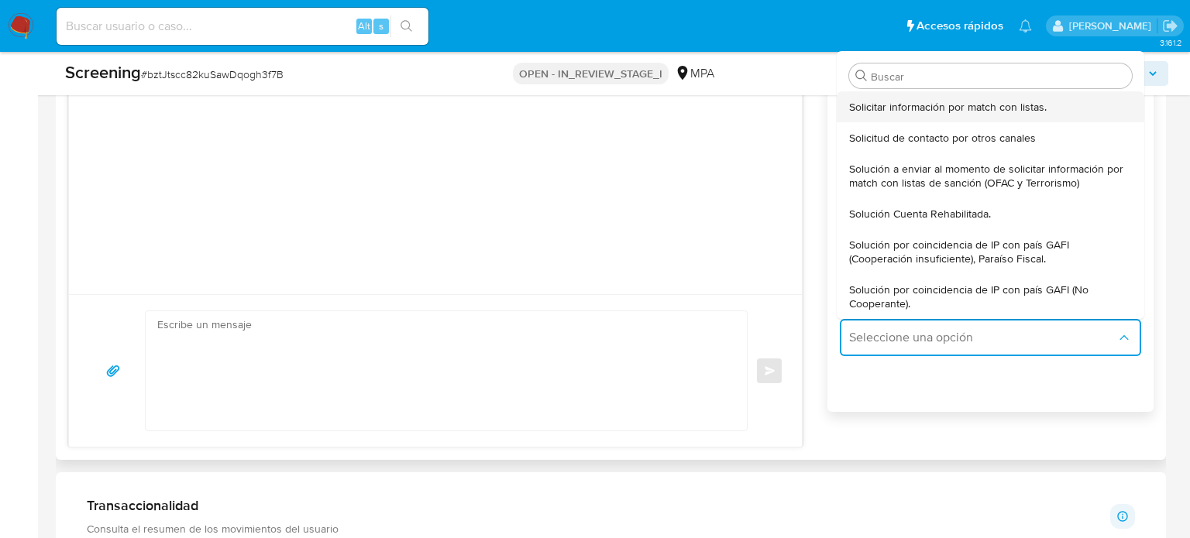
click at [947, 109] on span "Solicitar información por match con listas." at bounding box center [947, 107] width 197 height 14
type textarea "Hola ,En función de la actividad registrada en tu cuenta, necesitamos realizar …"
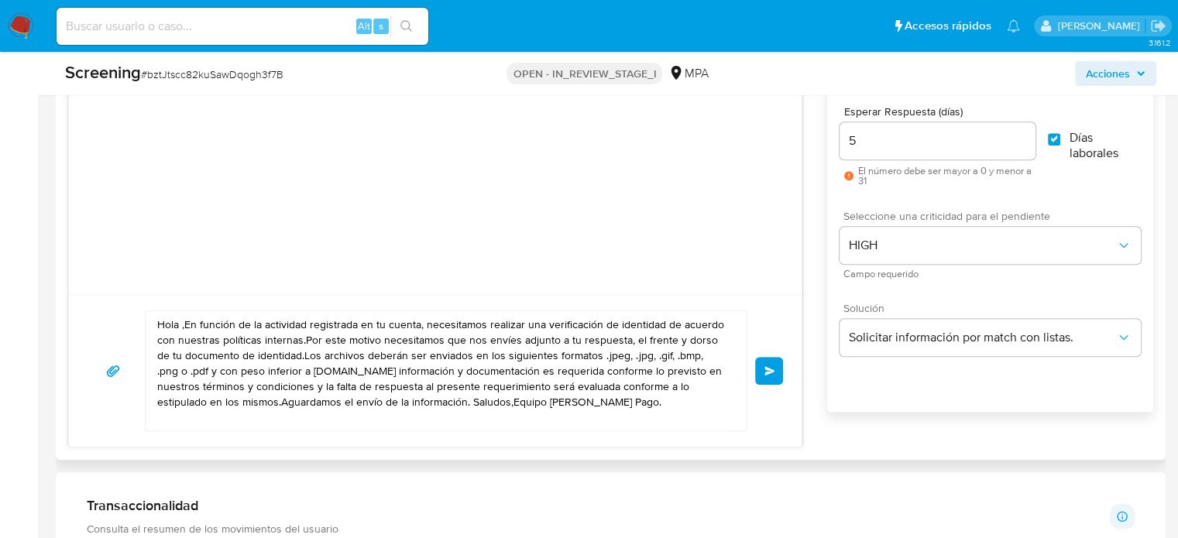
click at [763, 371] on button "Enviar" at bounding box center [769, 371] width 28 height 28
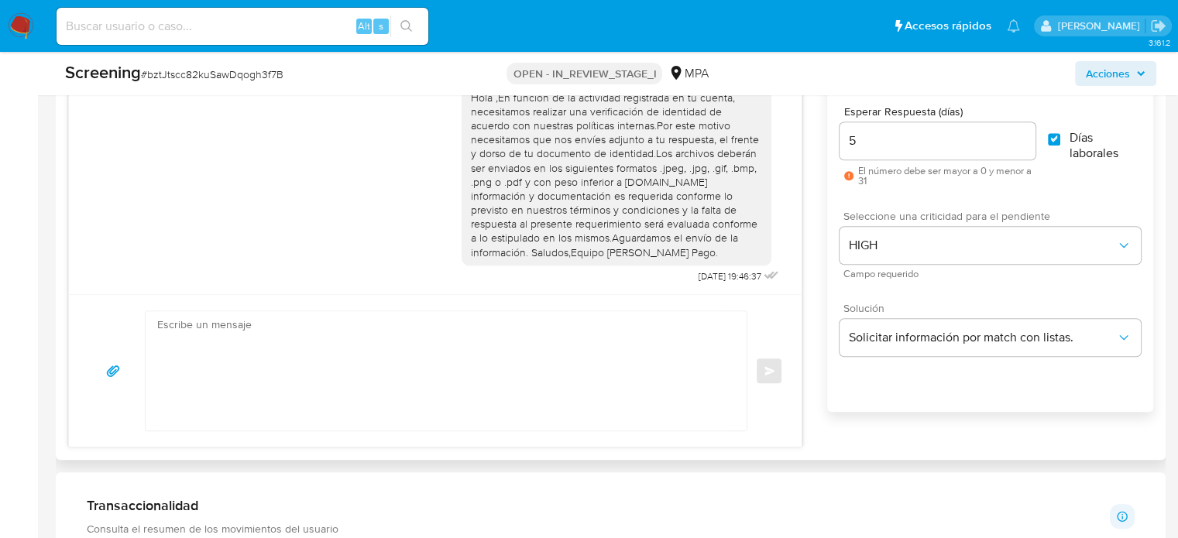
scroll to position [1, 0]
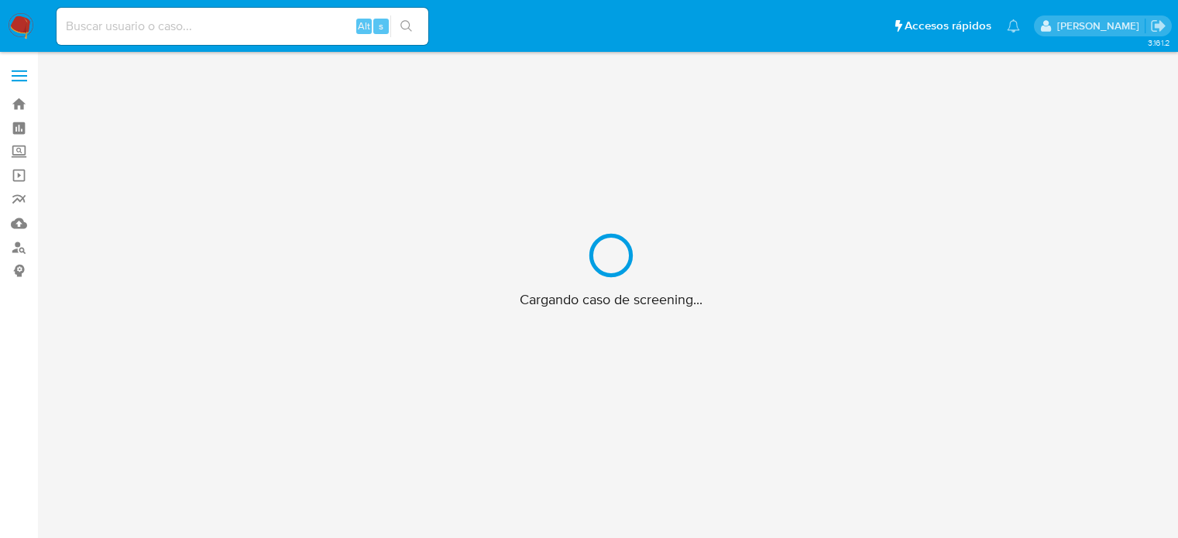
scroll to position [56, 0]
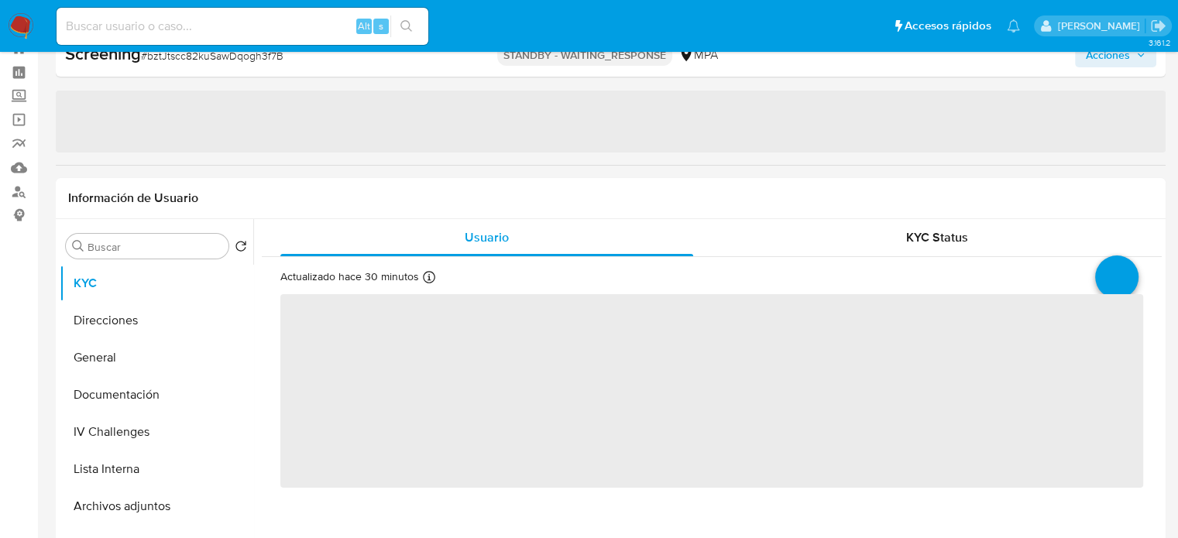
select select "10"
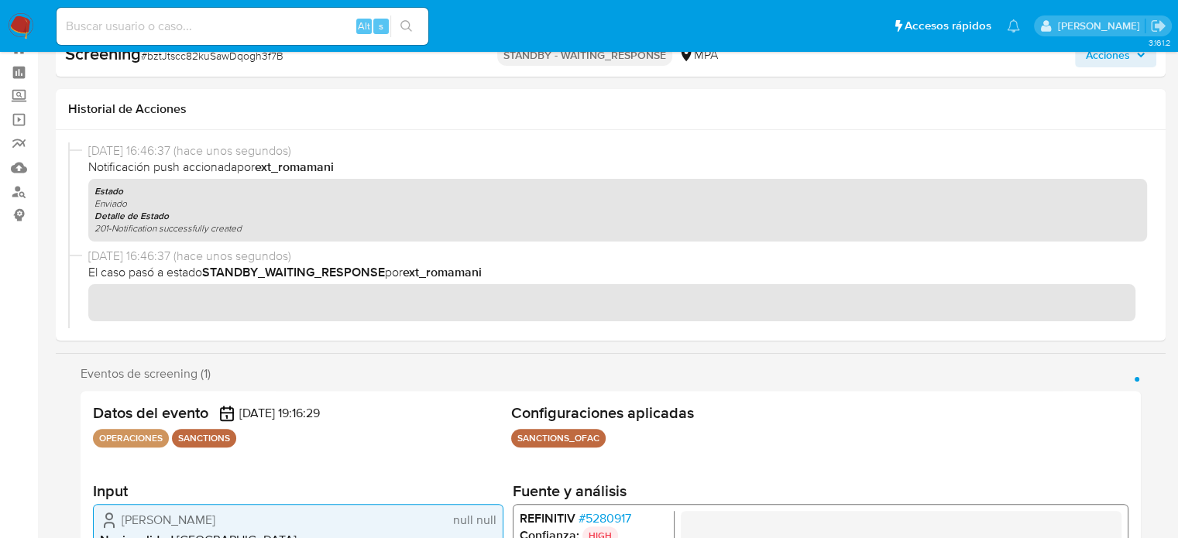
scroll to position [0, 0]
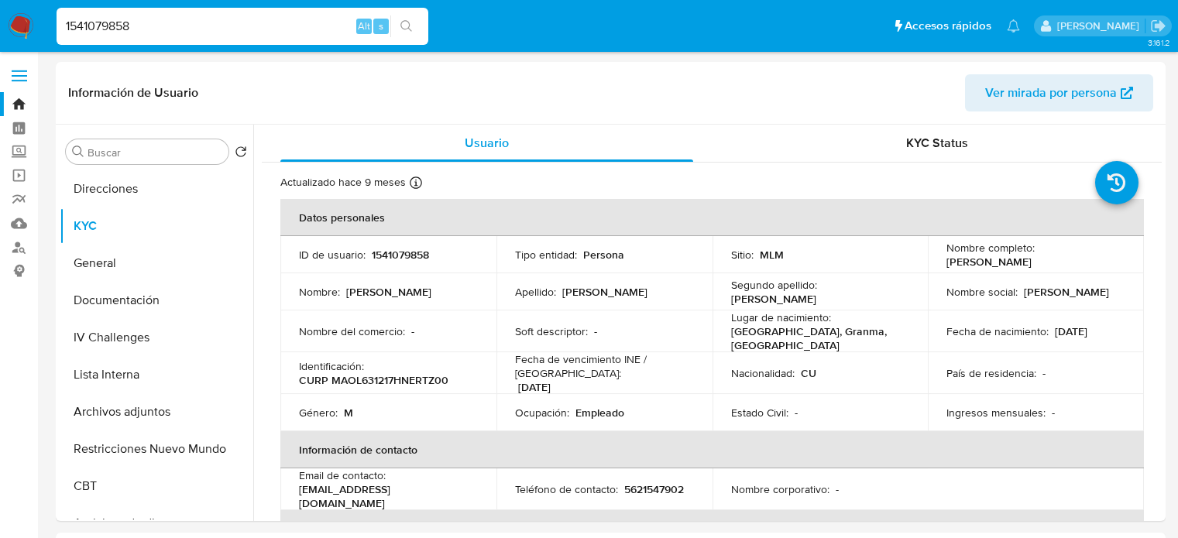
select select "10"
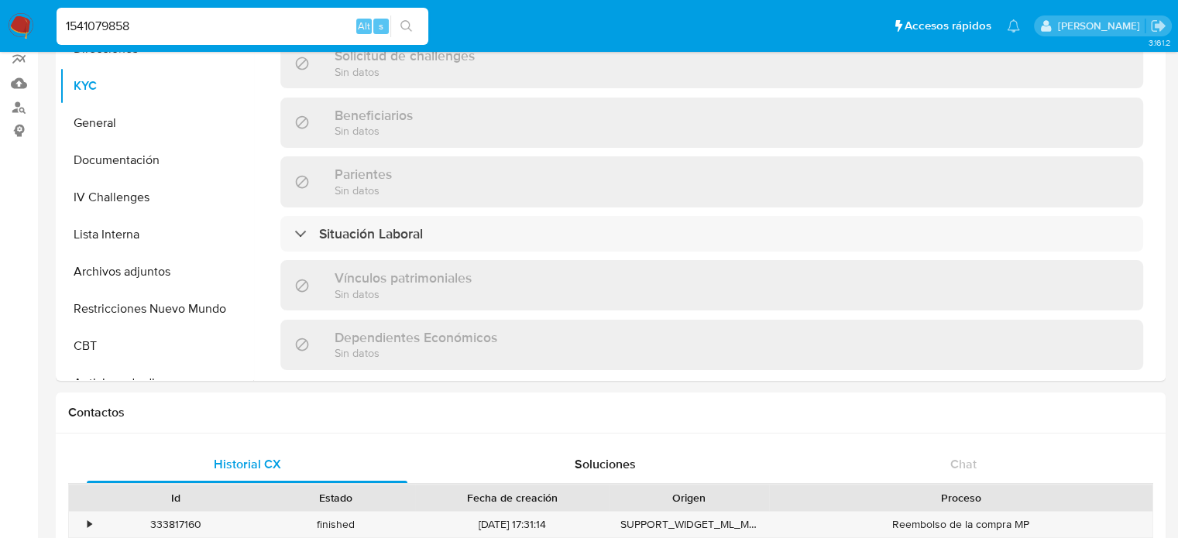
scroll to position [513, 0]
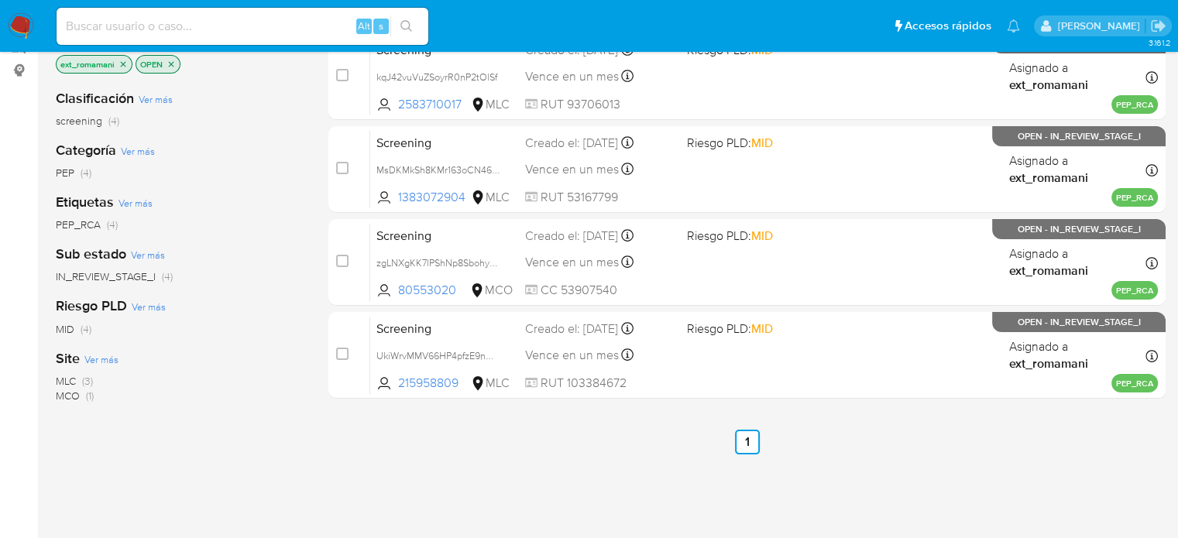
scroll to position [155, 0]
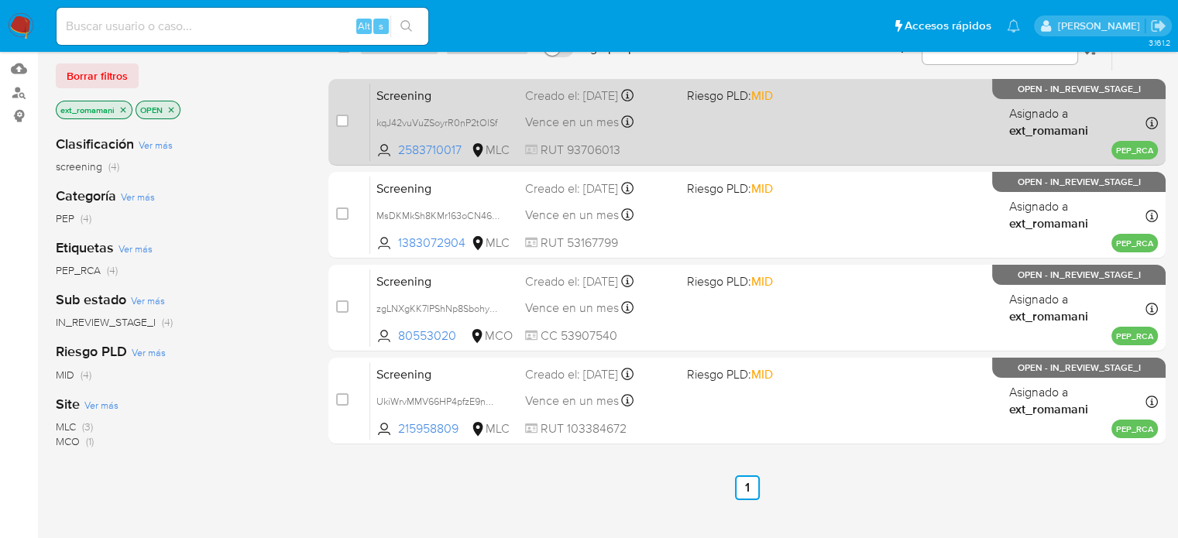
click at [723, 123] on div "Screening kqJ42vuVuZSoyrR0nP2tOlSf 2583710017 MLC Riesgo PLD: MID Creado el: 02…" at bounding box center [764, 122] width 788 height 78
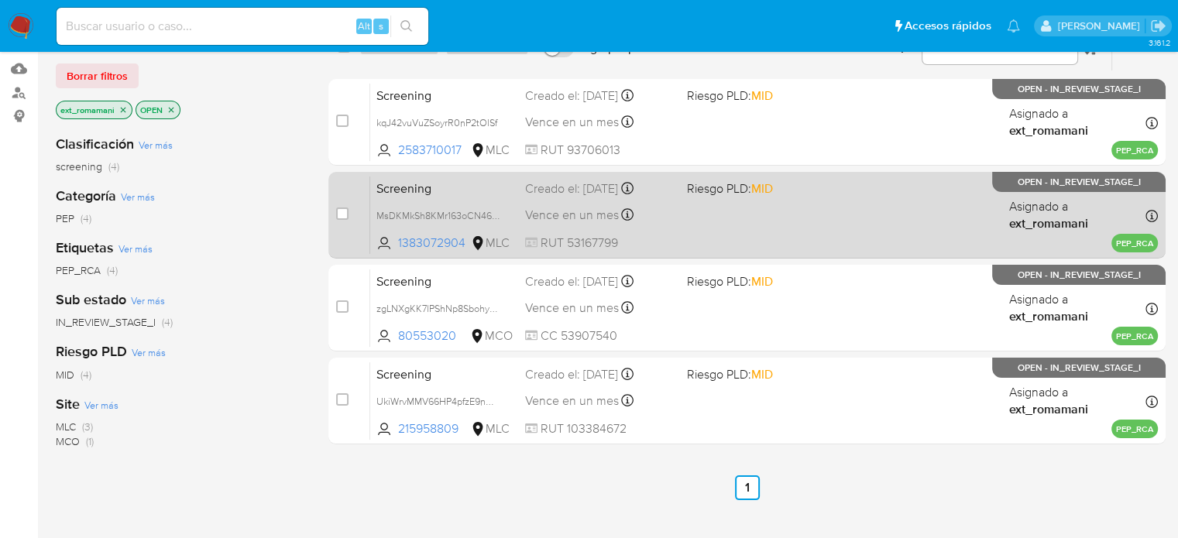
click at [697, 198] on div "Screening MsDKMkSh8KMr163oCN466c9O 1383072904 MLC Riesgo PLD: MID Creado el: 02…" at bounding box center [764, 215] width 788 height 78
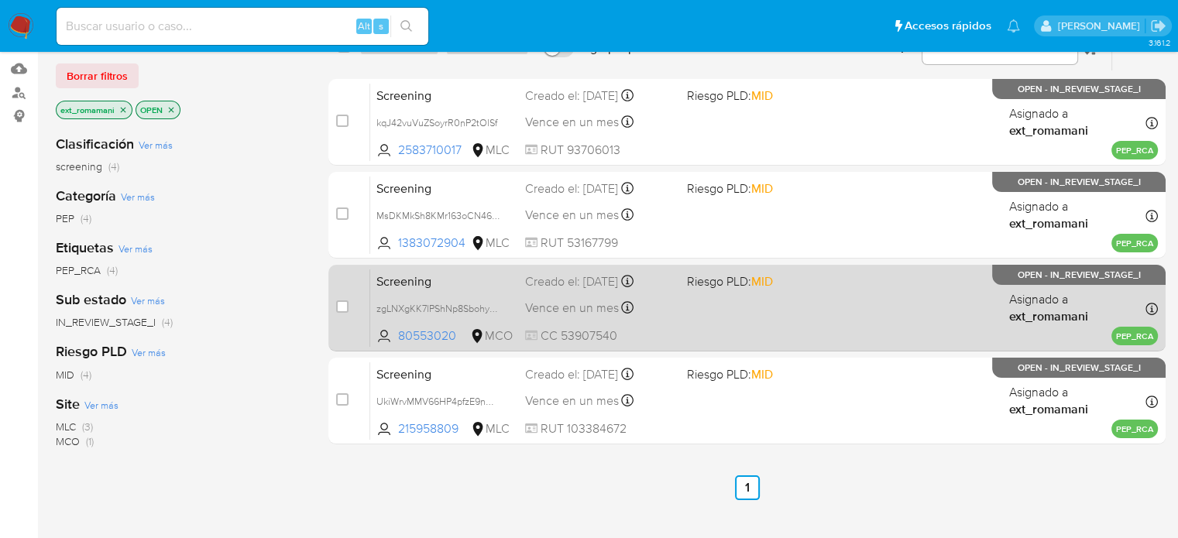
click at [682, 299] on div "Screening zgLNXgKK7lPShNp8Sbohyo5e 80553020 MCO Riesgo PLD: MID Creado el: 02/1…" at bounding box center [764, 308] width 788 height 78
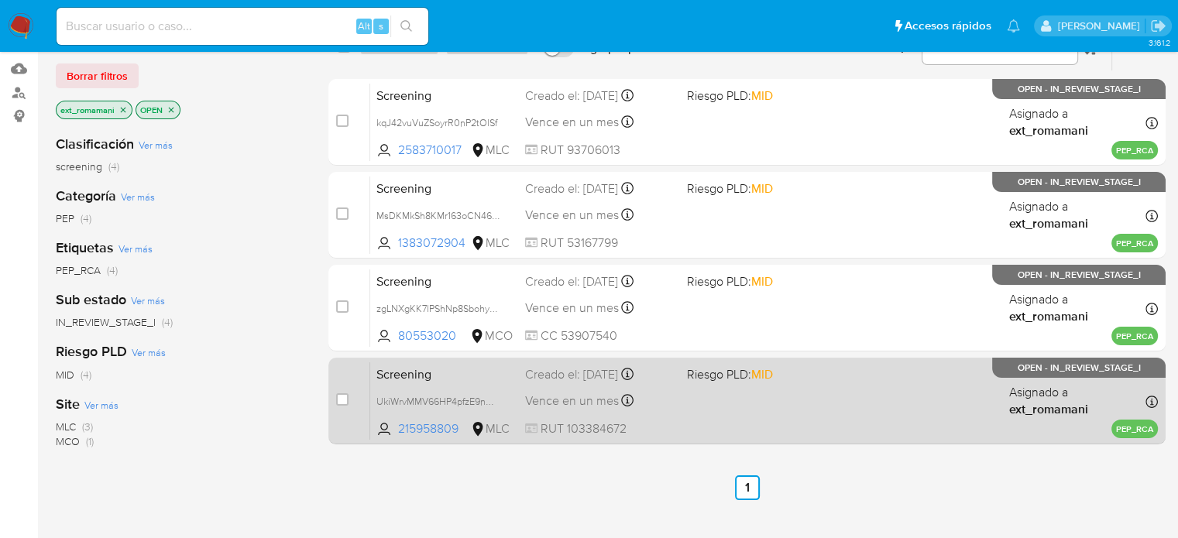
click at [661, 389] on div "Screening UkiWrvMMV66HP4pfzE9nCHn3 215958809 MLC Riesgo PLD: MID Creado el: 02/…" at bounding box center [764, 401] width 788 height 78
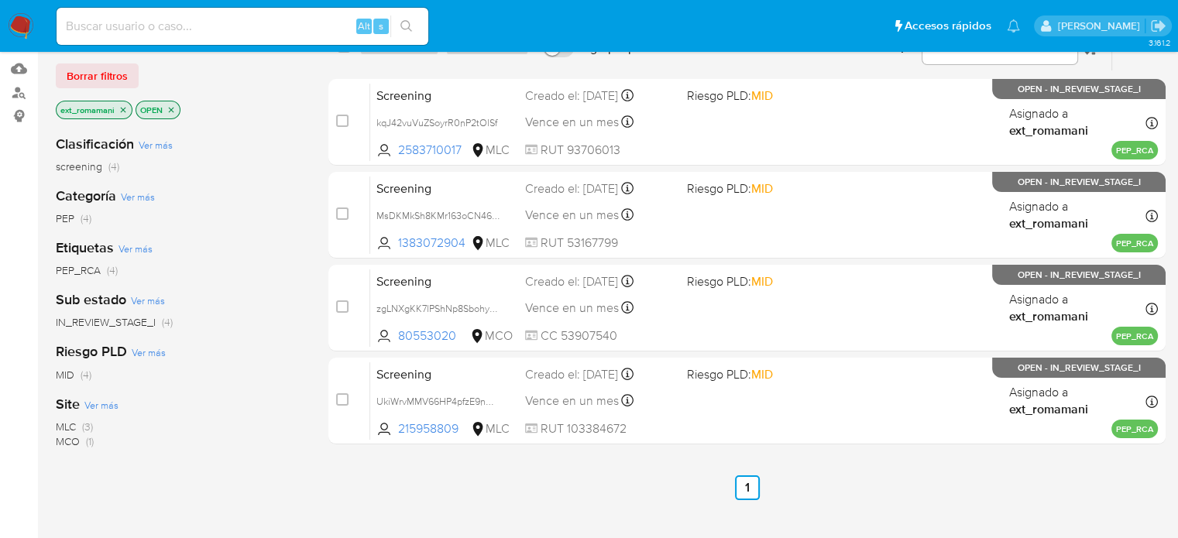
click at [17, 27] on img at bounding box center [21, 26] width 26 height 26
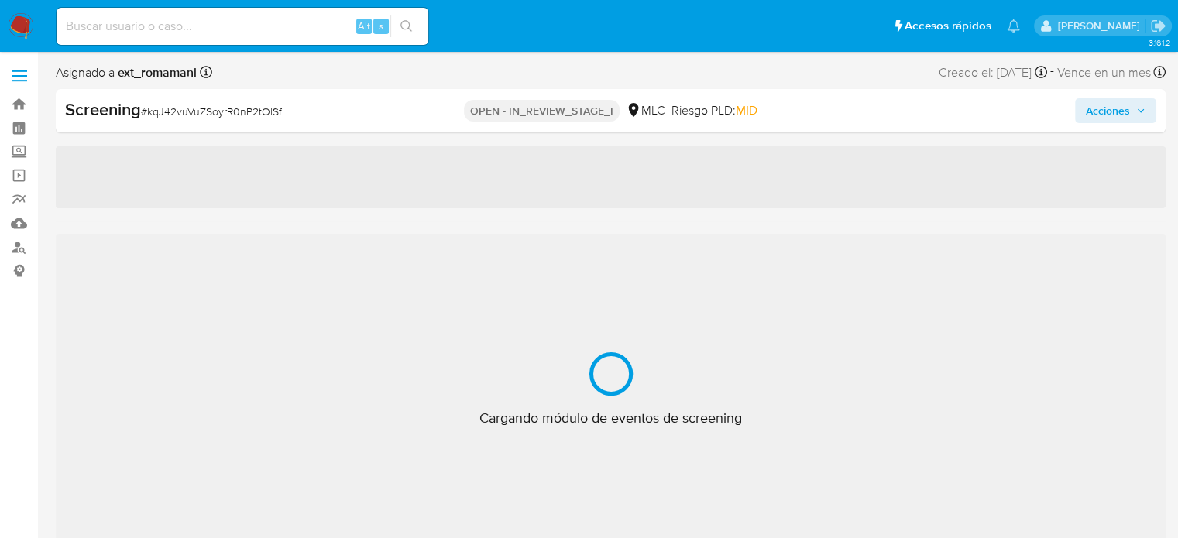
select select "10"
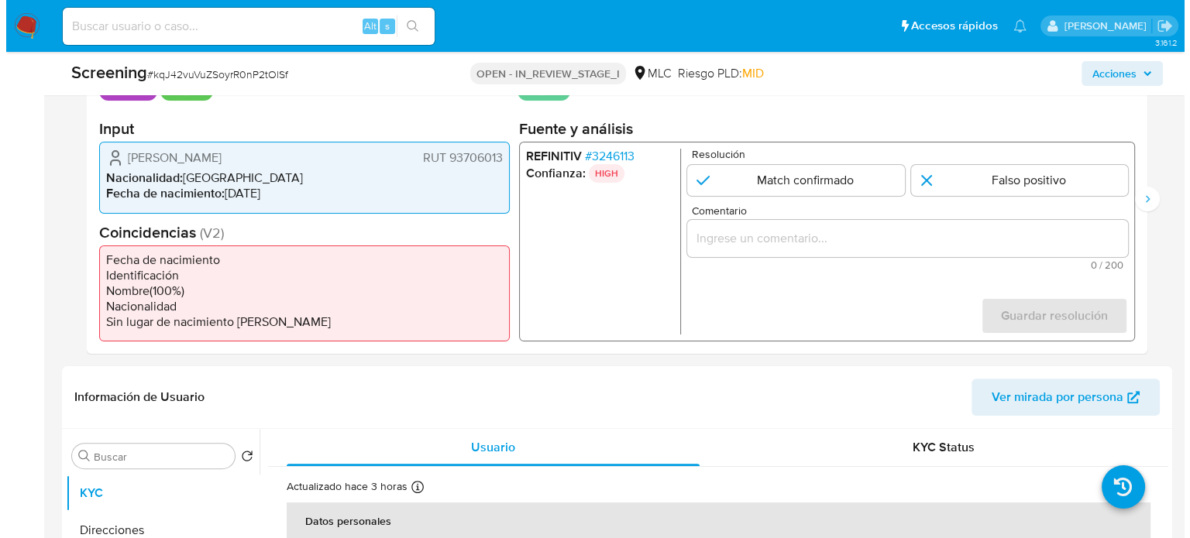
scroll to position [387, 0]
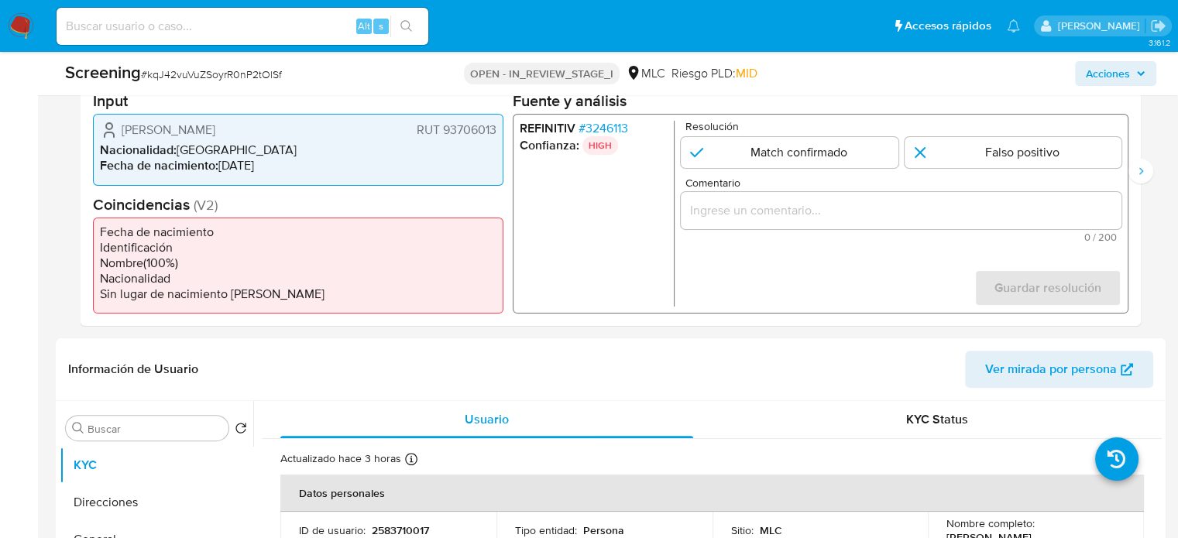
drag, startPoint x: 353, startPoint y: 132, endPoint x: 107, endPoint y: 130, distance: 246.3
click at [107, 130] on div "Alfredo Guillermo Espinoza Ugarte RUT 93706013" at bounding box center [298, 130] width 397 height 19
click at [611, 126] on span "# 3246113" at bounding box center [604, 128] width 50 height 15
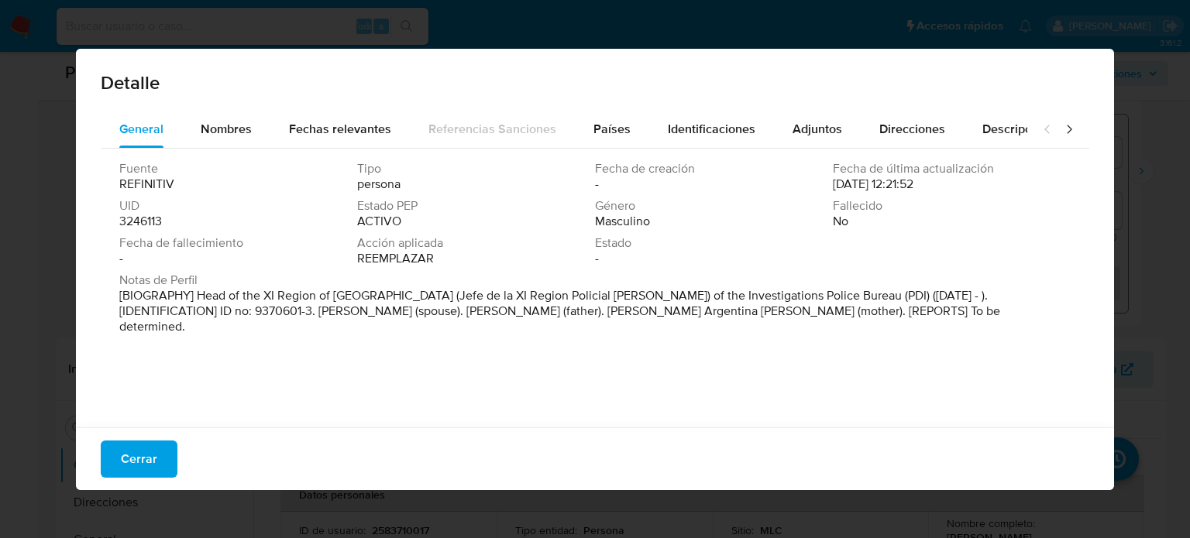
drag, startPoint x: 196, startPoint y: 296, endPoint x: 771, endPoint y: 303, distance: 574.7
click at [771, 303] on font "[BIOGRAPHY] Head of the XI Region of Aysen (Jefe de la XI Region Policial de Ay…" at bounding box center [559, 311] width 881 height 49
click at [144, 461] on font "Cerrar" at bounding box center [139, 459] width 36 height 37
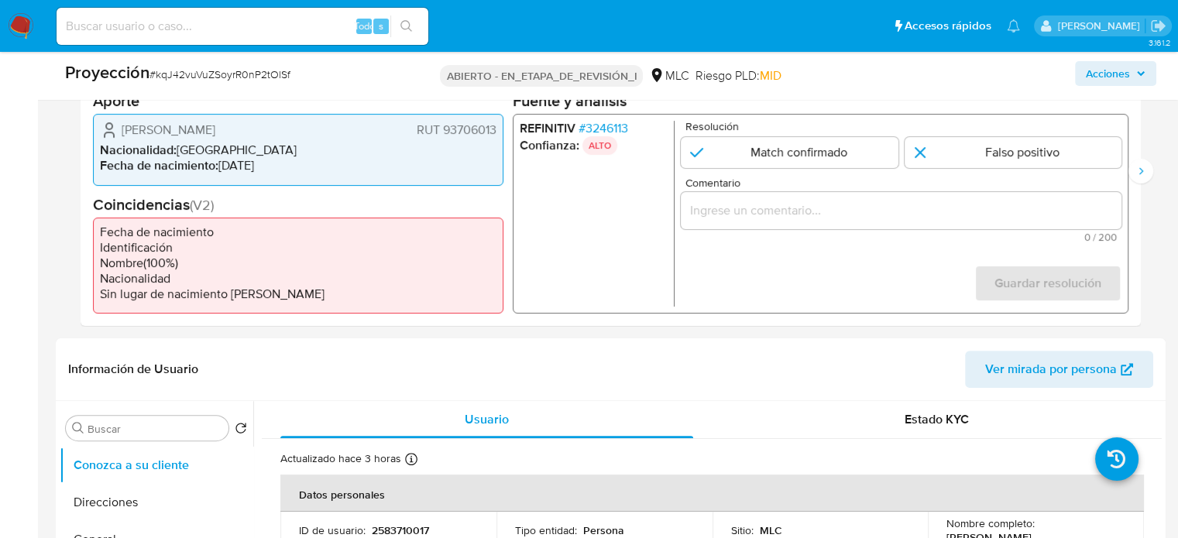
click at [606, 123] on font "3246113" at bounding box center [606, 128] width 43 height 18
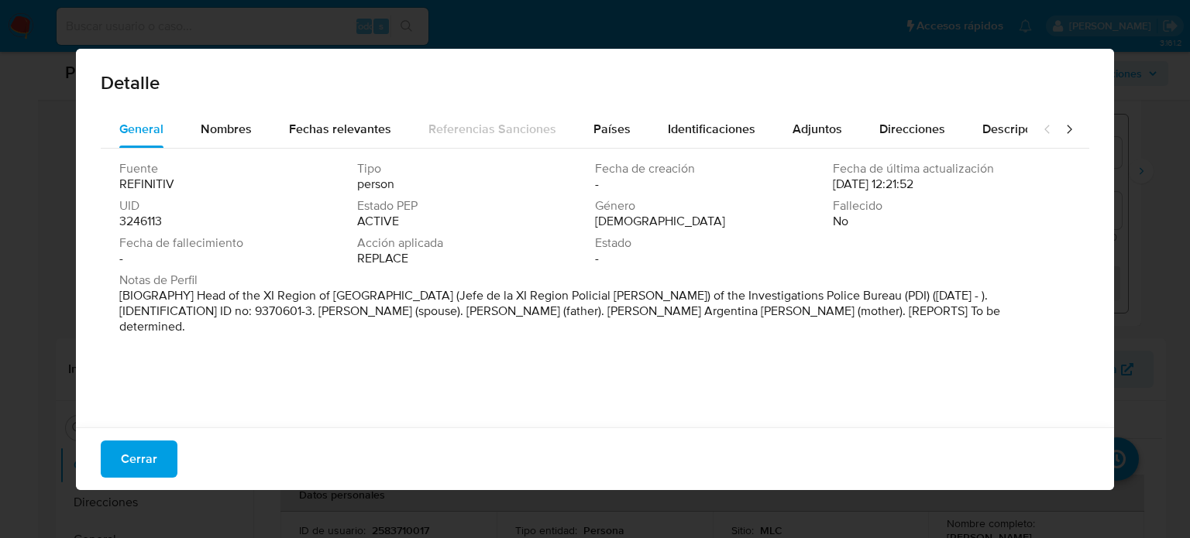
click at [217, 108] on div "Detalle" at bounding box center [595, 80] width 1038 height 62
click at [217, 122] on span "Nombres" at bounding box center [226, 129] width 51 height 18
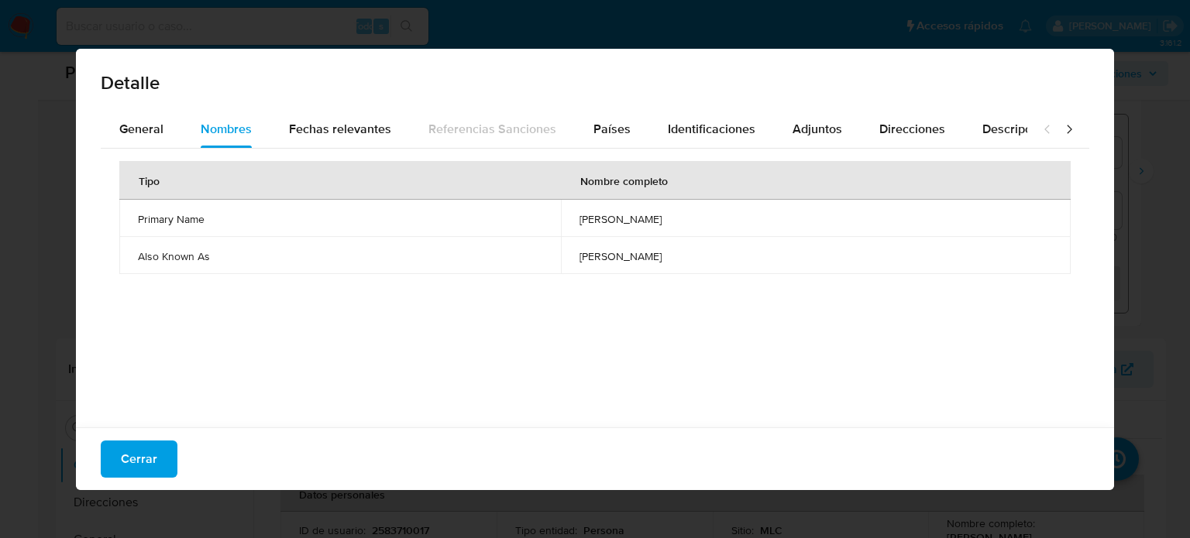
drag, startPoint x: 468, startPoint y: 217, endPoint x: 589, endPoint y: 219, distance: 120.8
click at [589, 219] on td "alfredo espinoza ugarte" at bounding box center [816, 218] width 510 height 37
click at [153, 140] on div "General" at bounding box center [141, 129] width 44 height 37
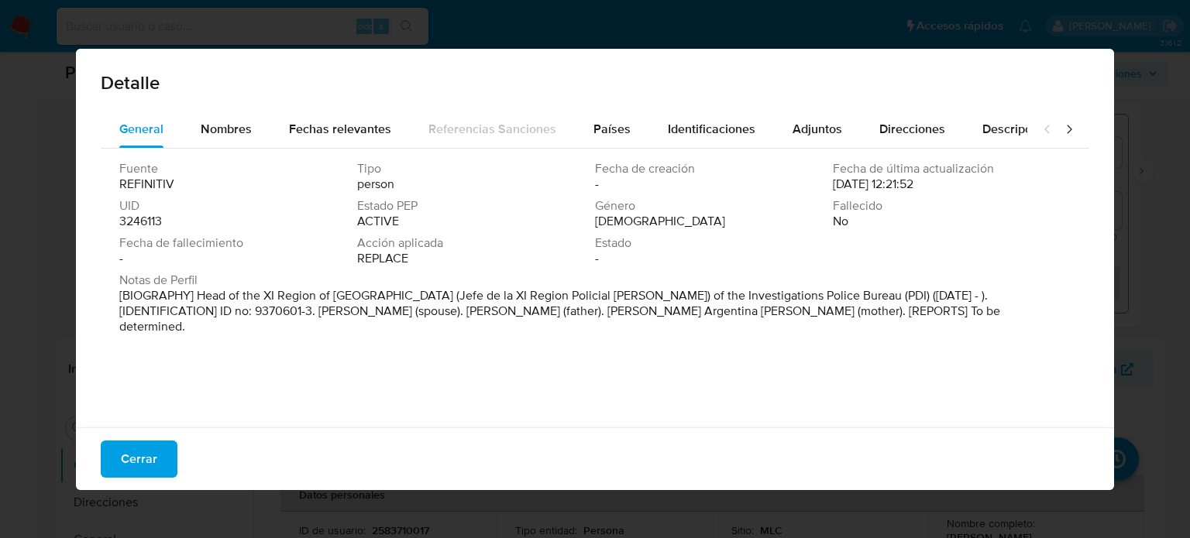
drag, startPoint x: 576, startPoint y: 299, endPoint x: 375, endPoint y: 300, distance: 201.4
click at [375, 300] on p "[BIOGRAPHY] Head of the XI Region of Aysen (Jefe de la XI Region Policial de Ay…" at bounding box center [593, 311] width 948 height 46
click at [792, 126] on span "Adjuntos" at bounding box center [817, 129] width 50 height 18
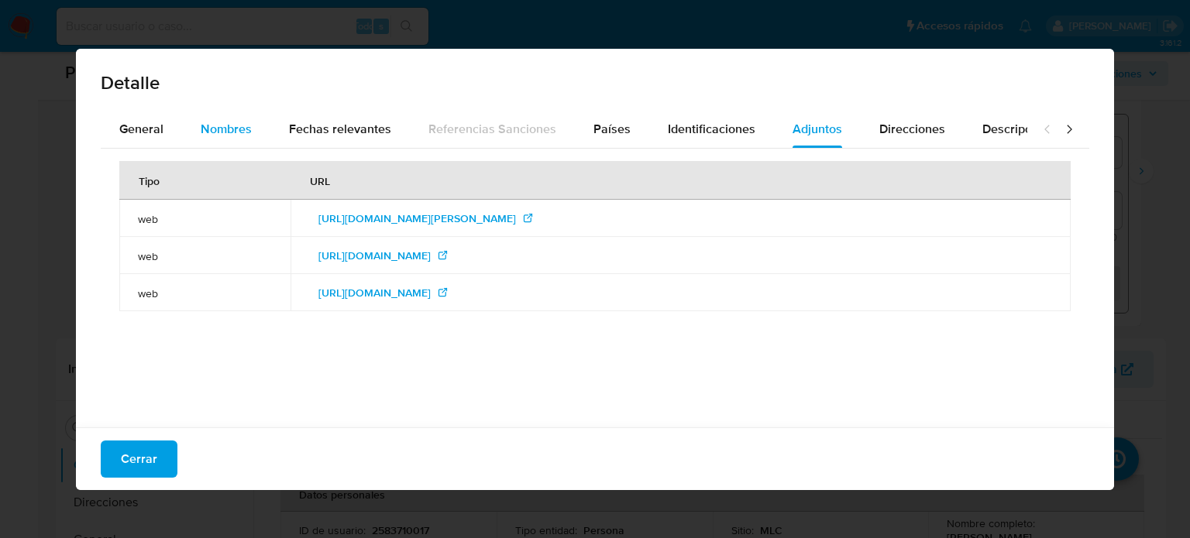
click at [252, 136] on button "Nombres" at bounding box center [226, 129] width 88 height 37
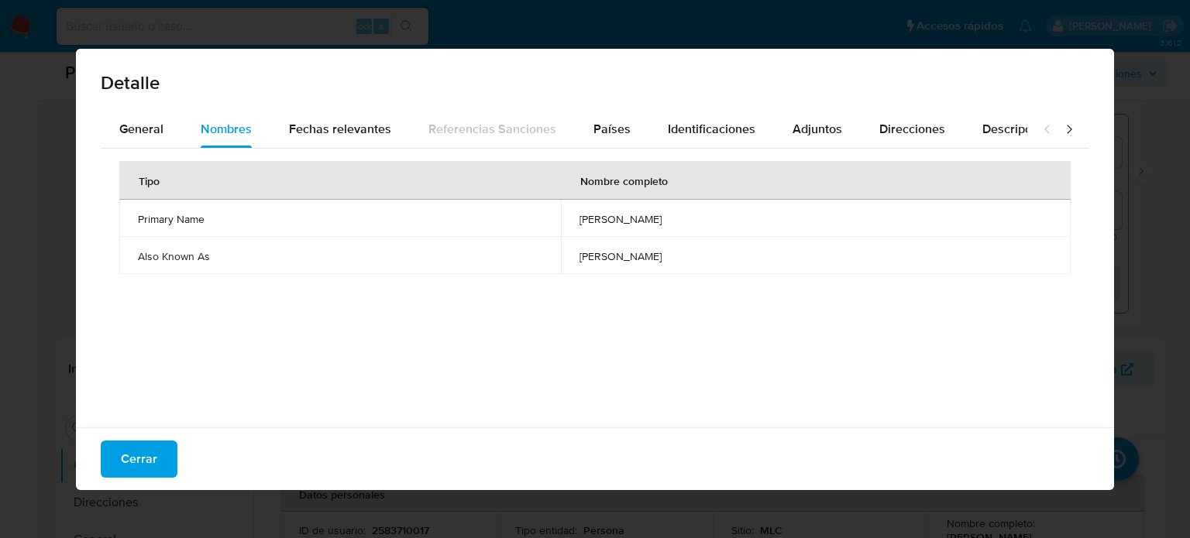
drag, startPoint x: 460, startPoint y: 214, endPoint x: 700, endPoint y: 214, distance: 240.1
click at [700, 214] on td "alfredo espinoza ugarte" at bounding box center [816, 218] width 510 height 37
click at [62, 40] on div "Detalle General Nombres Fechas relevantes Referencias Sanciones Países Identifi…" at bounding box center [595, 269] width 1190 height 538
drag, startPoint x: 470, startPoint y: 219, endPoint x: 613, endPoint y: 218, distance: 143.3
click at [613, 218] on td "alfredo espinoza ugarte" at bounding box center [816, 218] width 510 height 37
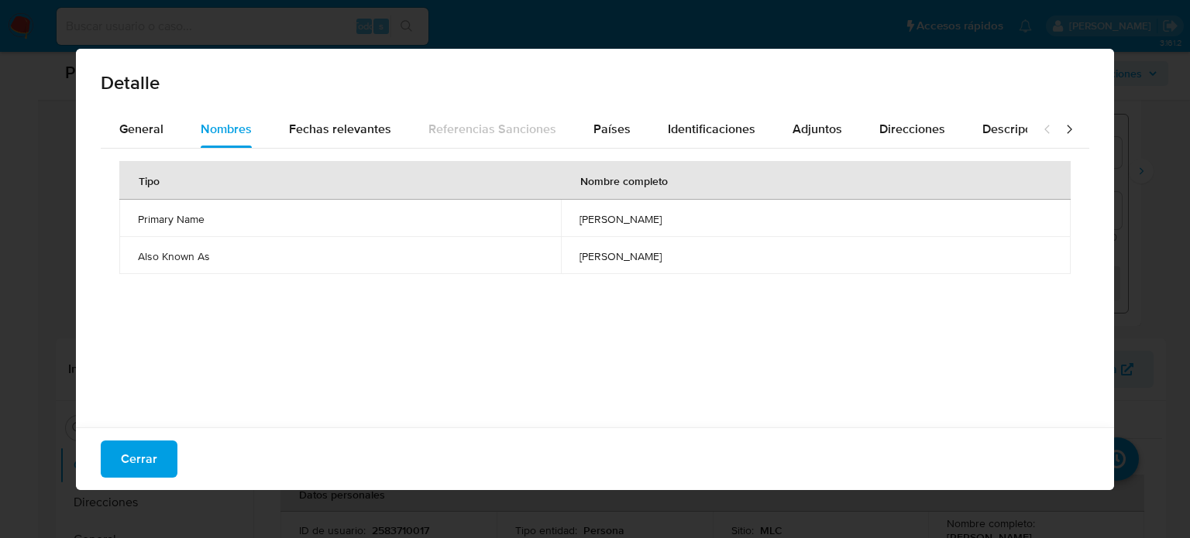
click at [580, 213] on span "alfredo espinoza ugarte" at bounding box center [815, 219] width 472 height 14
drag, startPoint x: 584, startPoint y: 218, endPoint x: 509, endPoint y: 225, distance: 75.4
click at [579, 225] on span "alfredo espinoza ugarte" at bounding box center [815, 219] width 472 height 14
click at [149, 452] on font "Cerrar" at bounding box center [139, 459] width 36 height 37
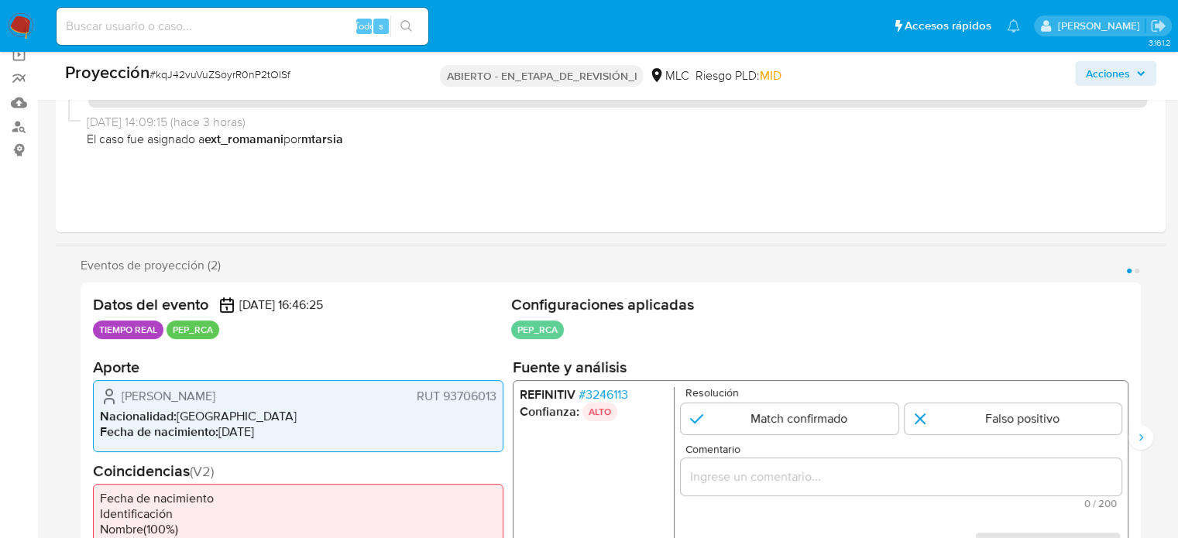
scroll to position [276, 0]
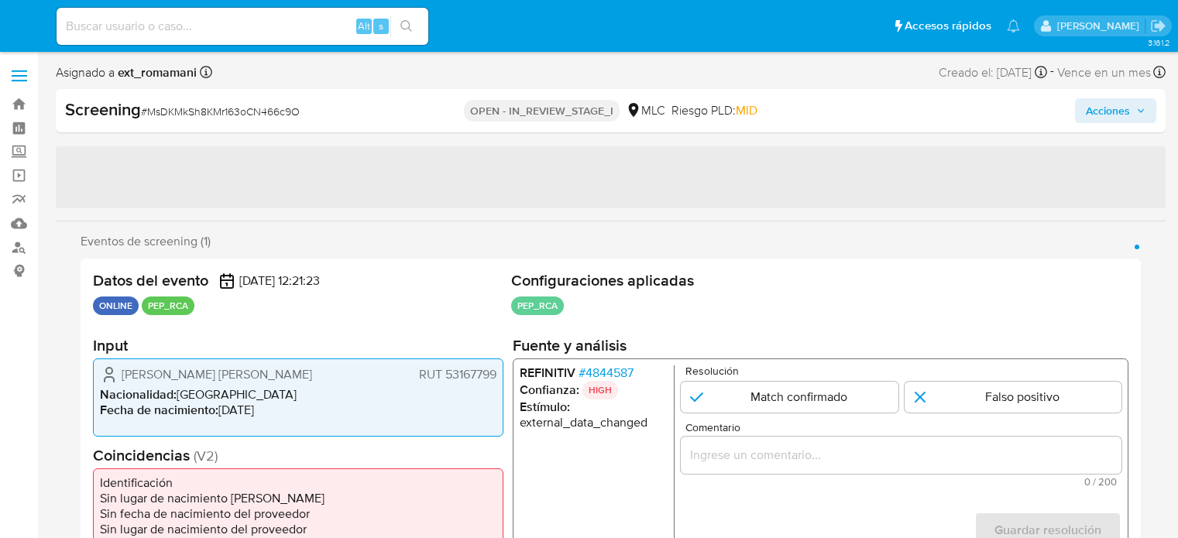
select select "10"
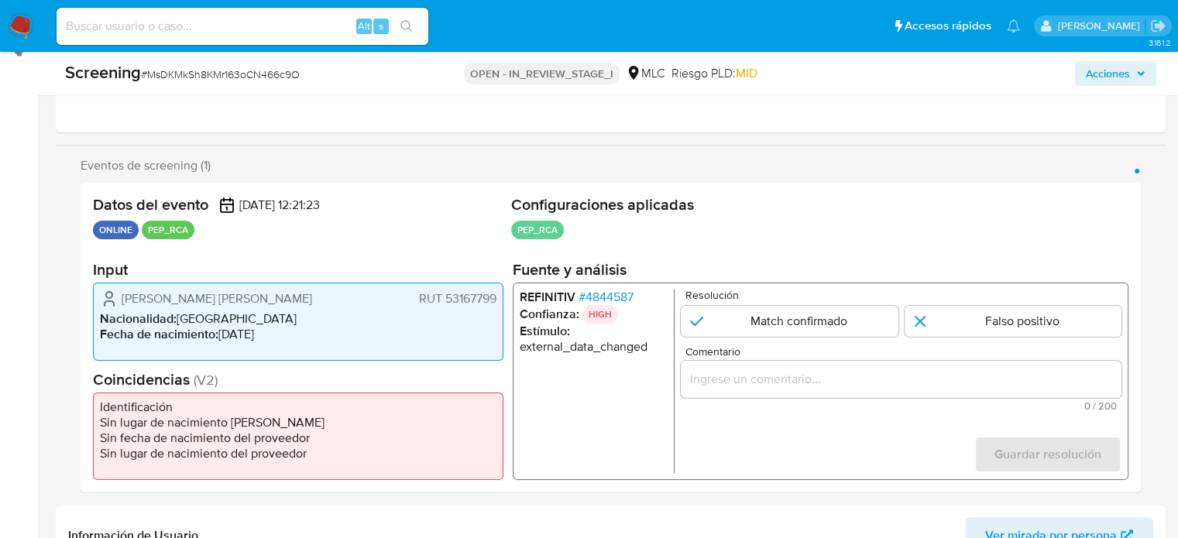
scroll to position [232, 0]
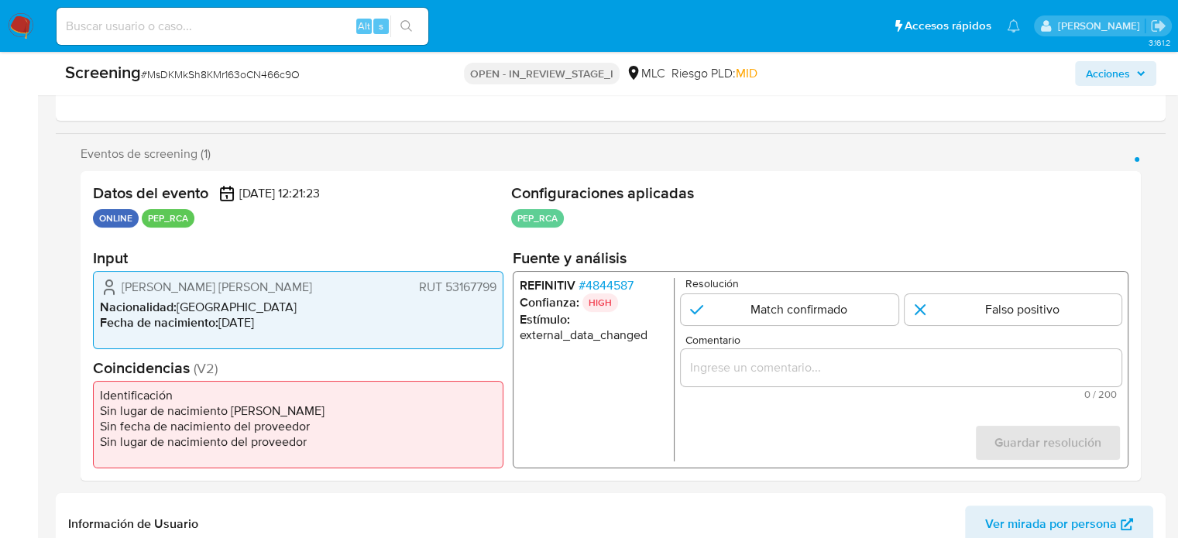
click at [331, 287] on div "[PERSON_NAME] [PERSON_NAME] RUT 53167799" at bounding box center [298, 287] width 397 height 19
click at [620, 284] on span "# 4844587" at bounding box center [606, 285] width 55 height 15
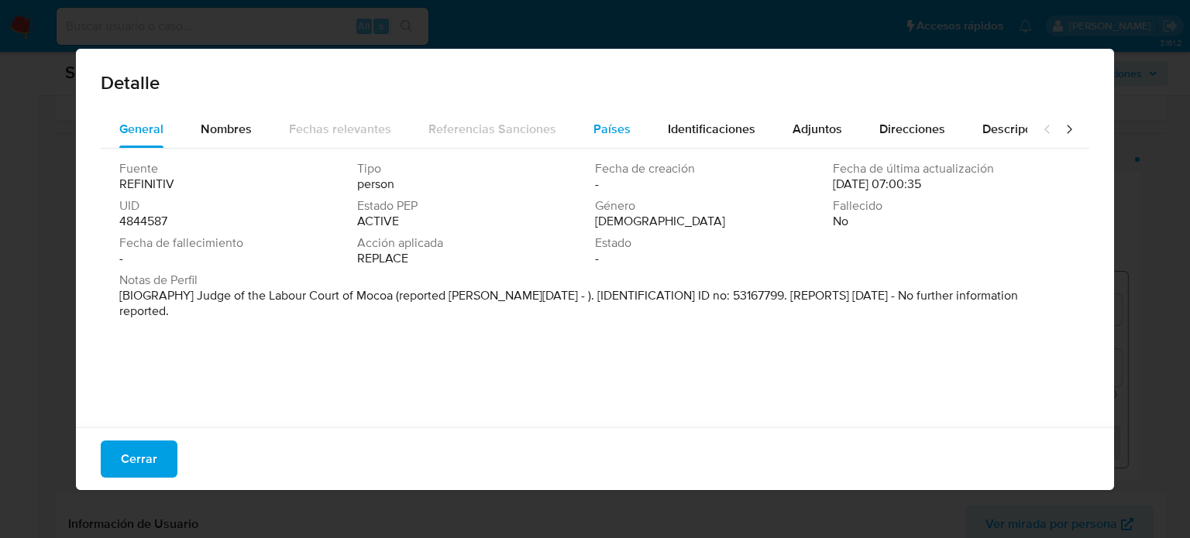
drag, startPoint x: 235, startPoint y: 120, endPoint x: 569, endPoint y: 132, distance: 334.0
click at [245, 125] on span "Nombres" at bounding box center [226, 129] width 51 height 18
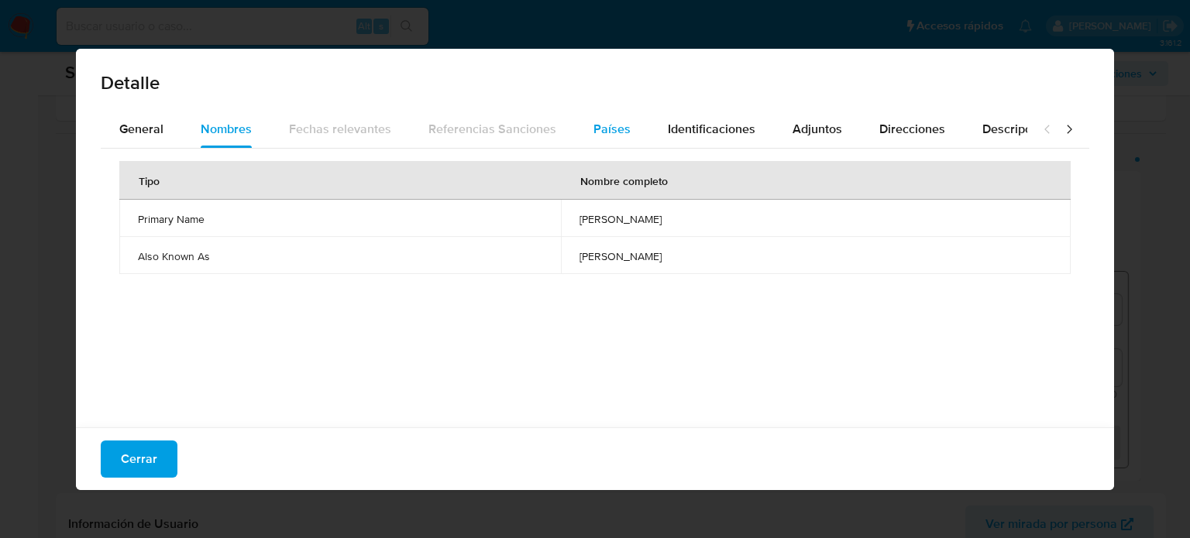
click at [602, 132] on span "Países" at bounding box center [611, 129] width 37 height 18
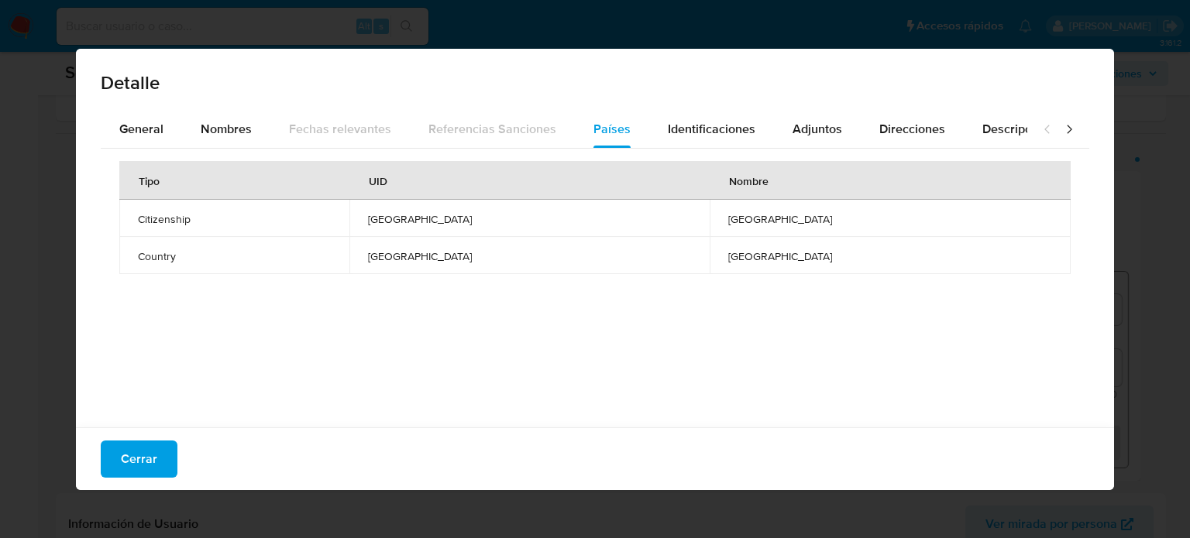
click at [149, 439] on div "Cerrar" at bounding box center [595, 459] width 1038 height 63
click at [145, 448] on span "Cerrar" at bounding box center [139, 459] width 36 height 34
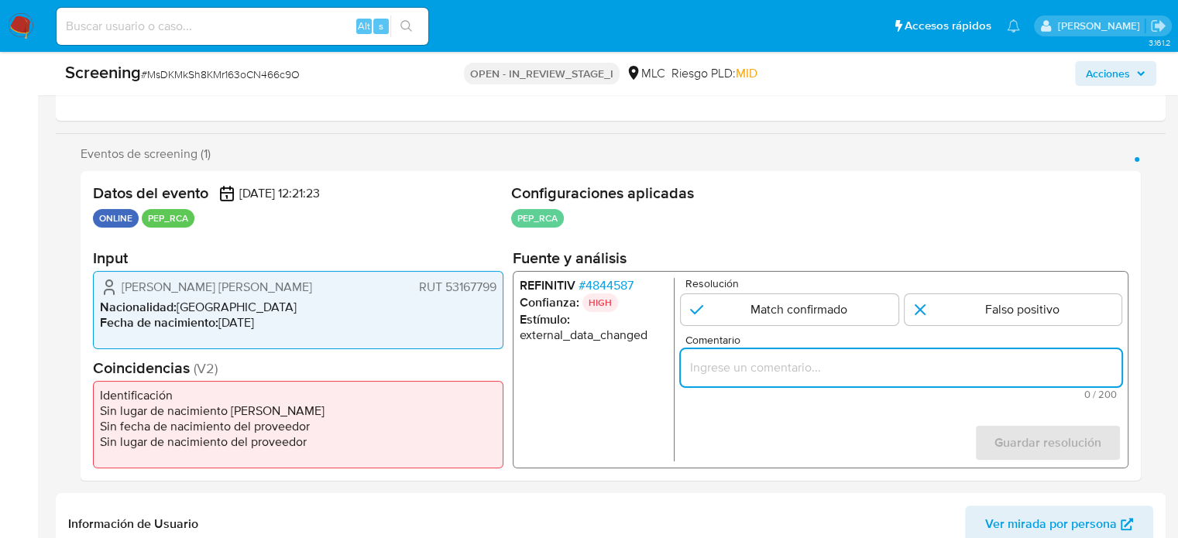
click at [747, 362] on input "Comentario" at bounding box center [901, 368] width 441 height 20
paste input "Titular de cuenta sin coincidencias en listas activas."
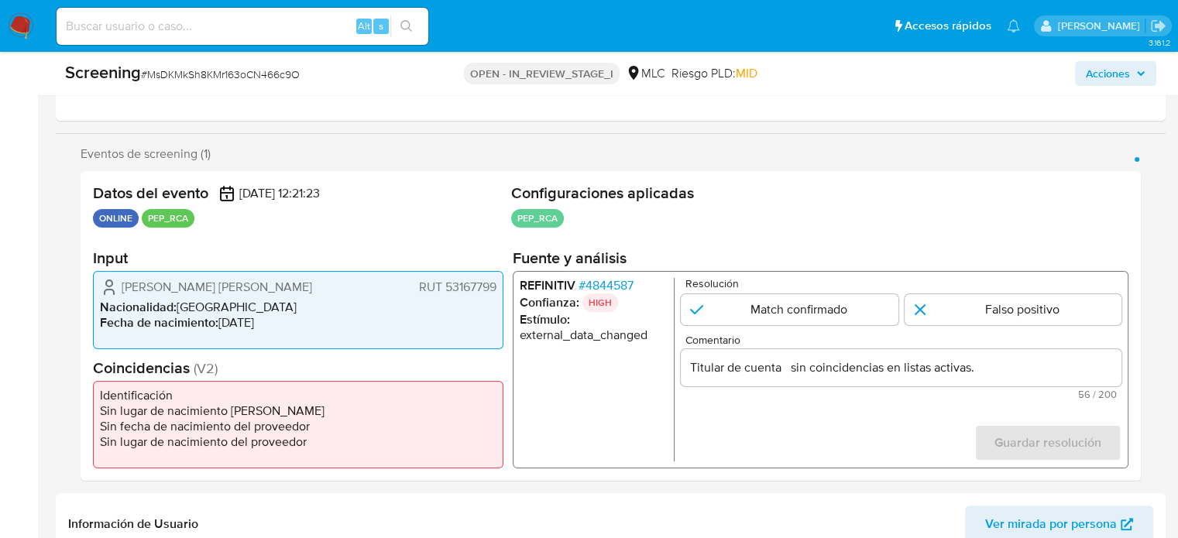
drag, startPoint x: 112, startPoint y: 284, endPoint x: 497, endPoint y: 287, distance: 385.7
click at [497, 287] on div "[PERSON_NAME] [PERSON_NAME] RUT 53167799 Nacionalidad : [DEMOGRAPHIC_DATA] Fech…" at bounding box center [298, 310] width 410 height 78
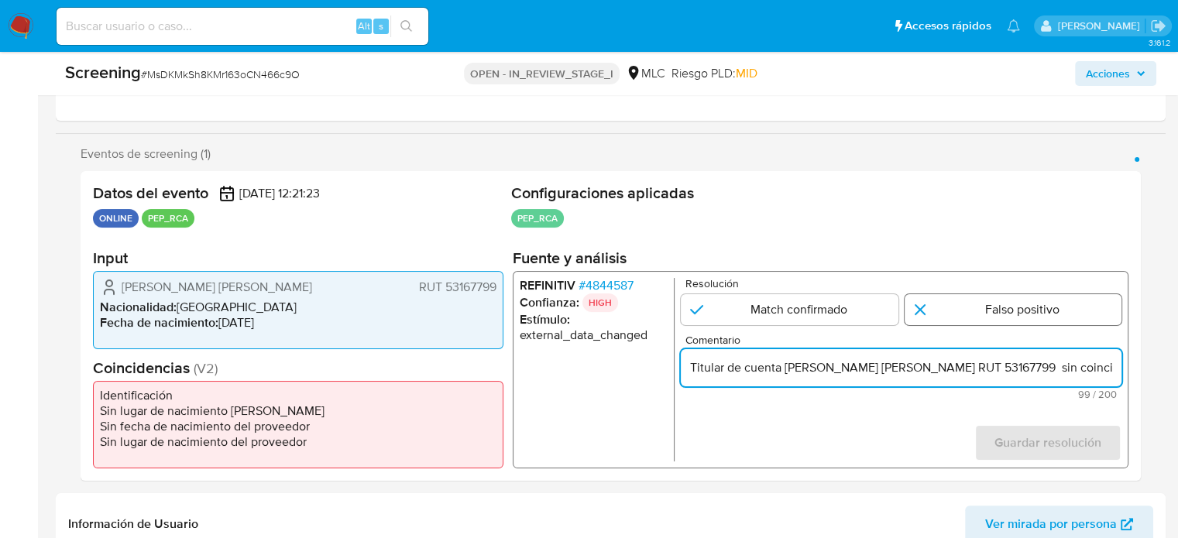
type input "Titular de cuenta [PERSON_NAME] [PERSON_NAME] RUT 53167799 sin coincidencias en…"
click at [988, 310] on input "1 de 1" at bounding box center [1014, 309] width 218 height 31
radio input "true"
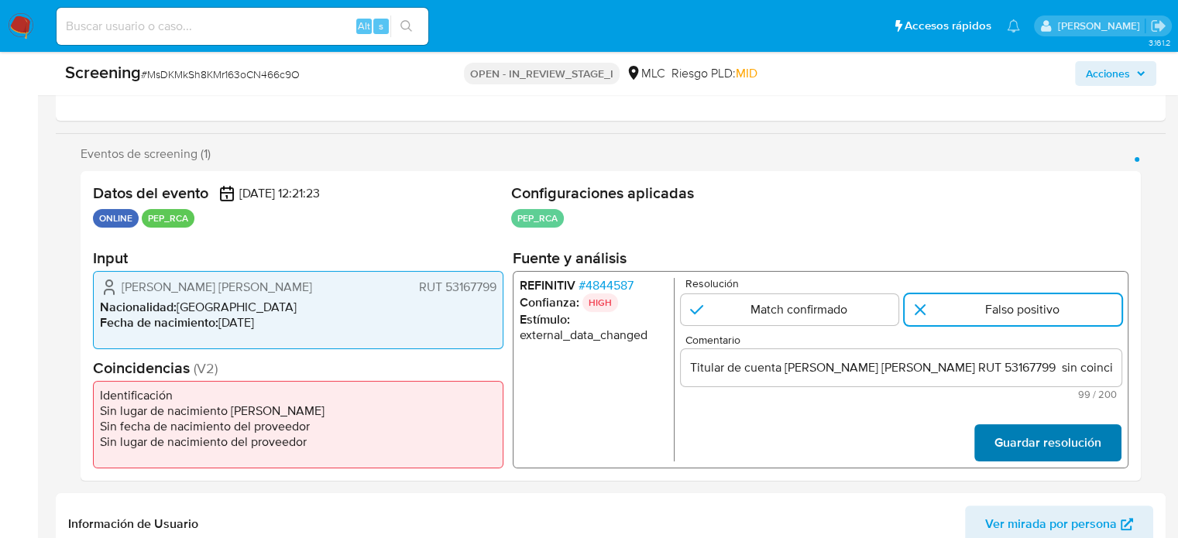
click at [1009, 451] on span "Guardar resolución" at bounding box center [1047, 443] width 107 height 34
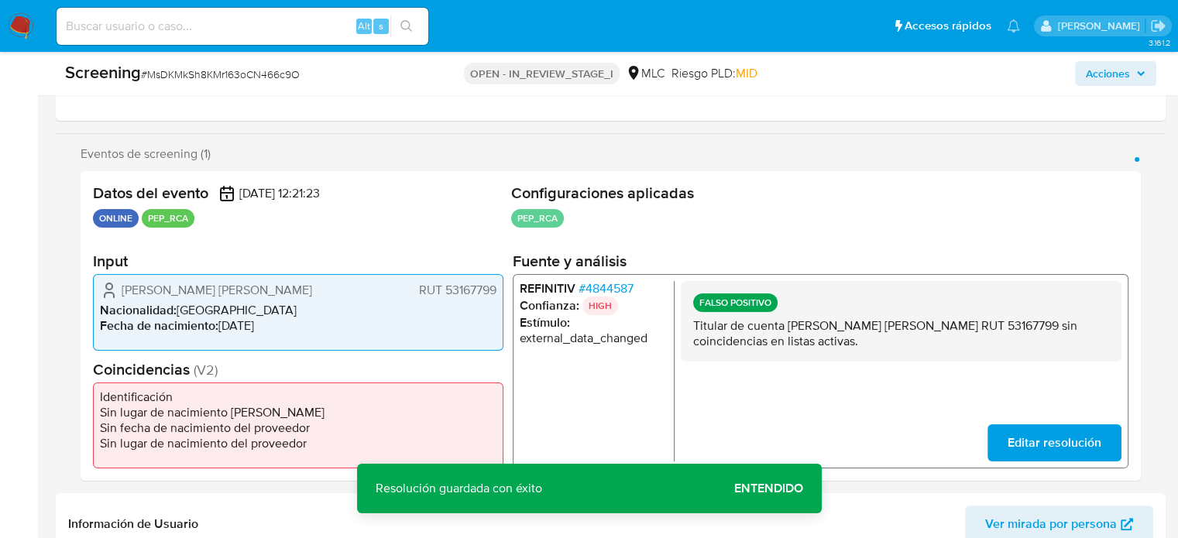
drag, startPoint x: 344, startPoint y: 283, endPoint x: 116, endPoint y: 292, distance: 227.9
click at [116, 292] on div "[PERSON_NAME] [PERSON_NAME] RUT 53167799" at bounding box center [298, 289] width 397 height 19
click at [611, 280] on span "# 4844587" at bounding box center [606, 287] width 55 height 15
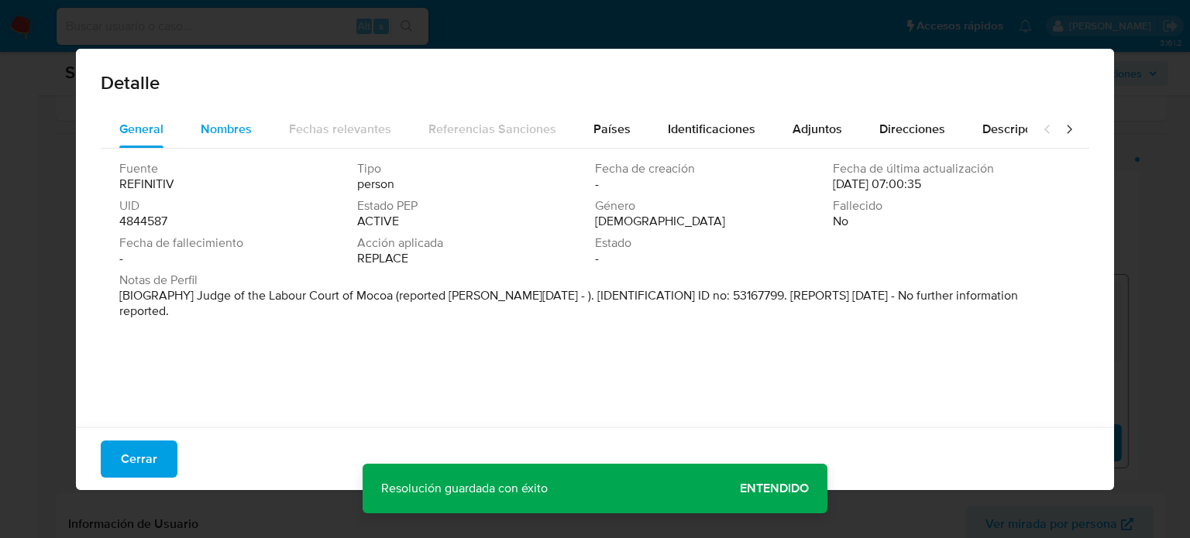
click at [240, 136] on span "Nombres" at bounding box center [226, 129] width 51 height 18
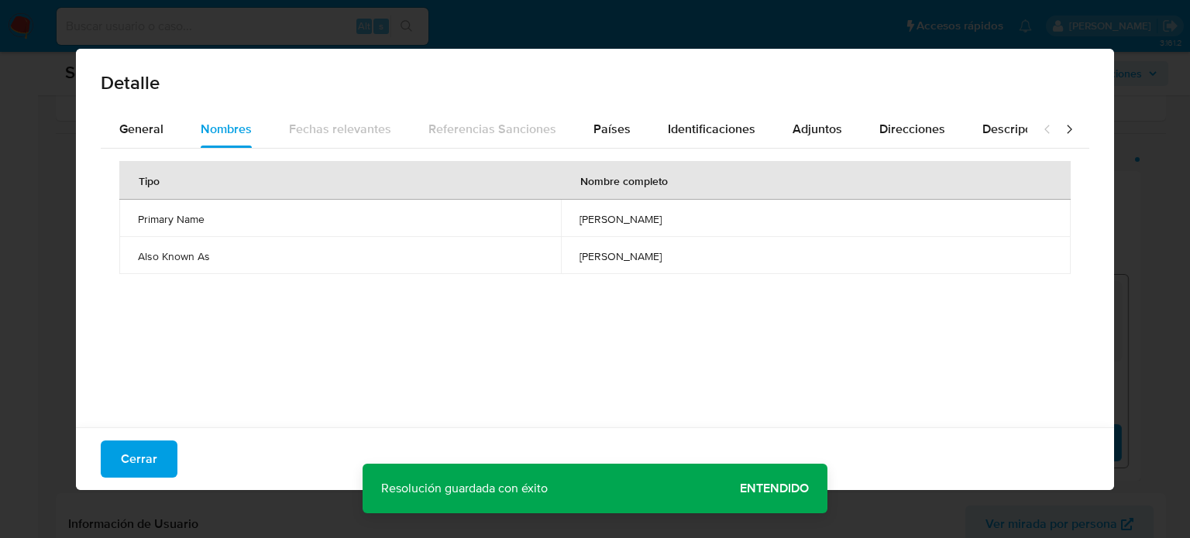
drag, startPoint x: 513, startPoint y: 217, endPoint x: 649, endPoint y: 220, distance: 135.6
click at [649, 220] on td "[PERSON_NAME]" at bounding box center [816, 218] width 510 height 37
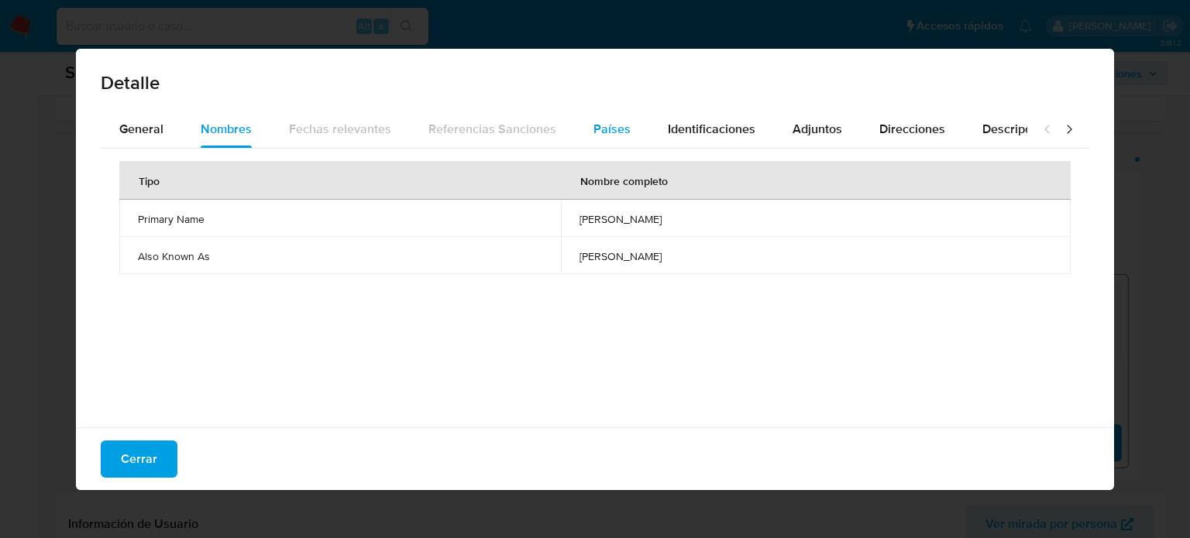
click at [625, 136] on button "Países" at bounding box center [612, 129] width 74 height 37
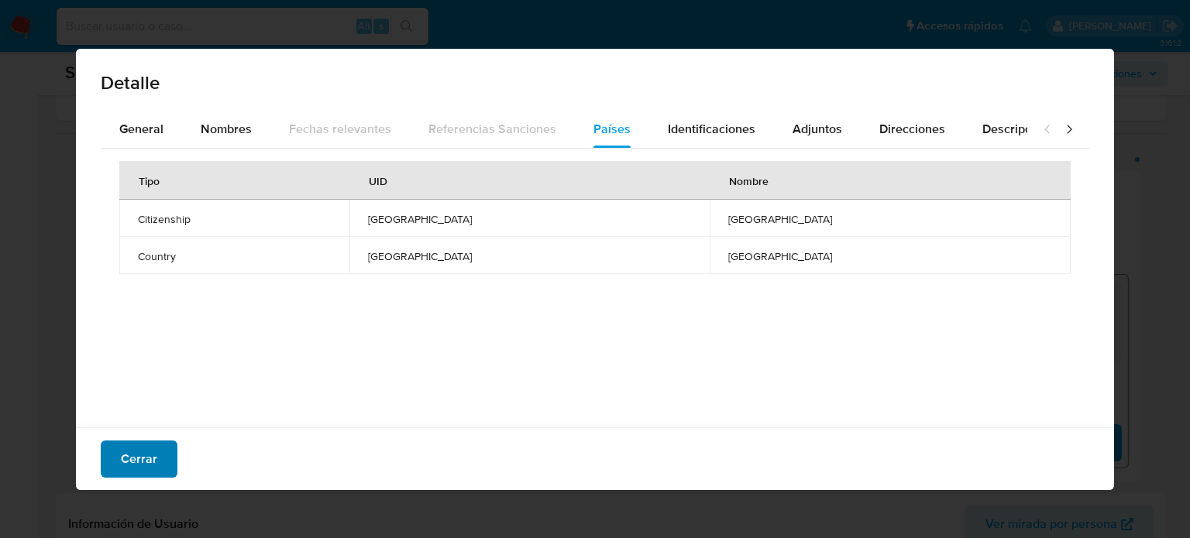
click at [139, 457] on span "Cerrar" at bounding box center [139, 459] width 36 height 34
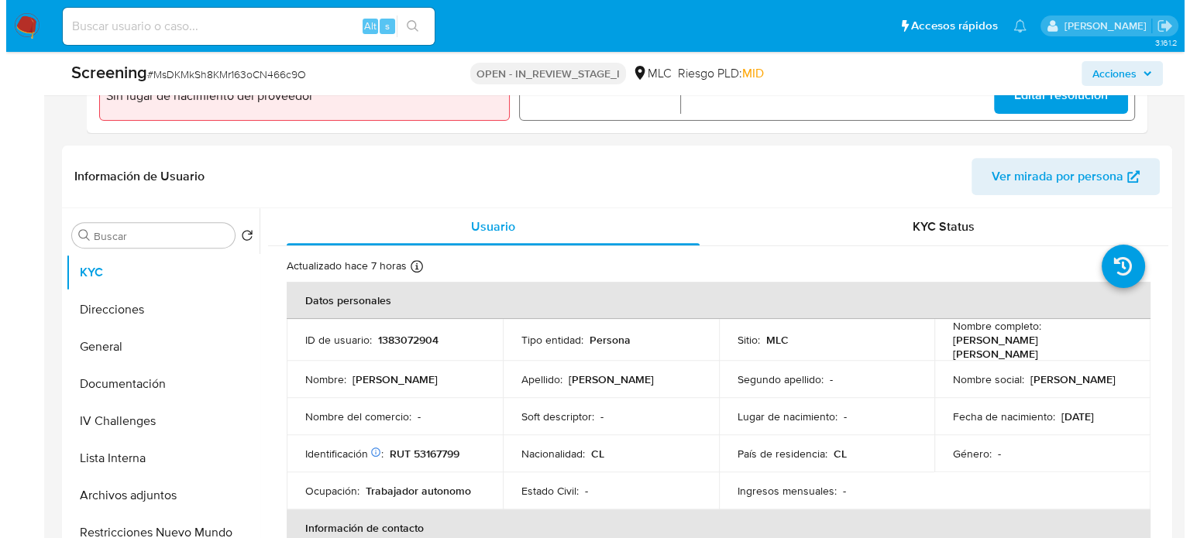
scroll to position [620, 0]
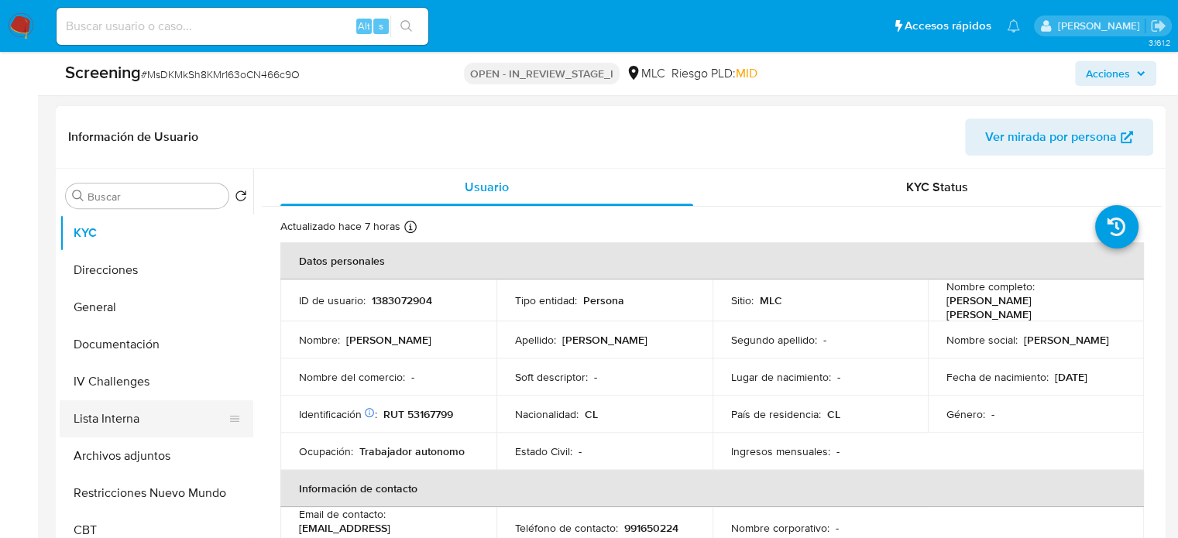
click at [106, 424] on button "Lista Interna" at bounding box center [150, 418] width 181 height 37
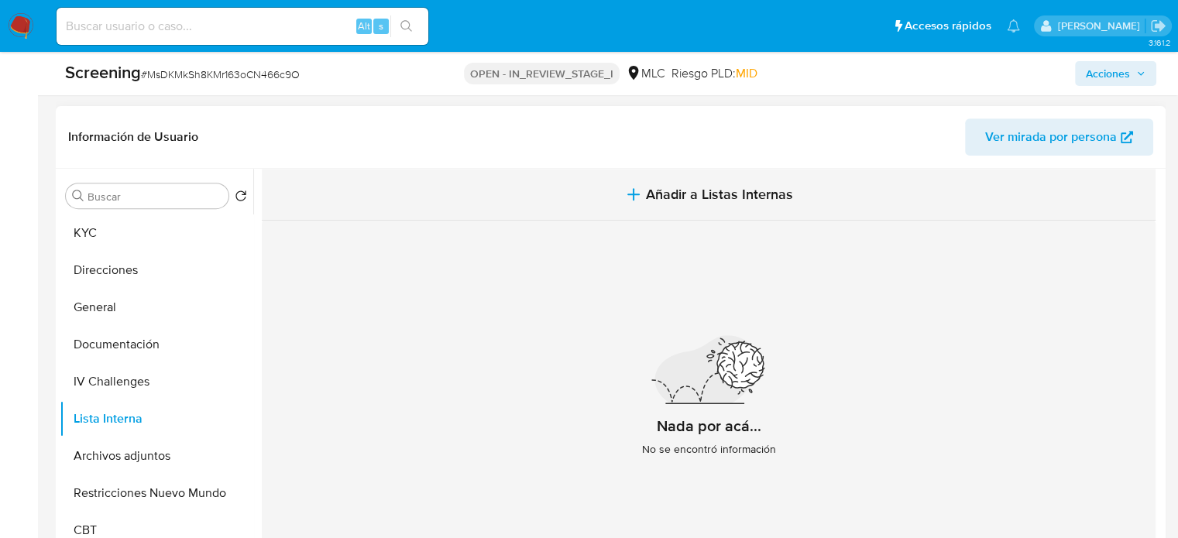
click at [688, 182] on button "Añadir a Listas Internas" at bounding box center [709, 195] width 894 height 52
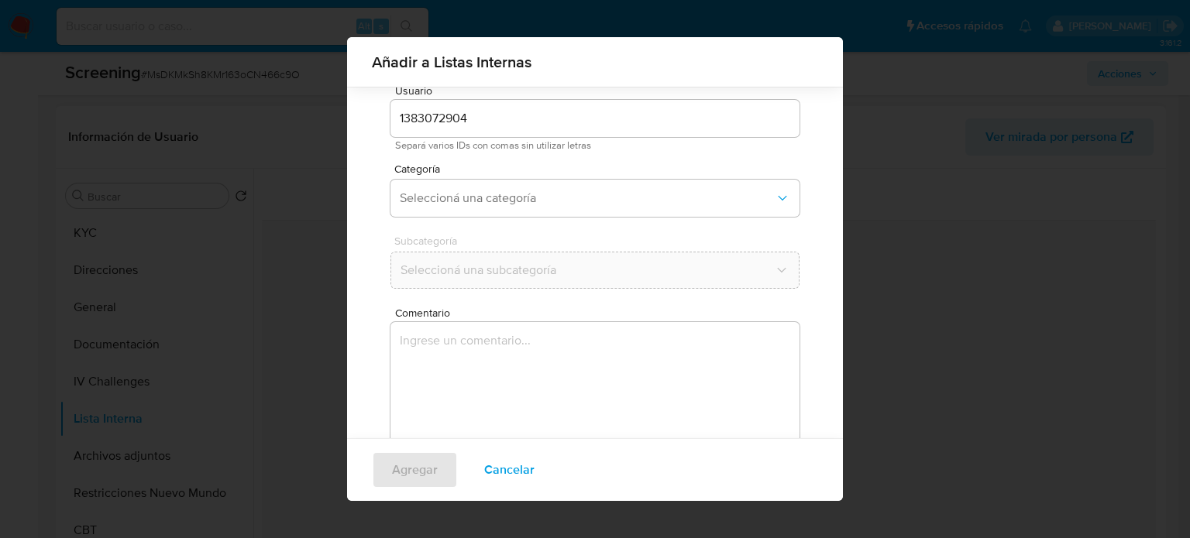
scroll to position [65, 0]
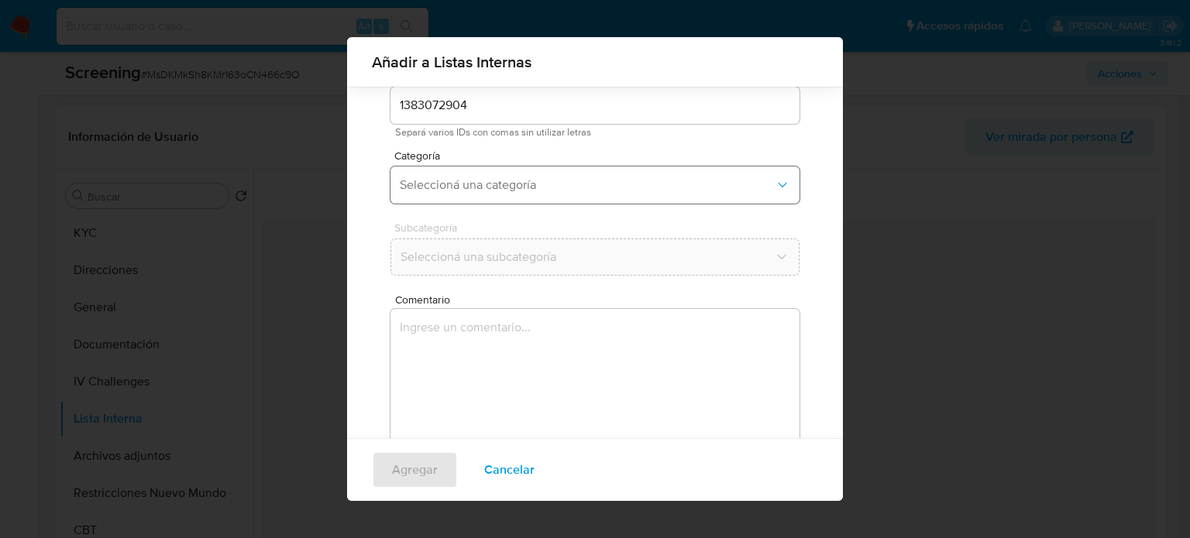
click at [527, 182] on span "Seleccioná una categoría" at bounding box center [587, 184] width 375 height 15
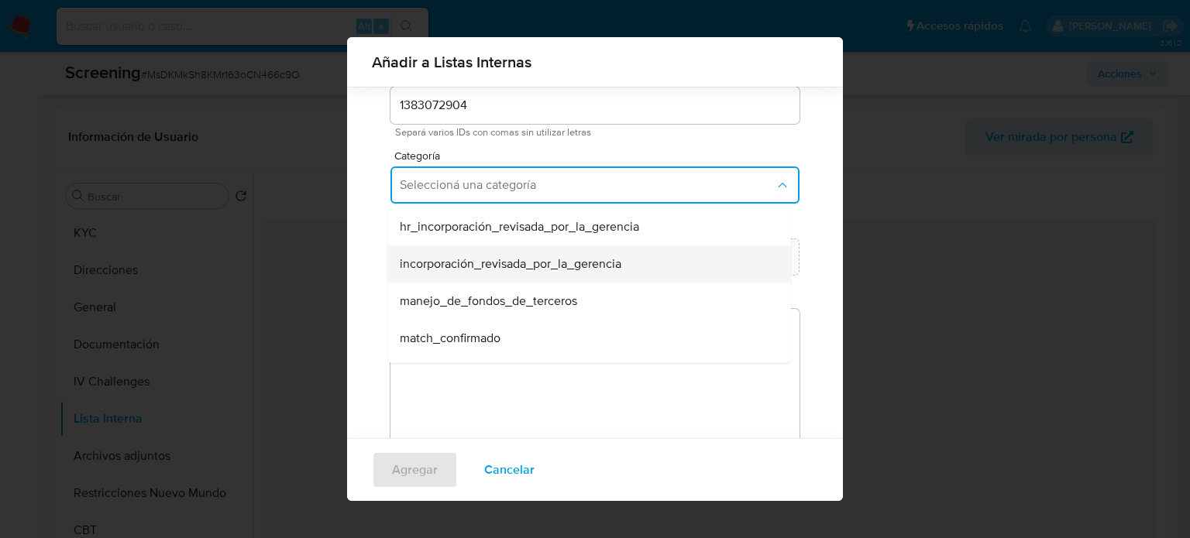
scroll to position [77, 0]
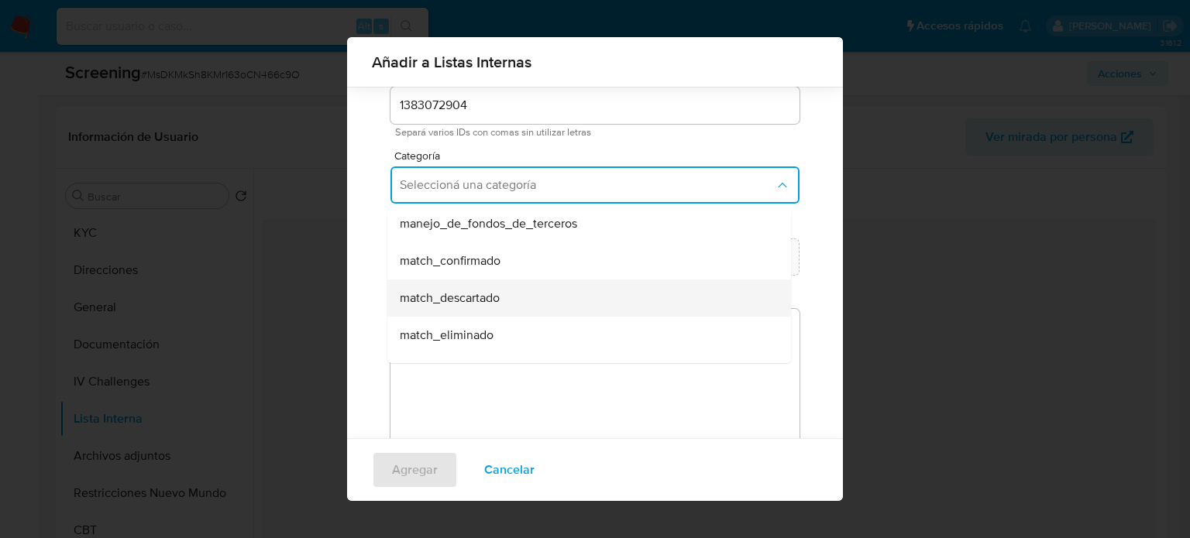
click at [493, 301] on span "match_descartado" at bounding box center [450, 297] width 100 height 15
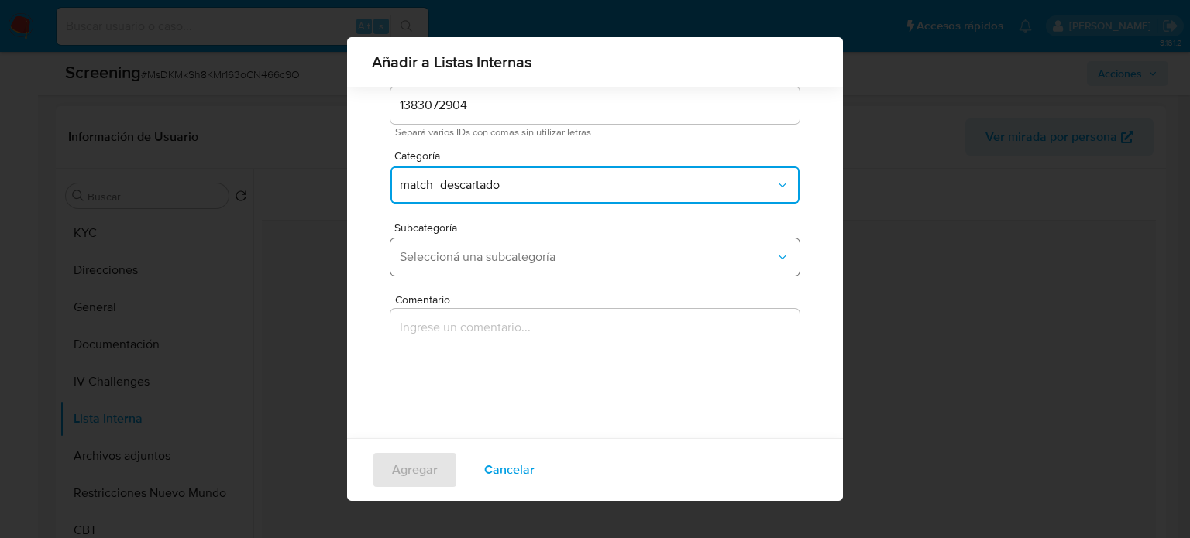
click at [530, 259] on span "Seleccioná una subcategoría" at bounding box center [587, 256] width 375 height 15
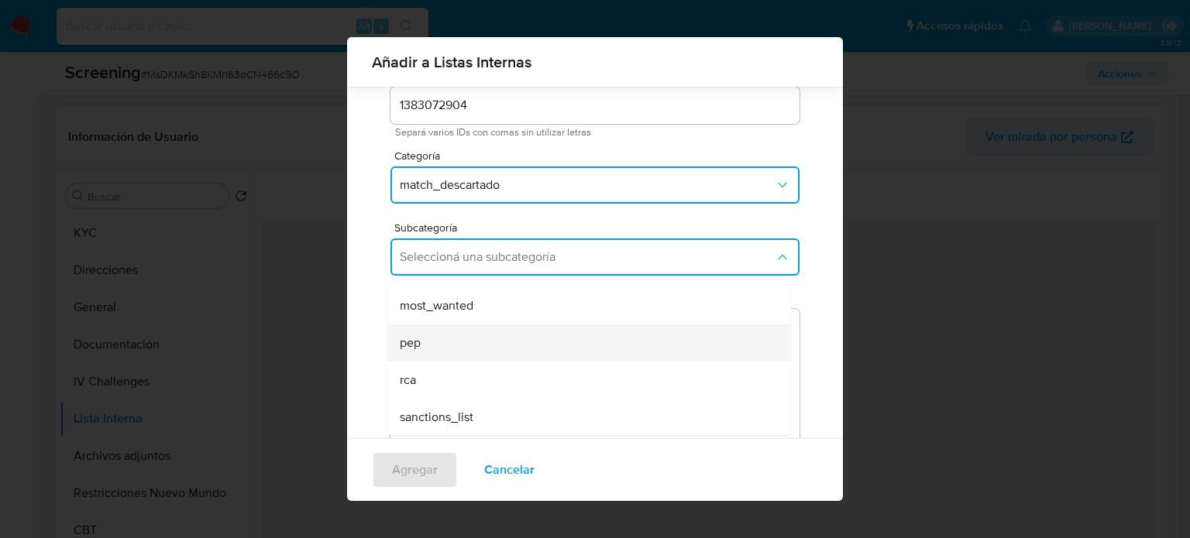
scroll to position [105, 0]
click at [465, 342] on div "pep" at bounding box center [584, 342] width 369 height 37
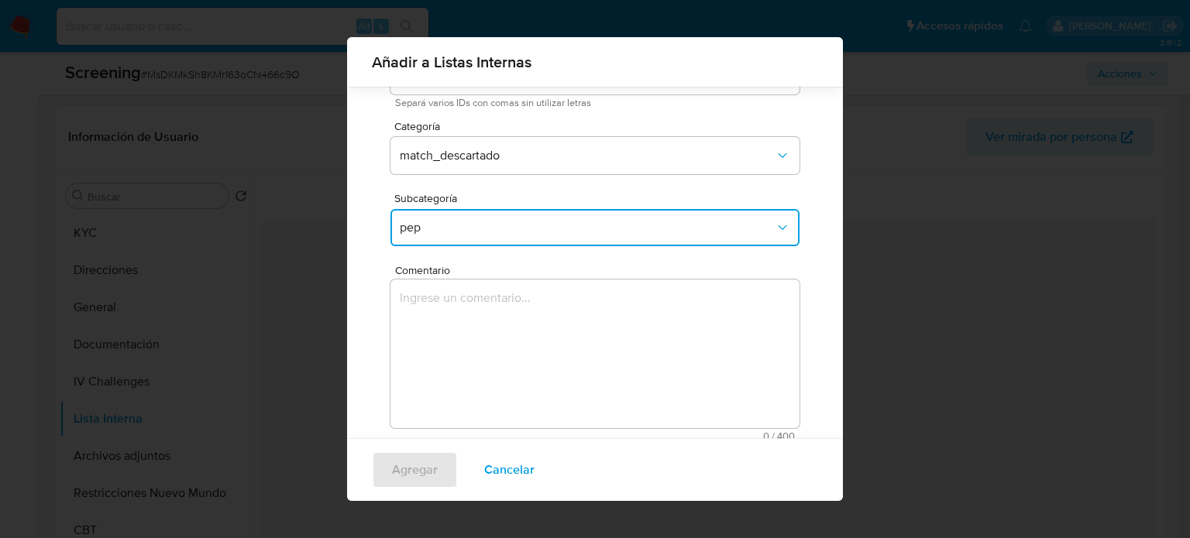
scroll to position [122, 0]
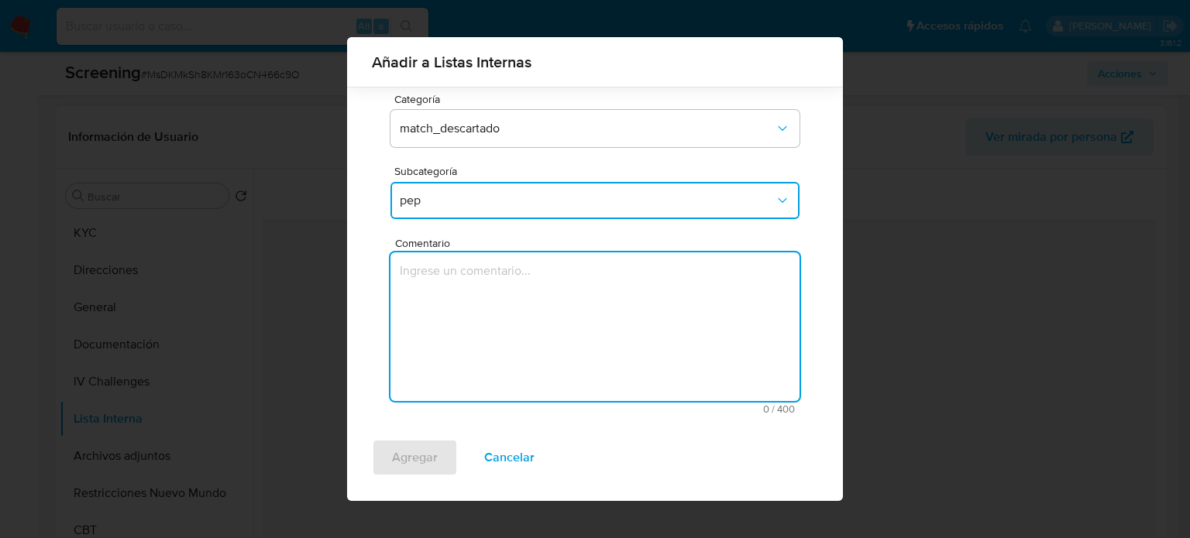
click at [488, 275] on textarea "Comentario" at bounding box center [594, 326] width 409 height 149
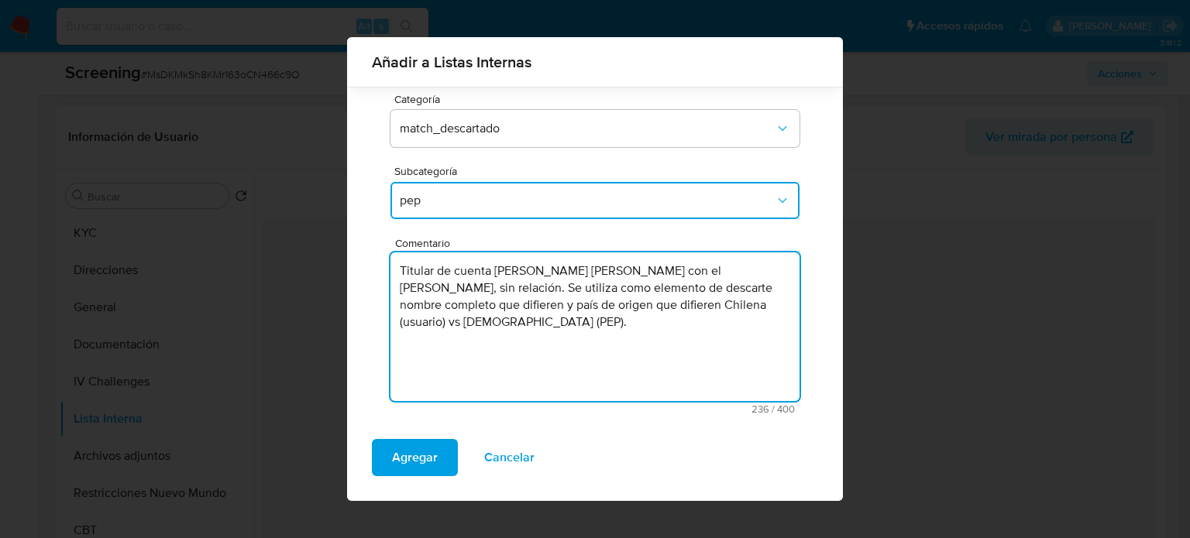
click at [677, 272] on textarea "Titular de cuenta [PERSON_NAME] [PERSON_NAME] con el [PERSON_NAME], sin relació…" at bounding box center [594, 326] width 409 height 149
type textarea "Titular de cuenta [PERSON_NAME] [PERSON_NAME] genera match con el [PERSON_NAME]…"
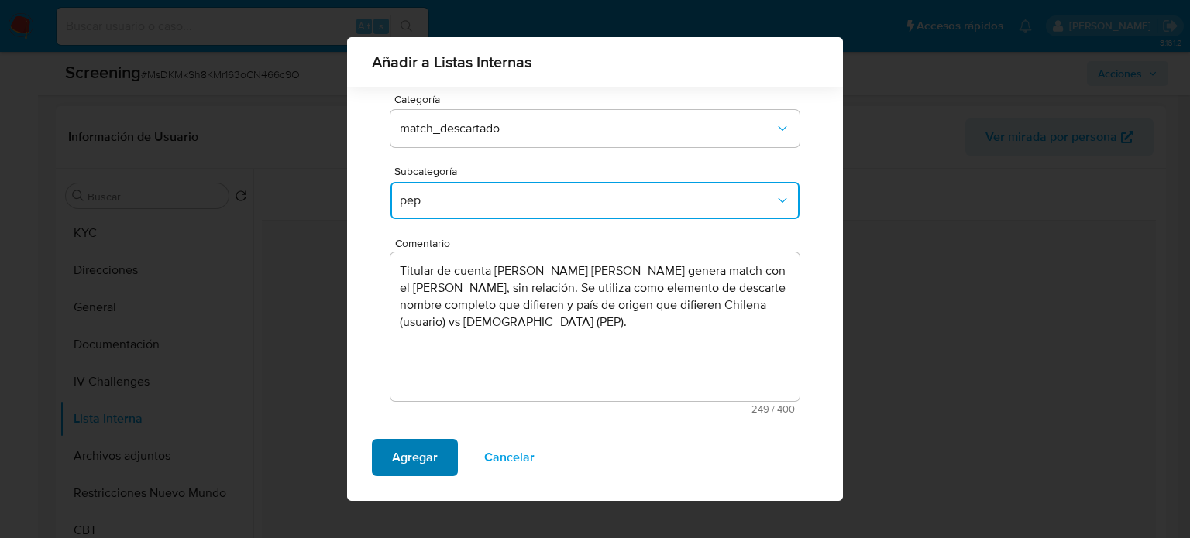
click at [408, 459] on span "Agregar" at bounding box center [415, 458] width 46 height 34
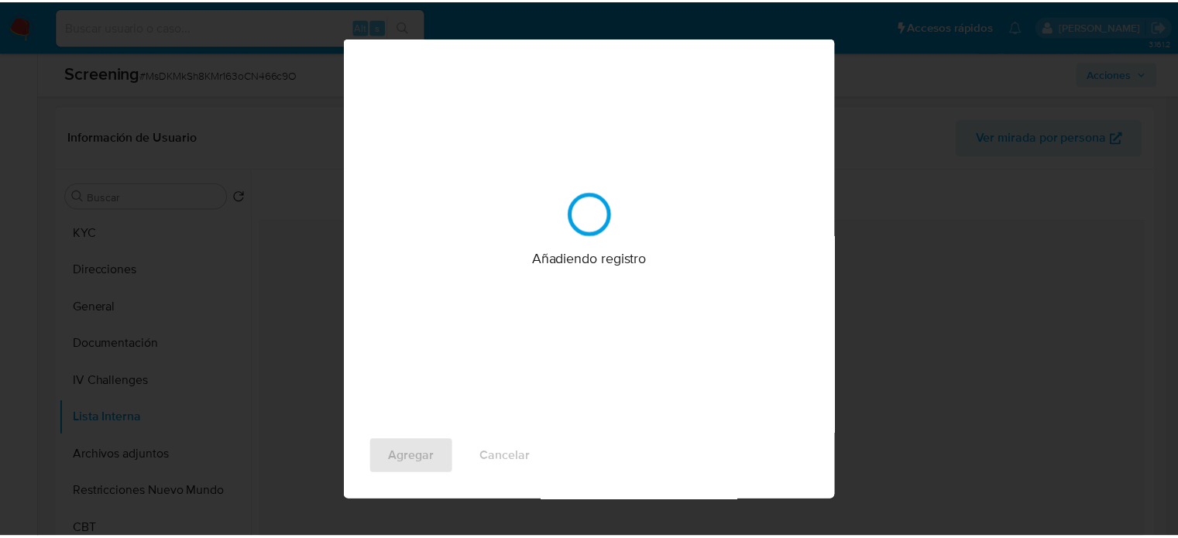
scroll to position [0, 0]
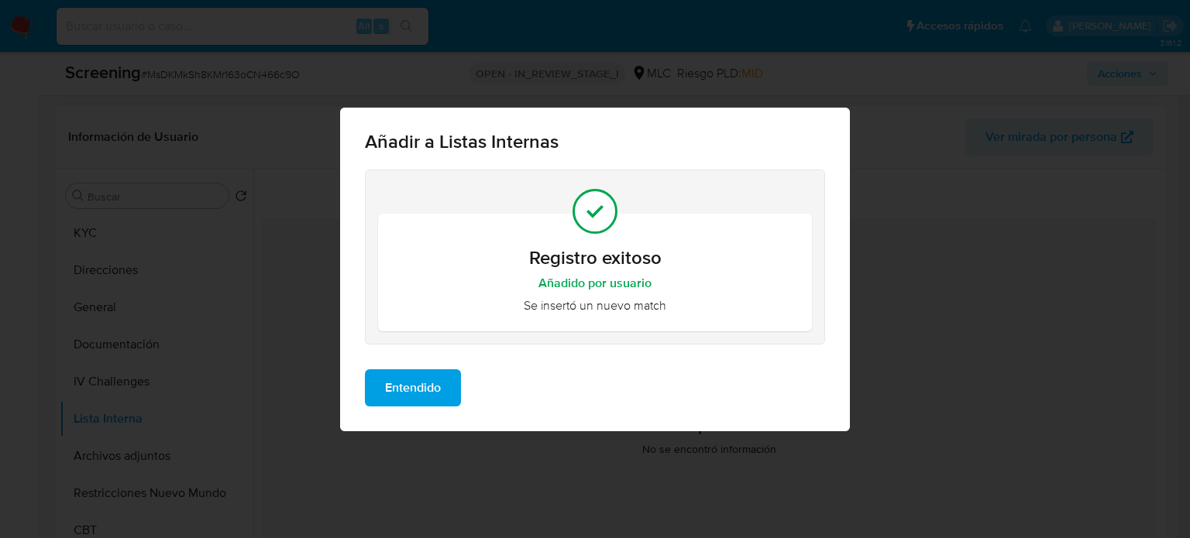
click at [408, 396] on span "Entendido" at bounding box center [413, 388] width 56 height 34
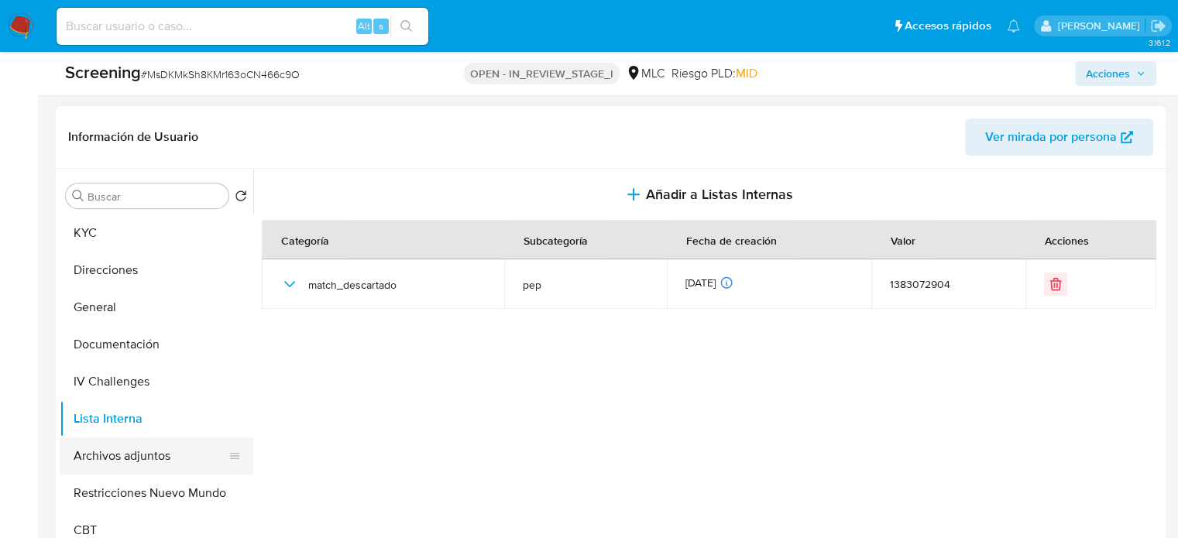
click at [157, 455] on button "Archivos adjuntos" at bounding box center [150, 456] width 181 height 37
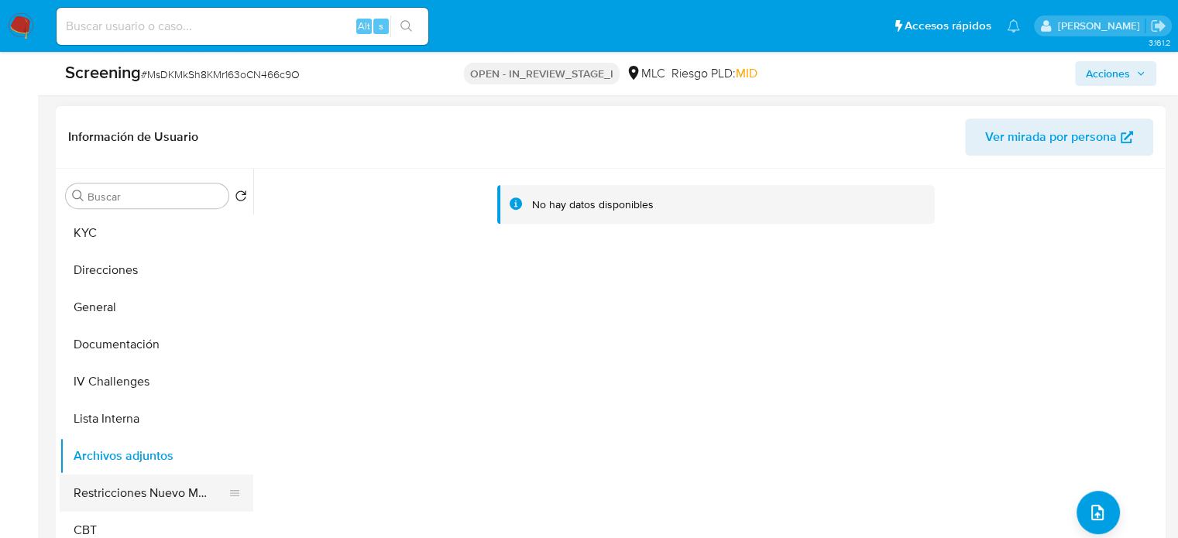
click at [156, 486] on button "Restricciones Nuevo Mundo" at bounding box center [150, 493] width 181 height 37
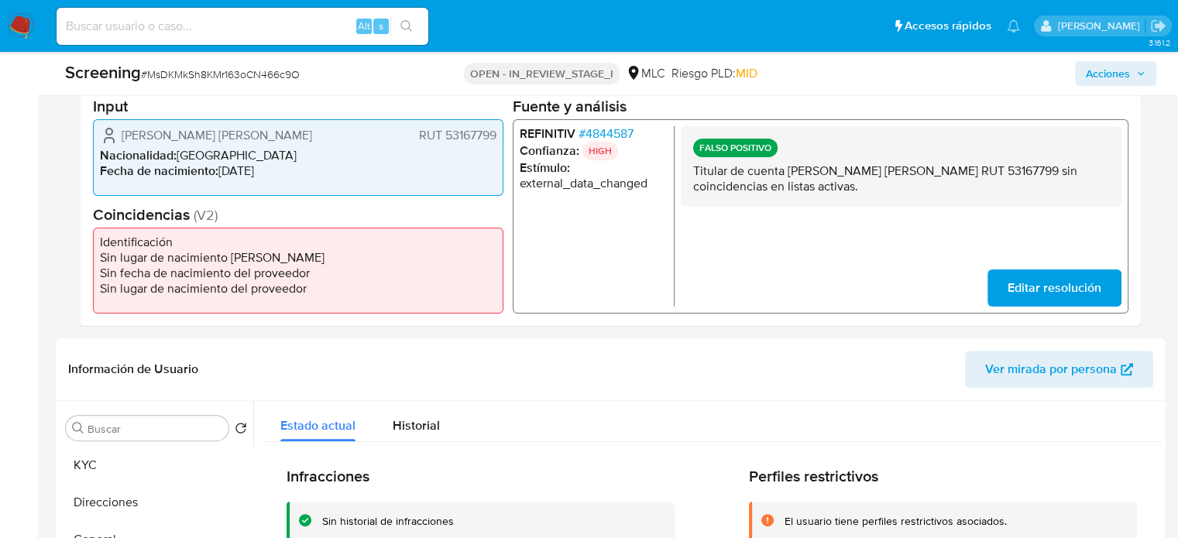
scroll to position [155, 0]
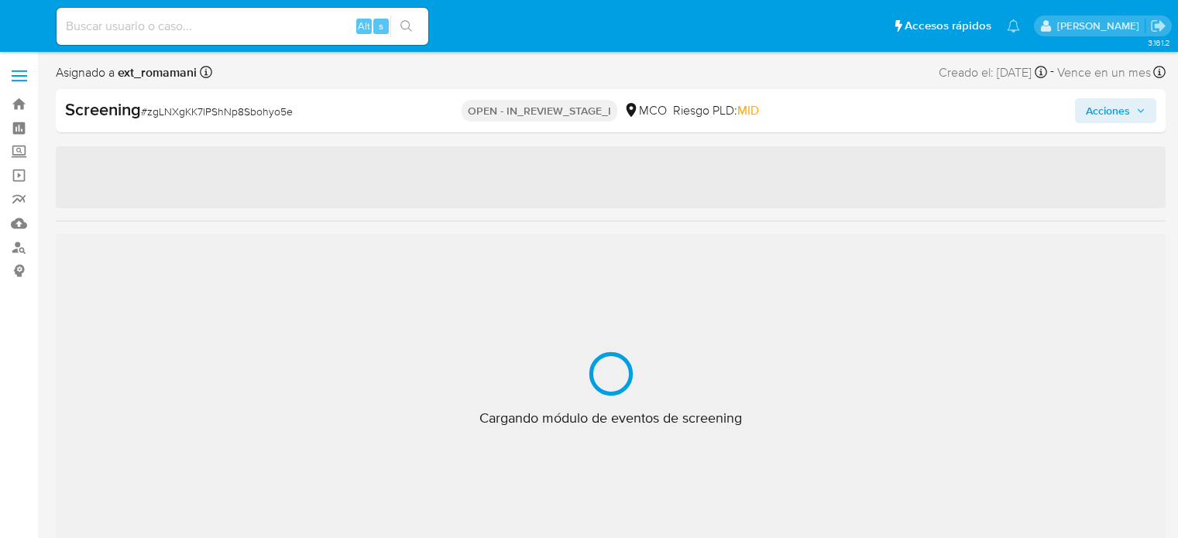
select select "10"
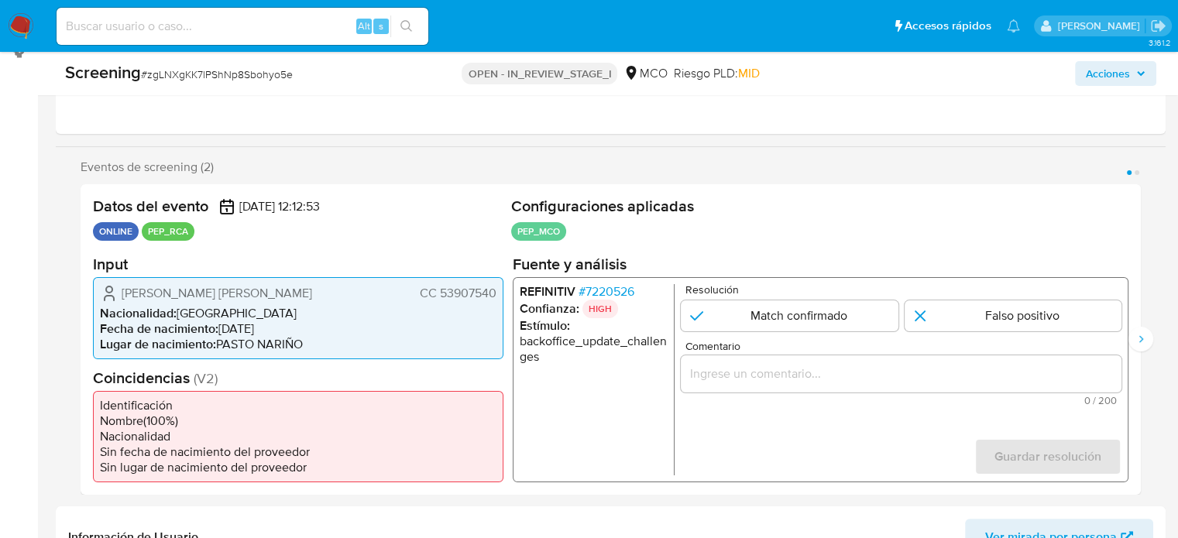
scroll to position [232, 0]
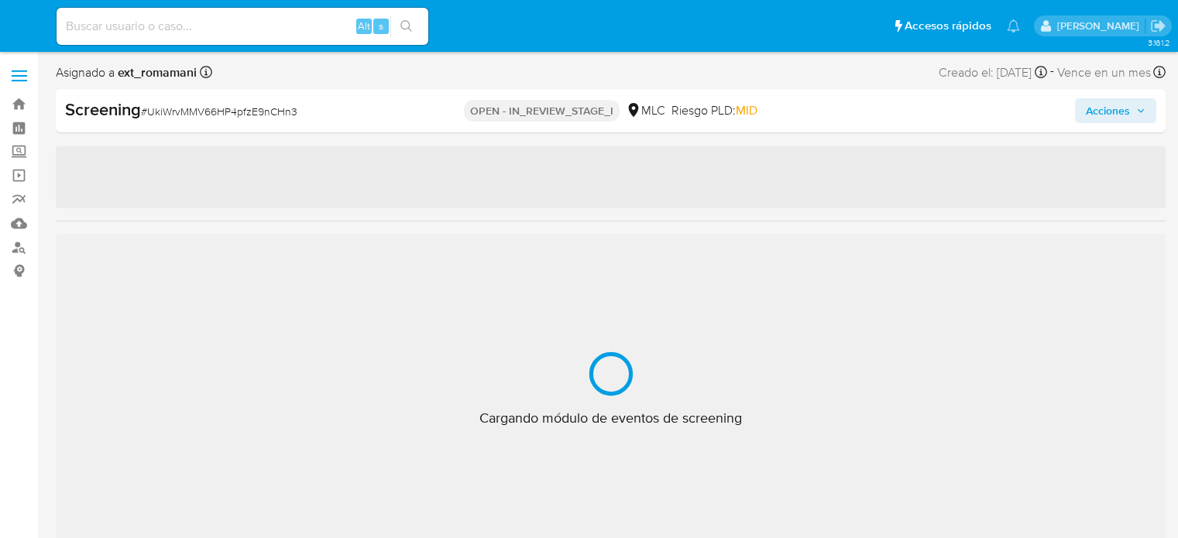
select select "10"
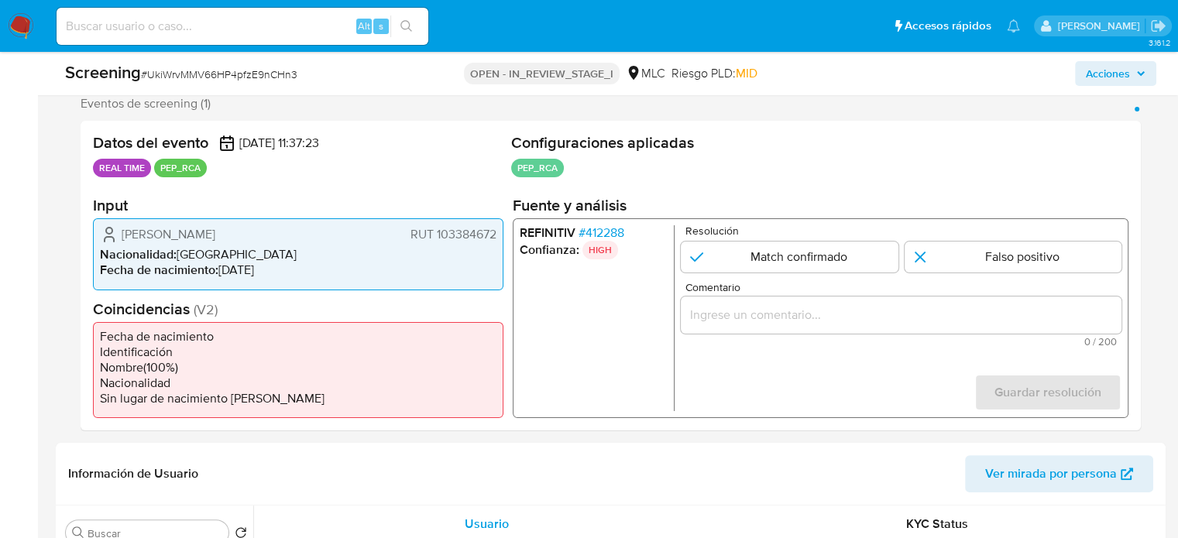
scroll to position [310, 0]
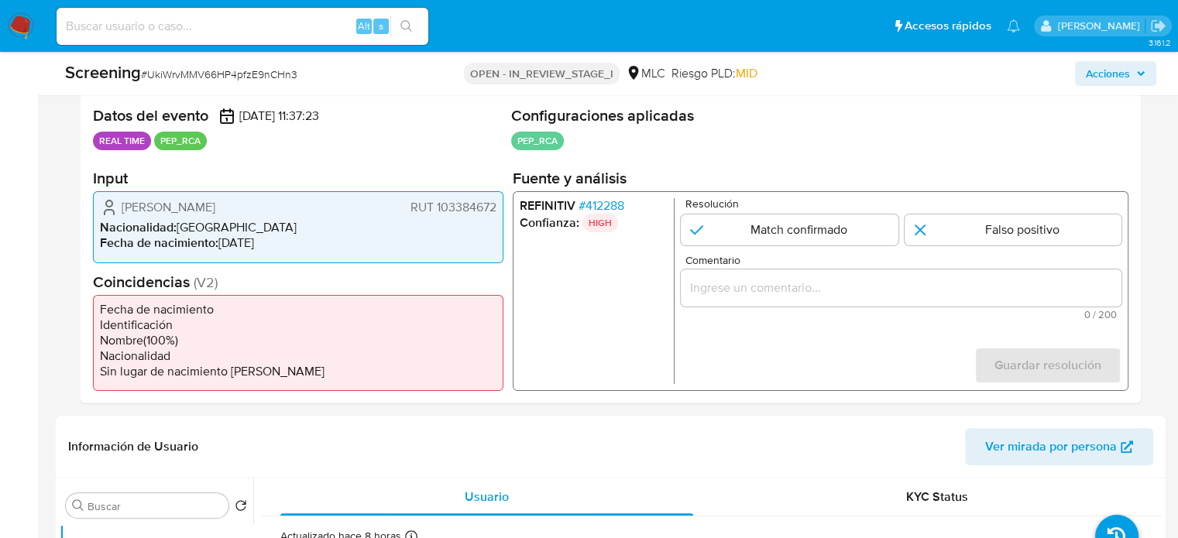
click at [601, 208] on span "# 412288" at bounding box center [602, 205] width 46 height 15
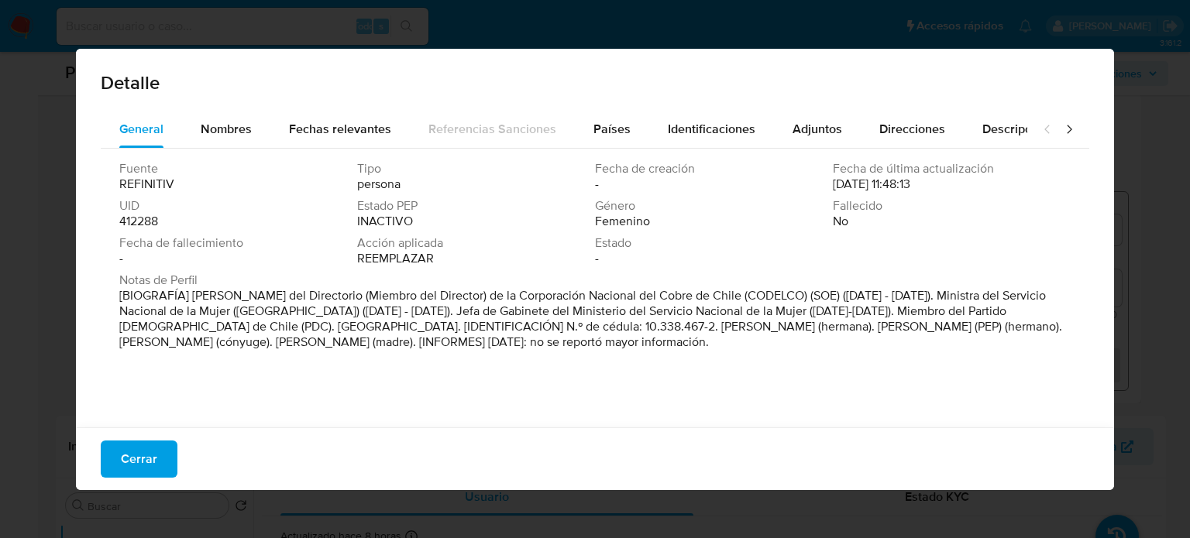
drag, startPoint x: 696, startPoint y: 297, endPoint x: 193, endPoint y: 299, distance: 503.4
click at [193, 299] on font "[BIOGRAFÍA] Miembro del Directorio (Miembro del Director) de la Corporación Nac…" at bounding box center [590, 319] width 943 height 64
click at [125, 459] on span "Cerrar" at bounding box center [139, 459] width 36 height 34
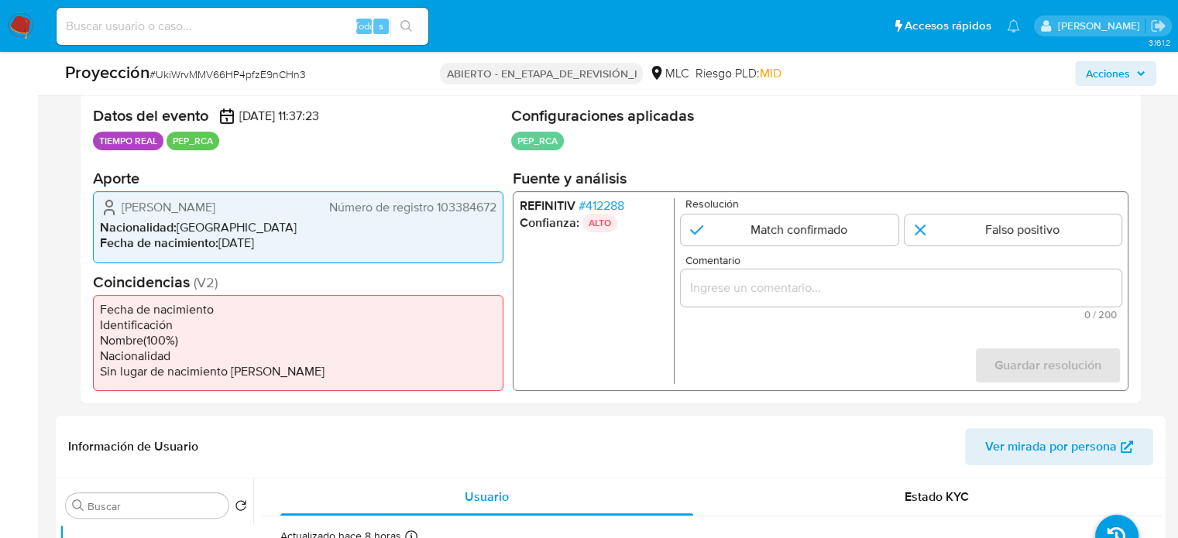
click at [734, 287] on input "Comentario" at bounding box center [901, 288] width 441 height 20
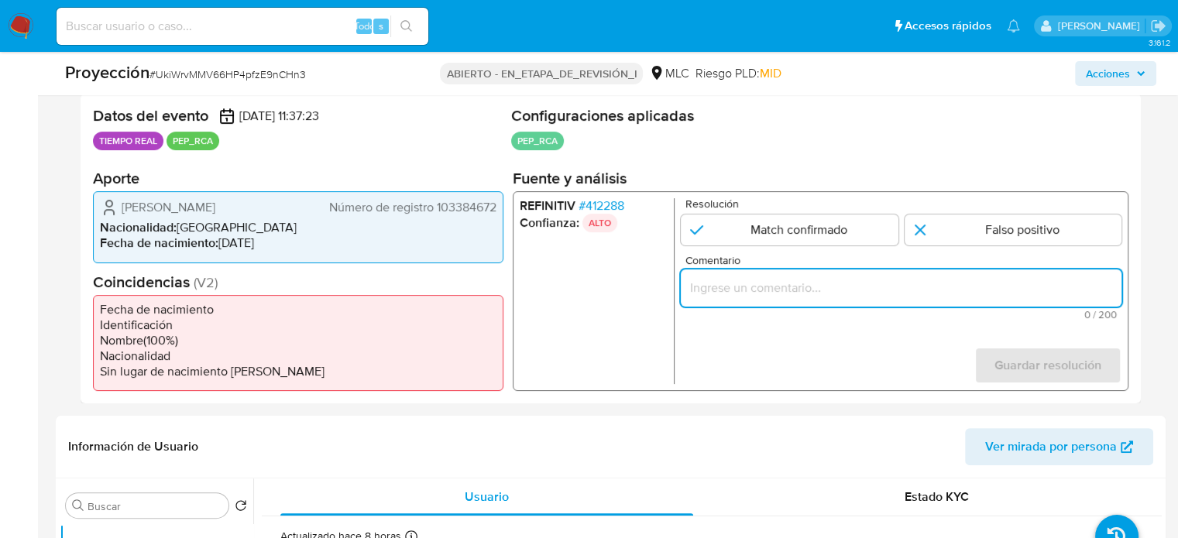
paste input "Titular de cuenta se desempeño como No configurando PEP."
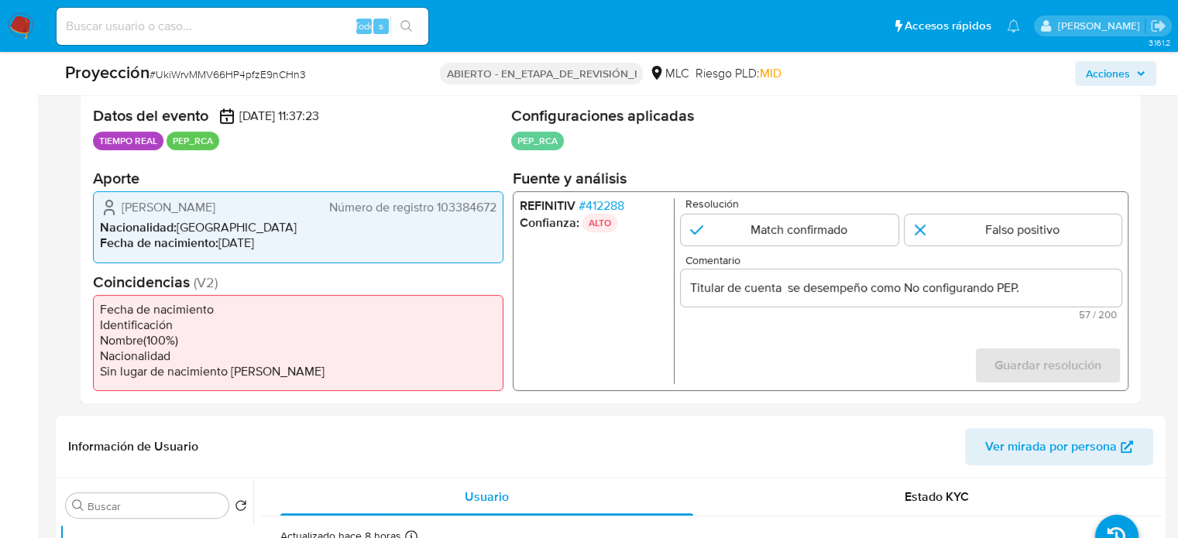
drag, startPoint x: 119, startPoint y: 207, endPoint x: 502, endPoint y: 204, distance: 382.6
click at [502, 204] on div "Laura Elvira Albornoz Pollmann Número de registro 103384672 Nacionalidad : Chil…" at bounding box center [298, 226] width 410 height 71
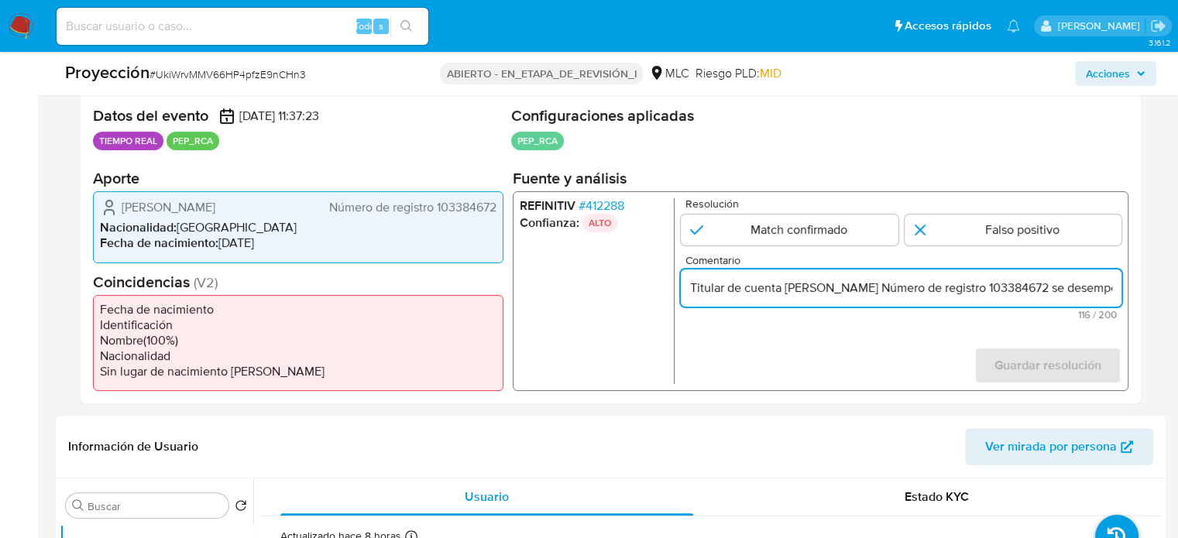
click at [1009, 283] on input "Titular de cuenta Laura Elvira Albornoz Pollmann Número de registro 103384672 s…" at bounding box center [901, 288] width 441 height 20
drag, startPoint x: 1063, startPoint y: 290, endPoint x: 957, endPoint y: 291, distance: 105.3
click at [957, 291] on input "Titular de cuenta Laura Elvira Albornoz Pollmann Número de registro 103384672 s…" at bounding box center [901, 288] width 441 height 20
drag, startPoint x: 1092, startPoint y: 284, endPoint x: 1108, endPoint y: 287, distance: 16.6
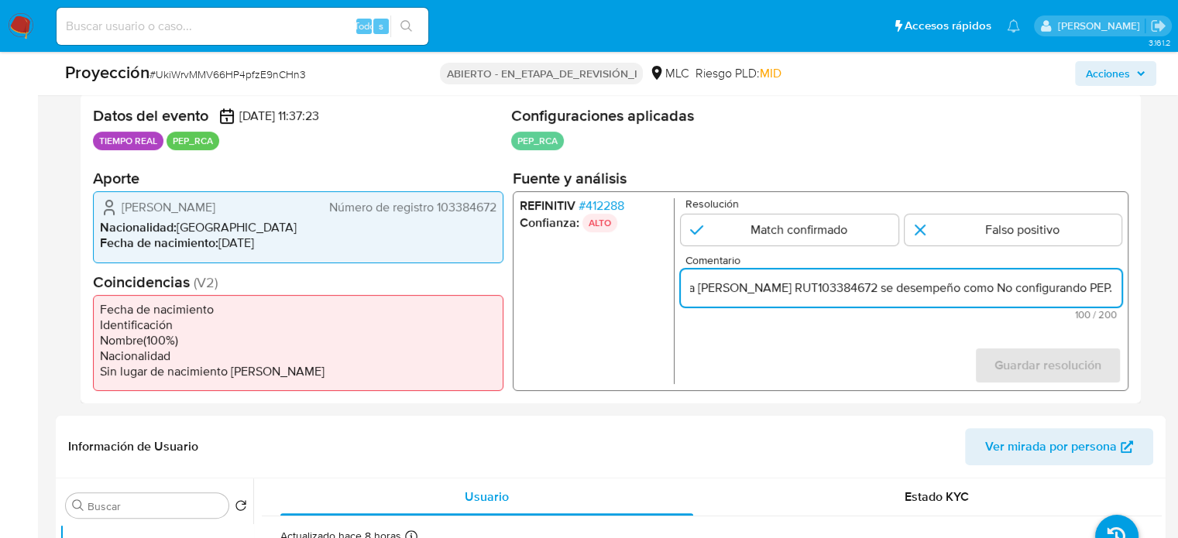
click at [1108, 287] on input "Titular de cuenta Laura Elvira Albornoz Pollmann RUT103384672 se desempeño como…" at bounding box center [901, 288] width 441 height 20
click at [999, 287] on input "Titular de cuenta Laura Elvira Albornoz Pollmann RUT103384672 se desempeño como…" at bounding box center [901, 288] width 441 height 20
click at [994, 290] on input "Titular de cuenta Laura Elvira Albornoz Pollmann RUT103384672 se desempeño como…" at bounding box center [901, 288] width 441 height 20
paste input "Miembro del Directorio de la Corporación Nacional del Cobre de Chile hasta Mayo…"
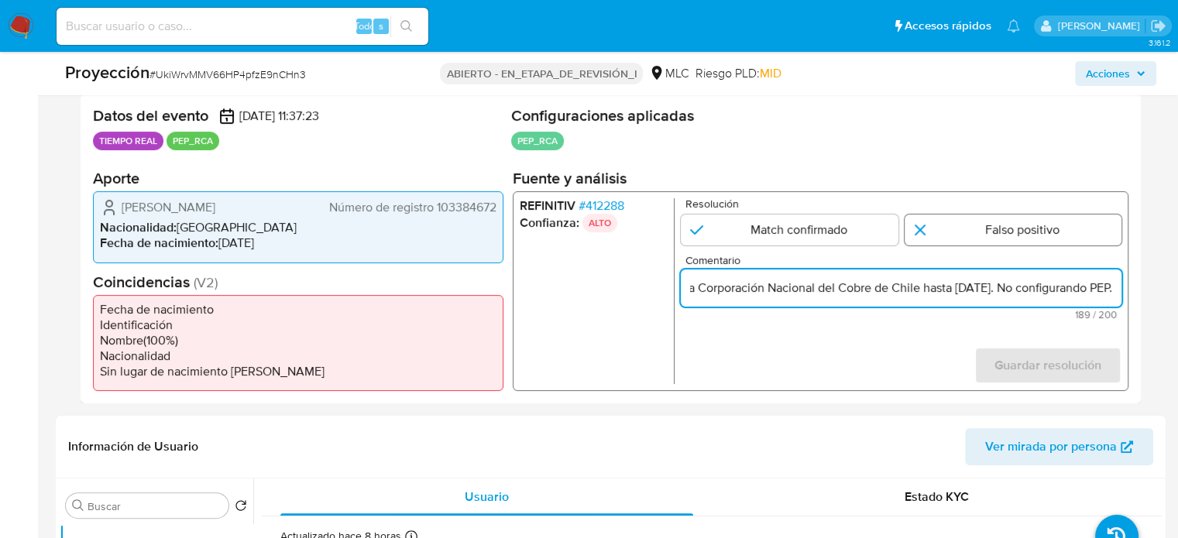
type input "Titular de cuenta Laura Elvira Albornoz Pollmann RUT103384672 se desempeño como…"
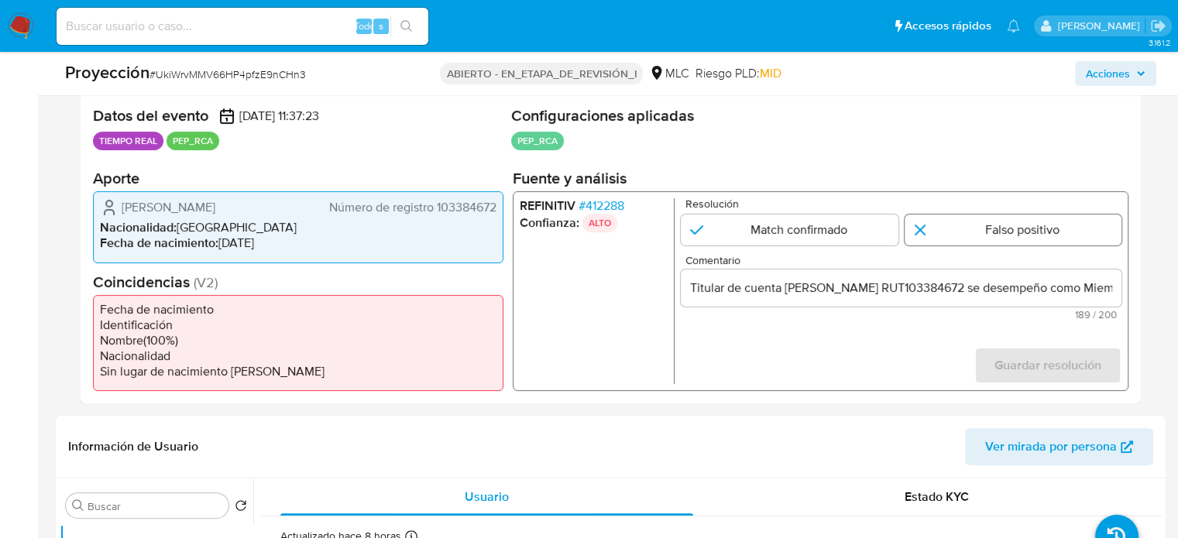
click at [973, 241] on input "1 de 1" at bounding box center [1014, 230] width 218 height 31
radio input "true"
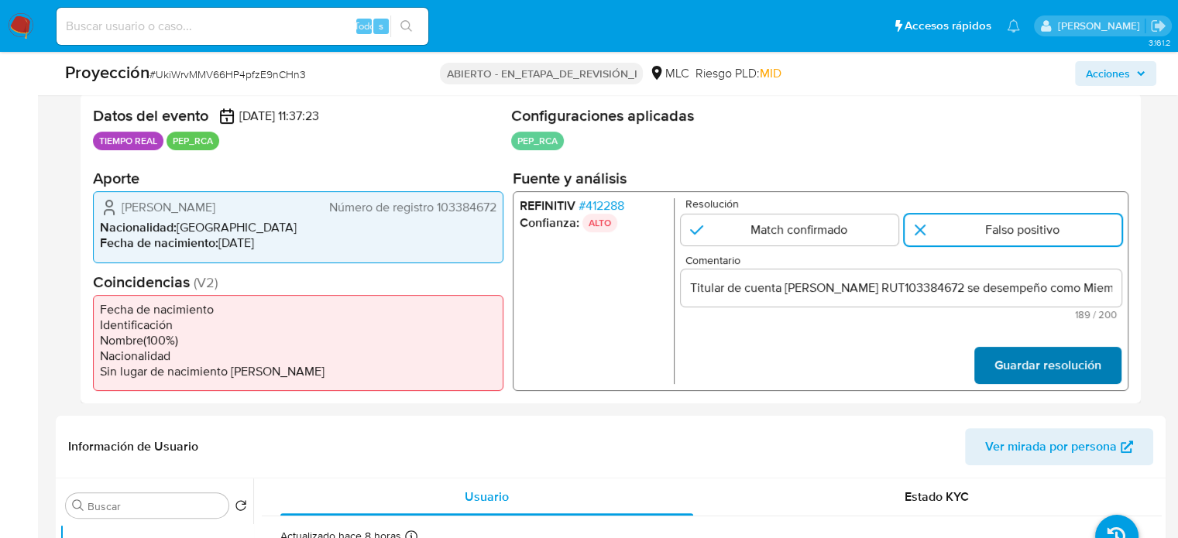
click at [1040, 374] on span "Guardar resolución" at bounding box center [1047, 366] width 107 height 34
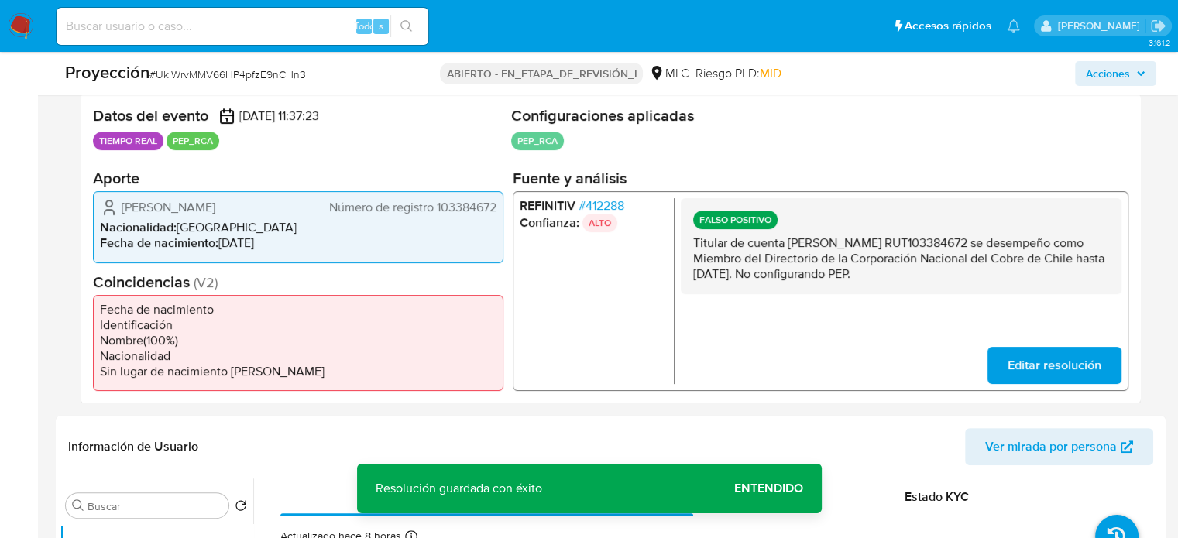
drag, startPoint x: 1052, startPoint y: 272, endPoint x: 690, endPoint y: 247, distance: 363.3
click at [690, 247] on div "FALSO POSITIVO Titular de cuenta Laura Elvira Albornoz Pollmann RUT103384672 se…" at bounding box center [901, 246] width 441 height 96
drag, startPoint x: 297, startPoint y: 204, endPoint x: 118, endPoint y: 207, distance: 179.7
click at [118, 207] on div "Laura Elvira Albornoz Pollmann Número de registro 103384672" at bounding box center [298, 207] width 397 height 19
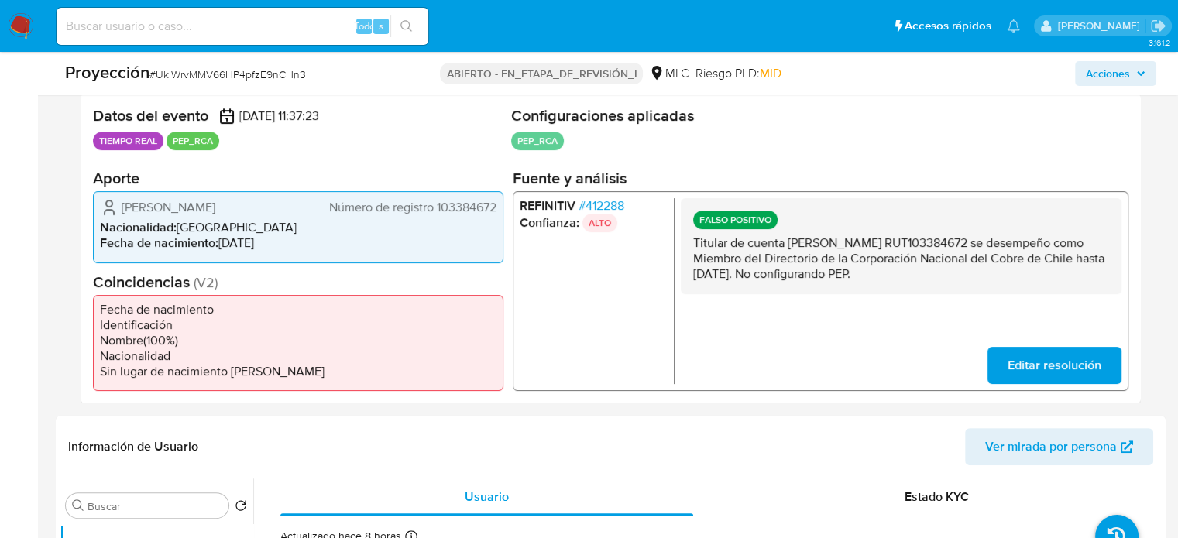
drag, startPoint x: 1046, startPoint y: 273, endPoint x: 853, endPoint y: 297, distance: 195.1
click at [833, 297] on div "FALSO POSITIVO Titular de cuenta Laura Elvira Albornoz Pollmann RUT103384672 se…" at bounding box center [901, 291] width 441 height 186
click at [1081, 363] on span "Editar resolución" at bounding box center [1055, 366] width 94 height 34
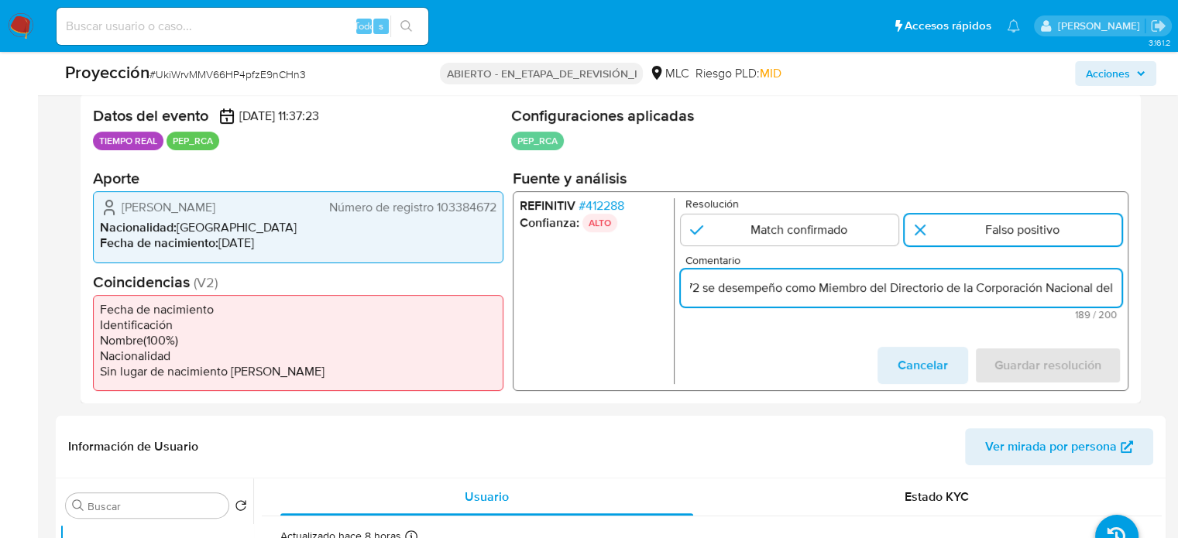
scroll to position [0, 443]
drag, startPoint x: 1008, startPoint y: 285, endPoint x: 1118, endPoint y: 287, distance: 110.8
click at [1118, 287] on input "Titular de cuenta Laura Elvira Albornoz Pollmann RUT103384672 se desempeño como…" at bounding box center [901, 288] width 441 height 20
click at [893, 288] on input "Titular de cuenta Laura Elvira Albornoz Pollmann RUT103384672 se desempeño como…" at bounding box center [901, 288] width 441 height 20
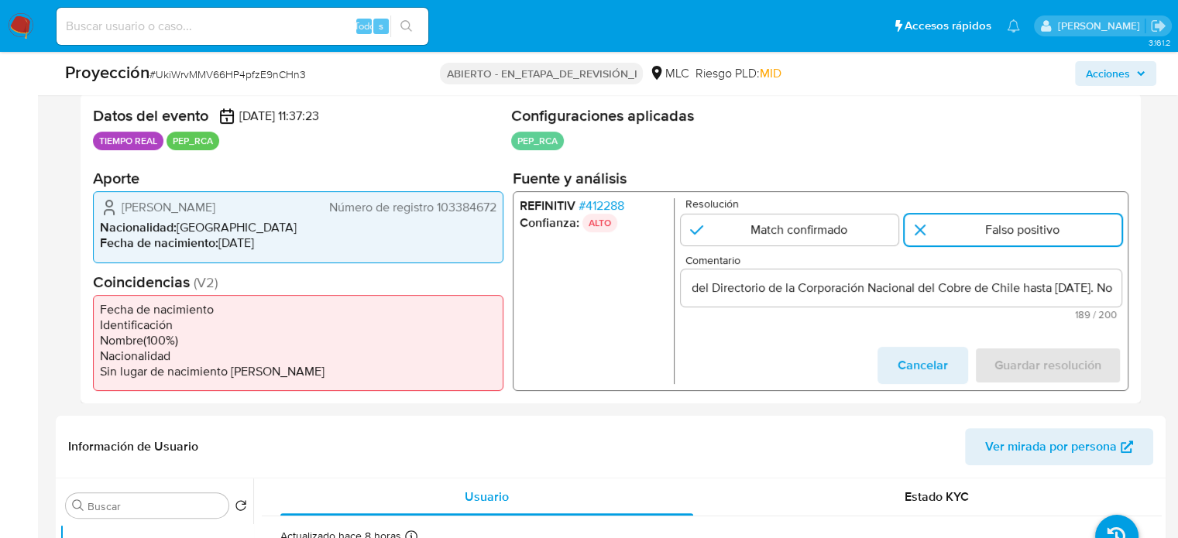
scroll to position [0, 0]
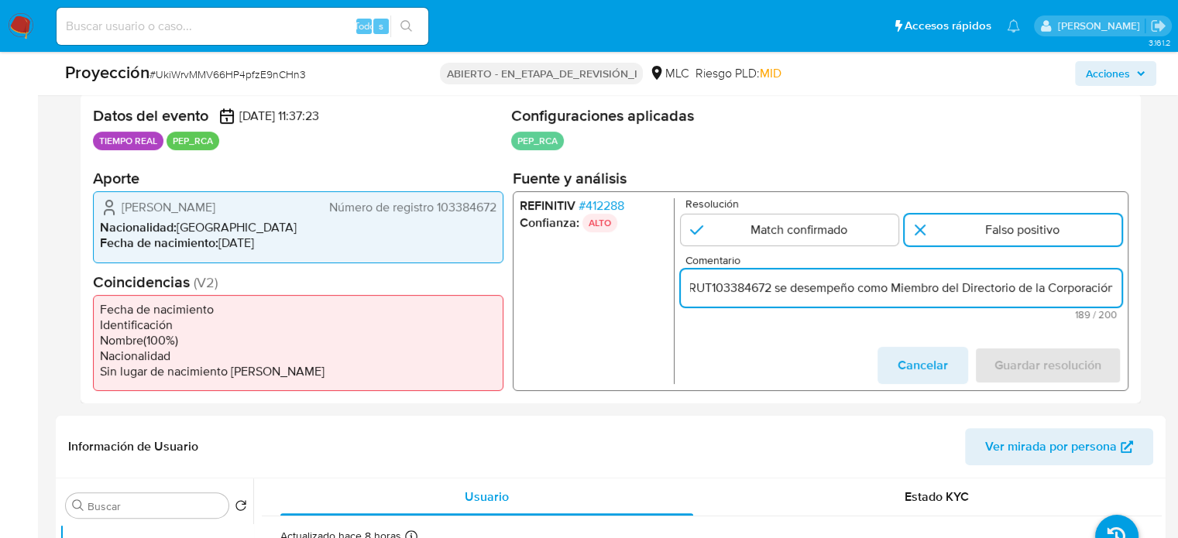
click at [1111, 291] on input "Titular de cuenta Laura Elvira Albornoz Pollmann RUT103384672 se desempeño como…" at bounding box center [901, 288] width 441 height 20
click at [970, 290] on input "Titular de cuenta Laura Elvira Albornoz Pollmann RUT103384672 se desempeño como…" at bounding box center [901, 288] width 441 height 20
drag, startPoint x: 905, startPoint y: 287, endPoint x: 1010, endPoint y: 288, distance: 105.3
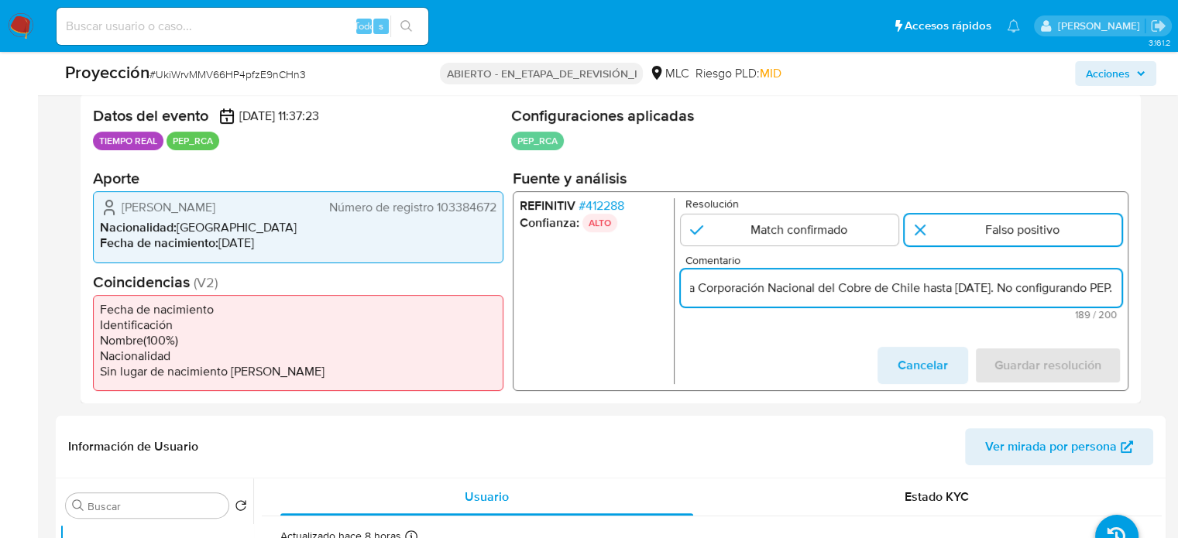
click at [1010, 288] on input "Titular de cuenta Laura Elvira Albornoz Pollmann RUT103384672 se desempeño como…" at bounding box center [901, 288] width 441 height 20
paste input "Directora de ENAP"
drag, startPoint x: 1110, startPoint y: 290, endPoint x: 1125, endPoint y: 290, distance: 14.7
click at [1125, 290] on div "REFINITIV # 412288 Confianza: ALTO Resolución Match confirmado Falso positivo C…" at bounding box center [821, 291] width 616 height 200
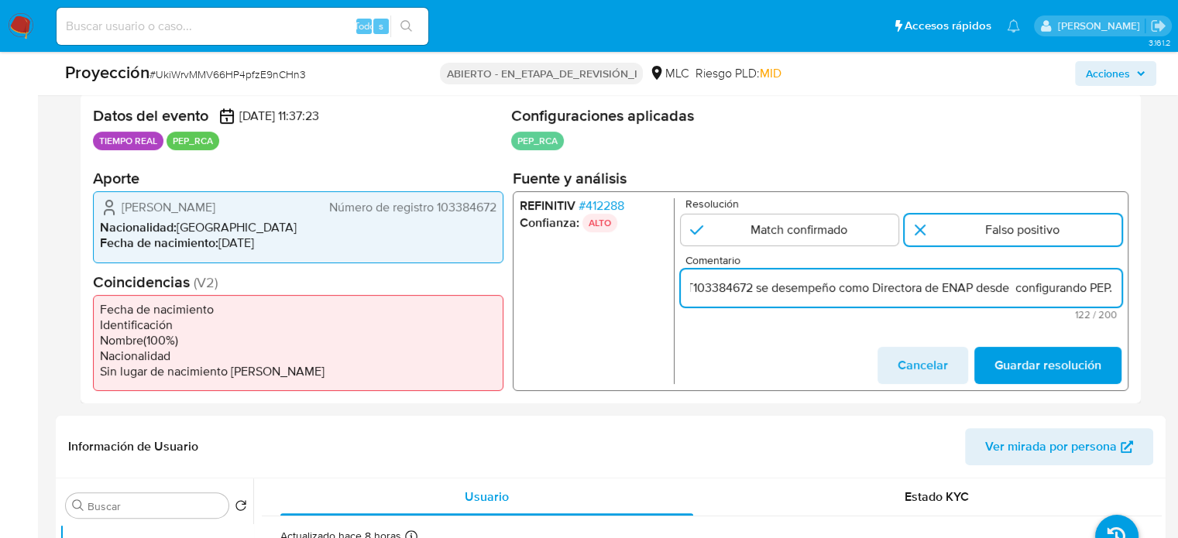
click at [1011, 288] on input "Titular de cuenta Laura Elvira Albornoz Pollmann RUT103384672 se desempeño como…" at bounding box center [901, 288] width 441 height 20
drag, startPoint x: 1077, startPoint y: 284, endPoint x: 1109, endPoint y: 291, distance: 32.5
click at [1109, 291] on input "Titular de cuenta Laura Elvira Albornoz Pollmann RUT103384672 se desempeño como…" at bounding box center [901, 288] width 441 height 20
click at [1016, 287] on input "Titular de cuenta Laura Elvira Albornoz Pollmann RUT103384672 se desempeño como…" at bounding box center [901, 288] width 441 height 20
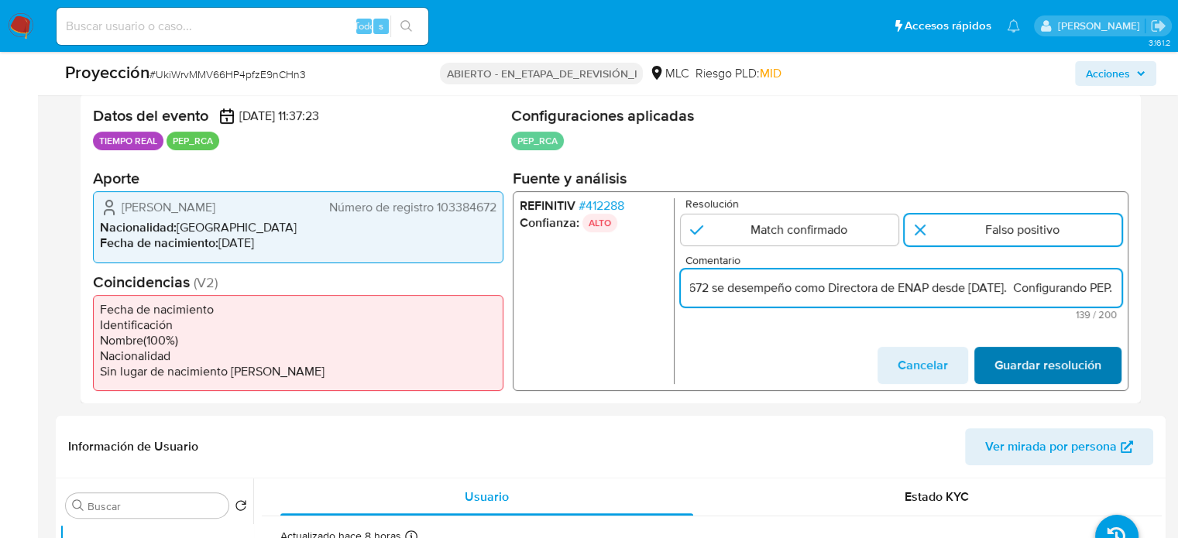
type input "Titular de cuenta Laura Elvira Albornoz Pollmann RUT103384672 se desempeño como…"
click at [1055, 360] on span "Guardar resolución" at bounding box center [1047, 366] width 107 height 34
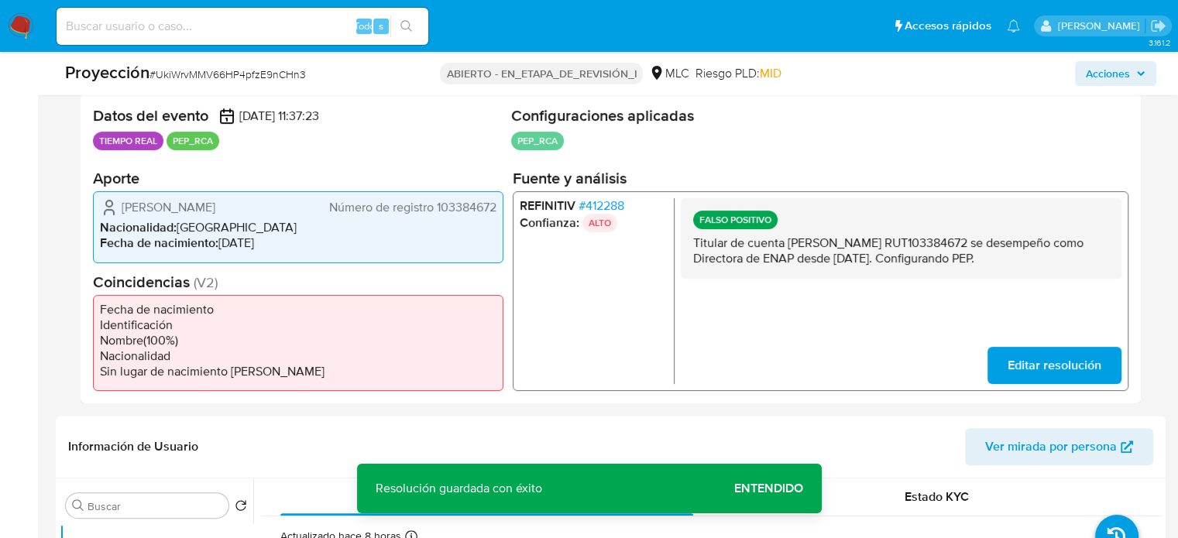
drag, startPoint x: 823, startPoint y: 273, endPoint x: 729, endPoint y: 275, distance: 94.5
click at [705, 266] on p "Titular de cuenta Laura Elvira Albornoz Pollmann RUT103384672 se desempeño como…" at bounding box center [901, 250] width 416 height 31
click at [1049, 362] on span "Editar resolución" at bounding box center [1055, 366] width 94 height 34
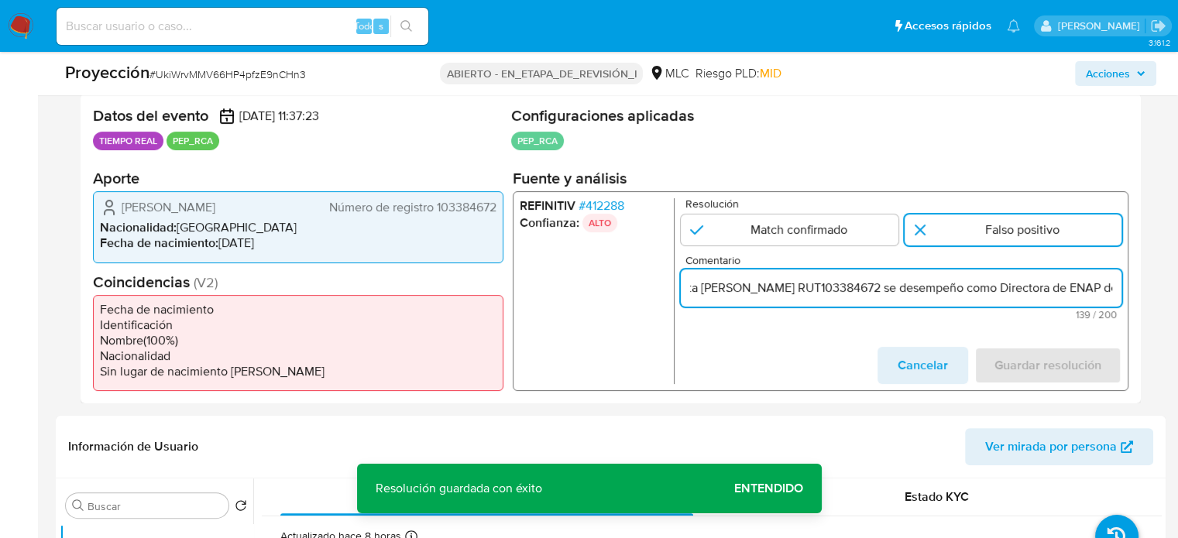
scroll to position [0, 180]
drag, startPoint x: 1083, startPoint y: 290, endPoint x: 1107, endPoint y: 293, distance: 24.9
click at [1107, 293] on input "Titular de cuenta Laura Elvira Albornoz Pollmann RUT103384672 se desempeño como…" at bounding box center [901, 288] width 441 height 20
click at [943, 289] on input "Titular de cuenta Laura Elvira Albornoz Pollmann RUT103384672 se desempeño como…" at bounding box center [901, 288] width 441 height 20
type input "Titular de cuenta Laura Elvira Albornoz Pollmann RUT103384672 se desempeño como…"
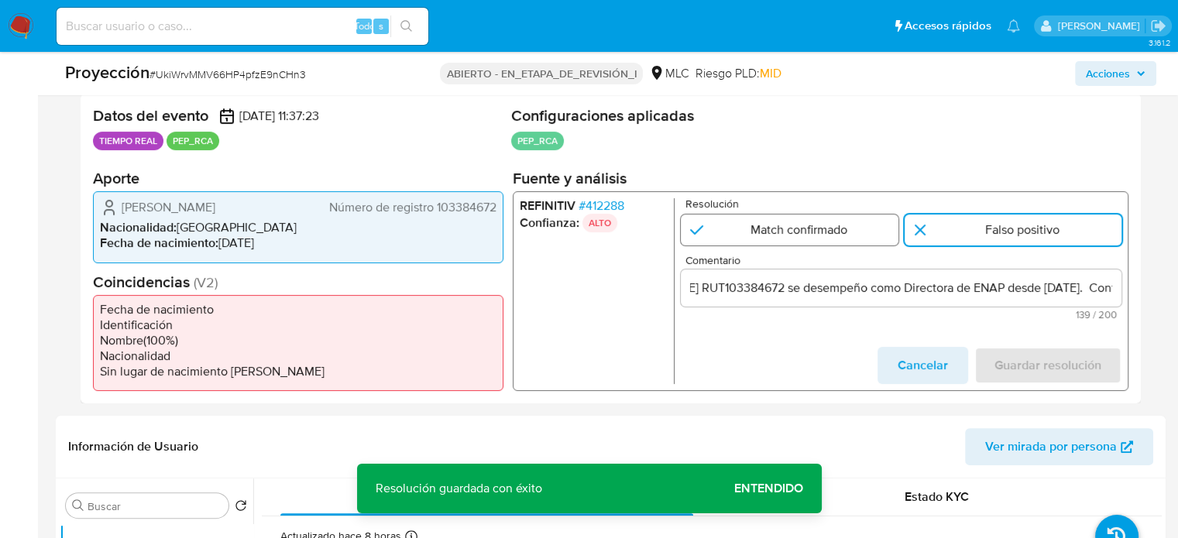
scroll to position [0, 0]
click at [781, 227] on input "1 de 1" at bounding box center [790, 230] width 218 height 31
radio input "true"
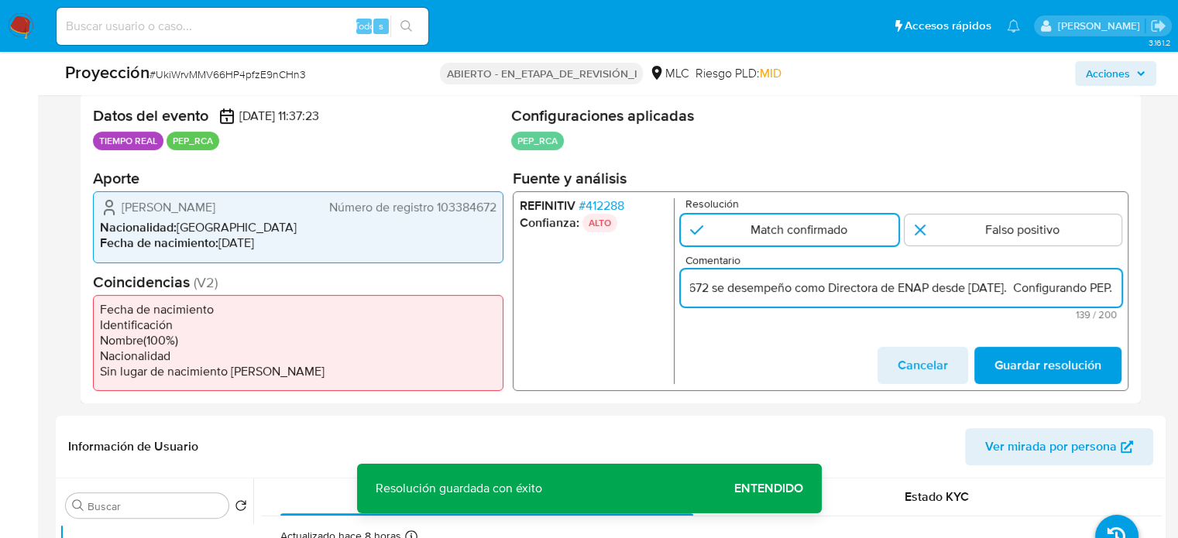
scroll to position [0, 392]
drag, startPoint x: 1121, startPoint y: 294, endPoint x: 1130, endPoint y: 294, distance: 8.5
click at [1130, 294] on div "Datos del evento 02/10/2025 11:37:23 TIEMPO REAL PEP_RCA Configuraciones aplica…" at bounding box center [611, 249] width 1060 height 310
click at [1093, 287] on input "Titular de cuenta Laura Elvira Albornoz Pollmann RUT103384672 se desempeño como…" at bounding box center [901, 288] width 441 height 20
click at [1090, 290] on input "Titular de cuenta Laura Elvira Albornoz Pollmann RUT103384672 se desempeño como…" at bounding box center [901, 288] width 441 height 20
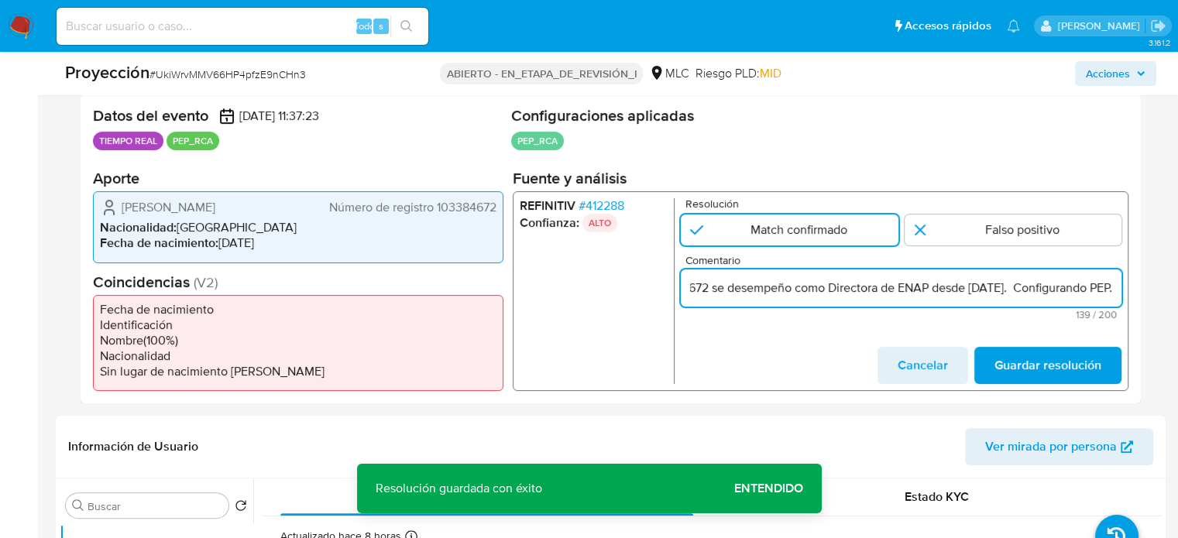
click at [1090, 290] on input "Titular de cuenta Laura Elvira Albornoz Pollmann RUT103384672 se desempeño como…" at bounding box center [901, 288] width 441 height 20
type input "Titular de cuenta Laura Elvira Albornoz Pollmann RUT103384672 se desempeño como…"
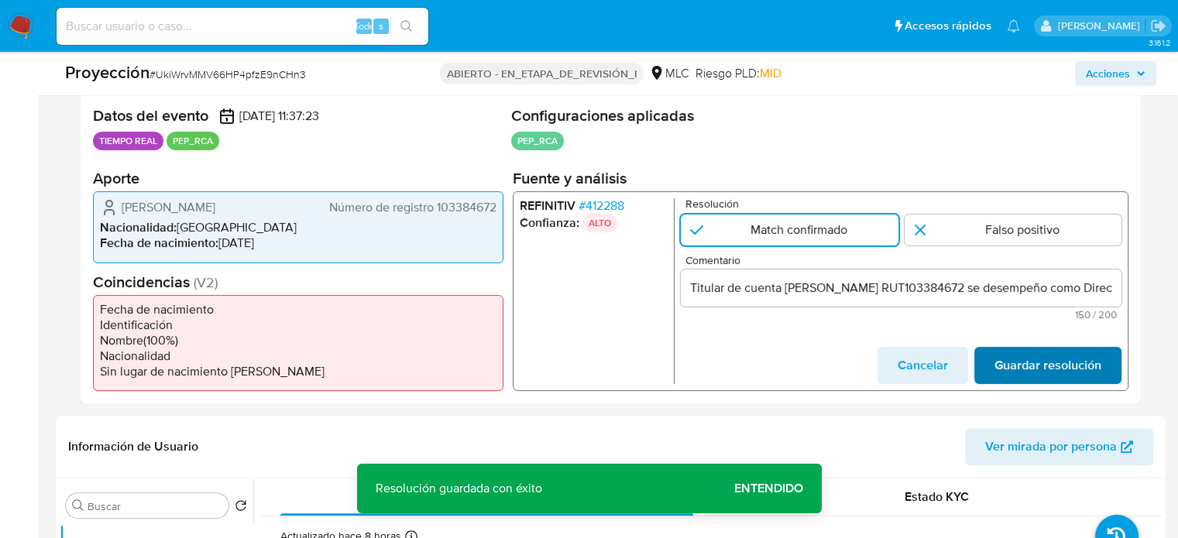
click at [1057, 358] on span "Guardar resolución" at bounding box center [1047, 366] width 107 height 34
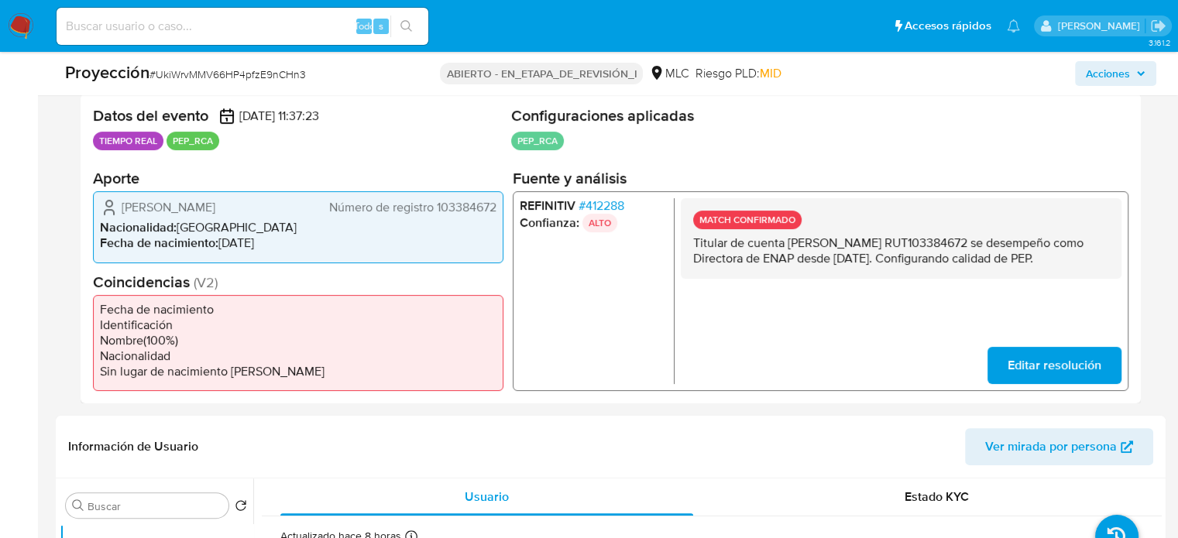
drag, startPoint x: 874, startPoint y: 276, endPoint x: 689, endPoint y: 242, distance: 187.6
click at [689, 242] on div "MATCH CONFIRMADO Titular de cuenta Laura Elvira Albornoz Pollmann RUT103384672 …" at bounding box center [901, 238] width 441 height 81
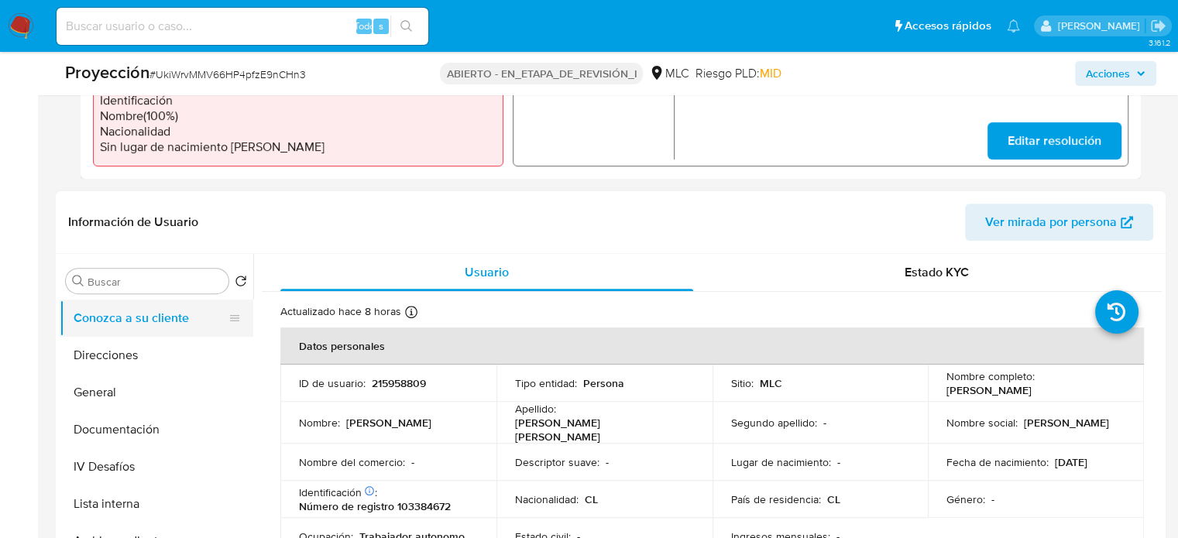
scroll to position [542, 0]
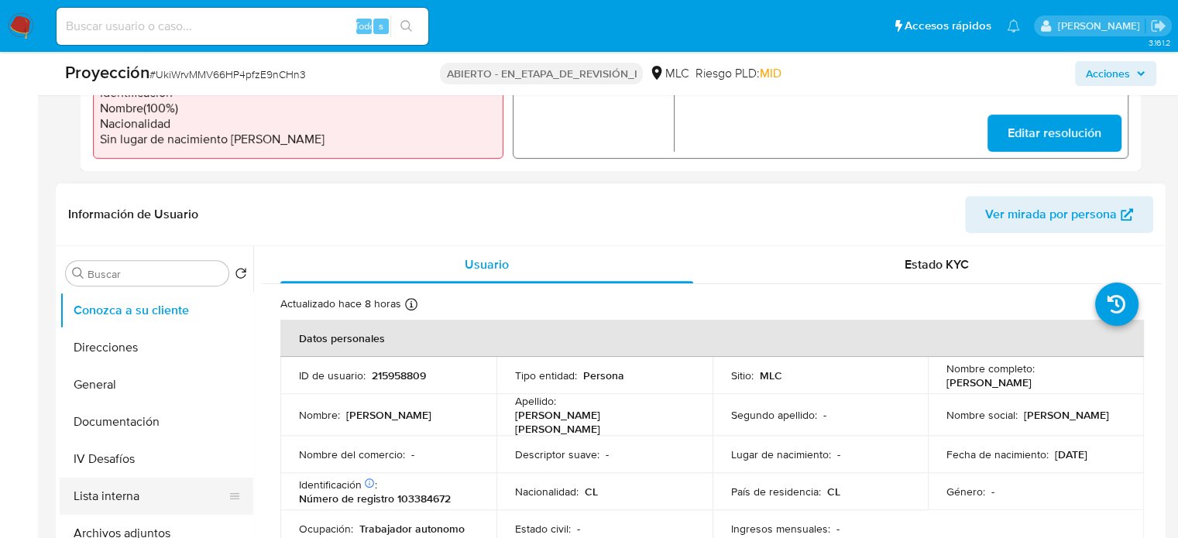
click at [103, 500] on button "Lista interna" at bounding box center [150, 496] width 181 height 37
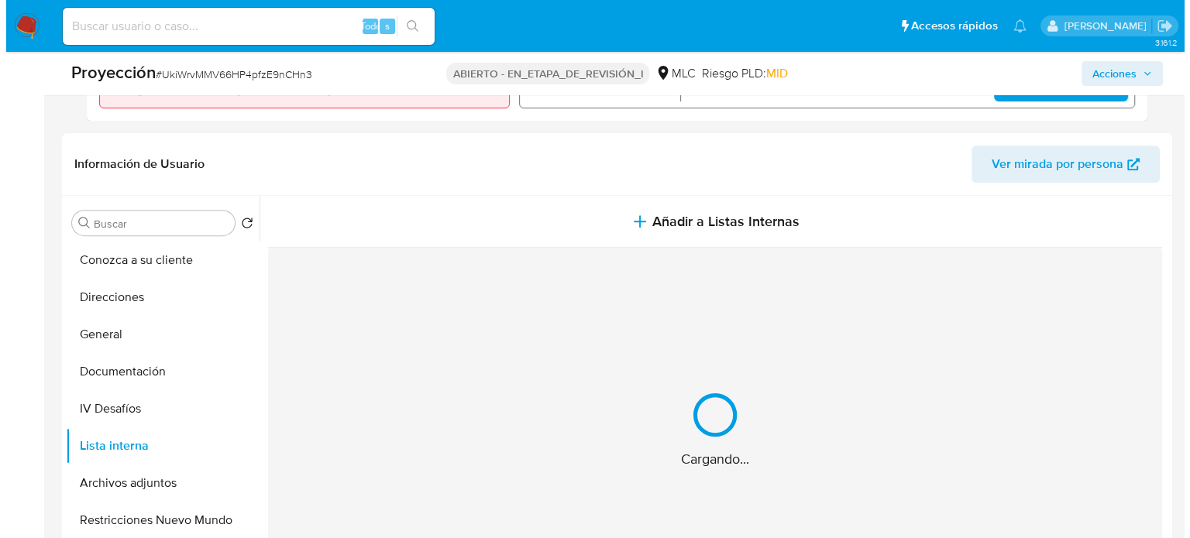
scroll to position [620, 0]
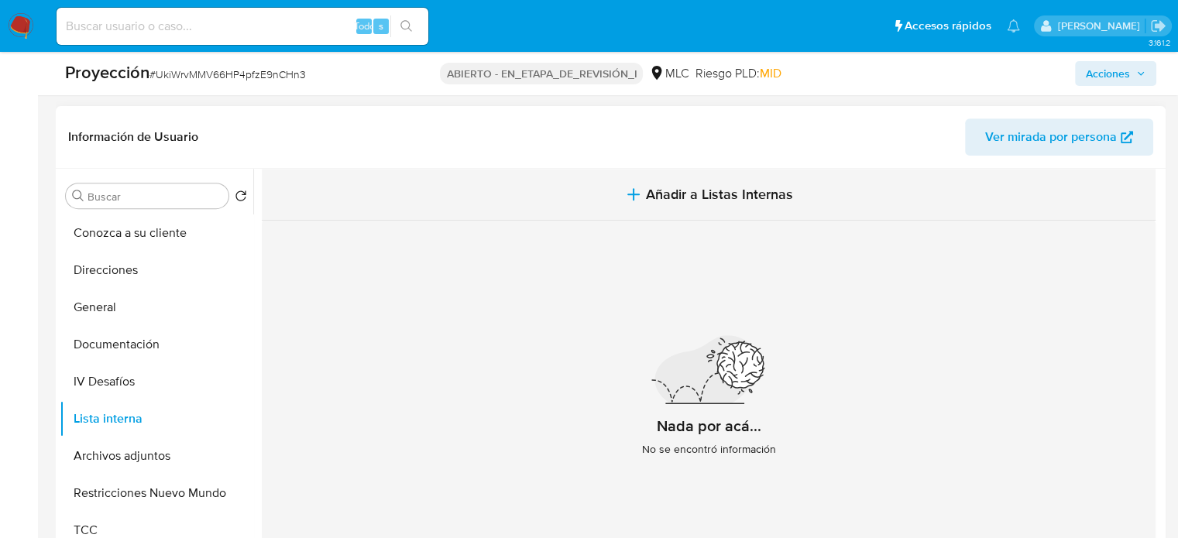
click at [649, 191] on span "Añadir a Listas Internas" at bounding box center [719, 194] width 147 height 17
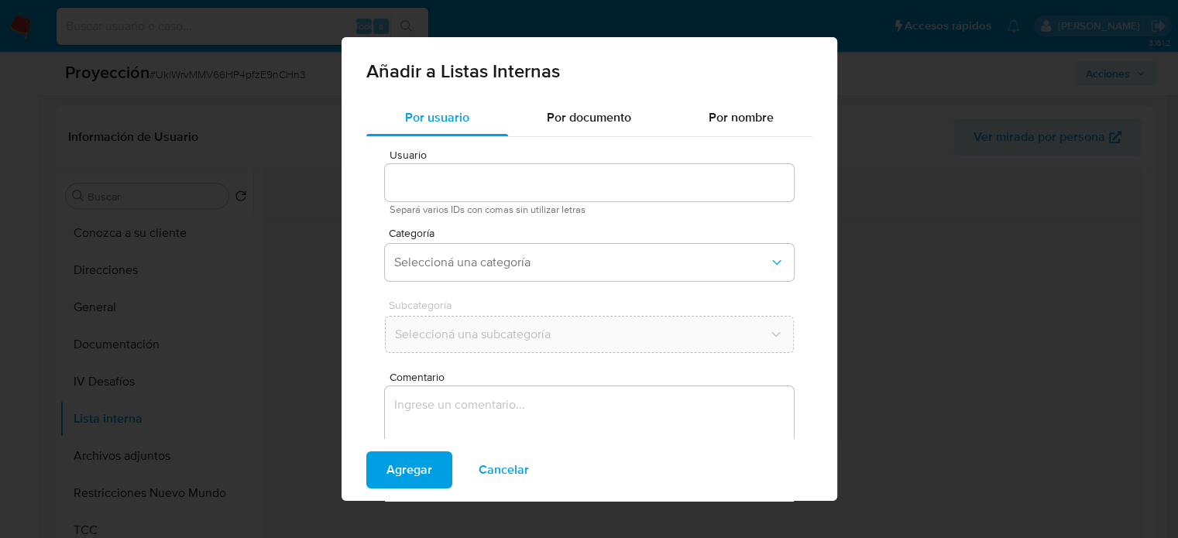
type input "215958809"
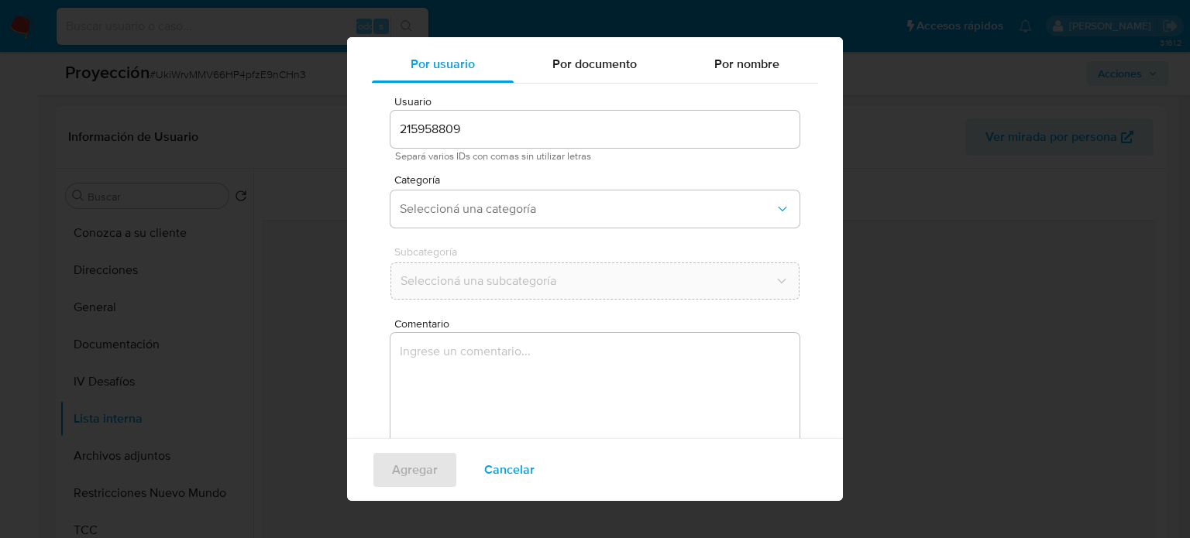
scroll to position [65, 0]
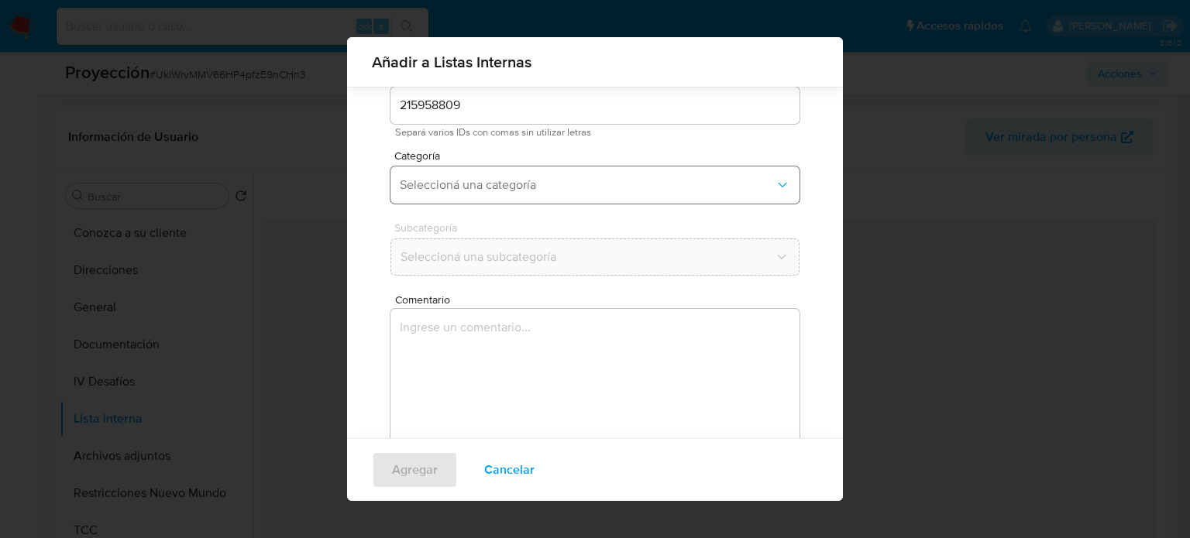
click at [519, 191] on span "Seleccioná una categoría" at bounding box center [587, 184] width 375 height 15
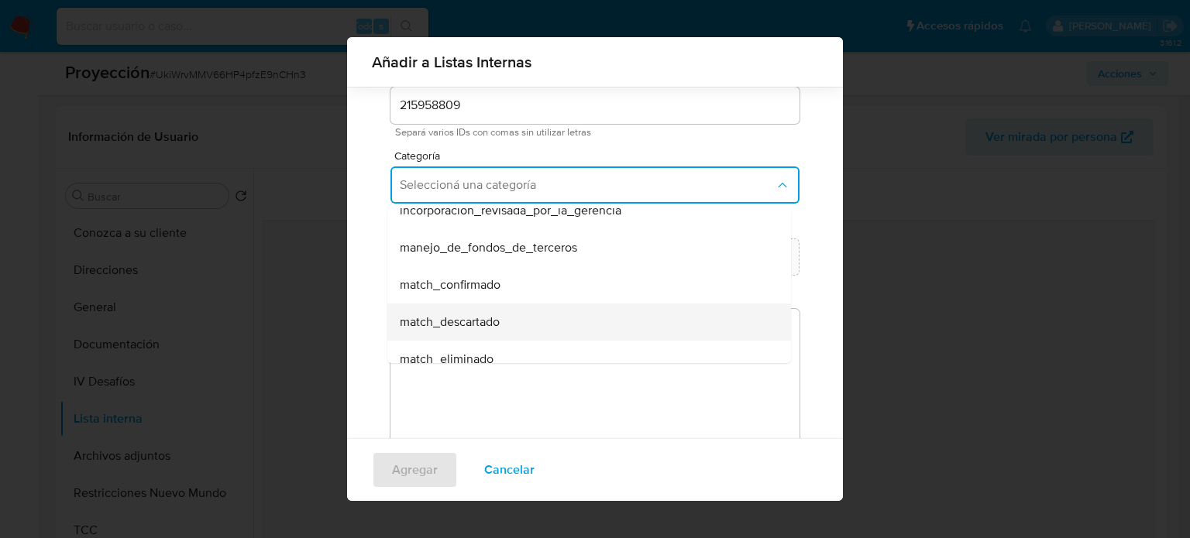
scroll to position [77, 0]
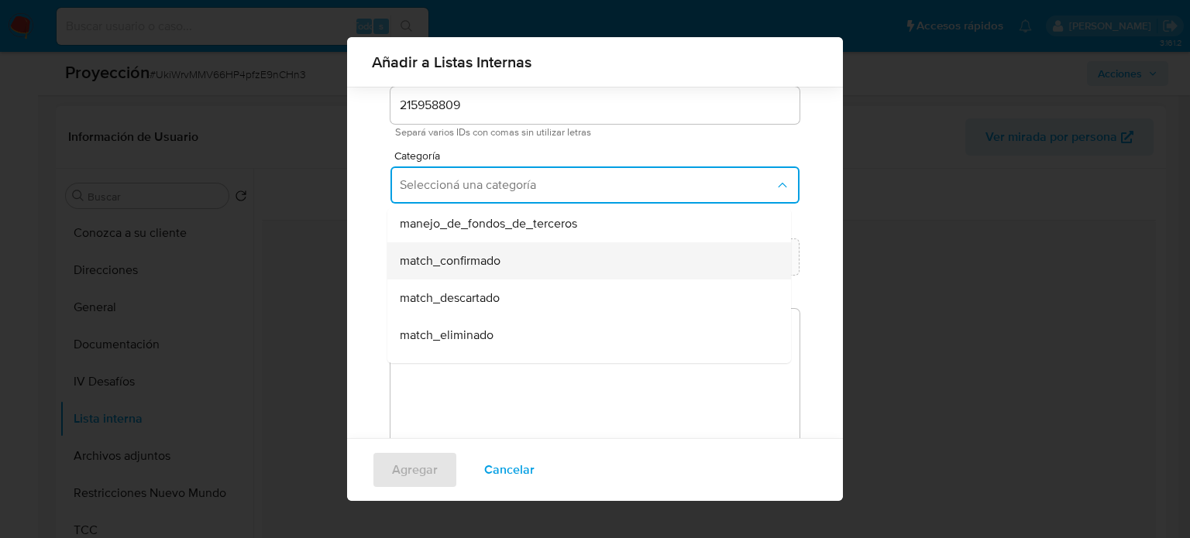
click at [490, 271] on div "match_confirmado" at bounding box center [584, 260] width 369 height 37
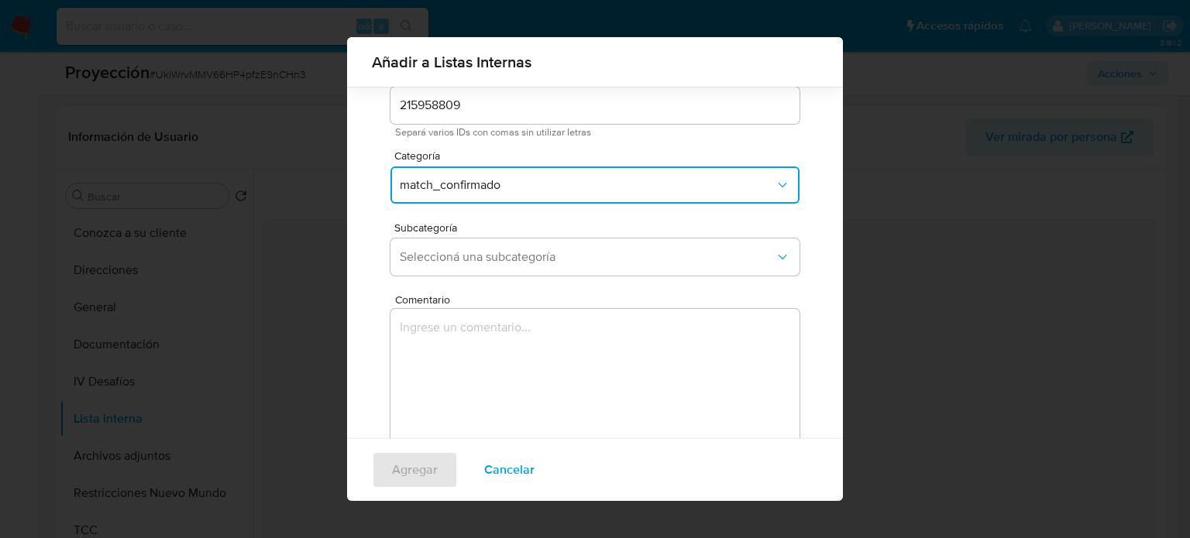
click at [490, 271] on button "Seleccioná una subcategoría" at bounding box center [594, 257] width 409 height 37
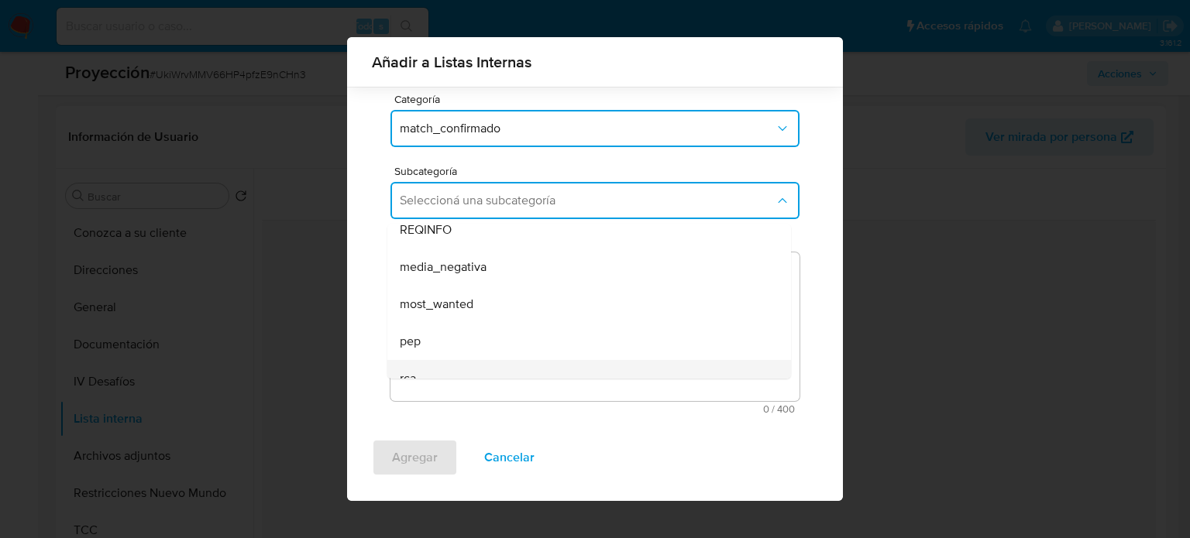
scroll to position [105, 0]
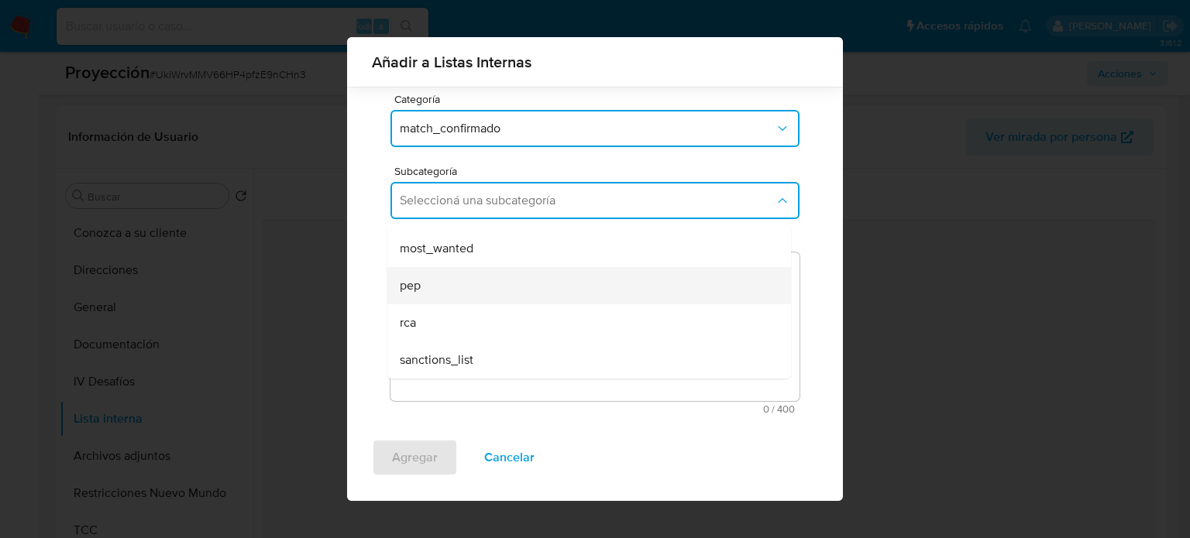
click at [462, 299] on div "pep" at bounding box center [584, 285] width 369 height 37
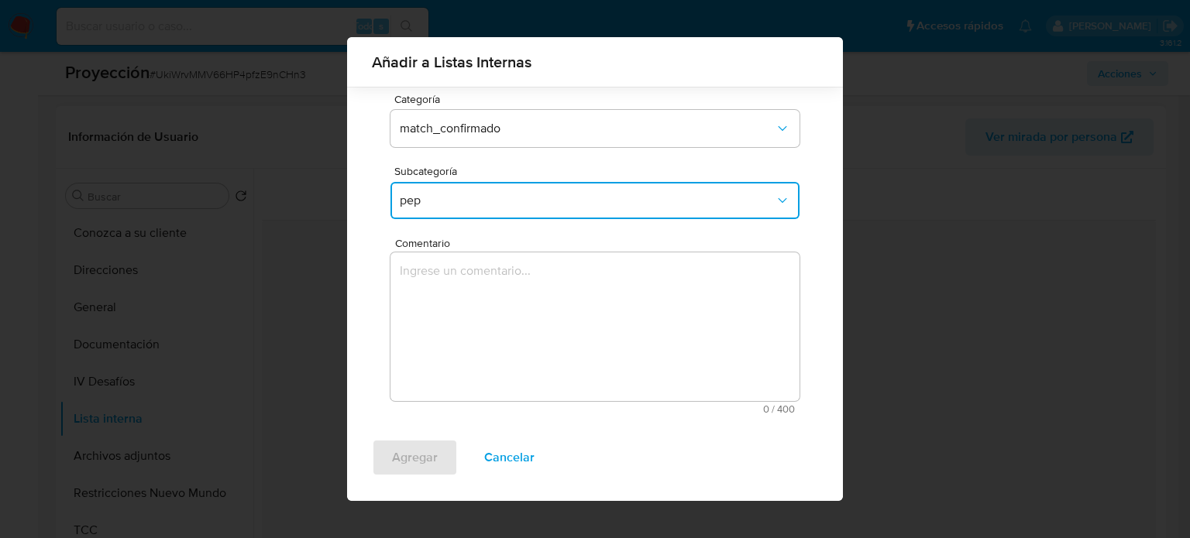
click at [462, 299] on textarea "Comentario" at bounding box center [594, 326] width 409 height 149
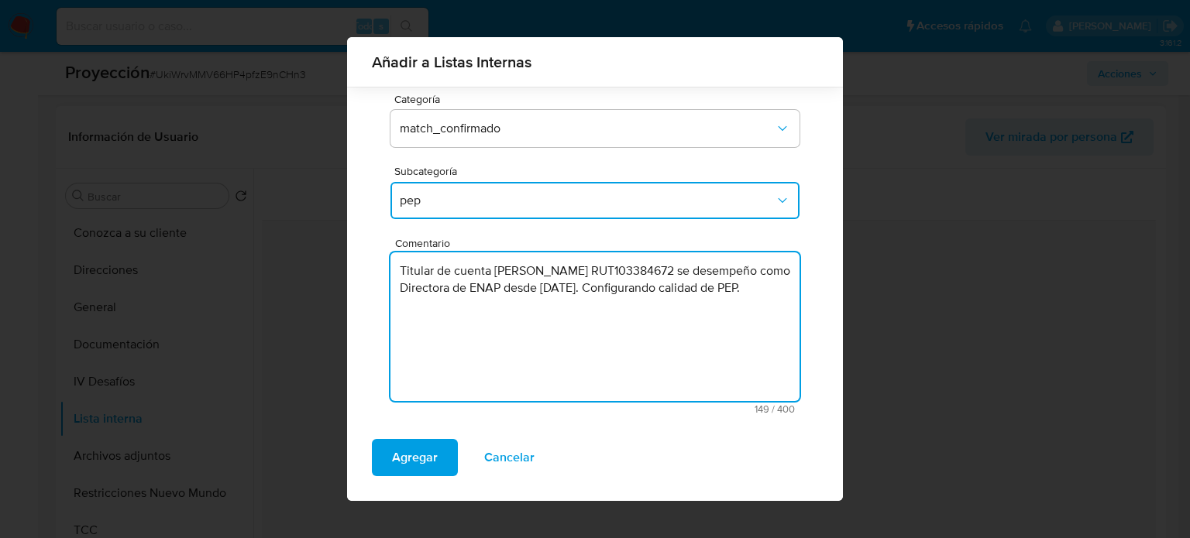
click at [479, 311] on textarea "Titular de cuenta Laura Elvira Albornoz Pollmann RUT103384672 se desempeño como…" at bounding box center [594, 326] width 409 height 149
type textarea "Titular de cuenta Laura Elvira Albornoz Pollmann RUT103384672 se desempeño como…"
click at [414, 462] on span "Agregar" at bounding box center [415, 458] width 46 height 34
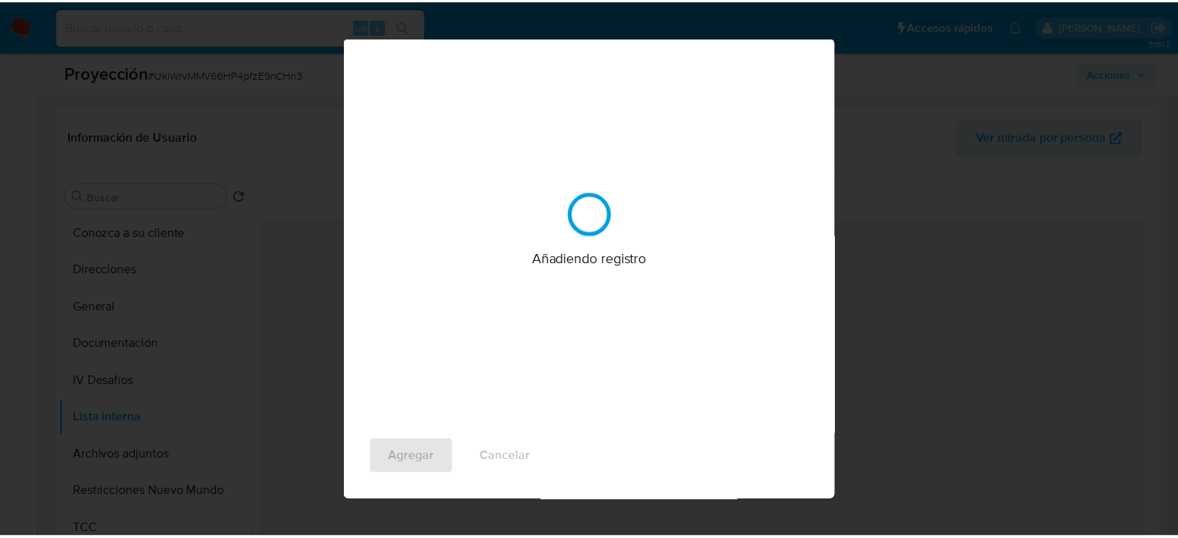
scroll to position [0, 0]
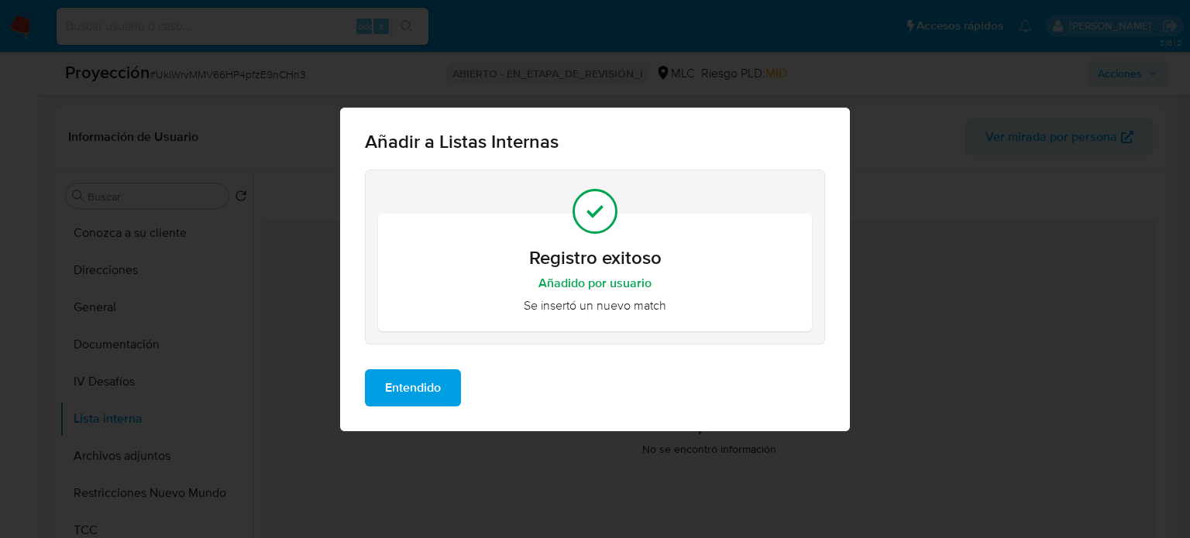
click at [424, 390] on span "Entendido" at bounding box center [413, 388] width 56 height 34
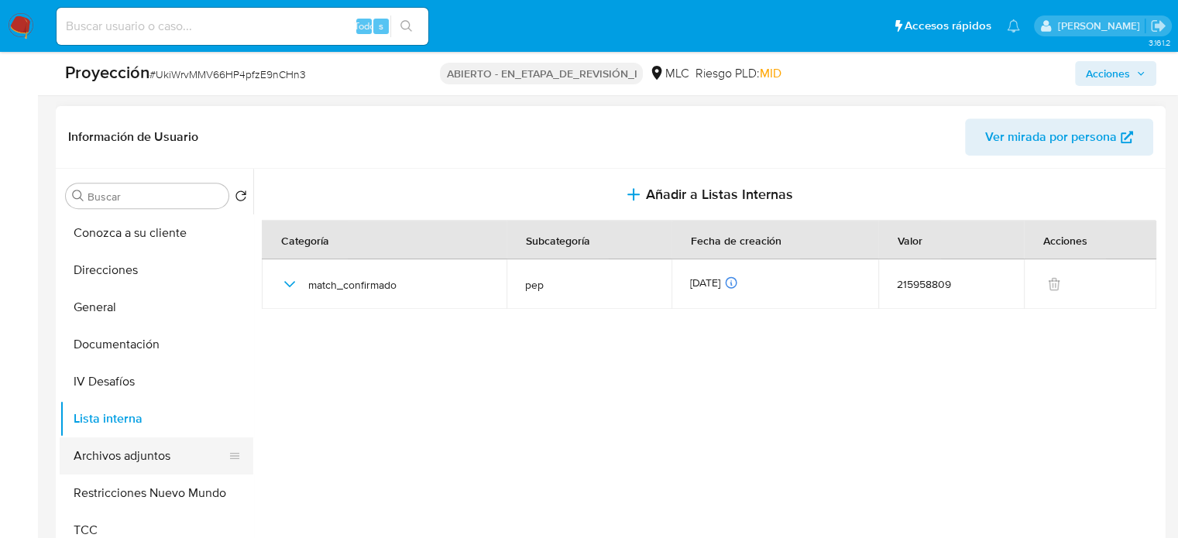
click at [129, 458] on button "Archivos adjuntos" at bounding box center [150, 456] width 181 height 37
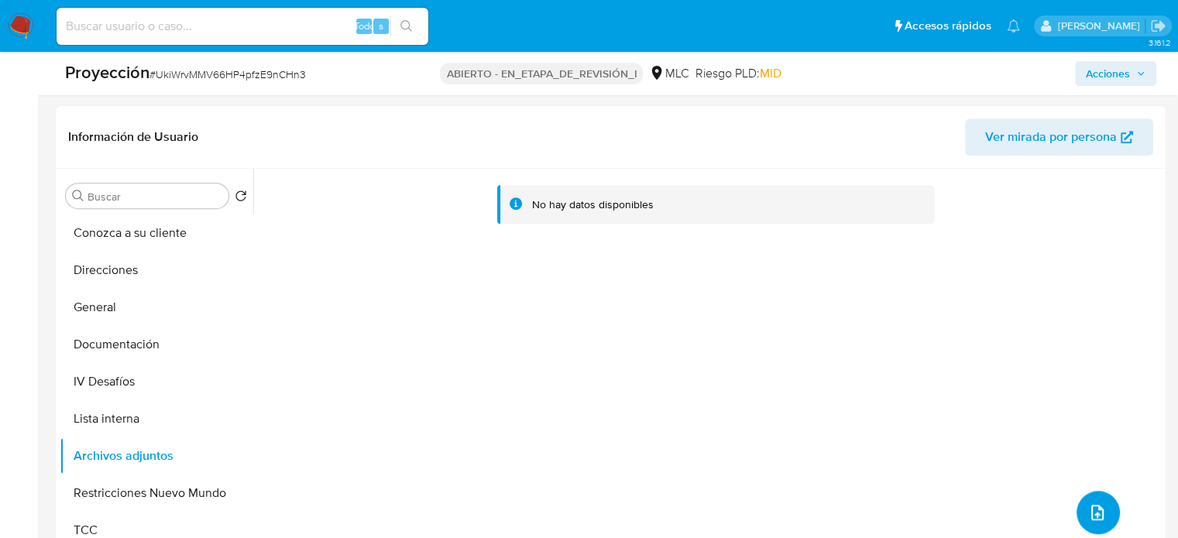
click at [1090, 507] on icon "subir archivo" at bounding box center [1097, 512] width 19 height 19
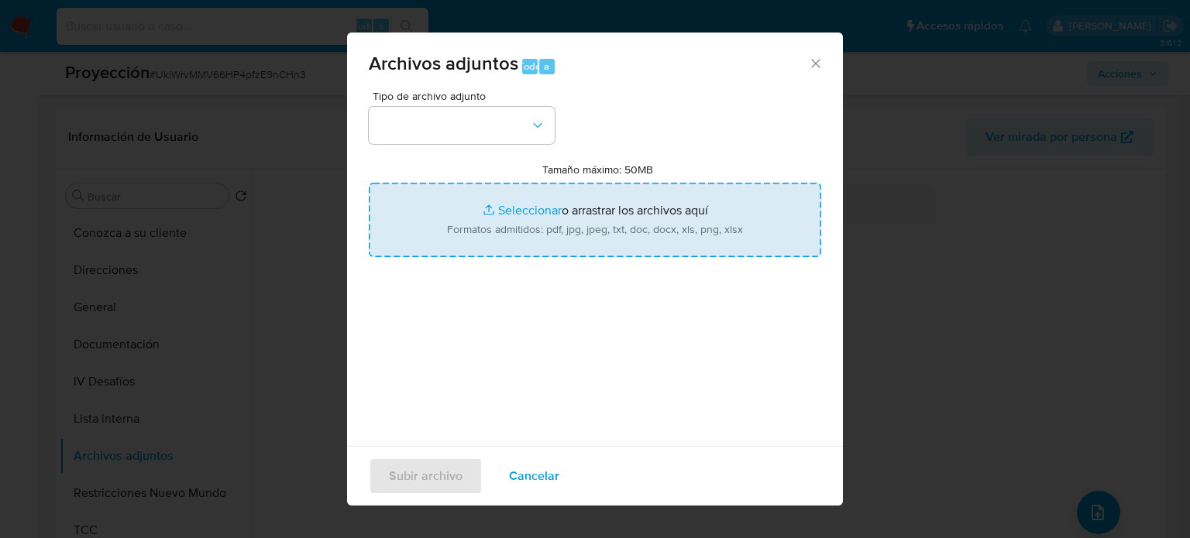
click at [598, 204] on input "Tamaño máximo: 50MB Seleccionar archivos" at bounding box center [595, 220] width 452 height 74
type input "C:\fakepath\2762.pdf"
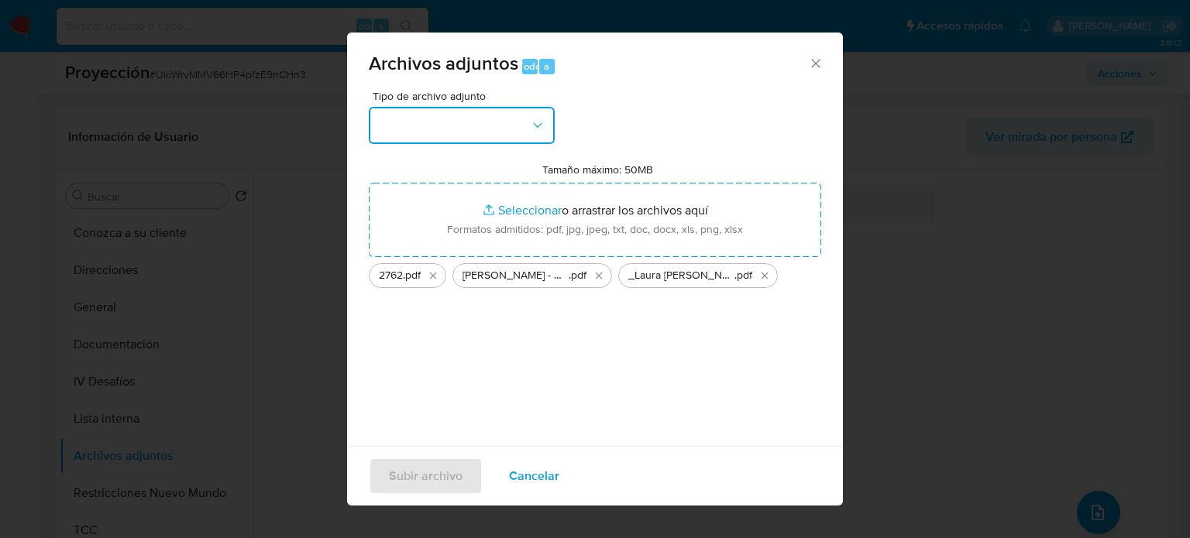
click at [509, 132] on button "button" at bounding box center [462, 125] width 186 height 37
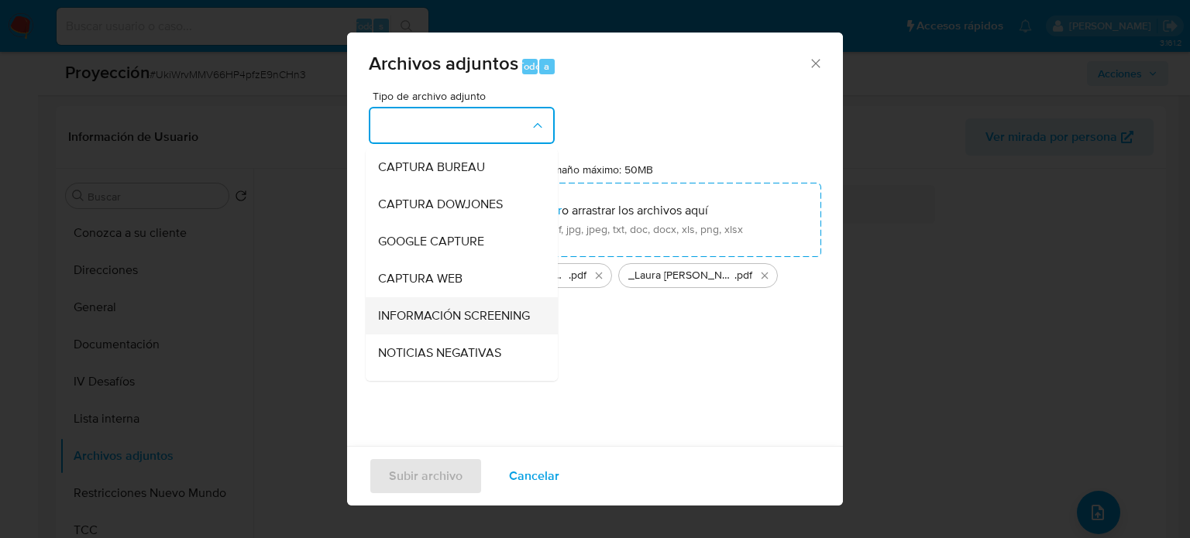
click at [429, 318] on span "INFORMACIÓN SCREENING" at bounding box center [454, 315] width 152 height 15
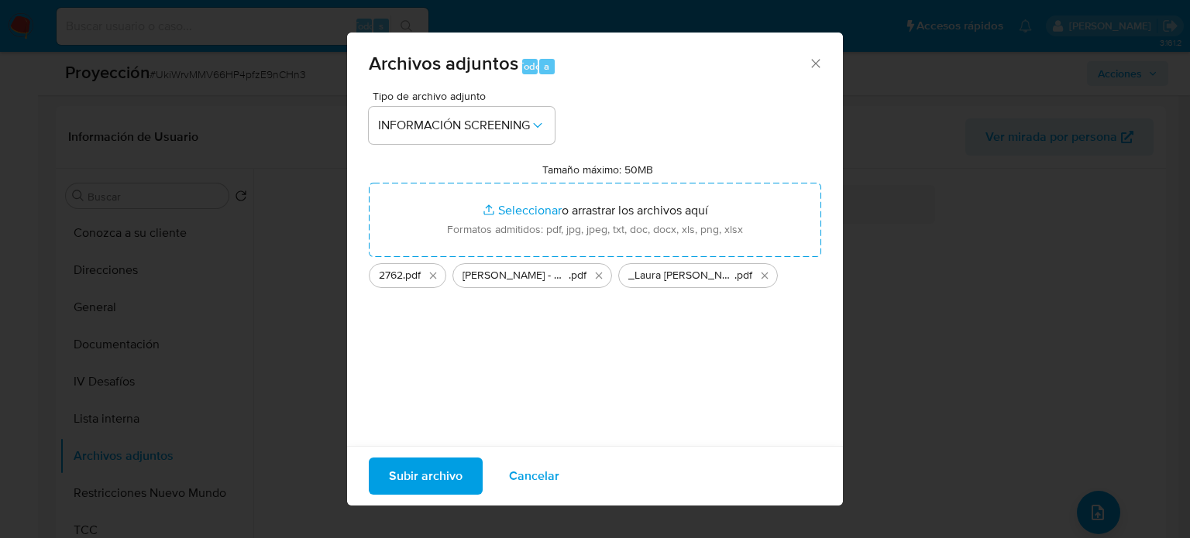
click at [420, 475] on span "Subir archivo" at bounding box center [426, 476] width 74 height 34
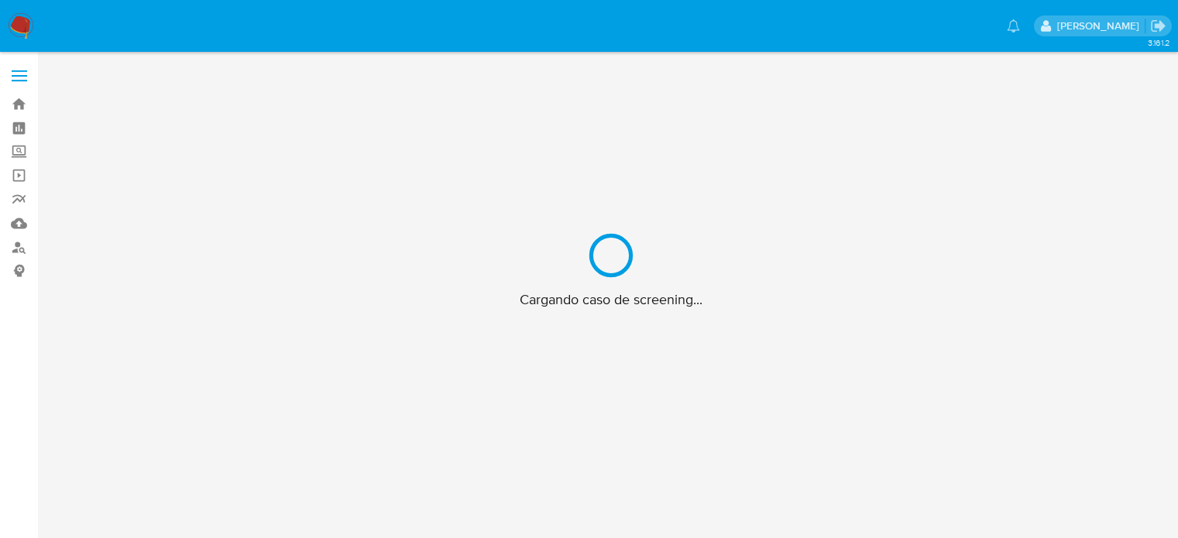
scroll to position [56, 0]
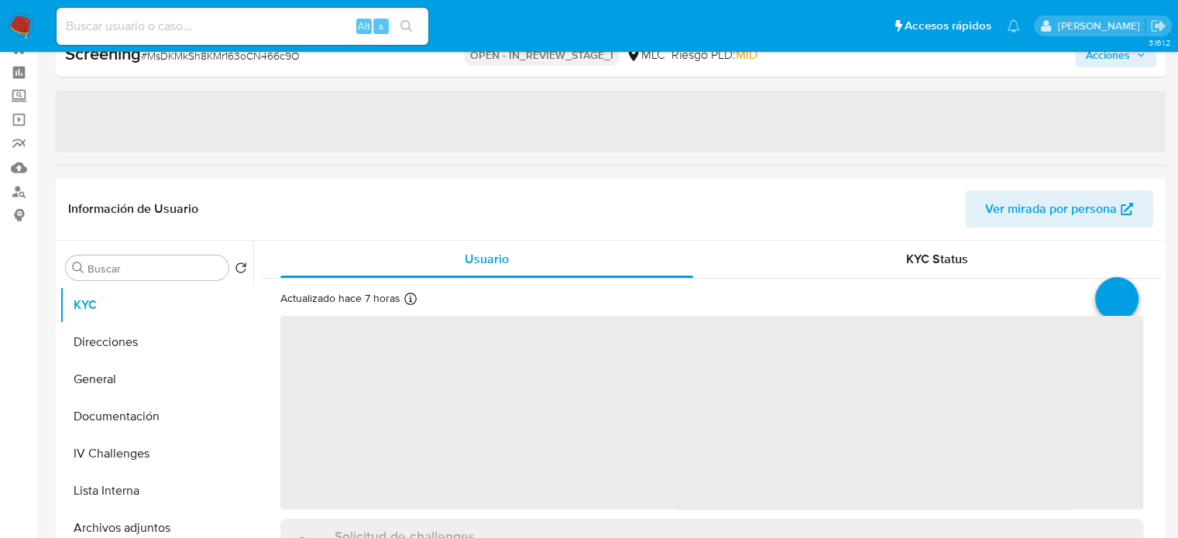
select select "10"
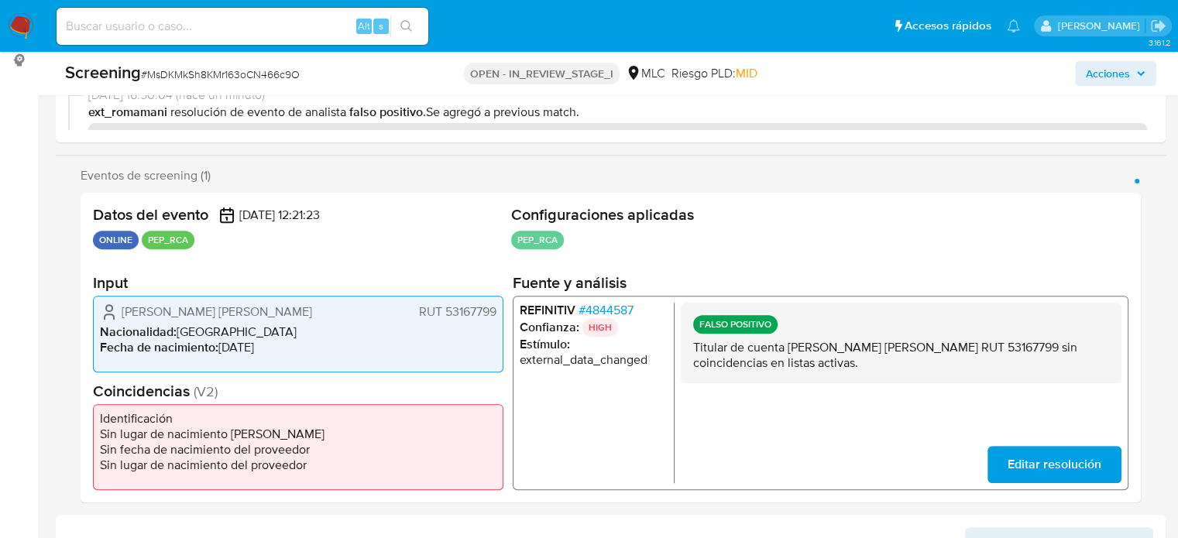
scroll to position [288, 0]
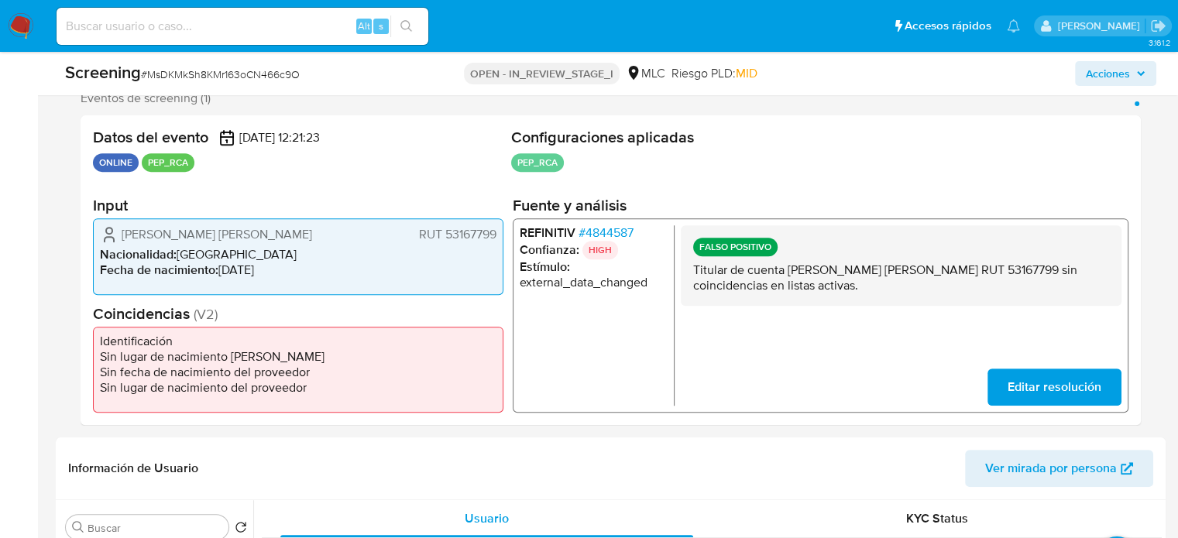
click at [616, 232] on span "# 4844587" at bounding box center [606, 232] width 55 height 15
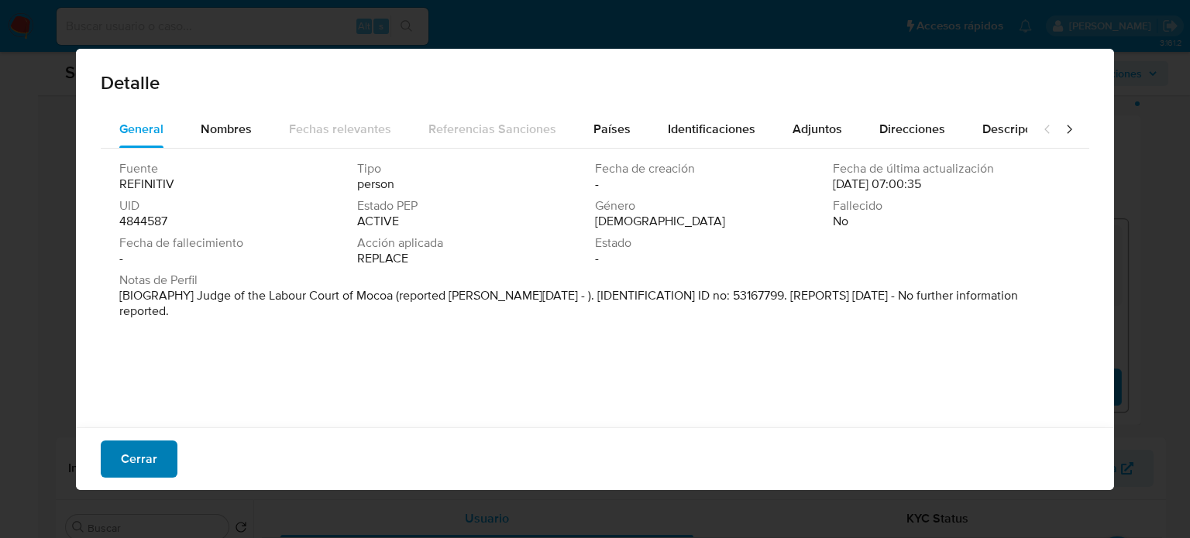
click at [131, 458] on span "Cerrar" at bounding box center [139, 459] width 36 height 34
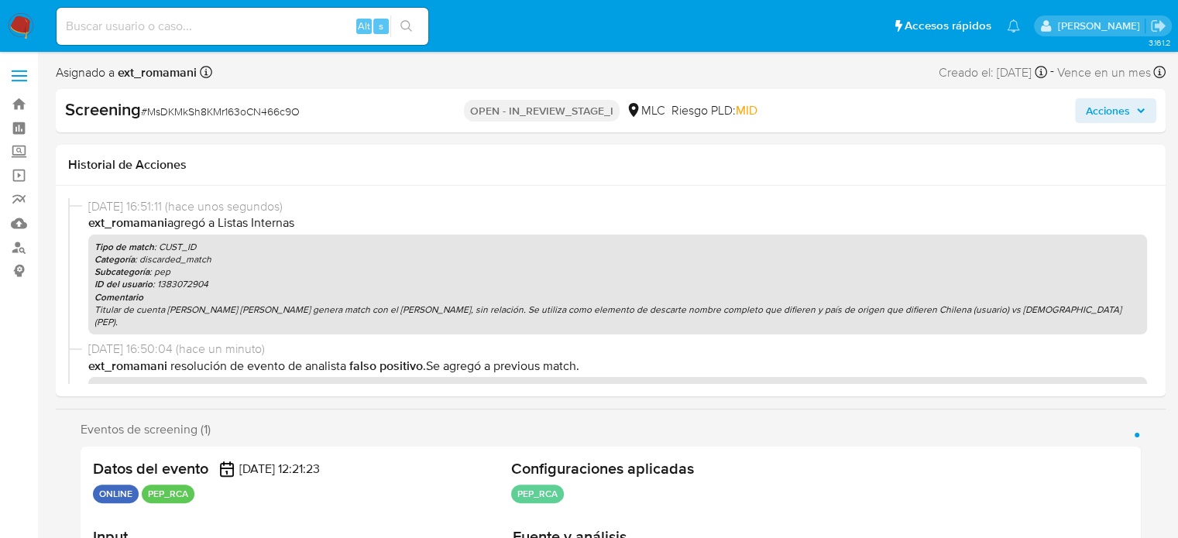
scroll to position [0, 0]
click at [1111, 108] on span "Acciones" at bounding box center [1108, 110] width 44 height 25
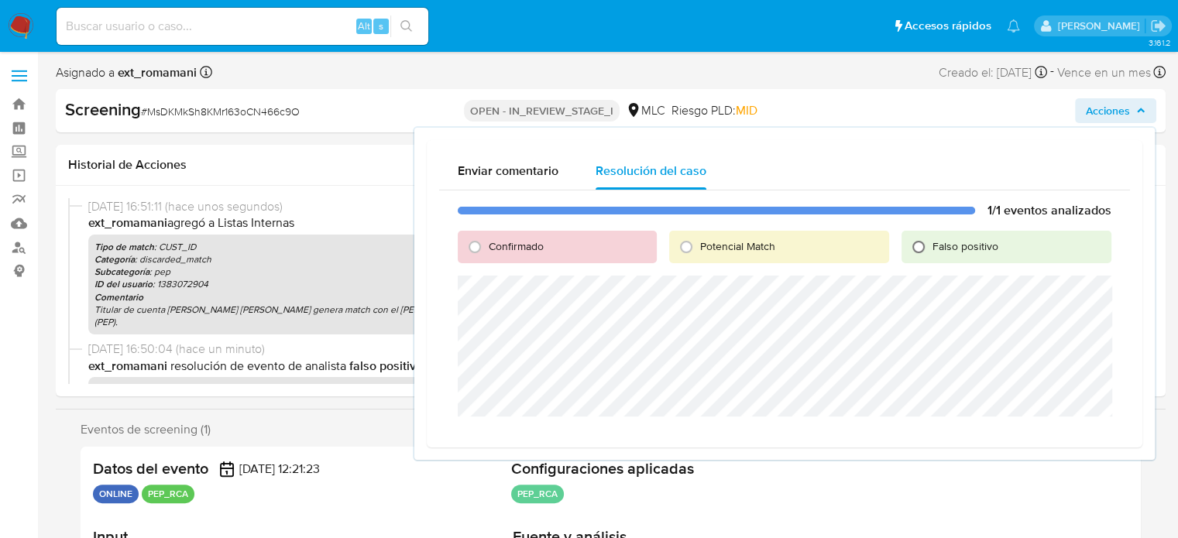
click at [929, 249] on input "Falso positivo" at bounding box center [918, 247] width 25 height 25
radio input "true"
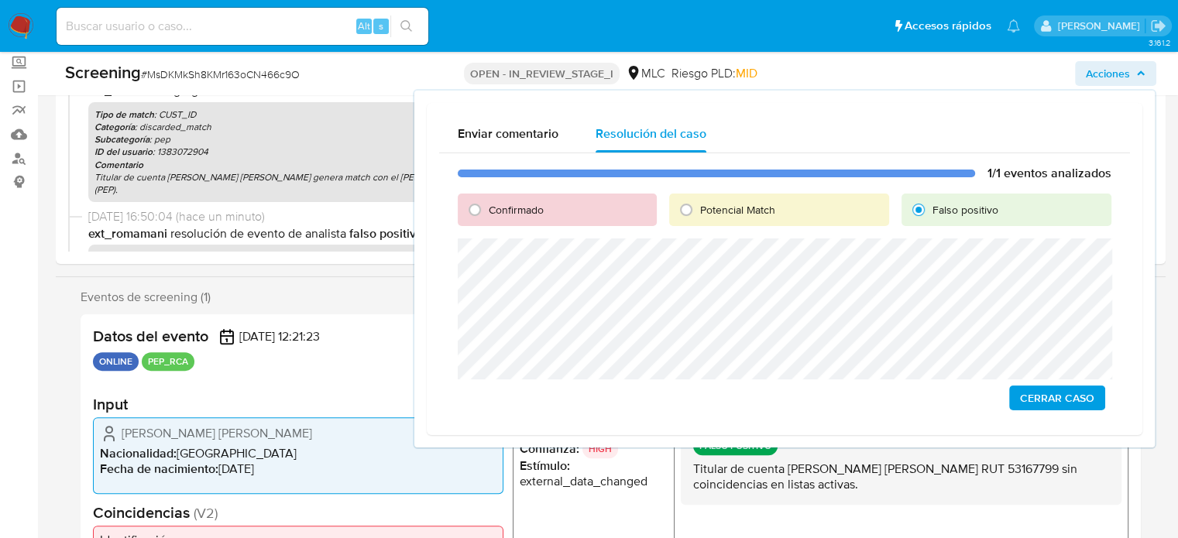
scroll to position [155, 0]
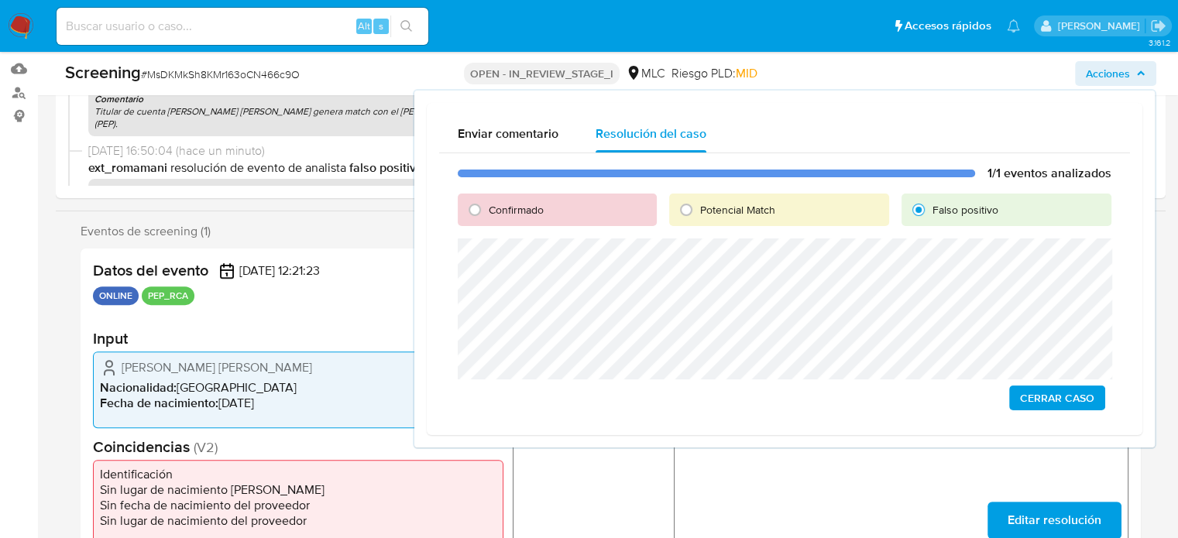
click at [1038, 401] on span "Cerrar Caso" at bounding box center [1057, 398] width 74 height 22
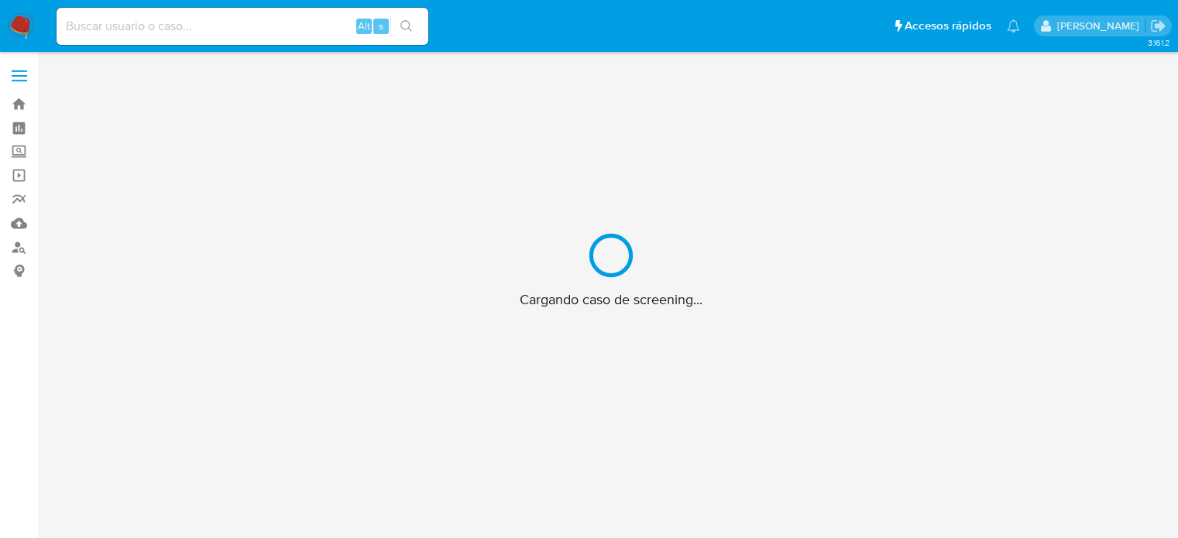
scroll to position [56, 0]
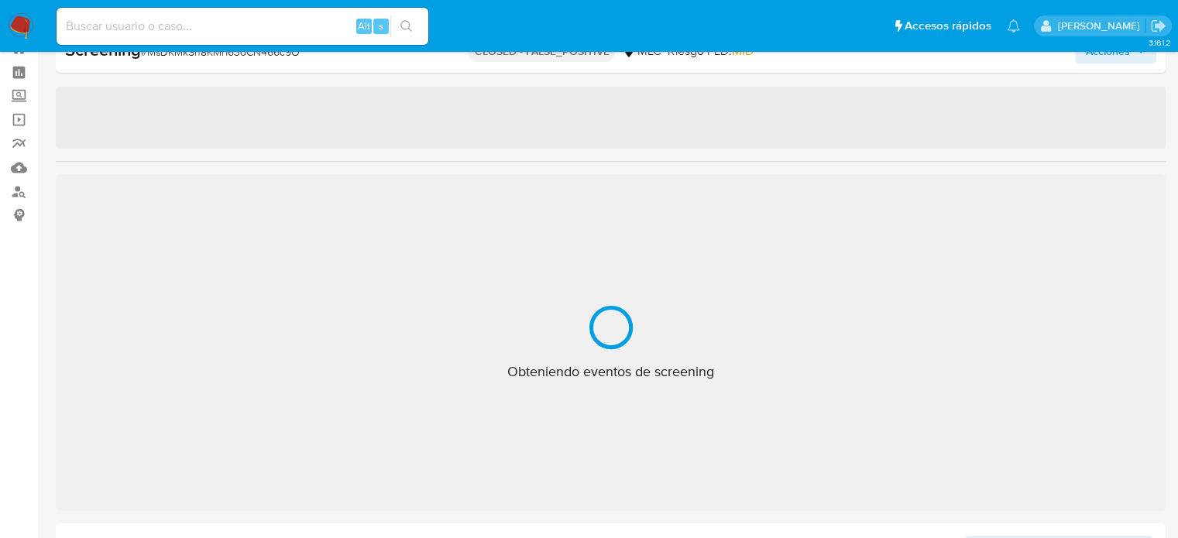
select select "10"
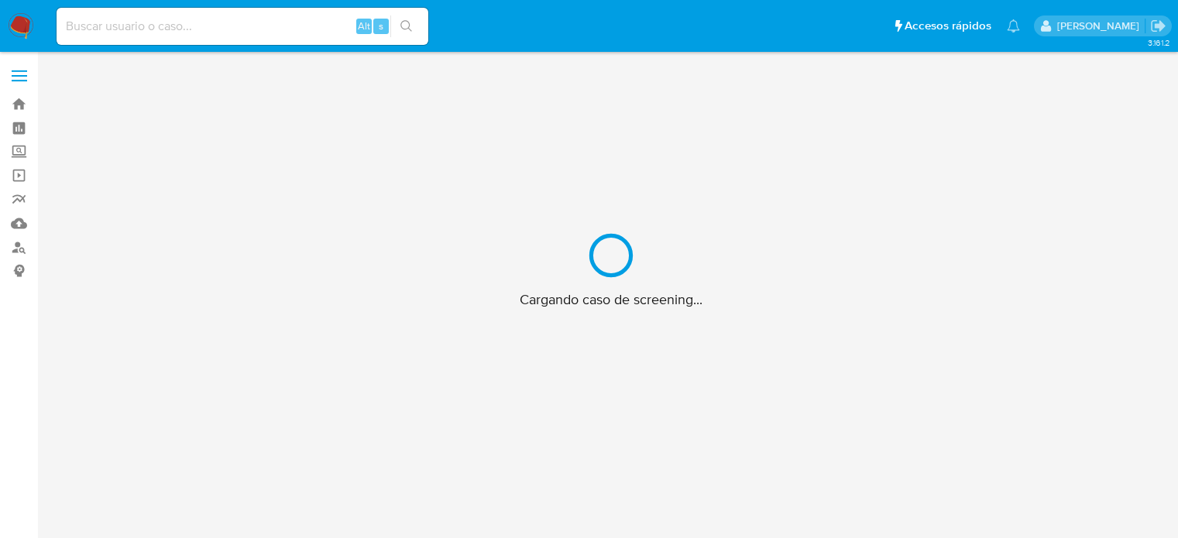
scroll to position [56, 0]
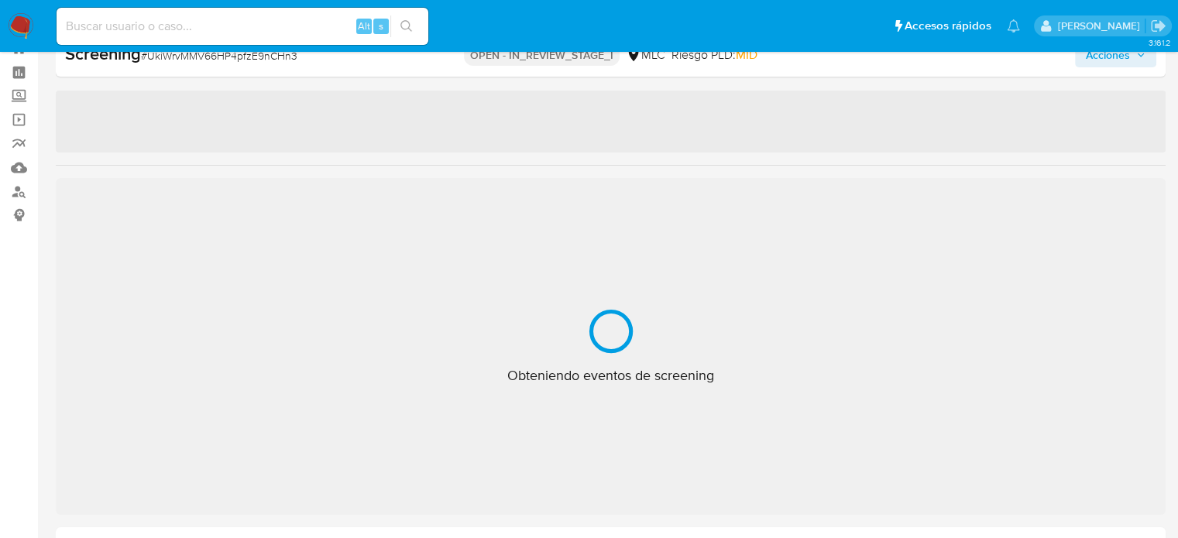
select select "10"
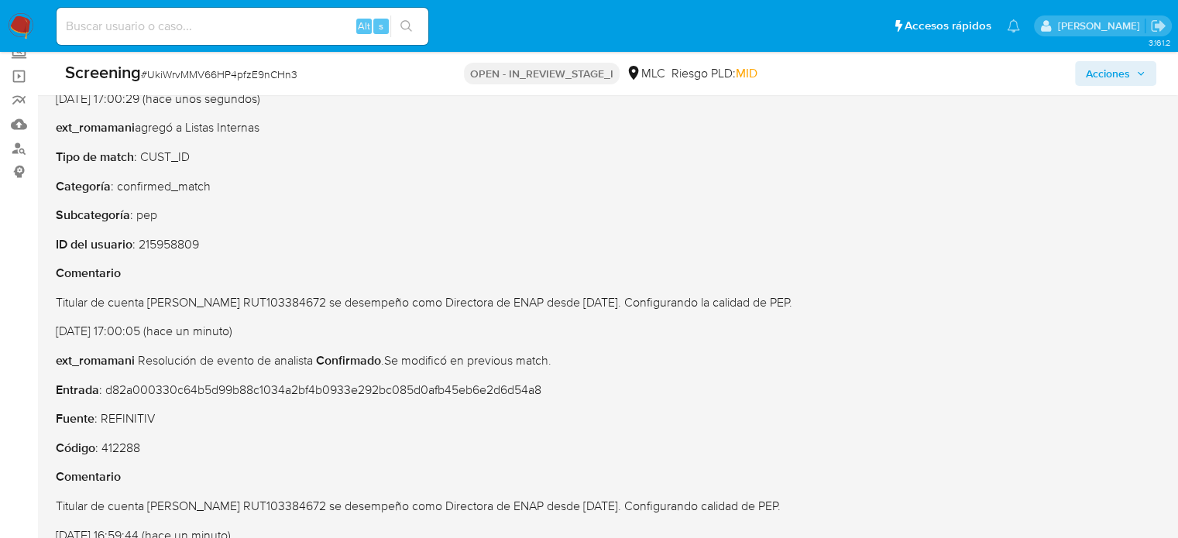
scroll to position [211, 0]
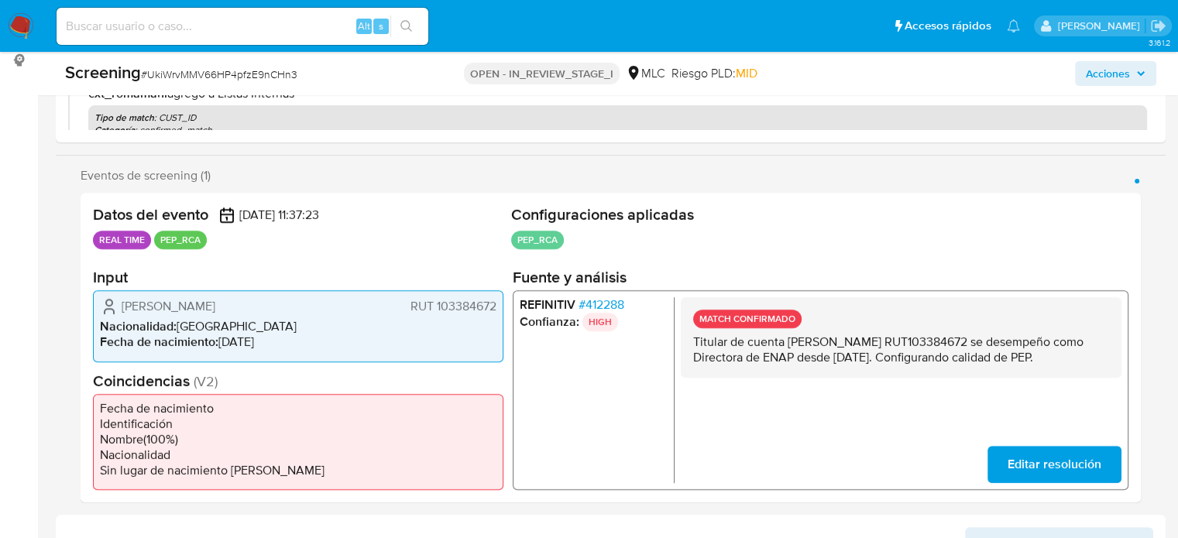
drag, startPoint x: 895, startPoint y: 374, endPoint x: 688, endPoint y: 345, distance: 208.9
click at [688, 345] on div "MATCH CONFIRMADO Titular de cuenta Laura Elvira Albornoz Pollmann RUT103384672 …" at bounding box center [901, 337] width 441 height 81
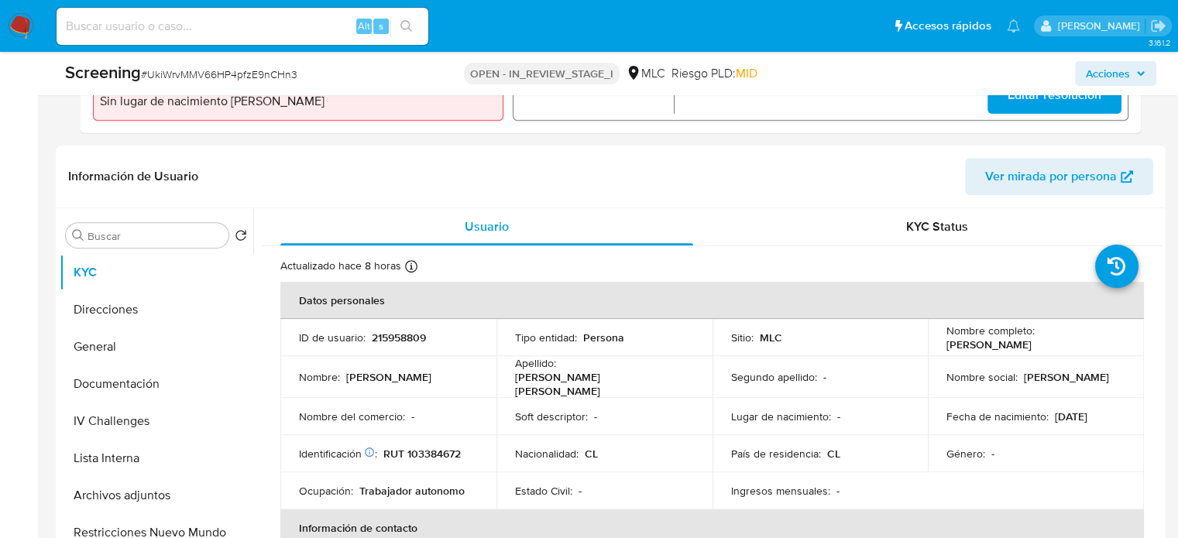
scroll to position [675, 0]
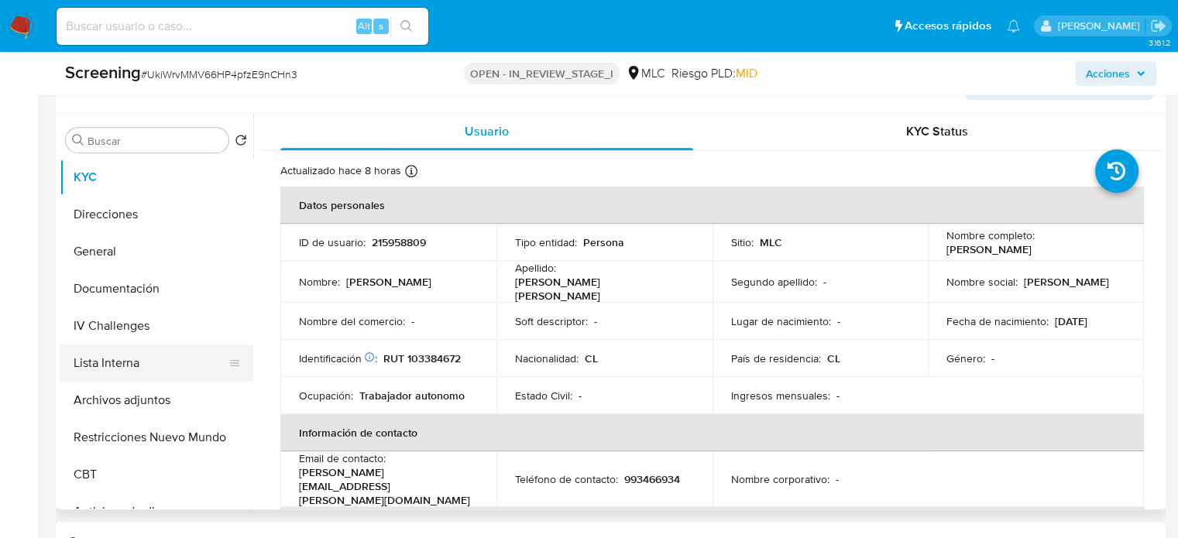
click at [107, 357] on button "Lista Interna" at bounding box center [150, 363] width 181 height 37
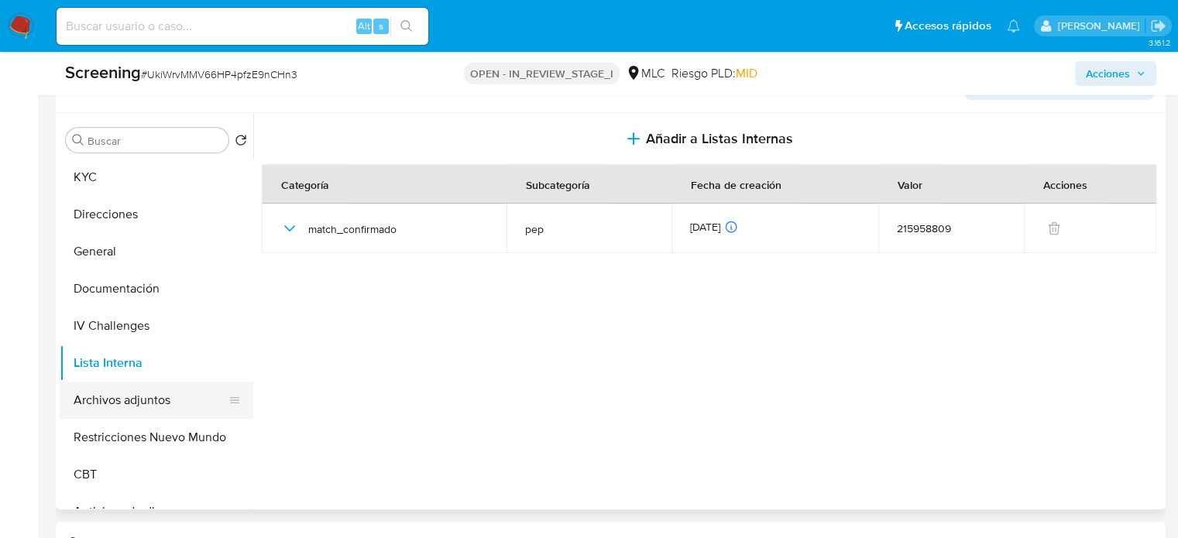
click at [139, 406] on button "Archivos adjuntos" at bounding box center [150, 400] width 181 height 37
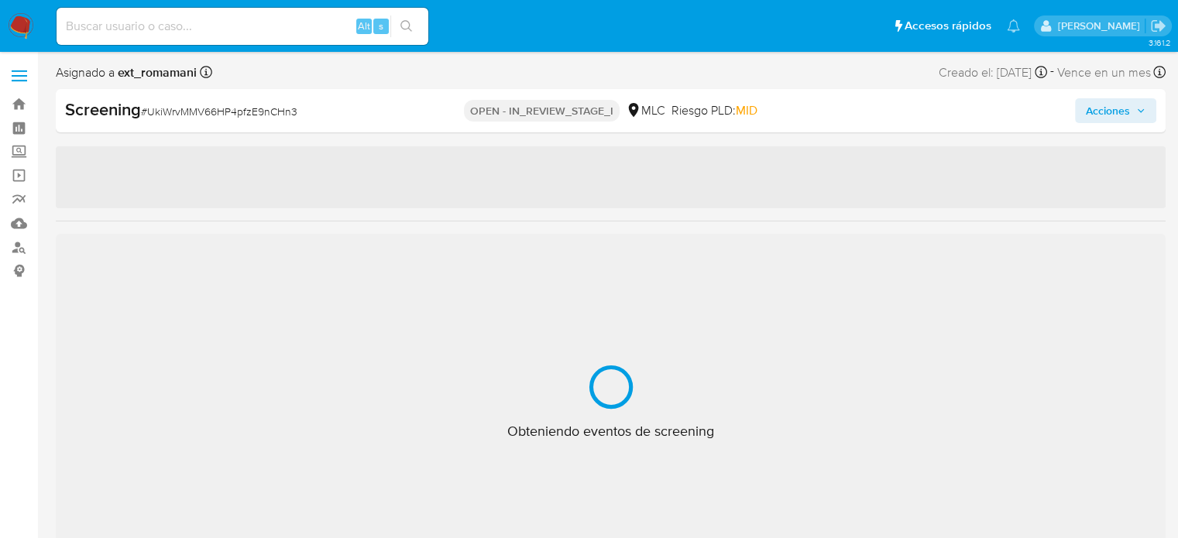
select select "10"
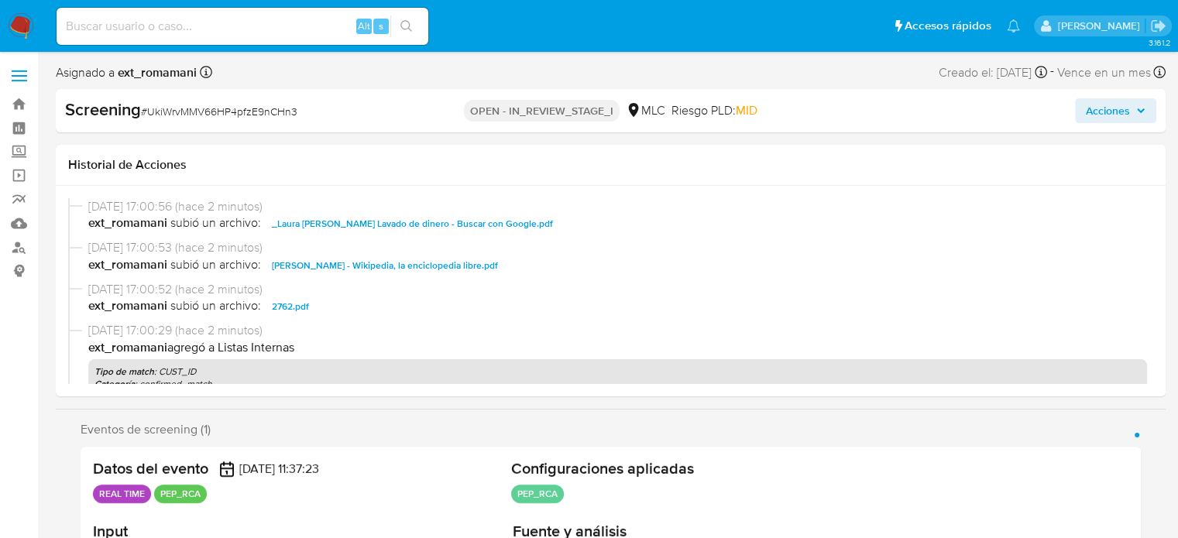
click at [1097, 110] on span "Acciones" at bounding box center [1108, 110] width 44 height 25
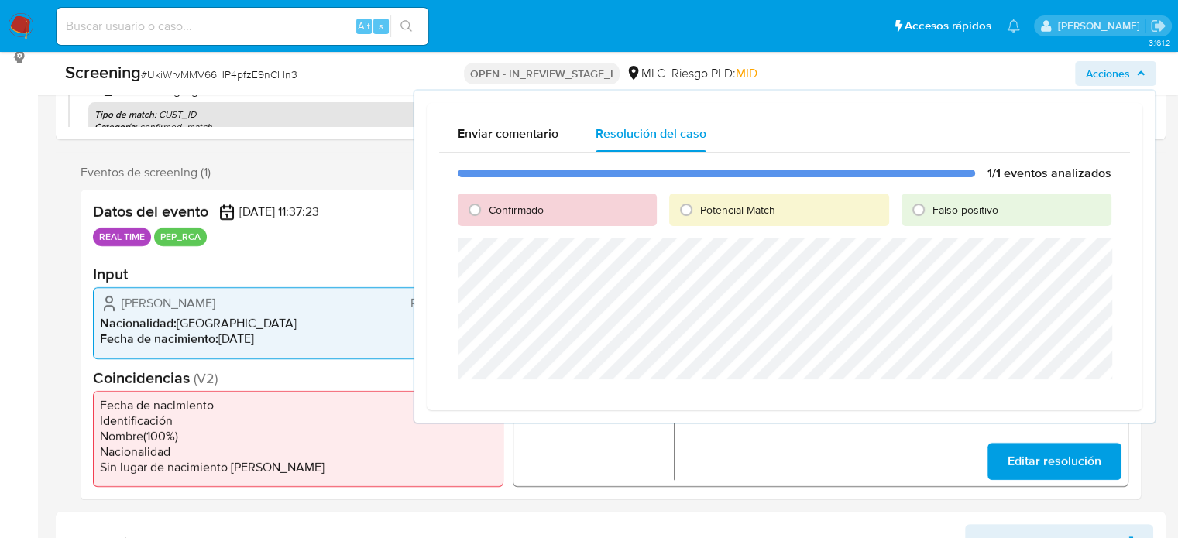
scroll to position [232, 0]
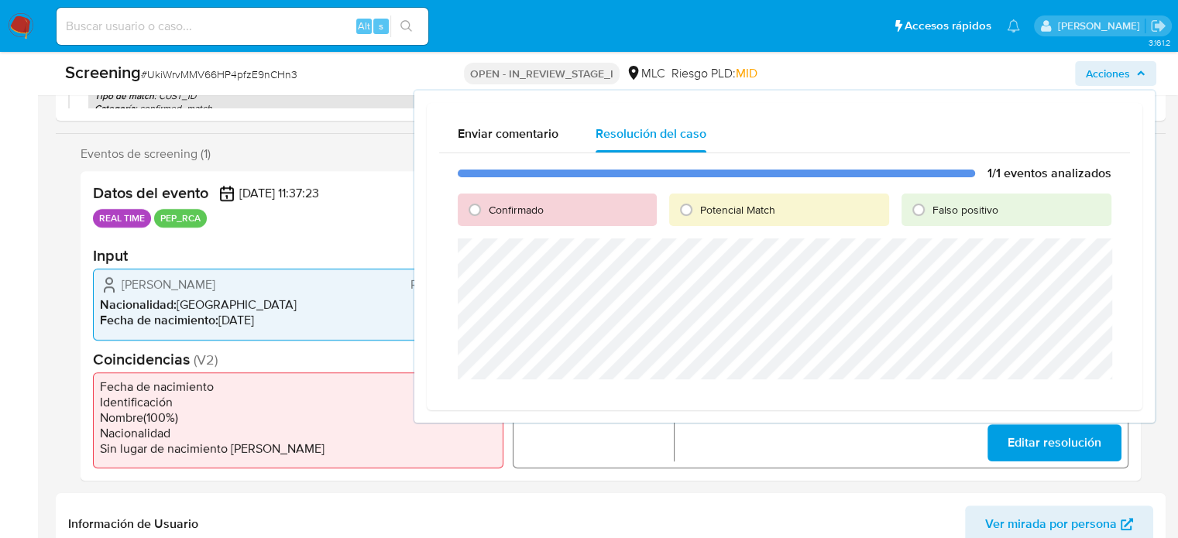
click at [495, 202] on span "Confirmado" at bounding box center [516, 209] width 55 height 15
click at [487, 201] on input "Confirmado" at bounding box center [474, 209] width 25 height 25
radio input "true"
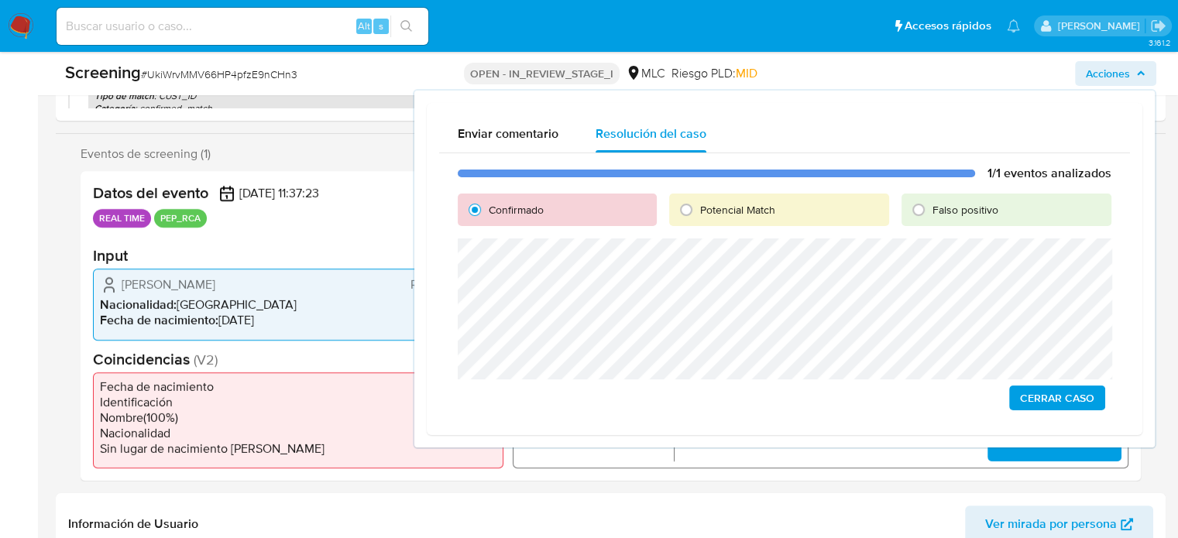
click at [1046, 399] on span "Cerrar Caso" at bounding box center [1057, 398] width 74 height 22
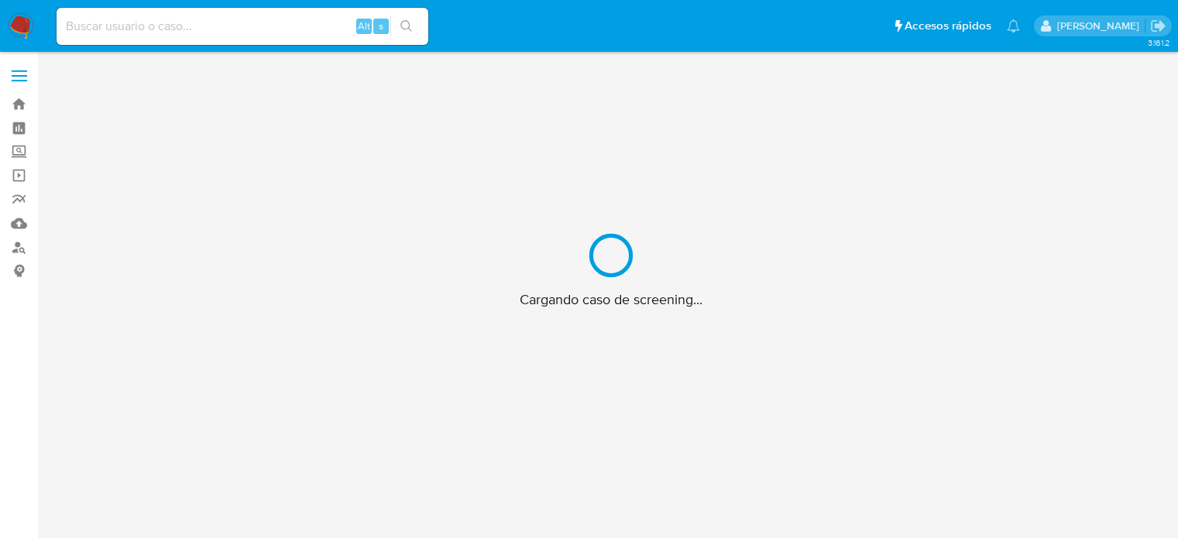
scroll to position [56, 0]
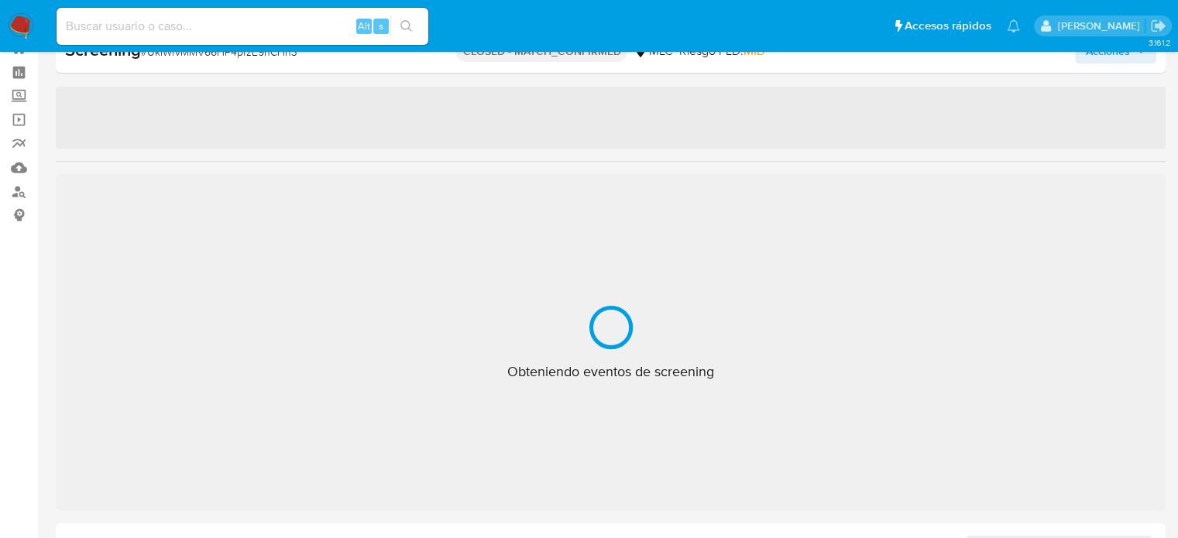
select select "10"
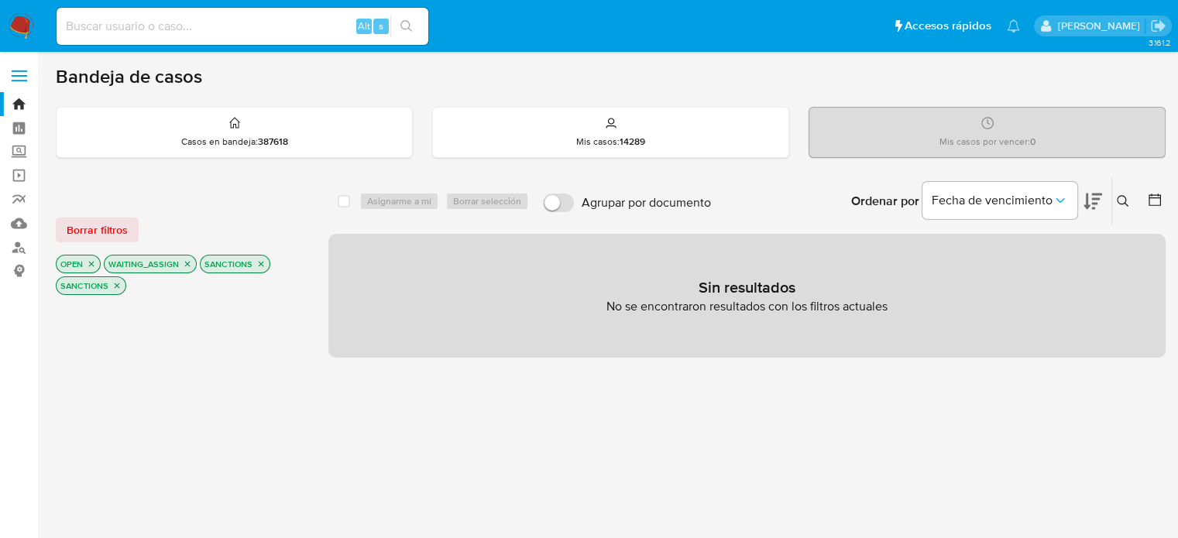
click at [186, 266] on icon "close-filter" at bounding box center [187, 263] width 9 height 9
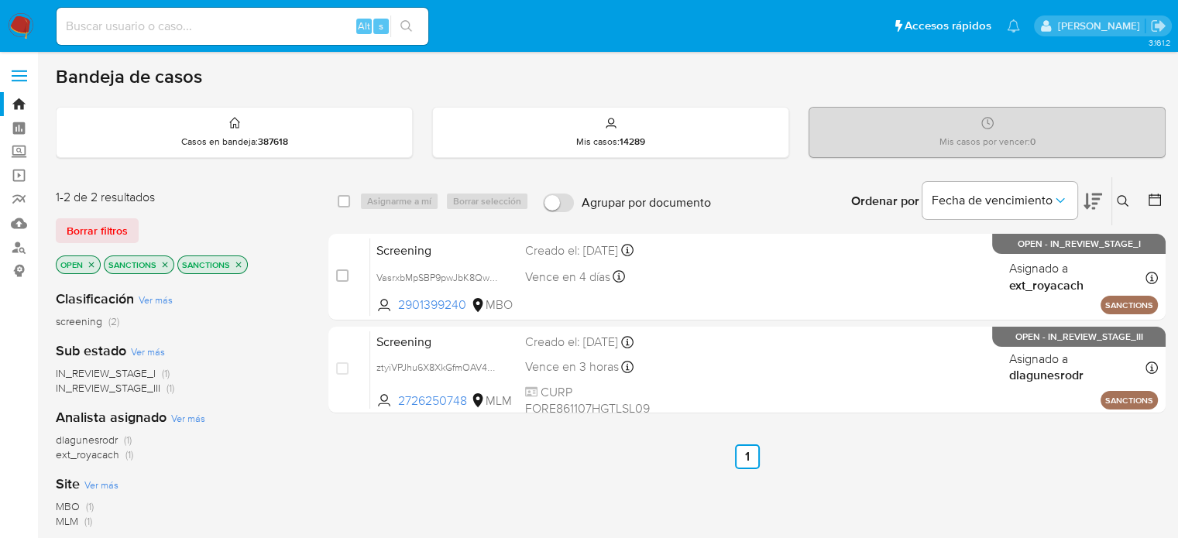
click at [13, 27] on img at bounding box center [21, 26] width 26 height 26
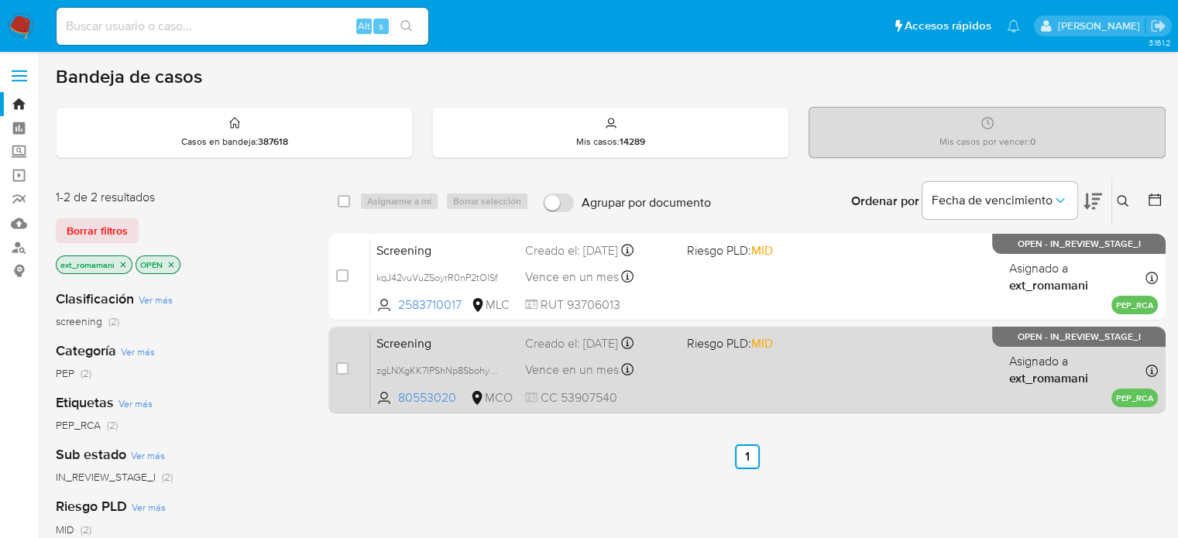
click at [647, 371] on div "Vence en un mes Vence el [DATE] 09:00:56" at bounding box center [599, 369] width 149 height 21
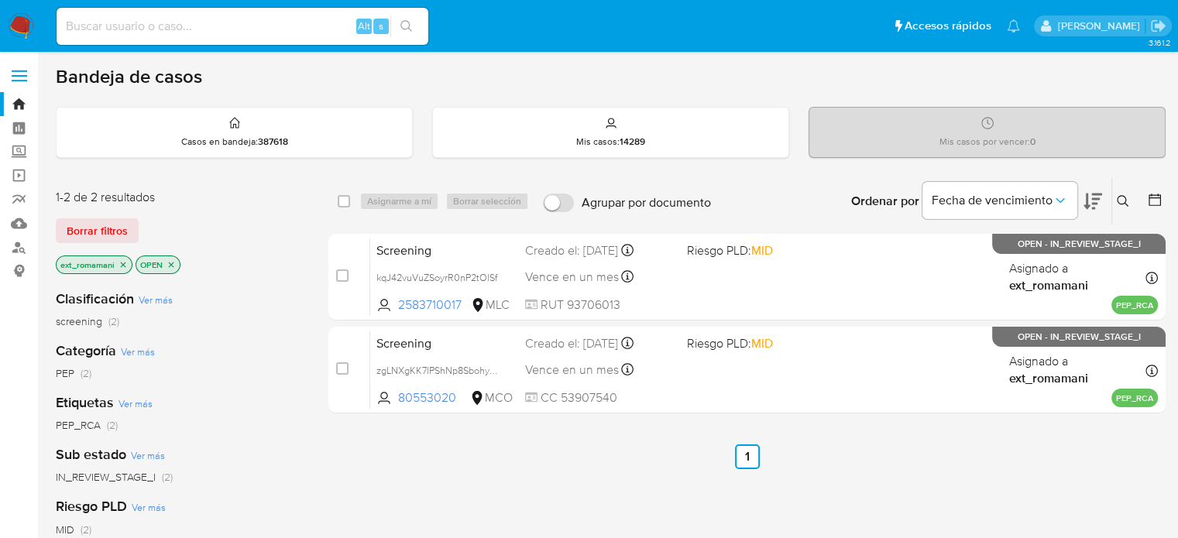
click at [22, 24] on img at bounding box center [21, 26] width 26 height 26
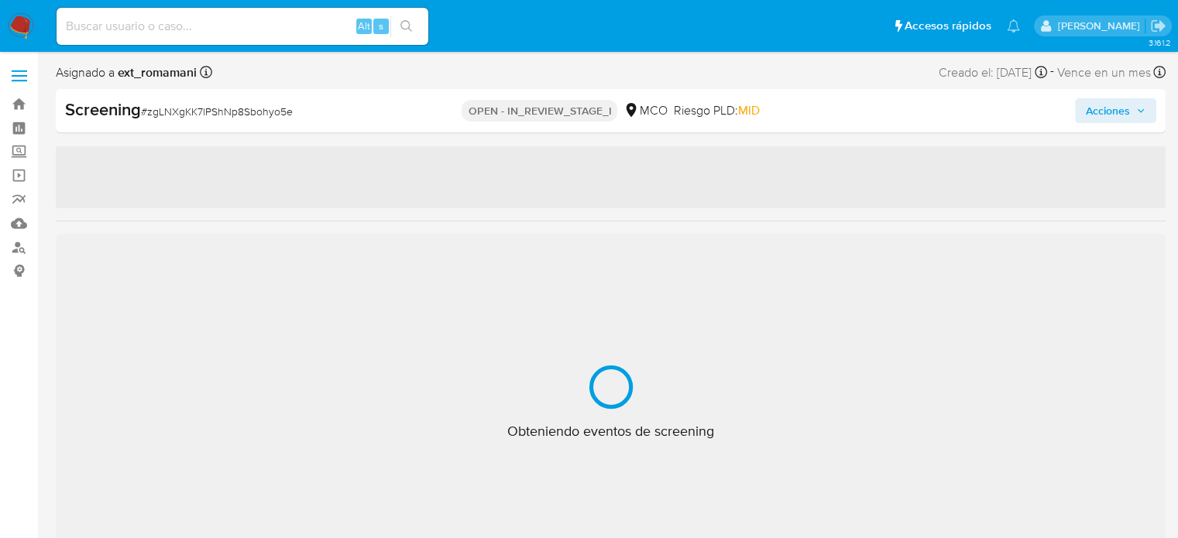
select select "10"
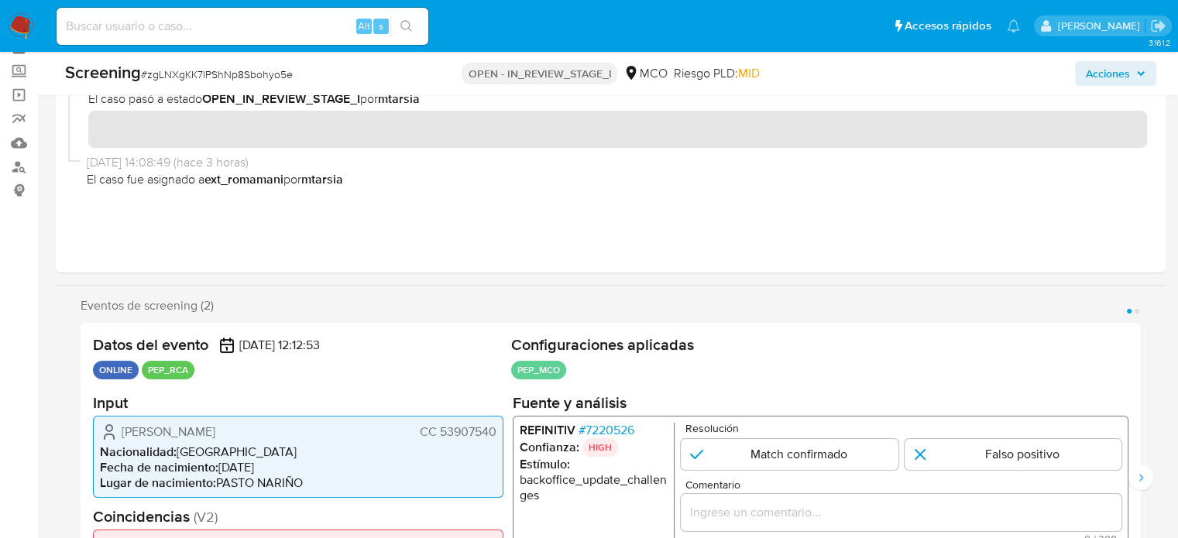
scroll to position [232, 0]
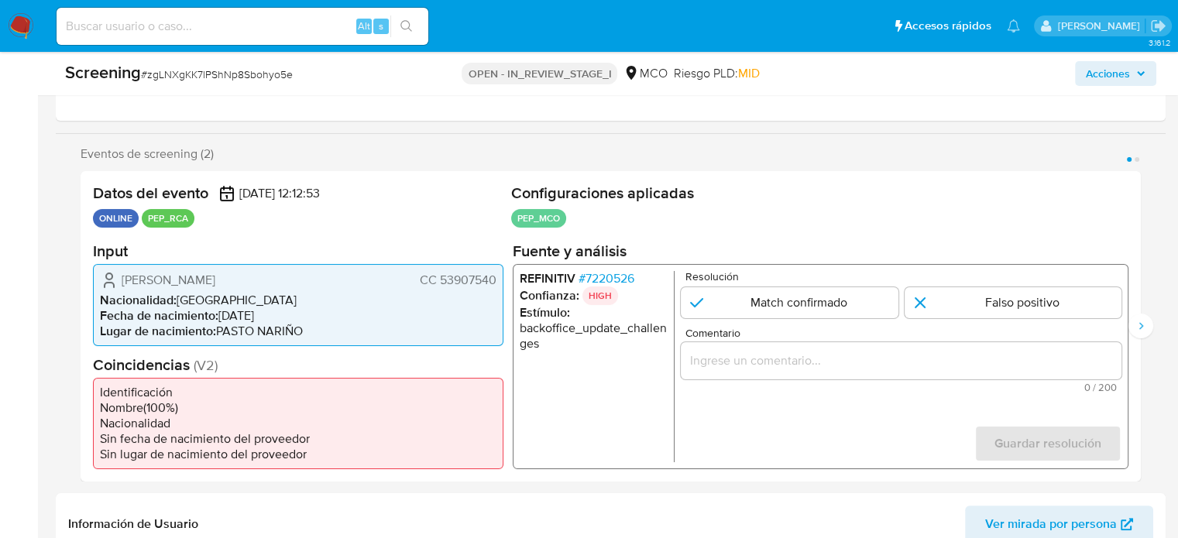
drag, startPoint x: 314, startPoint y: 282, endPoint x: 109, endPoint y: 283, distance: 204.5
click at [109, 283] on div "Maria Mercedes Arellano Ortiz CC 53907540" at bounding box center [298, 279] width 397 height 19
click at [711, 353] on input "Comentario" at bounding box center [901, 360] width 441 height 20
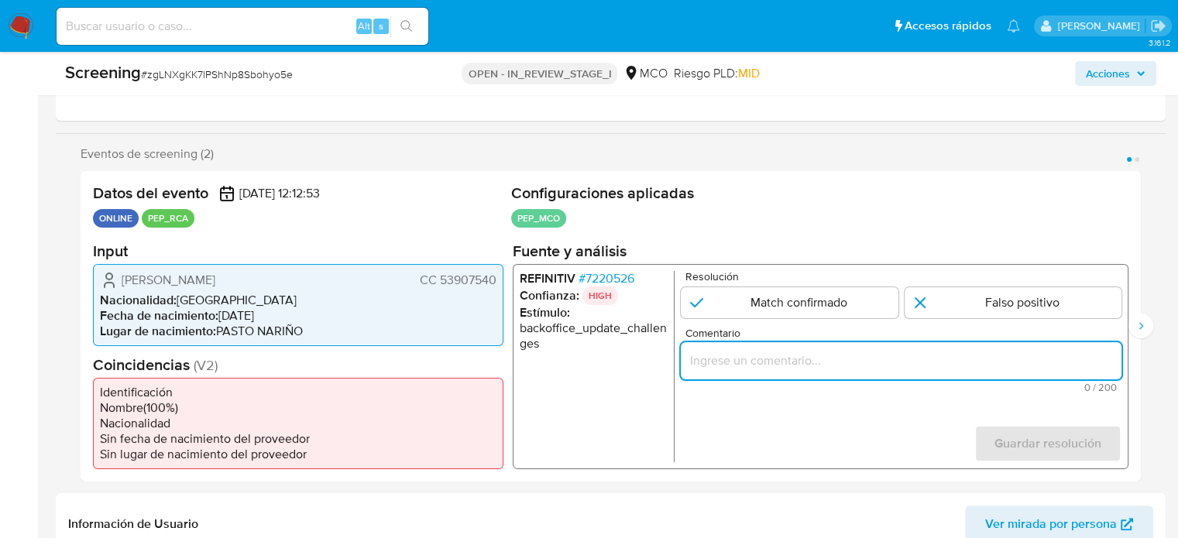
paste input "Titular de cuenta se desempeño como No configurando PEP."
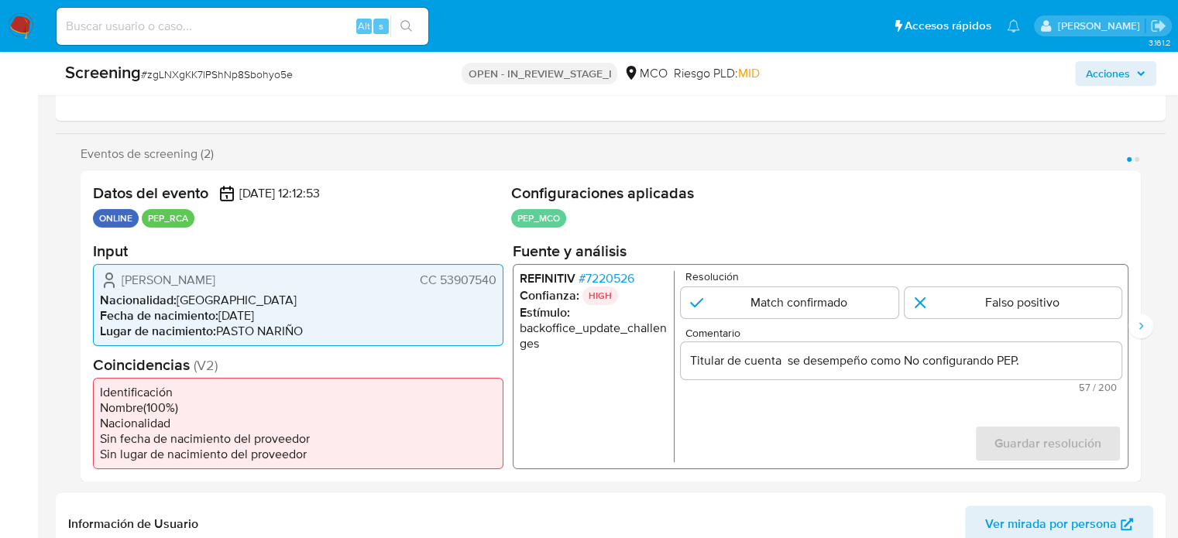
drag, startPoint x: 120, startPoint y: 280, endPoint x: 502, endPoint y: 283, distance: 381.8
click at [502, 283] on div "Maria Mercedes Arellano Ortiz CC 53907540 Nacionalidad : Colombia Fecha de naci…" at bounding box center [298, 304] width 410 height 82
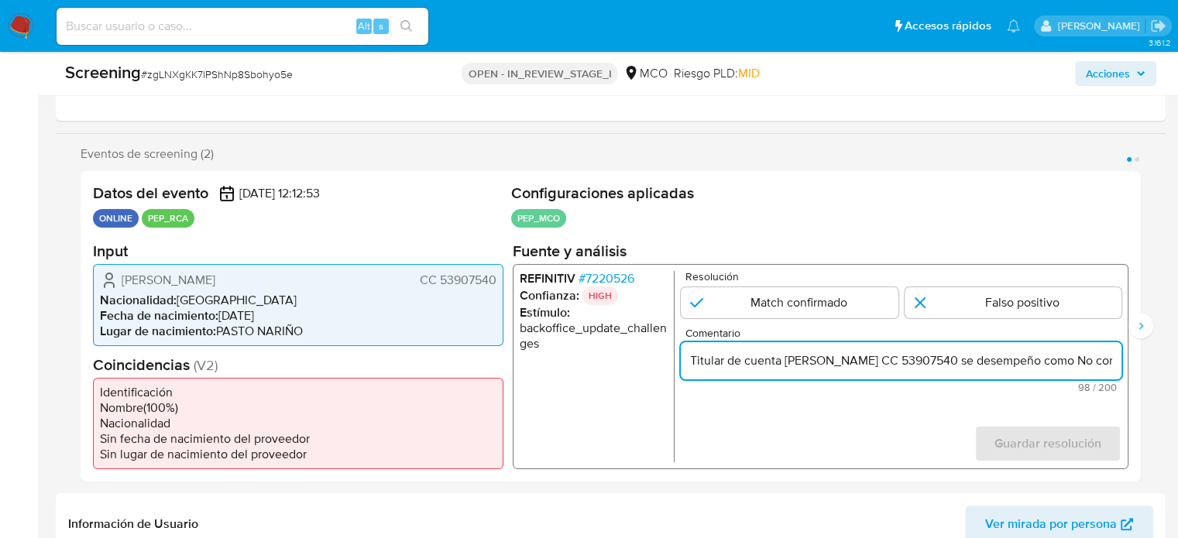
click at [604, 281] on span "# 7220526" at bounding box center [607, 277] width 56 height 15
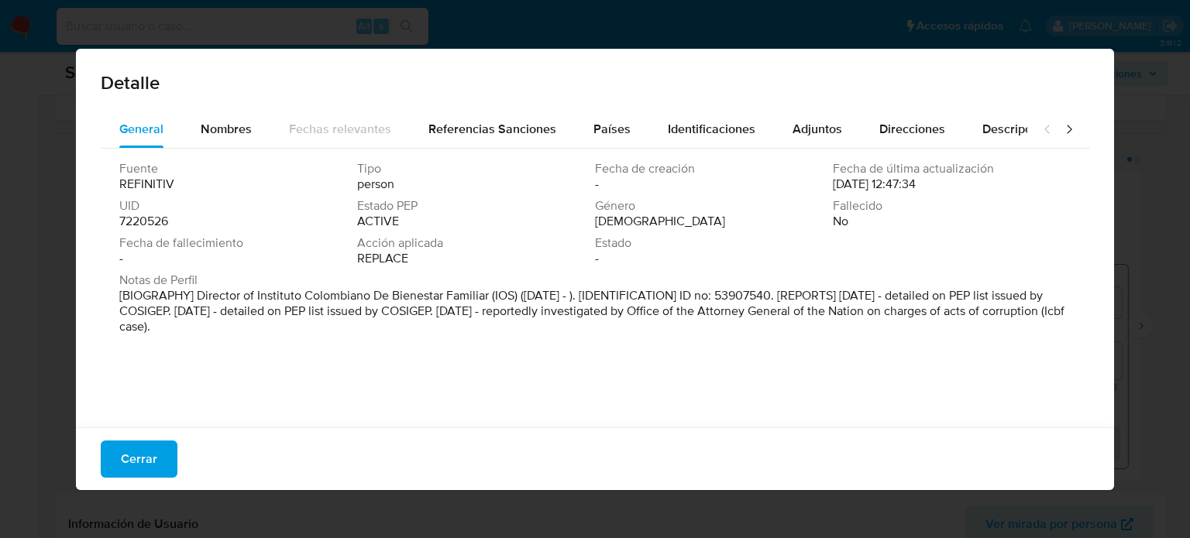
drag, startPoint x: 502, startPoint y: 344, endPoint x: 434, endPoint y: 338, distance: 68.4
click at [434, 338] on div "Notas de Perfil [BIOGRAPHY] Director of Instituto Colombiano De Bienestar Famil…" at bounding box center [594, 307] width 951 height 68
drag, startPoint x: 434, startPoint y: 338, endPoint x: 425, endPoint y: 332, distance: 10.5
click at [425, 332] on p "[BIOGRAPHY] Director of Instituto Colombiano De Bienestar Familiar (IOS) (May 2…" at bounding box center [593, 311] width 948 height 46
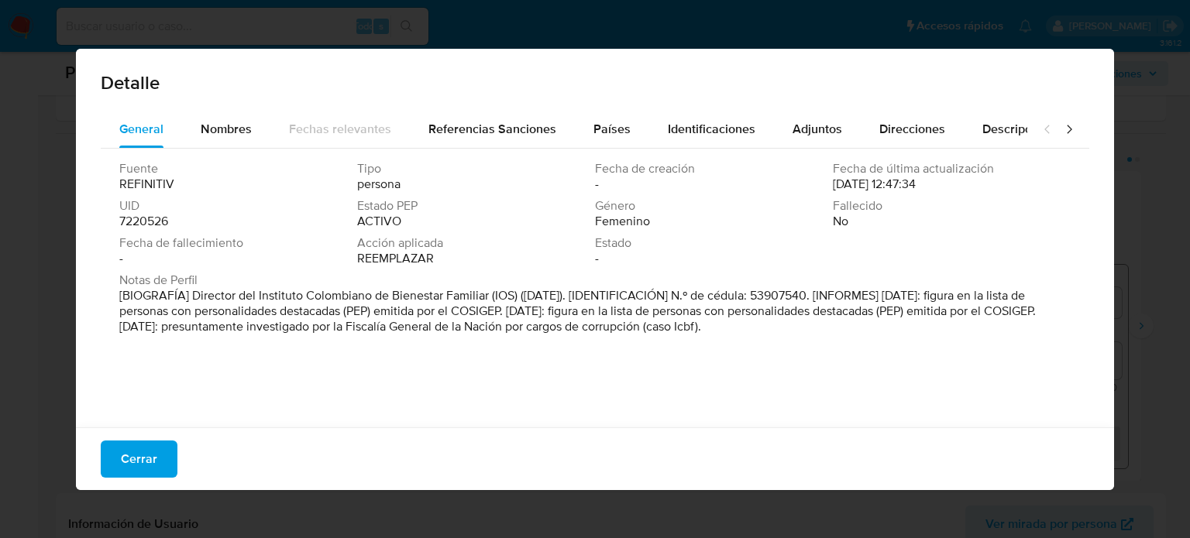
drag, startPoint x: 191, startPoint y: 297, endPoint x: 488, endPoint y: 303, distance: 297.5
click at [488, 303] on font "[BIOGRAFÍA] Director del Instituto Colombiano de Bienestar Familiar (IOS) (mayo…" at bounding box center [577, 311] width 916 height 49
click at [149, 458] on span "Cerrar" at bounding box center [139, 459] width 36 height 34
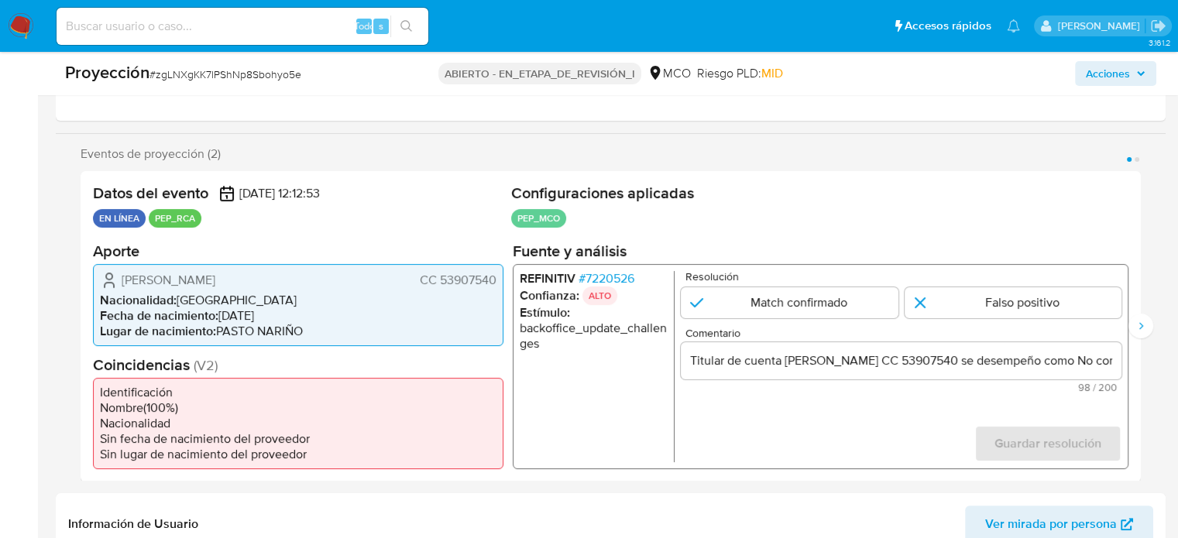
click at [791, 362] on input "Titular de cuenta Maria Mercedes Arellano Ortiz CC 53907540 se desempeño como N…" at bounding box center [901, 360] width 441 height 20
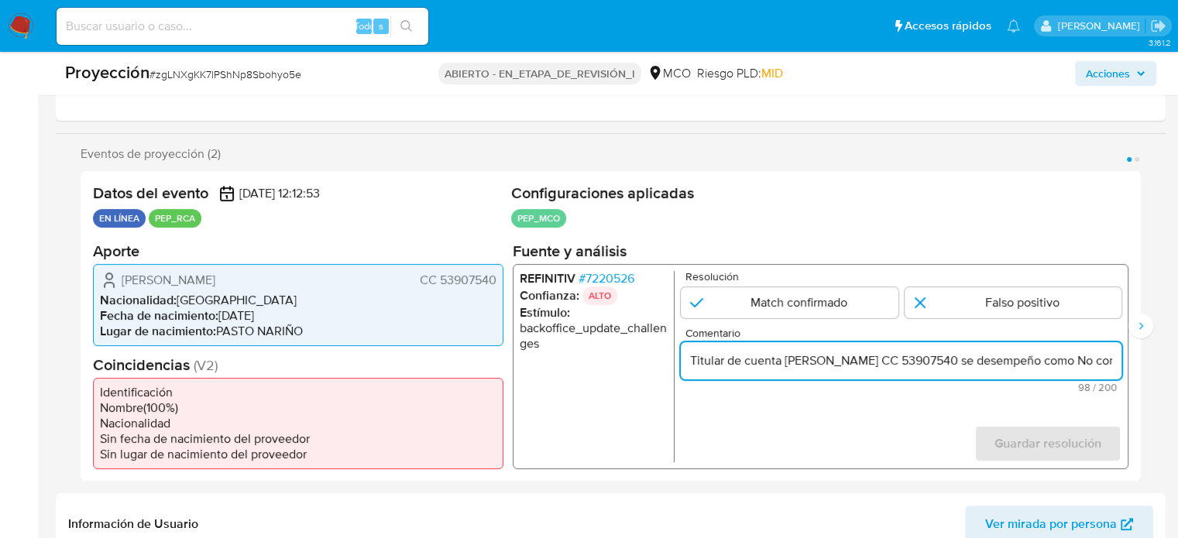
click at [791, 362] on input "Titular de cuenta Maria Mercedes Arellano Ortiz CC 53907540 se desempeño como N…" at bounding box center [901, 360] width 441 height 20
click at [821, 415] on form "Resolución Match confirmado Falso positivo Comentario Titular de cuenta Maria M…" at bounding box center [901, 365] width 441 height 191
drag, startPoint x: 1070, startPoint y: 362, endPoint x: 1109, endPoint y: 362, distance: 38.7
click at [1109, 362] on input "Titular de cuenta Maria Mercedes Arellano Ortiz CC 53907540 se desempeño como N…" at bounding box center [901, 360] width 441 height 20
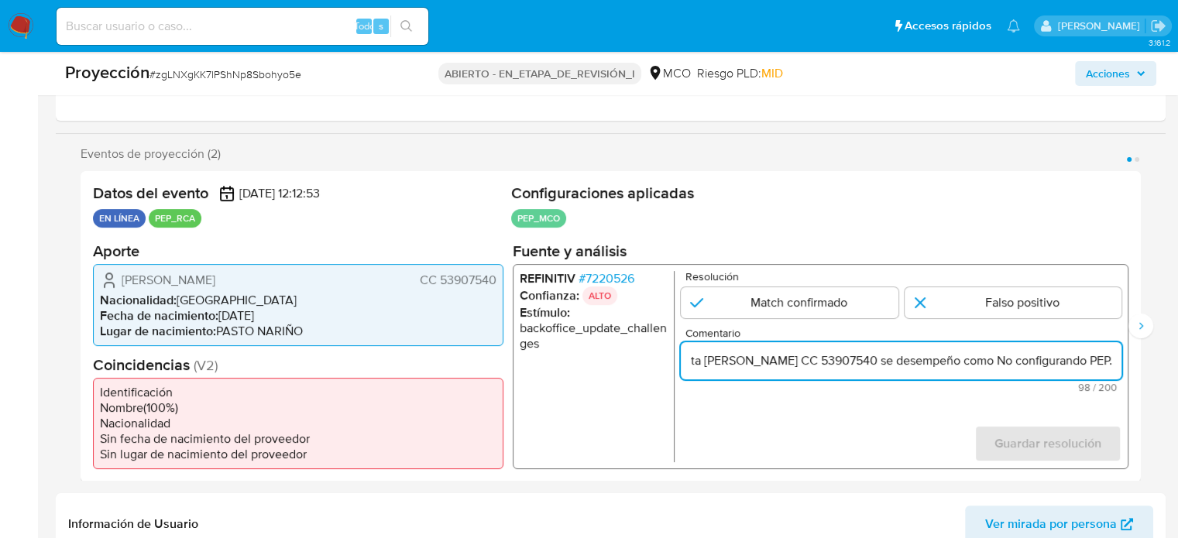
scroll to position [0, 0]
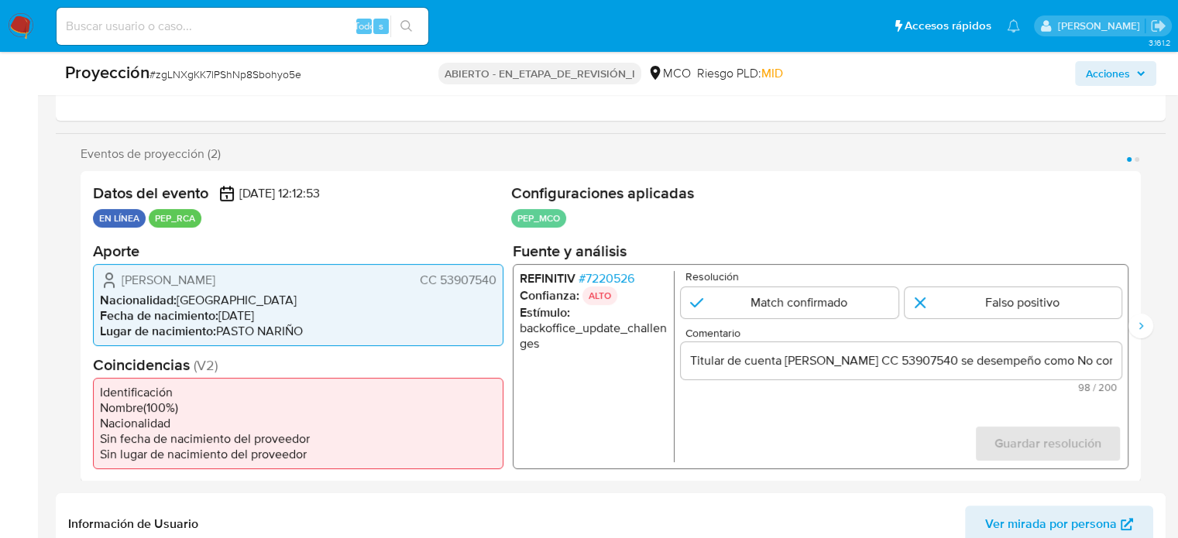
click at [992, 355] on input "Titular de cuenta Maria Mercedes Arellano Ortiz CC 53907540 se desempeño como N…" at bounding box center [901, 360] width 441 height 20
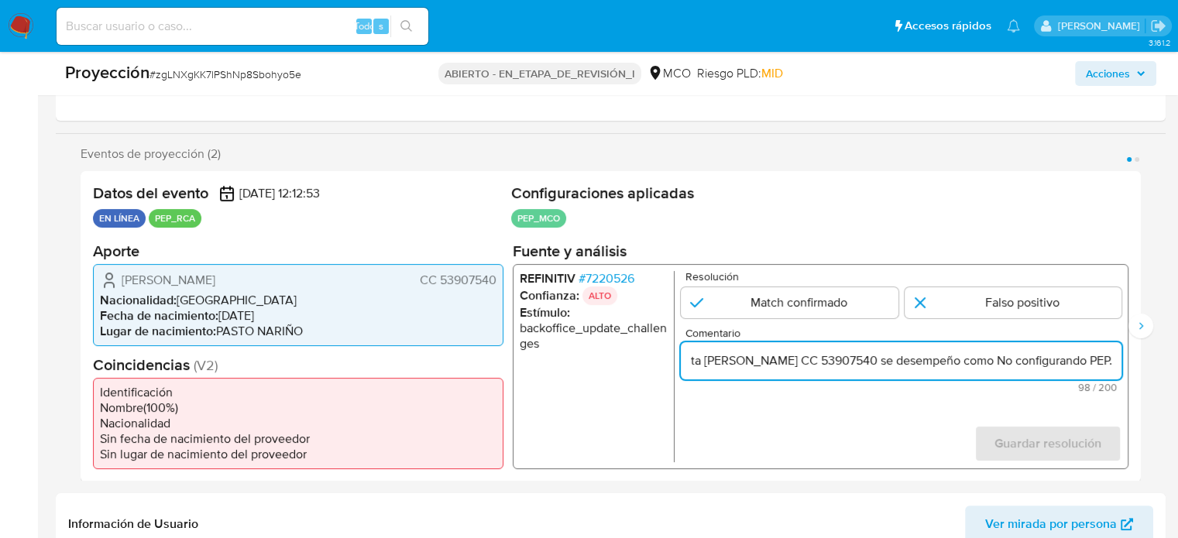
scroll to position [0, 155]
drag, startPoint x: 1050, startPoint y: 364, endPoint x: 1121, endPoint y: 363, distance: 70.5
click at [1121, 363] on input "Titular de cuenta Maria Mercedes Arellano Ortiz CC 53907540 se desempeño como N…" at bounding box center [901, 360] width 441 height 20
click at [998, 362] on input "Titular de cuenta Maria Mercedes Arellano Ortiz CC 53907540 se desempeño como N…" at bounding box center [901, 360] width 441 height 20
drag, startPoint x: 995, startPoint y: 362, endPoint x: 1139, endPoint y: 363, distance: 144.1
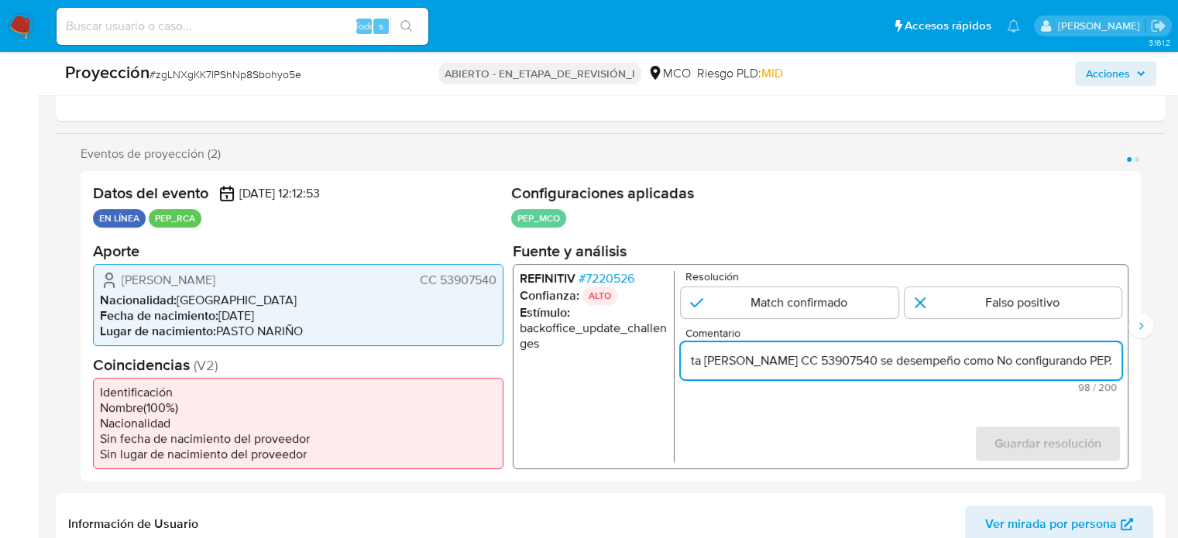
click at [1139, 363] on div "Datos del evento 02/10/2025 12:12:53 EN LÍNEA PEP_RCA Configuraciones aplicadas…" at bounding box center [611, 326] width 1060 height 311
paste input "Director del Instituto Colombiano de Bienestar Familiar hasta Noviembre de 2023."
drag, startPoint x: 970, startPoint y: 366, endPoint x: 979, endPoint y: 369, distance: 10.1
click at [979, 369] on div "Titular de cuenta Maria Mercedes Arellano Ortiz CC 53907540 se desempeño como D…" at bounding box center [901, 360] width 441 height 37
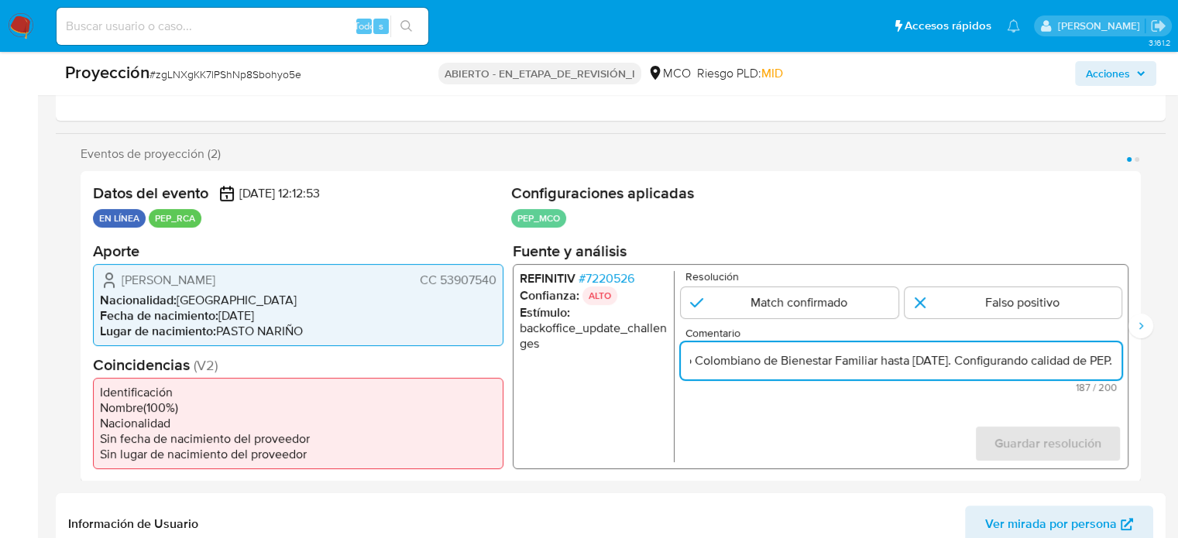
scroll to position [0, 645]
drag, startPoint x: 1092, startPoint y: 362, endPoint x: 1111, endPoint y: 362, distance: 18.6
click at [1111, 362] on input "Titular de cuenta Maria Mercedes Arellano Ortiz CC 53907540 se desempeño como D…" at bounding box center [901, 360] width 441 height 20
type input "Titular de cuenta Maria Mercedes Arellano Ortiz CC 53907540 se desempeño como D…"
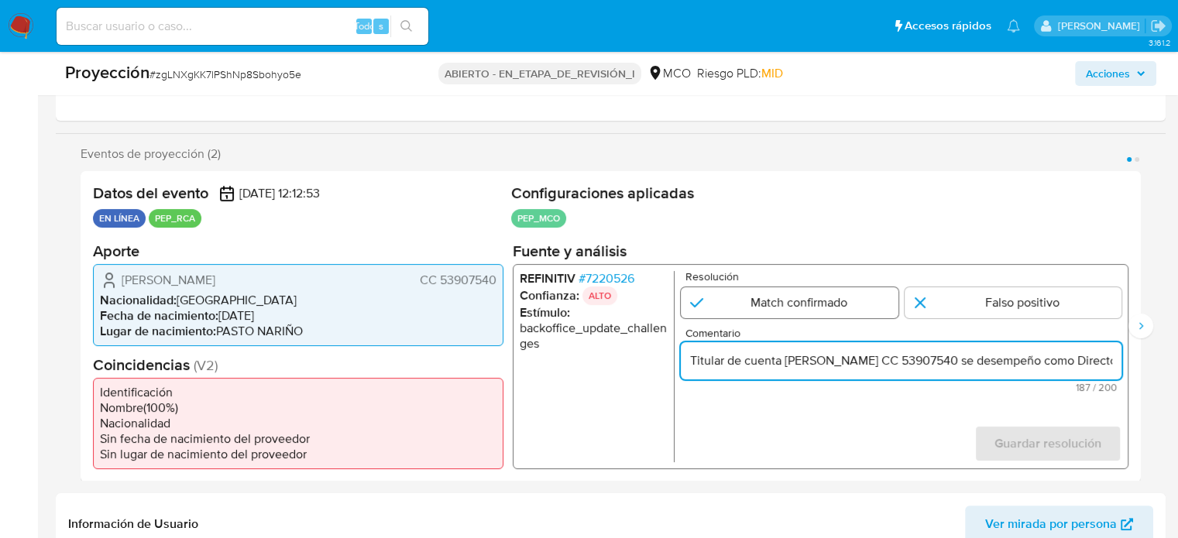
click at [797, 308] on input "1 de 2" at bounding box center [790, 302] width 218 height 31
radio input "true"
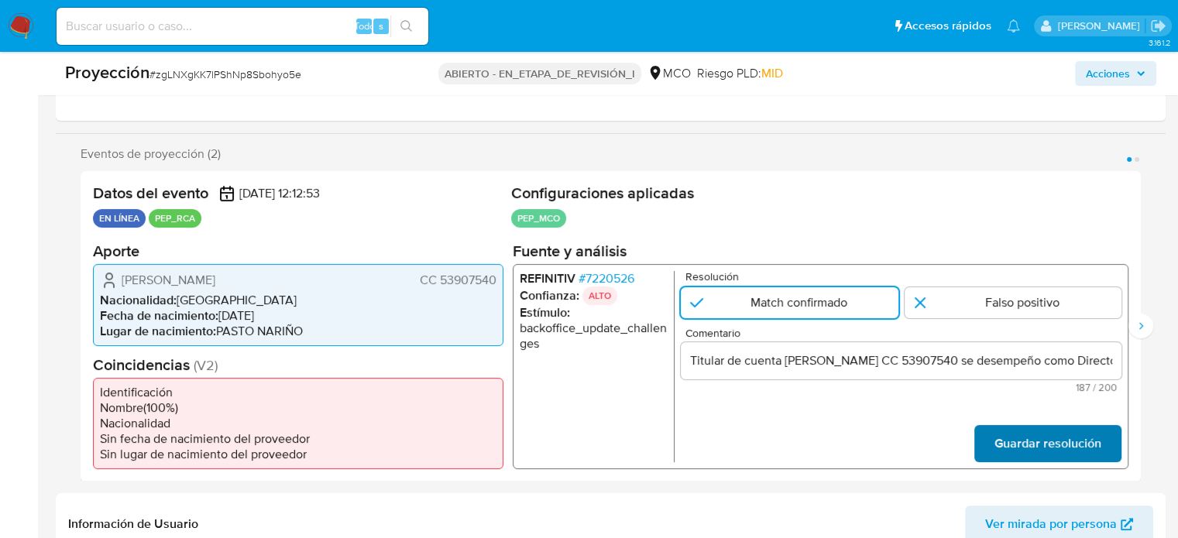
click at [1053, 441] on span "Guardar resolución" at bounding box center [1047, 443] width 107 height 34
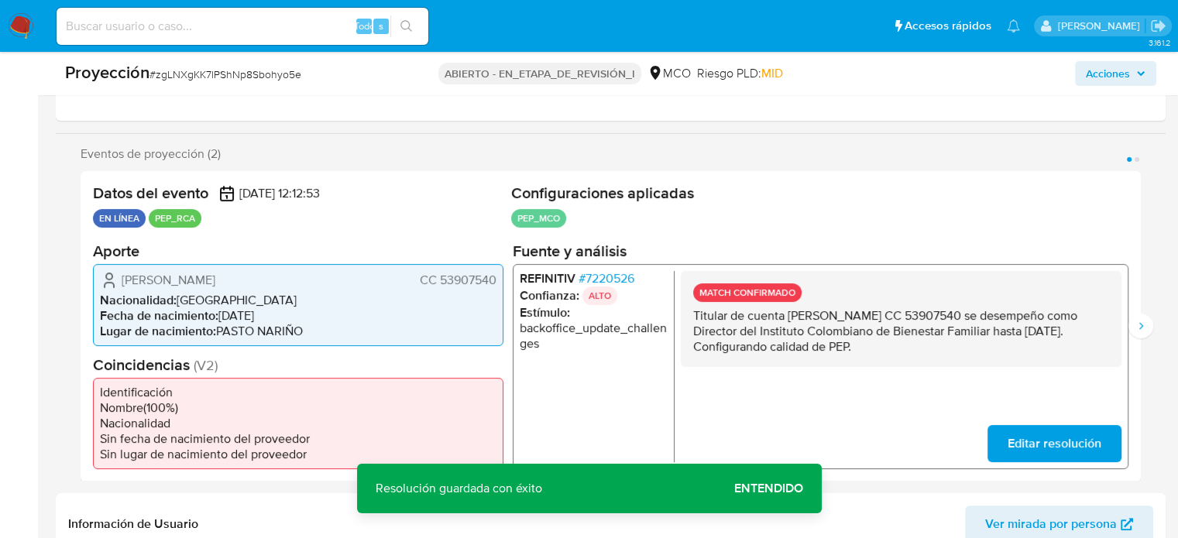
drag, startPoint x: 1035, startPoint y: 343, endPoint x: 692, endPoint y: 318, distance: 344.0
click at [692, 318] on div "MATCH CONFIRMADO Titular de cuenta Maria Mercedes Arellano Ortiz CC 53907540 se…" at bounding box center [901, 318] width 441 height 96
click at [1142, 329] on icon "Siguiente" at bounding box center [1141, 326] width 12 height 12
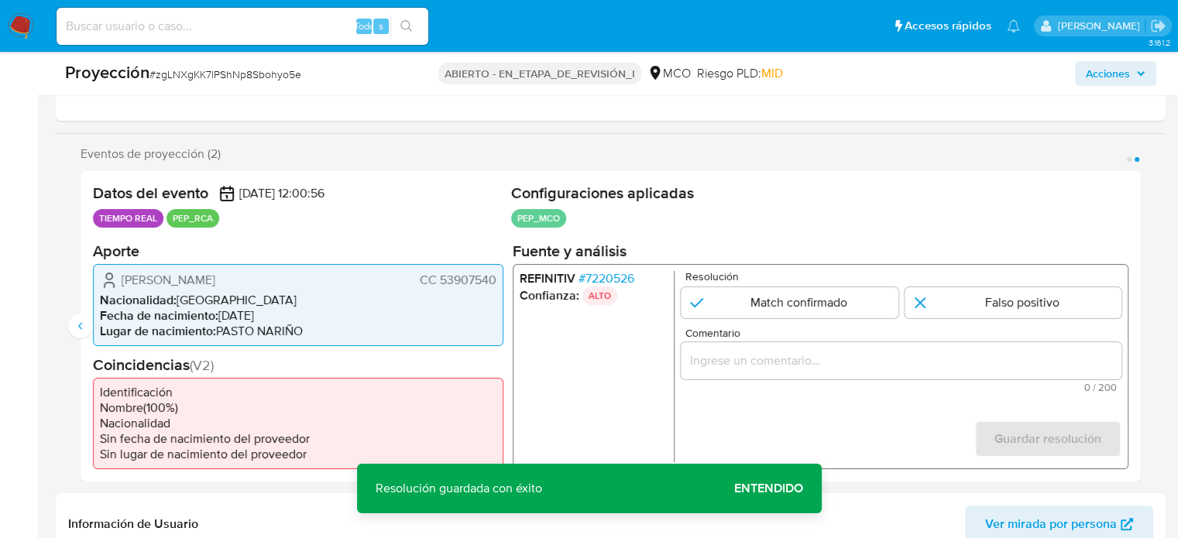
drag, startPoint x: 797, startPoint y: 297, endPoint x: 801, endPoint y: 345, distance: 47.4
click at [797, 298] on input "2 de 2" at bounding box center [790, 302] width 218 height 31
radio input "true"
click at [801, 346] on div "2 de 2" at bounding box center [901, 360] width 441 height 37
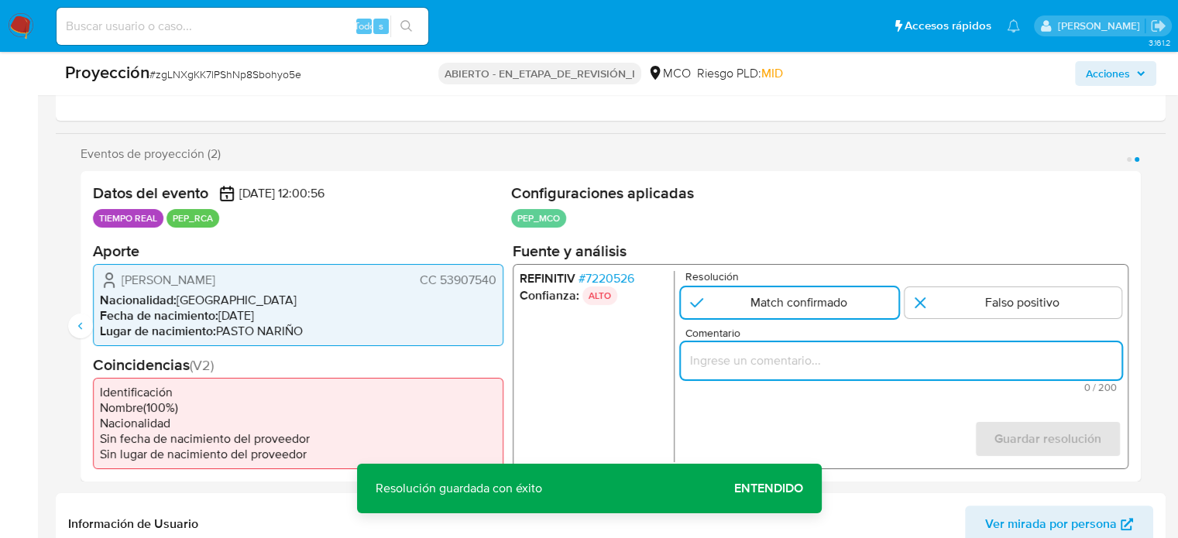
click at [805, 354] on input "Comentario" at bounding box center [901, 360] width 441 height 20
paste input "Titular de cuenta Maria Mercedes Arellano Ortiz CC 53907540 se desempeño como D…"
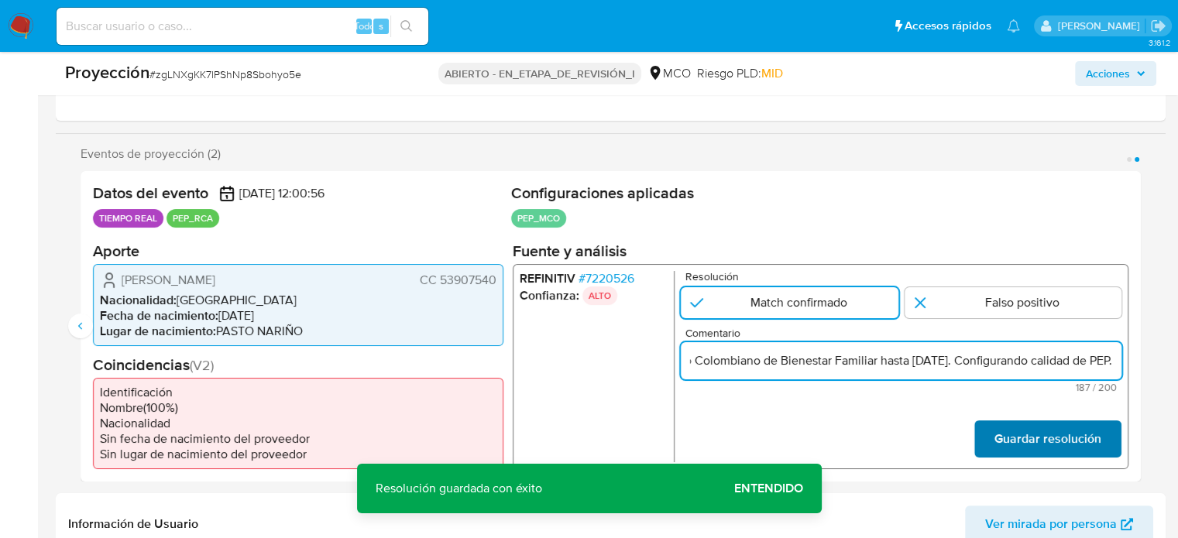
type input "Titular de cuenta Maria Mercedes Arellano Ortiz CC 53907540 se desempeño como D…"
click at [1046, 437] on font "Guardar resolución" at bounding box center [1047, 439] width 107 height 37
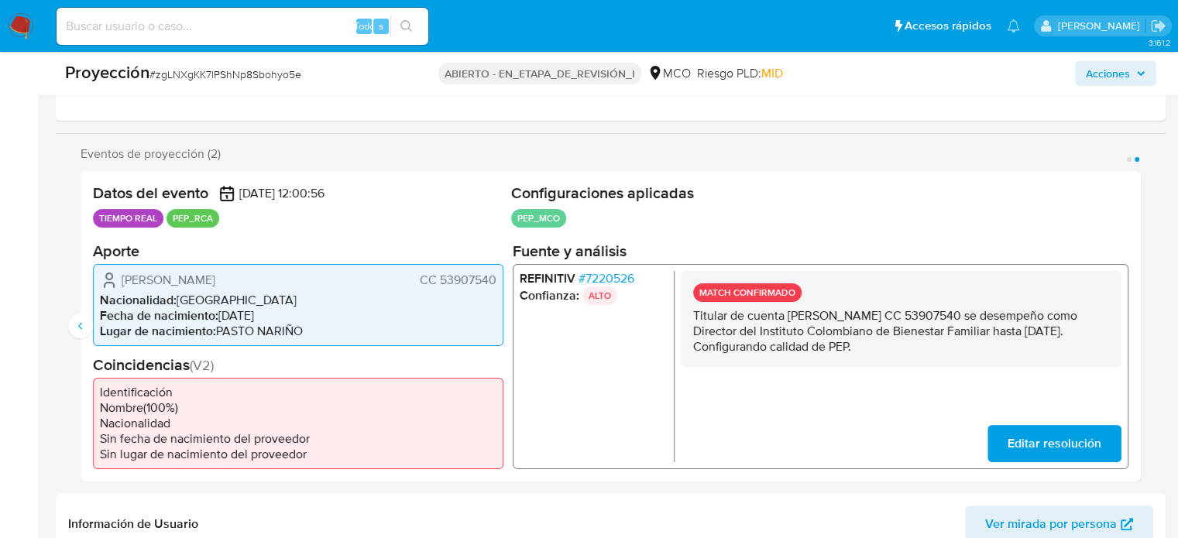
drag, startPoint x: 1021, startPoint y: 345, endPoint x: 691, endPoint y: 320, distance: 330.8
click at [691, 320] on div "MATCH CONFIRMADO Titular de cuenta Maria Mercedes Arellano Ortiz CC 53907540 se…" at bounding box center [901, 318] width 441 height 96
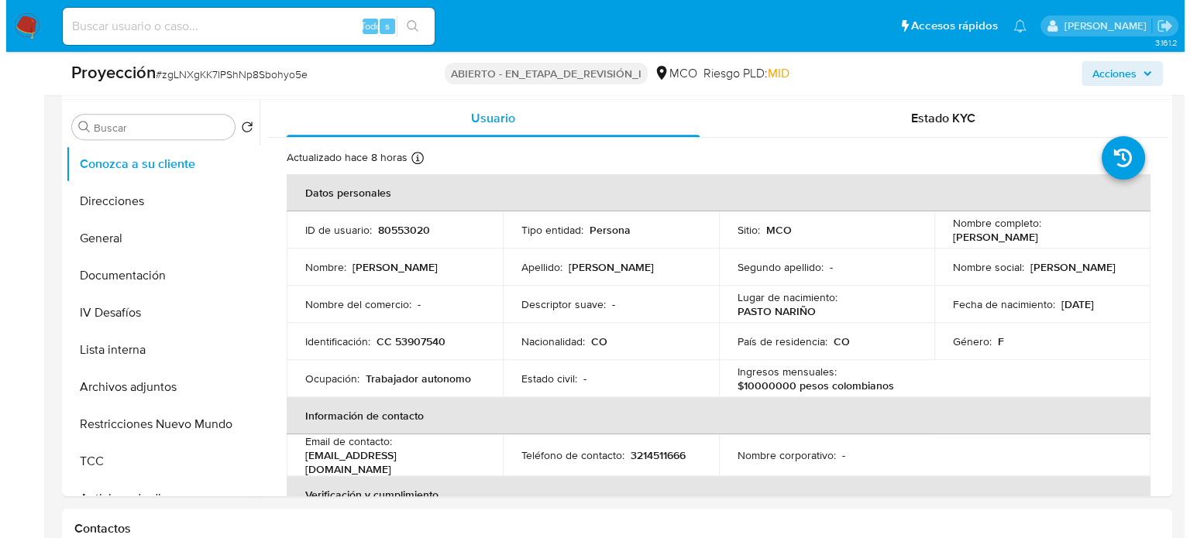
scroll to position [697, 0]
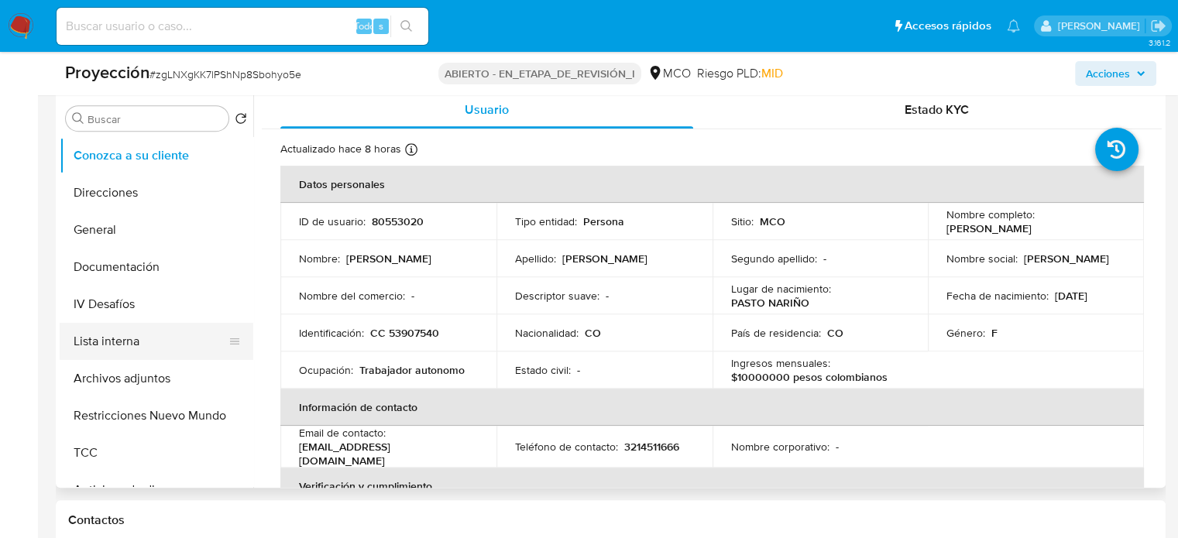
click at [92, 352] on button "Lista interna" at bounding box center [150, 341] width 181 height 37
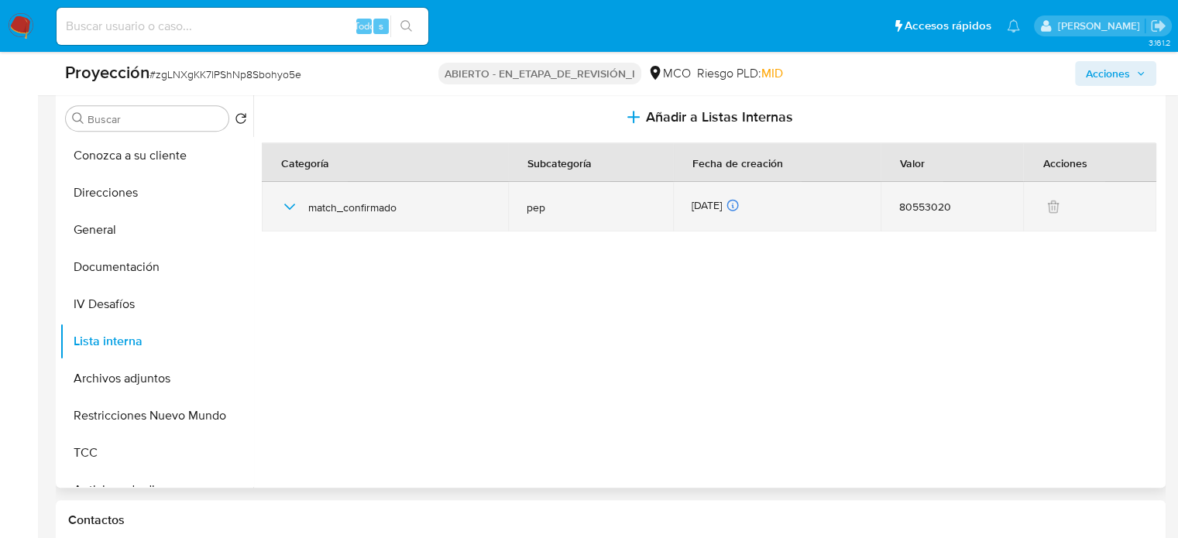
click at [291, 204] on icon "button" at bounding box center [289, 206] width 19 height 19
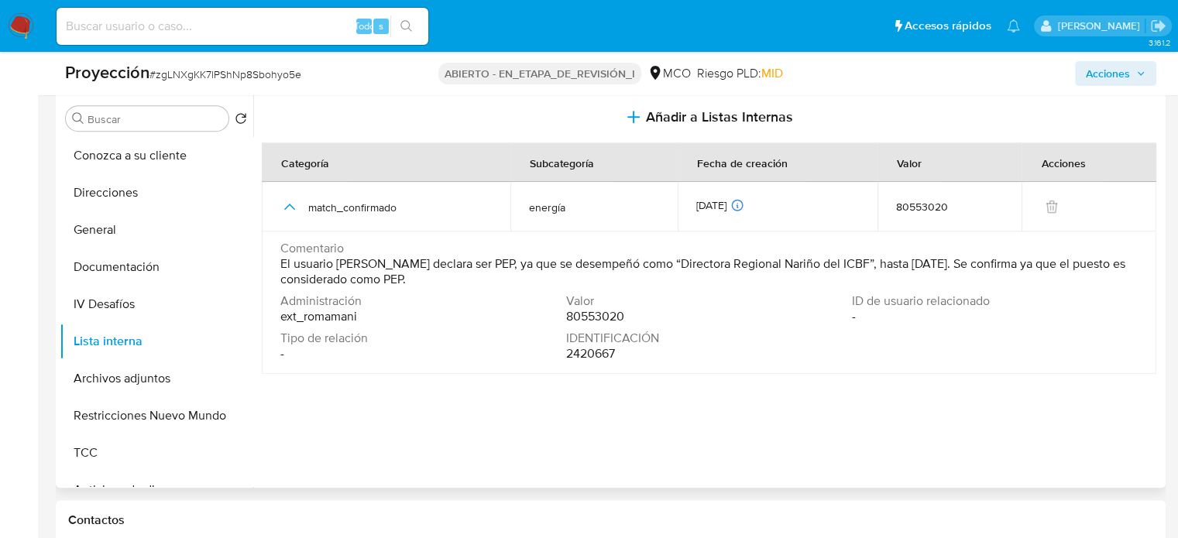
drag, startPoint x: 273, startPoint y: 266, endPoint x: 592, endPoint y: 280, distance: 320.2
click at [592, 280] on td "Comentario El usuario Maria Mercedes Arellano Ortiz declara ser PEP, ya que se …" at bounding box center [709, 303] width 895 height 143
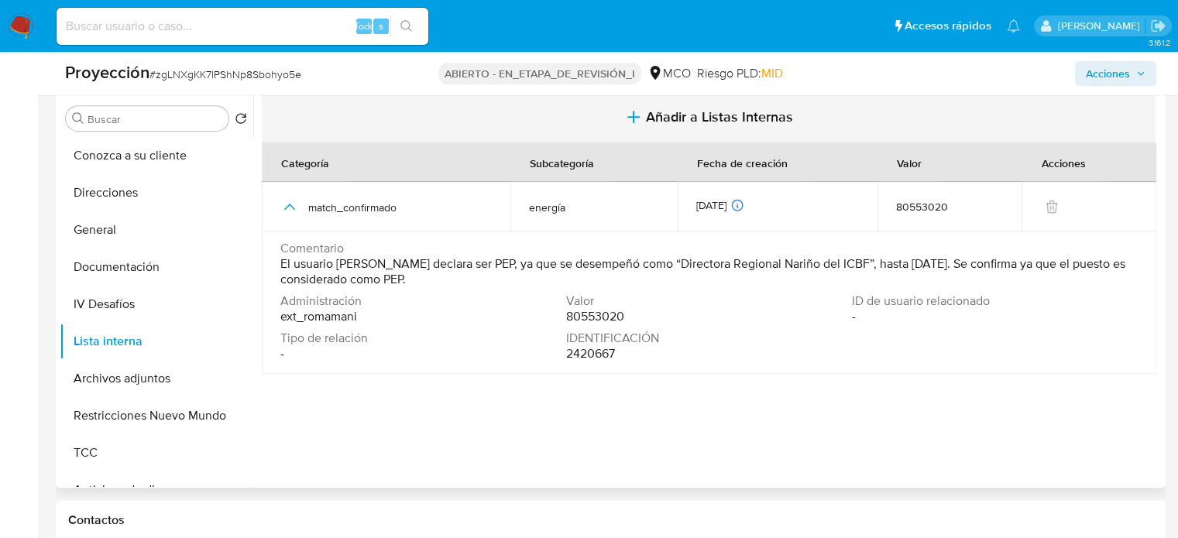
click at [654, 114] on span "Añadir a Listas Internas" at bounding box center [719, 116] width 147 height 17
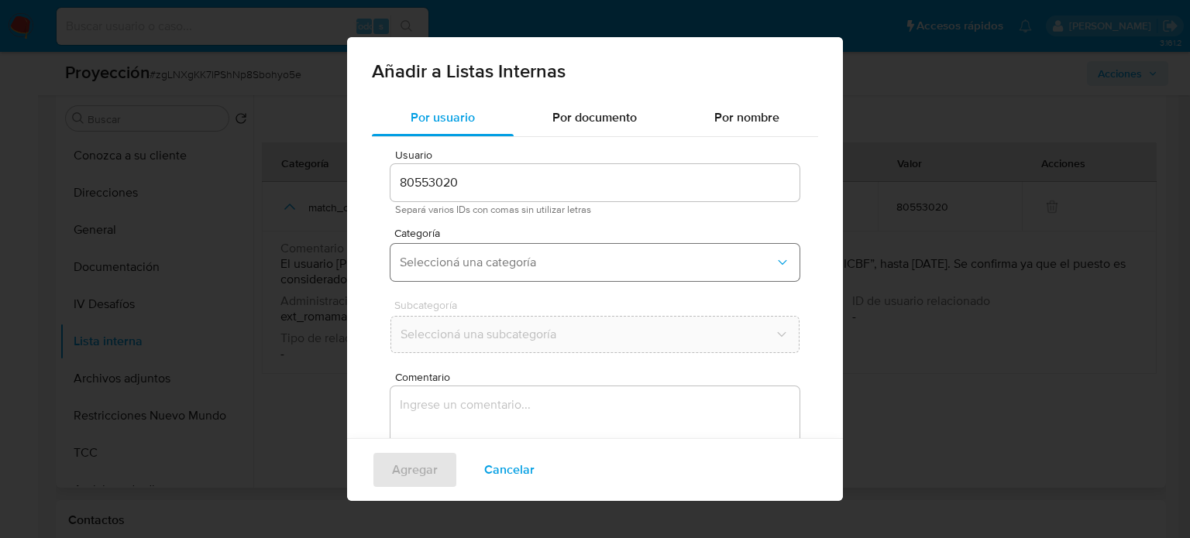
click at [520, 263] on span "Seleccioná una categoría" at bounding box center [587, 262] width 375 height 15
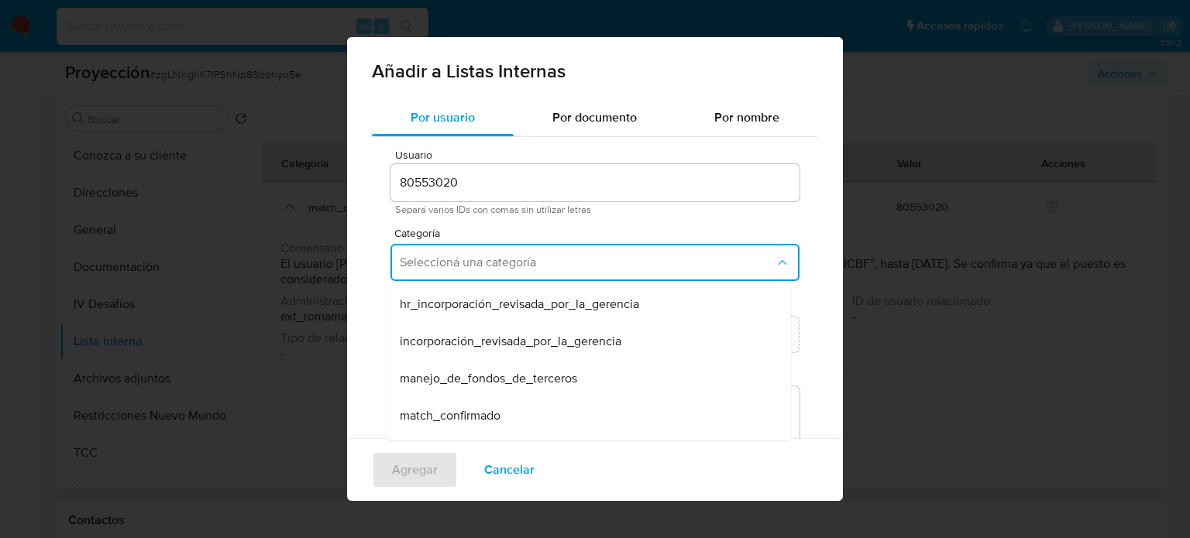
drag, startPoint x: 474, startPoint y: 417, endPoint x: 474, endPoint y: 382, distance: 35.6
click at [474, 417] on span "match_confirmado" at bounding box center [450, 415] width 101 height 15
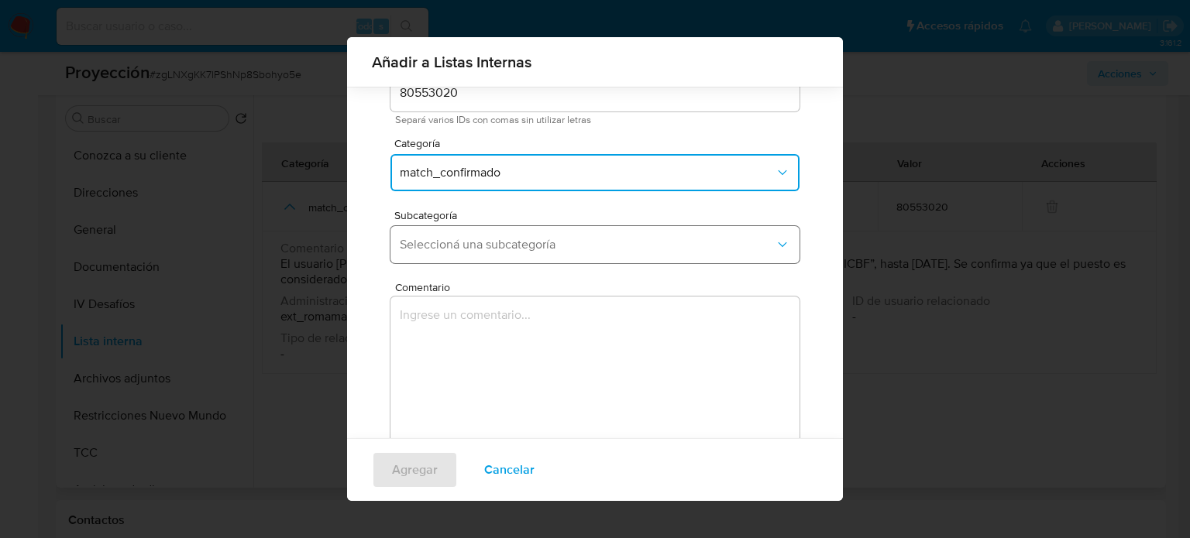
scroll to position [122, 0]
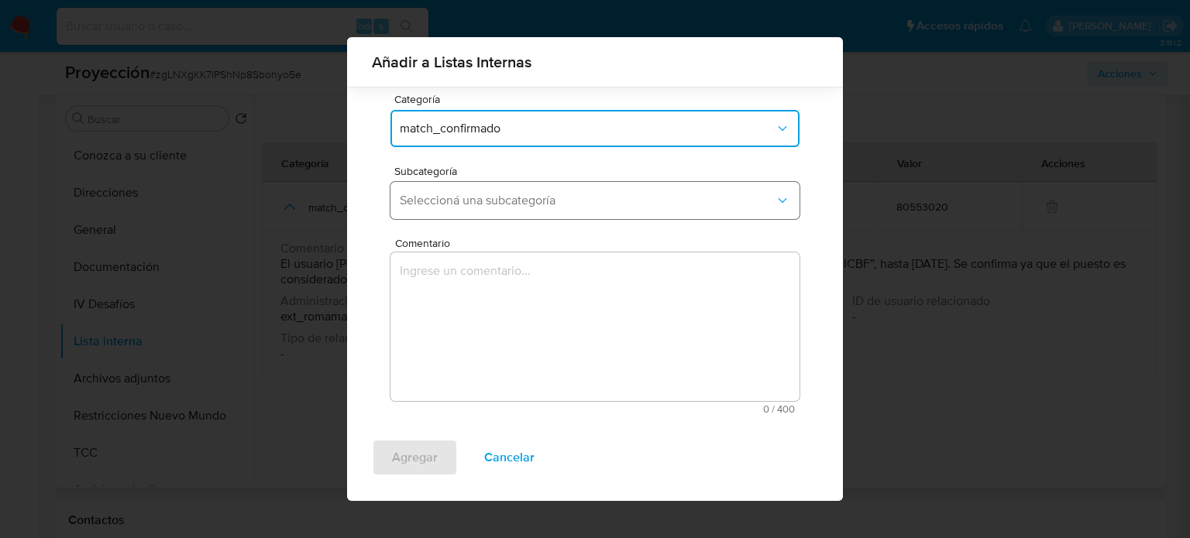
click at [517, 194] on span "Seleccioná una subcategoría" at bounding box center [587, 200] width 375 height 15
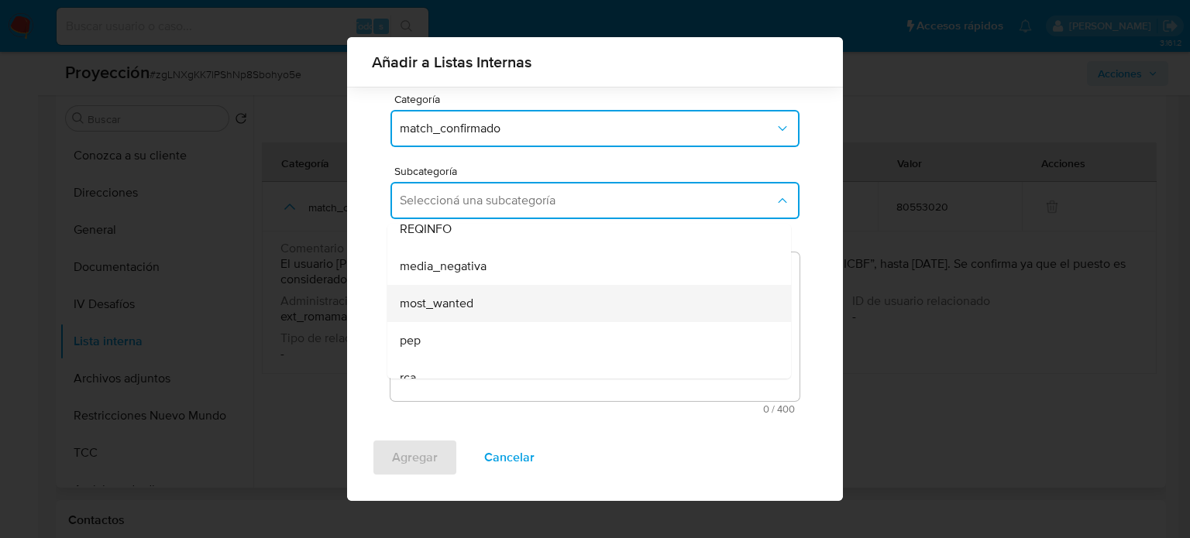
scroll to position [77, 0]
click at [426, 302] on div "pep" at bounding box center [584, 313] width 369 height 37
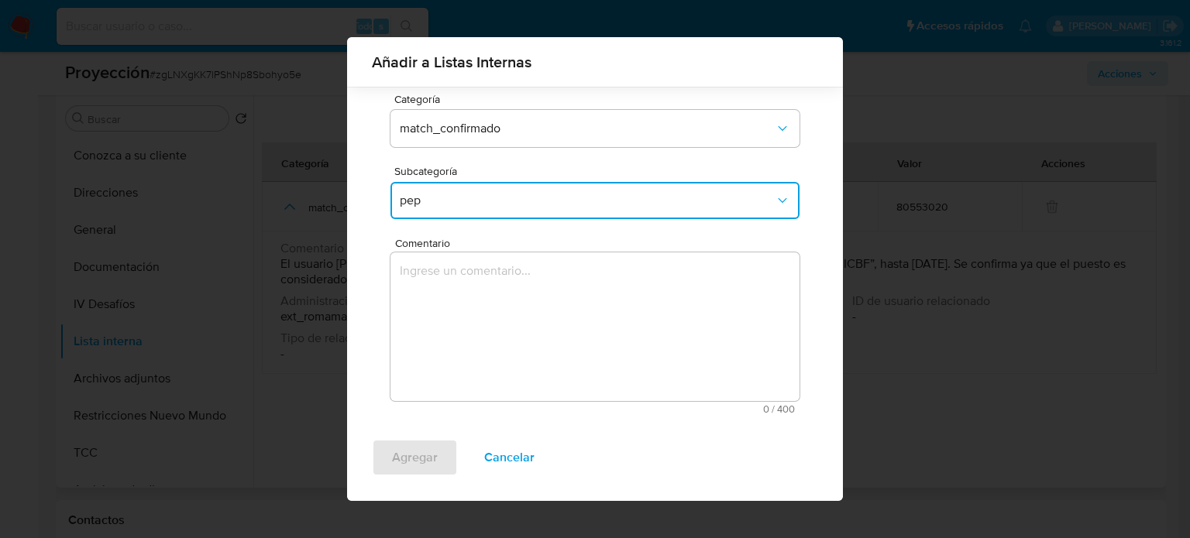
click at [426, 302] on textarea "Comentario" at bounding box center [594, 326] width 409 height 149
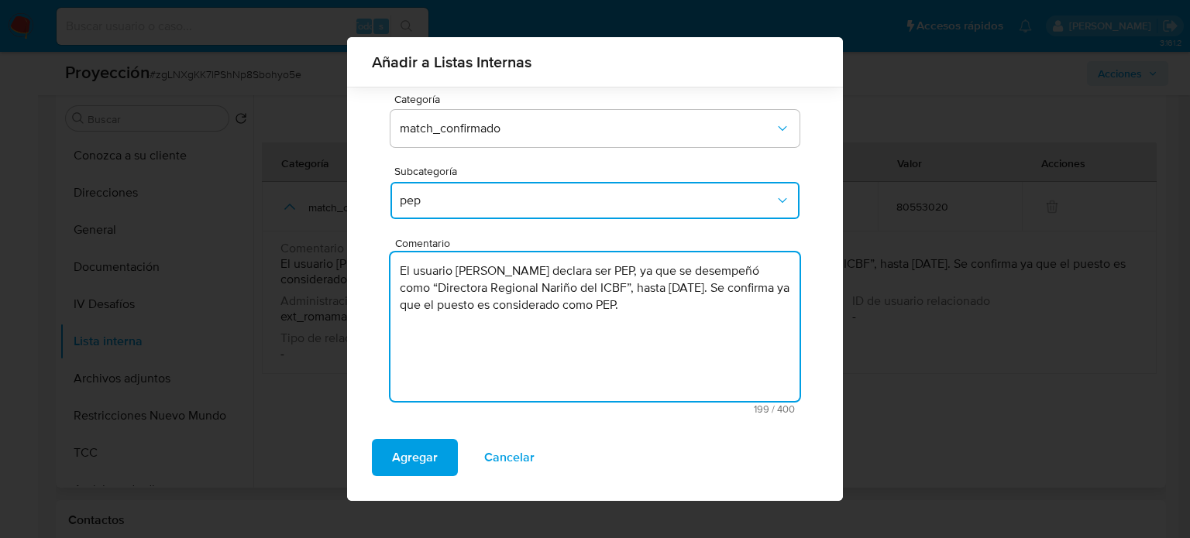
drag, startPoint x: 454, startPoint y: 269, endPoint x: 413, endPoint y: 276, distance: 41.8
click at [413, 276] on textarea "El usuario Maria Mercedes Arellano Ortiz declara ser PEP, ya que se desempeñó c…" at bounding box center [594, 326] width 409 height 149
drag, startPoint x: 482, startPoint y: 329, endPoint x: 353, endPoint y: 263, distance: 144.4
click at [353, 263] on div "Por usuario Por documento Por nombre Usuario 80553020 Separá varios IDs con com…" at bounding box center [595, 202] width 496 height 474
type textarea "El Titular de cuenta Maria Mercedes Arellano Ortiz declara ser PEP, ya que se d…"
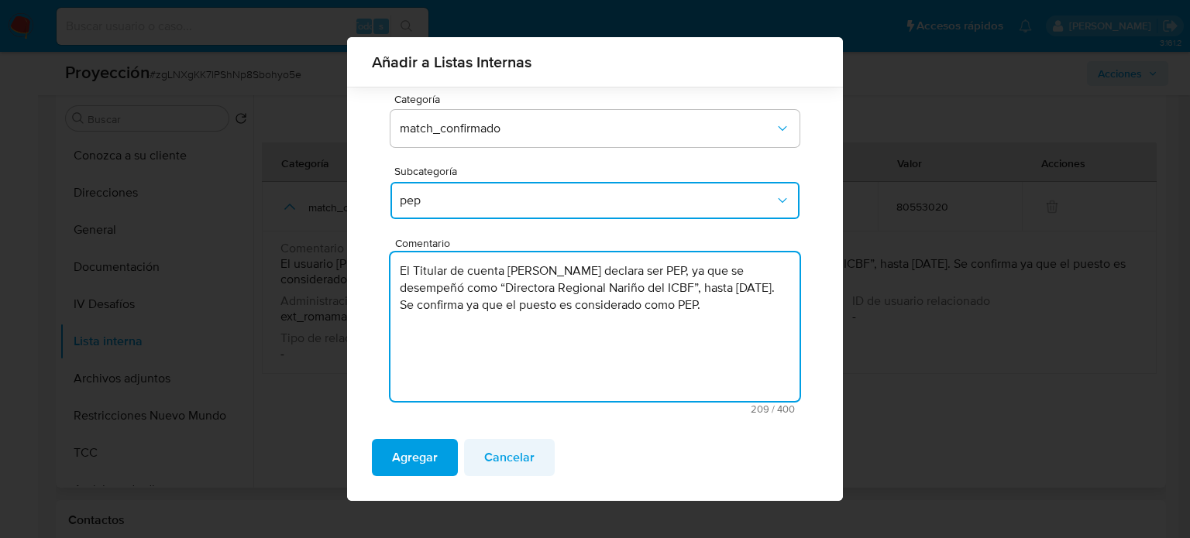
click at [508, 452] on span "Cancelar" at bounding box center [509, 458] width 50 height 34
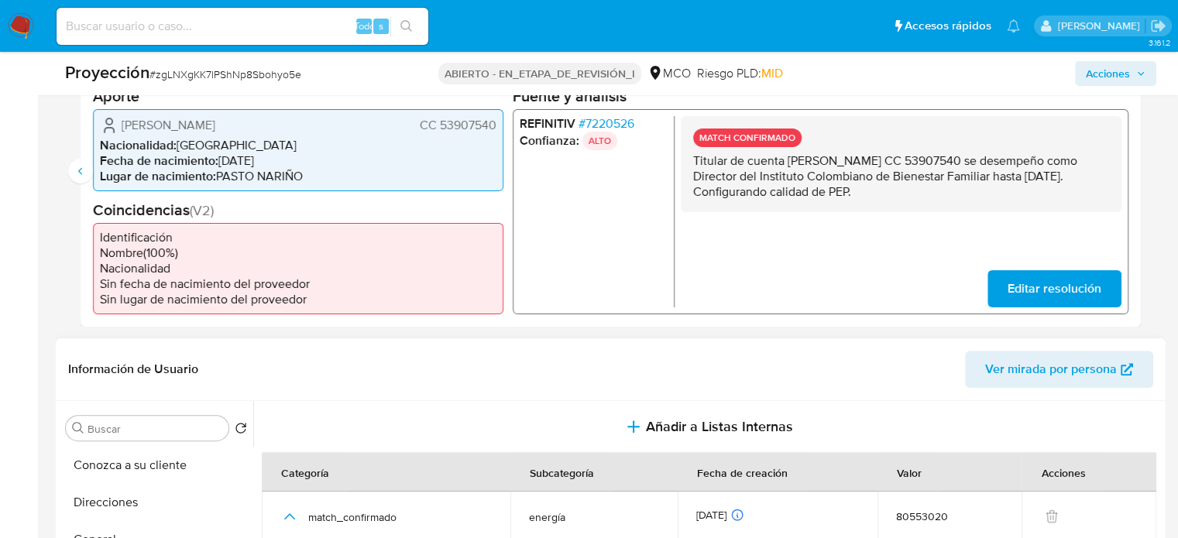
scroll to position [310, 0]
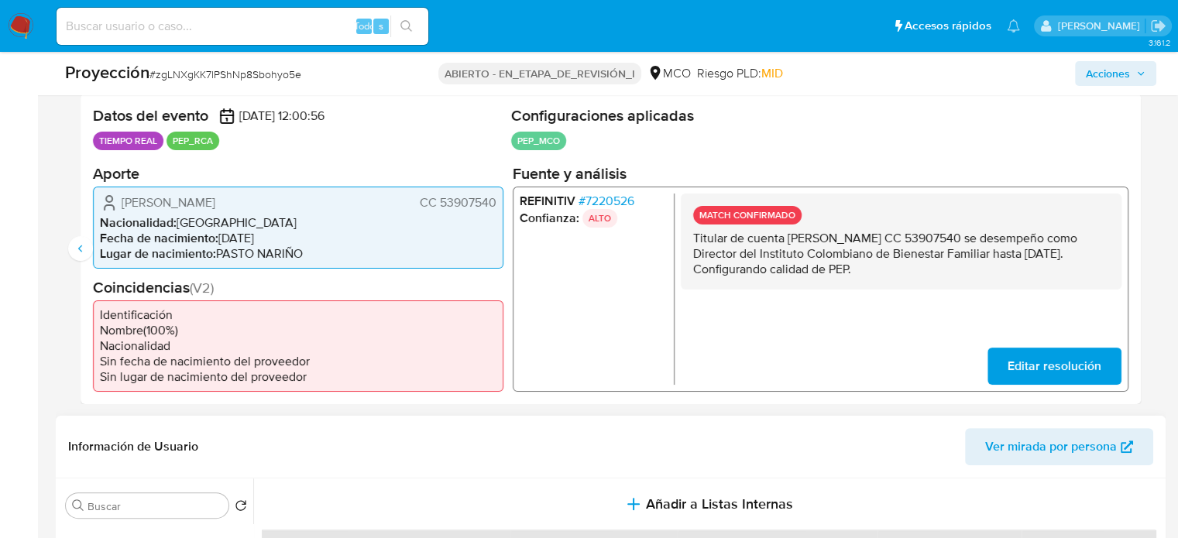
drag, startPoint x: 502, startPoint y: 201, endPoint x: 418, endPoint y: 205, distance: 83.7
click at [418, 205] on div "María Mercedes Arellano Ortiz CC 53907540 Nacionalidad : Colombia Fecha de naci…" at bounding box center [298, 227] width 410 height 82
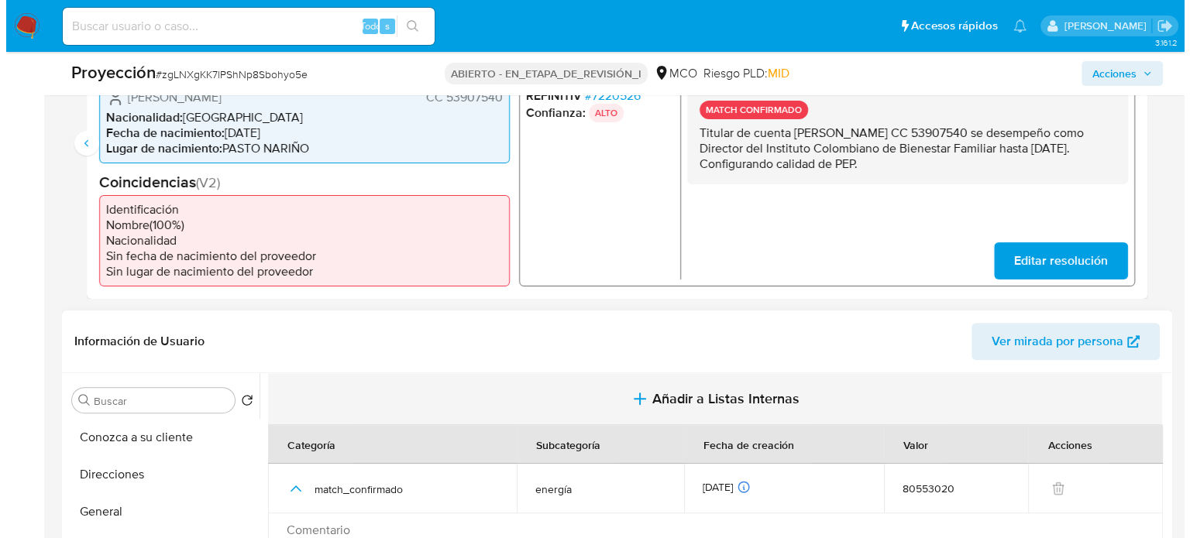
scroll to position [542, 0]
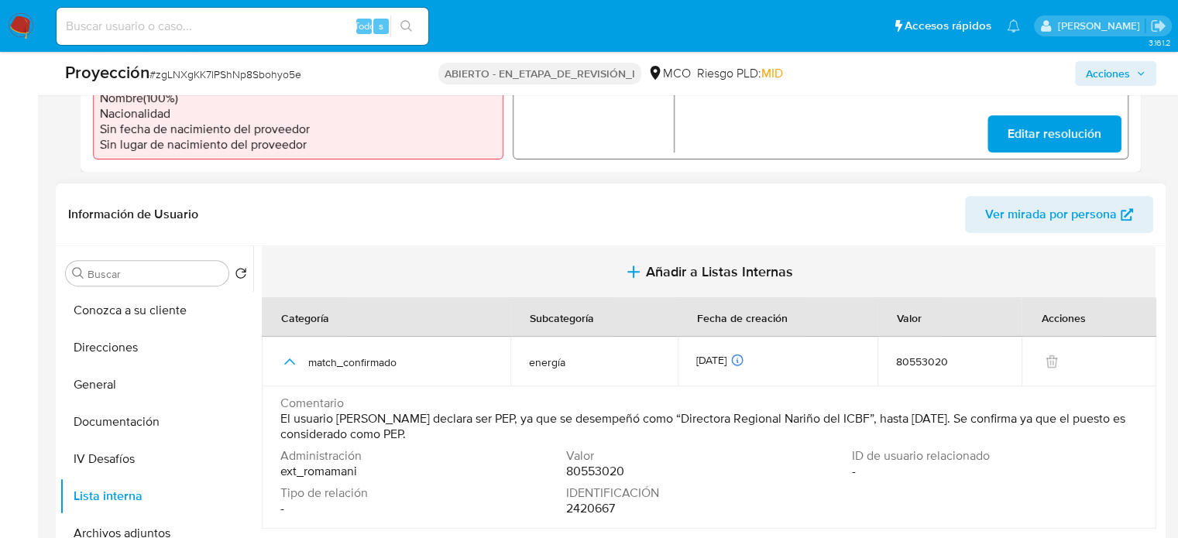
click at [629, 272] on icon "button" at bounding box center [633, 272] width 11 height 0
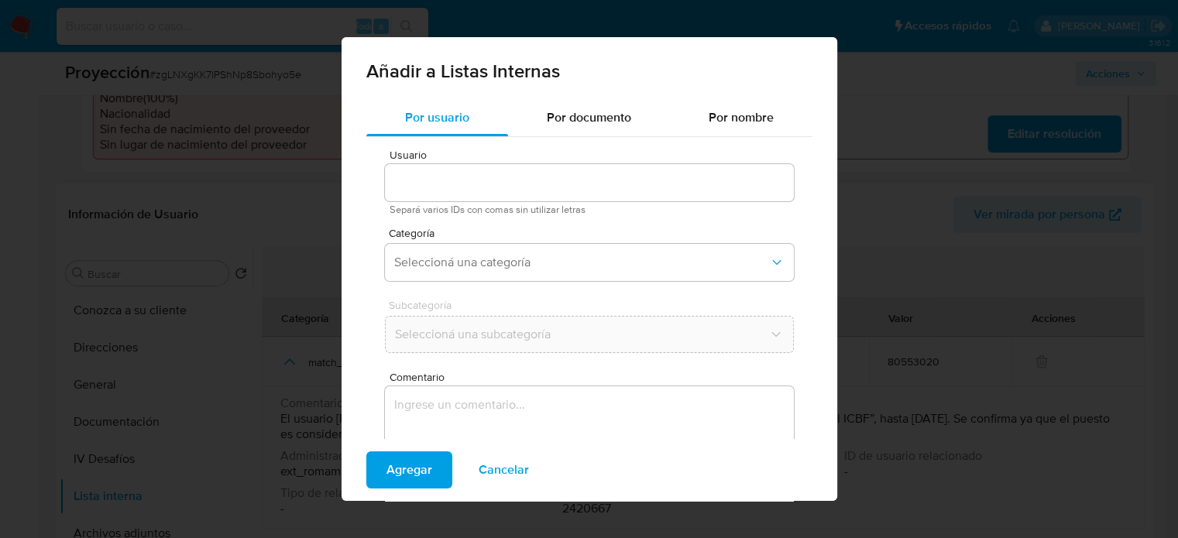
type input "80553020"
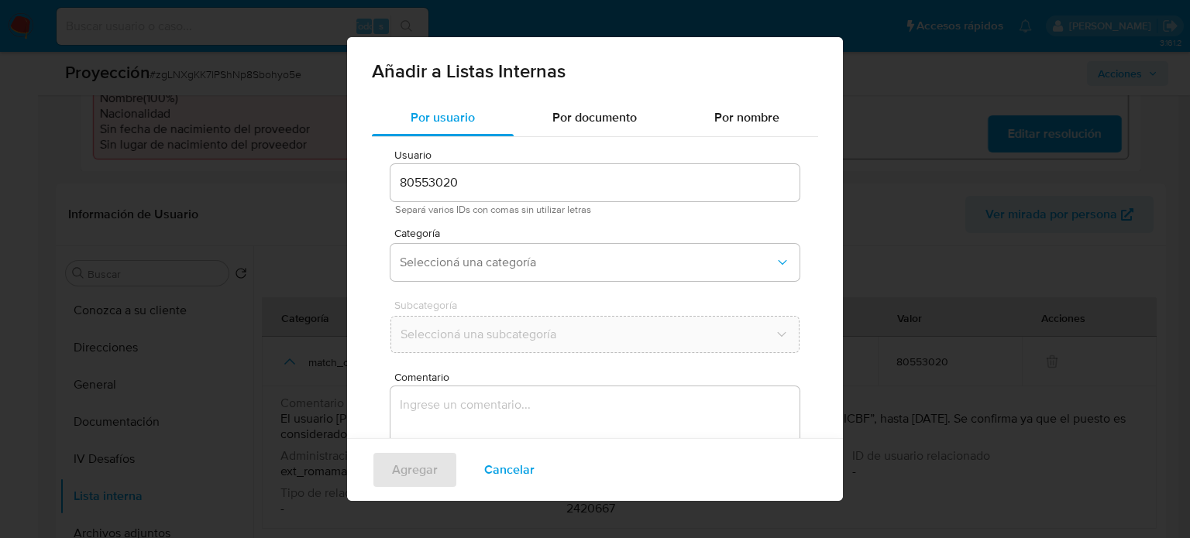
scroll to position [65, 0]
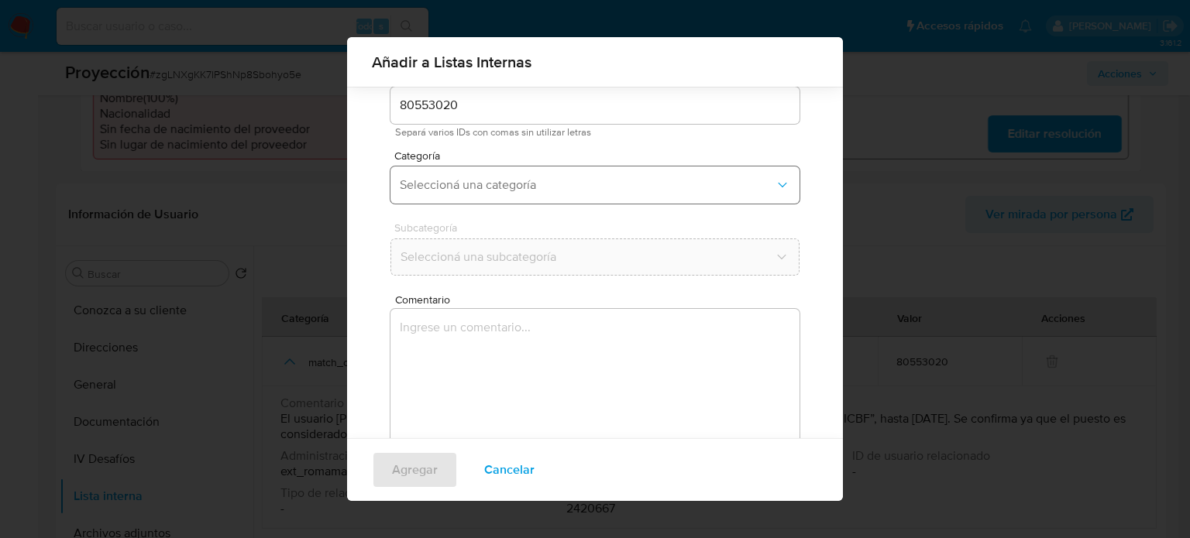
click at [479, 188] on span "Seleccioná una categoría" at bounding box center [587, 184] width 375 height 15
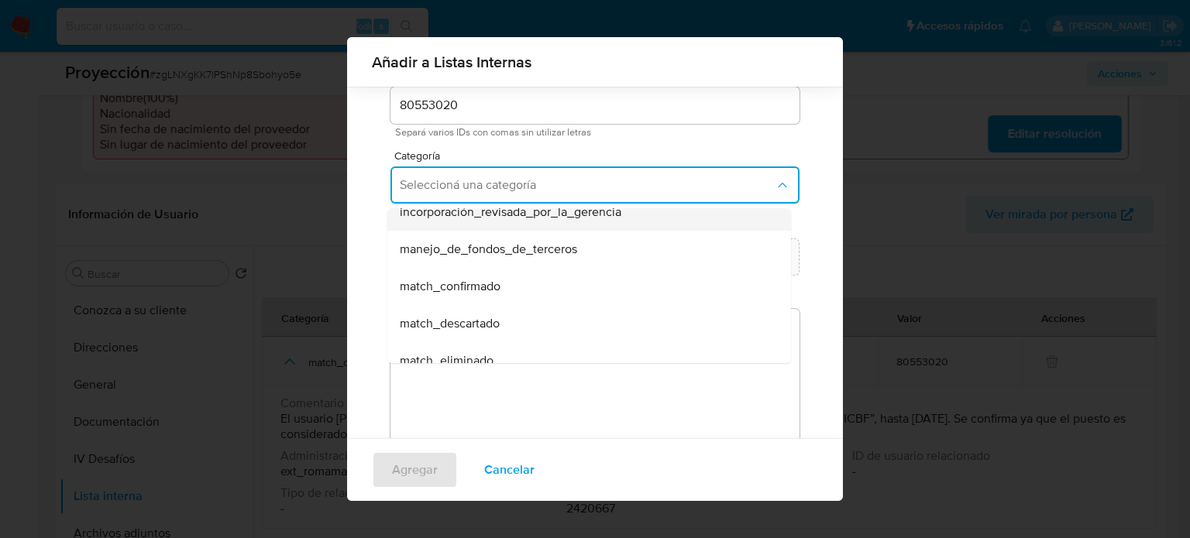
scroll to position [77, 0]
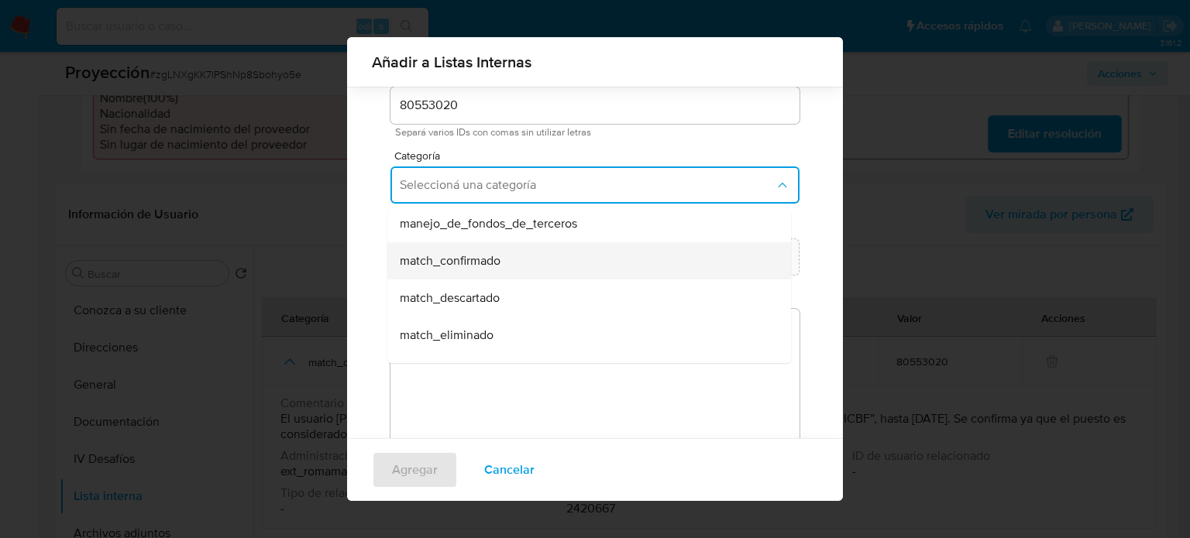
click at [475, 269] on span "match_confirmado" at bounding box center [450, 260] width 101 height 15
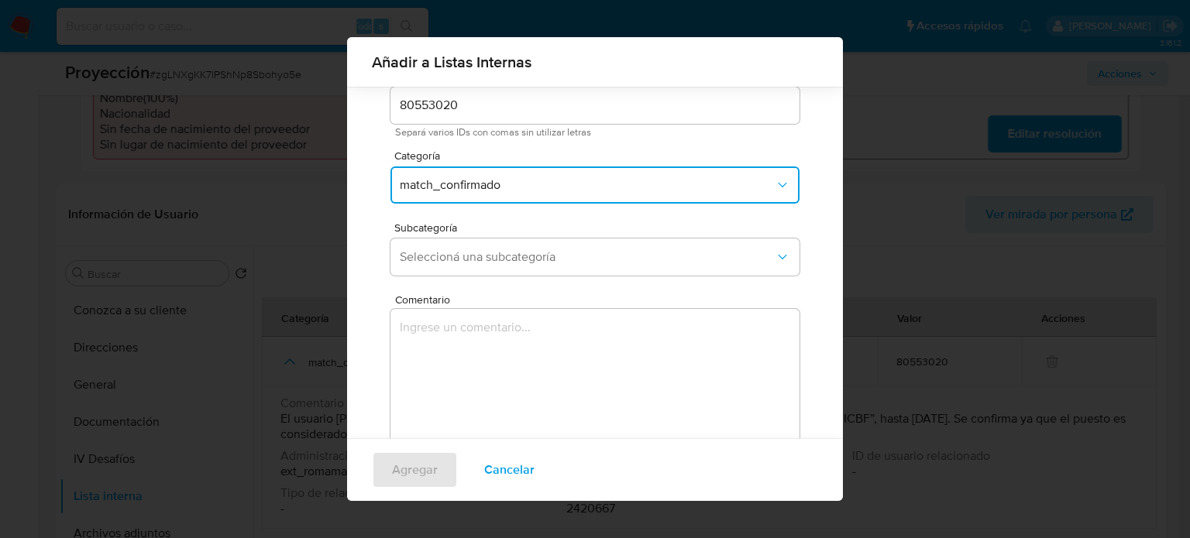
click at [475, 269] on button "Seleccioná una subcategoría" at bounding box center [594, 257] width 409 height 37
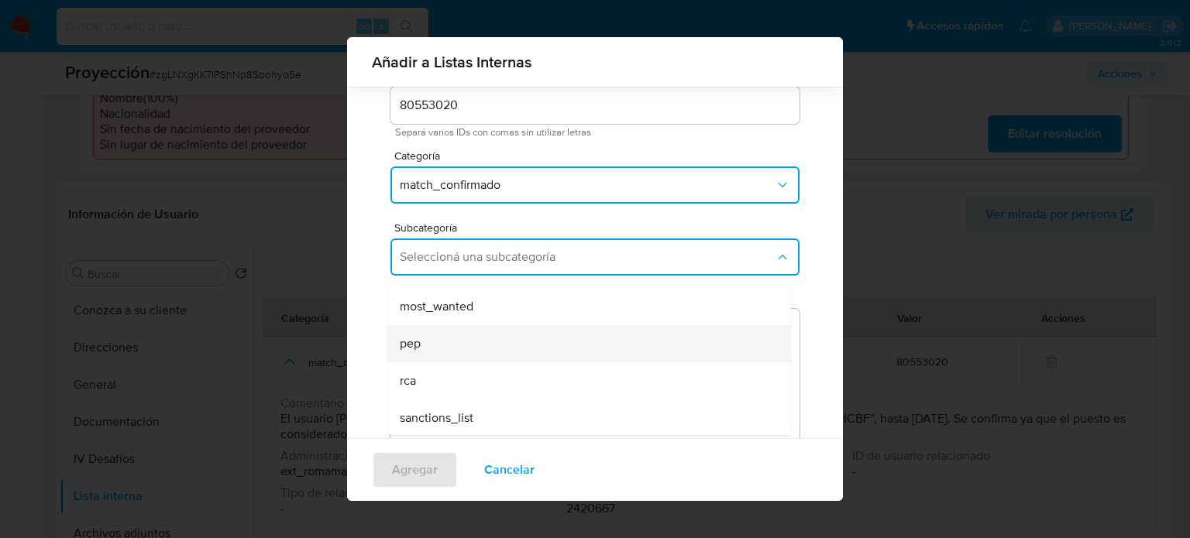
scroll to position [105, 0]
click at [428, 352] on div "pep" at bounding box center [584, 342] width 369 height 37
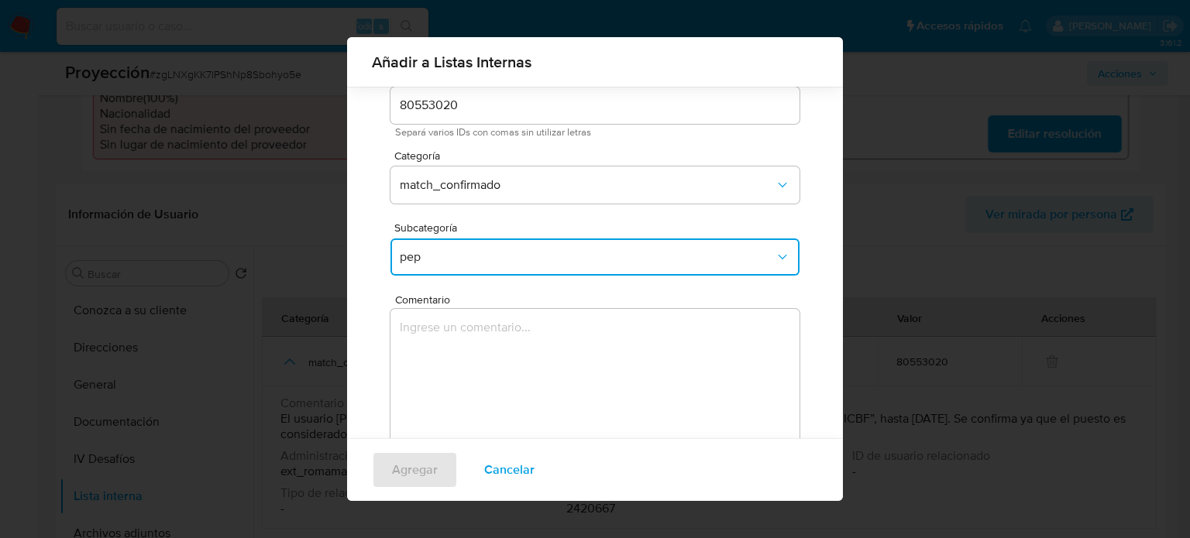
click at [428, 352] on textarea "Comentario" at bounding box center [594, 383] width 409 height 149
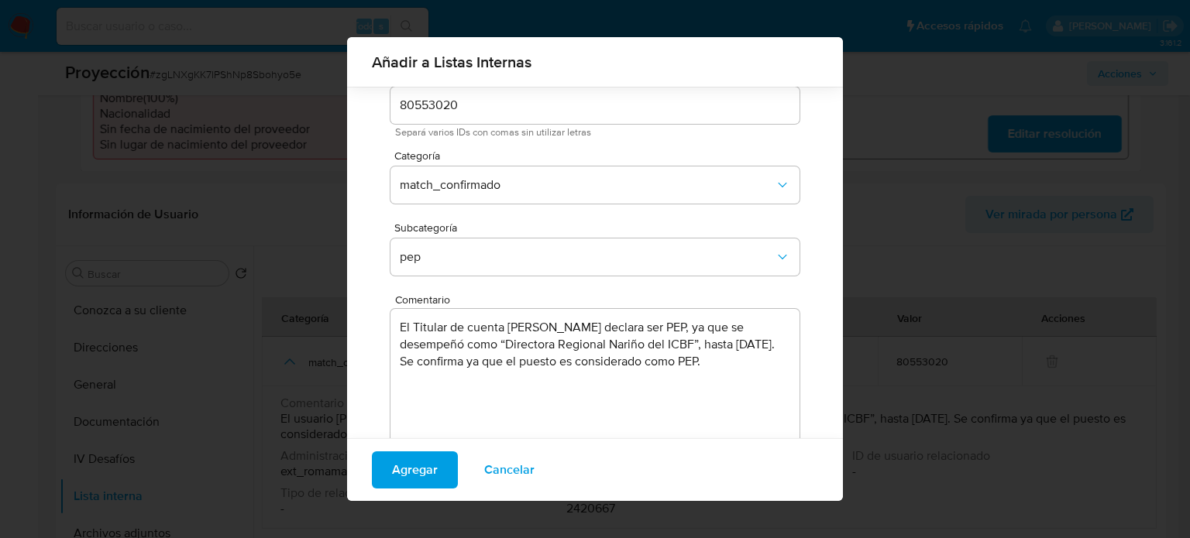
click at [673, 333] on textarea "El Titular de cuenta Maria Mercedes Arellano Ortiz declara ser PEP, ya que se d…" at bounding box center [594, 383] width 409 height 149
paste textarea "CC 53907540"
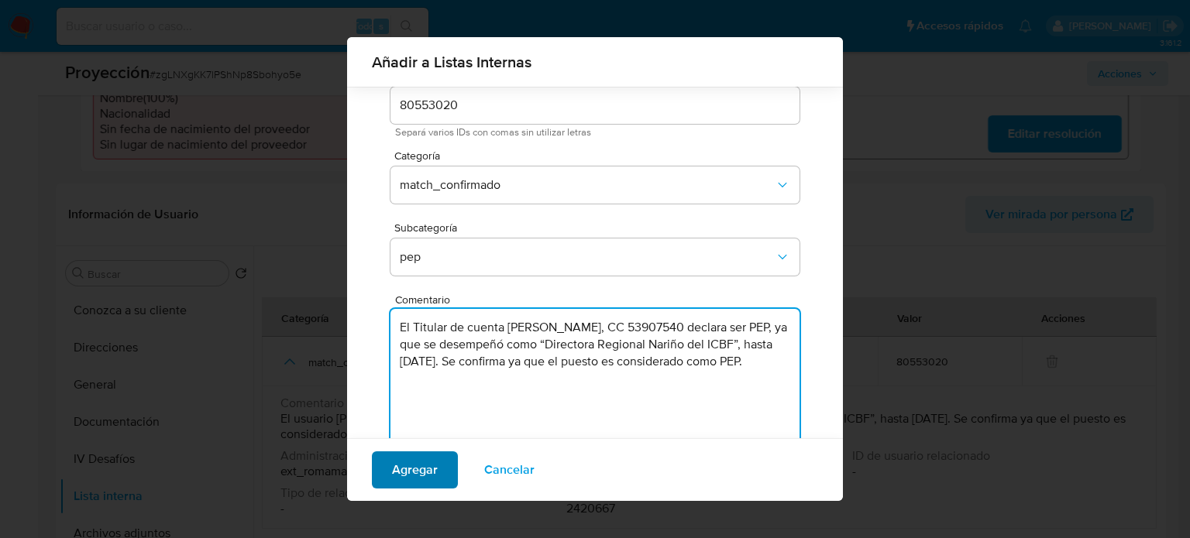
type textarea "El Titular de cuenta Maria Mercedes Arellano Ortiz, CC 53907540 declara ser PEP…"
click at [418, 467] on span "Agregar" at bounding box center [415, 470] width 46 height 34
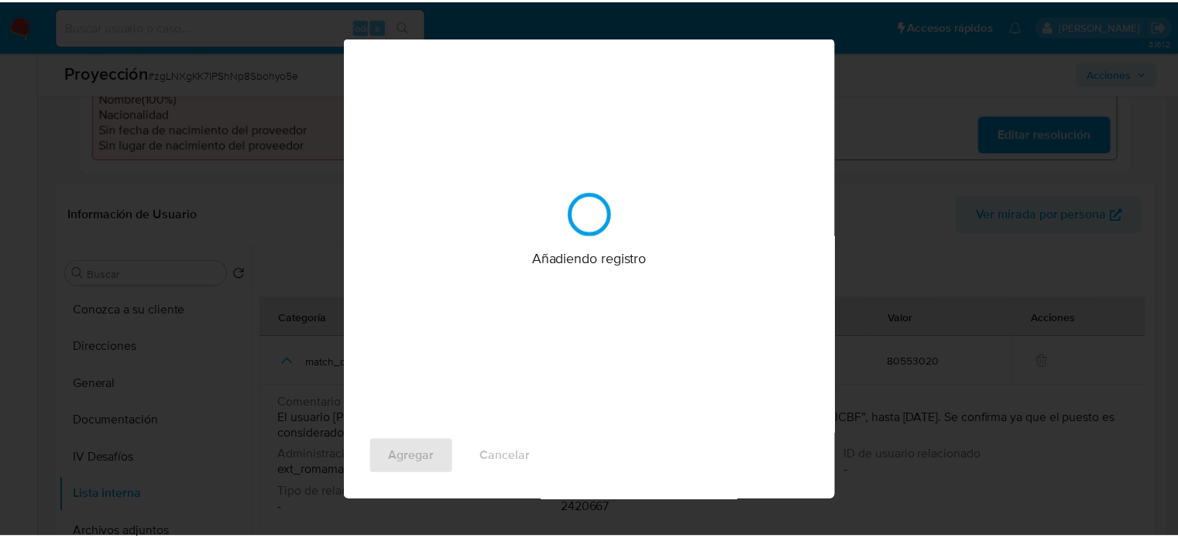
scroll to position [0, 0]
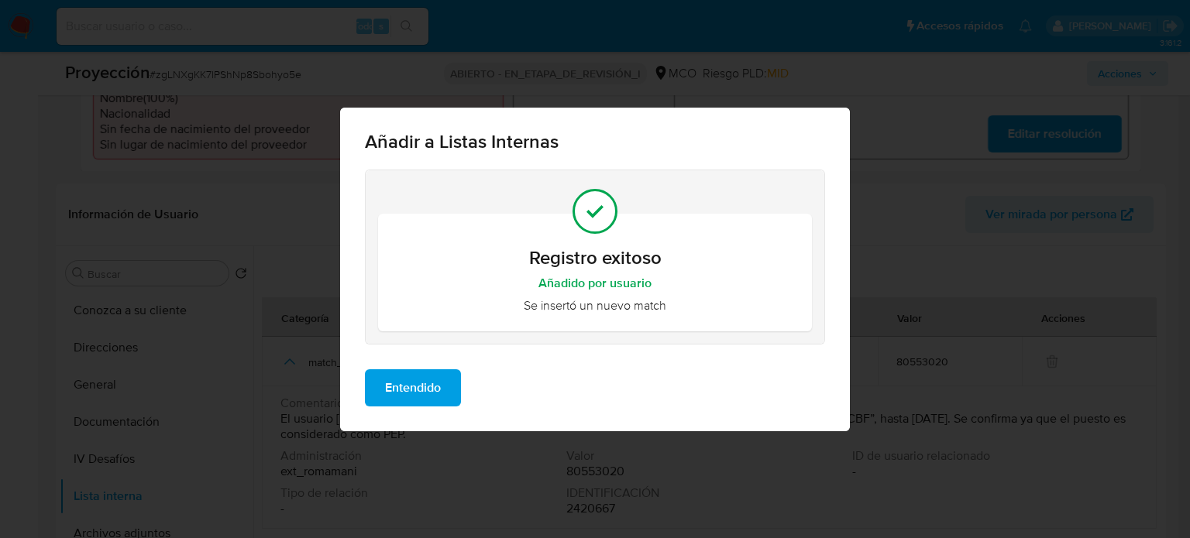
click at [428, 395] on span "Entendido" at bounding box center [413, 388] width 56 height 34
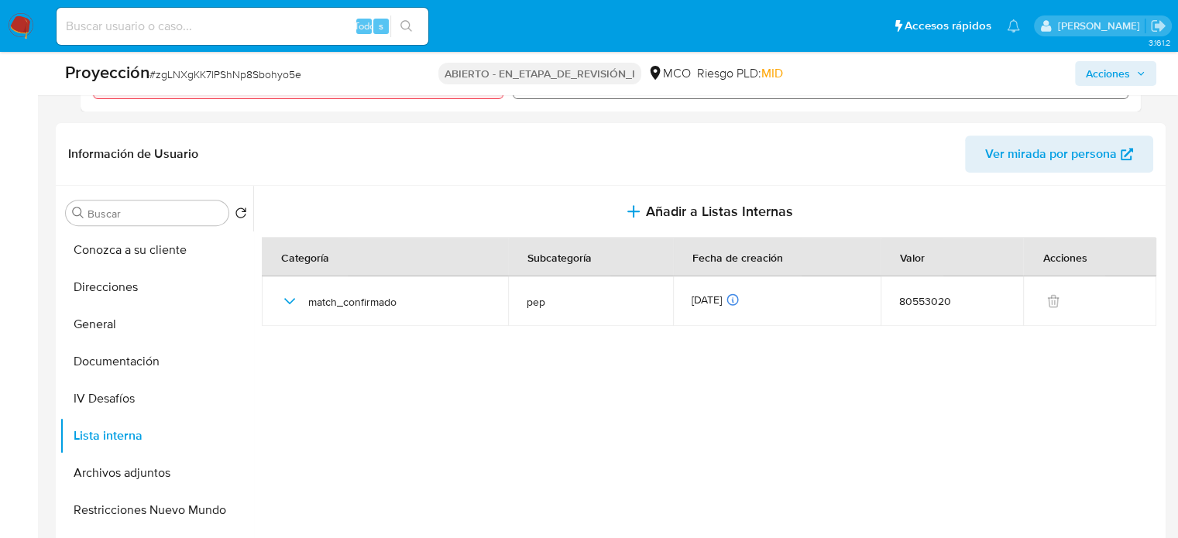
scroll to position [620, 0]
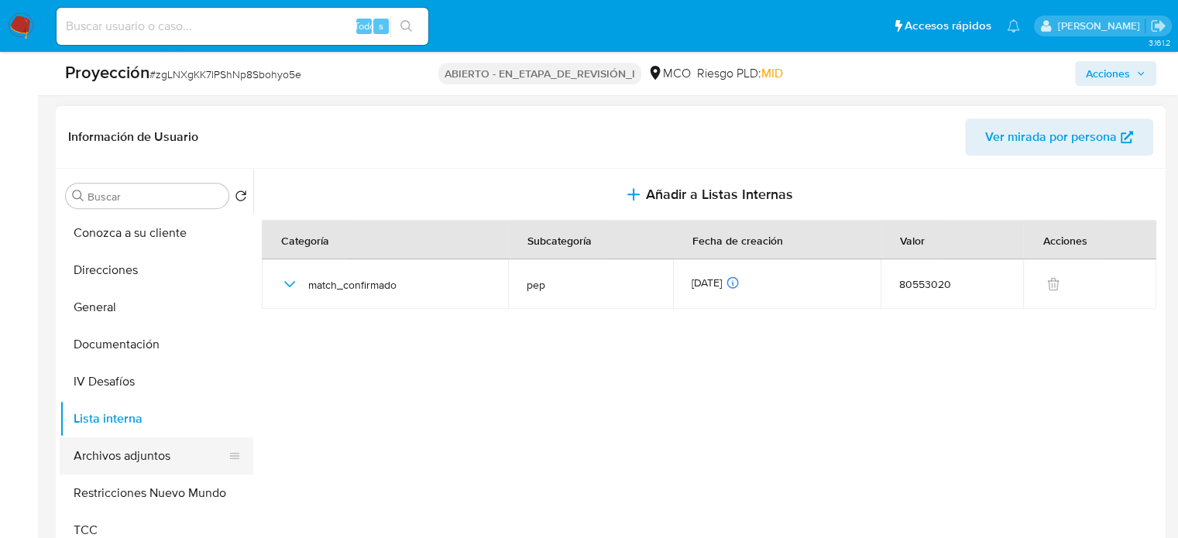
click at [141, 455] on button "Archivos adjuntos" at bounding box center [150, 456] width 181 height 37
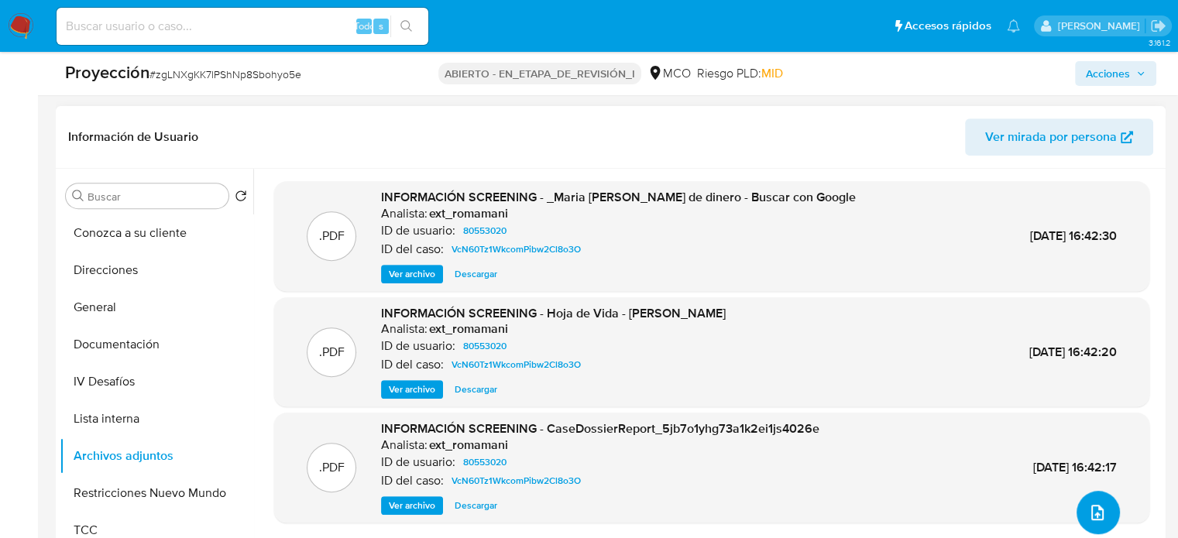
click at [1094, 520] on icon "subir archivo" at bounding box center [1097, 512] width 19 height 19
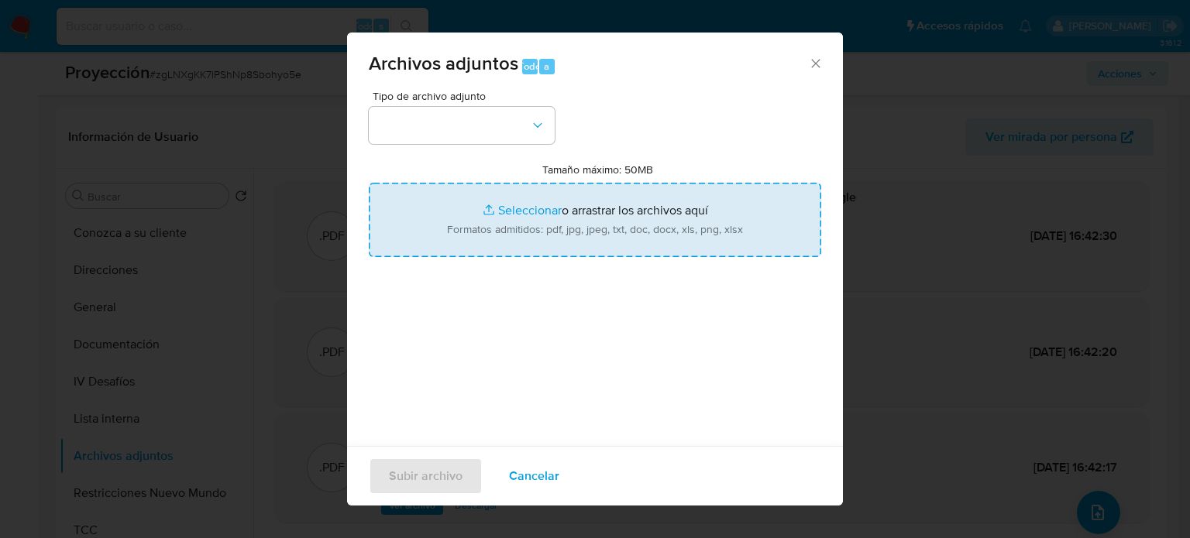
click at [541, 209] on input "Tamaño máximo: 50MB Seleccionar archivos" at bounding box center [595, 220] width 452 height 74
type input "C:\fakepath\Exdirectora del Icbf en Nariño se refie...evista Cambio - INFORMATI…"
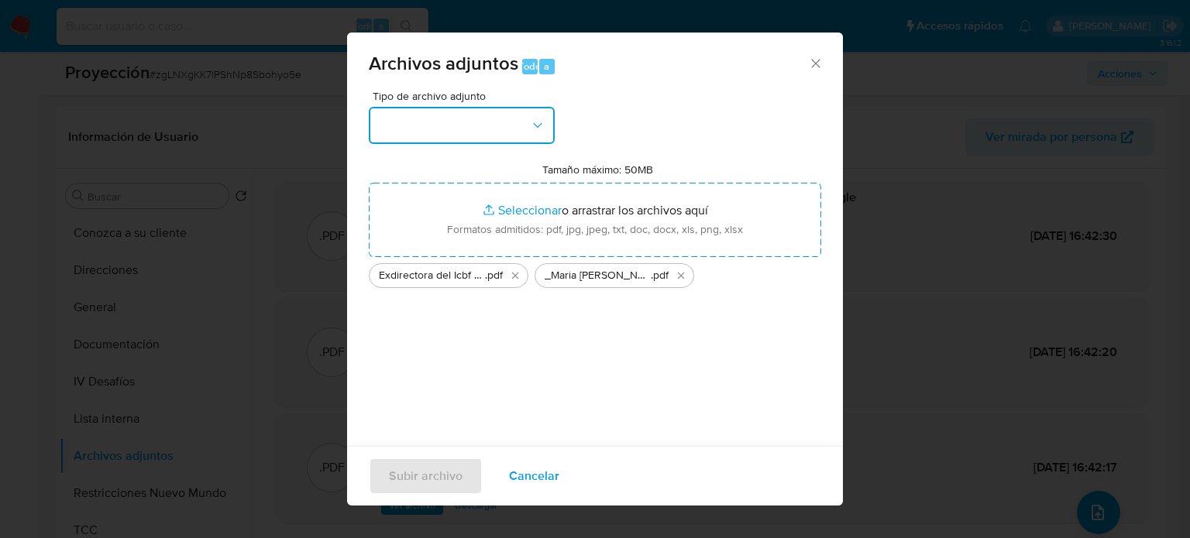
drag, startPoint x: 541, startPoint y: 209, endPoint x: 403, endPoint y: 120, distance: 164.8
click at [403, 120] on button "button" at bounding box center [462, 125] width 186 height 37
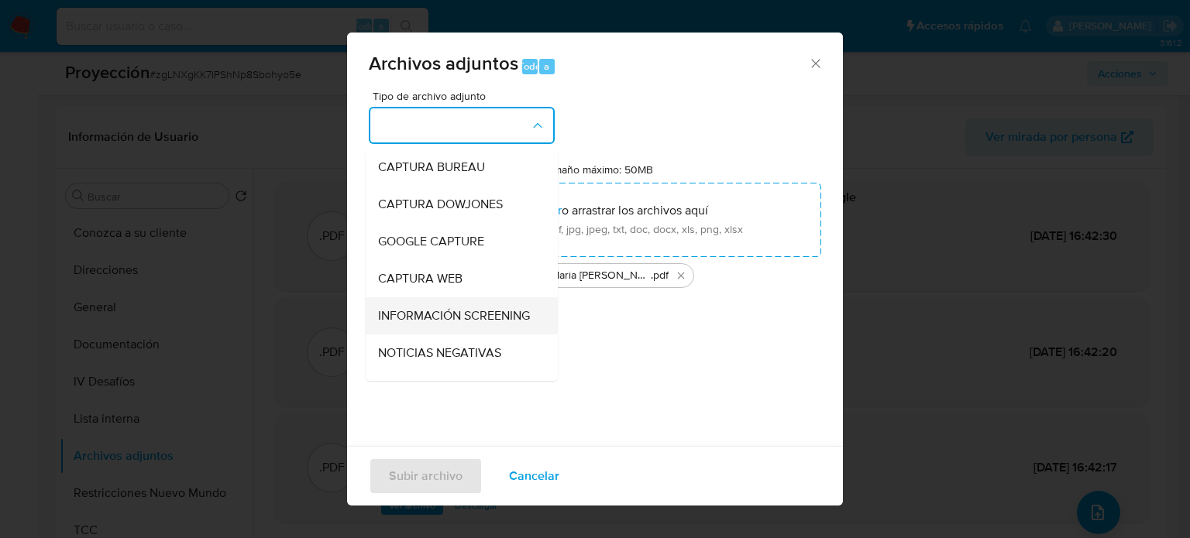
click at [422, 315] on span "INFORMACIÓN SCREENING" at bounding box center [454, 315] width 152 height 15
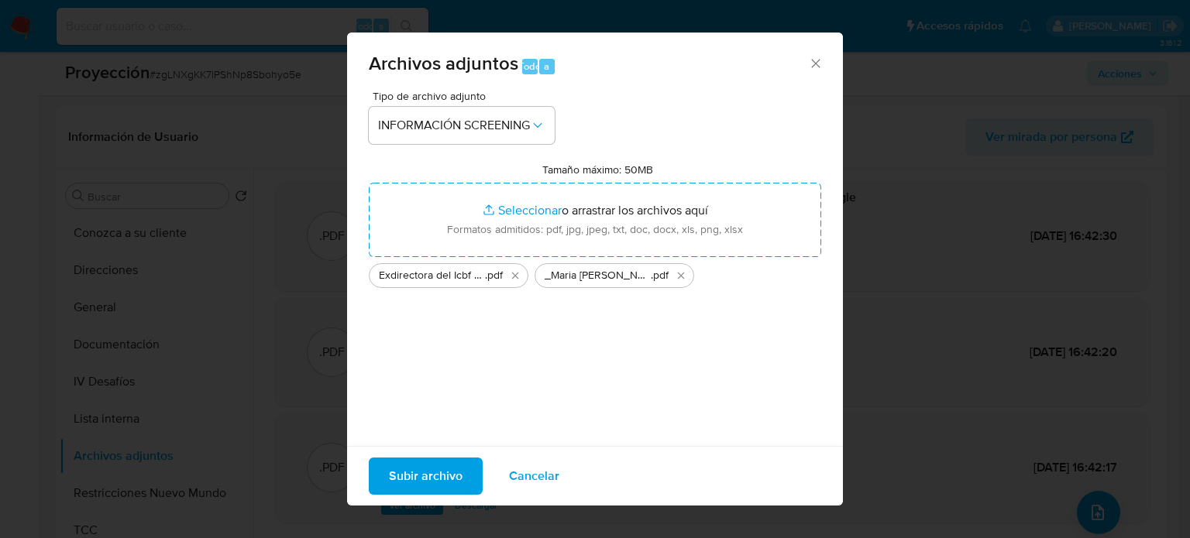
click at [409, 474] on span "Subir archivo" at bounding box center [426, 476] width 74 height 34
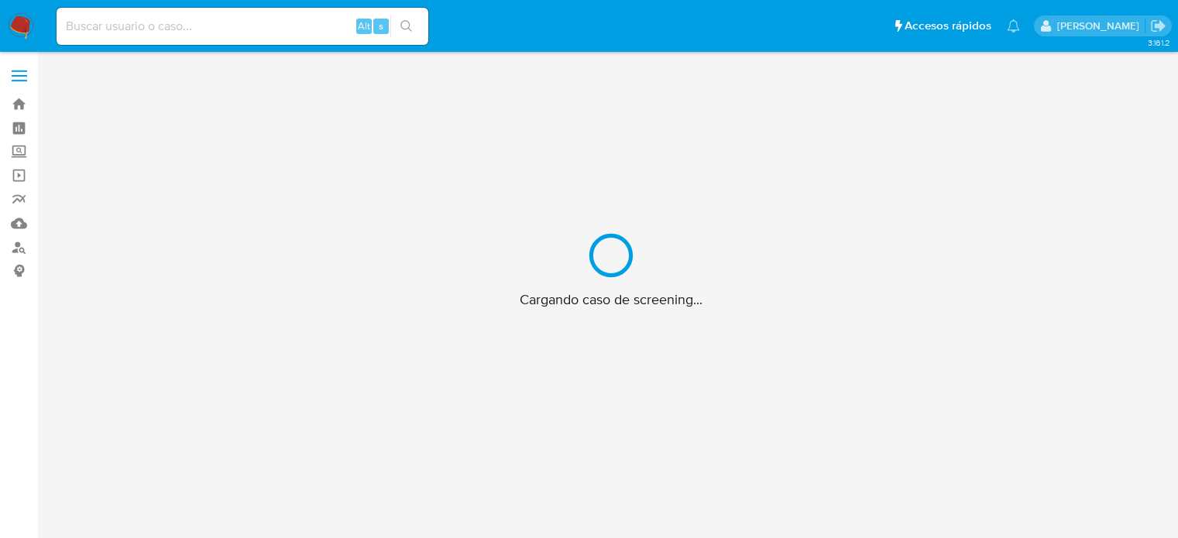
scroll to position [56, 0]
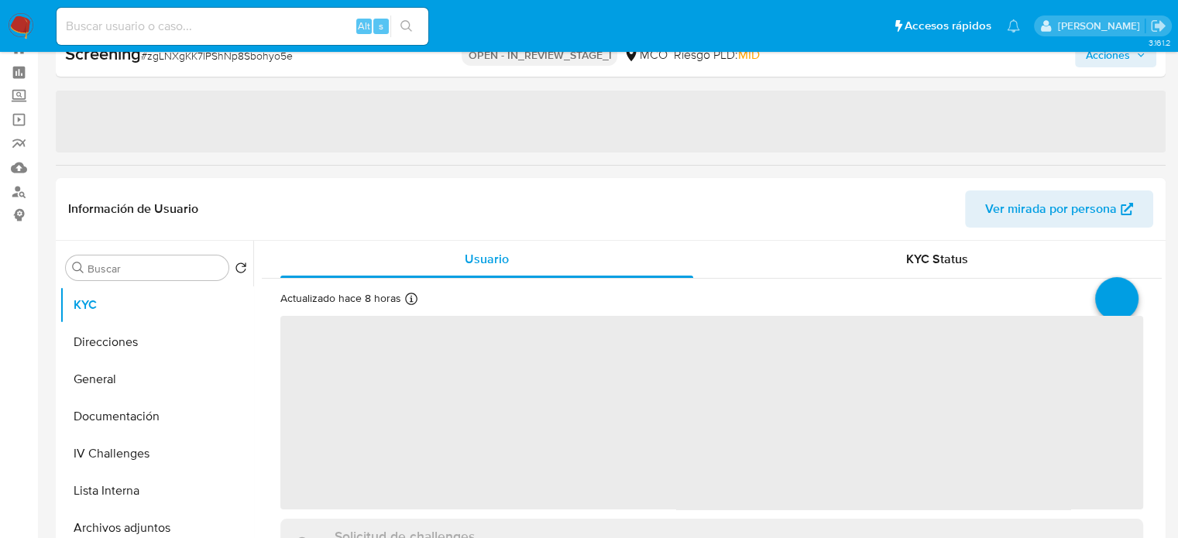
select select "10"
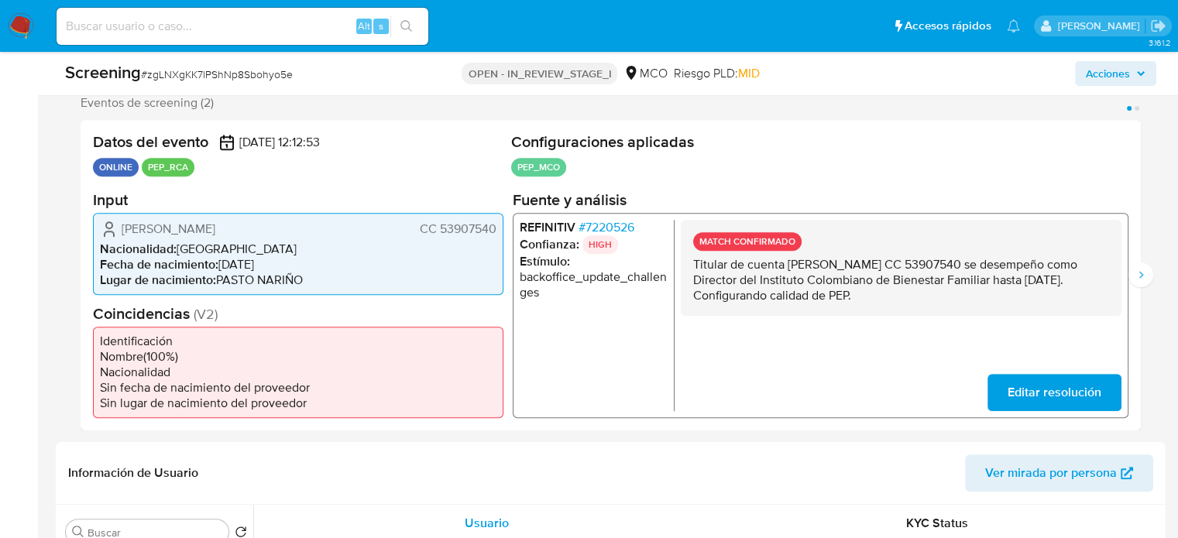
scroll to position [288, 0]
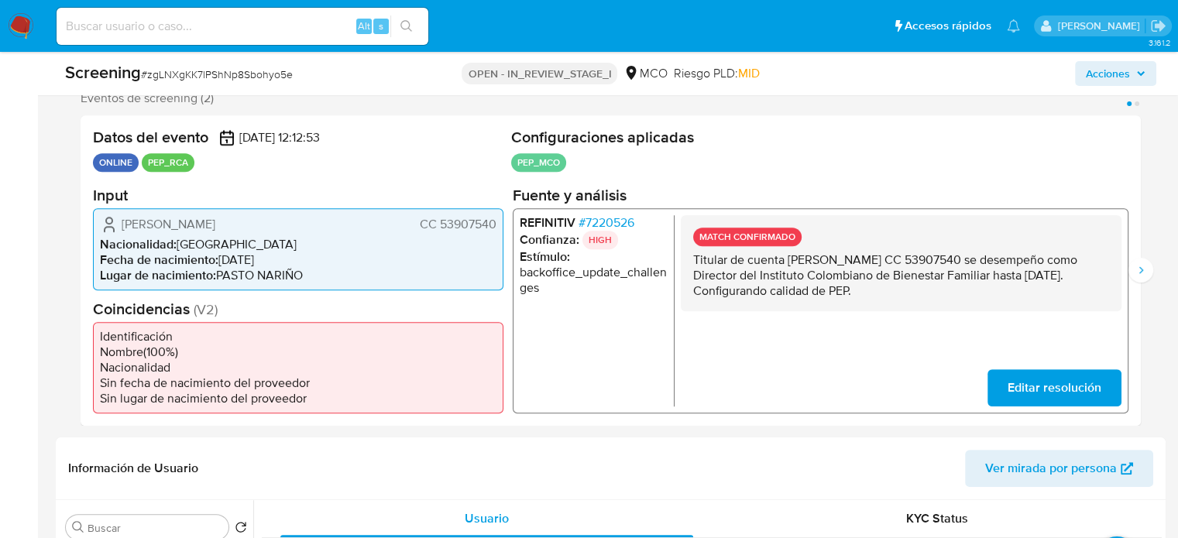
drag, startPoint x: 1020, startPoint y: 294, endPoint x: 688, endPoint y: 253, distance: 333.9
click at [688, 253] on div "MATCH CONFIRMADO Titular de cuenta [PERSON_NAME] CC 53907540 se desempeño como …" at bounding box center [901, 263] width 441 height 96
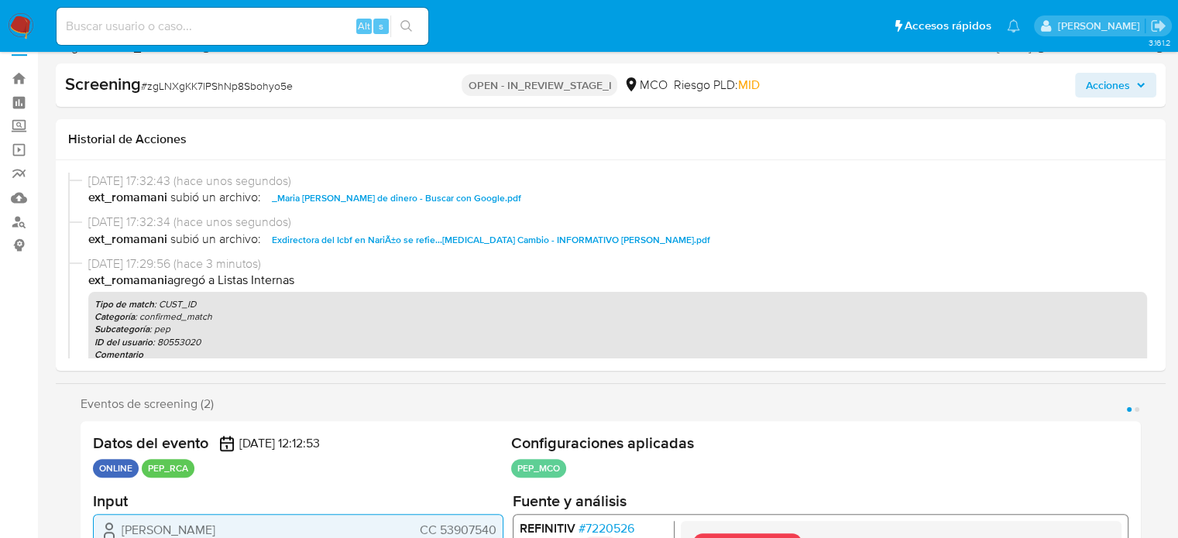
scroll to position [0, 0]
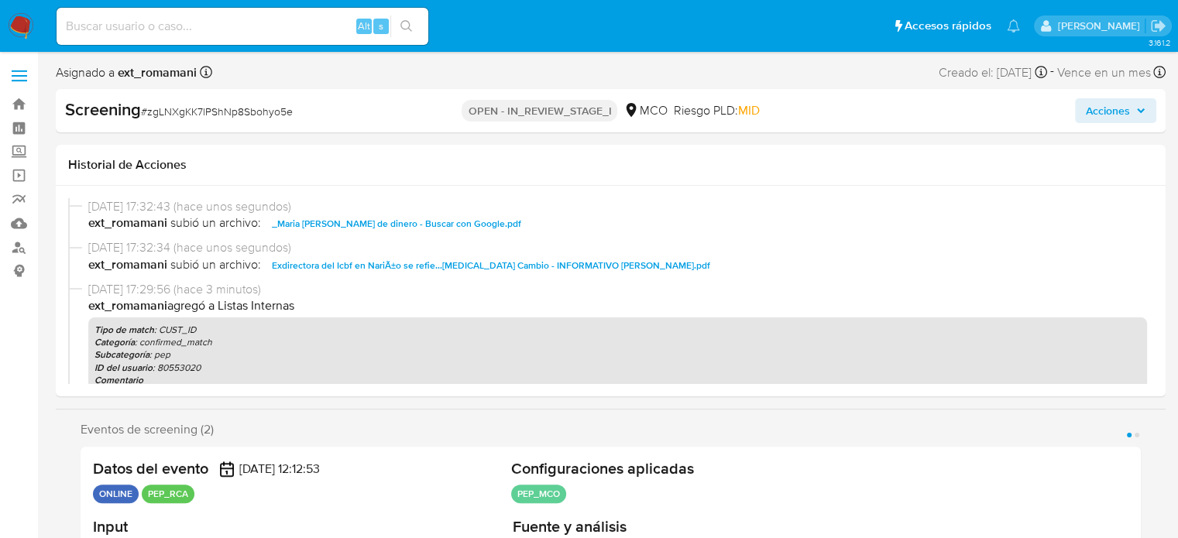
click at [1098, 115] on span "Acciones" at bounding box center [1108, 110] width 44 height 25
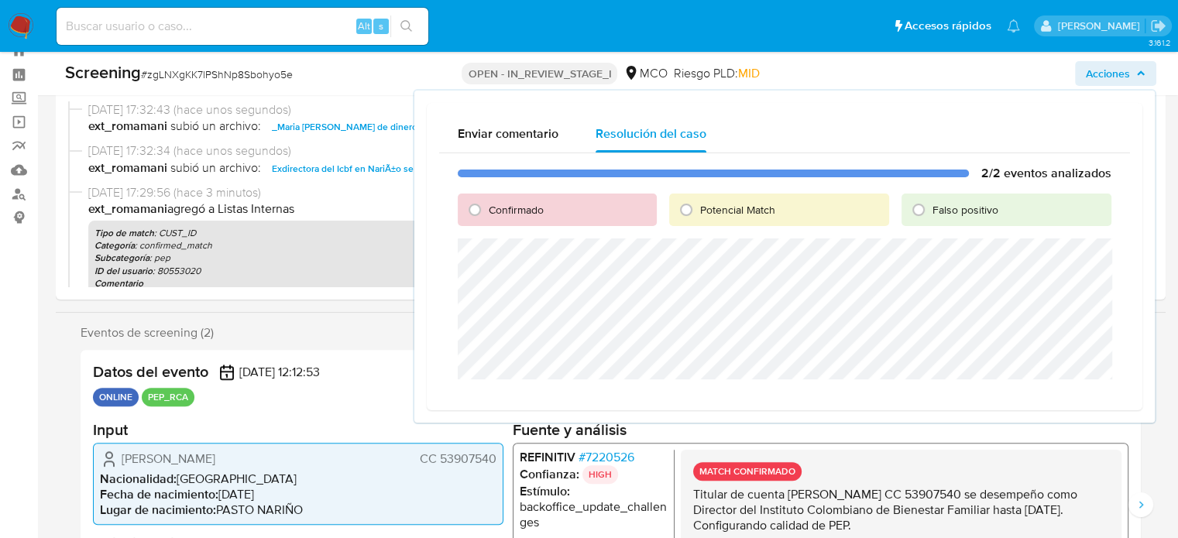
scroll to position [77, 0]
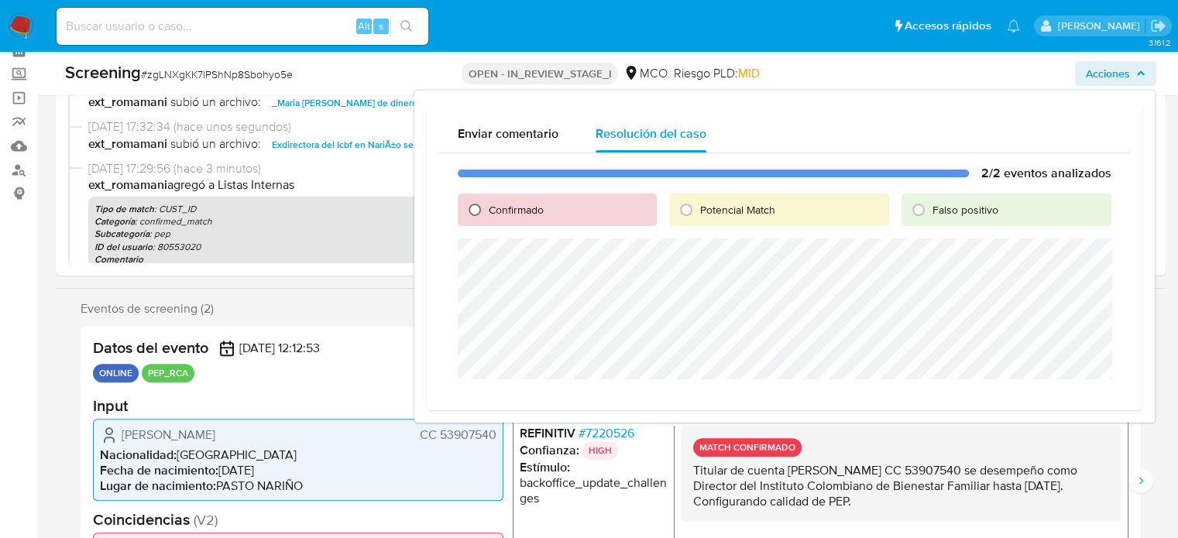
click at [476, 211] on input "Confirmado" at bounding box center [474, 209] width 25 height 25
radio input "true"
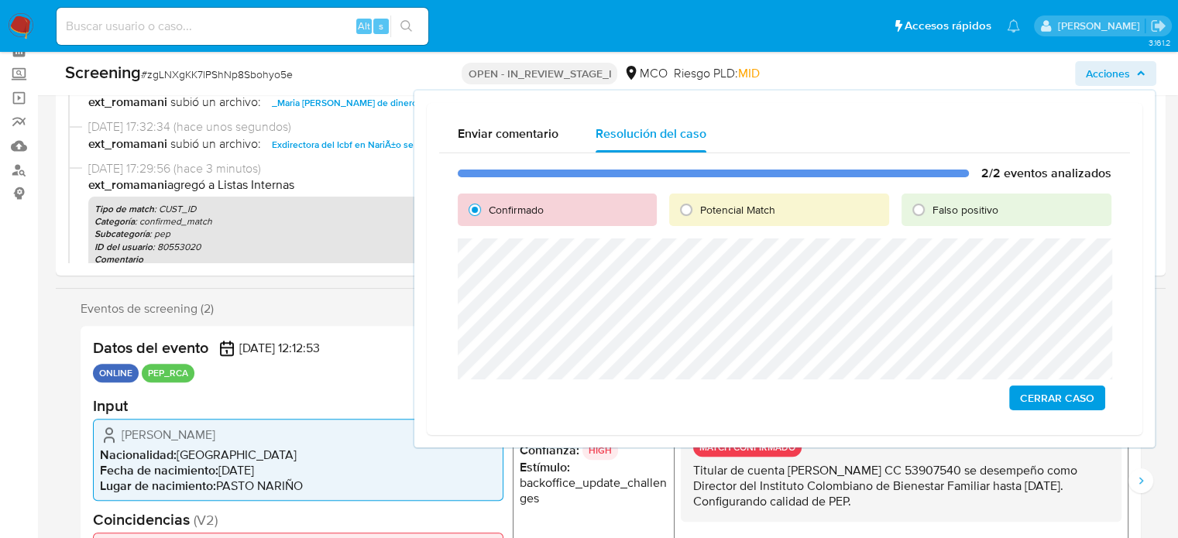
click at [1043, 397] on span "Cerrar Caso" at bounding box center [1057, 398] width 74 height 22
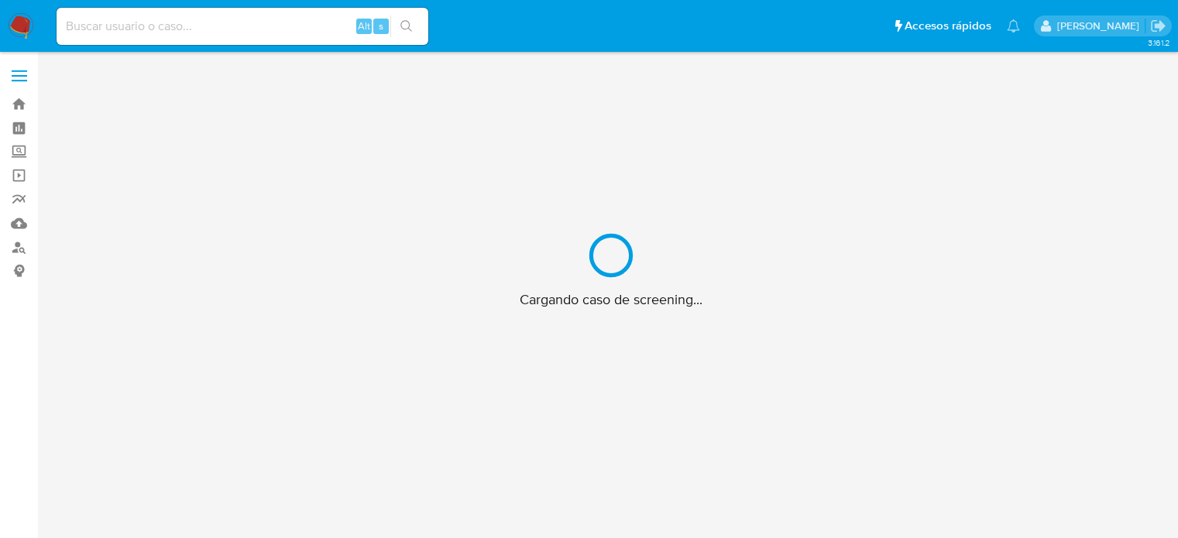
scroll to position [56, 0]
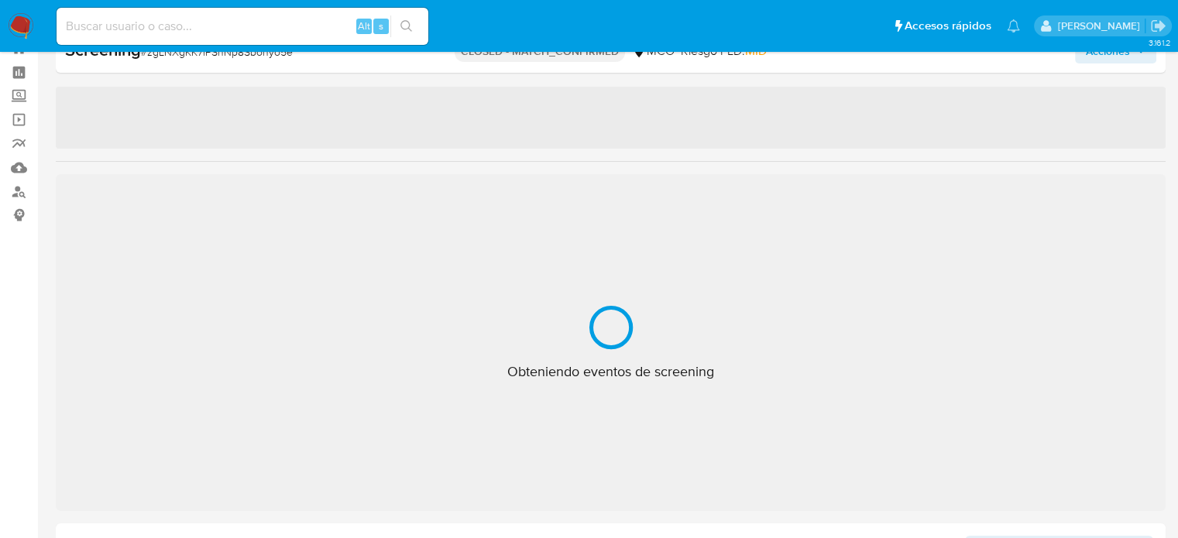
select select "10"
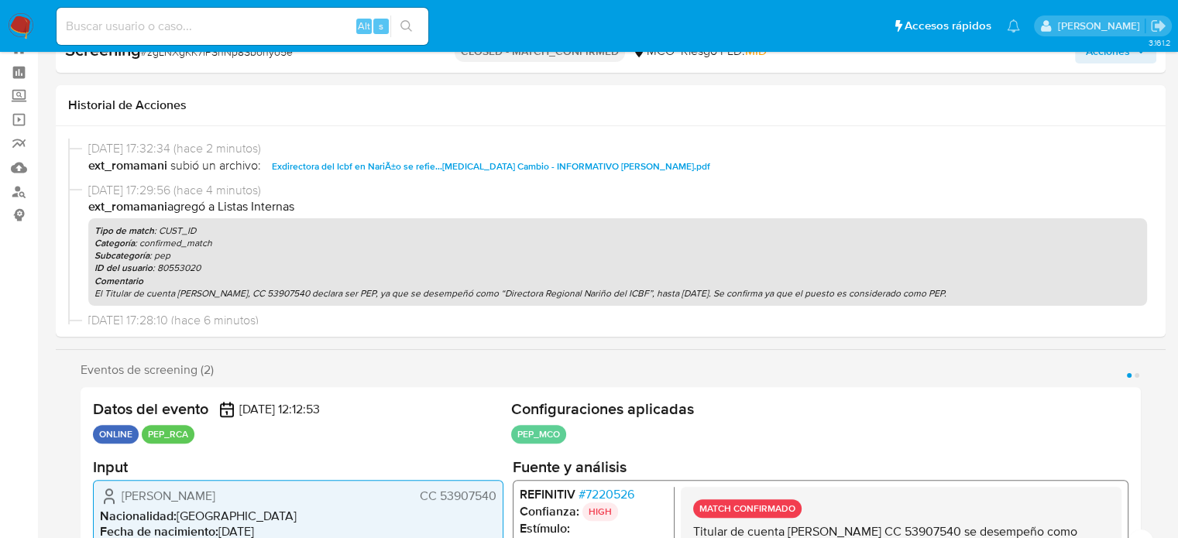
scroll to position [155, 0]
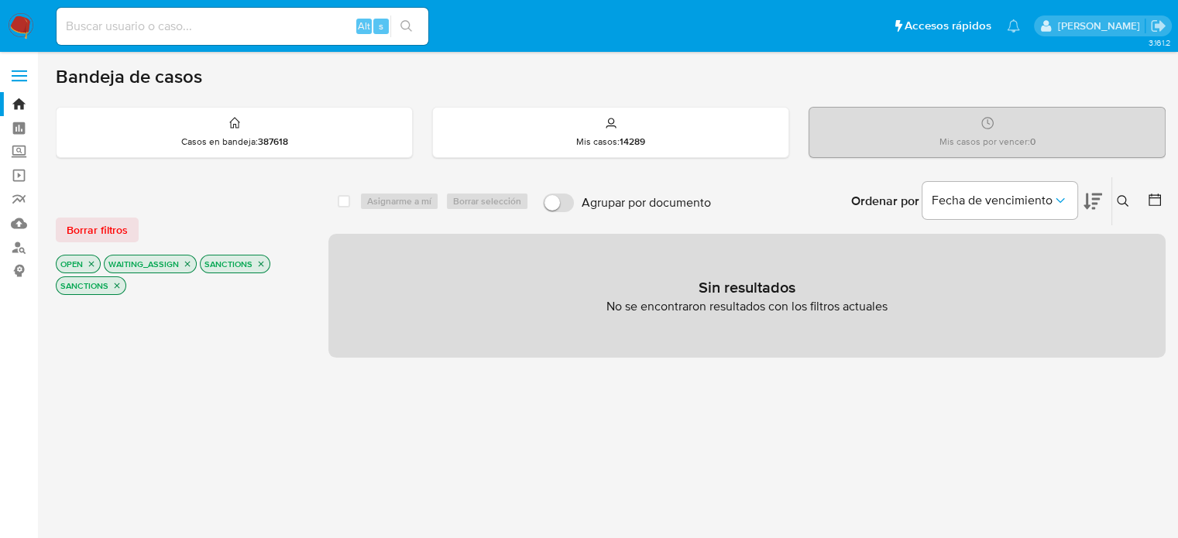
click at [259, 263] on icon "close-filter" at bounding box center [260, 263] width 9 height 9
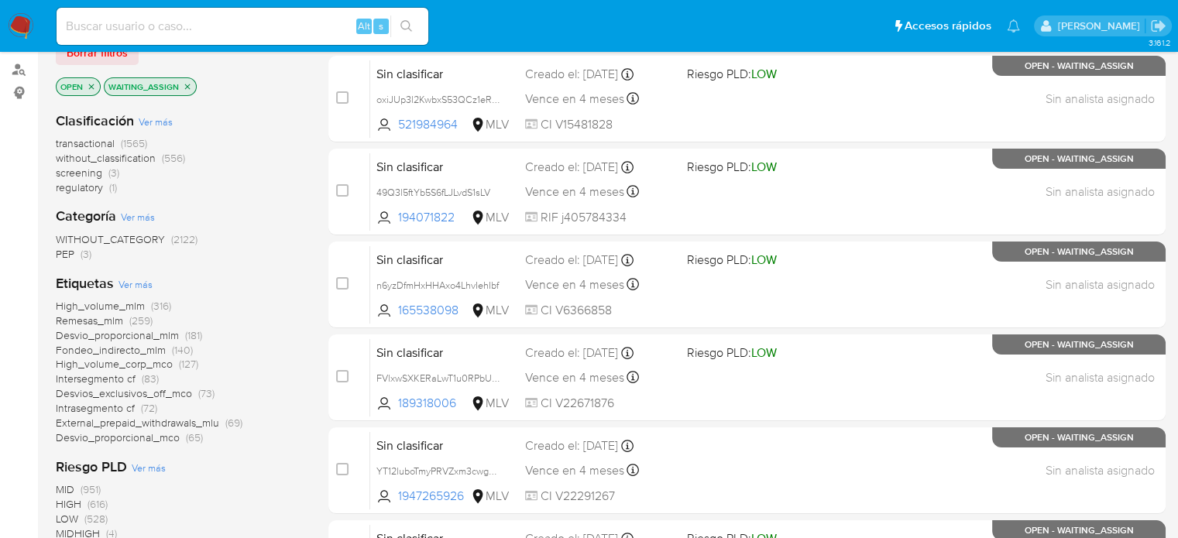
scroll to position [155, 0]
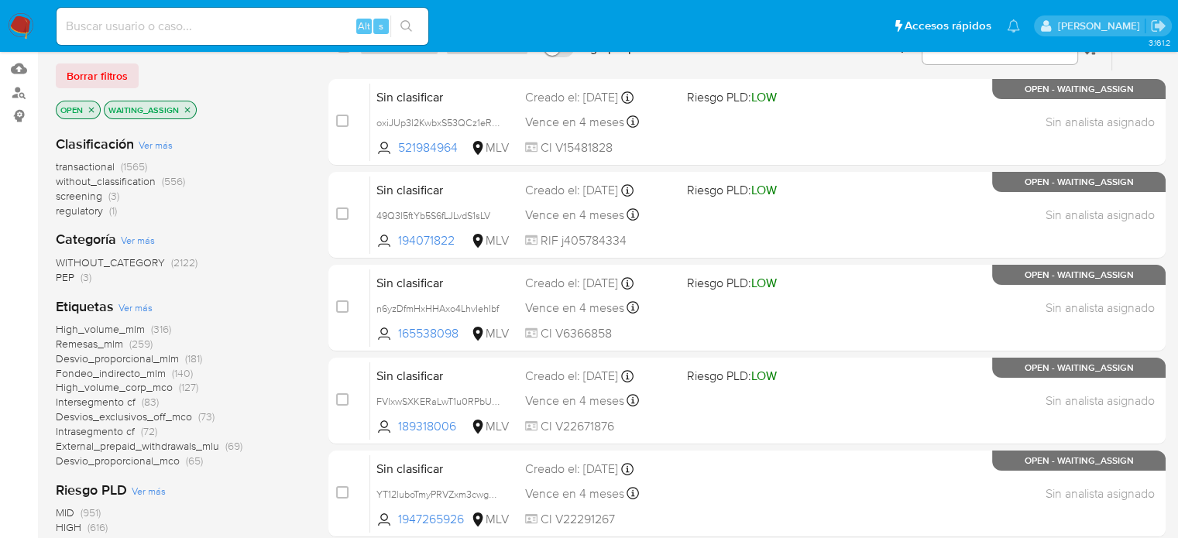
click at [66, 278] on span "PEP" at bounding box center [65, 277] width 19 height 15
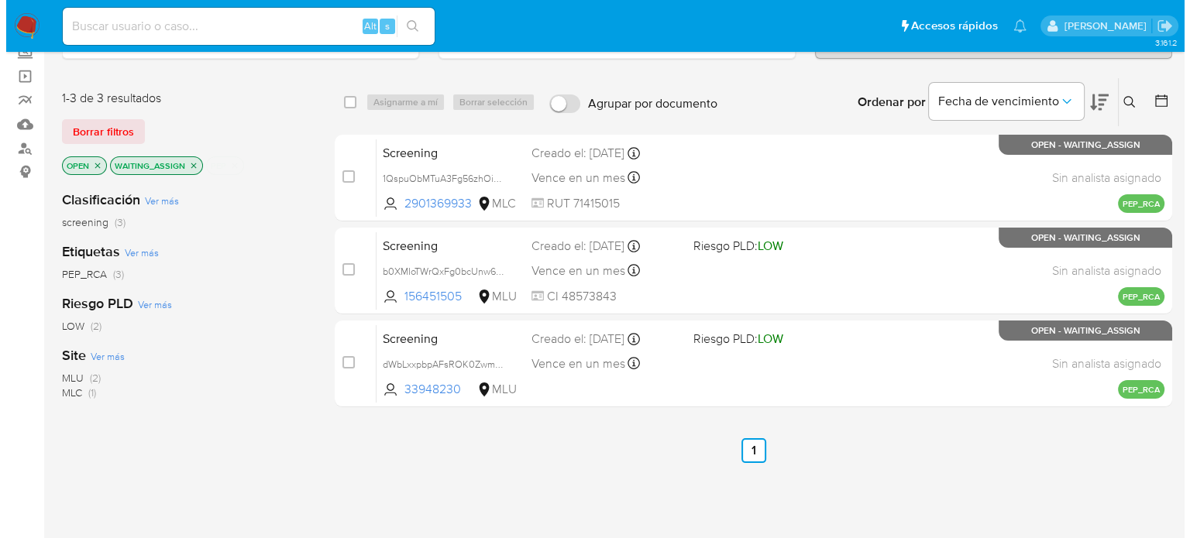
scroll to position [77, 0]
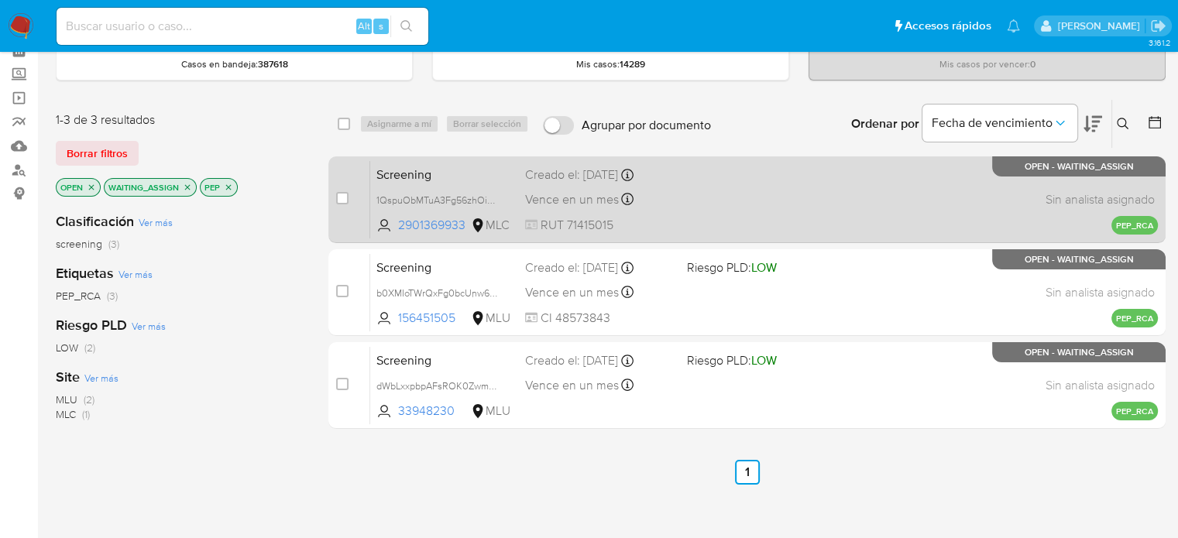
click at [686, 204] on div "Screening 1QspuObMTuA3Fg56zhOi3mVs 2901369933 MLC Creado el: [DATE] Creado el: …" at bounding box center [764, 199] width 788 height 78
click at [345, 197] on input "checkbox" at bounding box center [342, 198] width 12 height 12
checkbox input "true"
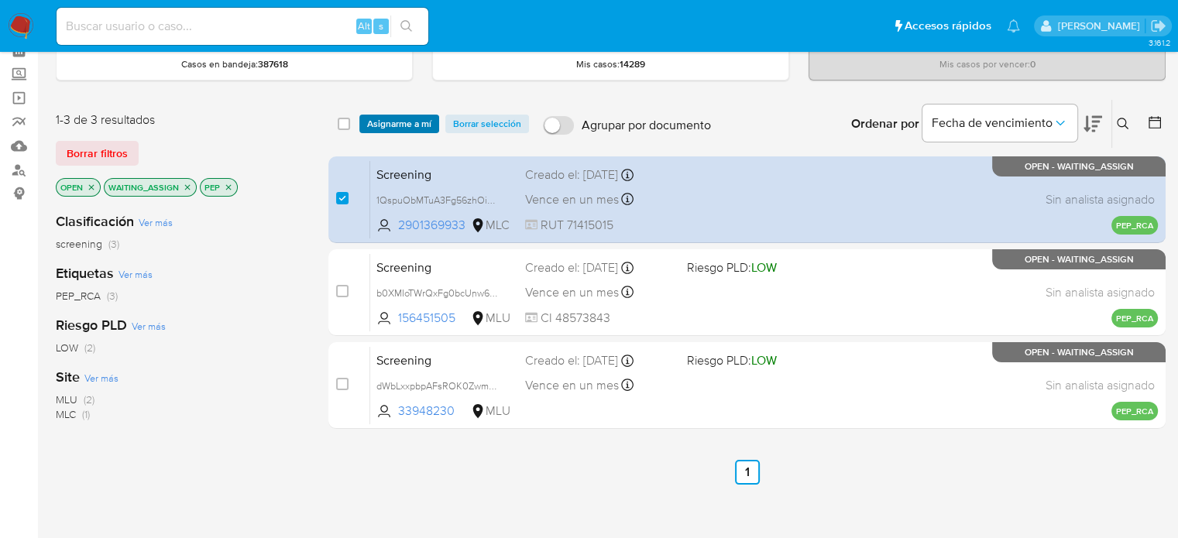
click at [400, 131] on span "Asignarme a mí" at bounding box center [399, 123] width 64 height 15
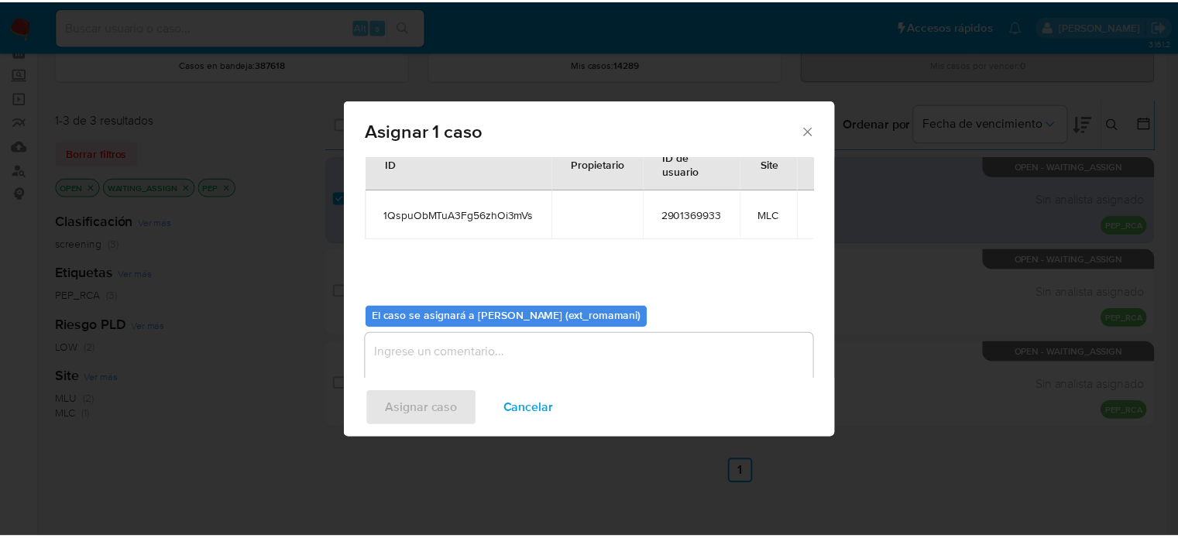
scroll to position [80, 0]
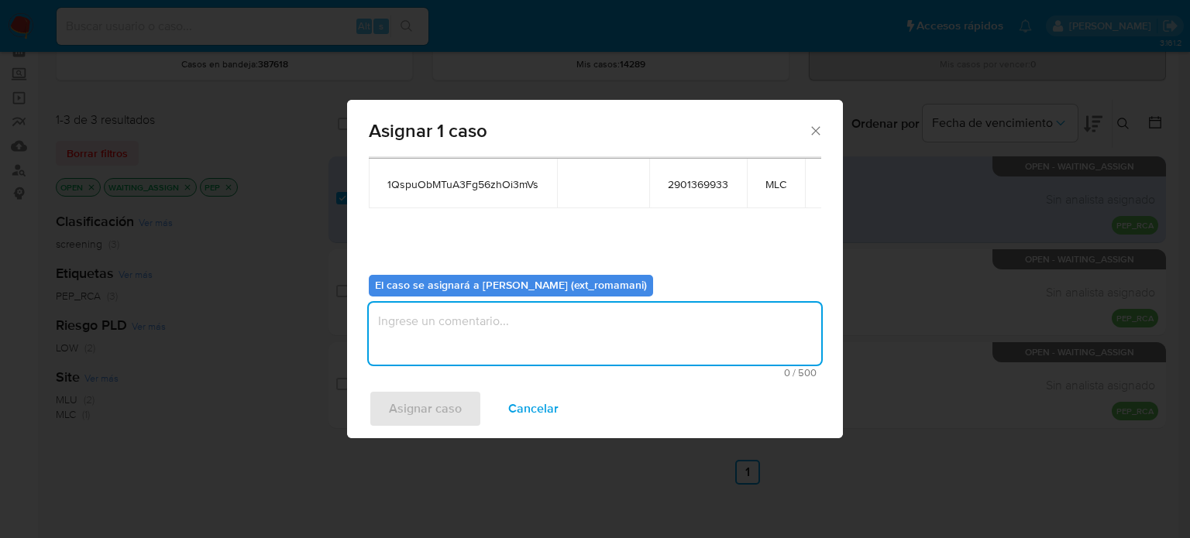
click at [495, 316] on textarea "assign-modal" at bounding box center [595, 334] width 452 height 62
type textarea "Asignacion"
click at [424, 407] on span "Asignar caso" at bounding box center [425, 409] width 73 height 34
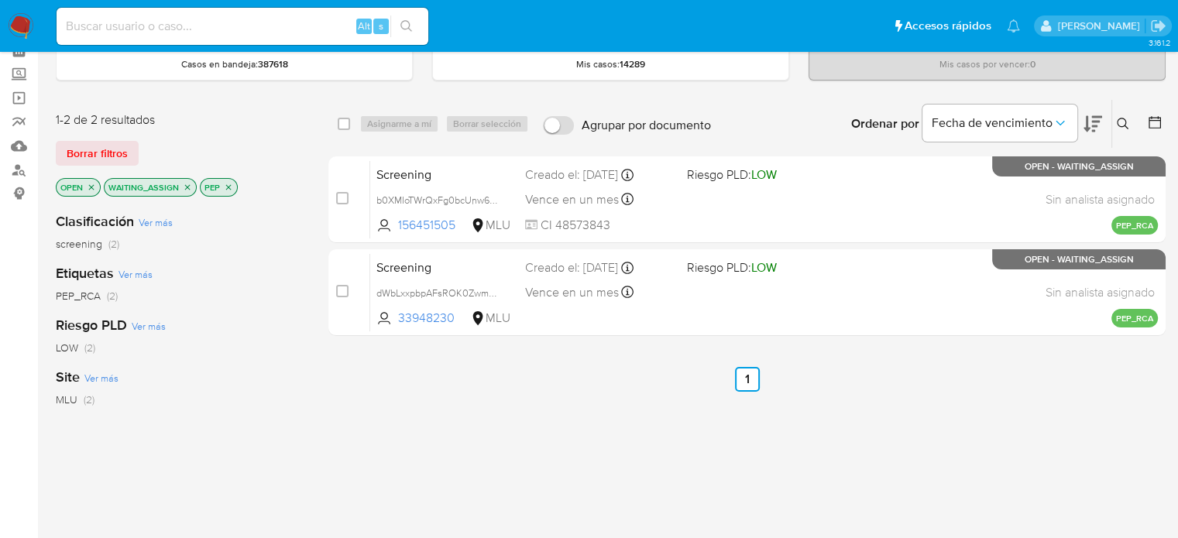
click at [228, 185] on icon "close-filter" at bounding box center [228, 187] width 9 height 9
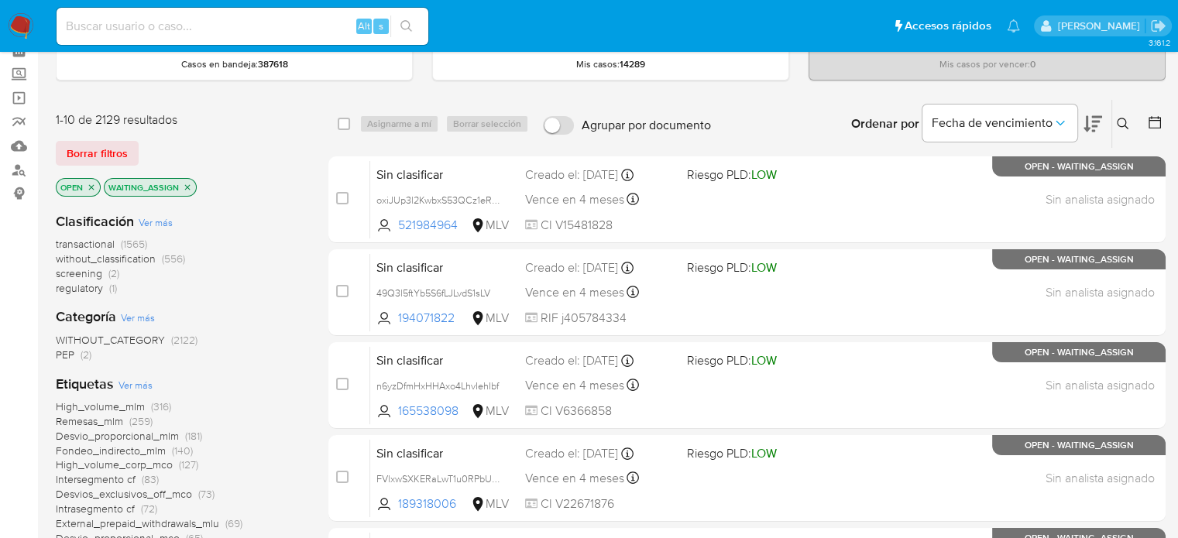
click at [106, 292] on span "regulatory (1)" at bounding box center [86, 288] width 61 height 15
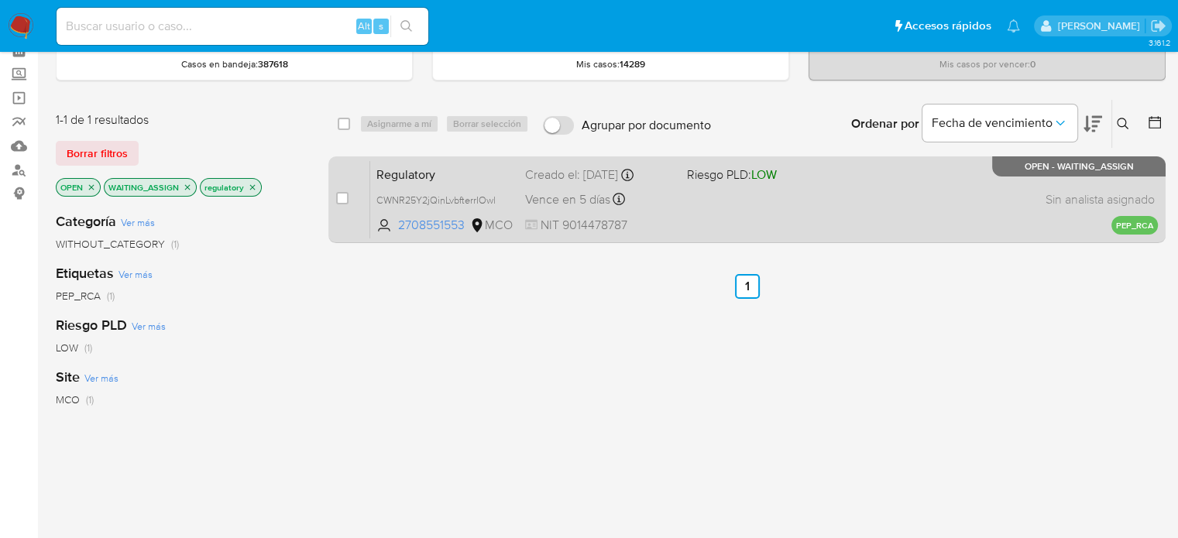
click at [662, 217] on span "NIT 9014478787" at bounding box center [599, 225] width 149 height 17
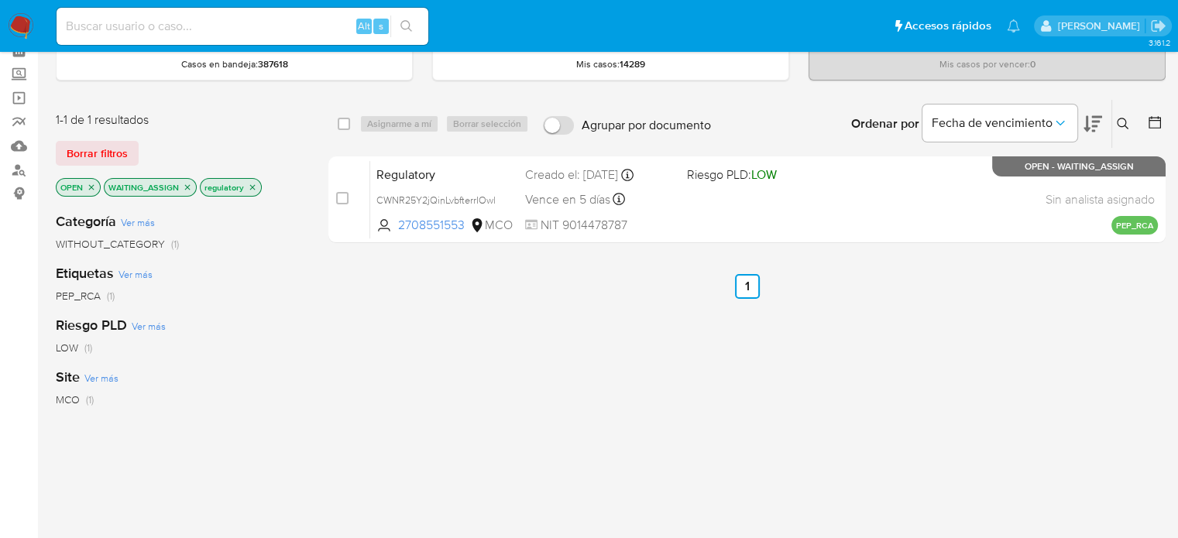
click at [21, 23] on img at bounding box center [21, 26] width 26 height 26
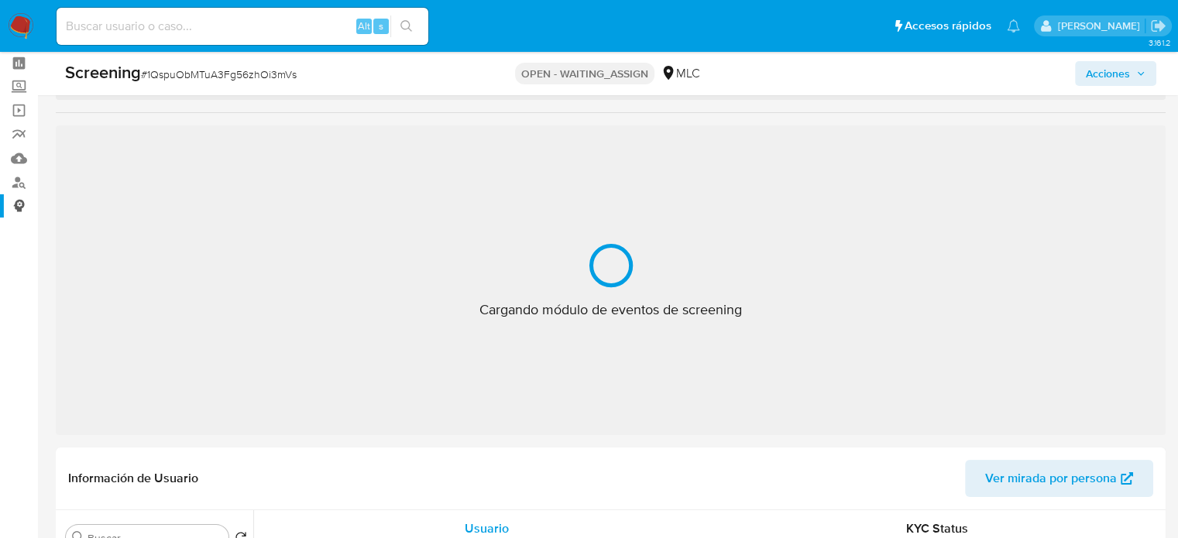
scroll to position [155, 0]
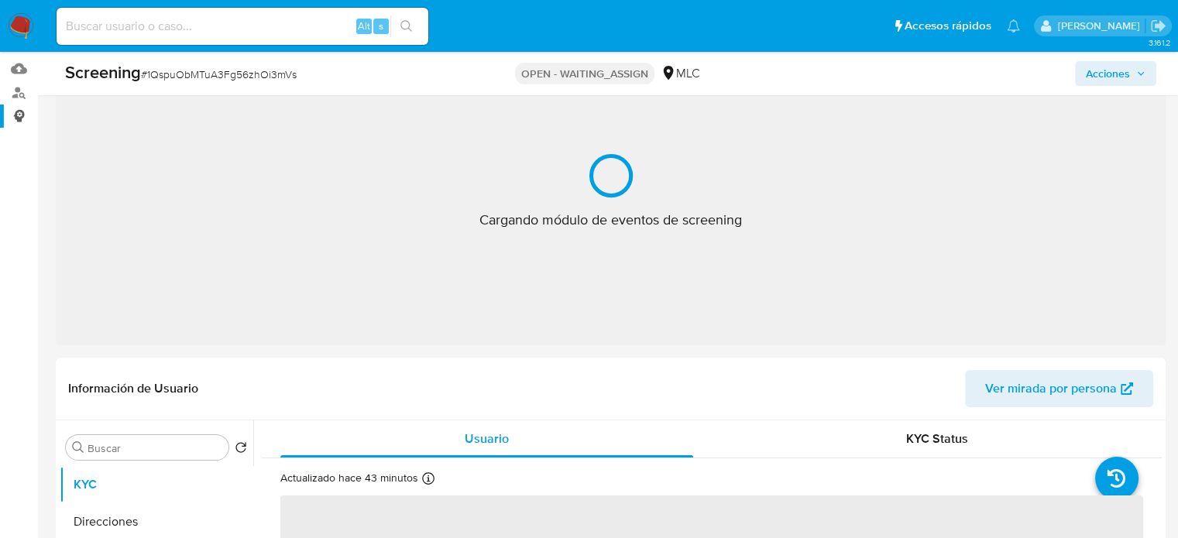
select select "10"
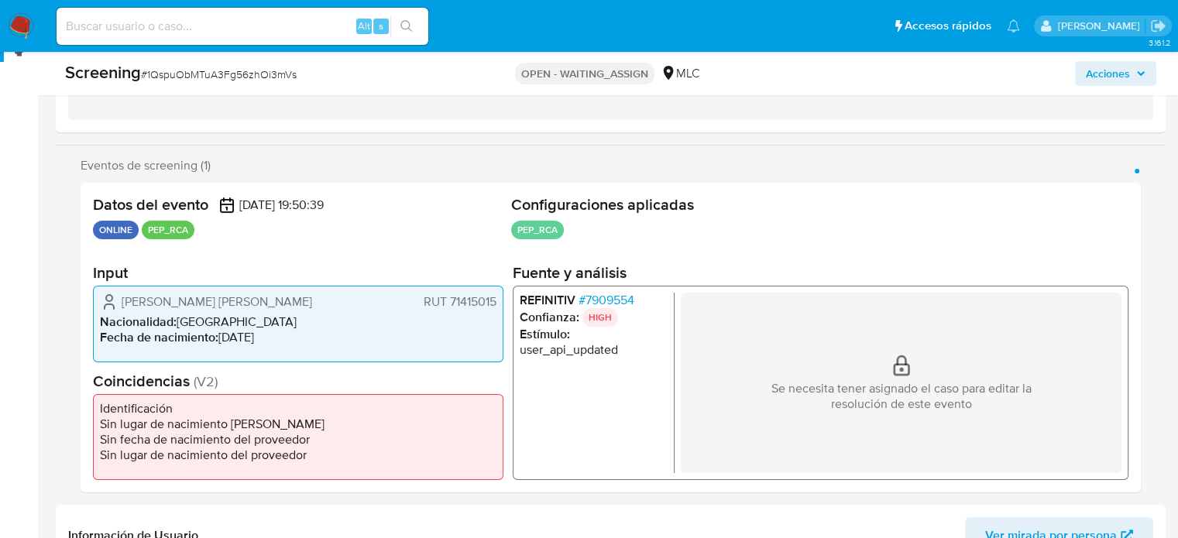
scroll to position [310, 0]
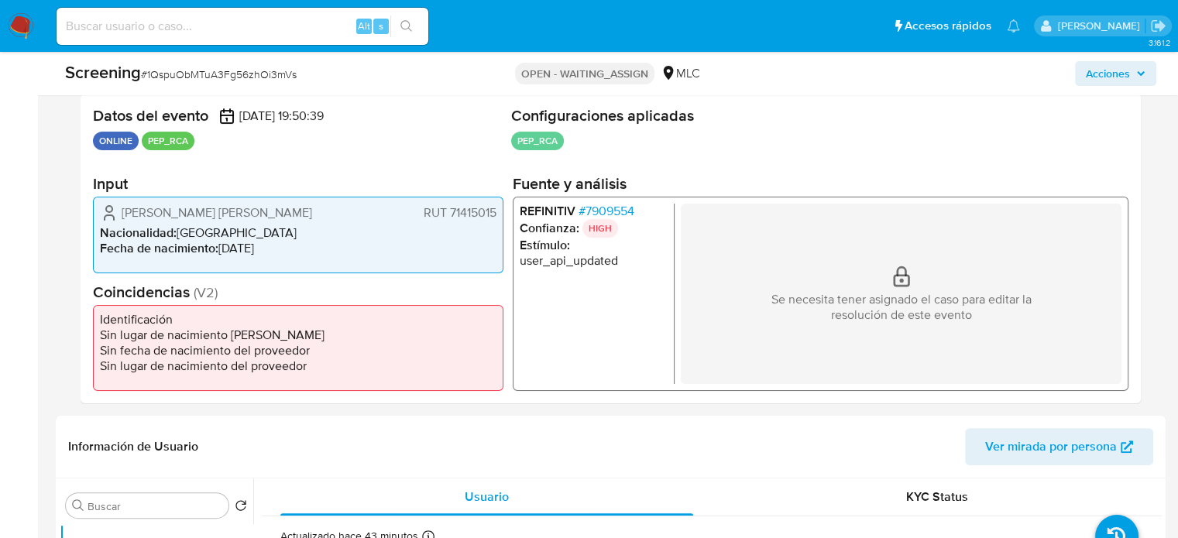
click at [613, 211] on span "# 7909554" at bounding box center [607, 210] width 56 height 15
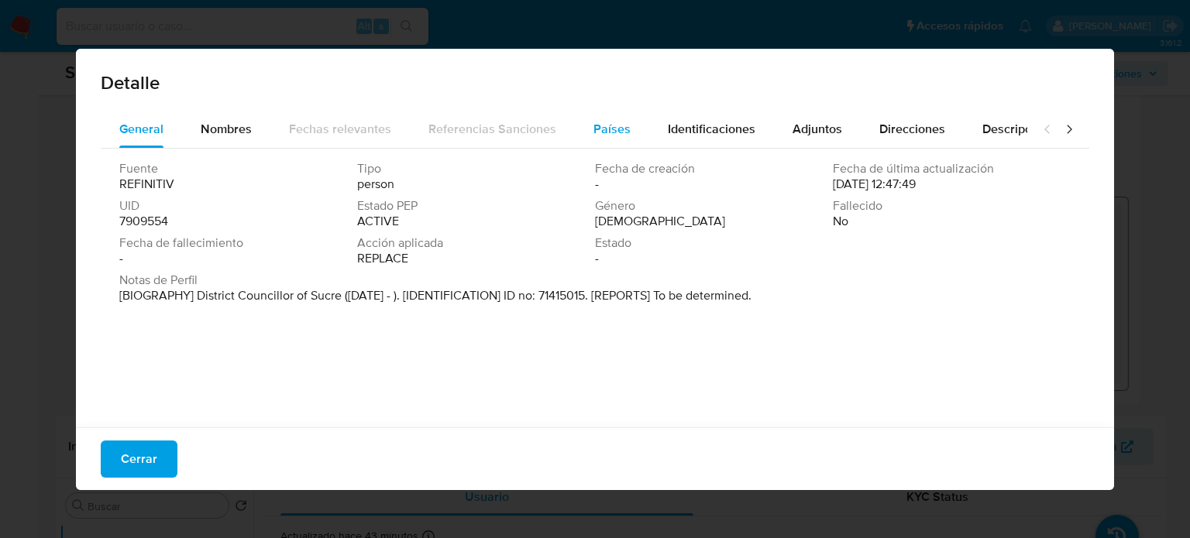
click at [593, 133] on span "Países" at bounding box center [611, 129] width 37 height 18
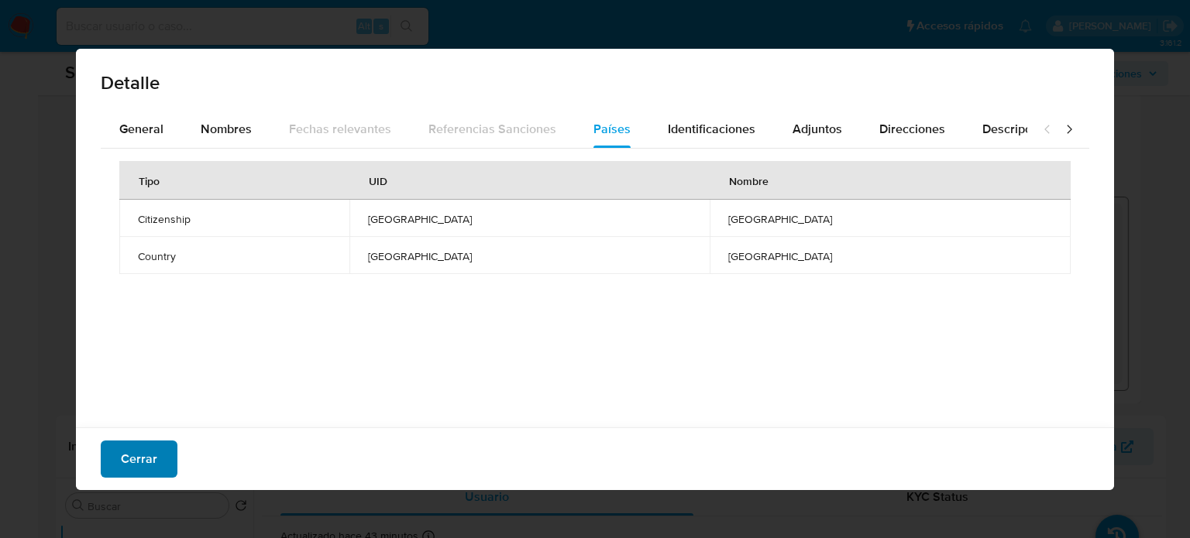
click at [149, 454] on span "Cerrar" at bounding box center [139, 459] width 36 height 34
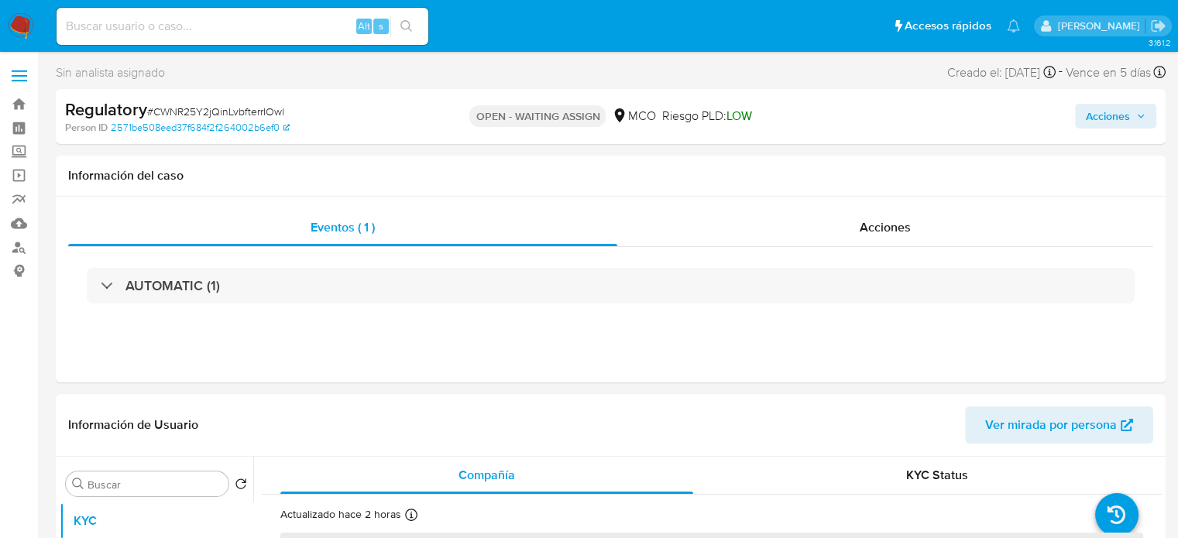
select select "10"
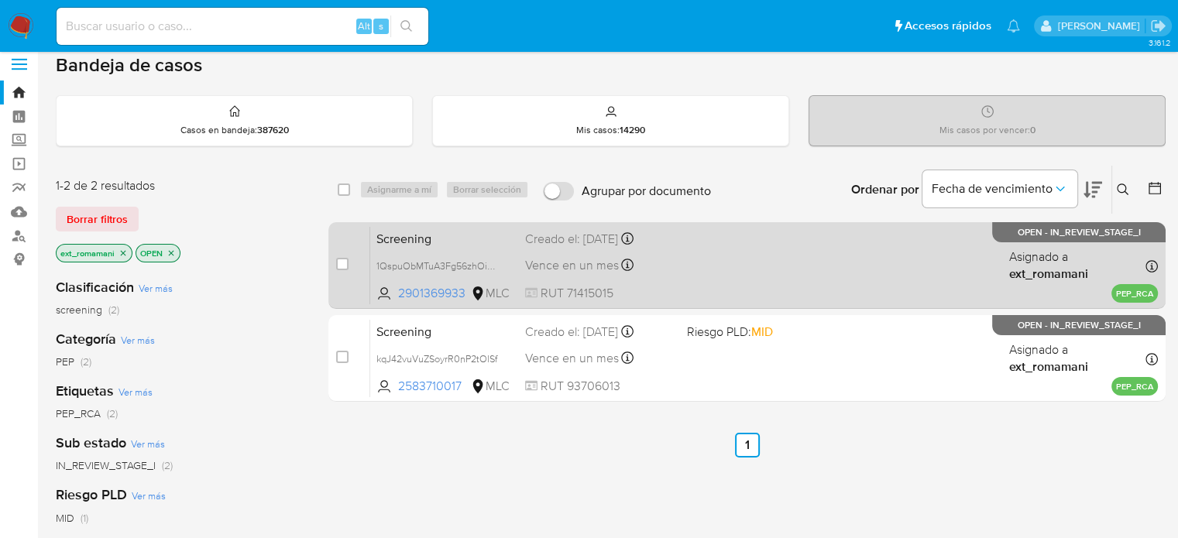
scroll to position [77, 0]
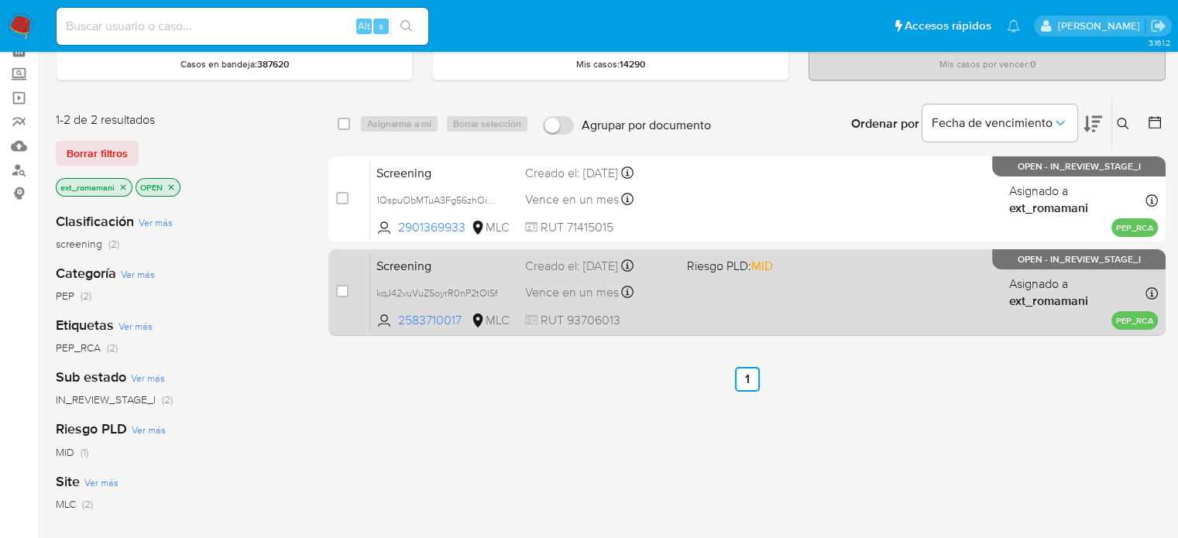
click at [719, 294] on div "Screening kqJ42vuVuZSoyrR0nP2tOlSf 2583710017 MLC Riesgo PLD: MID Creado el: 02…" at bounding box center [764, 292] width 788 height 78
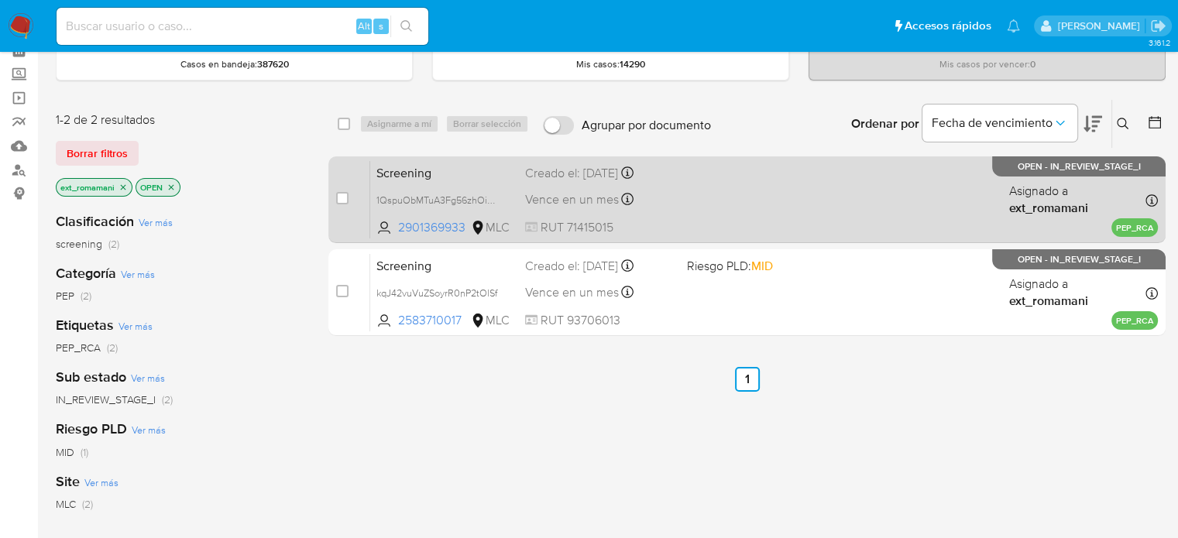
click at [682, 217] on div "Screening 1QspuObMTuA3Fg56zhOi3mVs 2901369933 MLC Creado el: 02/10/2025 Creado …" at bounding box center [764, 199] width 788 height 78
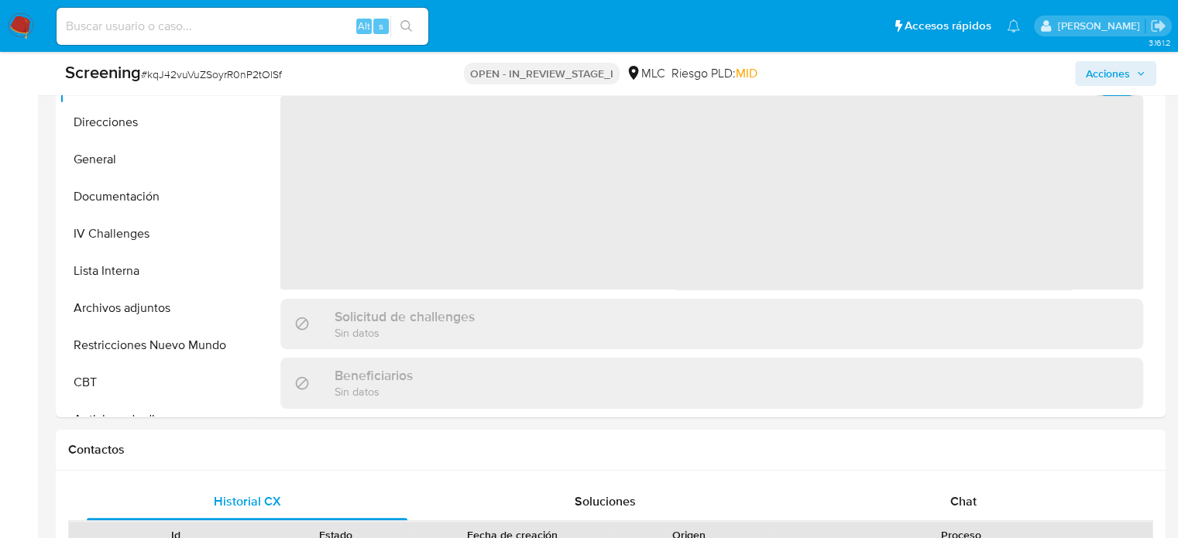
select select "10"
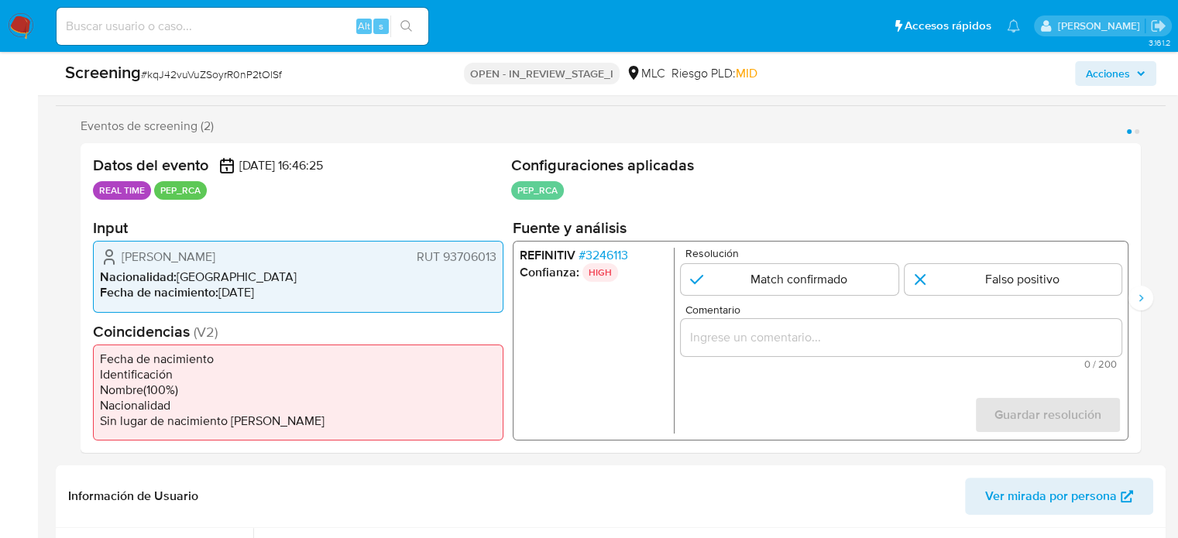
scroll to position [310, 0]
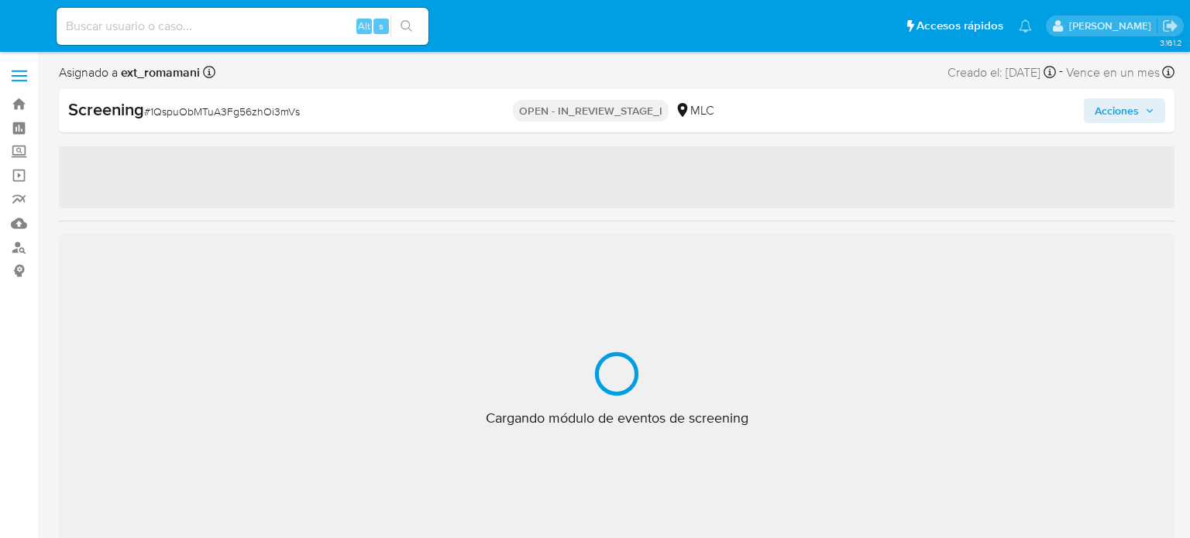
select select "10"
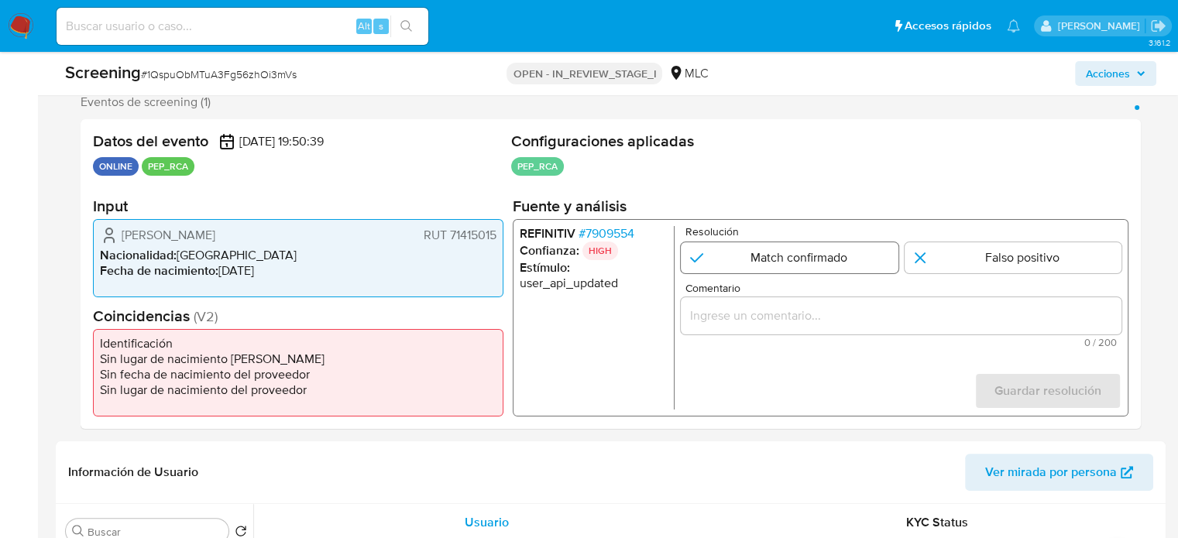
scroll to position [310, 0]
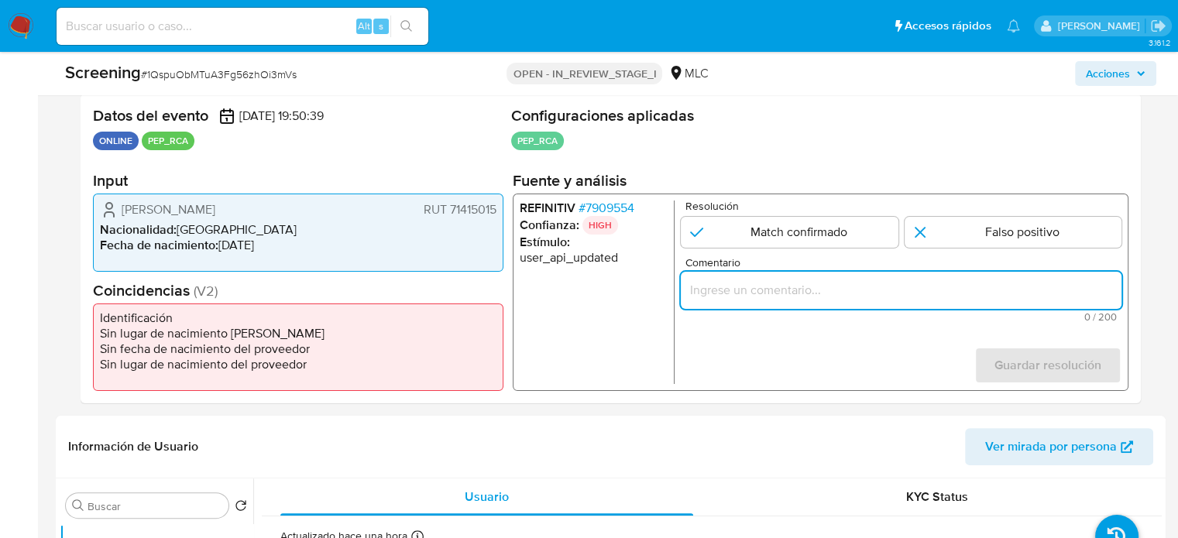
click at [732, 293] on input "Comentario" at bounding box center [901, 290] width 441 height 20
paste input "Titular de cuenta sin coincidencias en listas activas."
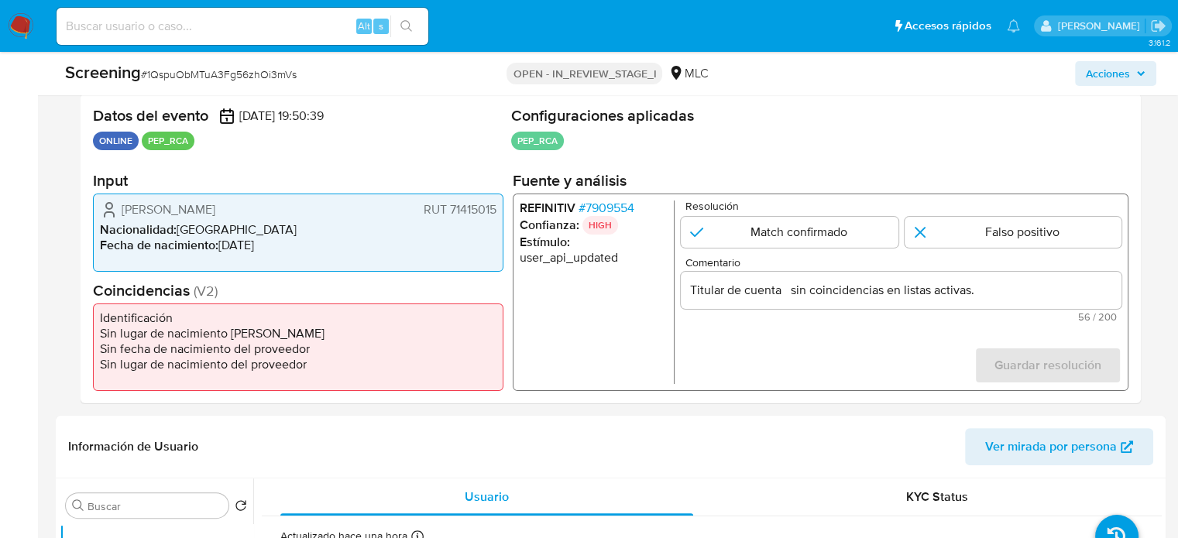
drag, startPoint x: 118, startPoint y: 211, endPoint x: 502, endPoint y: 211, distance: 384.1
click at [502, 211] on div "María Inés Ulloa Neira RUT 71415015 Nacionalidad : Chile Fecha de nacimiento : …" at bounding box center [298, 233] width 410 height 78
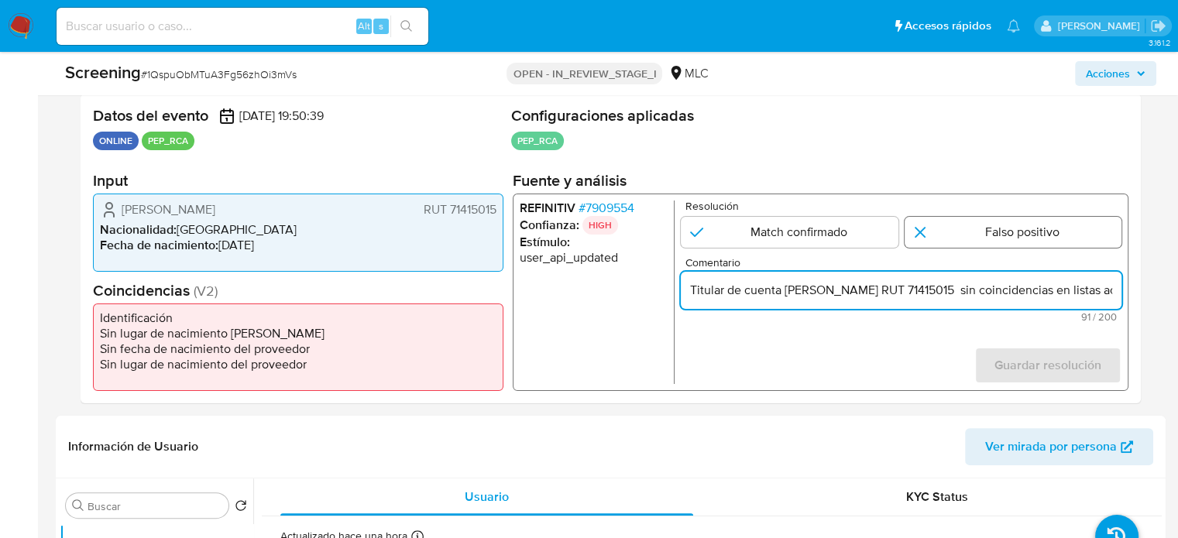
type input "Titular de cuenta María Inés Ulloa Neira RUT 71415015 sin coincidencias en list…"
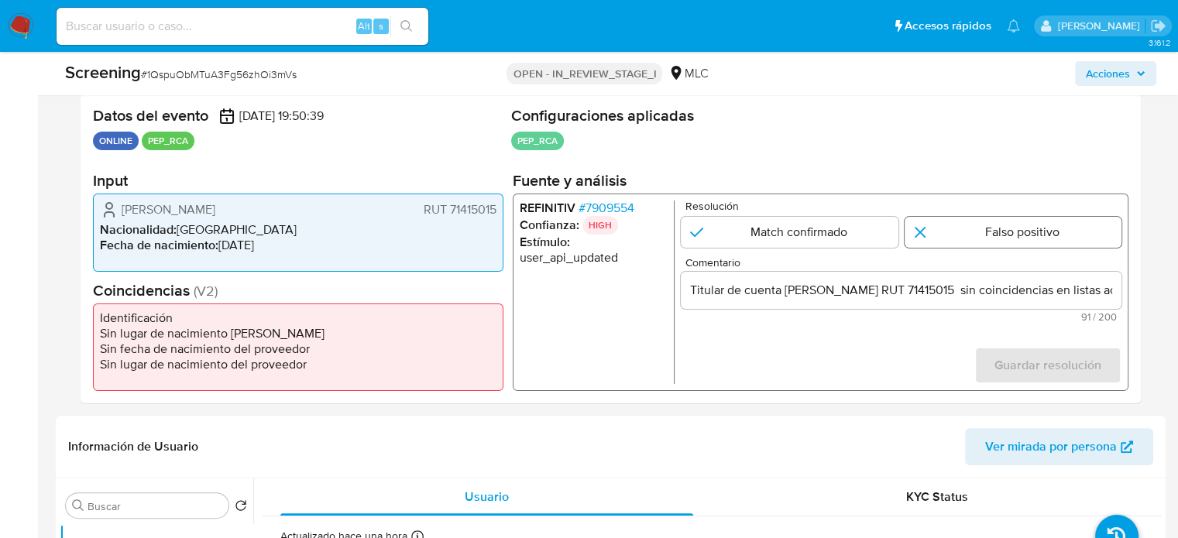
click at [976, 244] on input "1 de 1" at bounding box center [1014, 232] width 218 height 31
radio input "true"
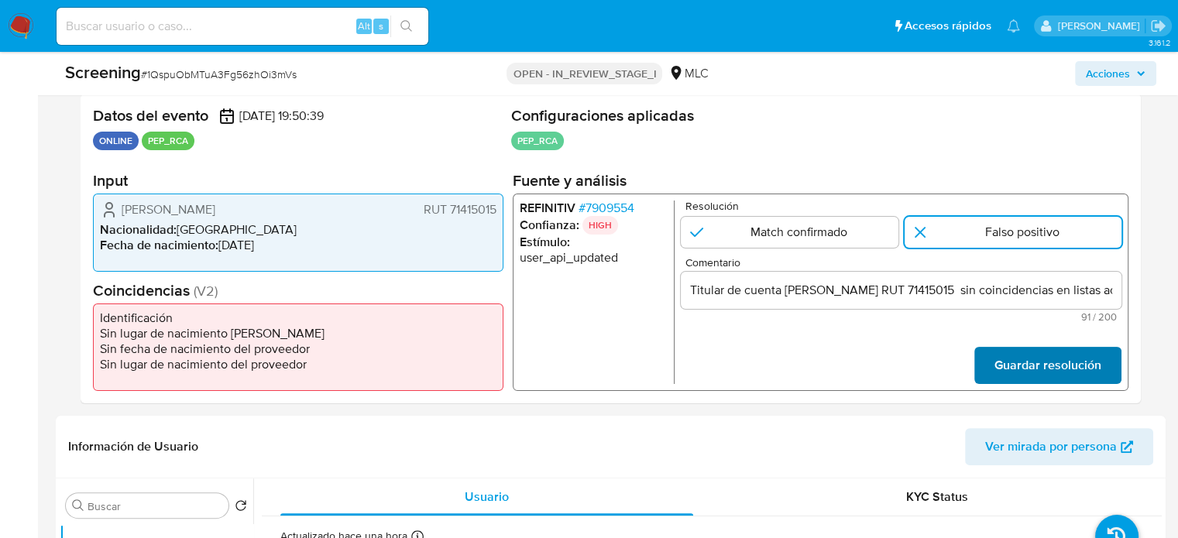
click at [1019, 366] on span "Guardar resolución" at bounding box center [1047, 366] width 107 height 34
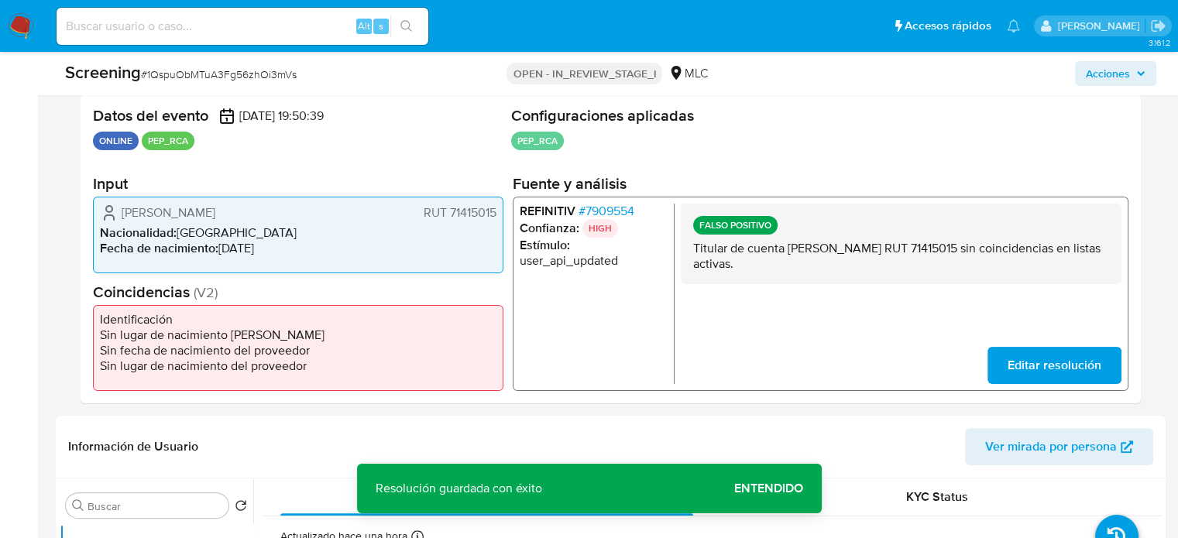
drag, startPoint x: 242, startPoint y: 210, endPoint x: 122, endPoint y: 211, distance: 120.1
click at [122, 211] on div "María Inés Ulloa Neira RUT 71415015" at bounding box center [298, 212] width 397 height 19
click at [620, 207] on span "# 7909554" at bounding box center [607, 210] width 56 height 15
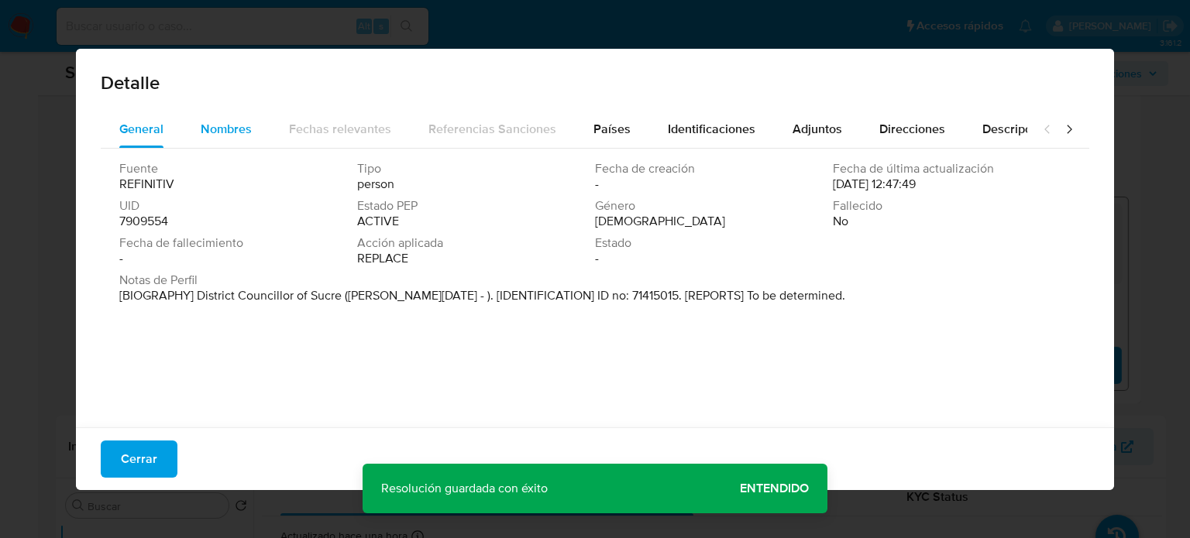
click at [211, 128] on span "Nombres" at bounding box center [226, 129] width 51 height 18
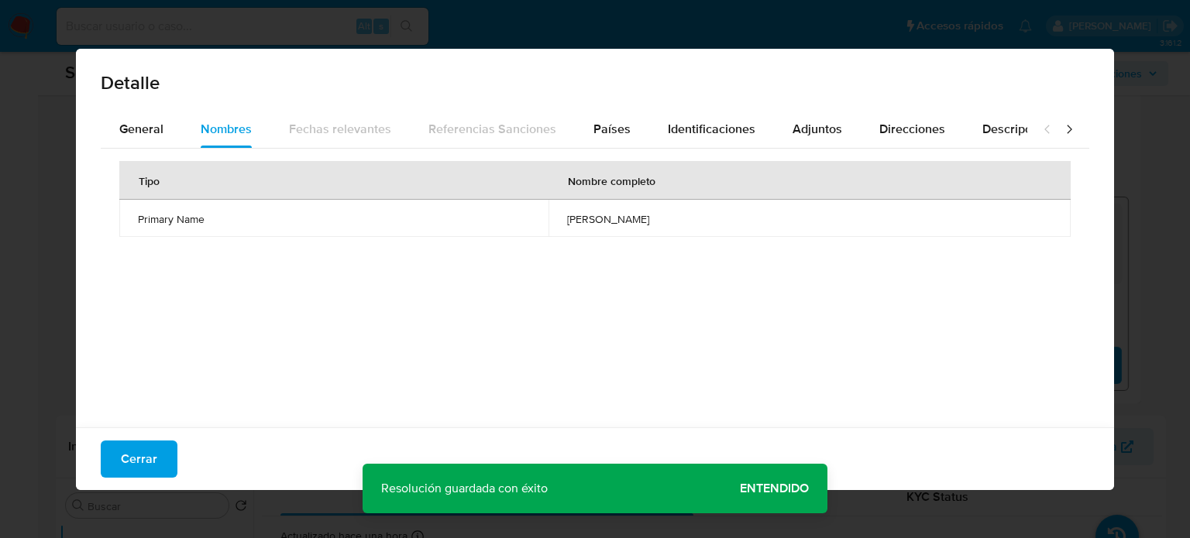
drag, startPoint x: 526, startPoint y: 215, endPoint x: 629, endPoint y: 230, distance: 104.2
click at [629, 230] on td "[PERSON_NAME]" at bounding box center [809, 218] width 522 height 37
click at [614, 127] on span "Países" at bounding box center [611, 129] width 37 height 18
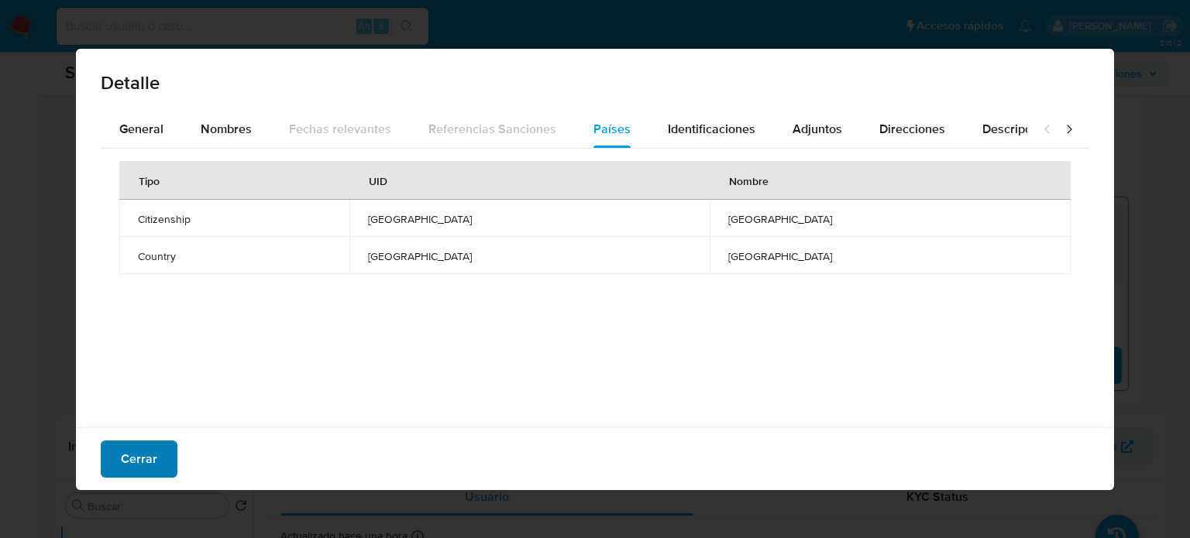
click at [146, 464] on span "Cerrar" at bounding box center [139, 459] width 36 height 34
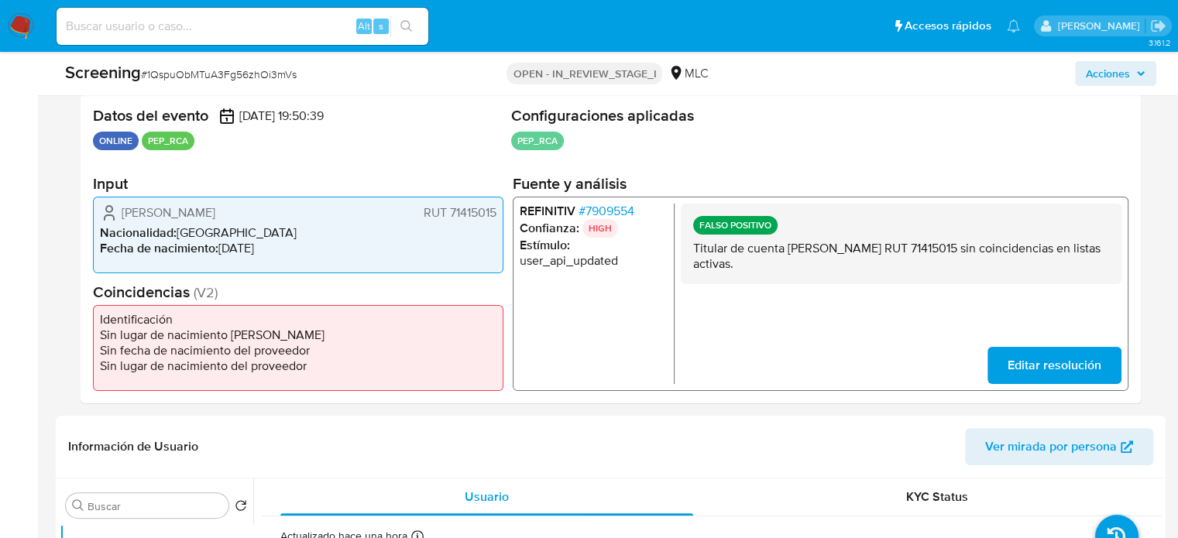
click at [604, 218] on p "HIGH" at bounding box center [600, 227] width 36 height 19
click at [607, 216] on span "# 7909554" at bounding box center [607, 210] width 56 height 15
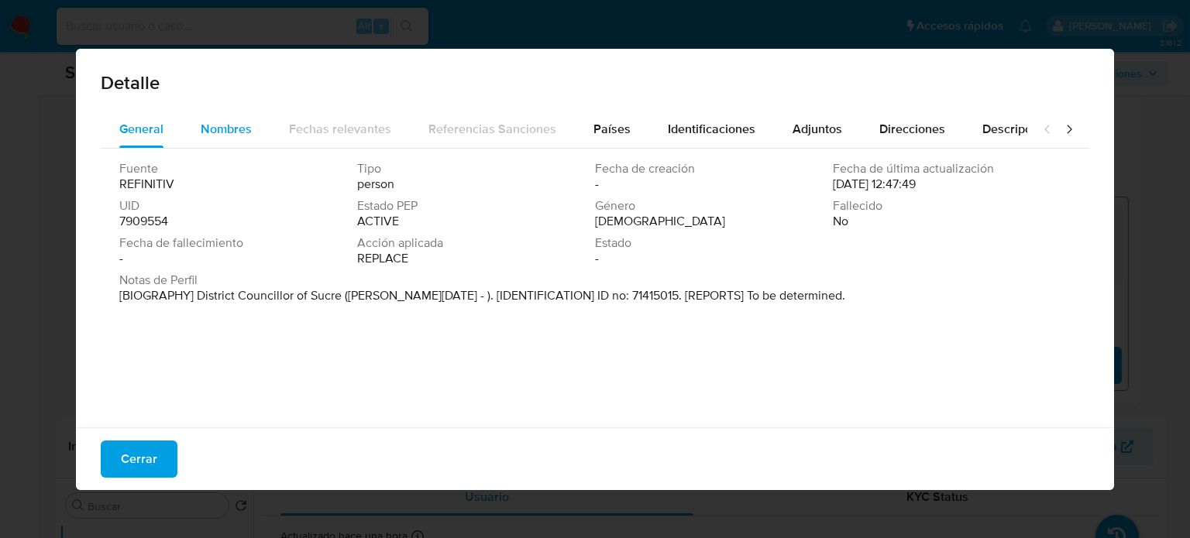
click at [229, 134] on span "Nombres" at bounding box center [226, 129] width 51 height 18
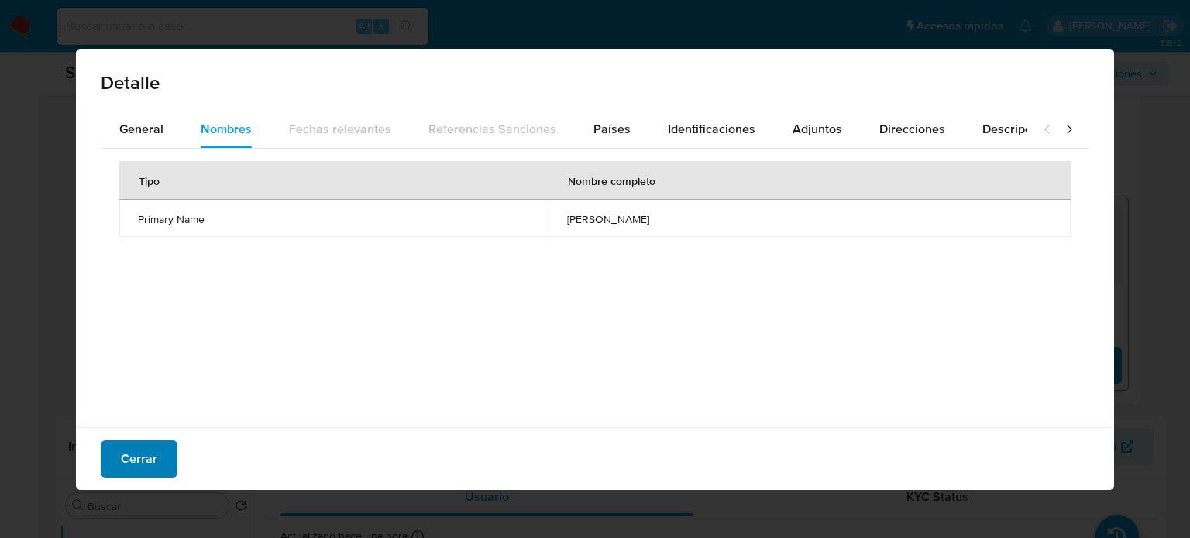
click at [142, 469] on span "Cerrar" at bounding box center [139, 459] width 36 height 34
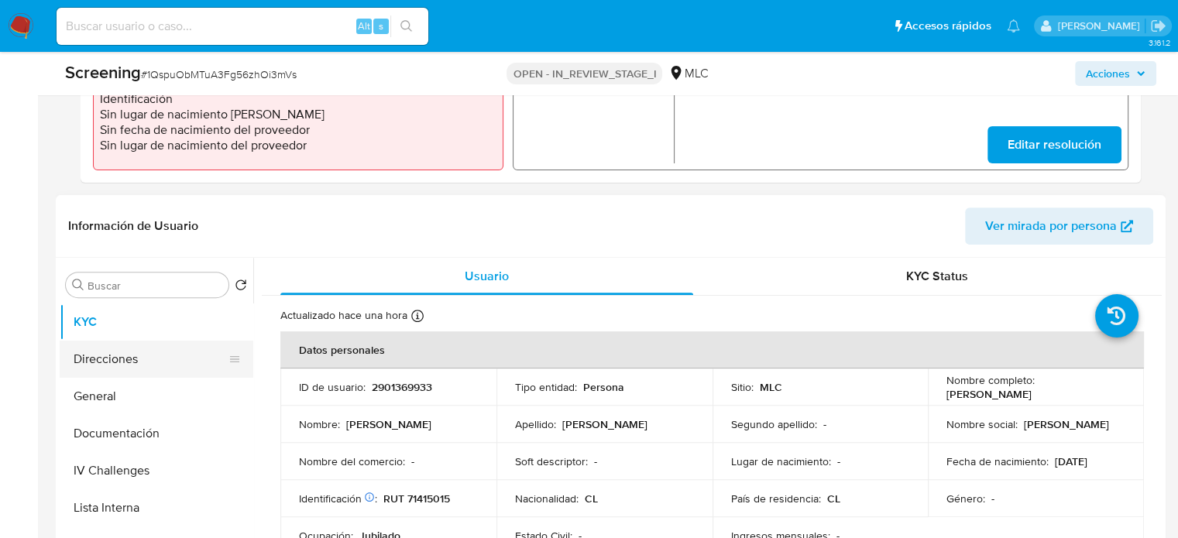
scroll to position [542, 0]
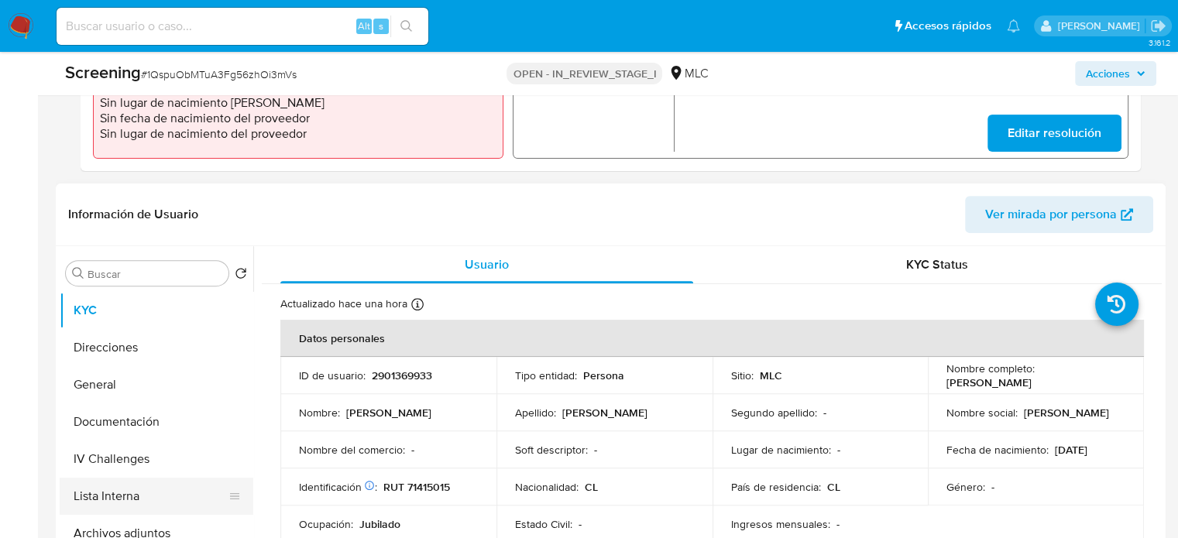
click at [139, 506] on button "Lista Interna" at bounding box center [150, 496] width 181 height 37
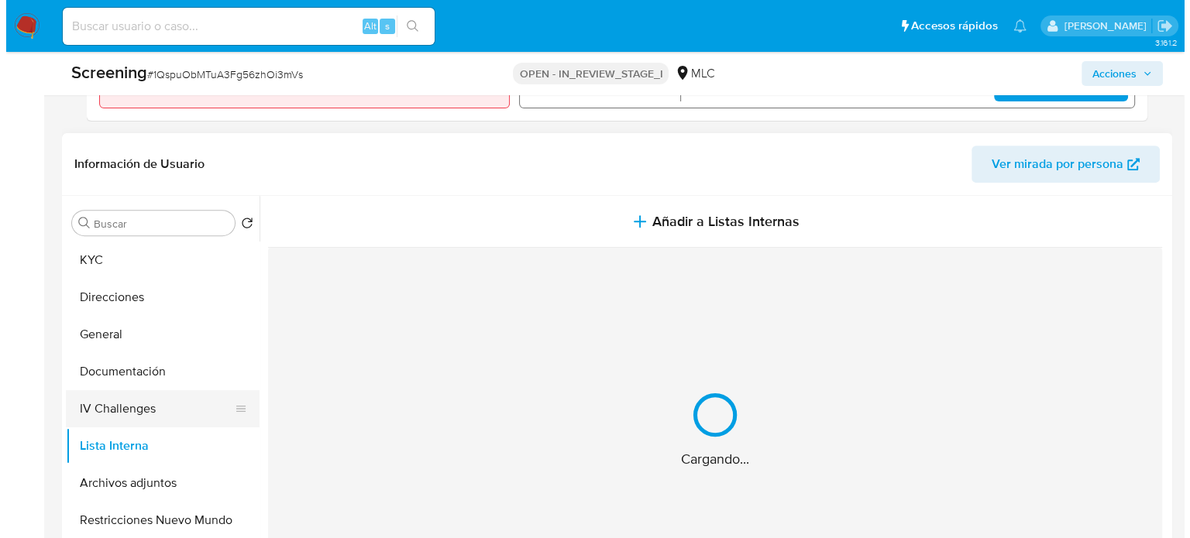
scroll to position [620, 0]
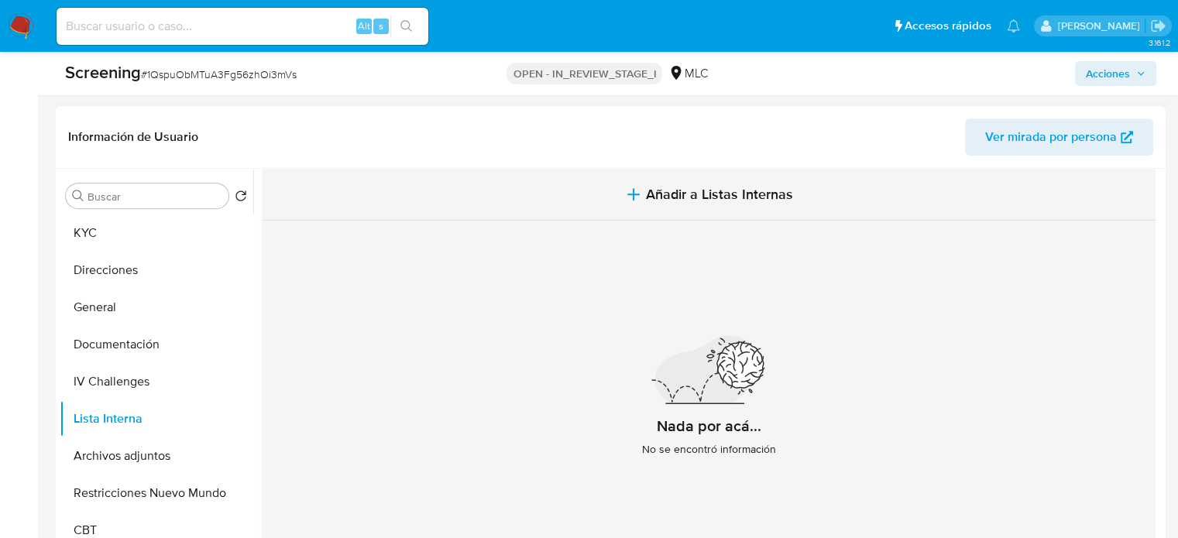
click at [666, 204] on button "Añadir a Listas Internas" at bounding box center [709, 195] width 894 height 52
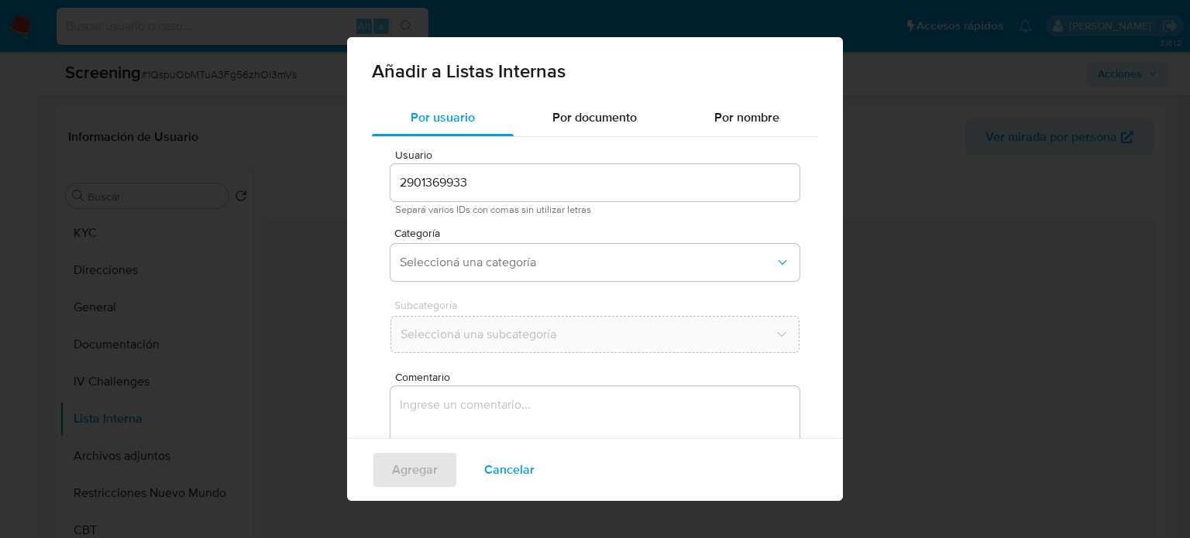
scroll to position [65, 0]
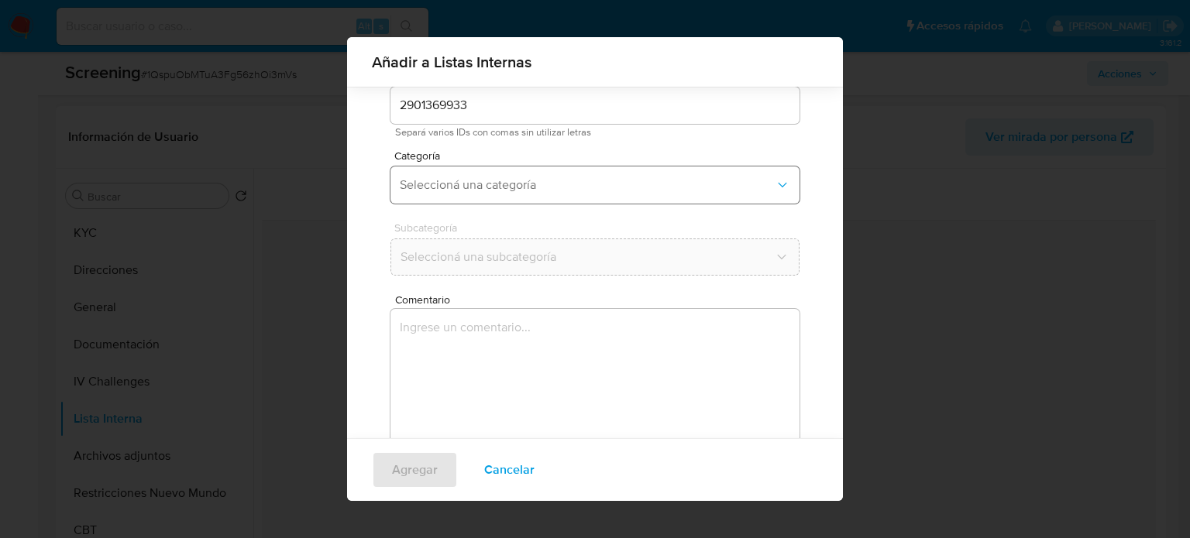
click at [533, 179] on span "Seleccioná una categoría" at bounding box center [587, 184] width 375 height 15
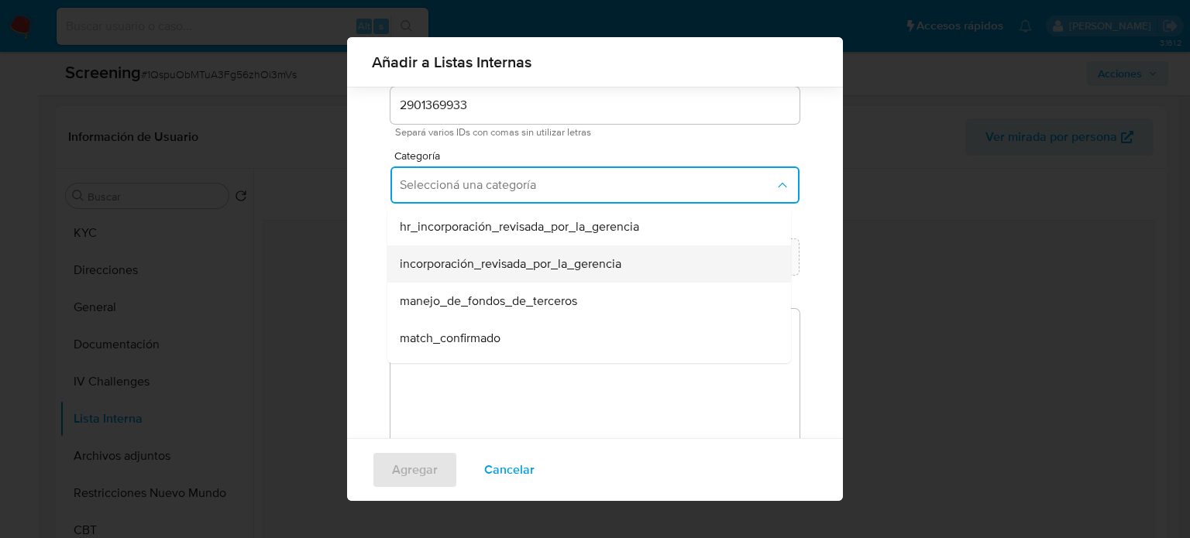
scroll to position [77, 0]
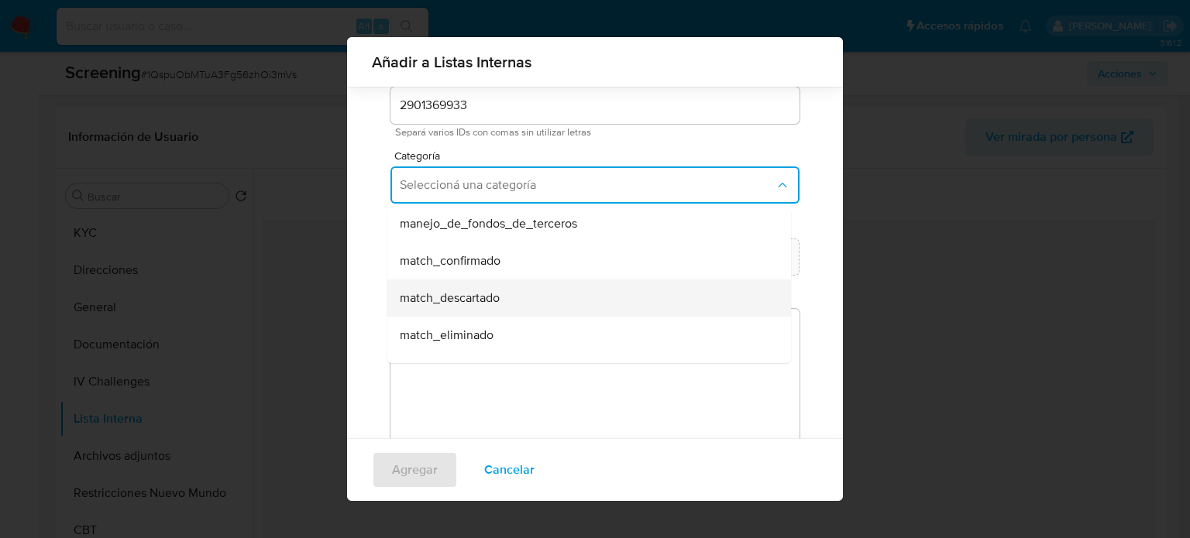
click at [483, 300] on span "match_descartado" at bounding box center [450, 297] width 100 height 15
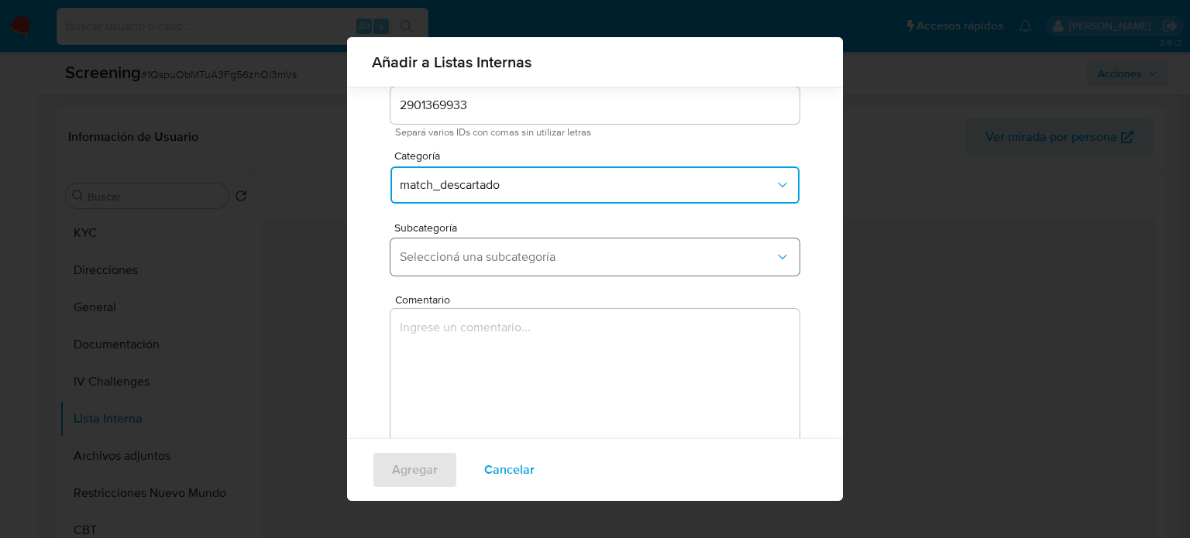
click at [506, 258] on span "Seleccioná una subcategoría" at bounding box center [587, 256] width 375 height 15
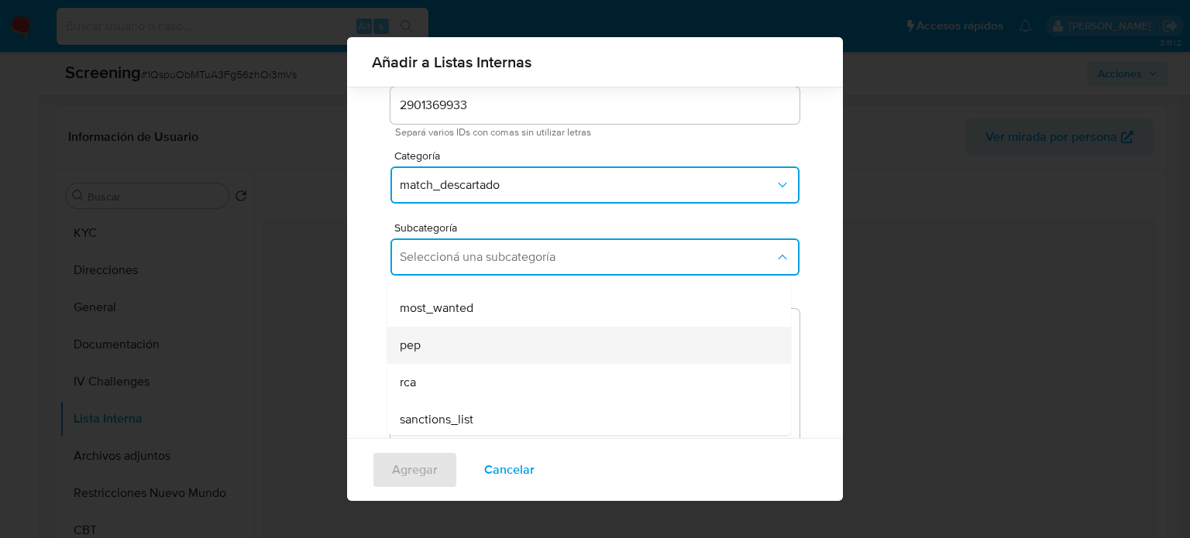
scroll to position [105, 0]
click at [428, 353] on div "pep" at bounding box center [584, 342] width 369 height 37
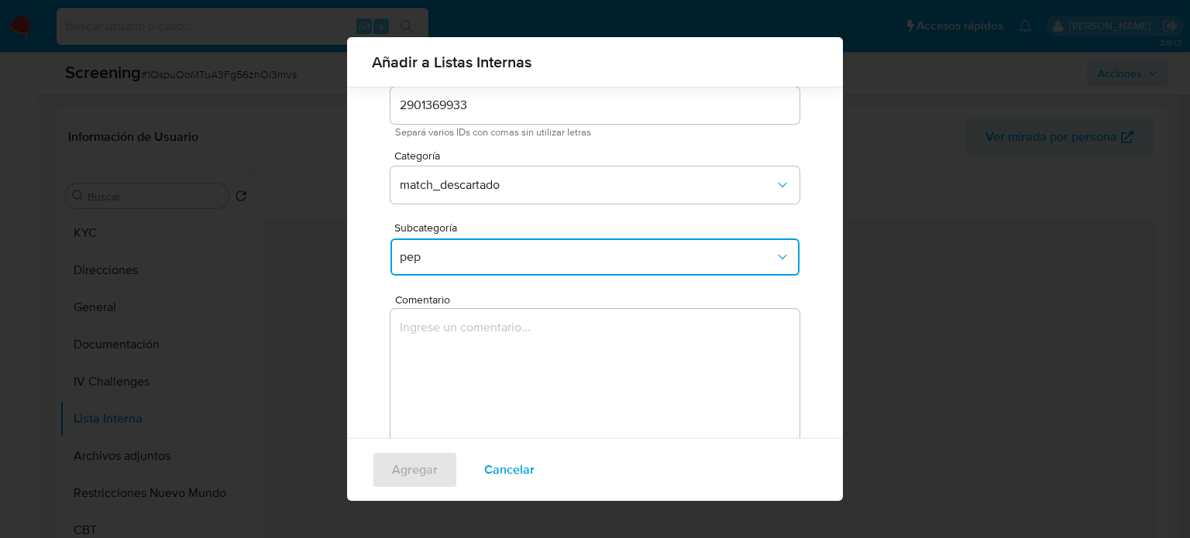
click at [428, 353] on textarea "Comentario" at bounding box center [594, 383] width 409 height 149
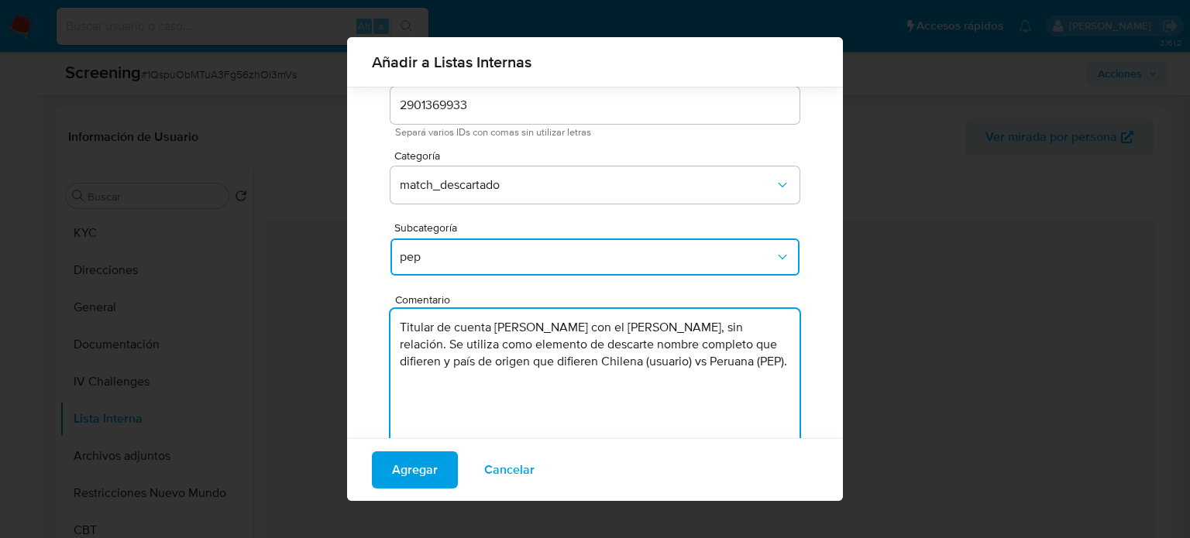
click at [616, 328] on textarea "Titular de cuenta María Inés Ulloa Neira con el PEP Adela Alvina Abanto Briones…" at bounding box center [594, 383] width 409 height 149
type textarea "Titular de cuenta María Inés Ulloa Neira genera match con el PEP Adela Alvina A…"
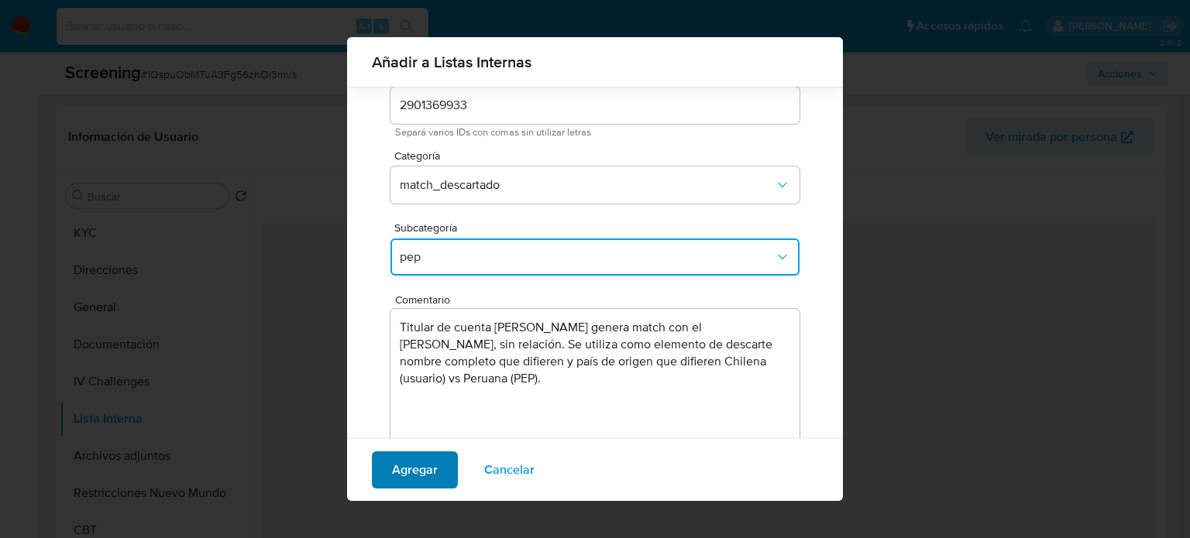
click at [416, 467] on span "Agregar" at bounding box center [415, 470] width 46 height 34
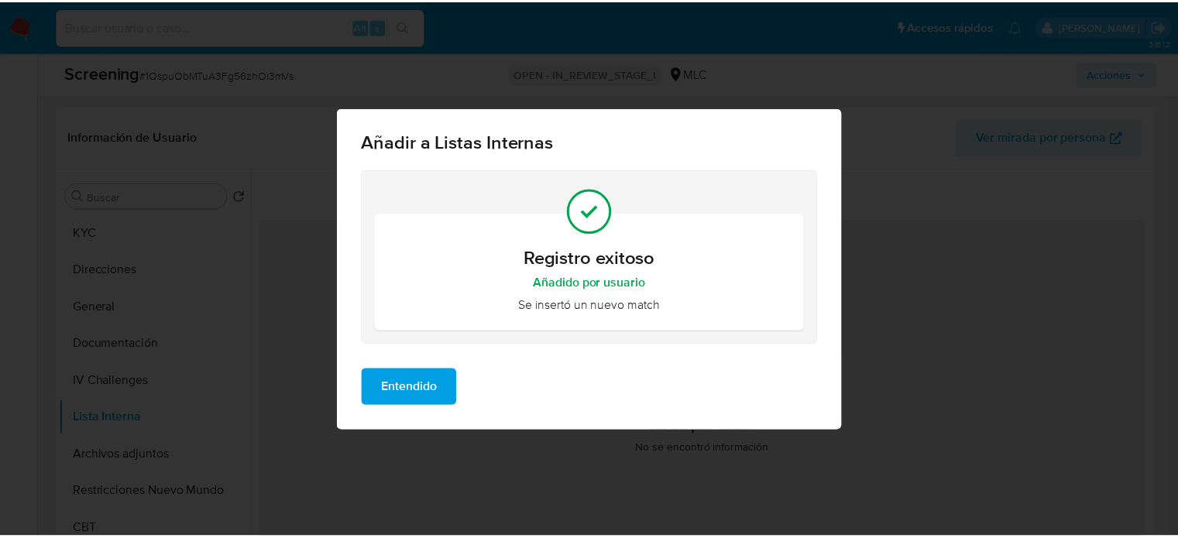
scroll to position [0, 0]
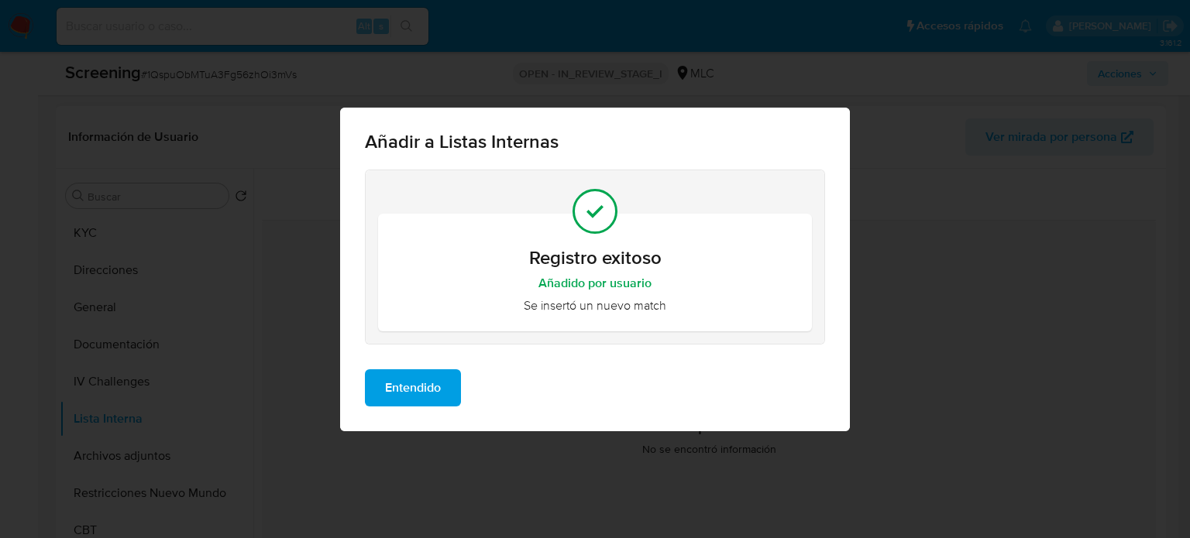
drag, startPoint x: 400, startPoint y: 402, endPoint x: 393, endPoint y: 369, distance: 33.1
click at [400, 397] on span "Entendido" at bounding box center [413, 388] width 56 height 34
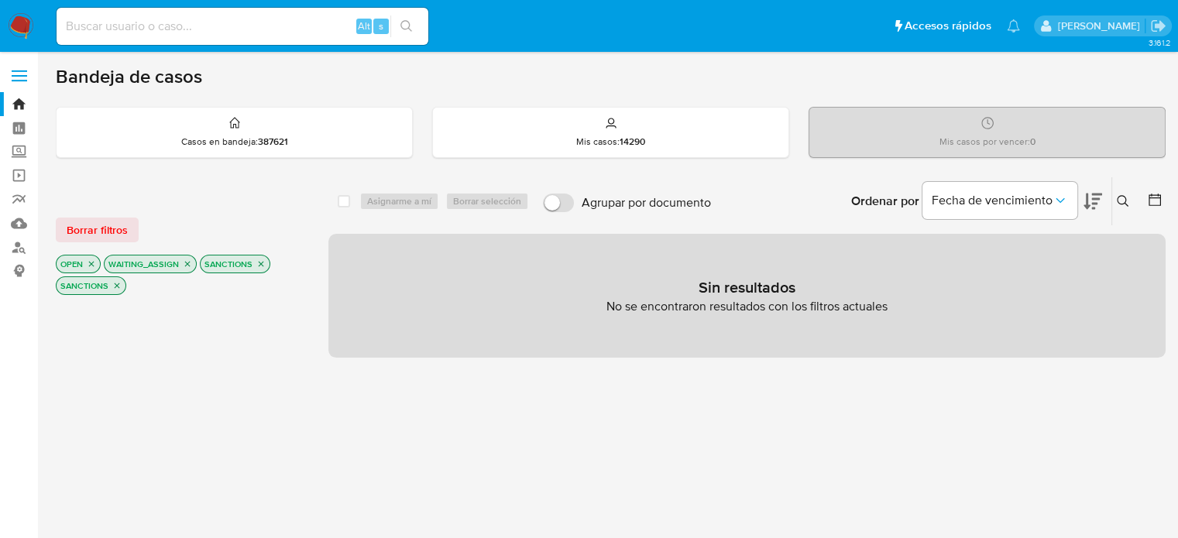
click at [260, 263] on icon "close-filter" at bounding box center [261, 264] width 5 height 5
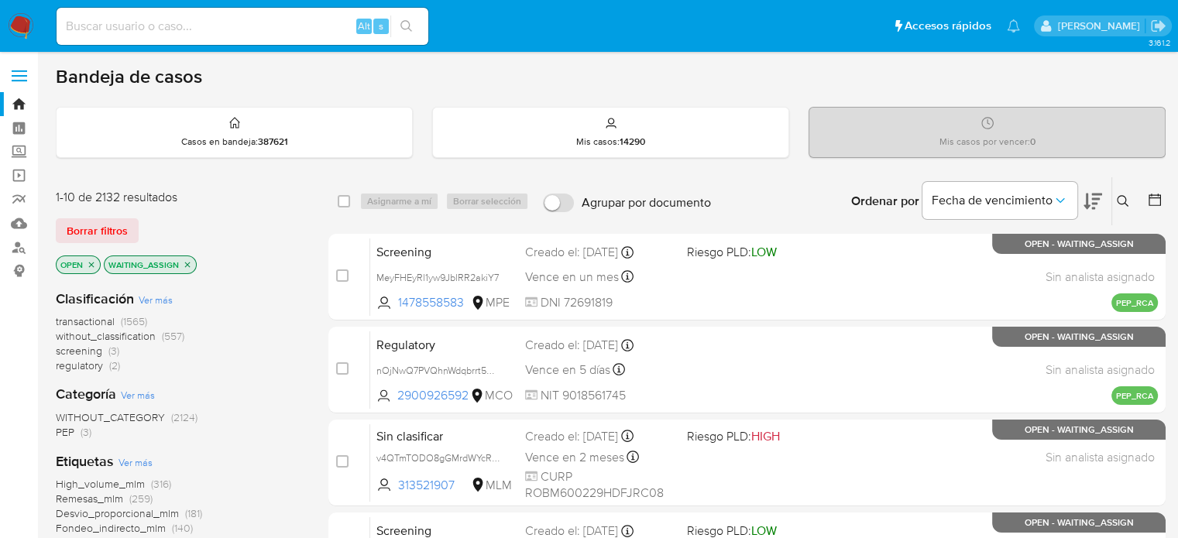
click at [22, 24] on img at bounding box center [21, 26] width 26 height 26
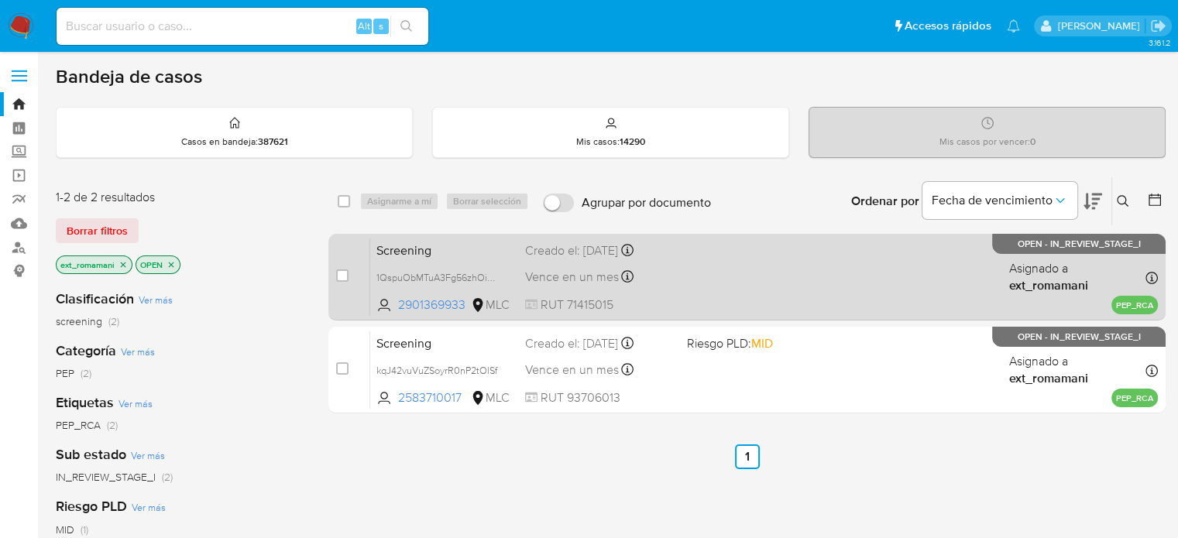
click at [707, 278] on div "Screening 1QspuObMTuA3Fg56zhOi3mVs 2901369933 MLC Creado el: [DATE] Creado el: …" at bounding box center [764, 277] width 788 height 78
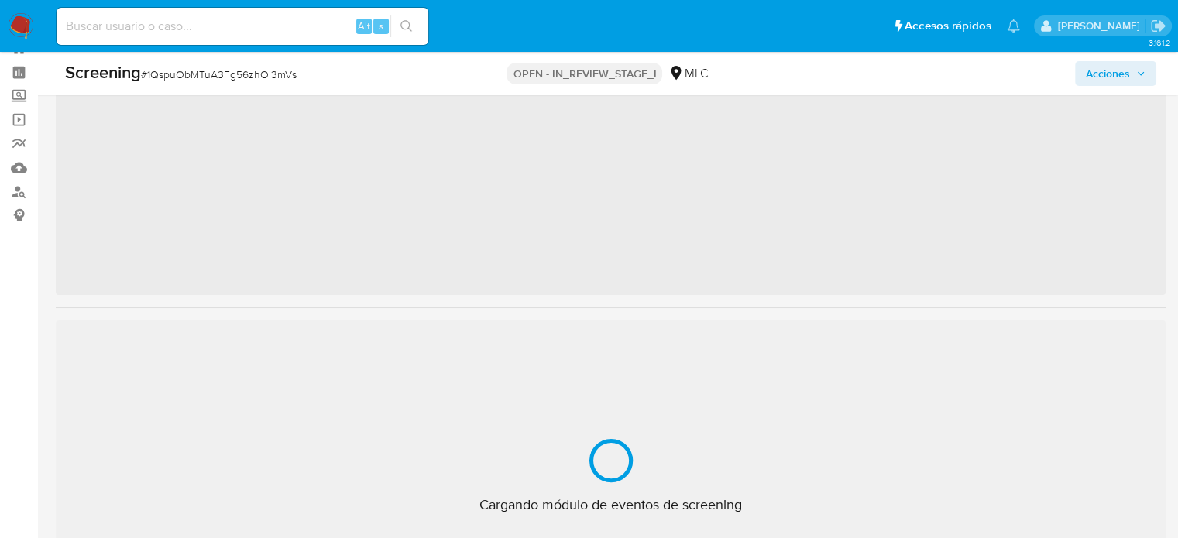
scroll to position [155, 0]
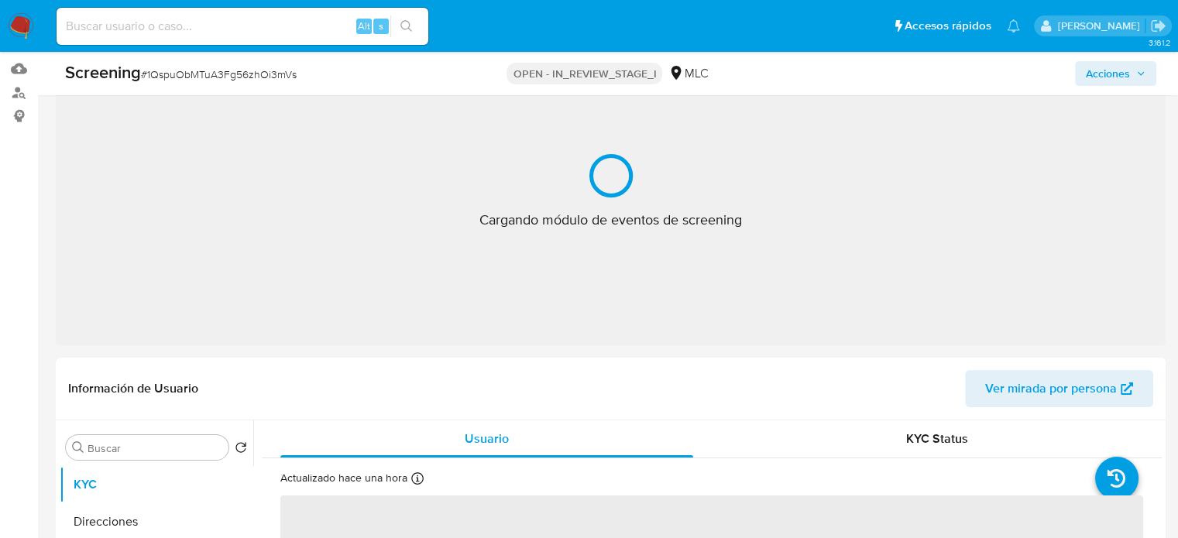
select select "10"
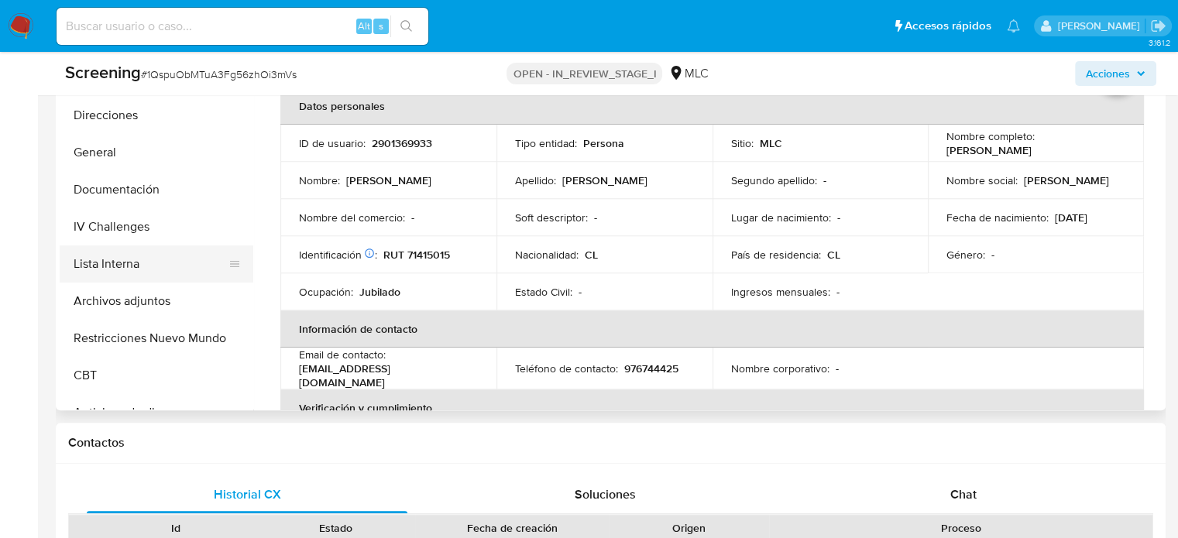
click at [136, 263] on button "Lista Interna" at bounding box center [150, 264] width 181 height 37
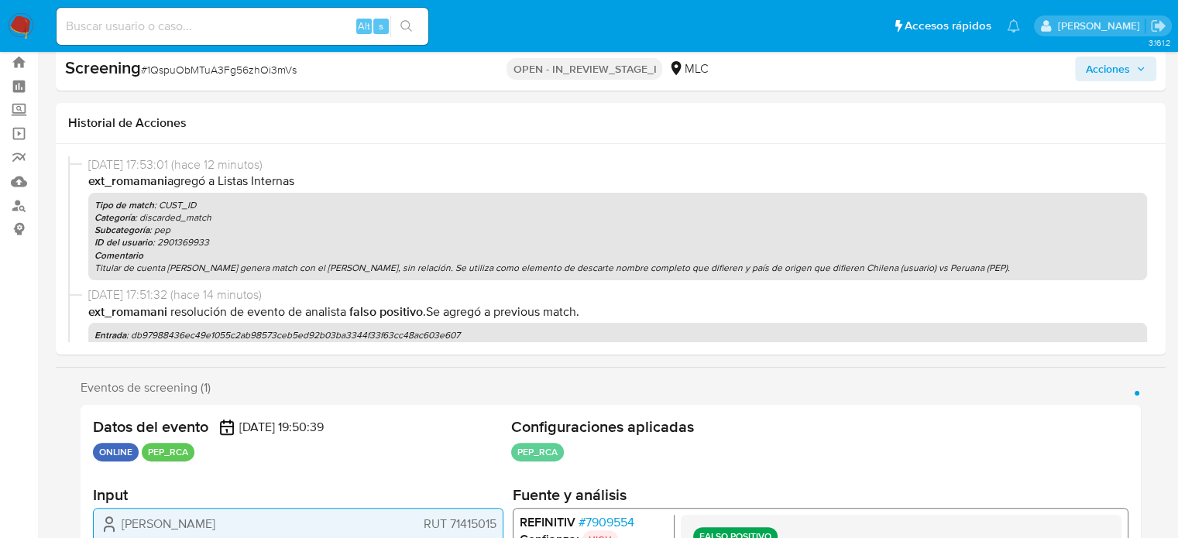
scroll to position [77, 0]
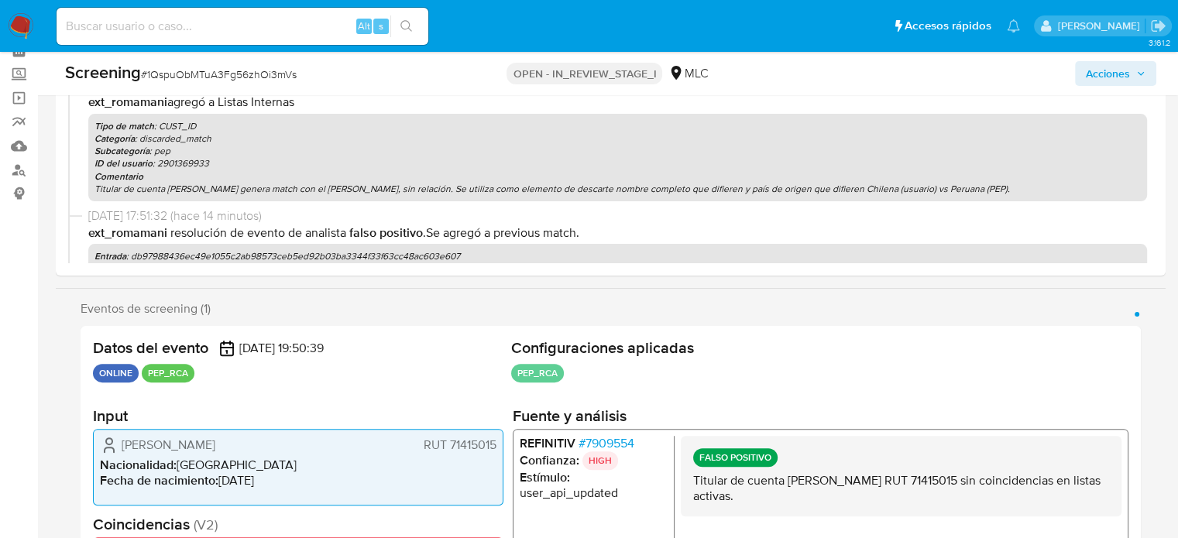
click at [624, 441] on span "# 7909554" at bounding box center [607, 442] width 56 height 15
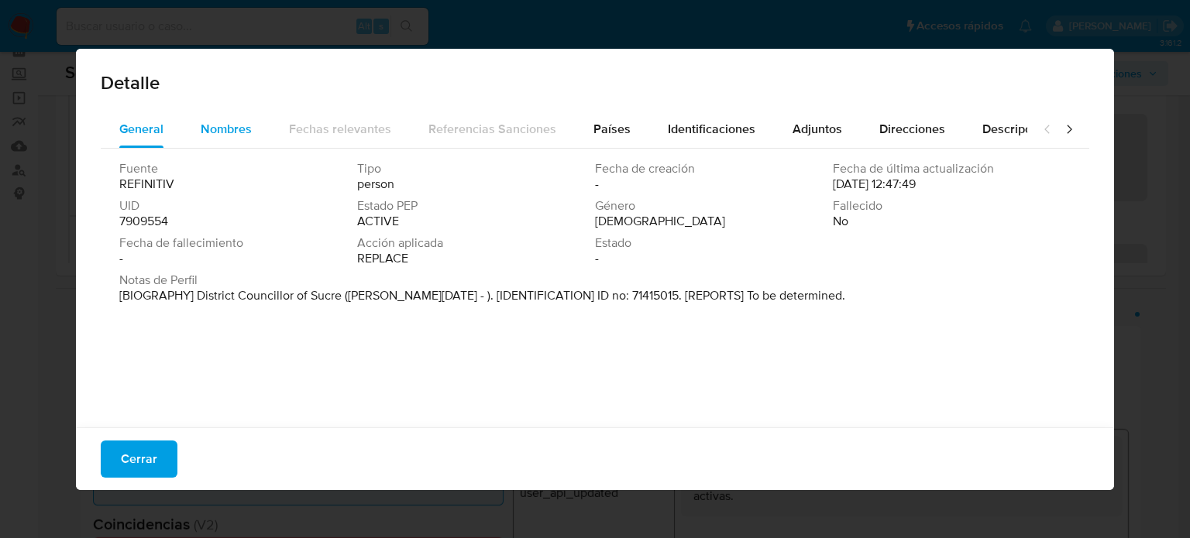
click at [208, 124] on span "Nombres" at bounding box center [226, 129] width 51 height 18
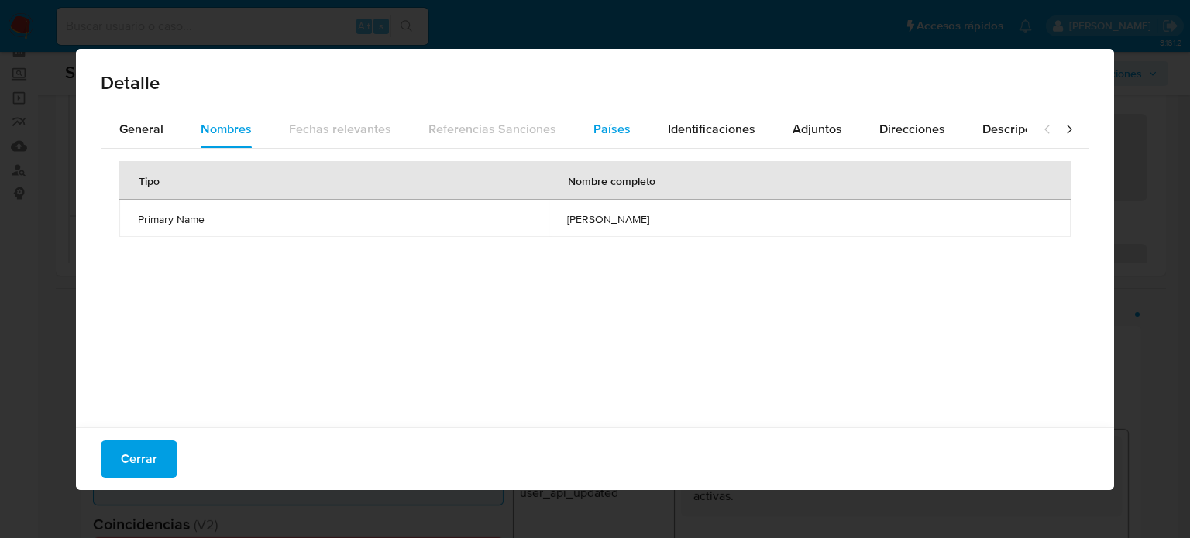
click at [606, 126] on span "Países" at bounding box center [611, 129] width 37 height 18
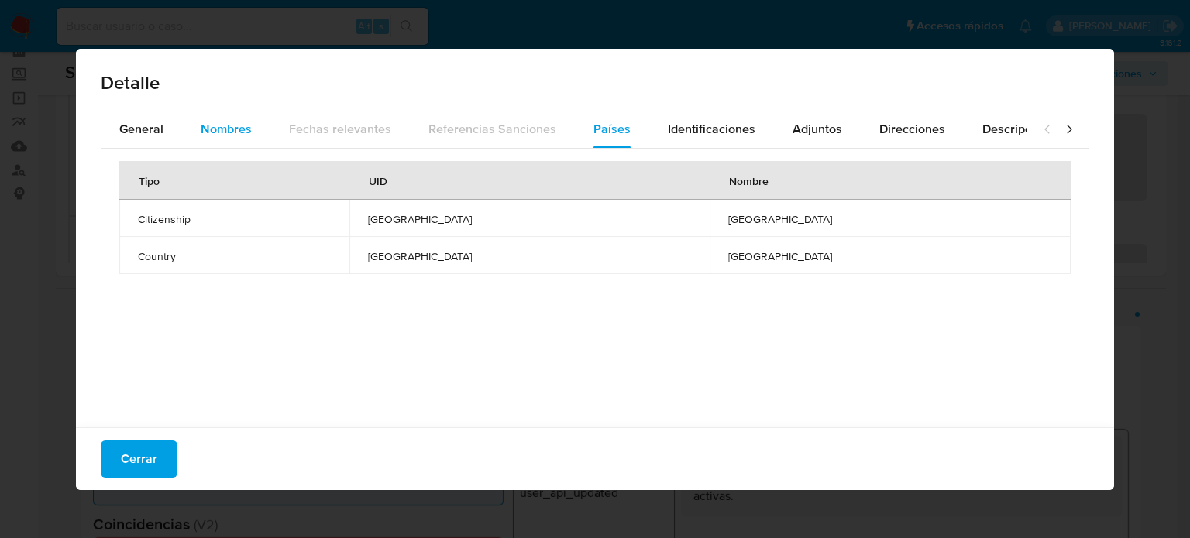
click at [234, 137] on span "Nombres" at bounding box center [226, 129] width 51 height 18
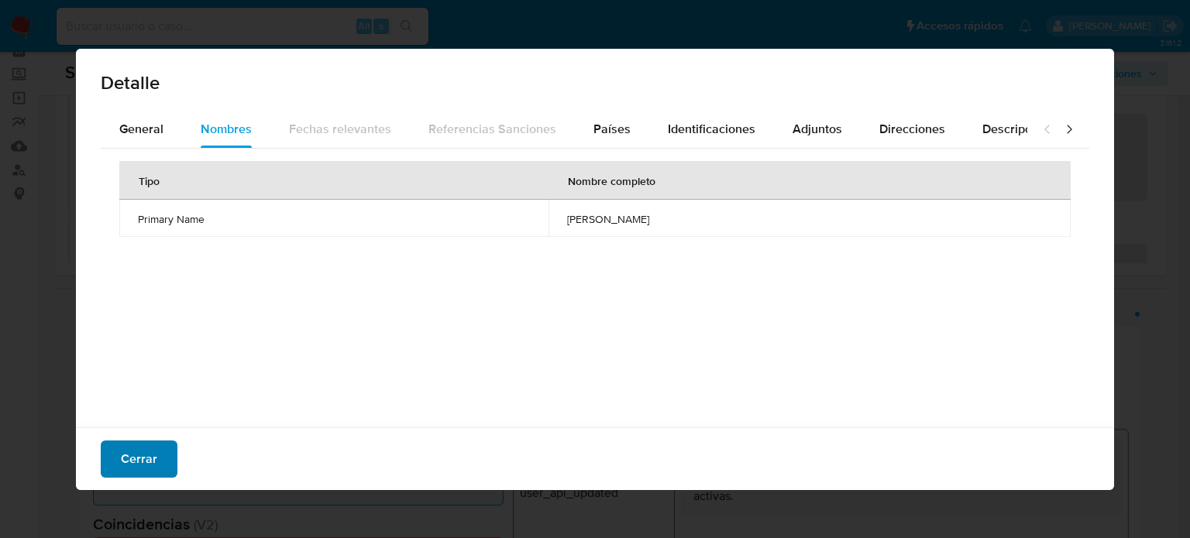
click at [163, 468] on button "Cerrar" at bounding box center [139, 459] width 77 height 37
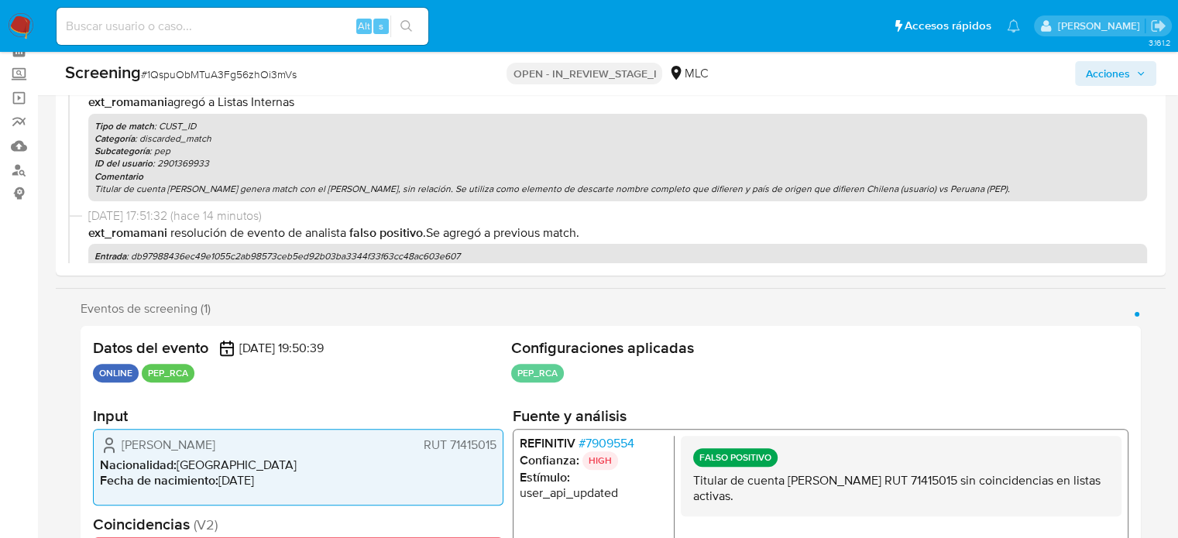
scroll to position [0, 0]
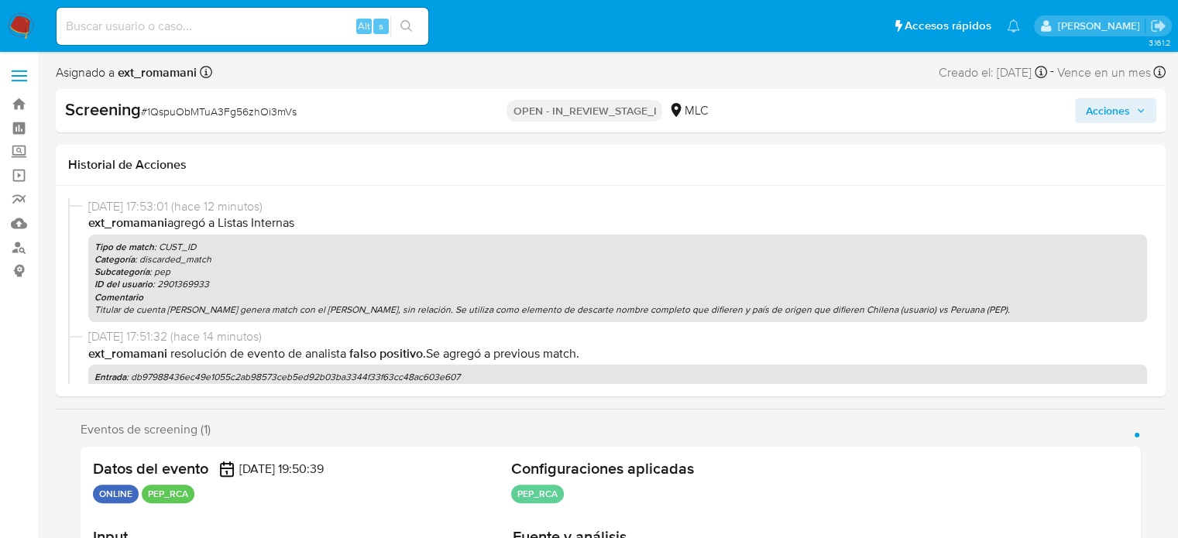
click at [1107, 114] on span "Acciones" at bounding box center [1108, 110] width 44 height 25
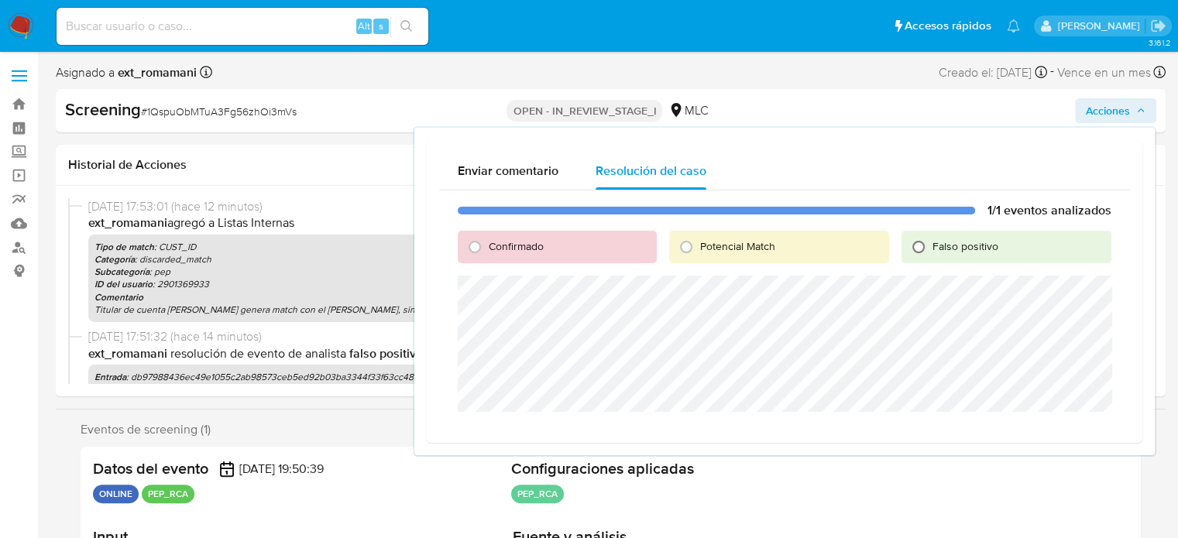
click at [927, 244] on input "Falso positivo" at bounding box center [918, 247] width 25 height 25
radio input "true"
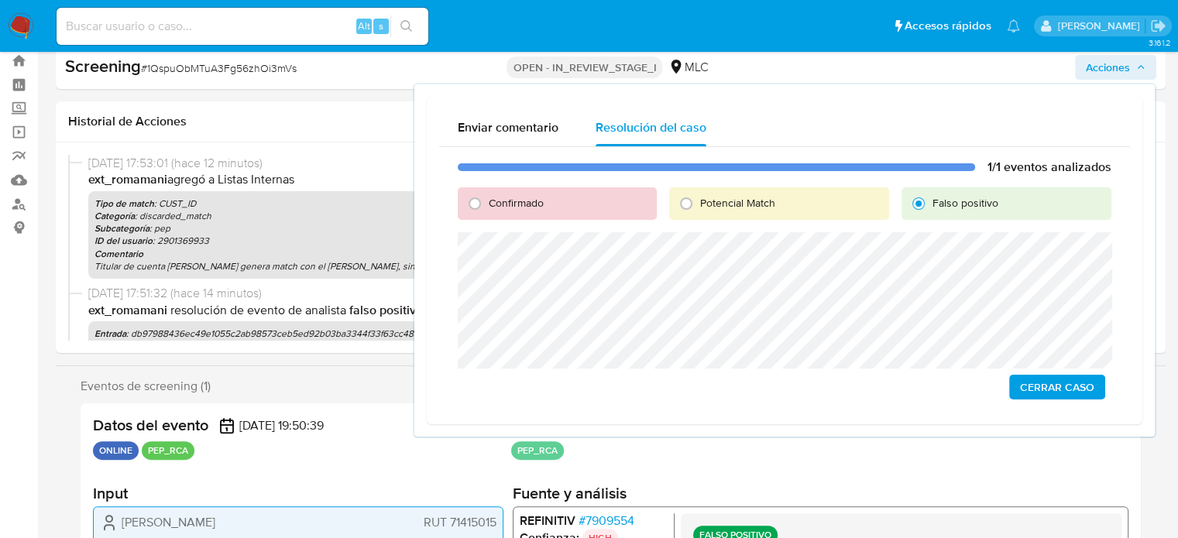
scroll to position [77, 0]
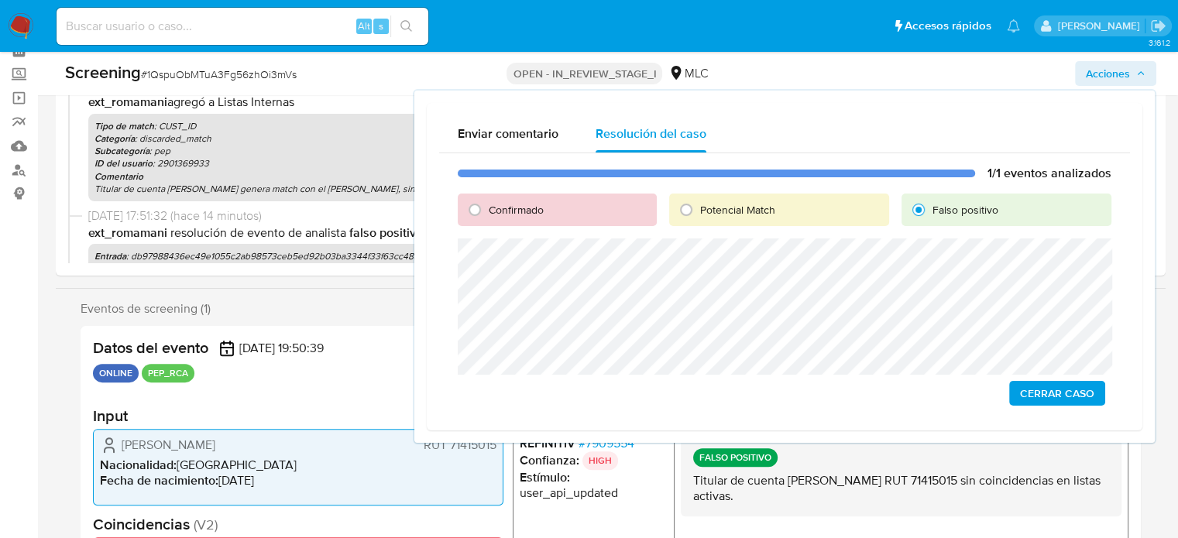
click at [1035, 391] on span "Cerrar Caso" at bounding box center [1057, 394] width 74 height 22
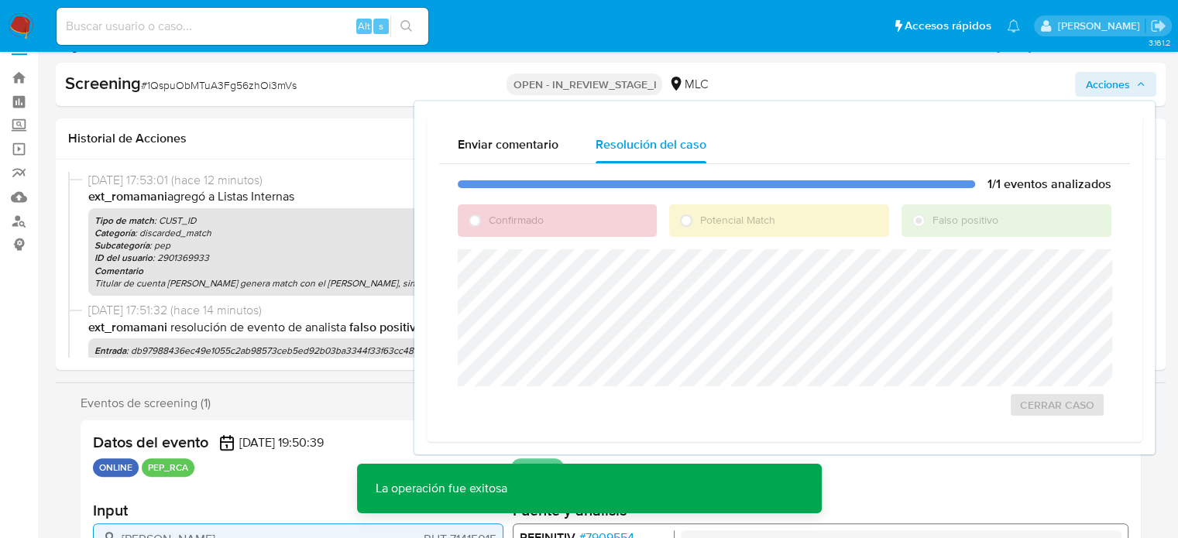
scroll to position [0, 0]
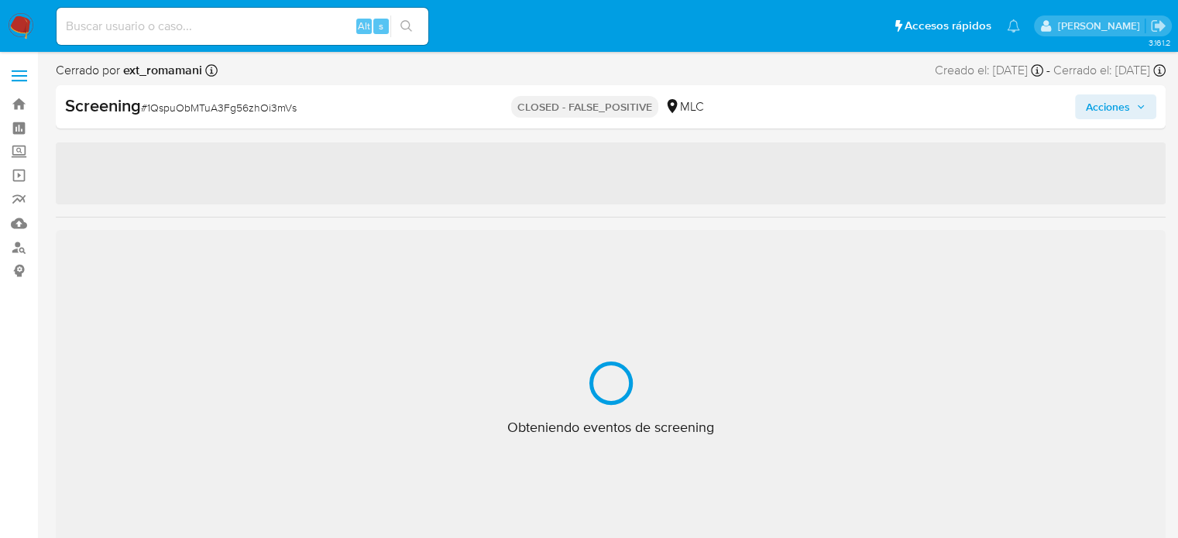
select select "10"
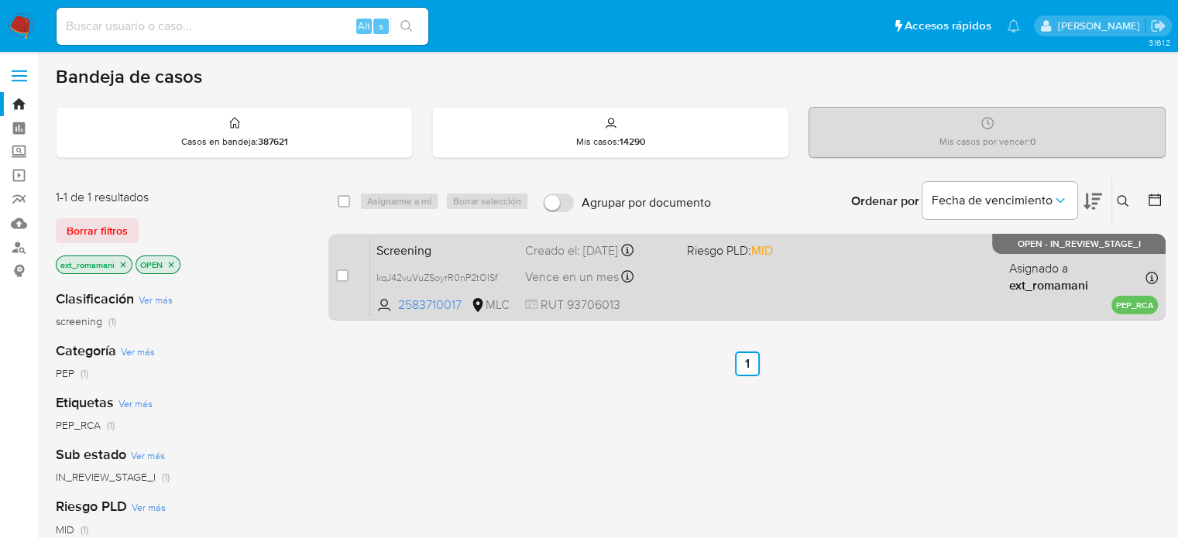
click at [734, 268] on div "Screening kqJ42vuVuZSoyrR0nP2tOlSf 2583710017 MLC Riesgo PLD: MID Creado el: [D…" at bounding box center [764, 277] width 788 height 78
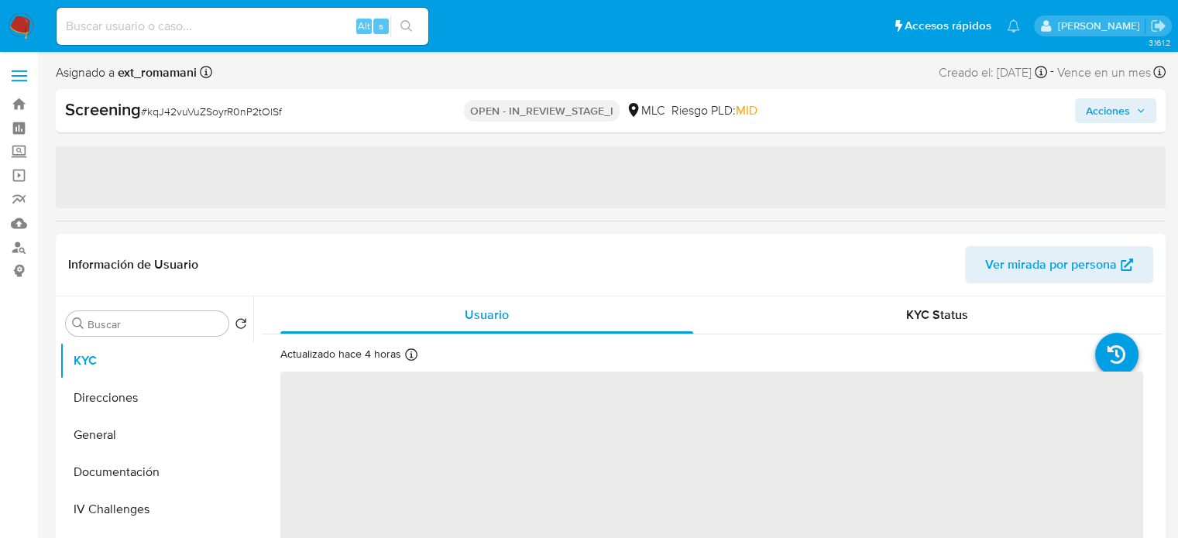
select select "10"
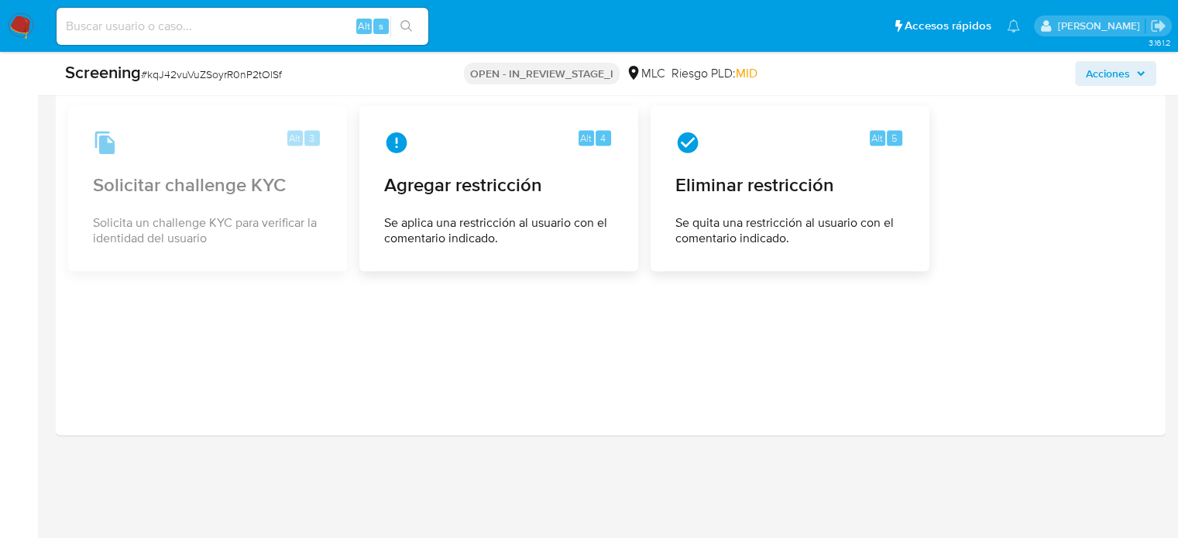
scroll to position [2367, 0]
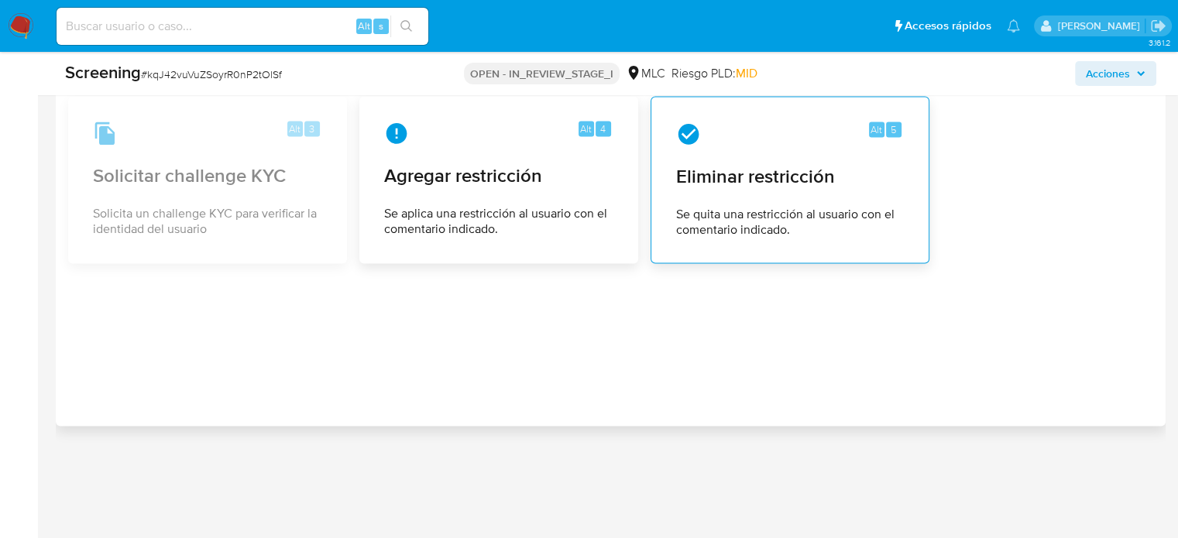
click at [764, 185] on span "Eliminar restricción" at bounding box center [790, 176] width 228 height 23
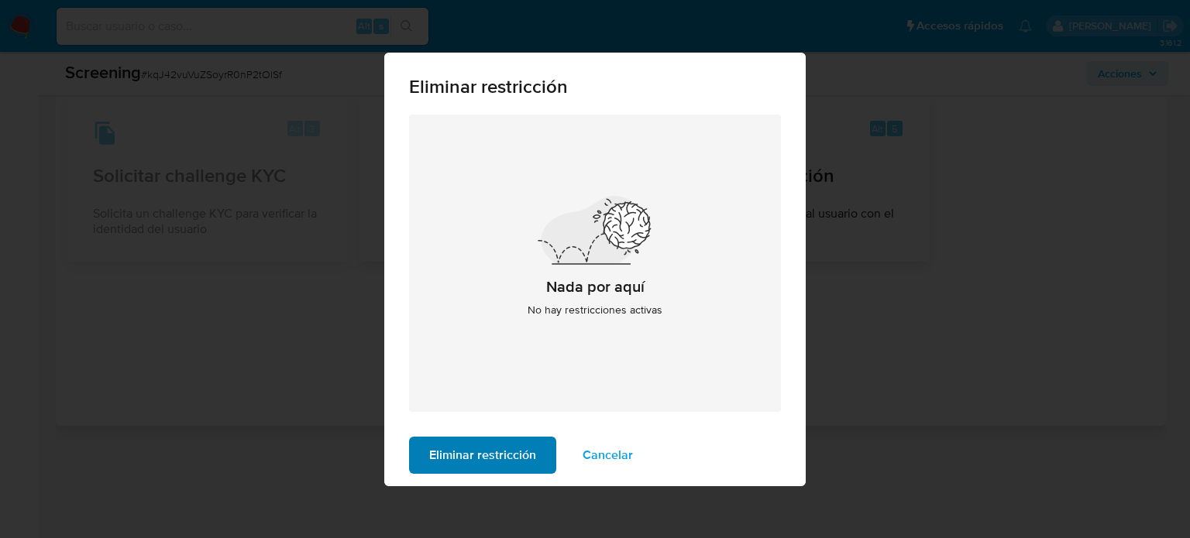
click at [493, 461] on span "Eliminar restricción" at bounding box center [482, 455] width 107 height 34
click at [496, 453] on span "Eliminar restricción" at bounding box center [482, 455] width 107 height 34
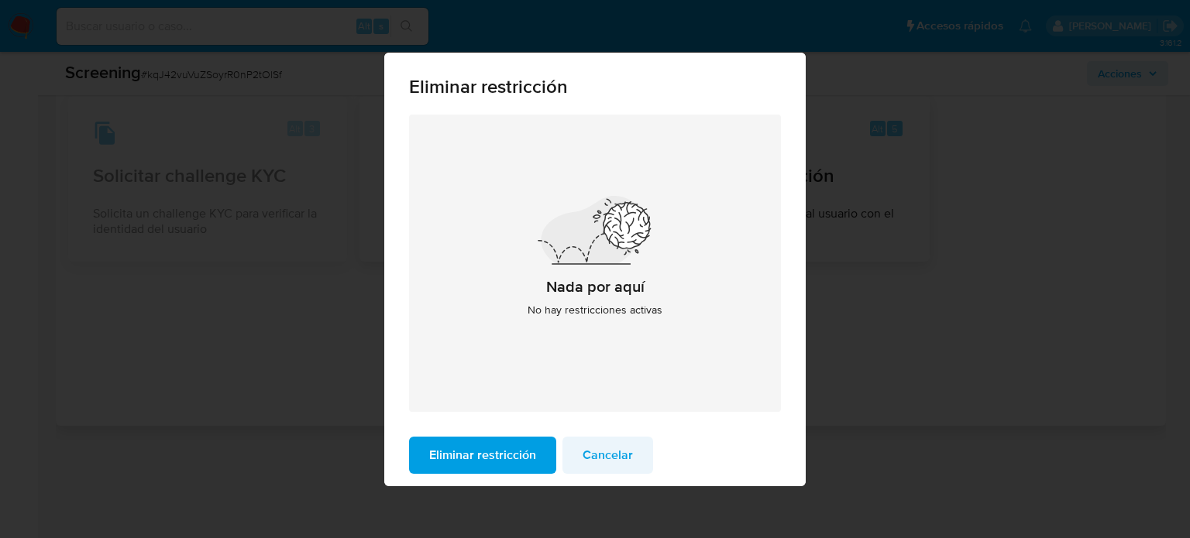
click at [600, 452] on span "Cancelar" at bounding box center [607, 455] width 50 height 34
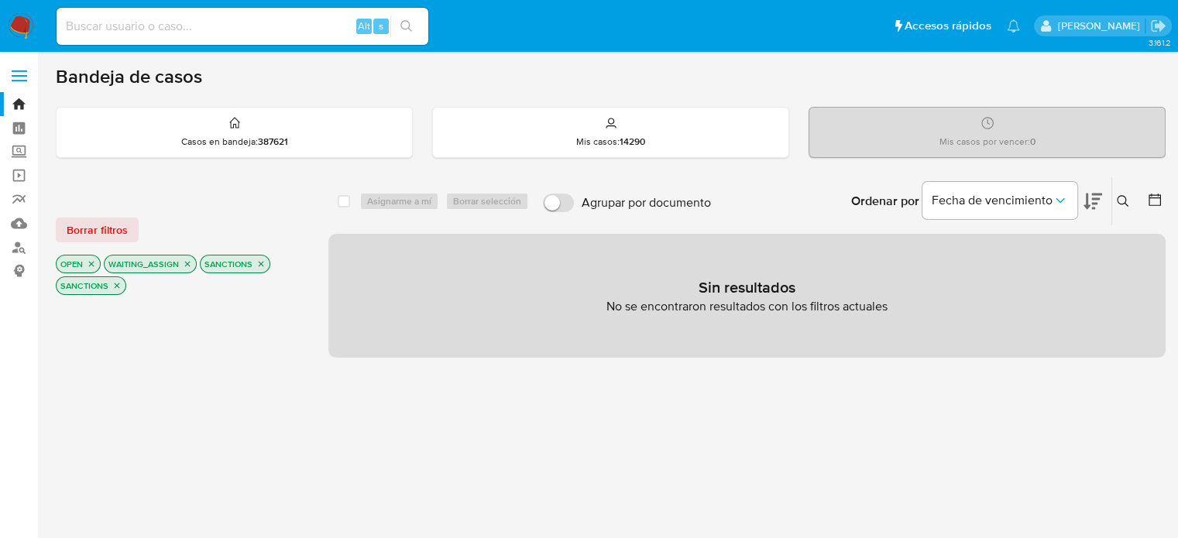
click at [259, 263] on icon "close-filter" at bounding box center [261, 264] width 5 height 5
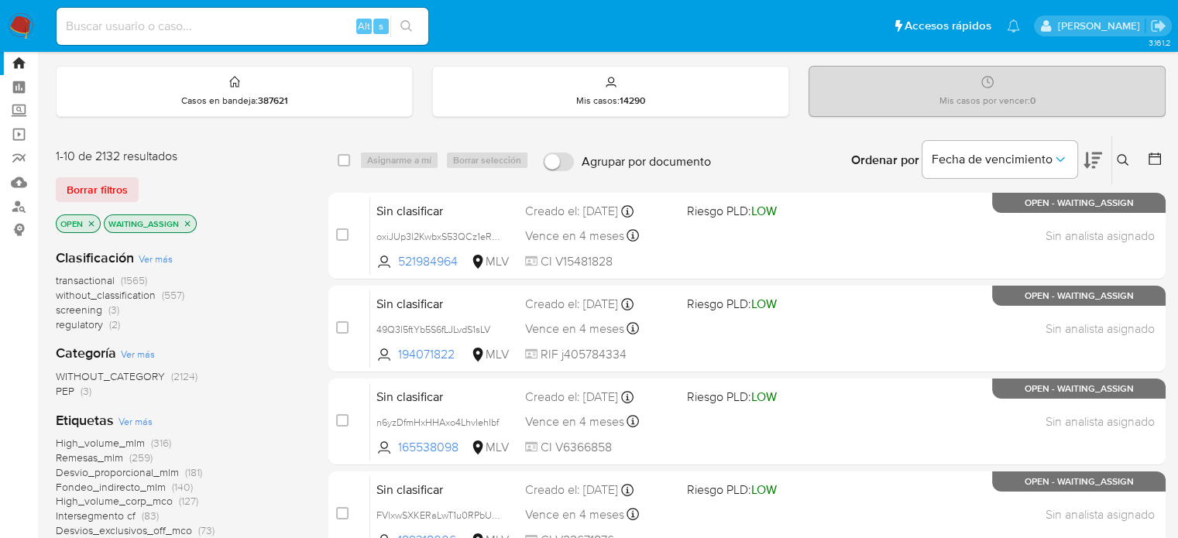
scroll to position [77, 0]
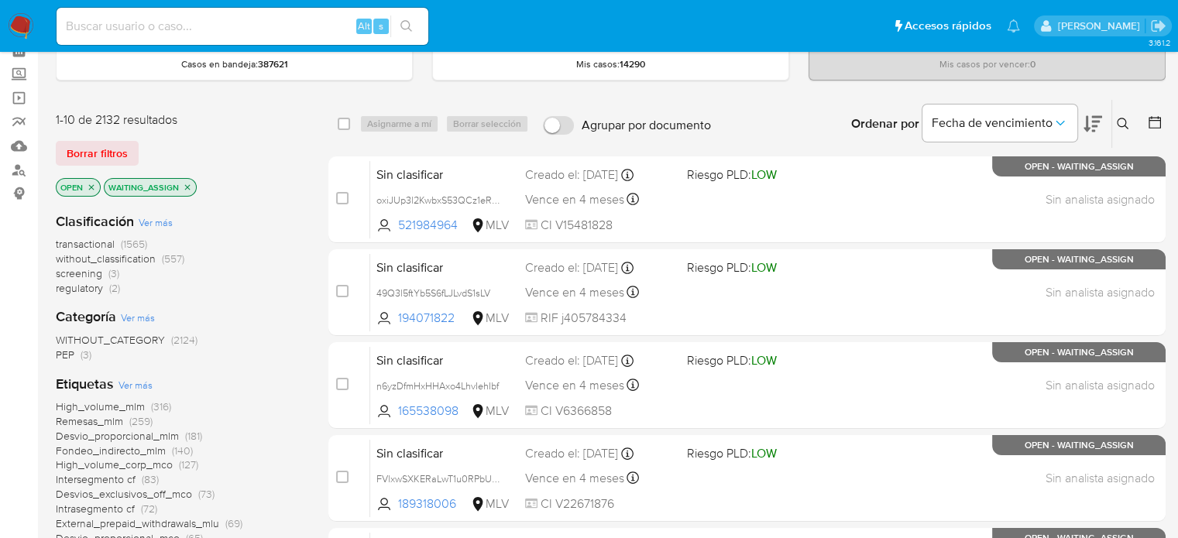
click at [112, 290] on span "(2)" at bounding box center [114, 287] width 11 height 15
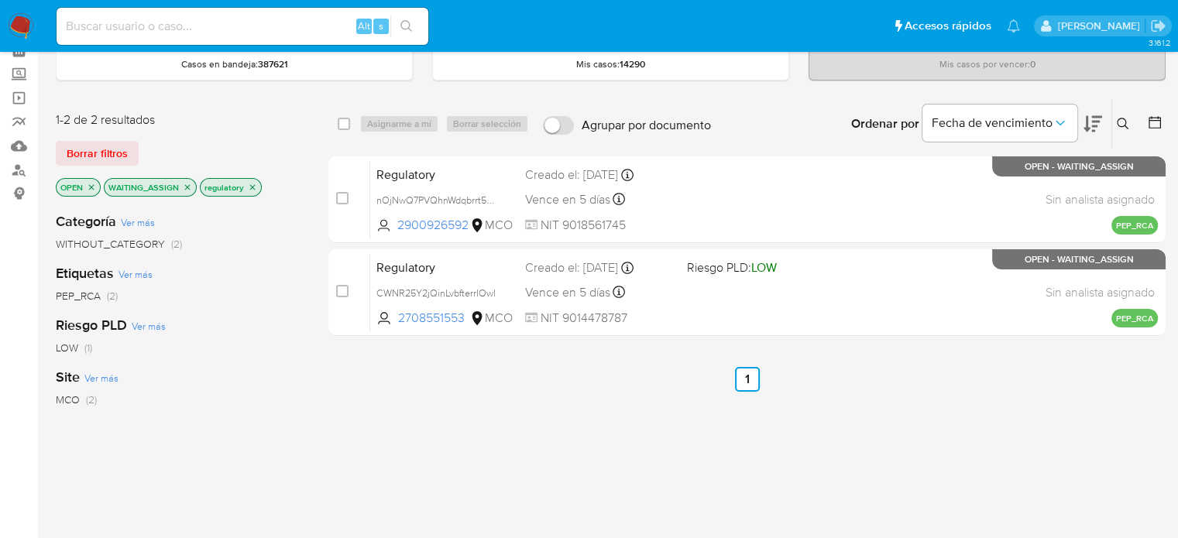
click at [187, 184] on icon "close-filter" at bounding box center [187, 187] width 9 height 9
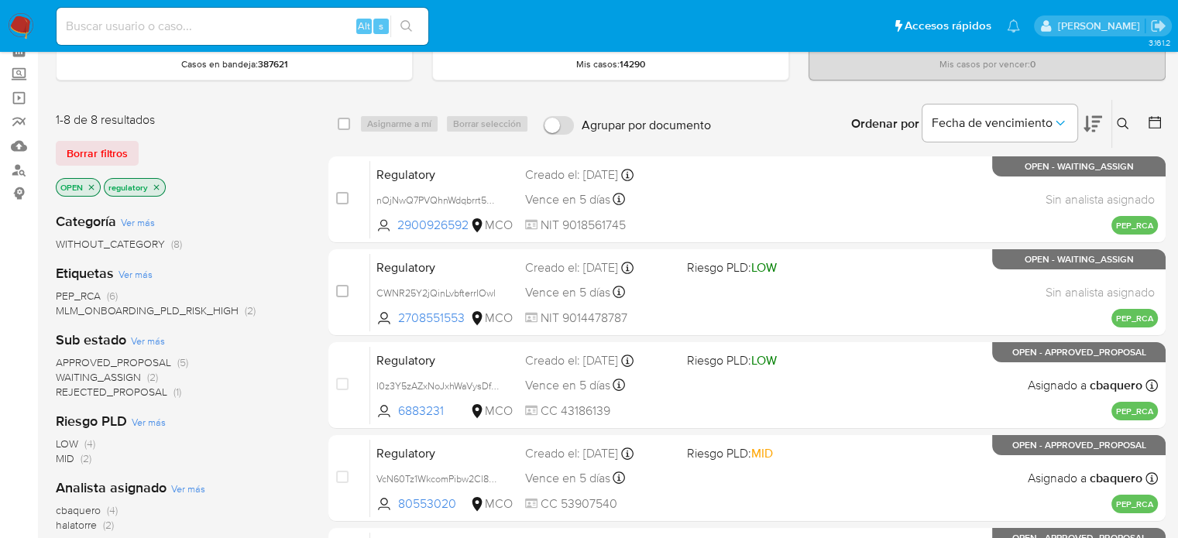
click at [152, 186] on icon "close-filter" at bounding box center [156, 187] width 9 height 9
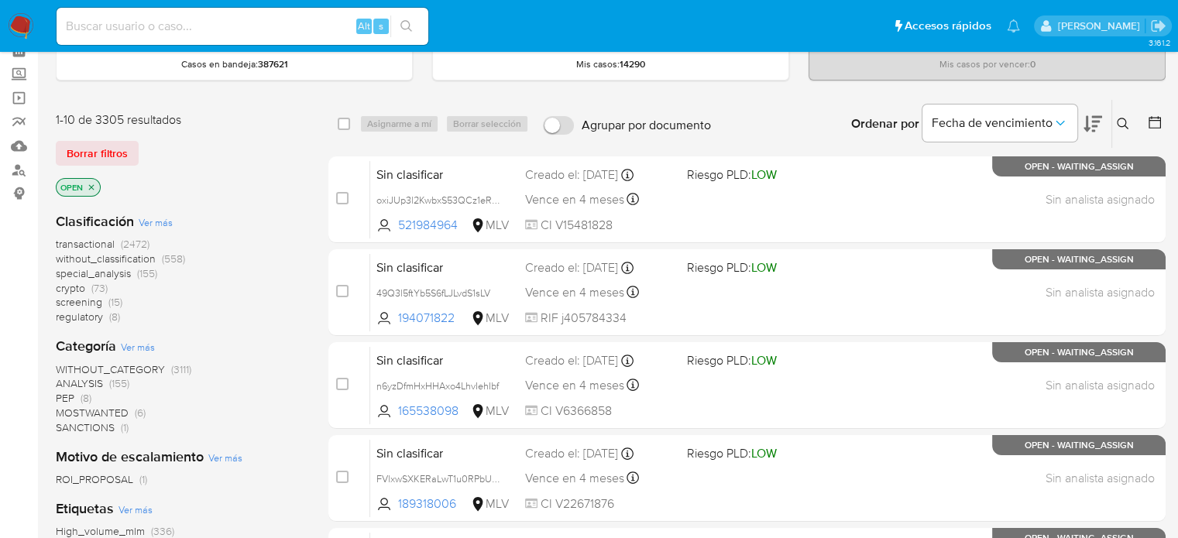
click at [69, 395] on span "PEP" at bounding box center [65, 397] width 19 height 15
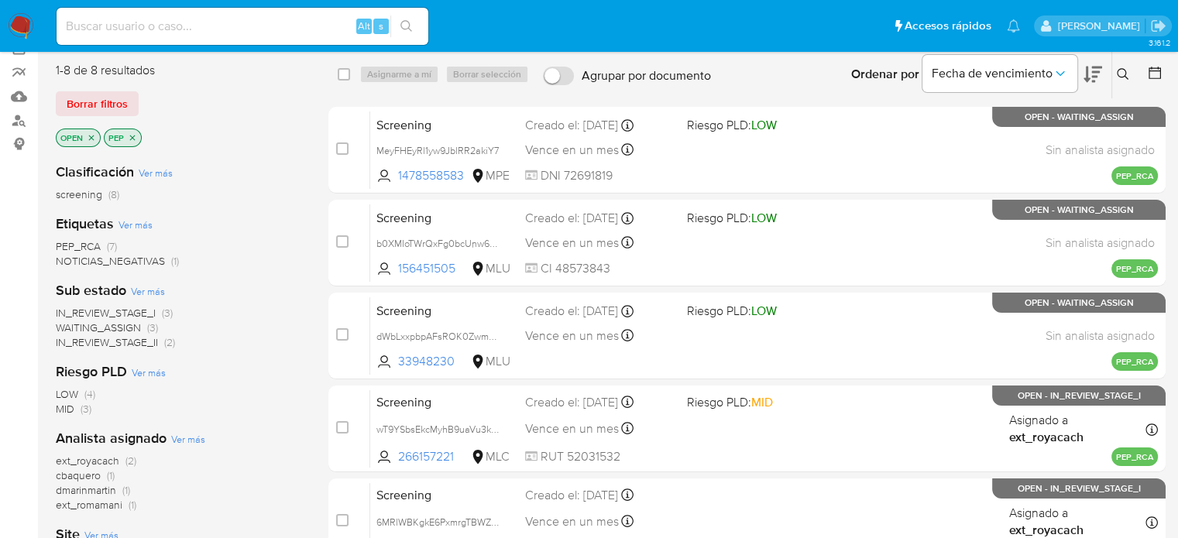
scroll to position [155, 0]
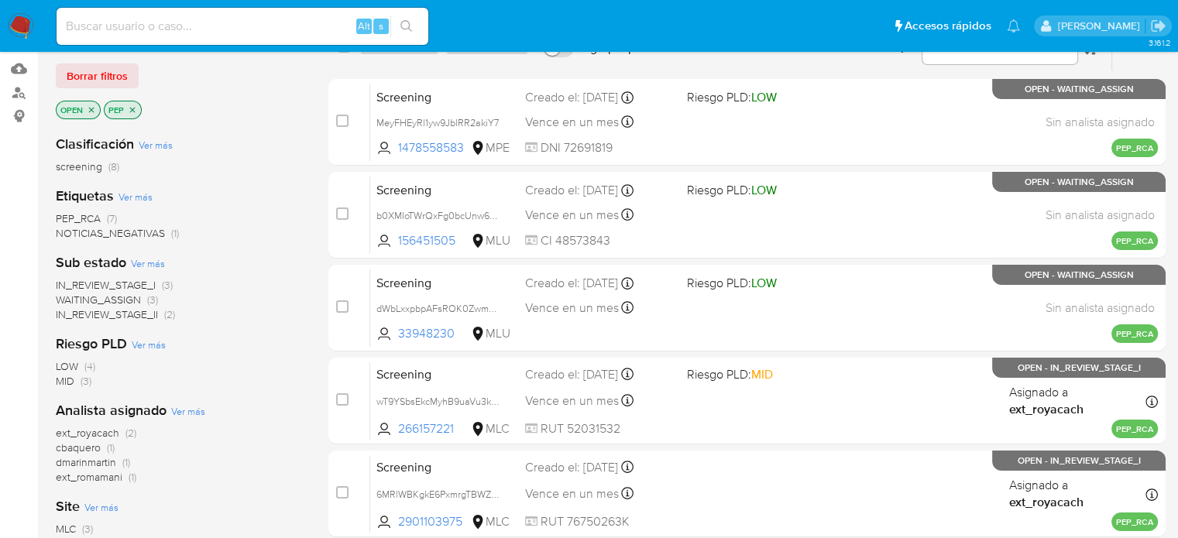
click at [130, 431] on span "(2)" at bounding box center [130, 432] width 11 height 15
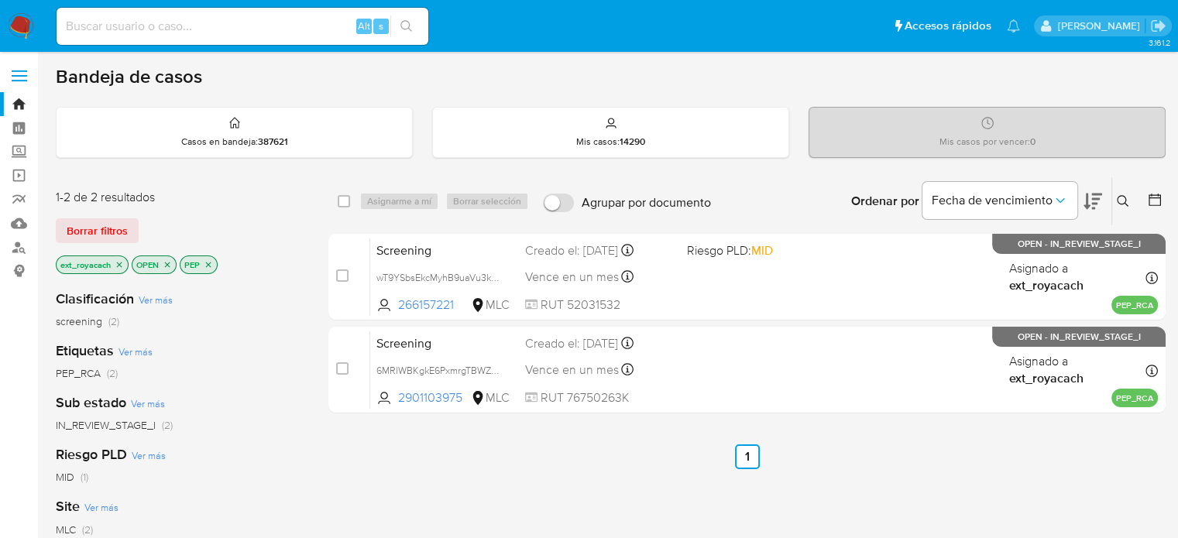
click at [19, 31] on img at bounding box center [21, 26] width 26 height 26
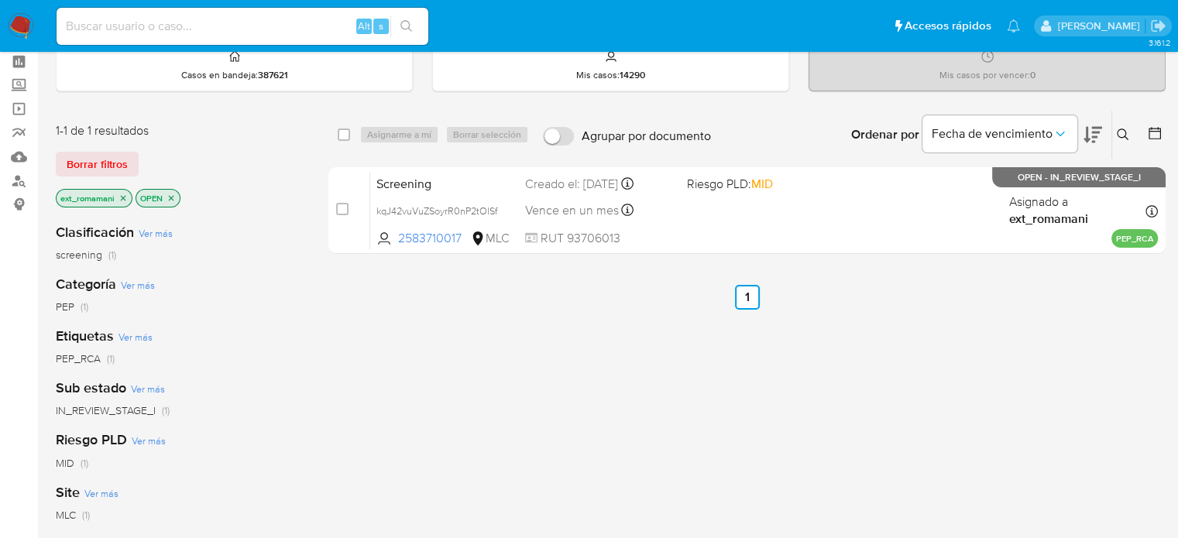
scroll to position [155, 0]
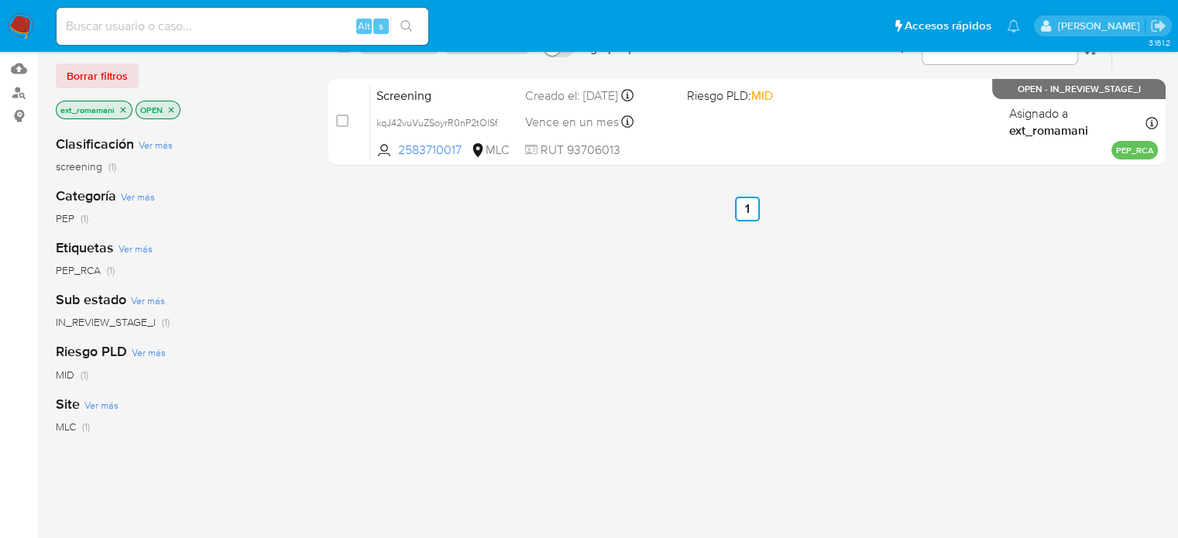
click at [81, 426] on span "MLC (1)" at bounding box center [73, 427] width 34 height 15
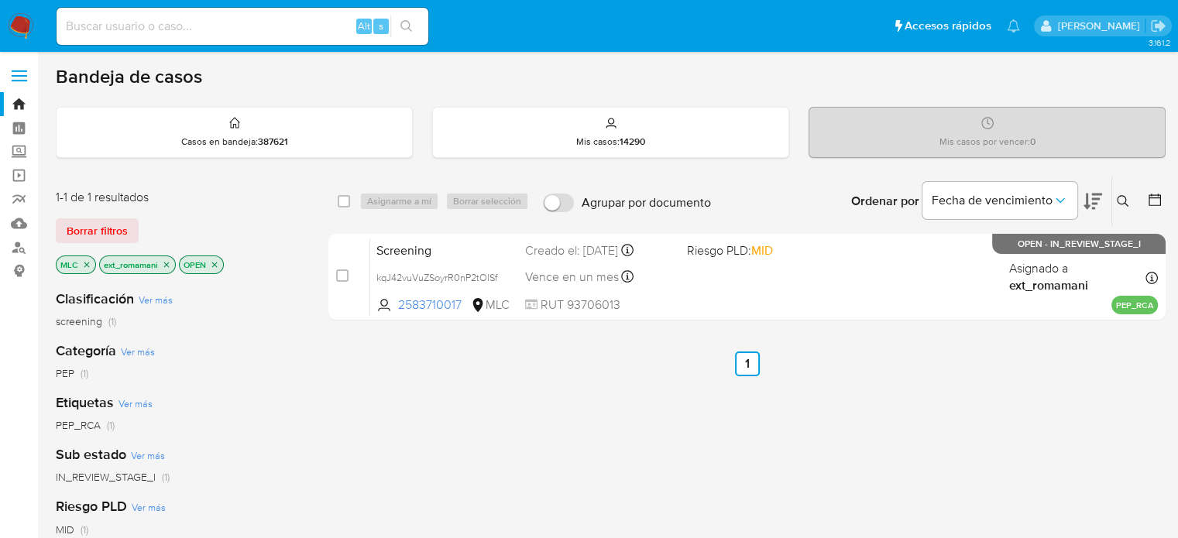
click at [164, 262] on icon "close-filter" at bounding box center [166, 264] width 9 height 9
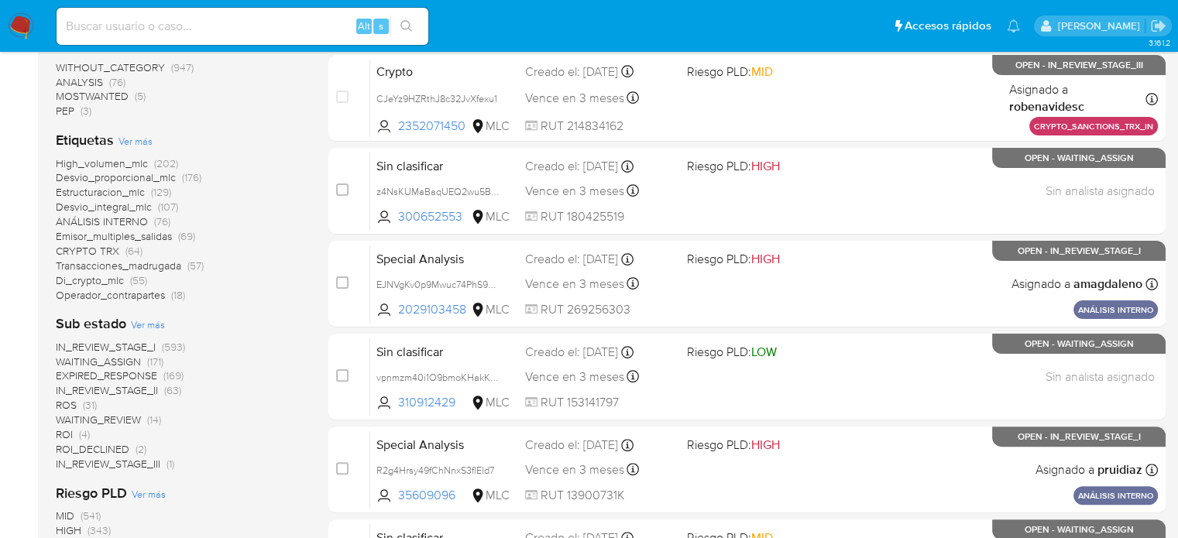
scroll to position [232, 0]
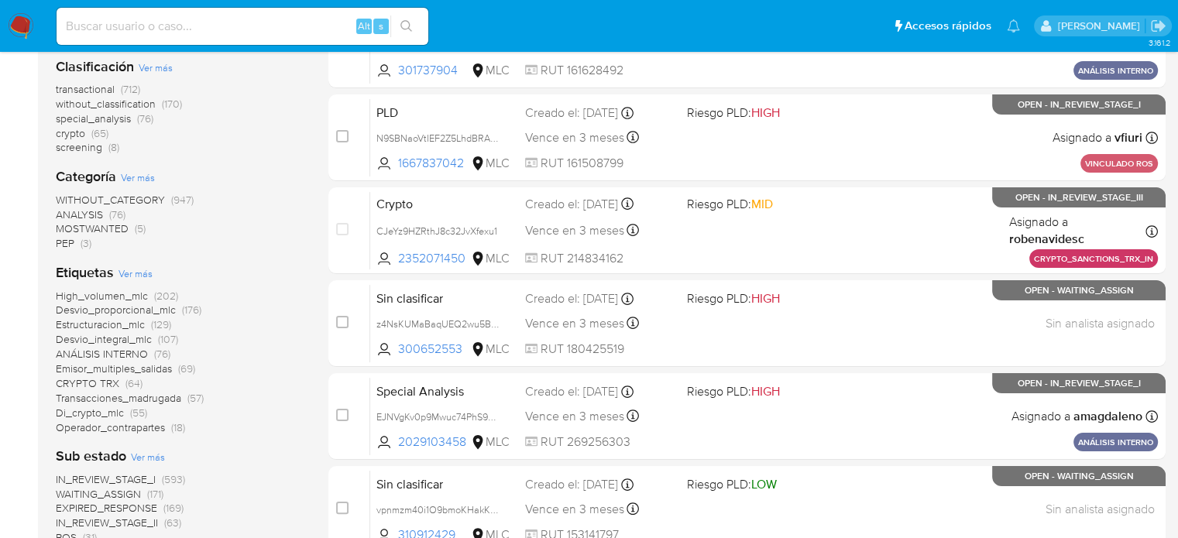
click at [132, 232] on span "MOSTWANTED (5)" at bounding box center [101, 228] width 90 height 15
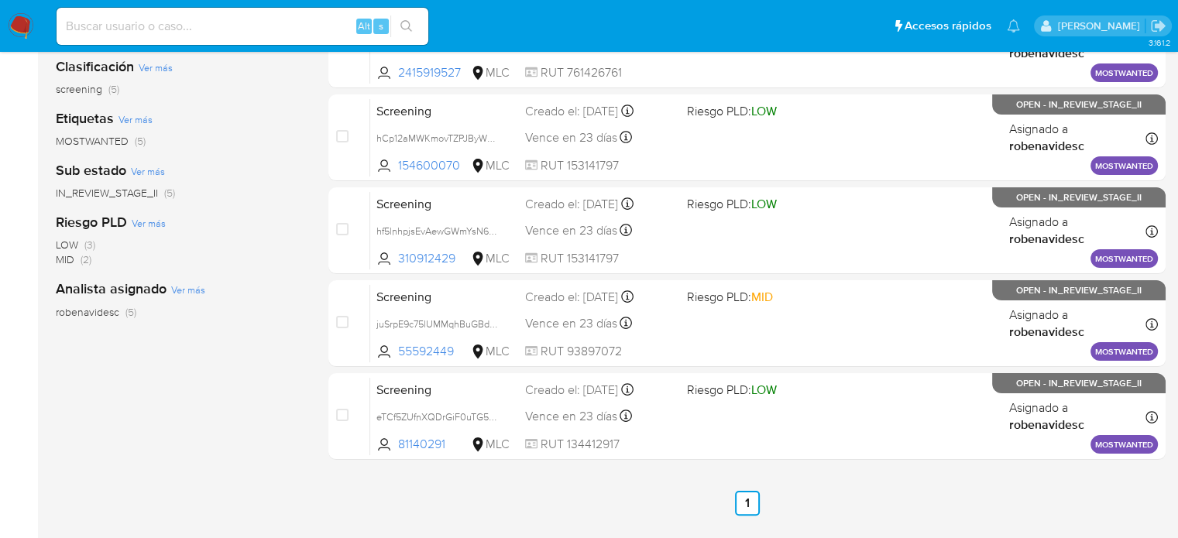
scroll to position [155, 0]
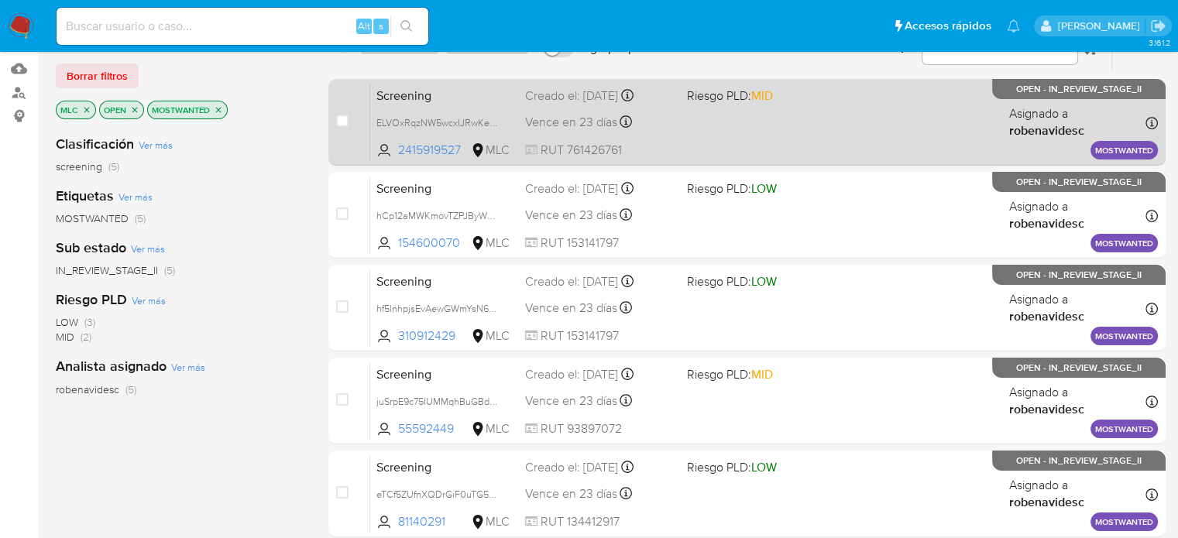
click at [781, 124] on div "Screening ELVOxRqzNW5wcxIJRwKeqEUj 2415919527 MLC Riesgo PLD: MID Creado el: 25…" at bounding box center [764, 122] width 788 height 78
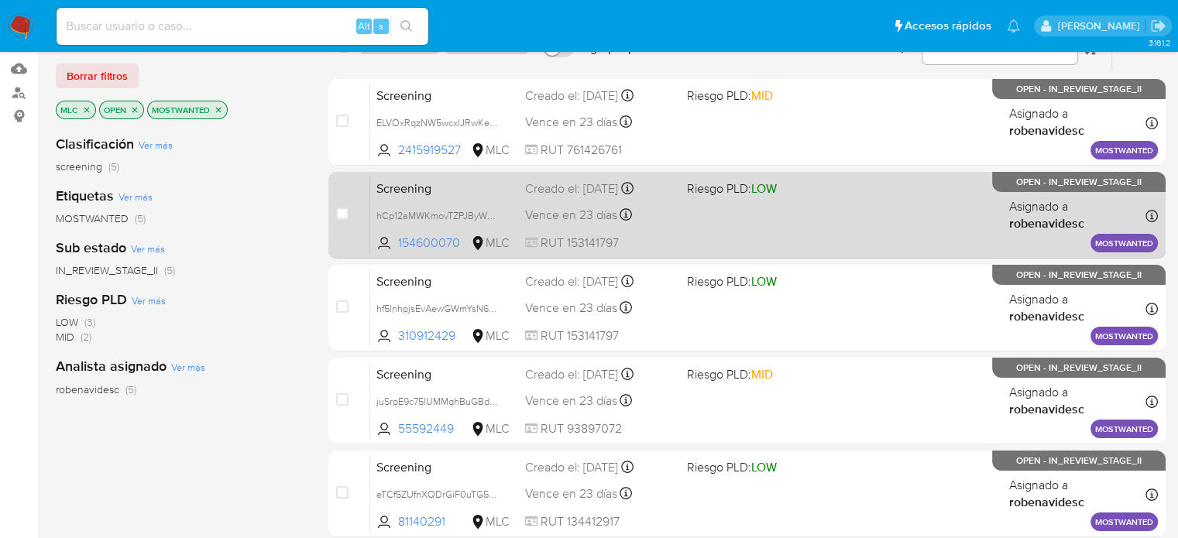
click at [847, 213] on div "Screening hCp12aMWKmovTZPJByW3KDRj 154600070 MLC Riesgo PLD: LOW Creado el: 25/…" at bounding box center [764, 215] width 788 height 78
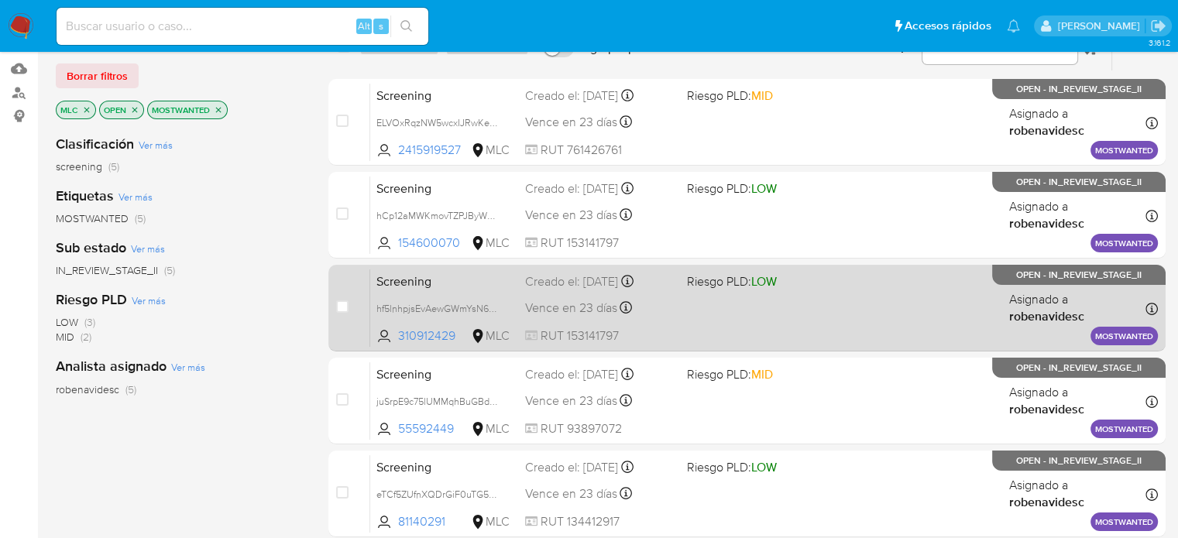
click at [858, 311] on div "Screening hf5lnhpjsEvAewGWmYsN6nr3 310912429 MLC Riesgo PLD: LOW Creado el: 25/…" at bounding box center [764, 308] width 788 height 78
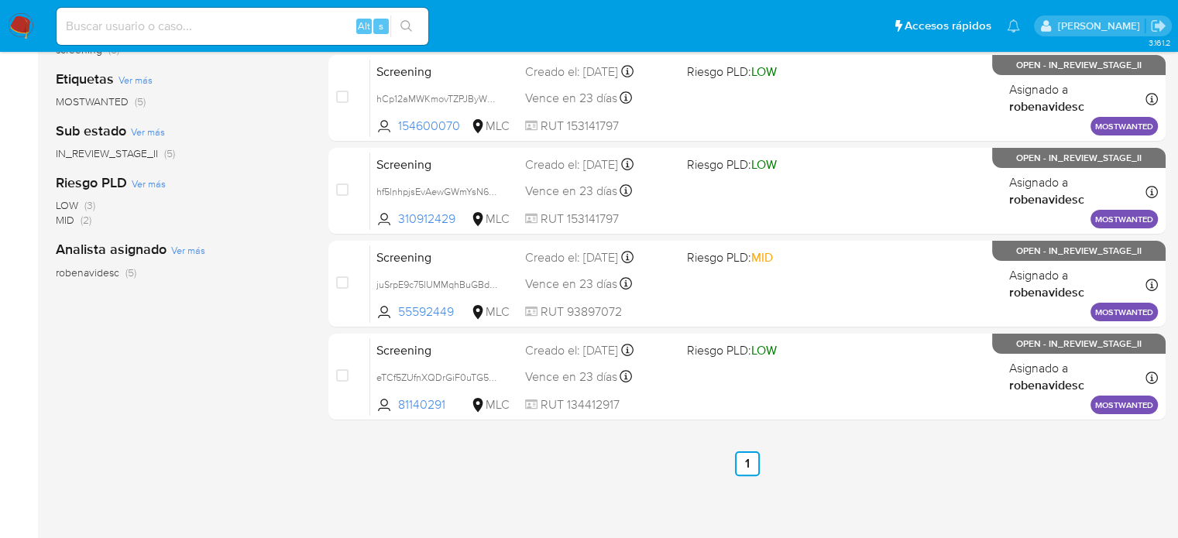
scroll to position [310, 0]
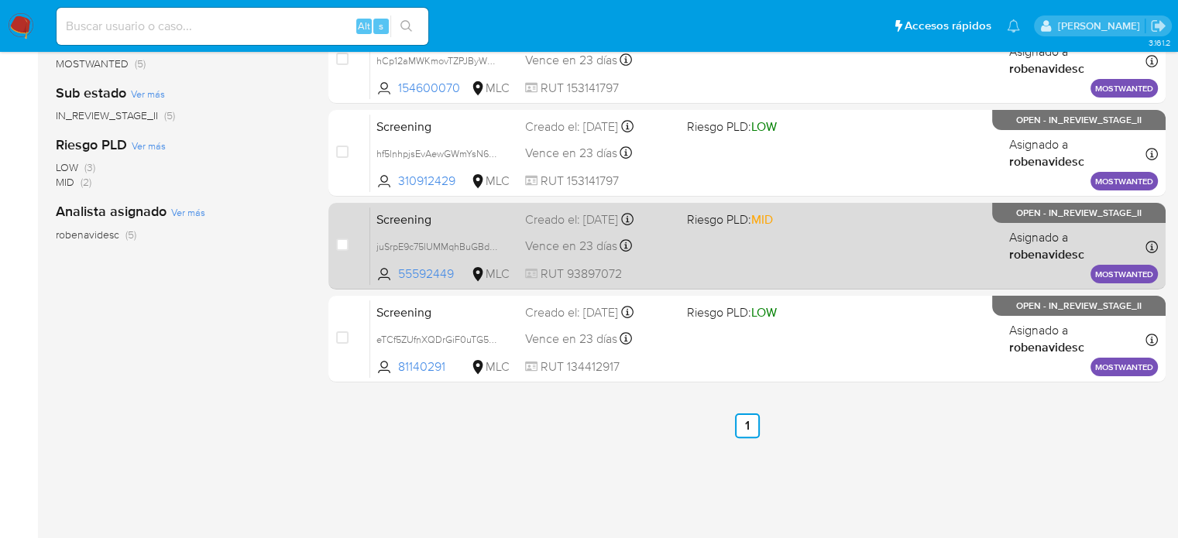
click at [807, 259] on div "Screening juSrpE9c75lUMMqhBuGBd9yM 55592449 MLC Riesgo PLD: MID Creado el: 25/0…" at bounding box center [764, 246] width 788 height 78
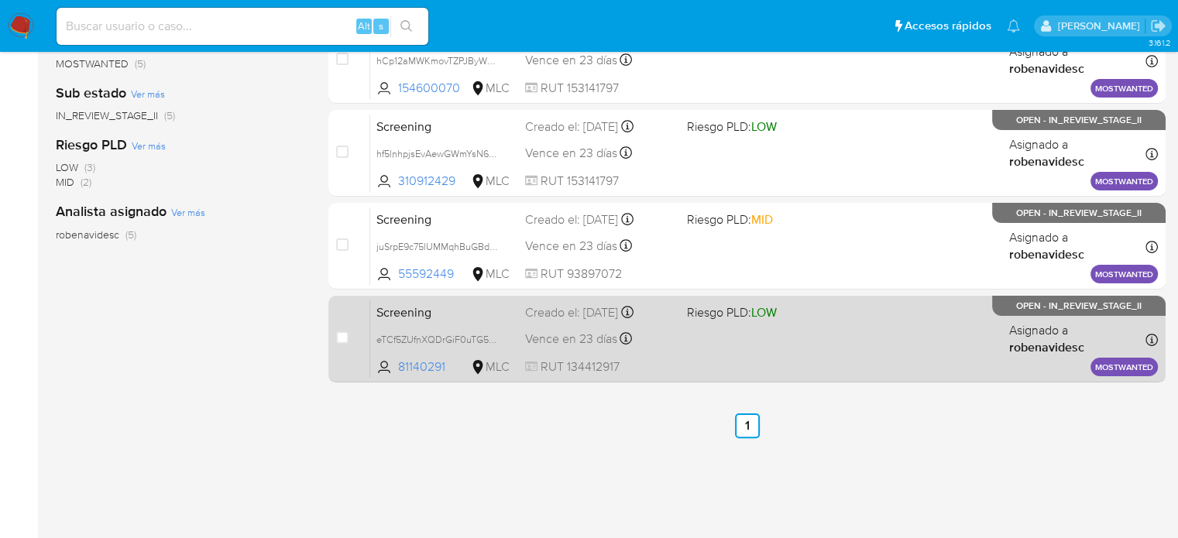
click at [836, 352] on div "Screening eTCf5ZUfnXQDrGiF0uTG5WhI 81140291 MLC Riesgo PLD: LOW Creado el: 25/0…" at bounding box center [764, 339] width 788 height 78
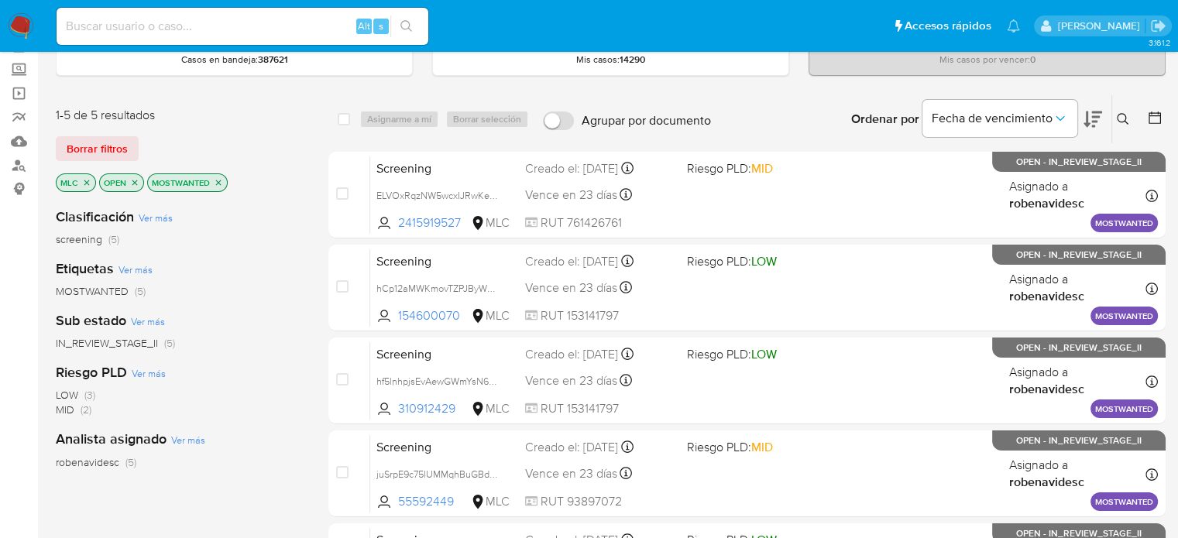
scroll to position [0, 0]
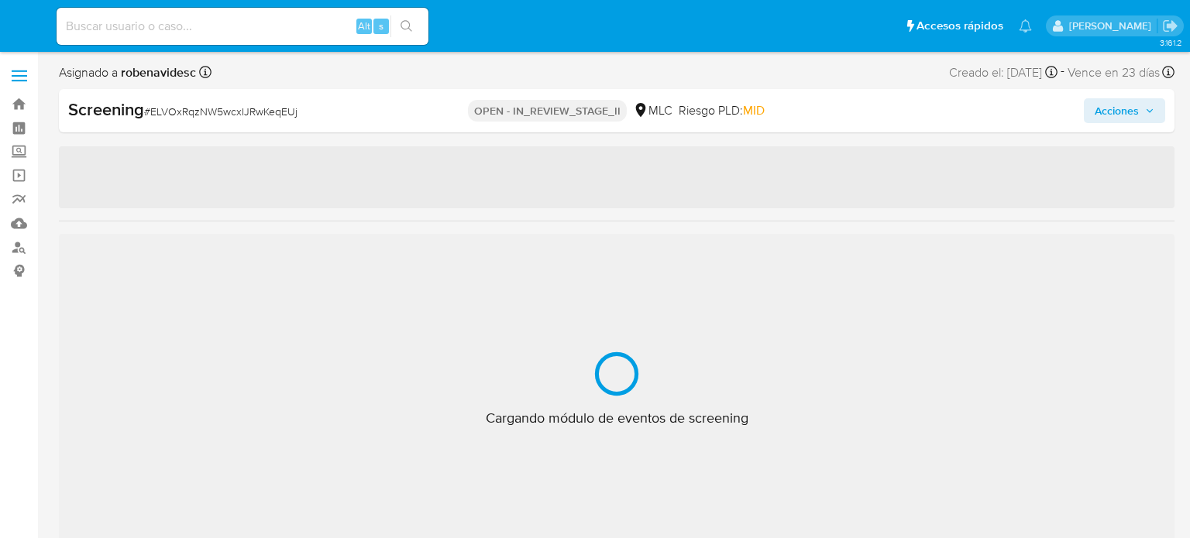
select select "10"
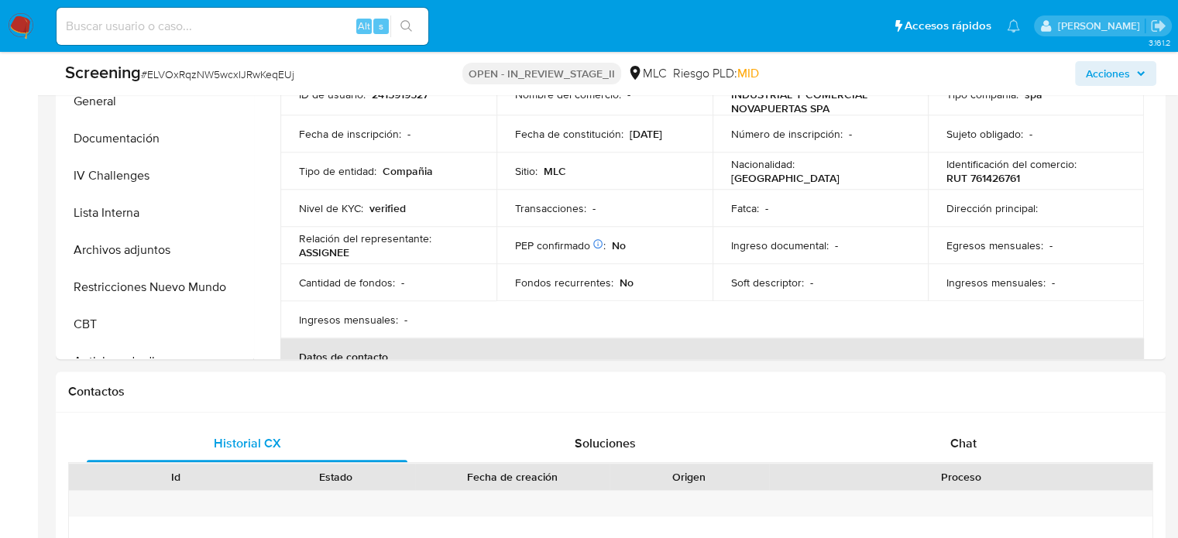
scroll to position [852, 0]
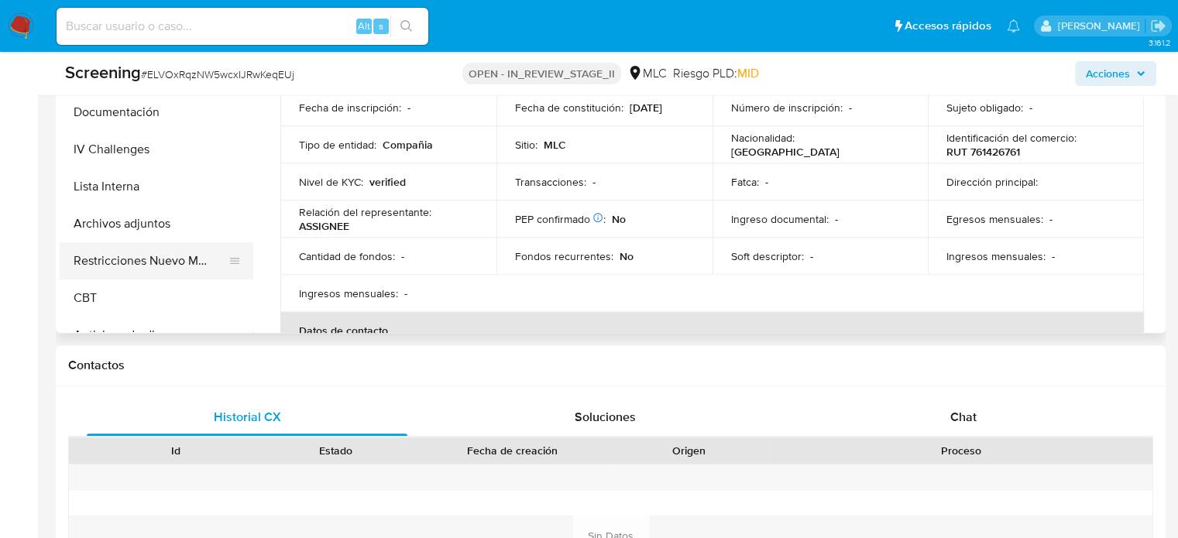
click at [98, 259] on button "Restricciones Nuevo Mundo" at bounding box center [150, 260] width 181 height 37
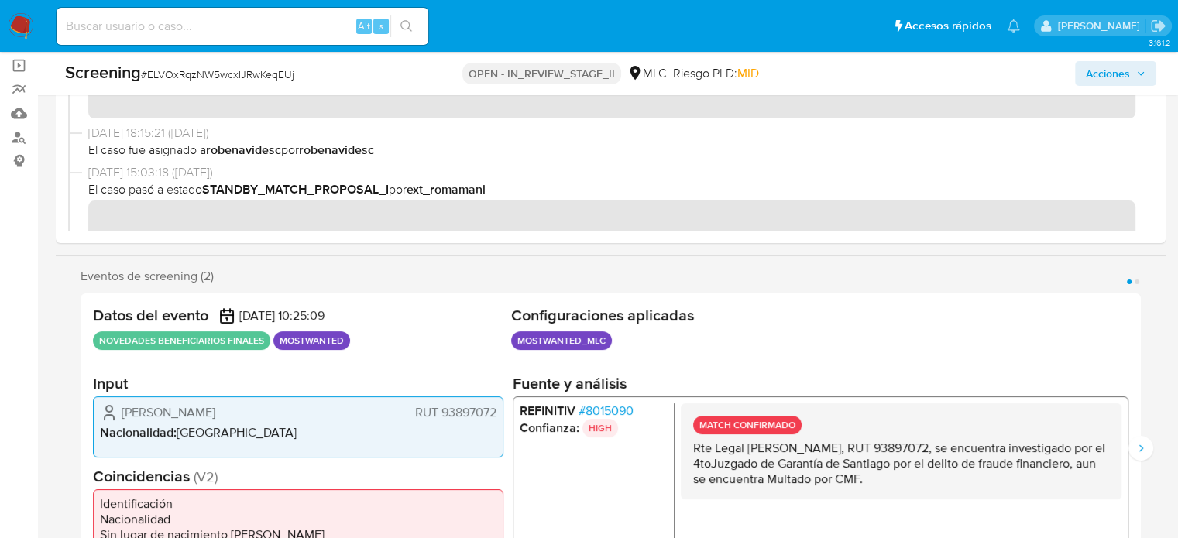
scroll to position [0, 0]
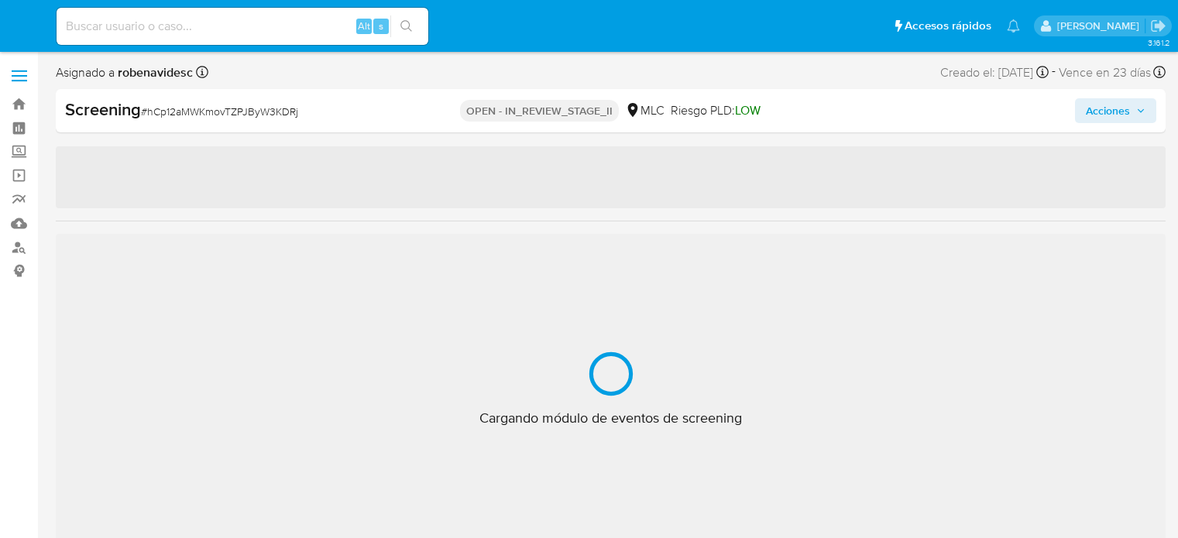
select select "10"
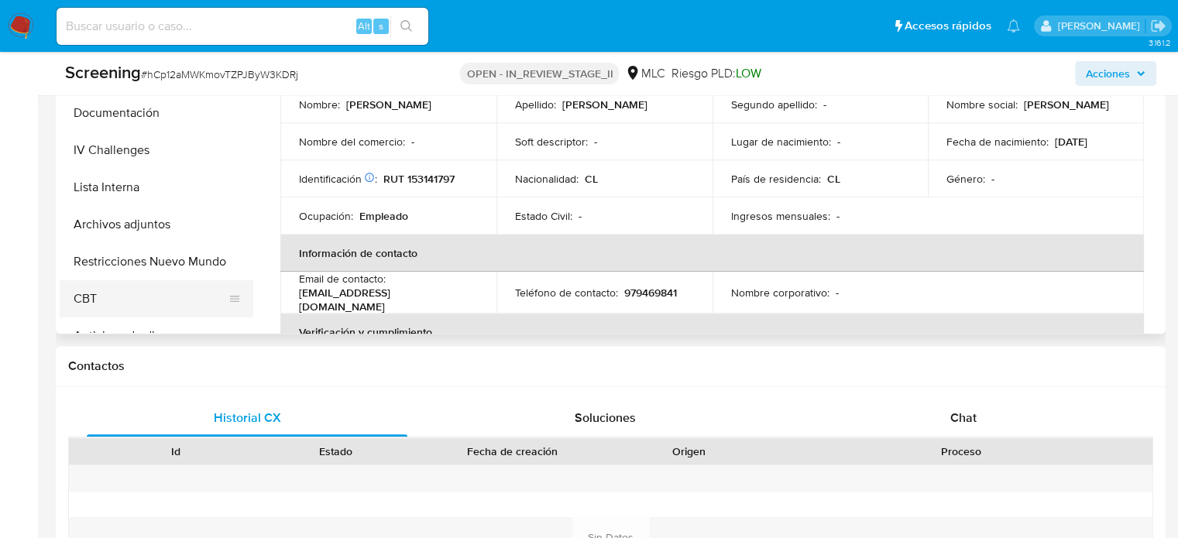
scroll to position [852, 0]
click at [154, 270] on button "Restricciones Nuevo Mundo" at bounding box center [150, 260] width 181 height 37
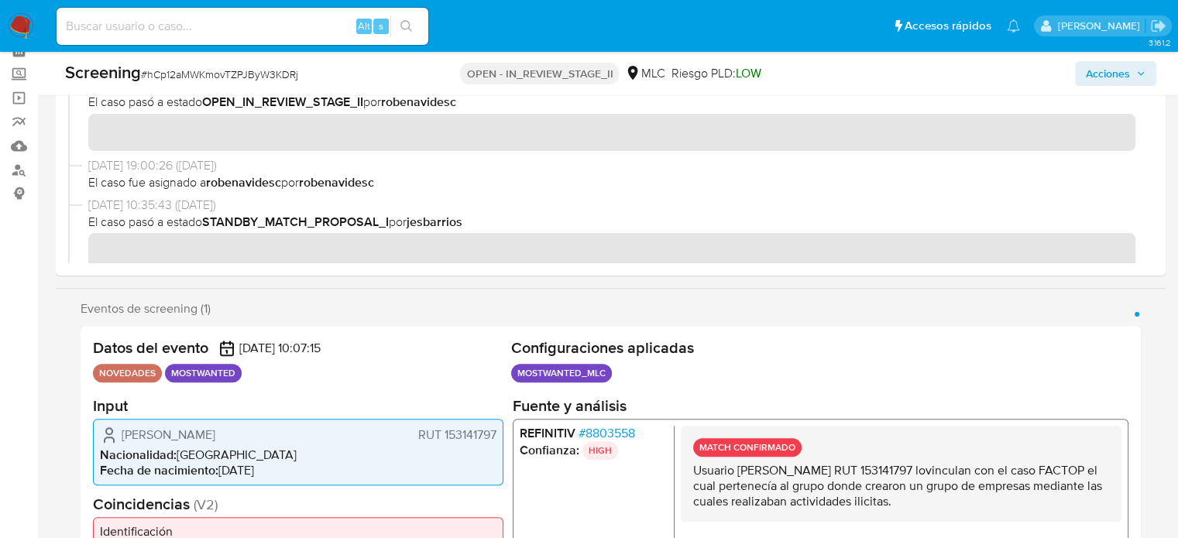
scroll to position [0, 0]
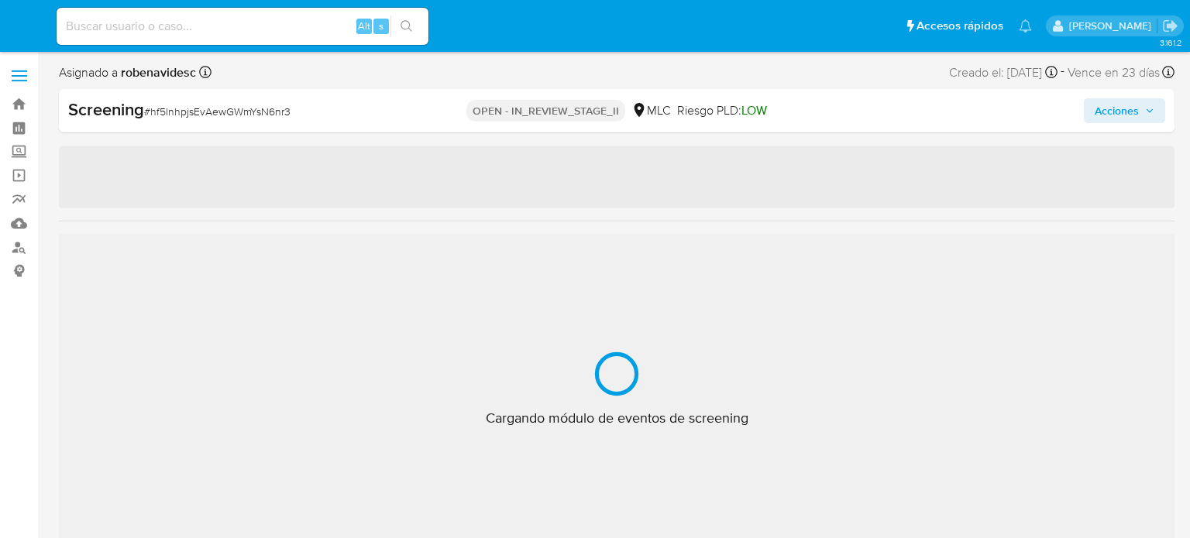
select select "10"
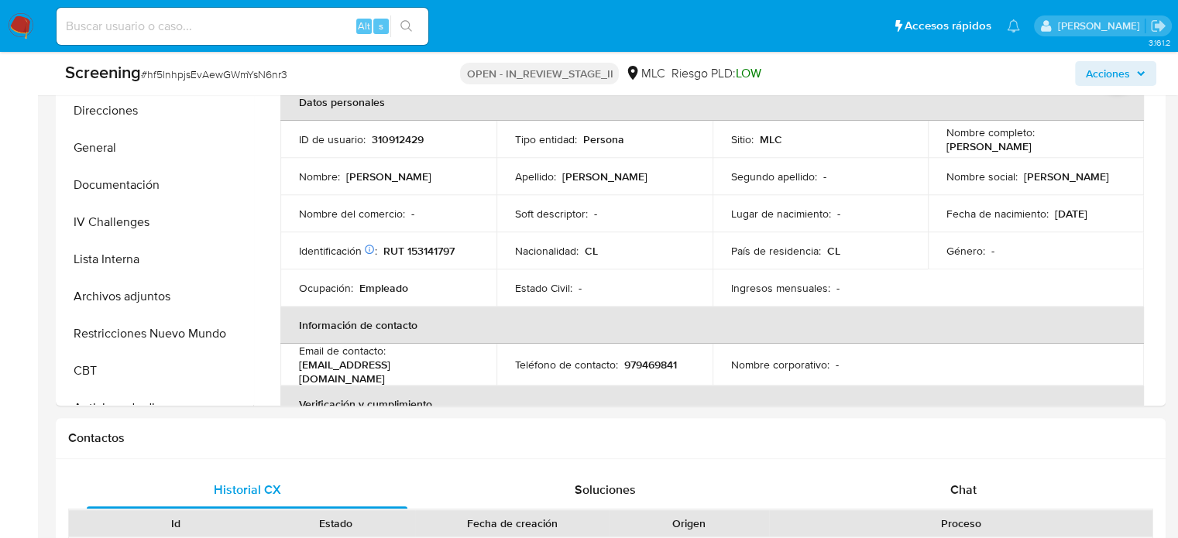
scroll to position [852, 0]
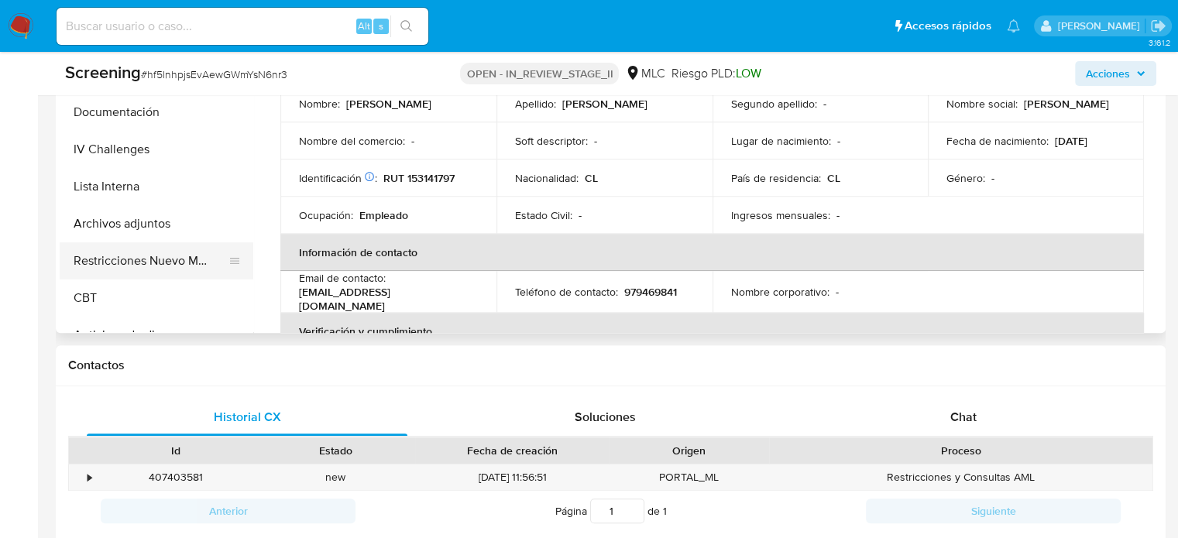
click at [108, 265] on button "Restricciones Nuevo Mundo" at bounding box center [150, 260] width 181 height 37
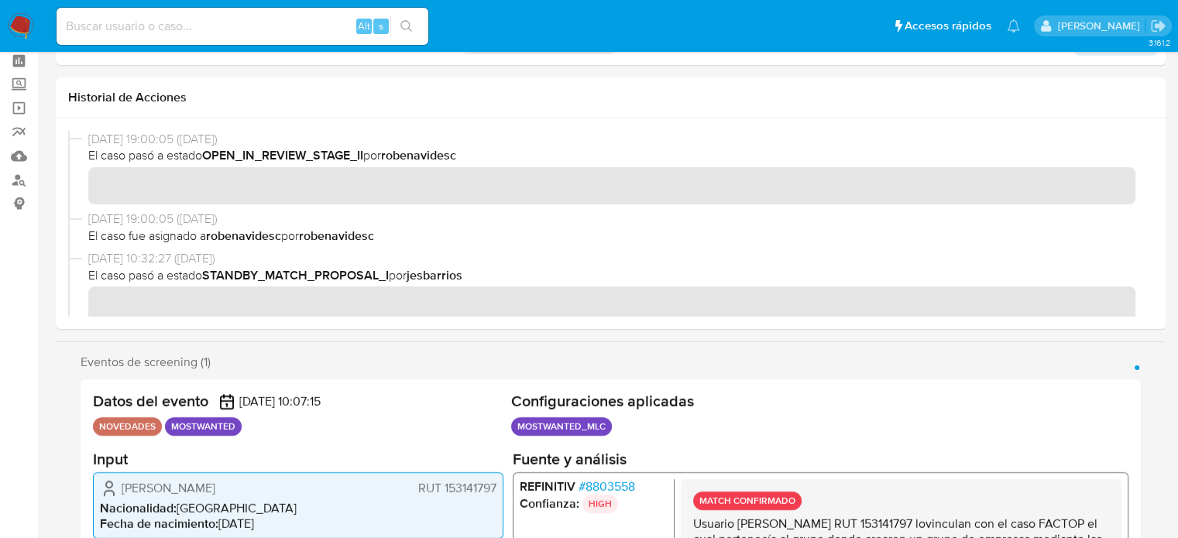
scroll to position [0, 0]
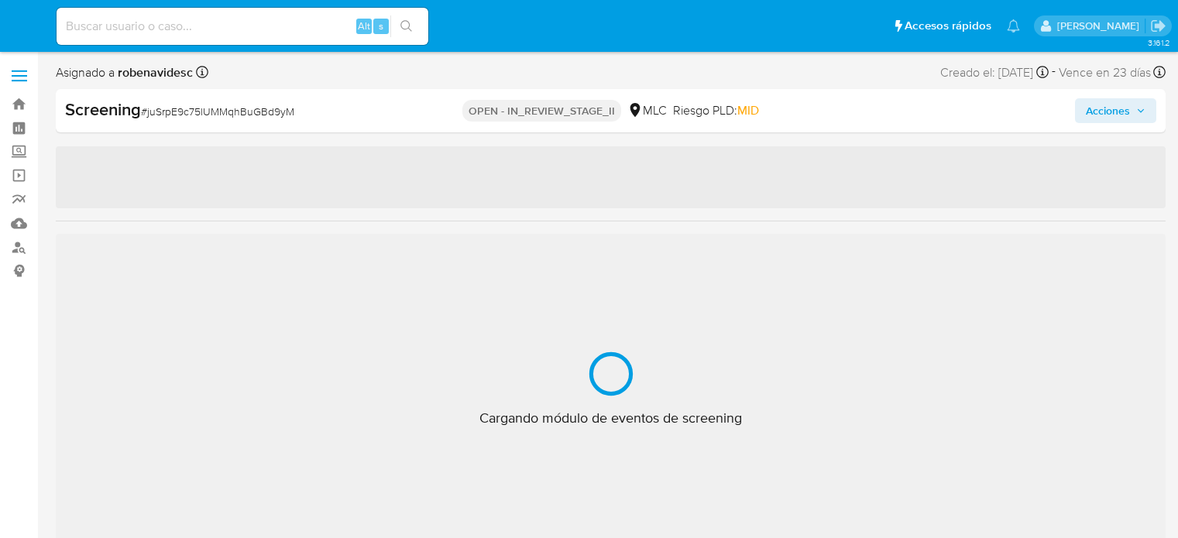
select select "10"
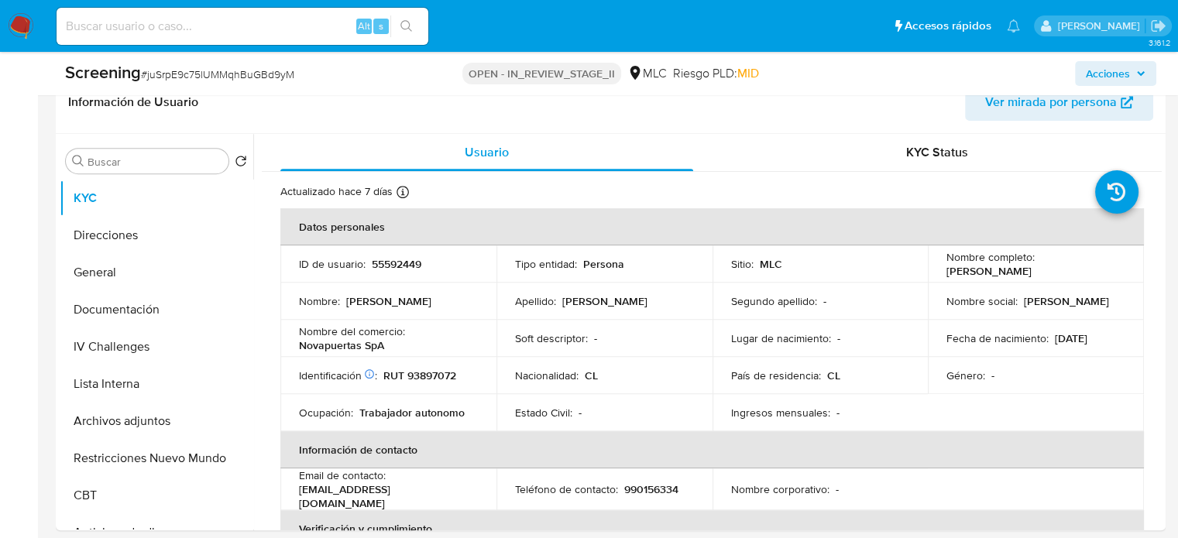
scroll to position [852, 0]
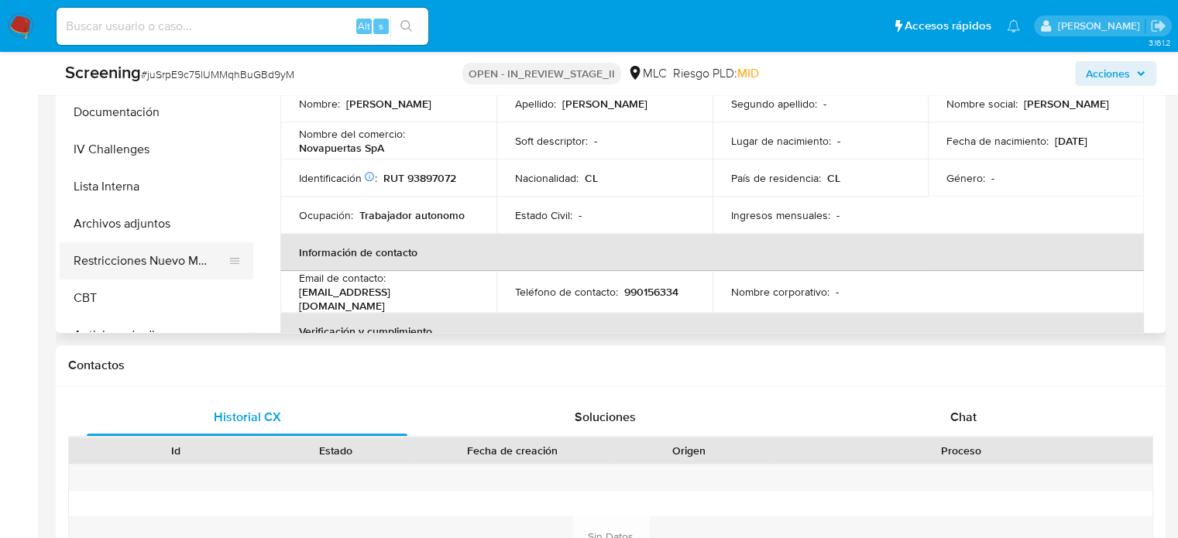
click at [209, 262] on button "Restricciones Nuevo Mundo" at bounding box center [150, 260] width 181 height 37
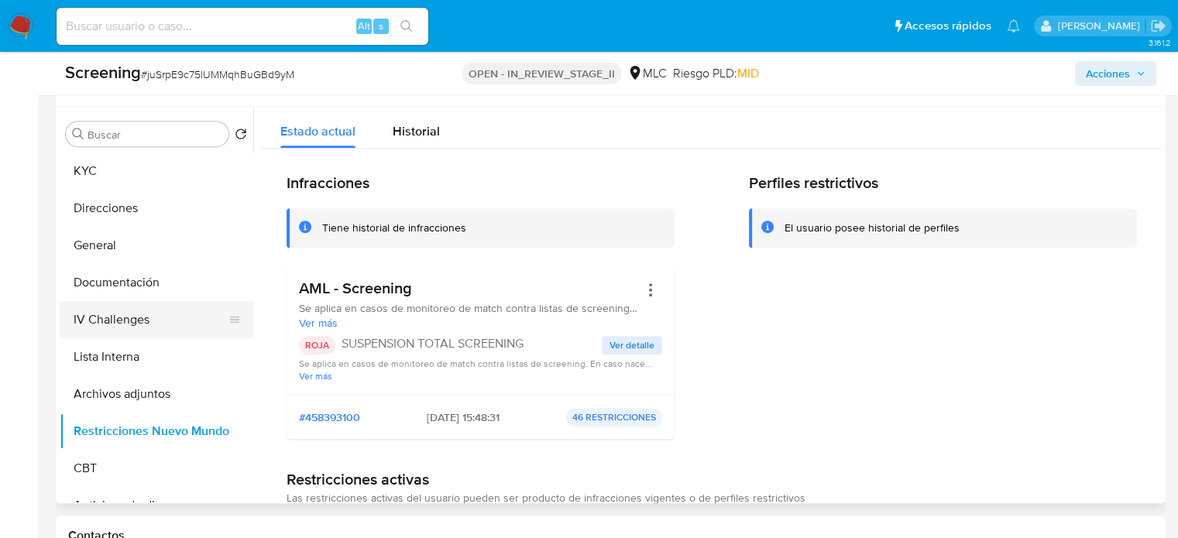
scroll to position [697, 0]
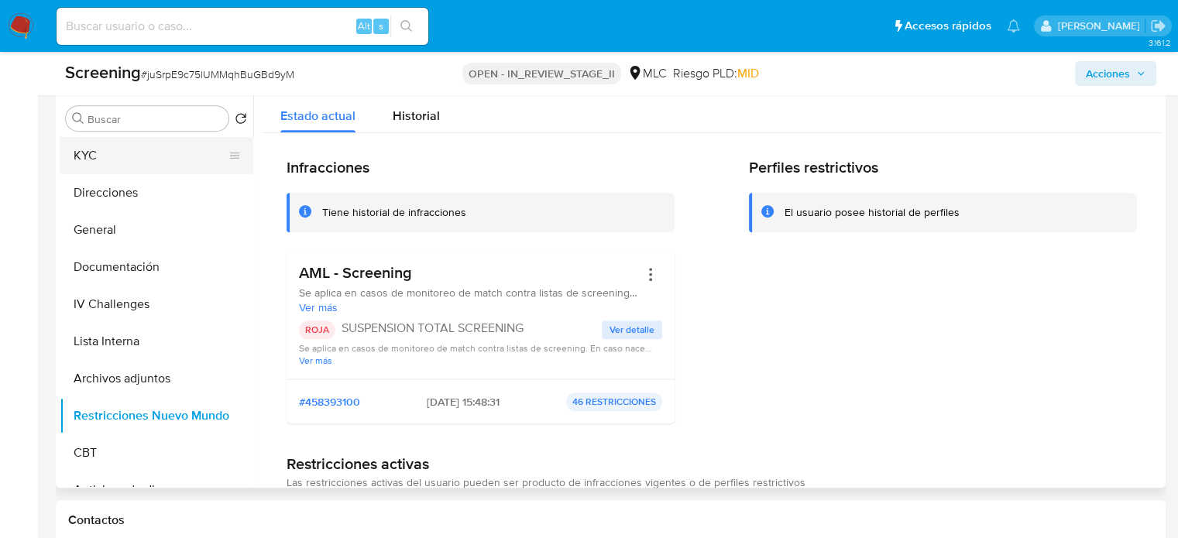
click at [136, 161] on button "KYC" at bounding box center [150, 155] width 181 height 37
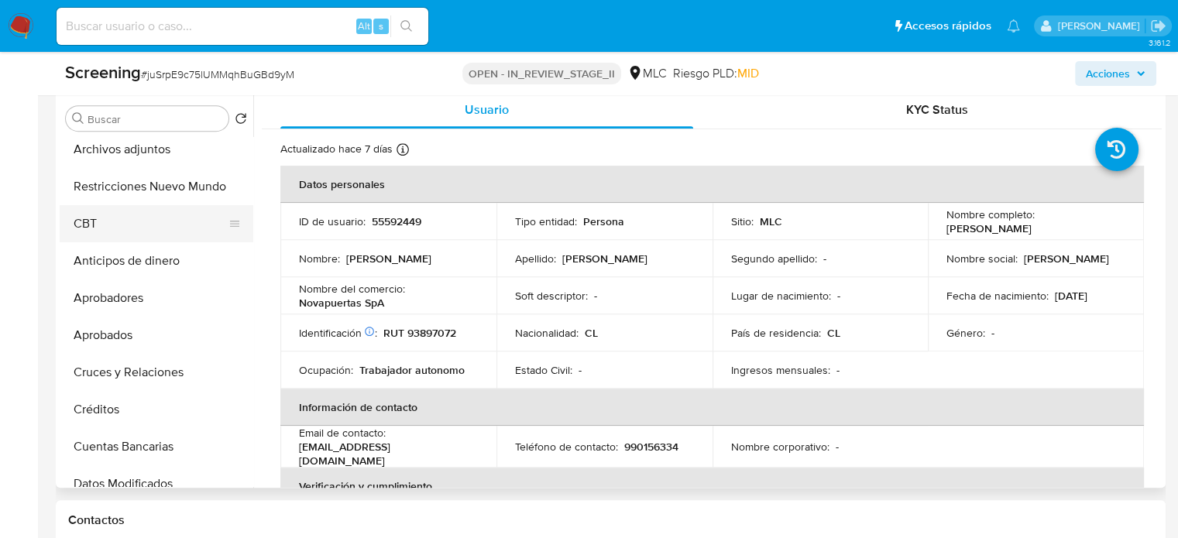
scroll to position [232, 0]
click at [139, 181] on button "Restricciones Nuevo Mundo" at bounding box center [150, 183] width 181 height 37
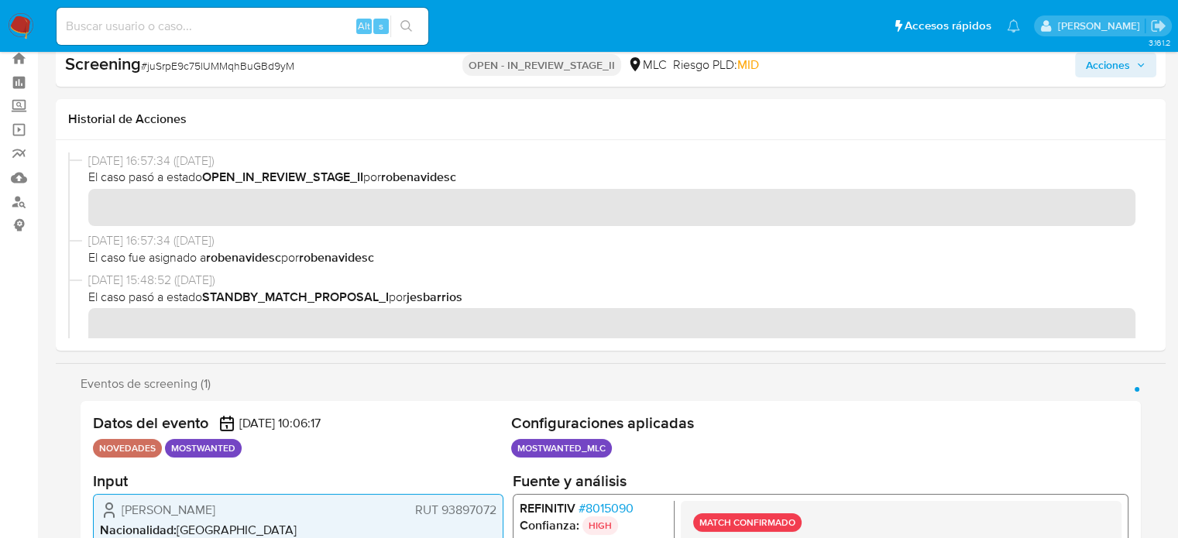
scroll to position [0, 0]
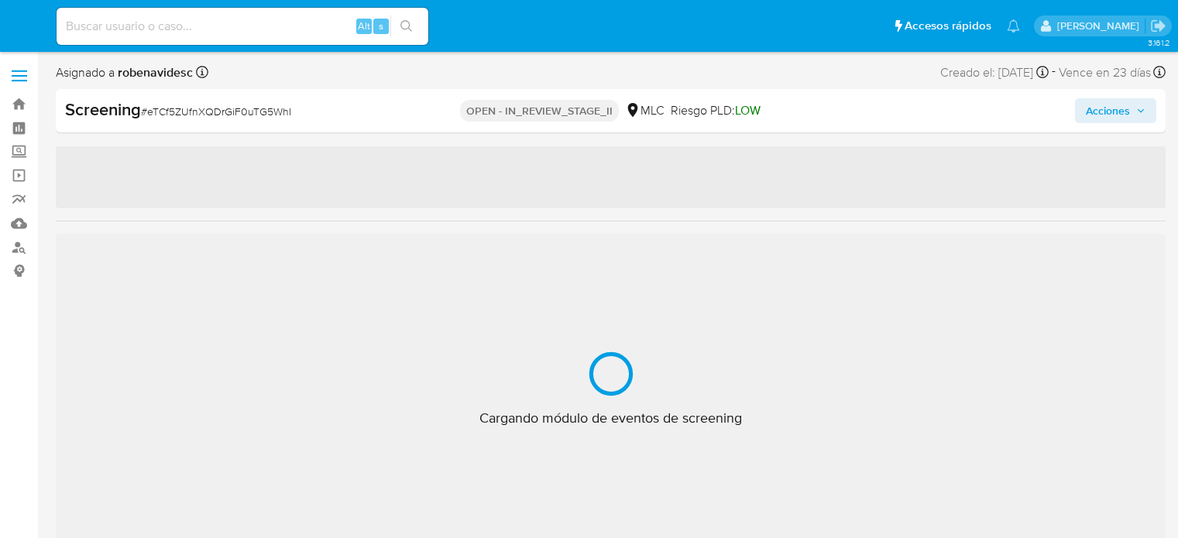
select select "10"
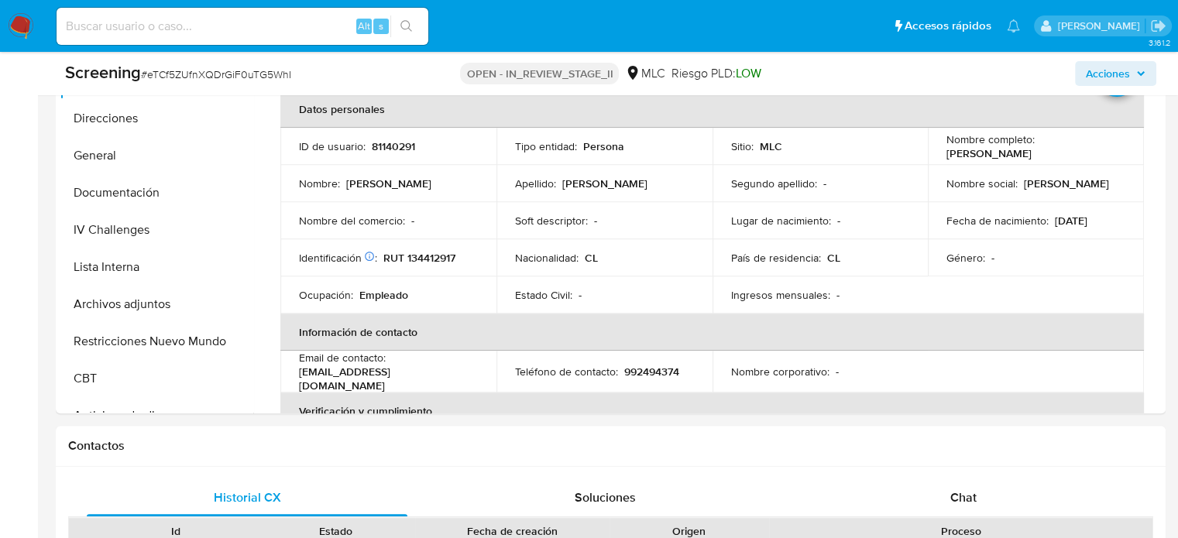
scroll to position [774, 0]
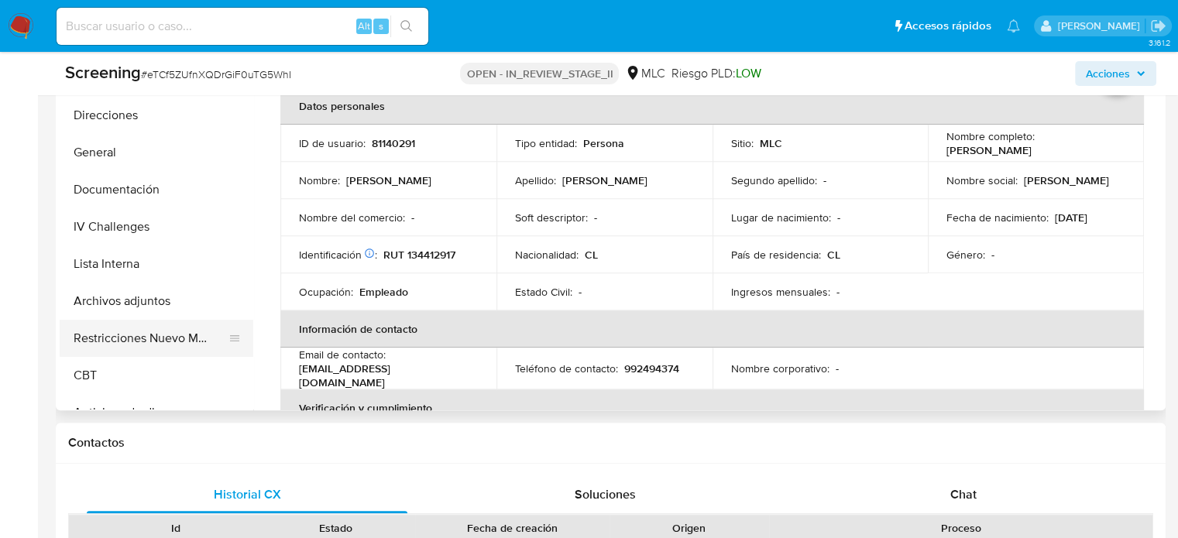
click at [143, 343] on button "Restricciones Nuevo Mundo" at bounding box center [150, 338] width 181 height 37
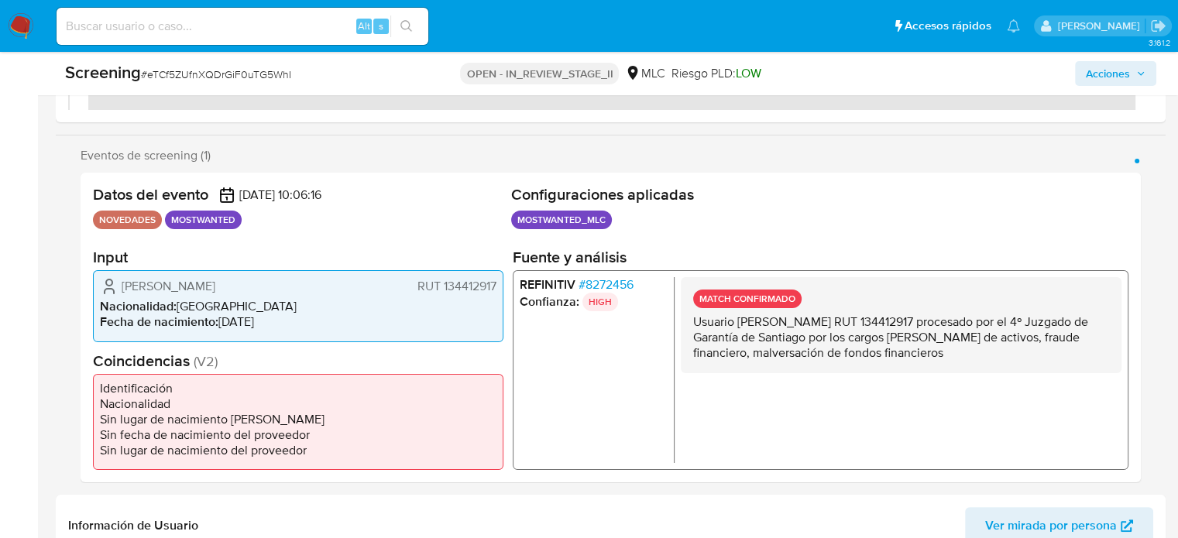
scroll to position [0, 0]
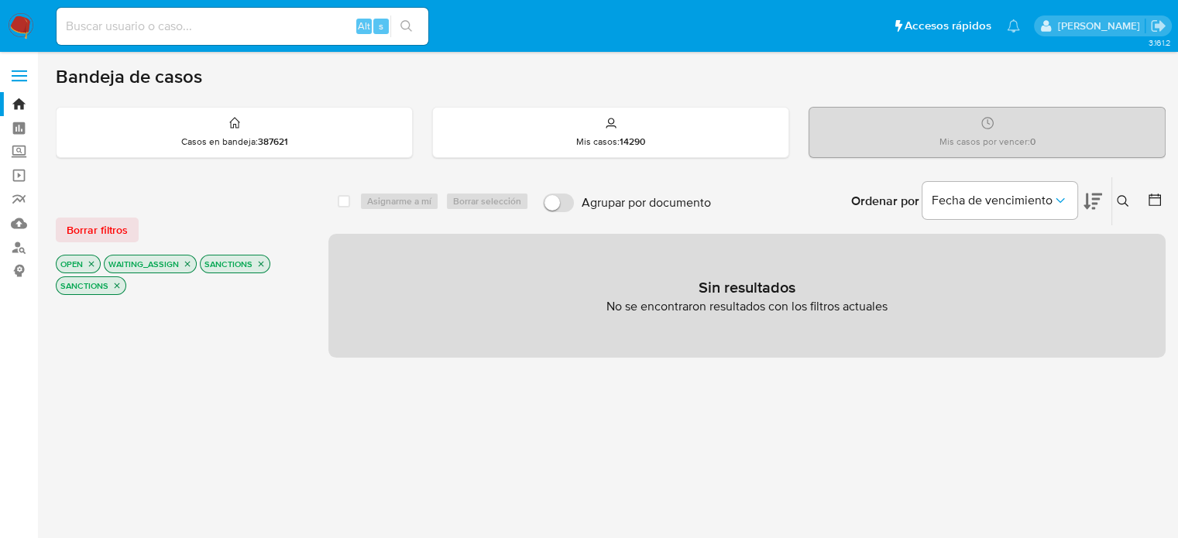
click at [259, 263] on icon "close-filter" at bounding box center [261, 264] width 5 height 5
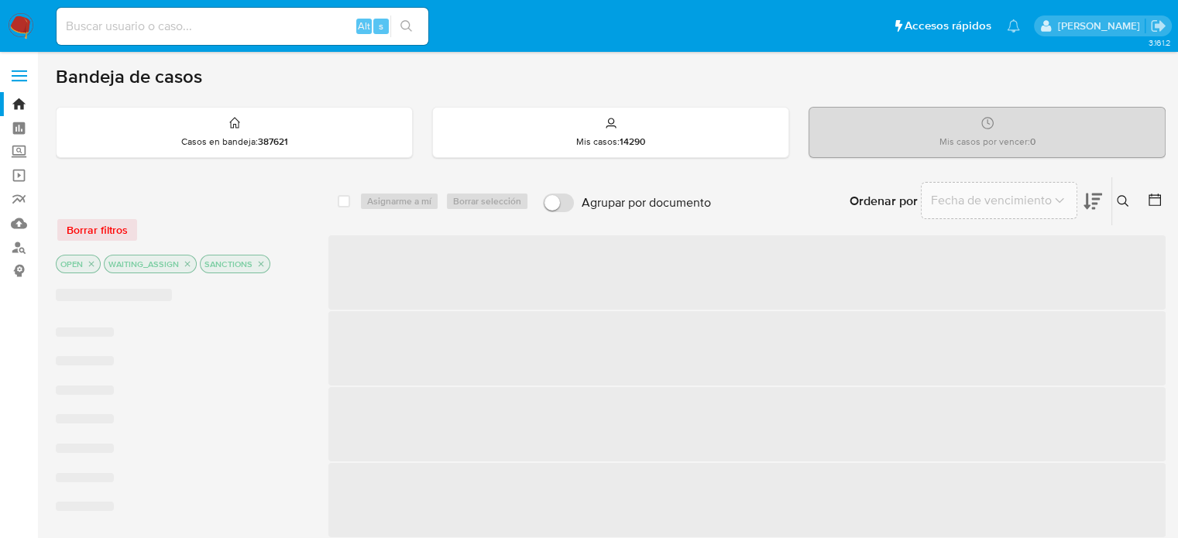
click at [259, 263] on icon "close-filter" at bounding box center [261, 264] width 5 height 5
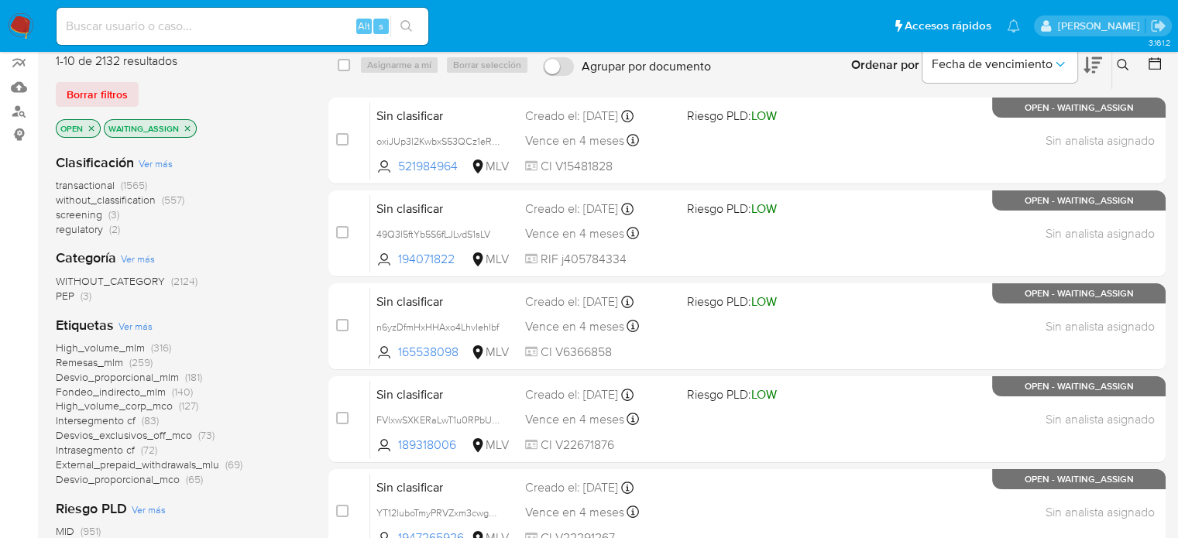
scroll to position [155, 0]
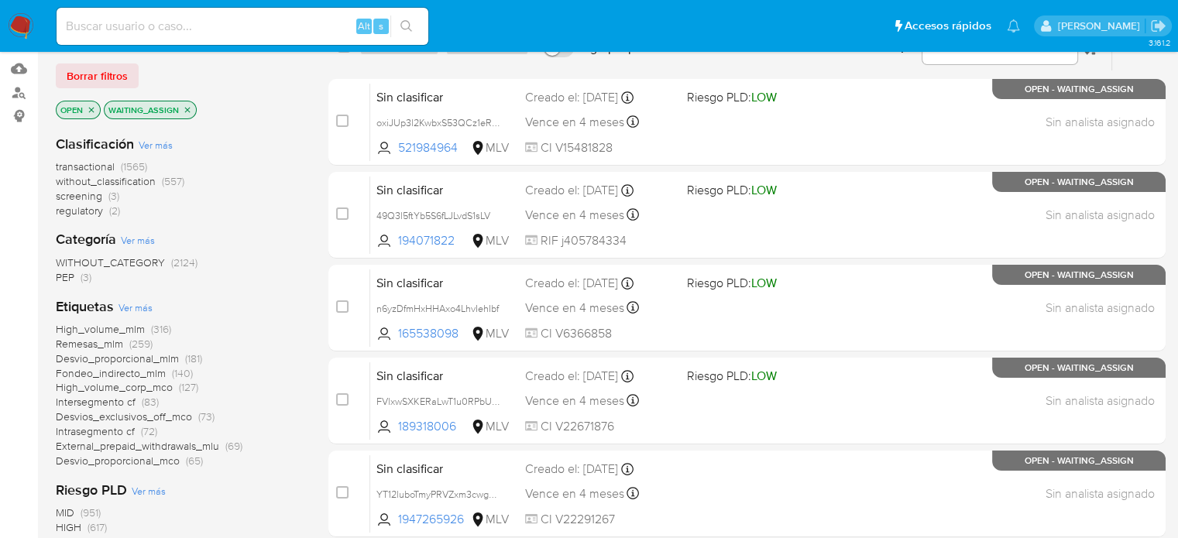
click at [26, 21] on img at bounding box center [21, 26] width 26 height 26
